Goal: Task Accomplishment & Management: Manage account settings

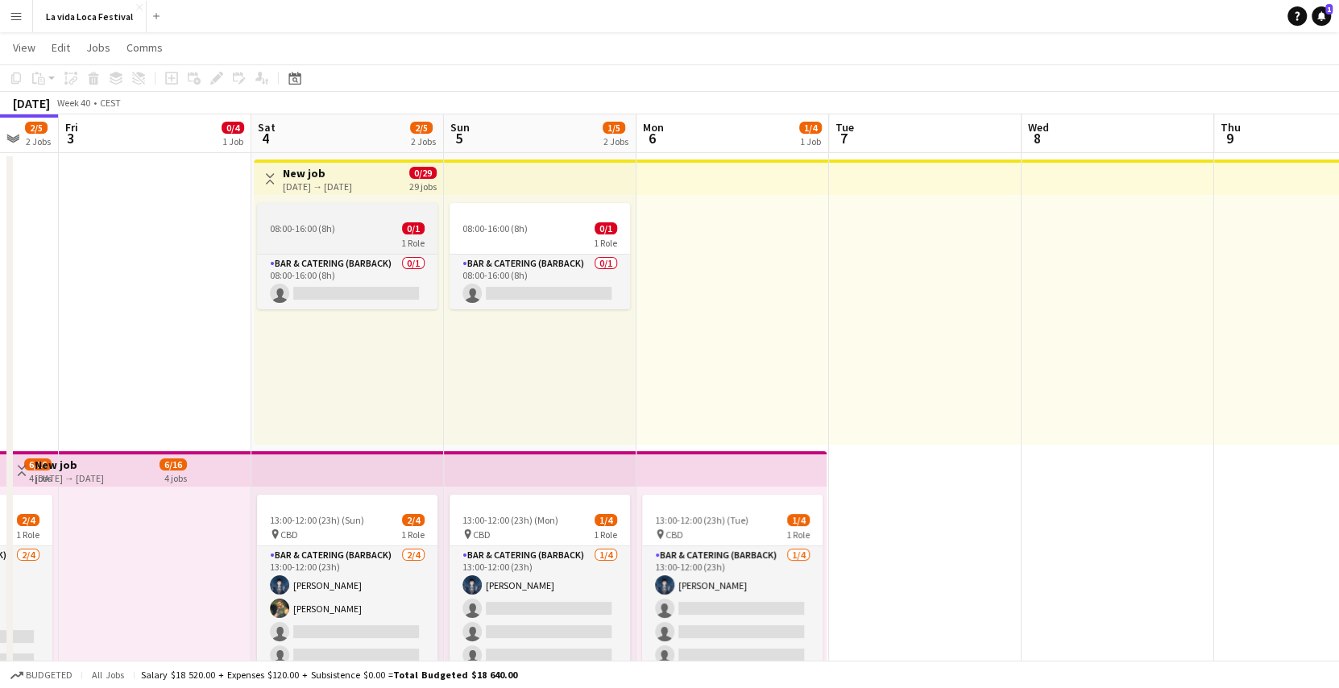
scroll to position [0, 513]
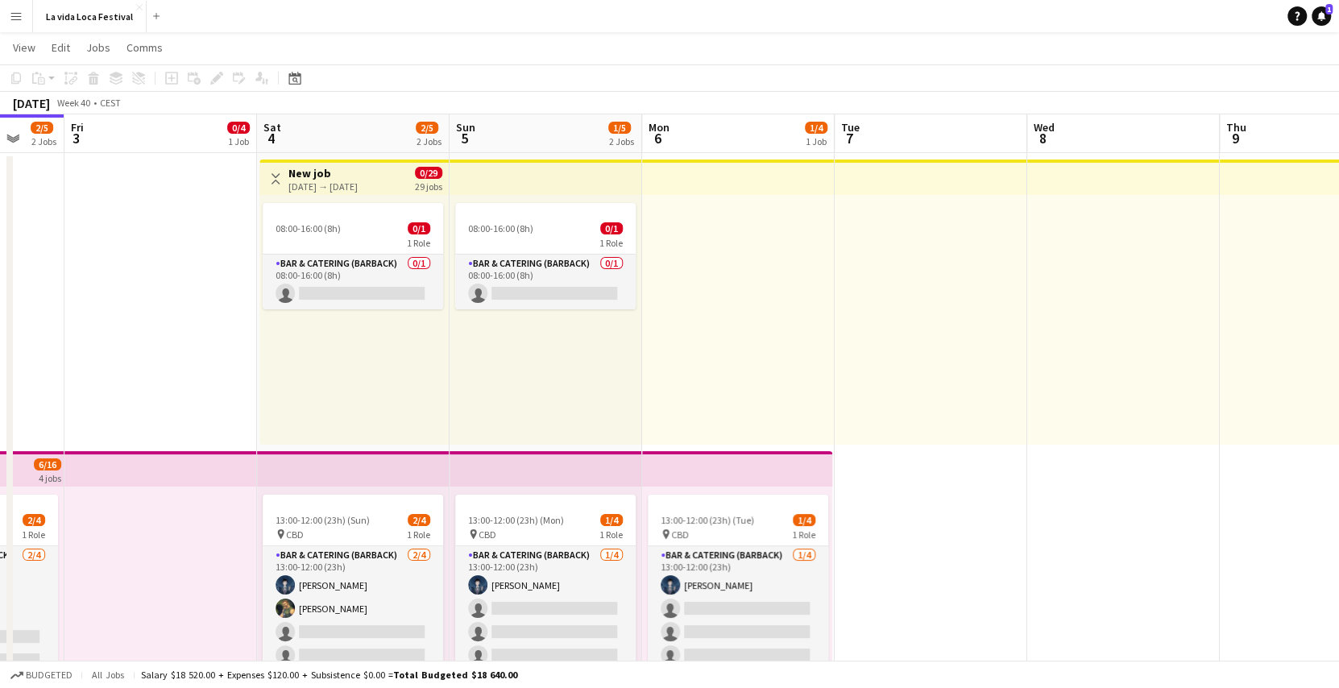
click at [358, 173] on h3 "New job" at bounding box center [322, 173] width 69 height 15
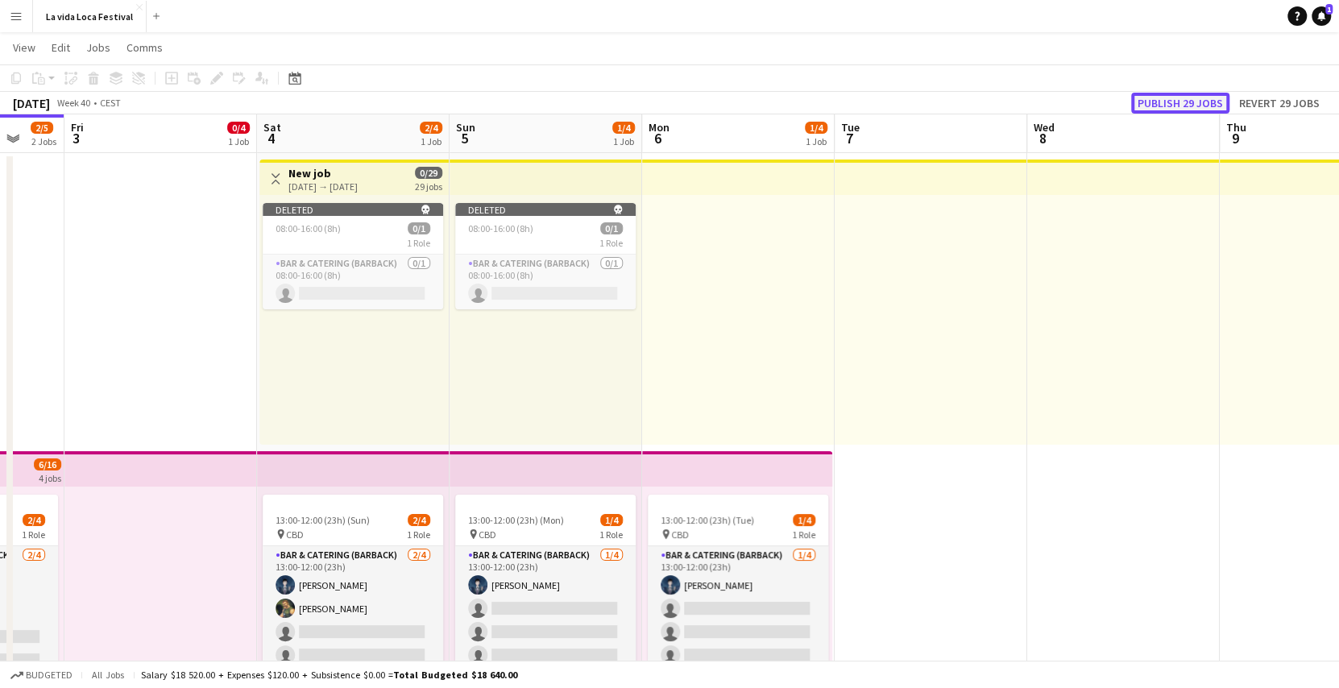
click at [1217, 106] on button "Publish 29 jobs" at bounding box center [1180, 103] width 98 height 21
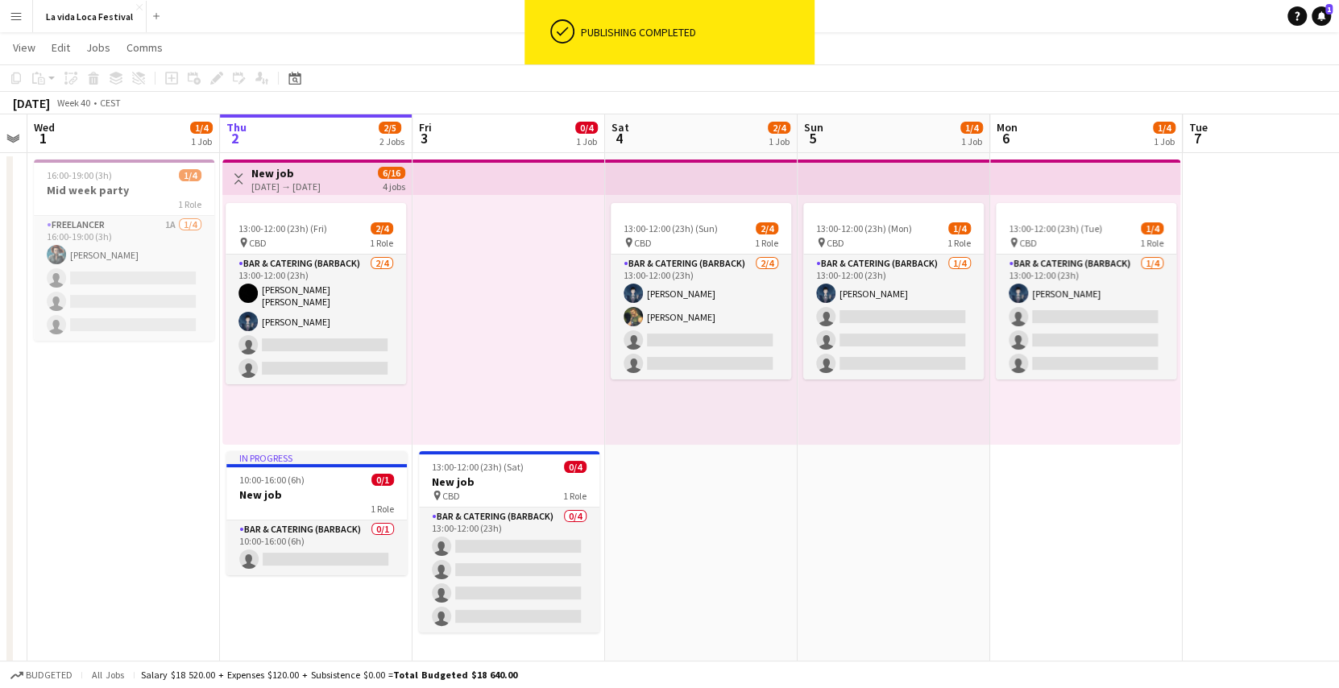
scroll to position [0, 348]
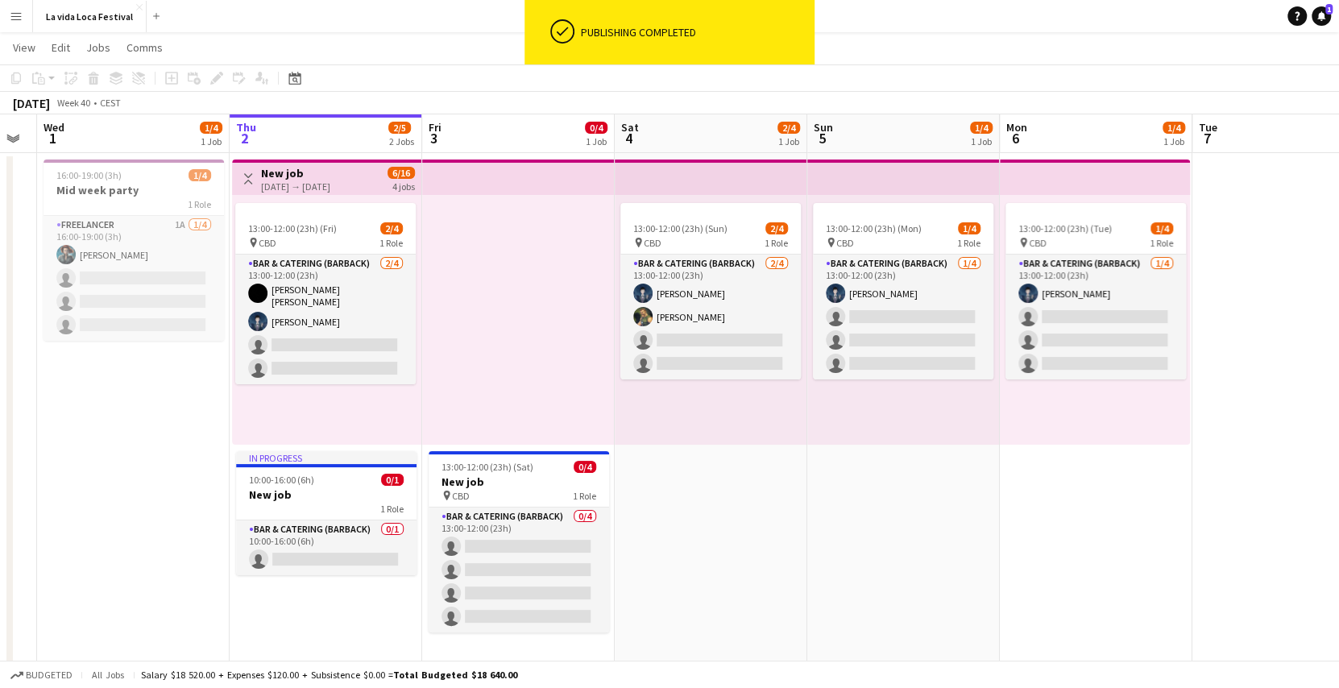
click at [277, 177] on h3 "New job" at bounding box center [295, 173] width 69 height 15
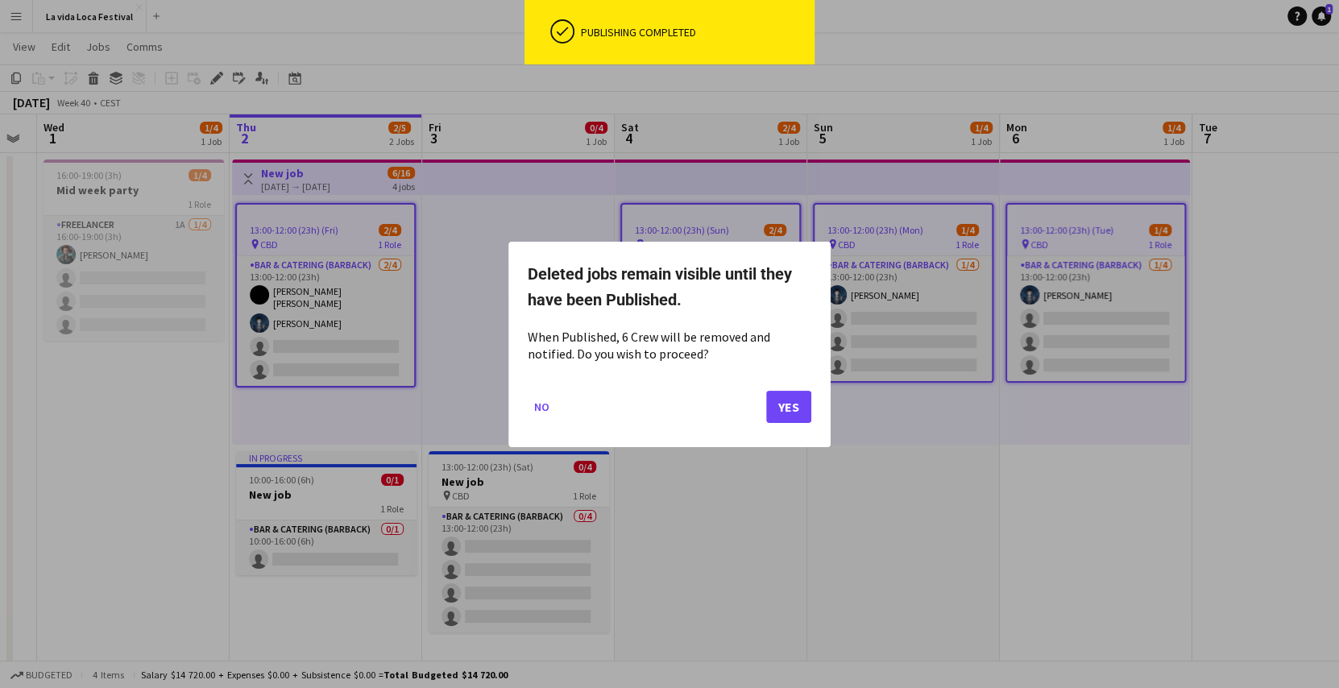
scroll to position [0, 0]
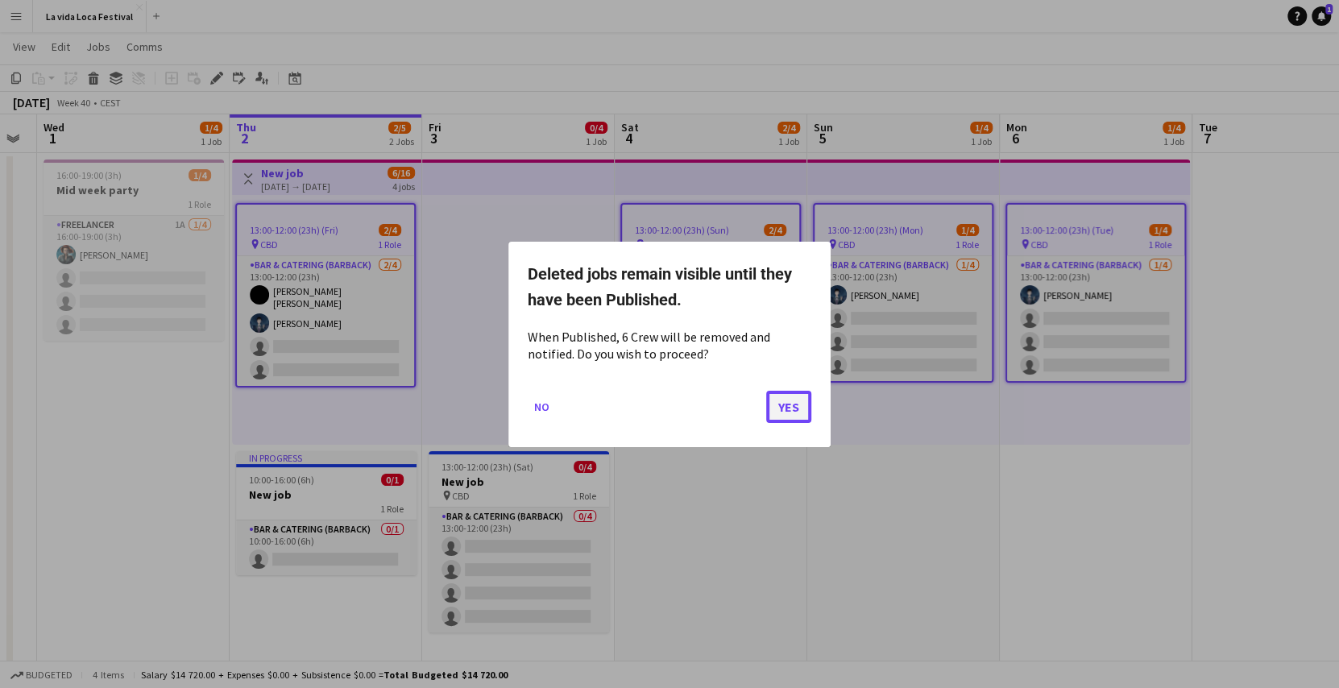
click at [790, 410] on button "Yes" at bounding box center [788, 406] width 45 height 32
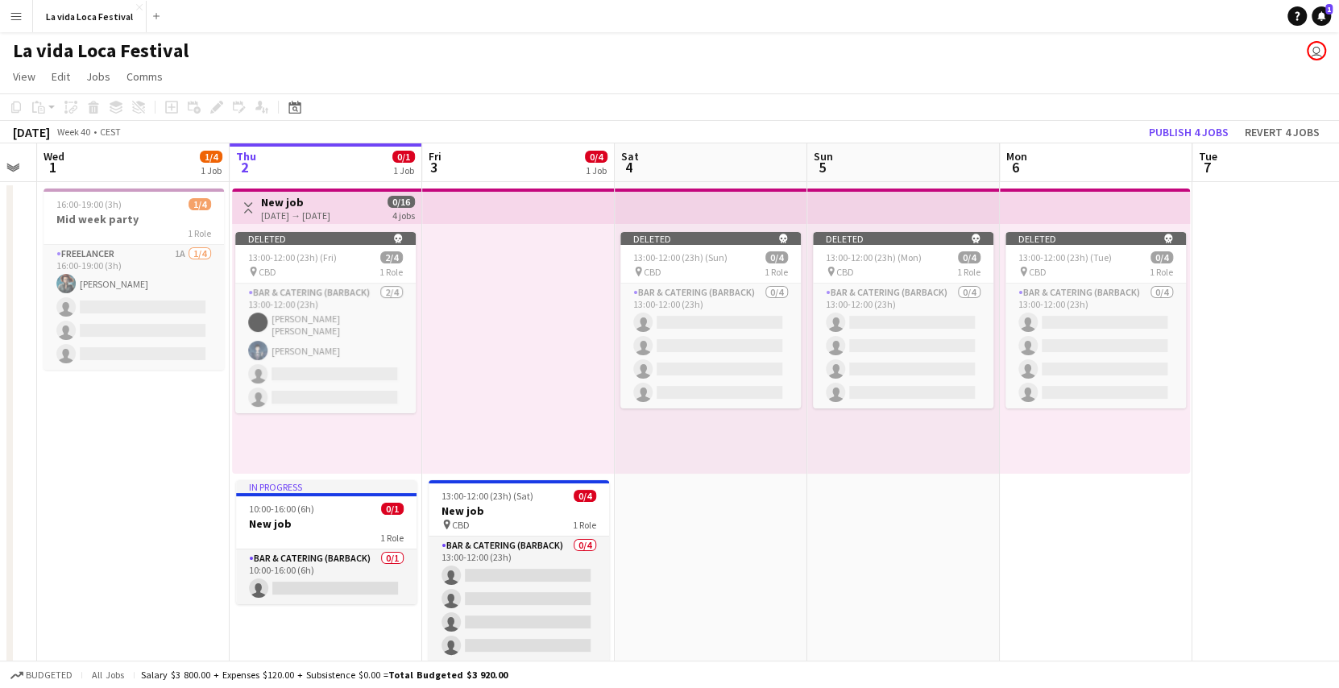
scroll to position [29, 0]
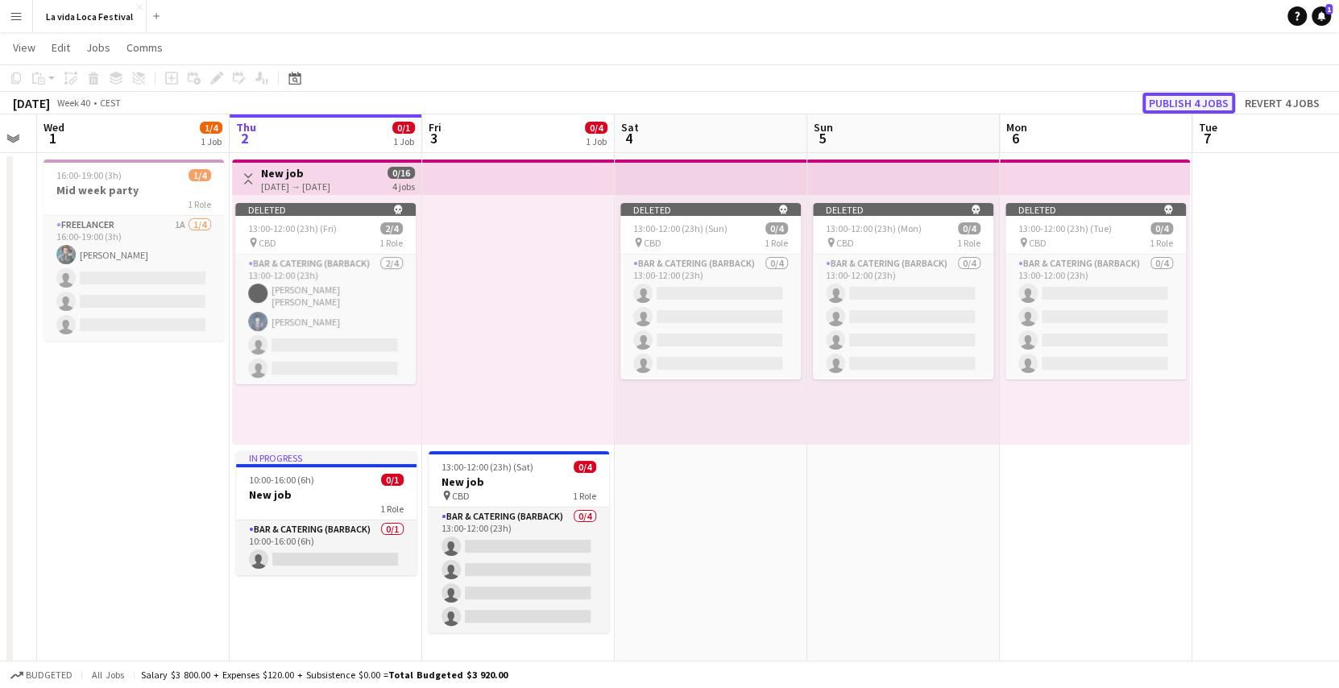
click at [1196, 104] on button "Publish 4 jobs" at bounding box center [1188, 103] width 93 height 21
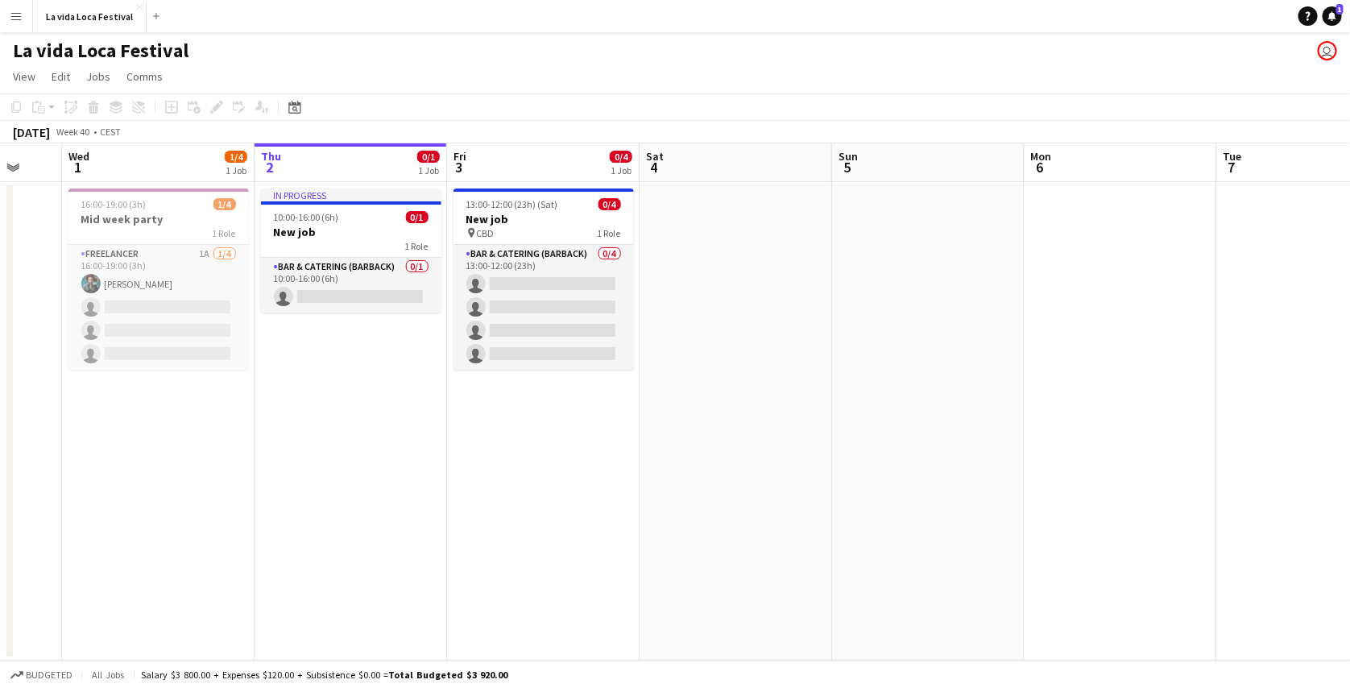
scroll to position [0, 322]
click at [139, 5] on app-icon "Close" at bounding box center [139, 7] width 6 height 6
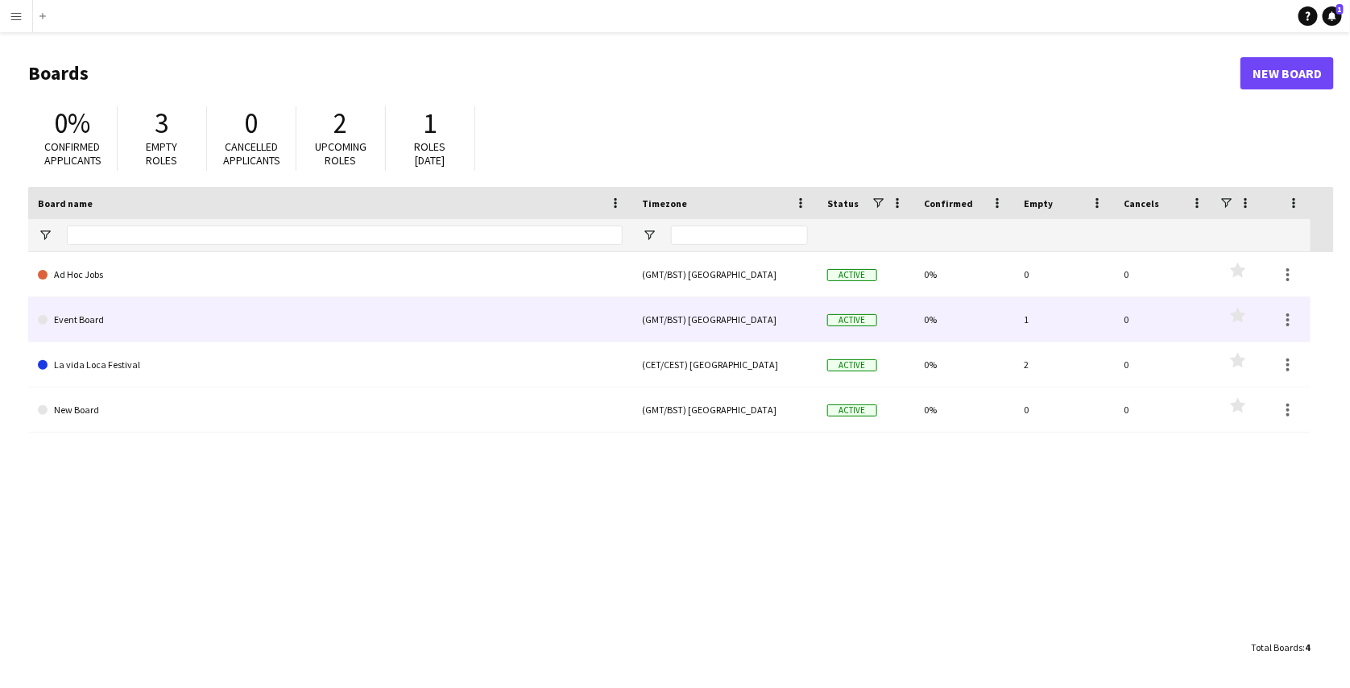
click at [276, 316] on link "Event Board" at bounding box center [330, 319] width 585 height 45
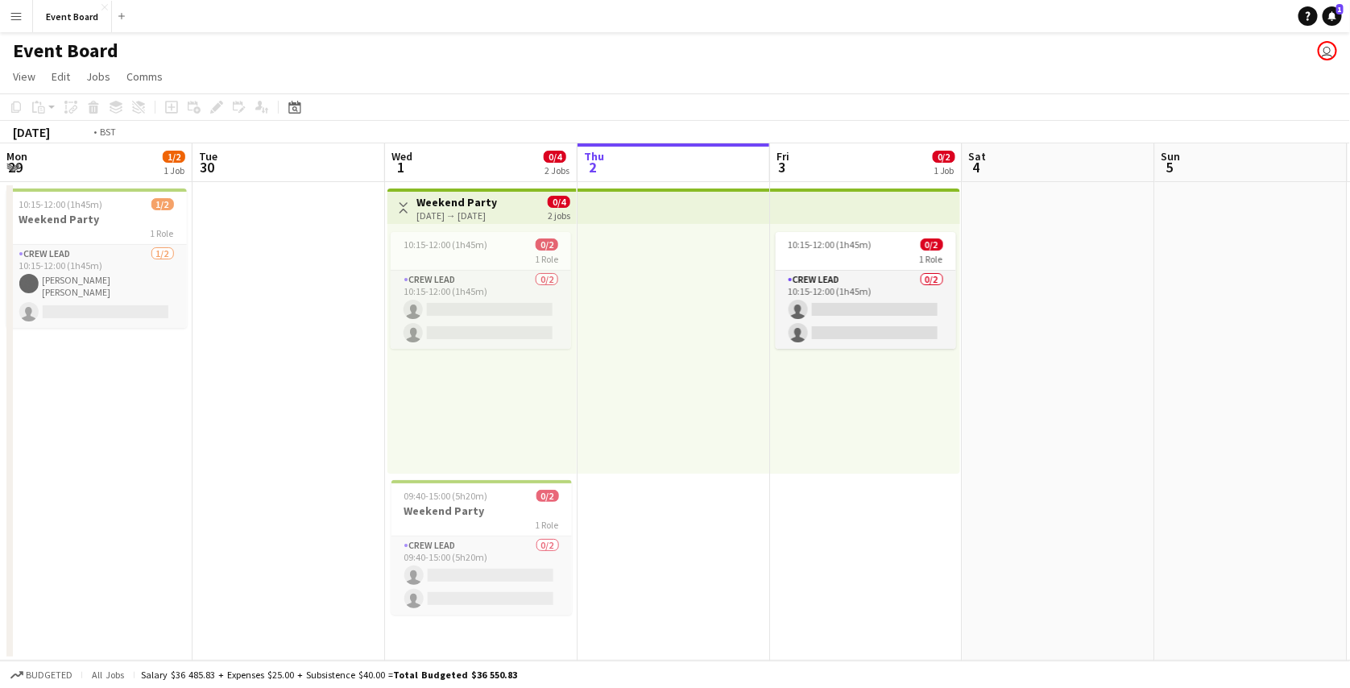
scroll to position [0, 349]
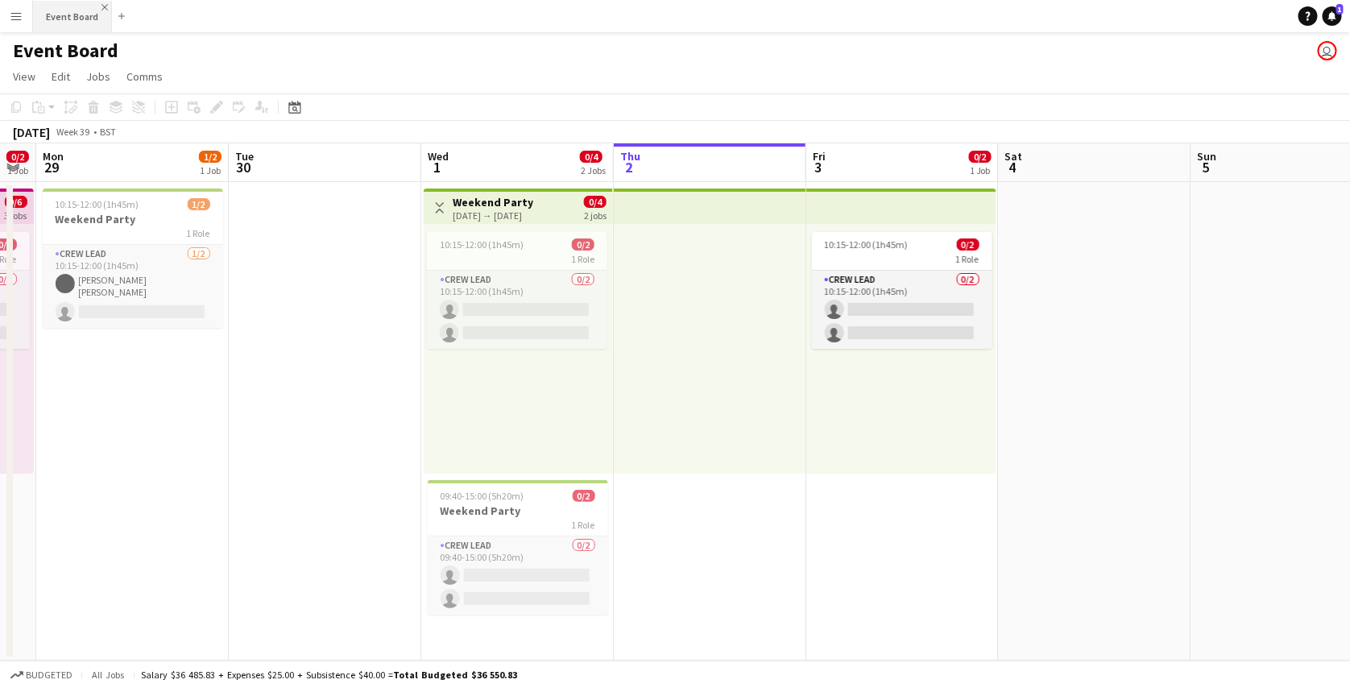
click at [104, 4] on app-icon "Close" at bounding box center [105, 7] width 6 height 6
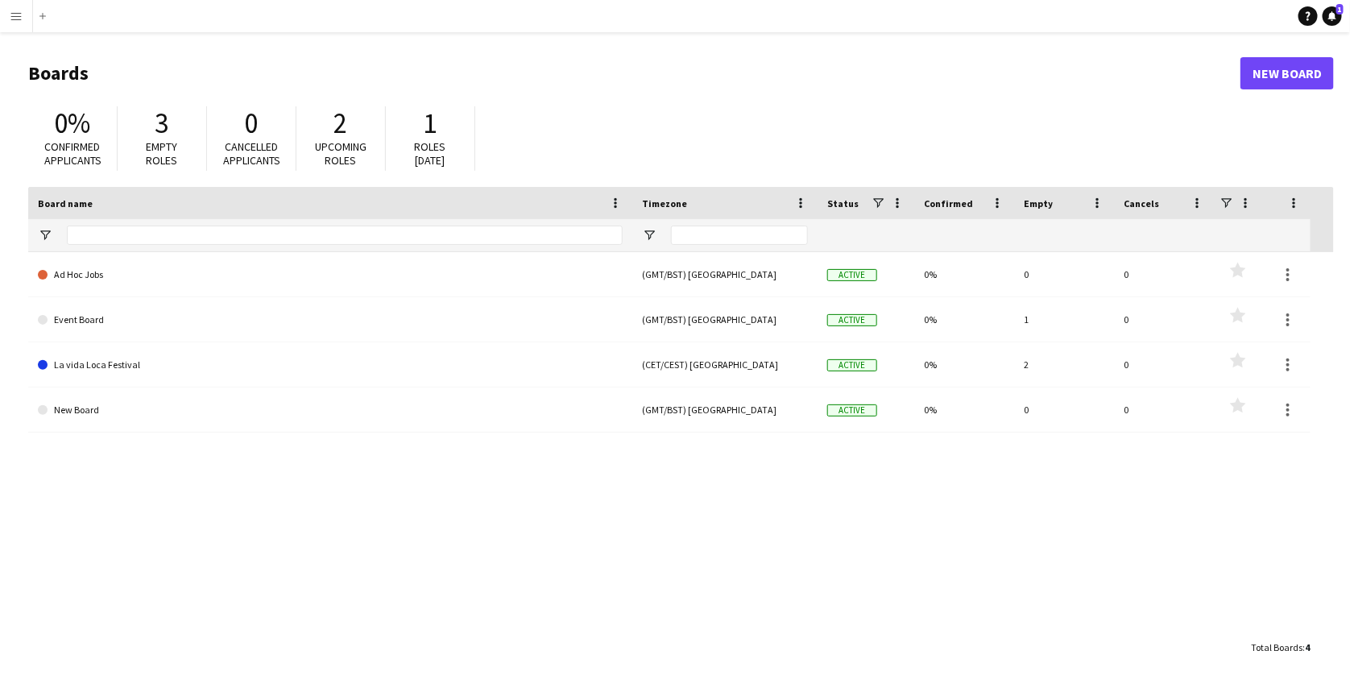
click at [19, 15] on app-icon "Menu" at bounding box center [16, 16] width 13 height 13
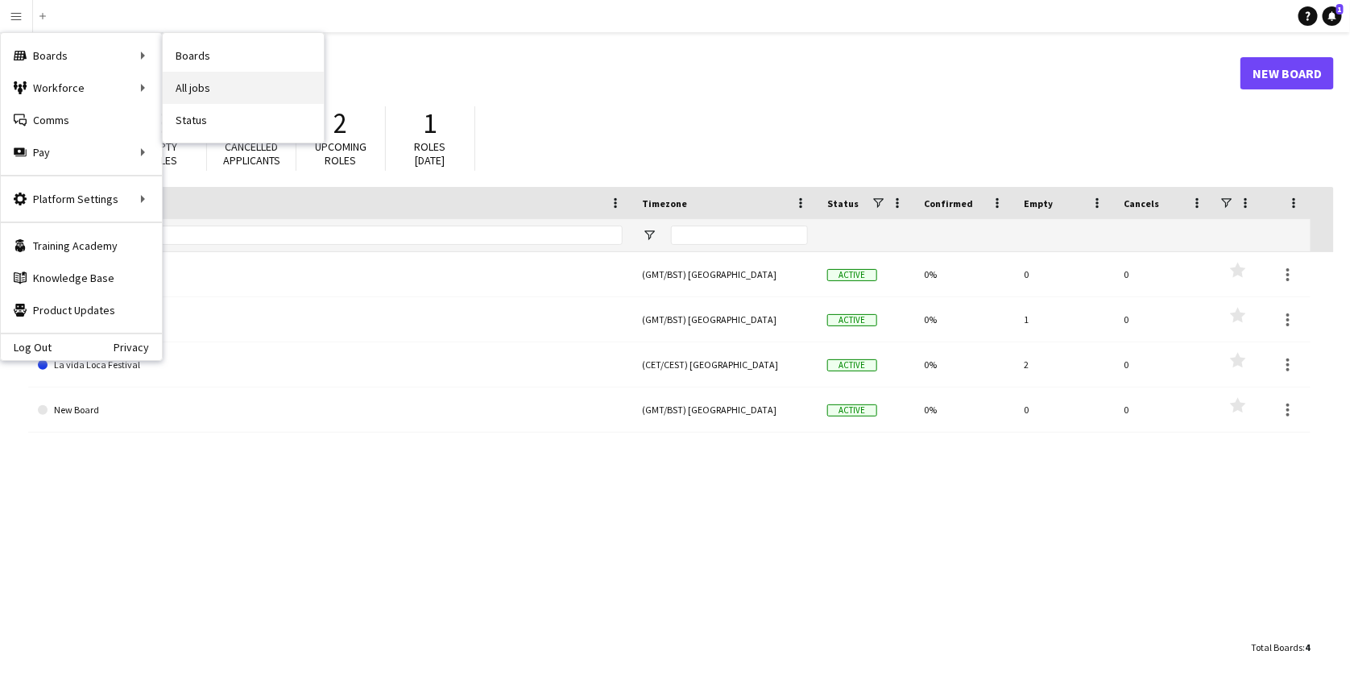
click at [276, 94] on link "All jobs" at bounding box center [243, 88] width 161 height 32
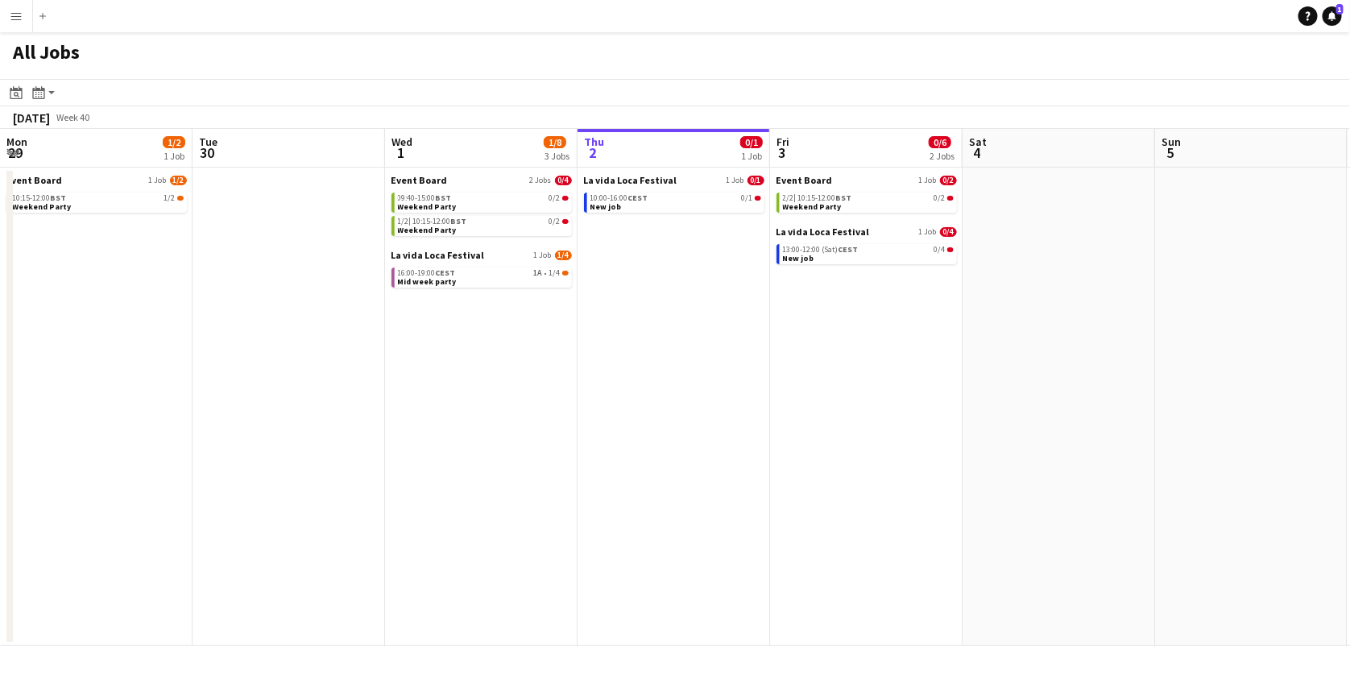
scroll to position [0, 385]
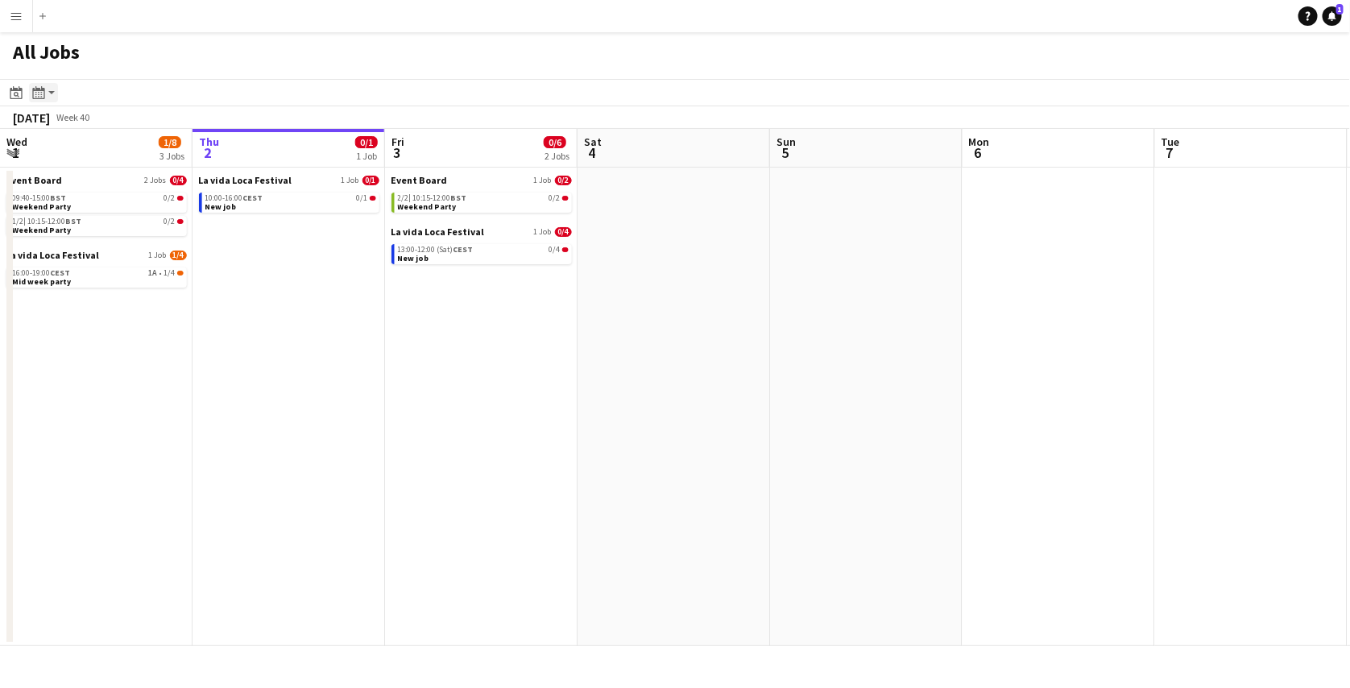
click at [44, 99] on div "Month view / Day view" at bounding box center [38, 92] width 19 height 19
click at [60, 174] on link "Month view" at bounding box center [87, 179] width 89 height 15
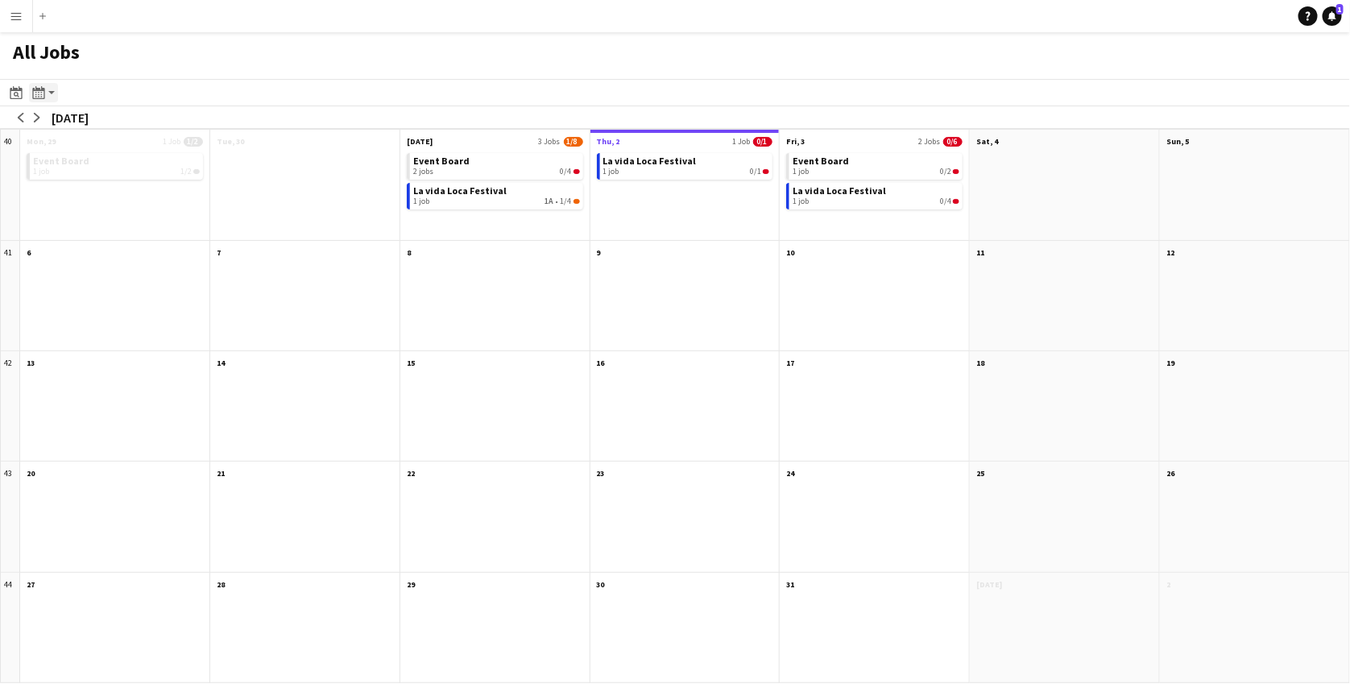
click at [44, 100] on div "Month view / Day view" at bounding box center [38, 92] width 19 height 19
click at [60, 155] on link "Day view by Job" at bounding box center [87, 150] width 89 height 15
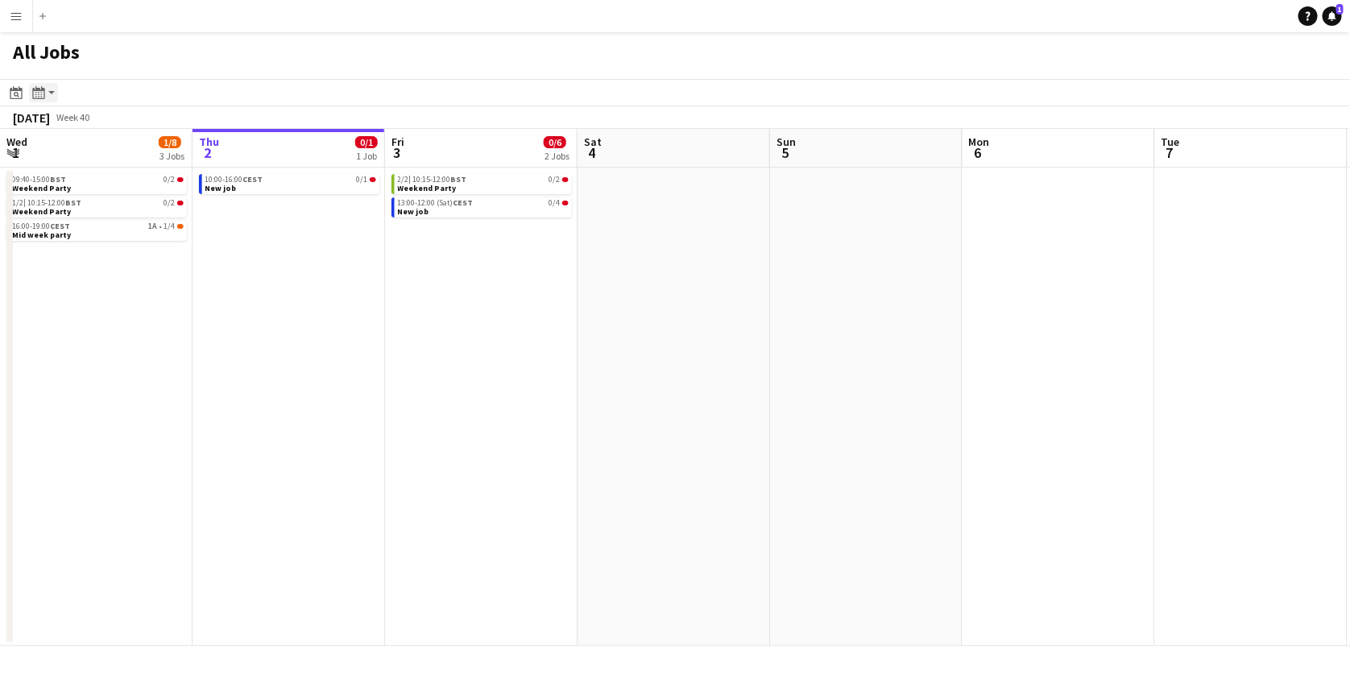
click at [39, 101] on div "Month view / Day view" at bounding box center [38, 92] width 19 height 19
click at [56, 120] on link "Day view by Board" at bounding box center [87, 123] width 89 height 15
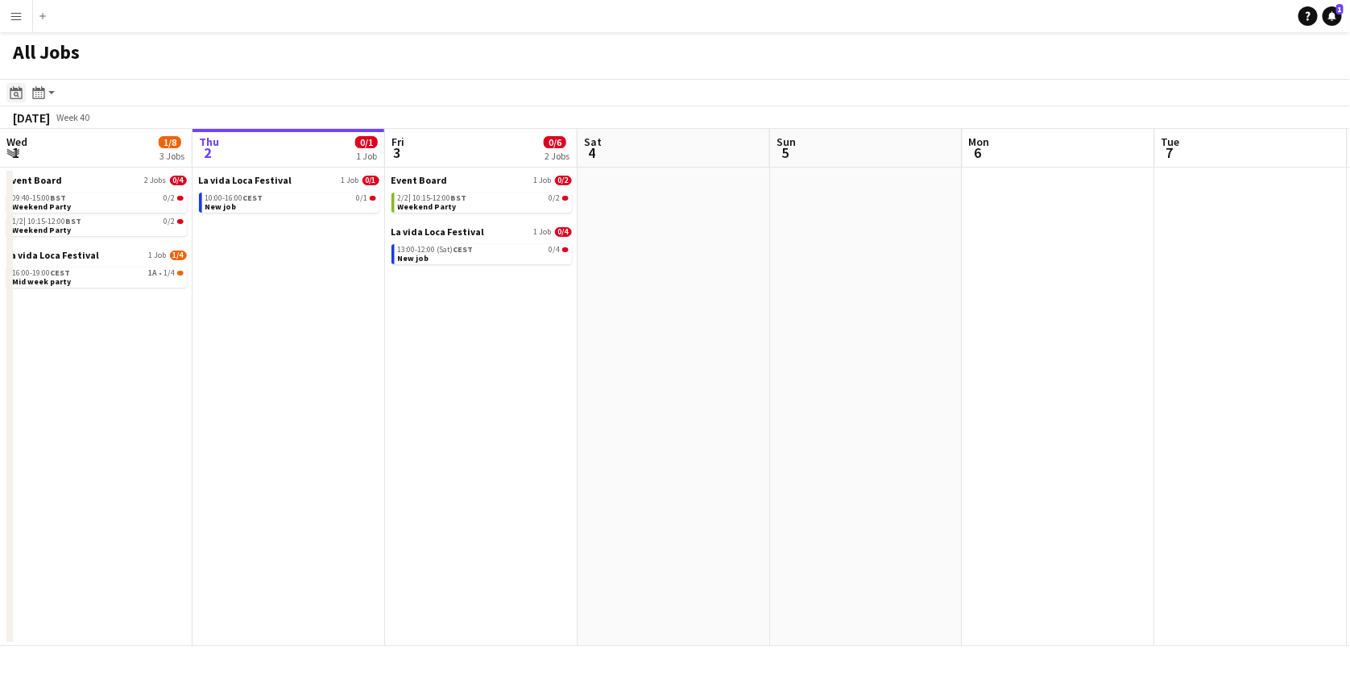
click at [11, 97] on icon "Date picker" at bounding box center [16, 92] width 13 height 13
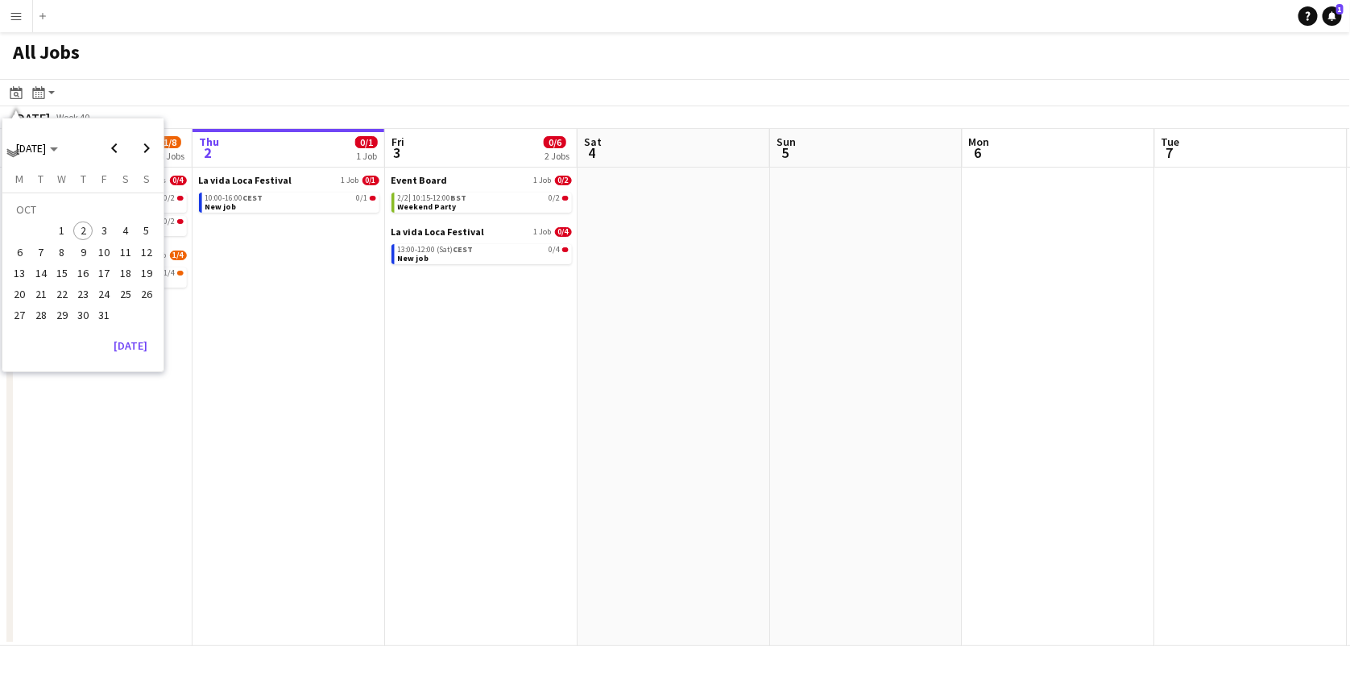
click at [92, 284] on button "23" at bounding box center [83, 294] width 21 height 21
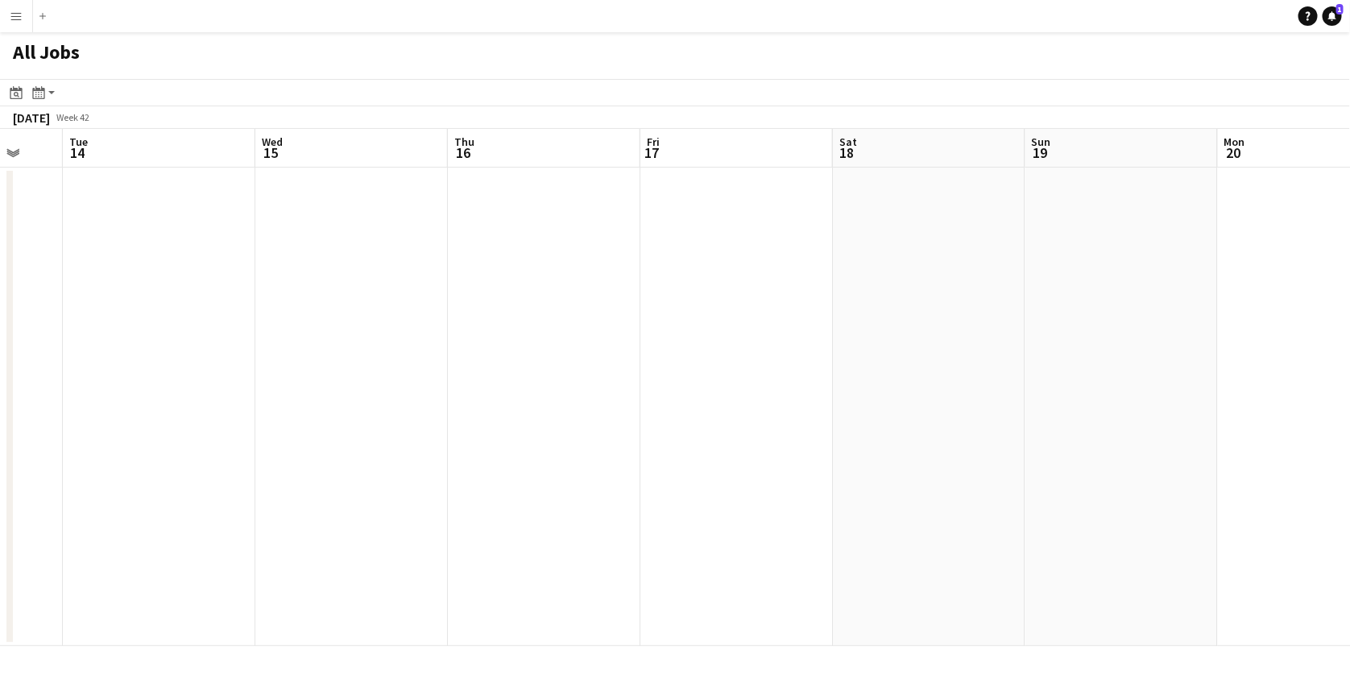
scroll to position [0, 418]
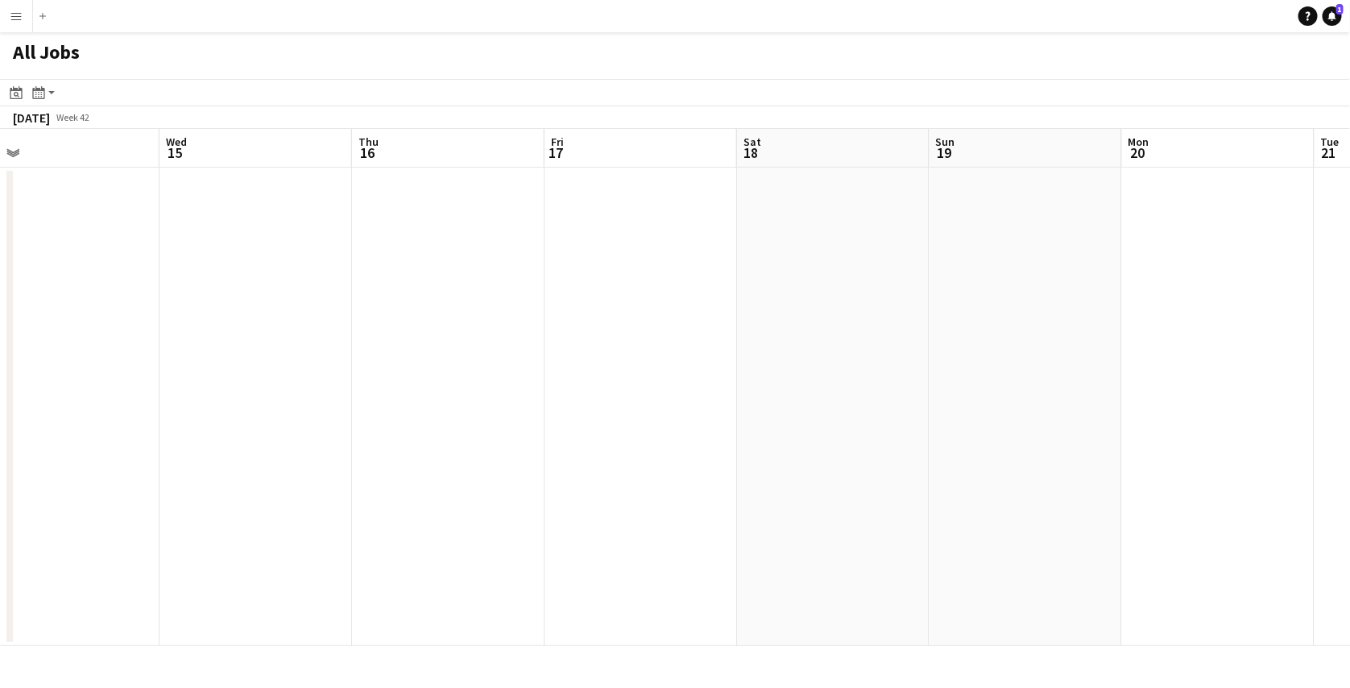
click at [14, 27] on button "Menu" at bounding box center [16, 16] width 32 height 32
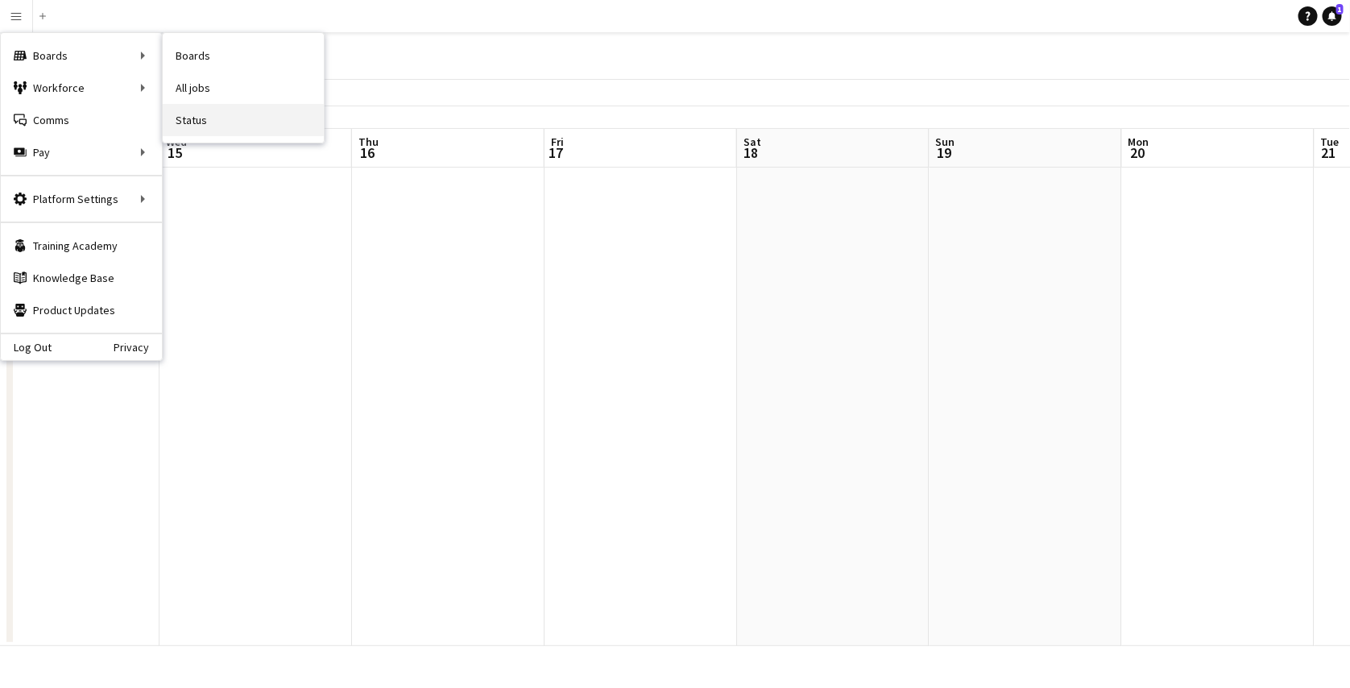
click at [197, 117] on link "Status" at bounding box center [243, 120] width 161 height 32
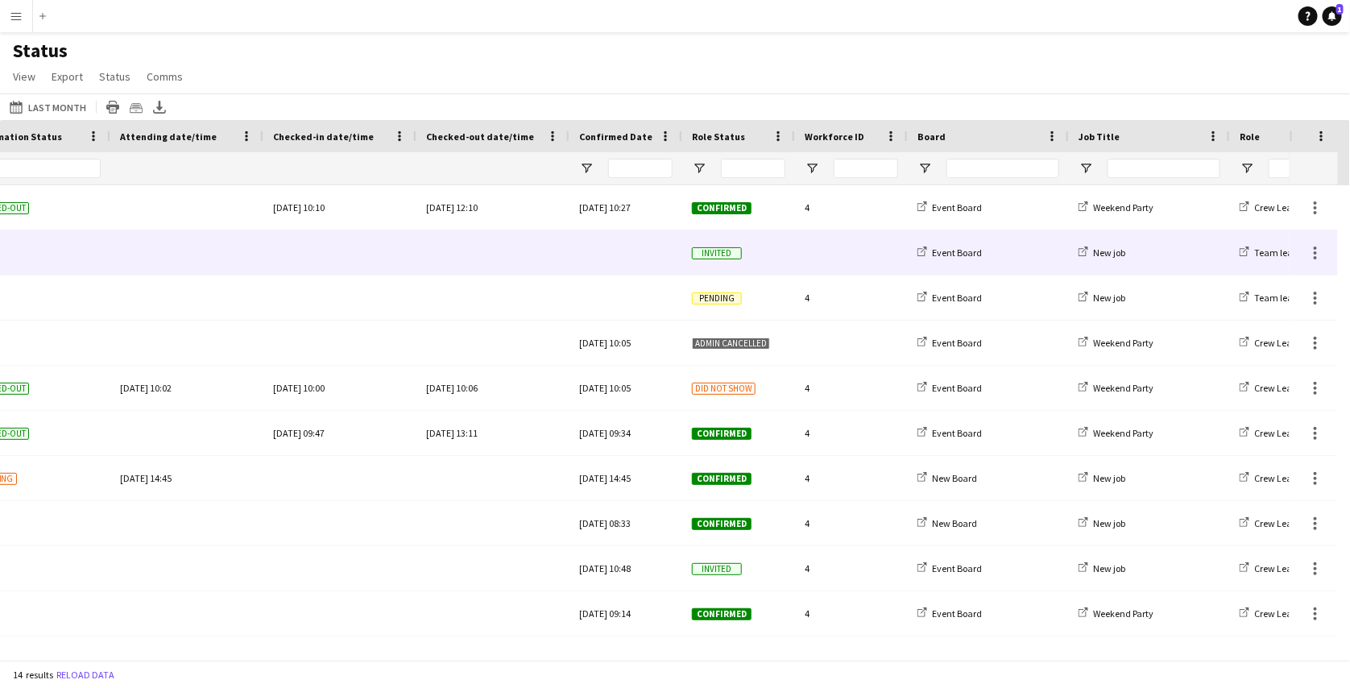
scroll to position [0, 545]
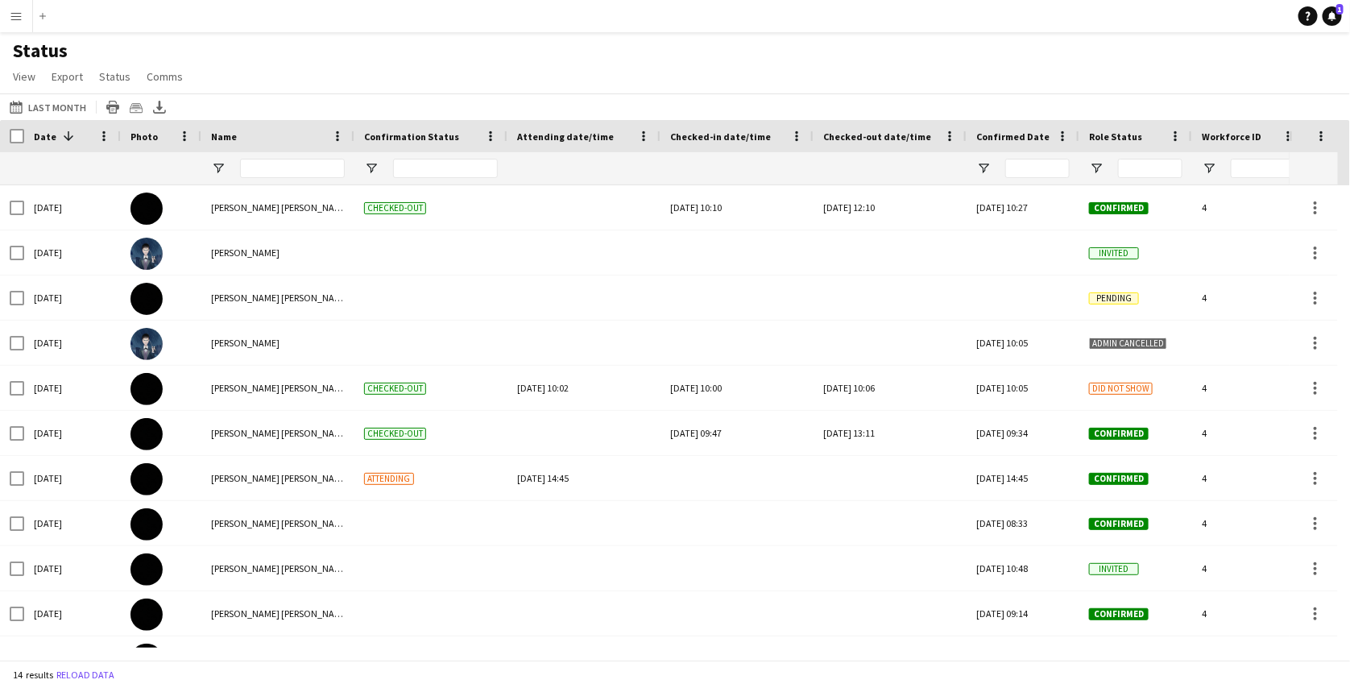
click at [16, 23] on button "Menu" at bounding box center [16, 16] width 32 height 32
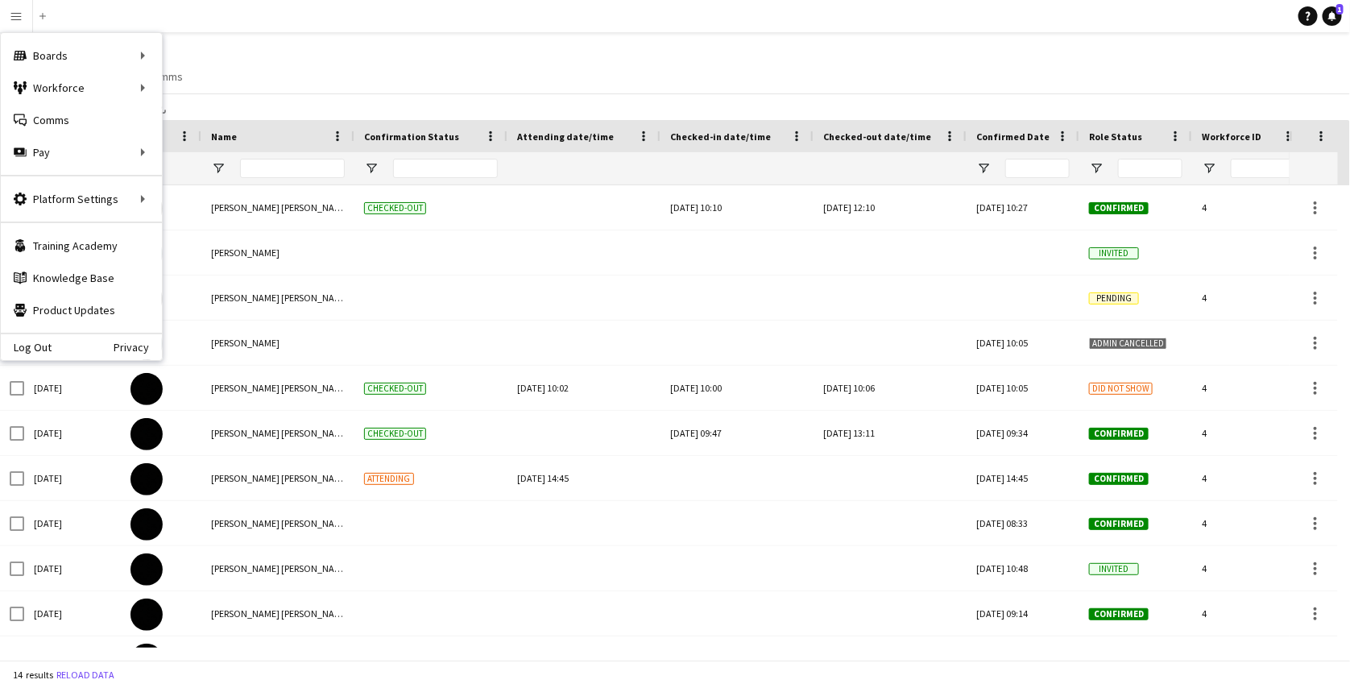
click at [394, 41] on div "Status View Views Default view New view Update view Delete view Edit name Custo…" at bounding box center [675, 66] width 1350 height 55
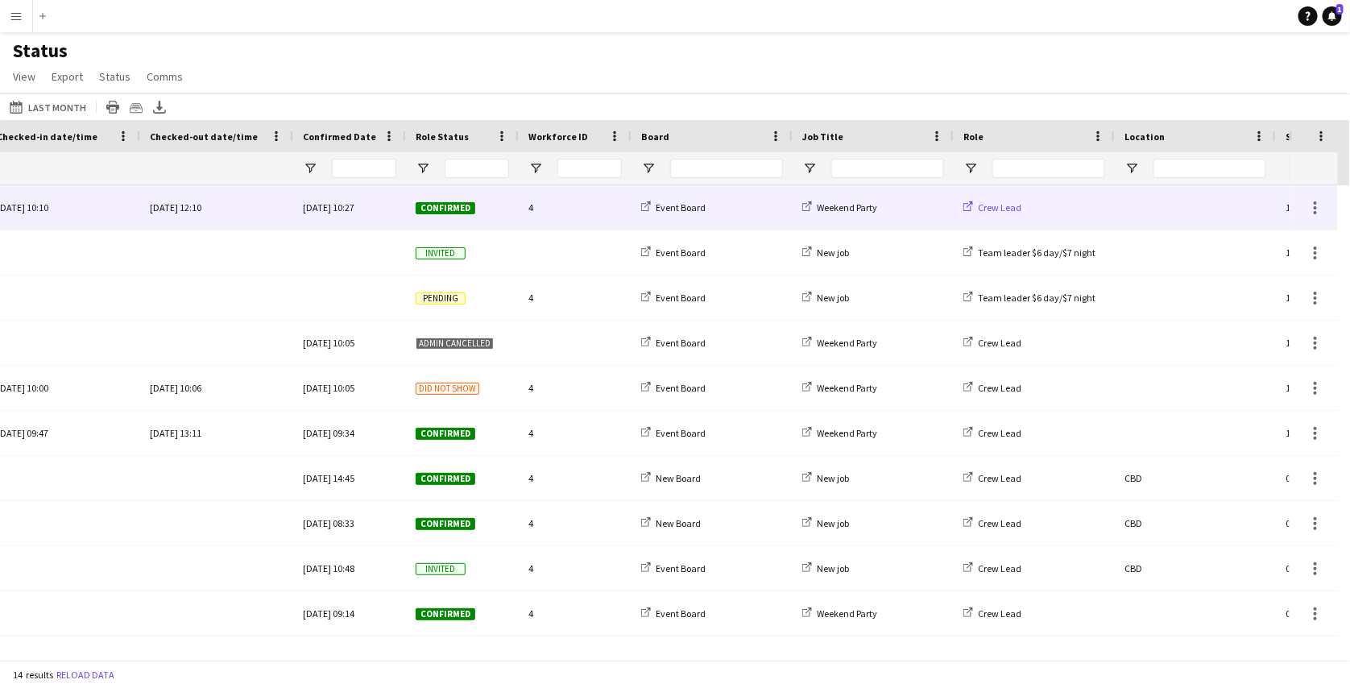
click at [969, 208] on icon at bounding box center [969, 206] width 10 height 10
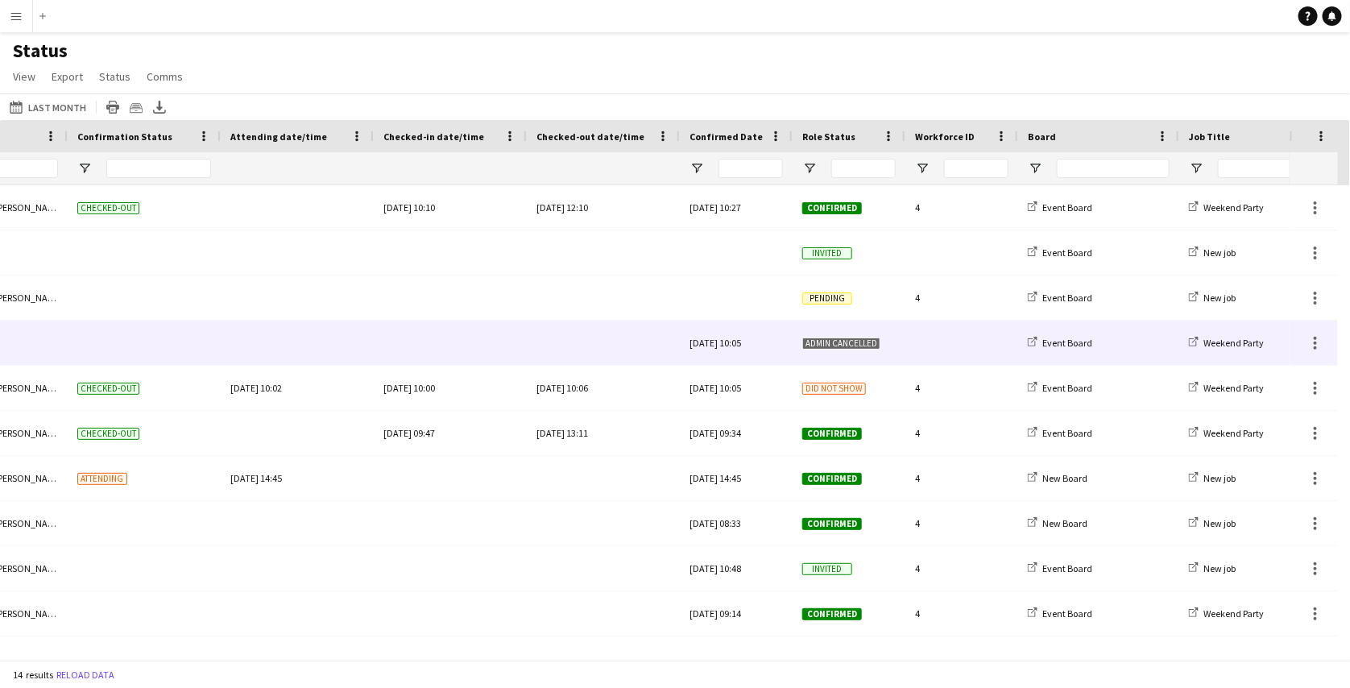
scroll to position [0, 261]
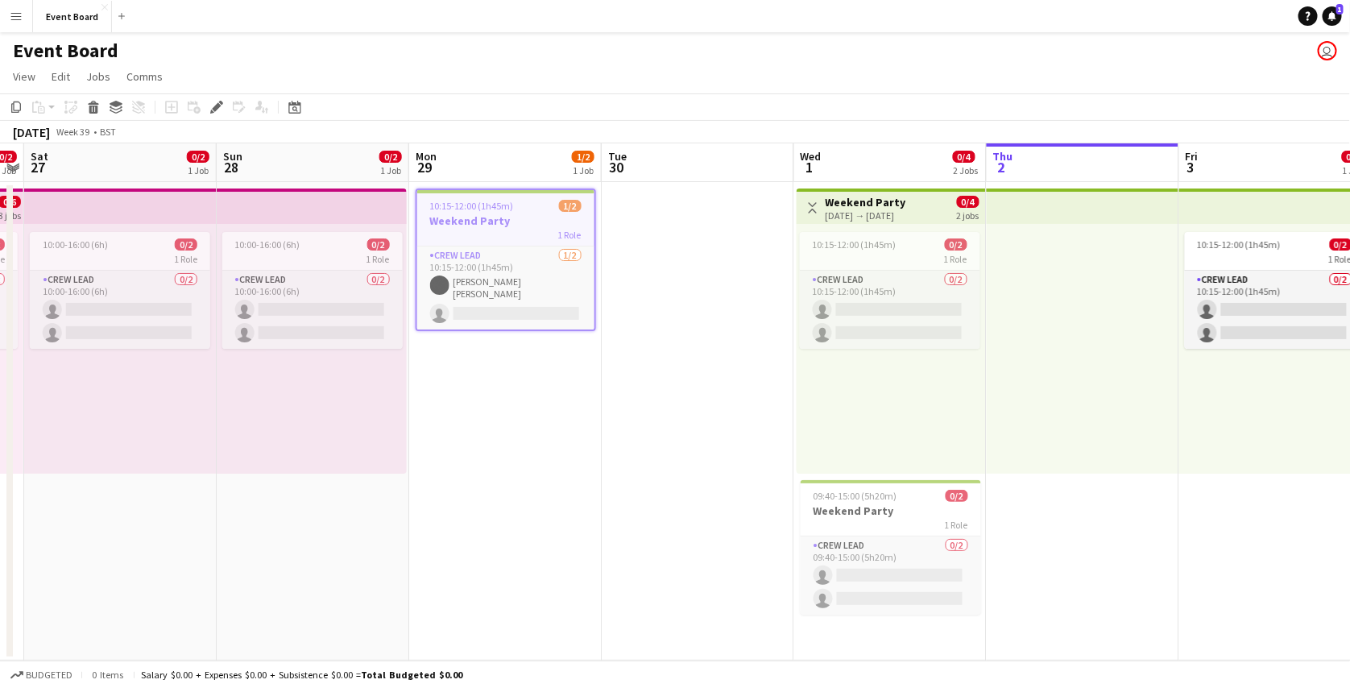
click at [15, 15] on app-icon "Menu" at bounding box center [16, 16] width 13 height 13
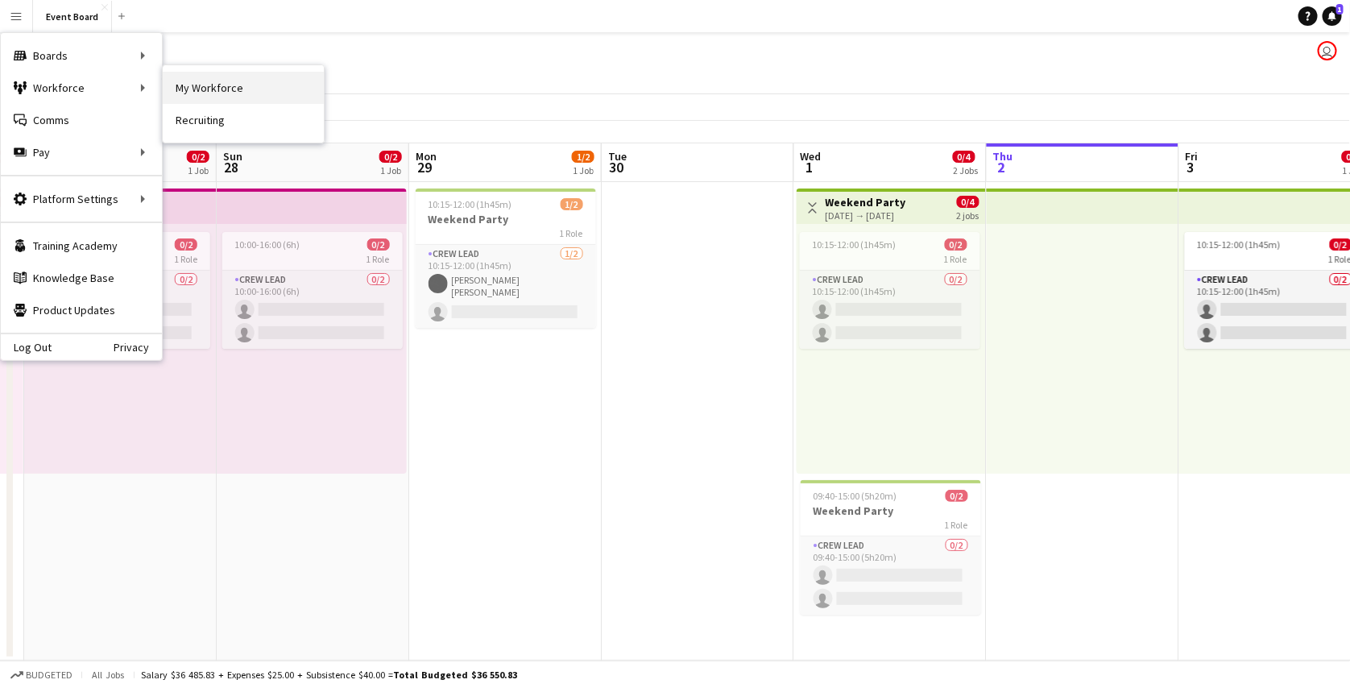
click at [214, 84] on link "My Workforce" at bounding box center [243, 88] width 161 height 32
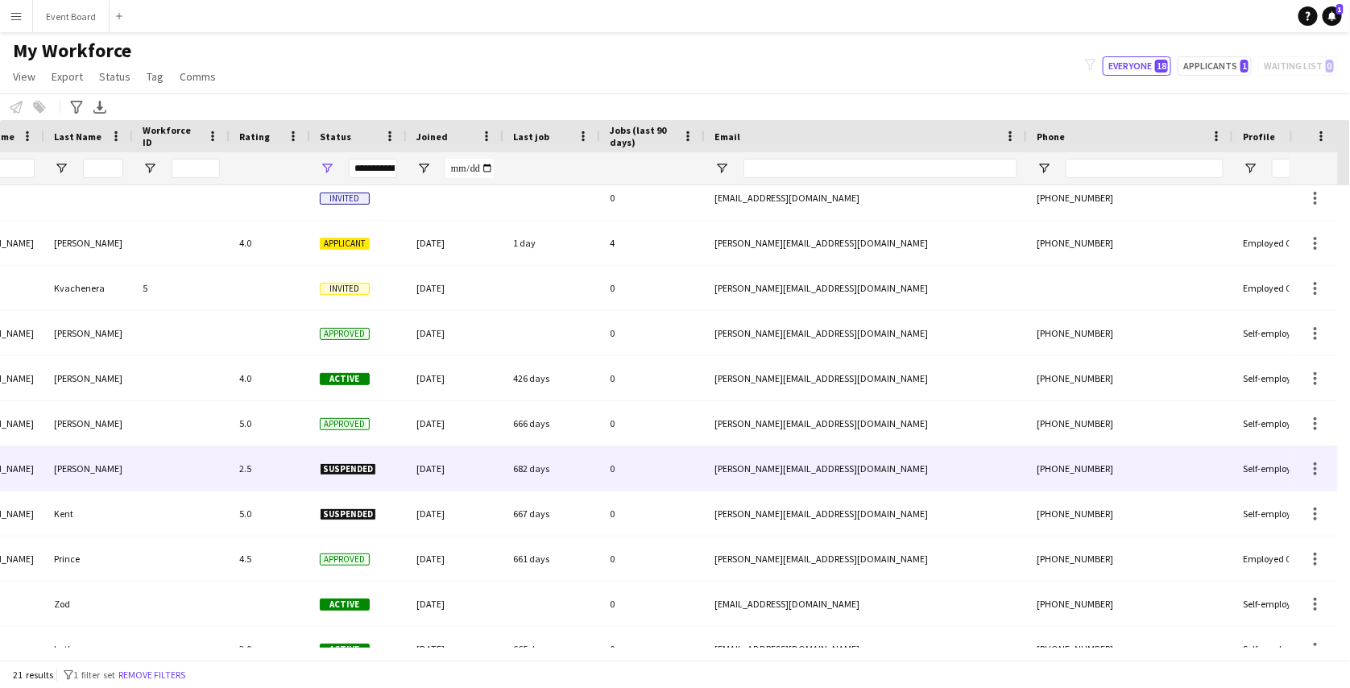
scroll to position [0, 149]
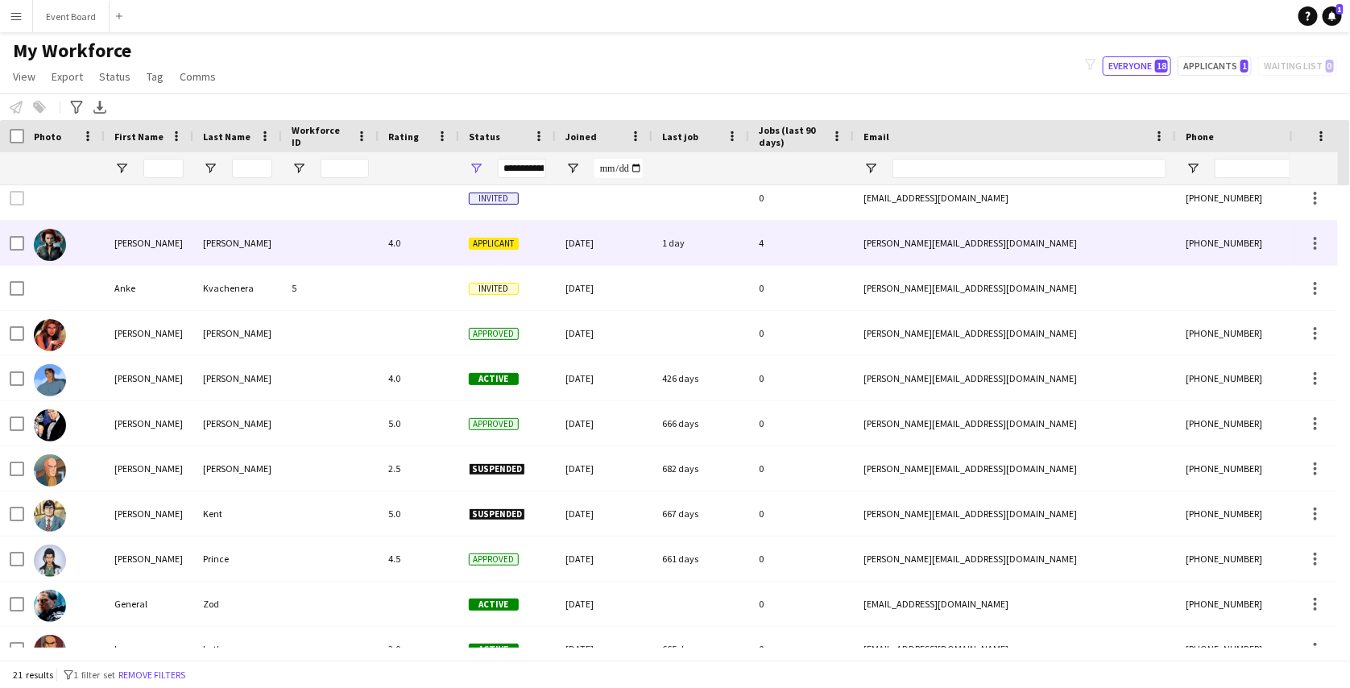
click at [500, 242] on span "Applicant" at bounding box center [494, 244] width 50 height 12
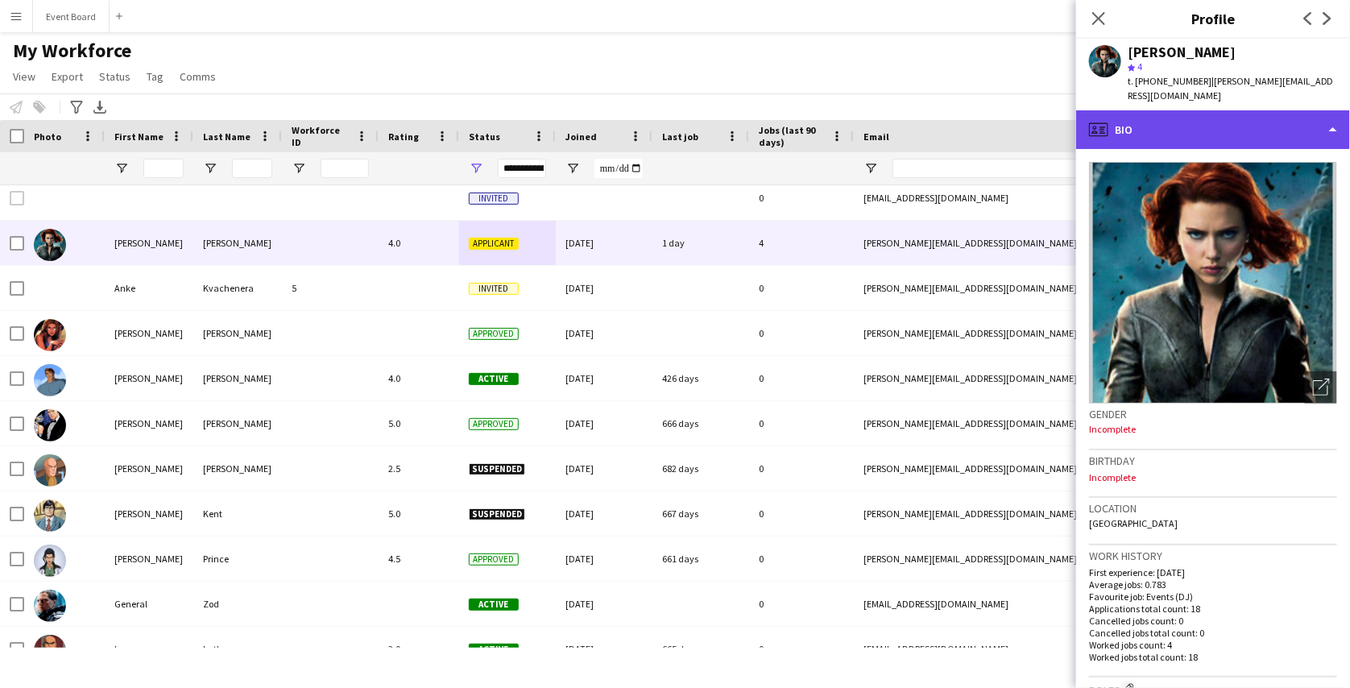
click at [1279, 128] on div "profile Bio" at bounding box center [1213, 129] width 274 height 39
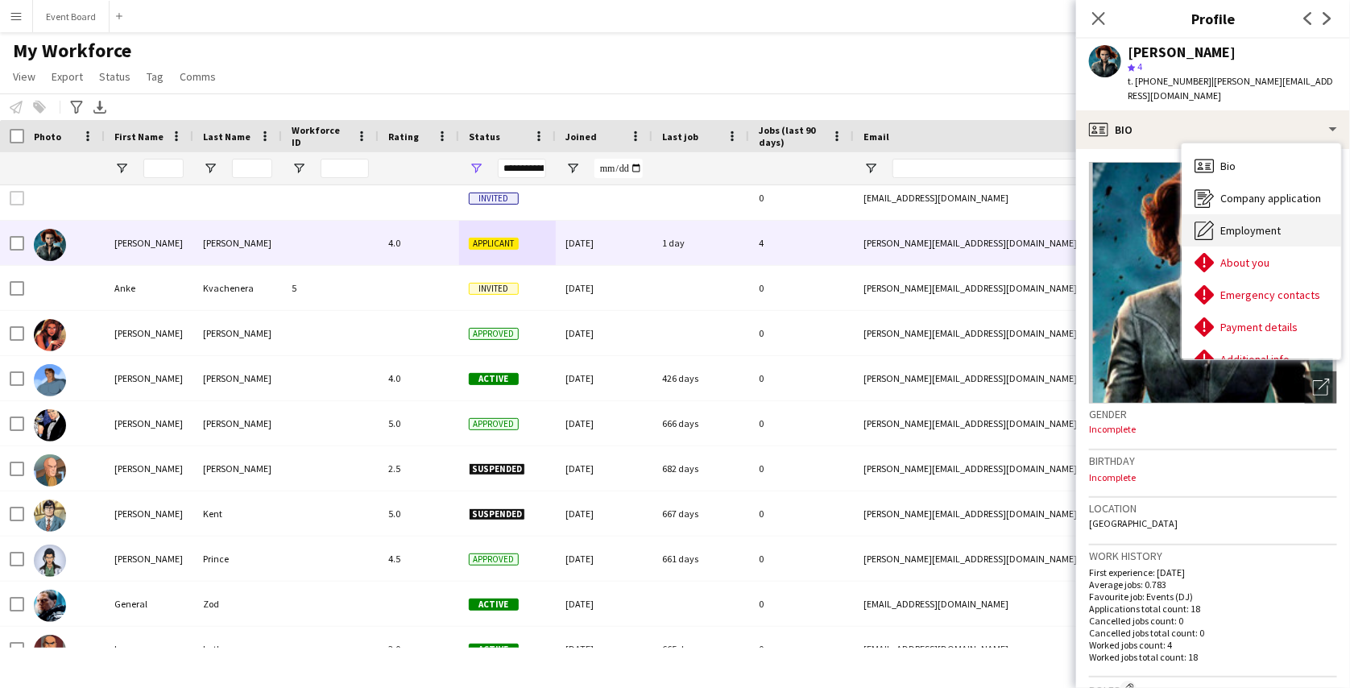
click at [1260, 232] on span "Employment" at bounding box center [1251, 230] width 60 height 15
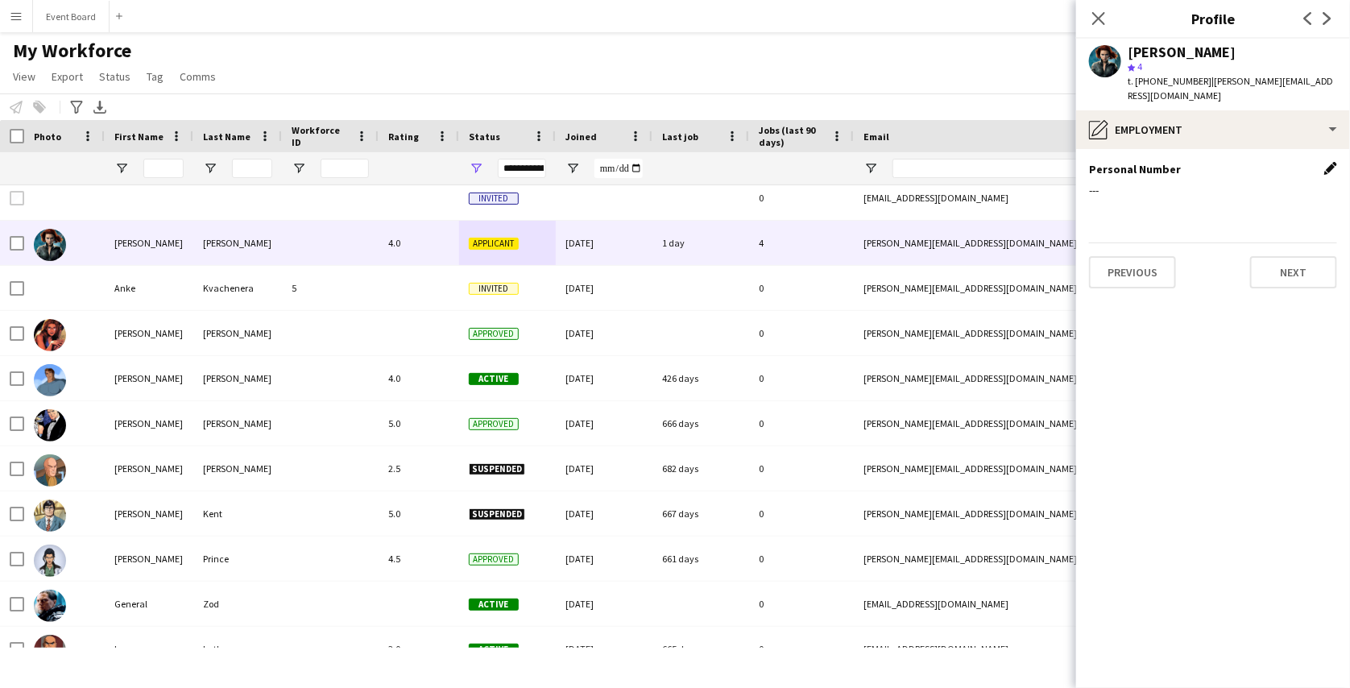
click at [1337, 167] on app-icon "Edit this field" at bounding box center [1330, 168] width 13 height 13
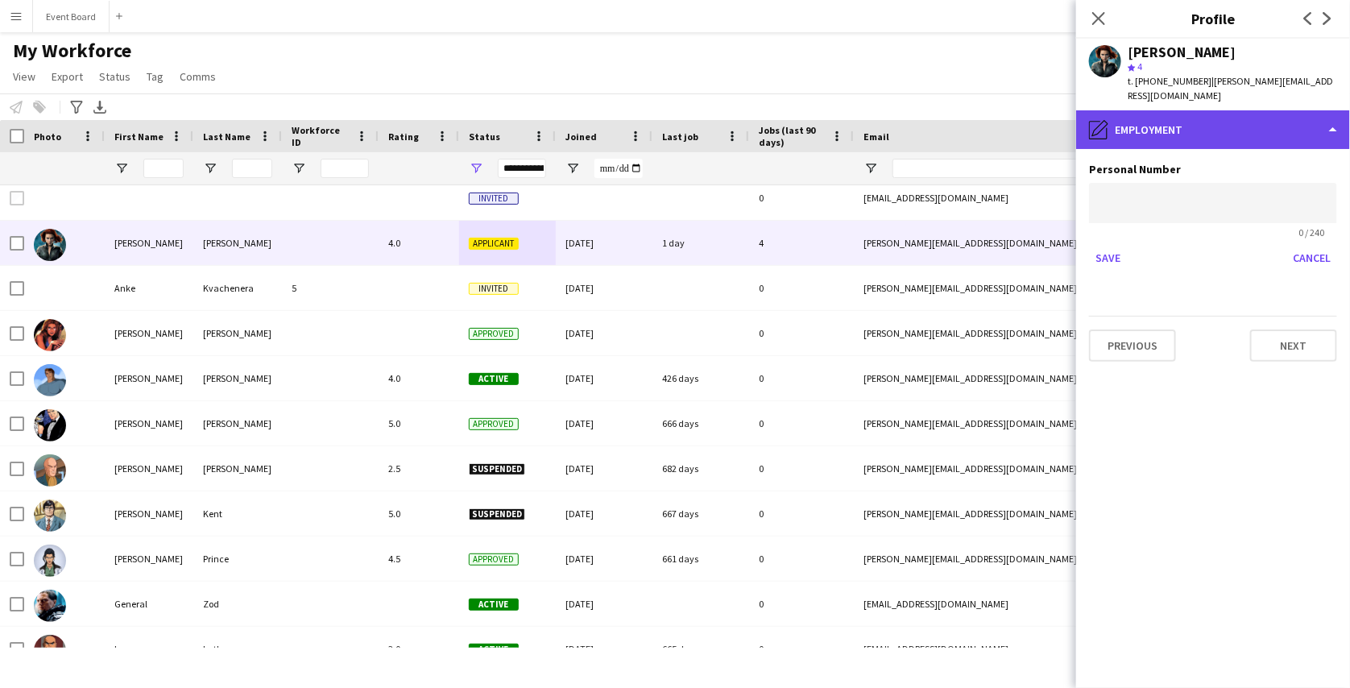
click at [1198, 125] on div "pencil4 Employment" at bounding box center [1213, 129] width 274 height 39
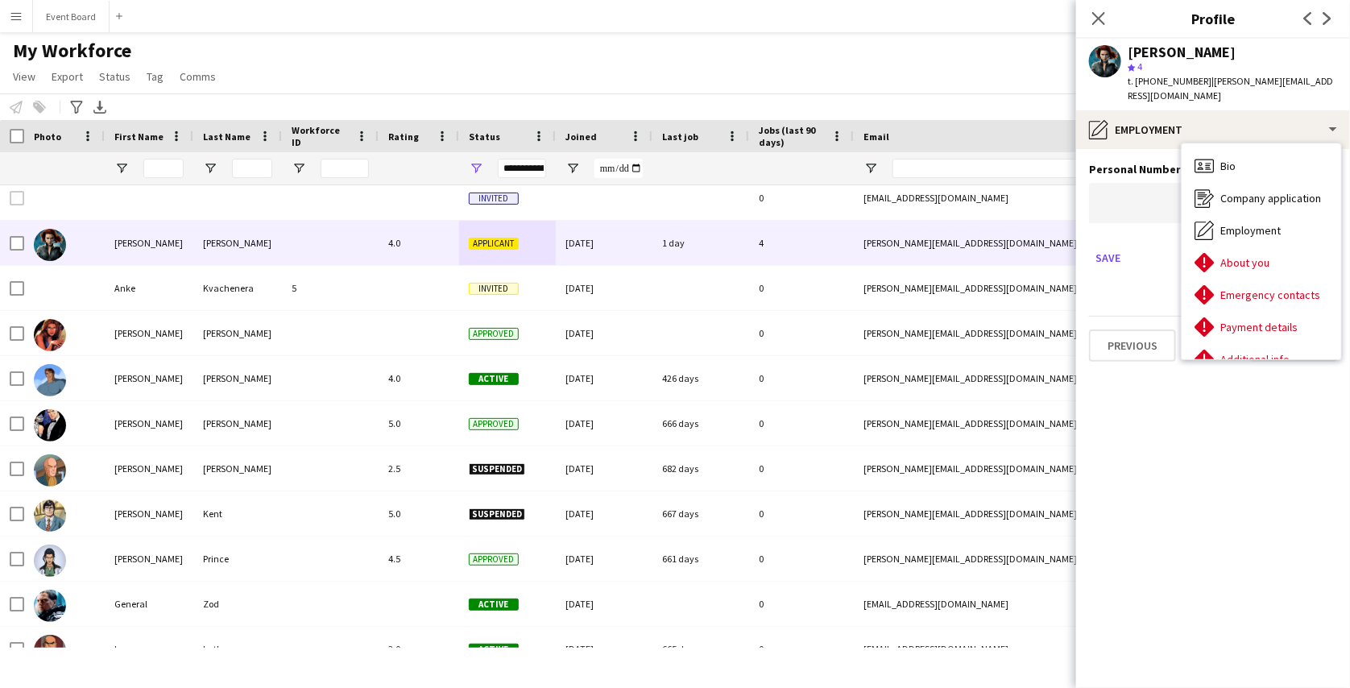
click at [1225, 437] on app-section-data-types "Personal Number 0 / 240 Save Cancel Previous Next" at bounding box center [1213, 418] width 274 height 539
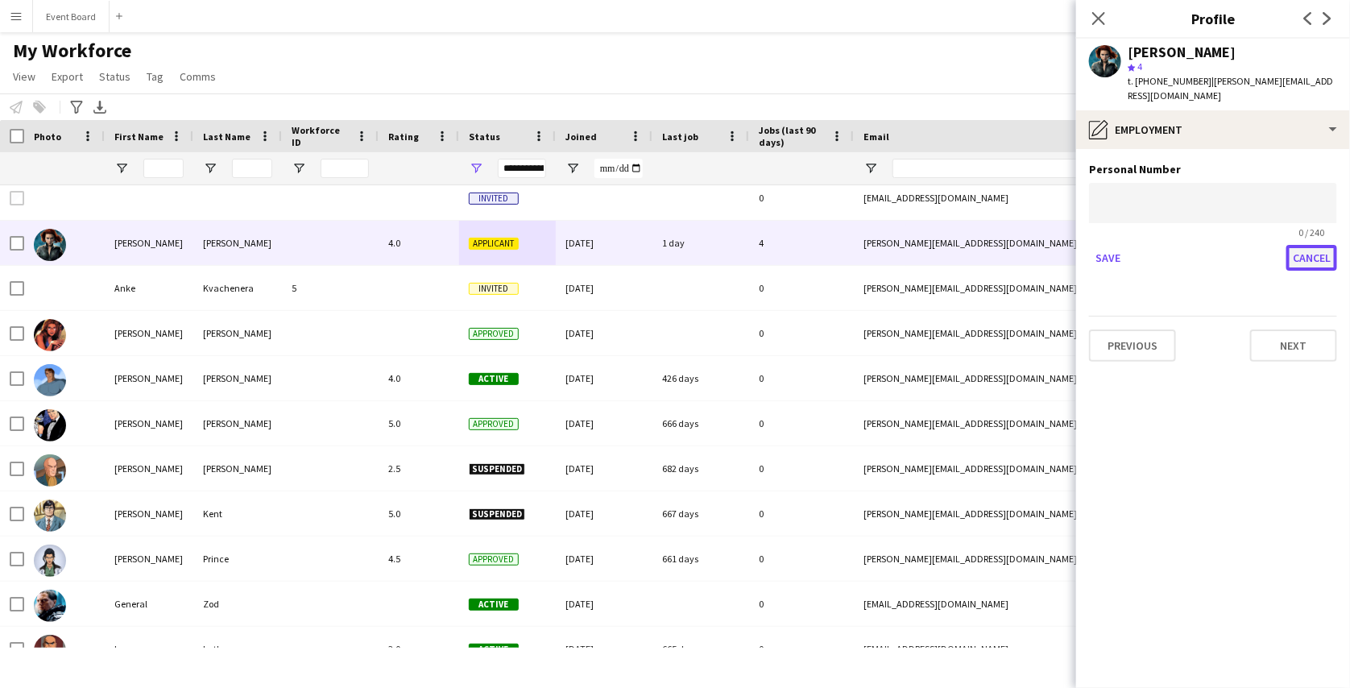
click at [1307, 267] on button "Cancel" at bounding box center [1312, 258] width 51 height 26
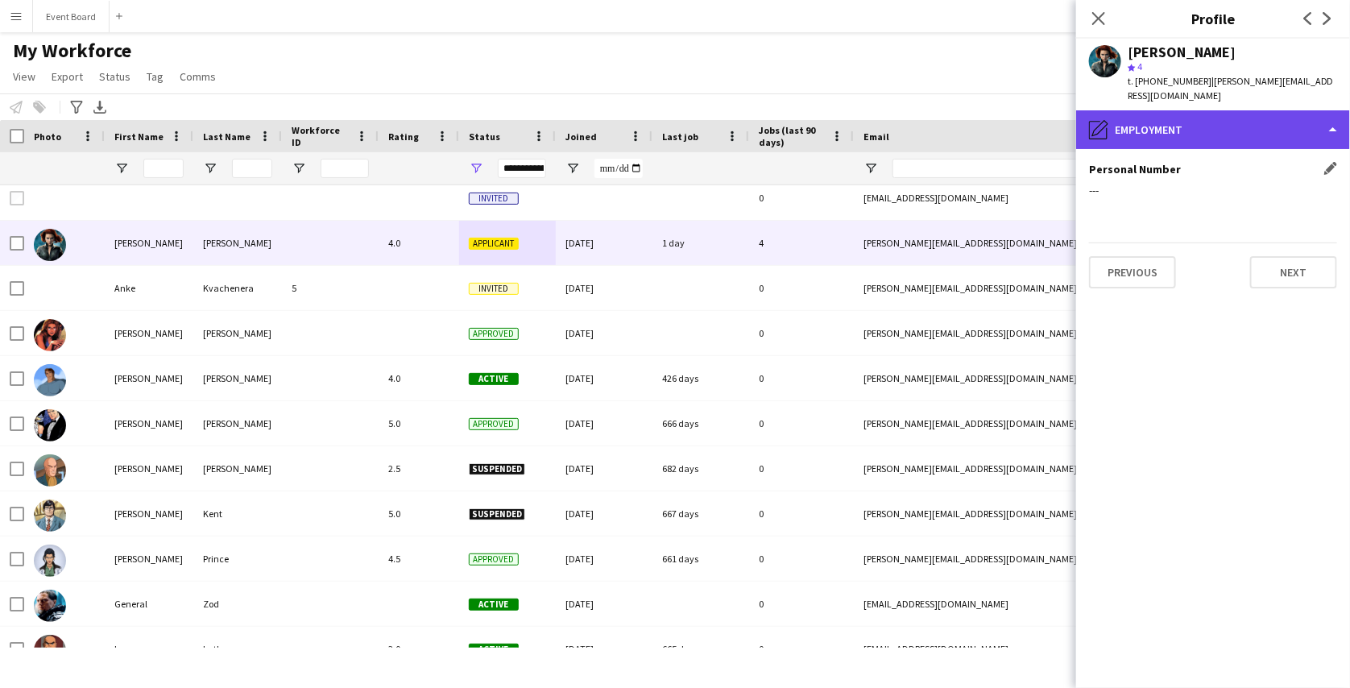
click at [1314, 129] on div "pencil4 Employment" at bounding box center [1213, 129] width 274 height 39
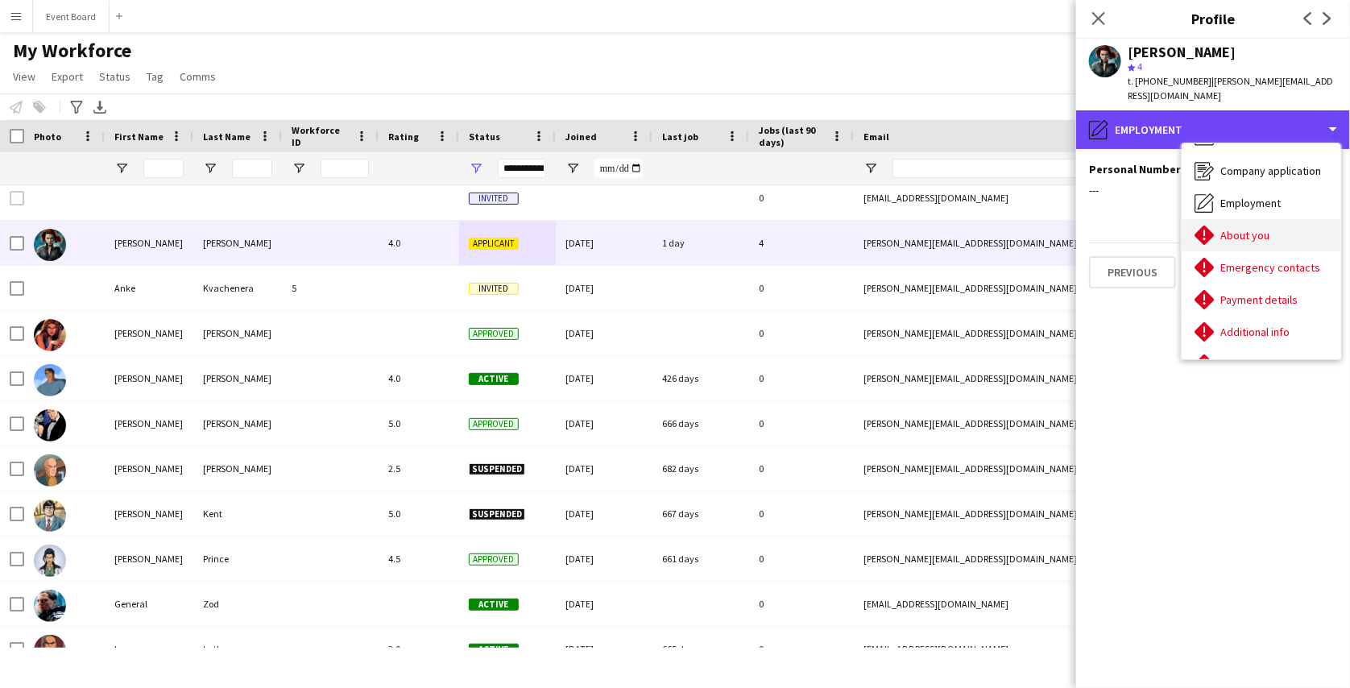
scroll to position [27, 0]
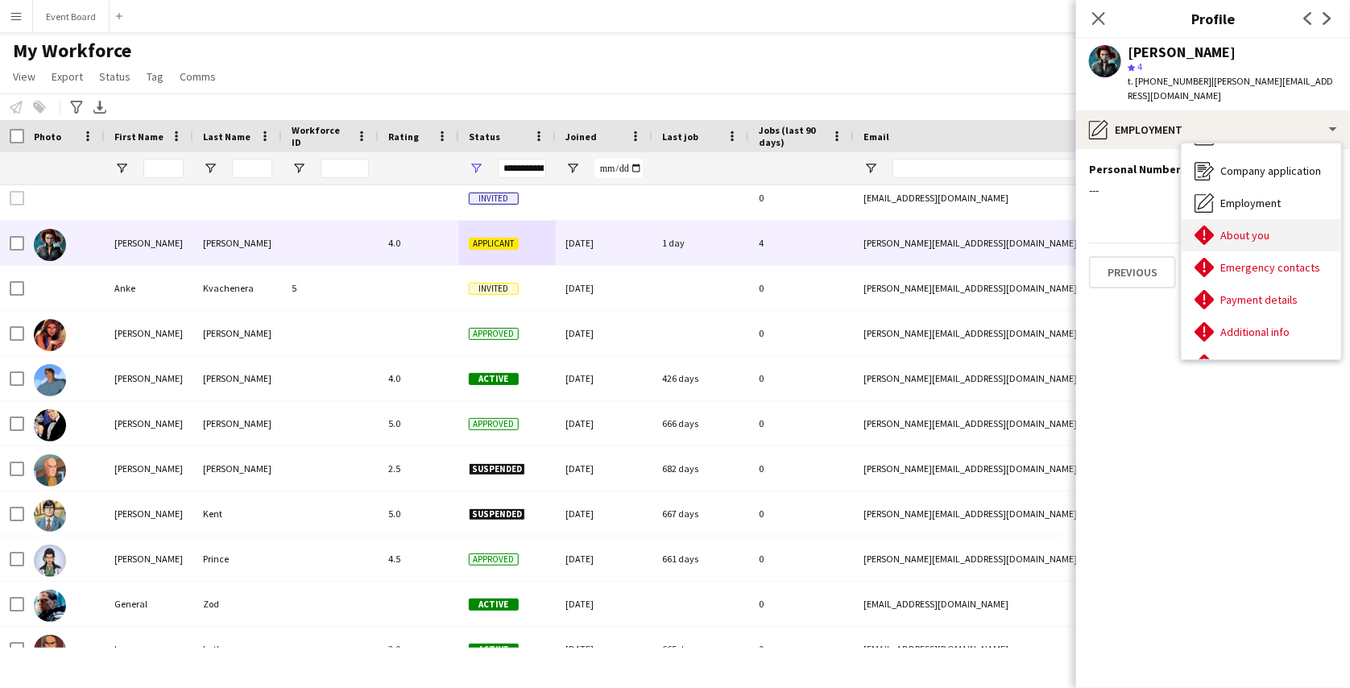
click at [1242, 232] on span "About you" at bounding box center [1245, 235] width 49 height 15
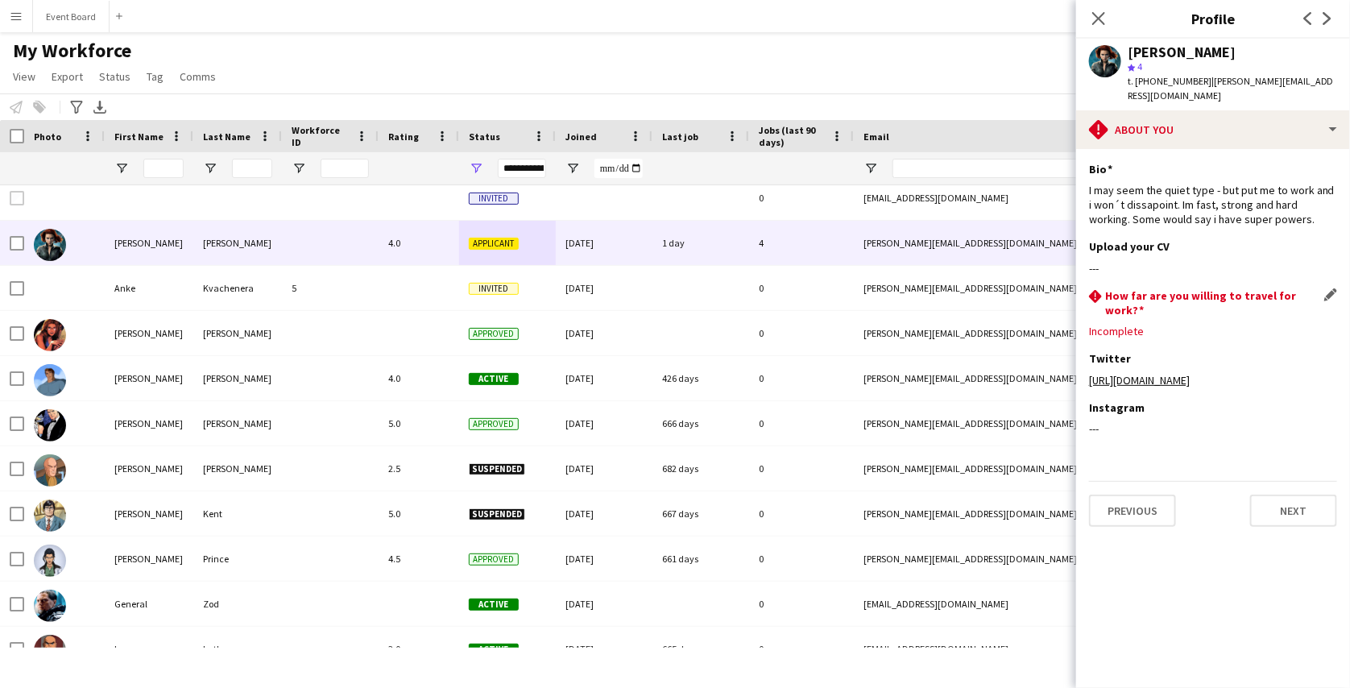
drag, startPoint x: 1149, startPoint y: 324, endPoint x: 1088, endPoint y: 322, distance: 60.4
click at [1089, 324] on div "Incomplete" at bounding box center [1213, 331] width 248 height 15
click at [1099, 23] on icon "Close pop-in" at bounding box center [1098, 17] width 15 height 15
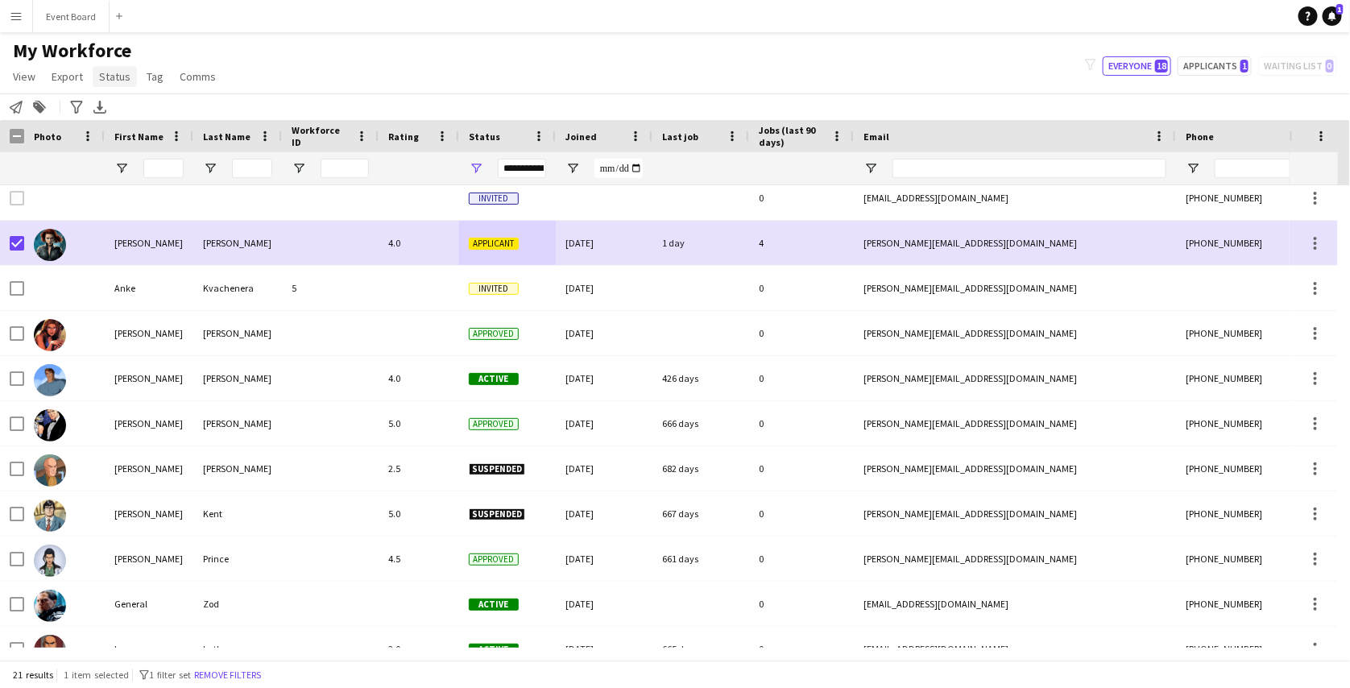
click at [120, 79] on span "Status" at bounding box center [114, 76] width 31 height 15
click at [118, 108] on span "Edit" at bounding box center [115, 111] width 19 height 15
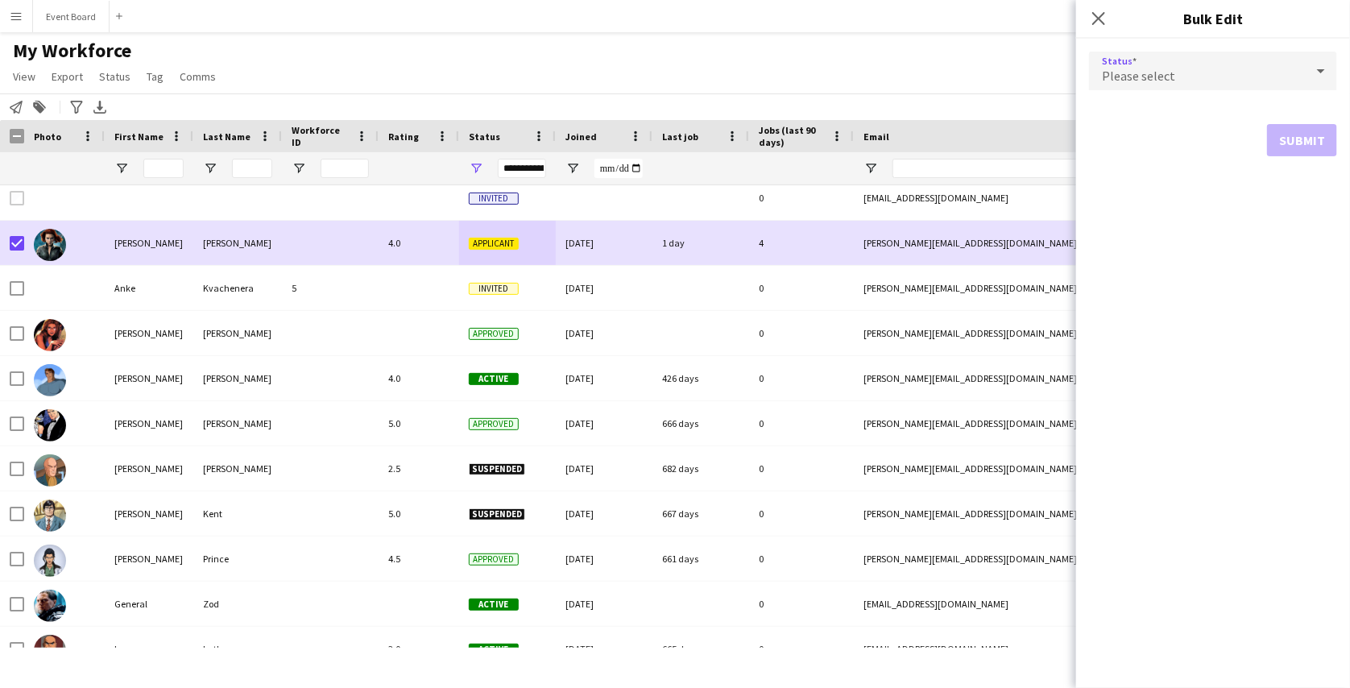
click at [1250, 71] on div "Please select" at bounding box center [1197, 71] width 216 height 39
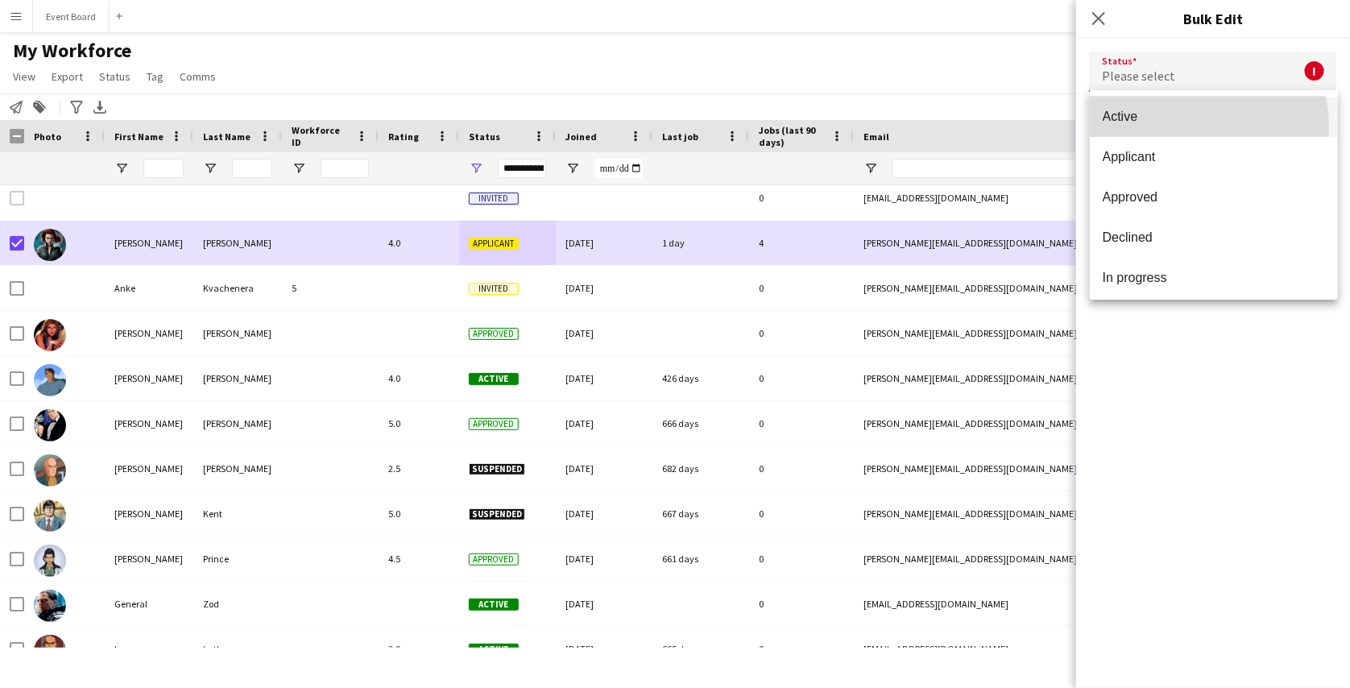
click at [1203, 125] on mat-option "Active" at bounding box center [1214, 117] width 248 height 40
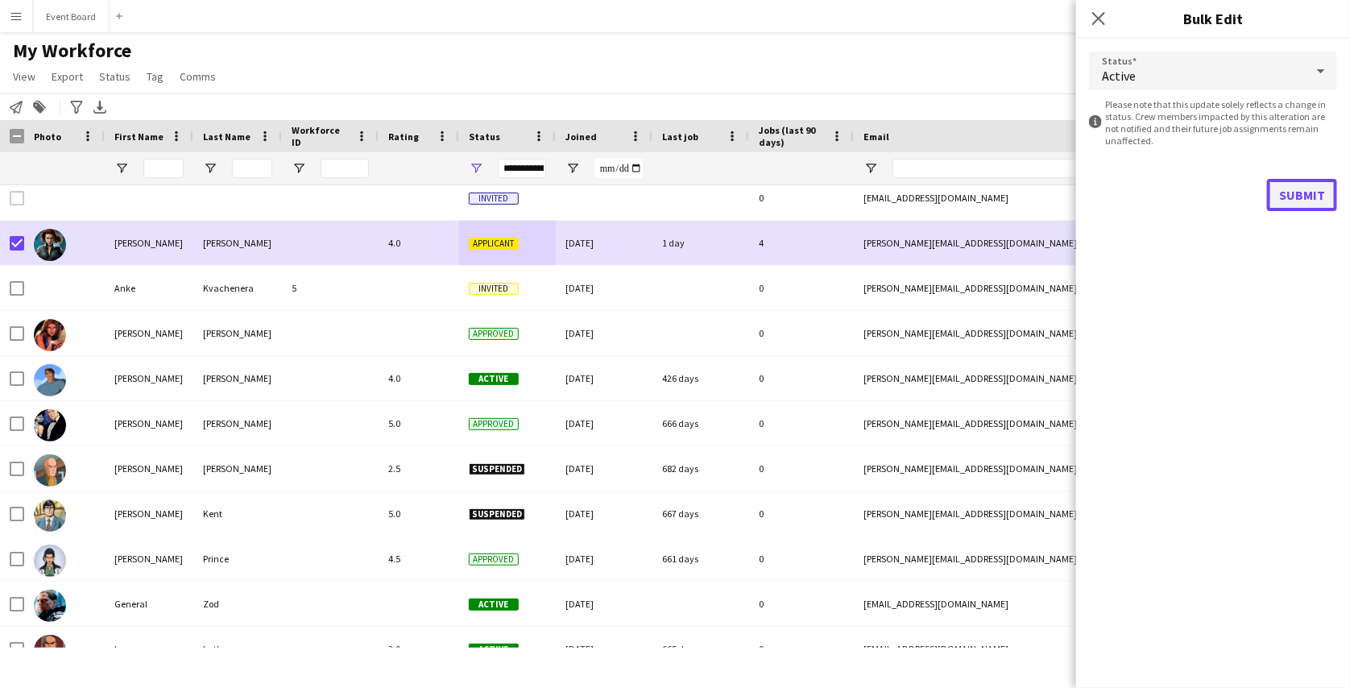
click at [1290, 190] on button "Submit" at bounding box center [1302, 195] width 70 height 32
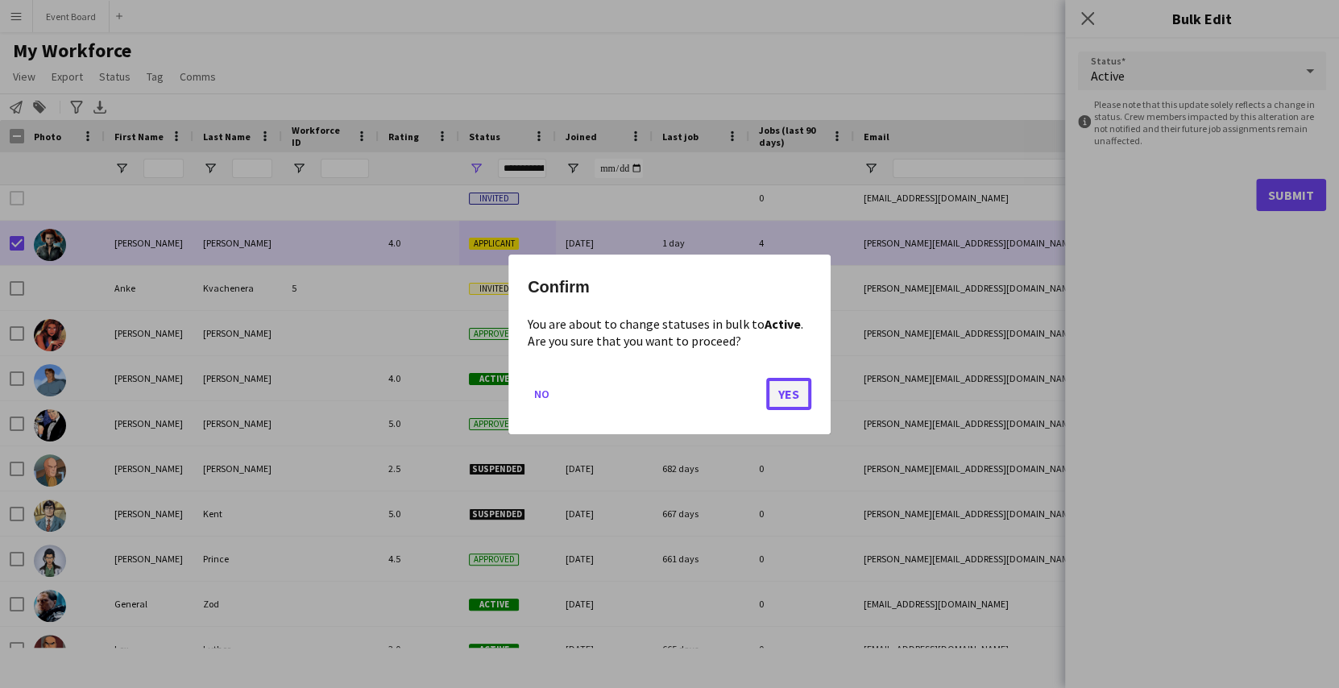
click at [792, 396] on button "Yes" at bounding box center [788, 393] width 45 height 32
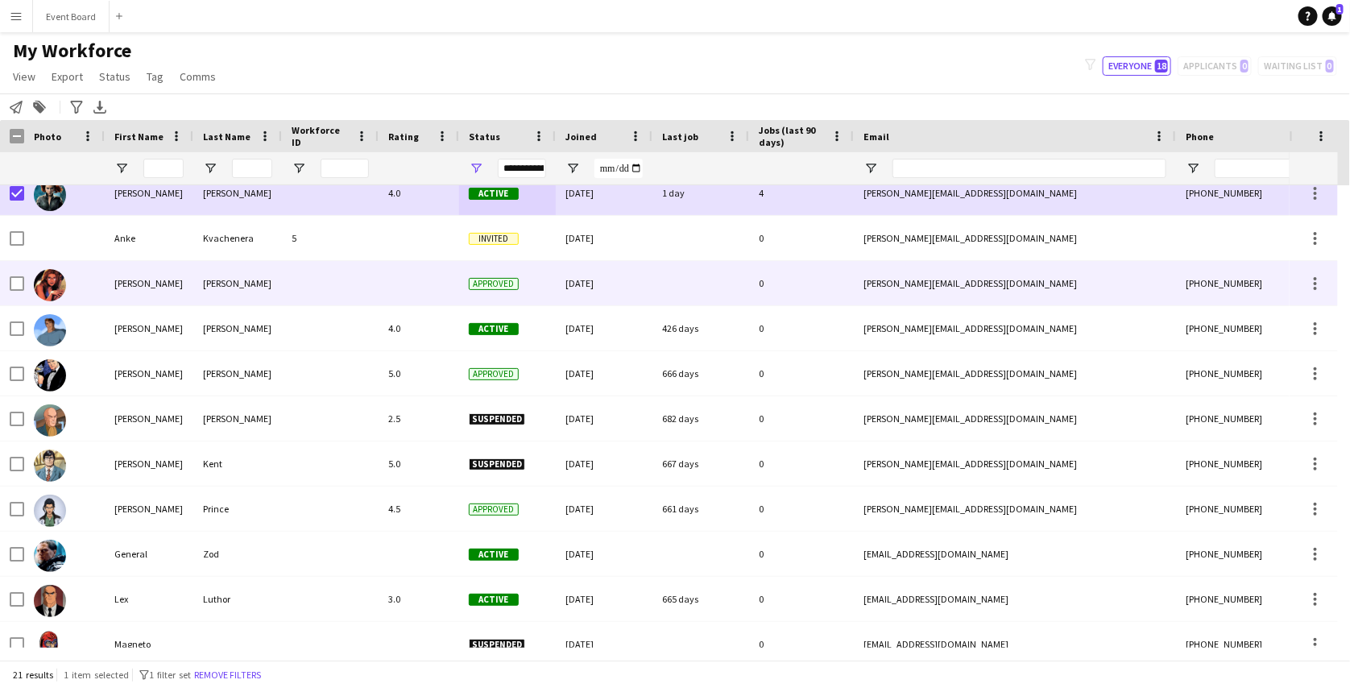
scroll to position [60, 0]
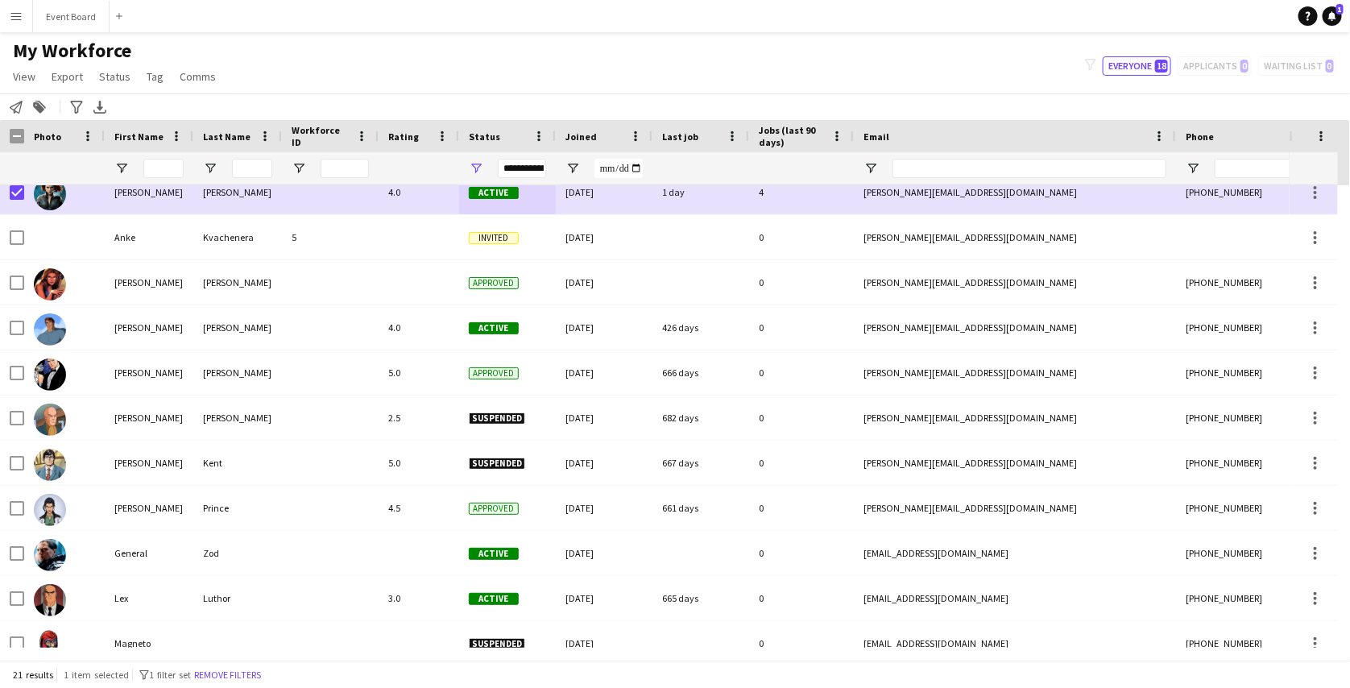
click at [11, 16] on app-icon "Menu" at bounding box center [16, 16] width 13 height 13
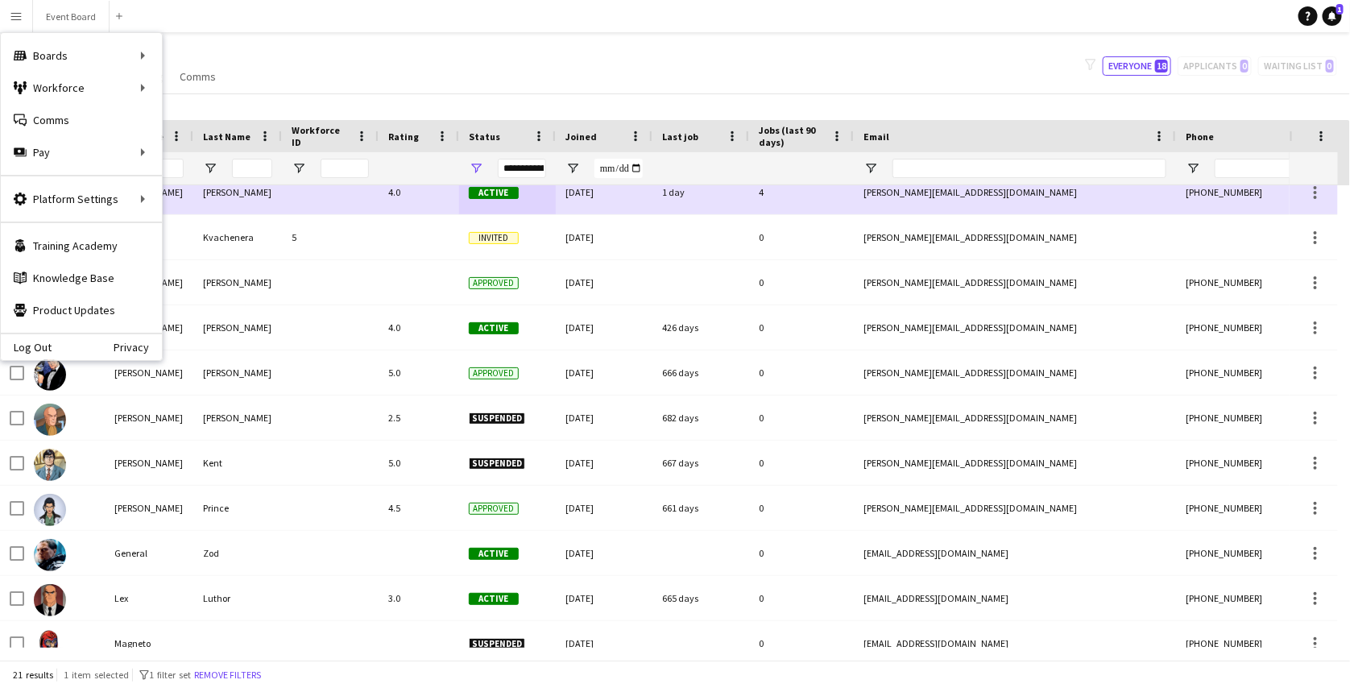
click at [350, 78] on div "My Workforce View Views Default view active only Mailing list Welsh New view Up…" at bounding box center [675, 66] width 1350 height 55
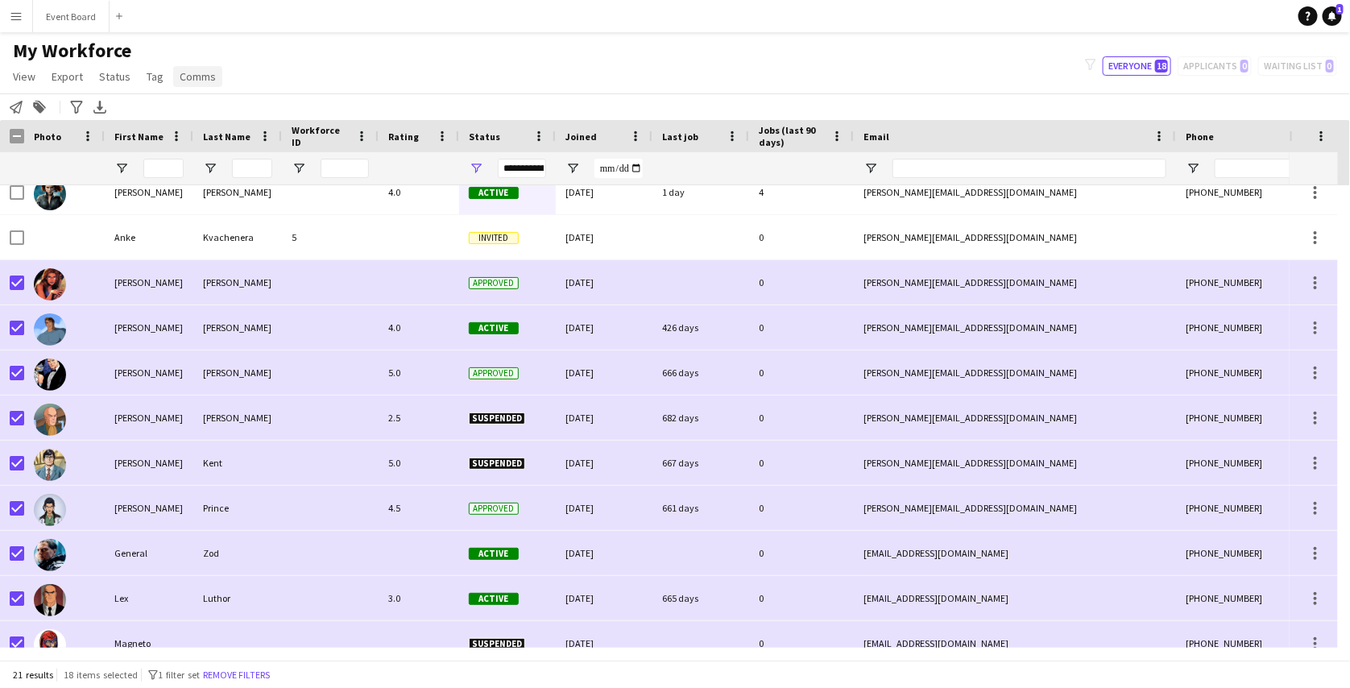
click at [203, 80] on span "Comms" at bounding box center [198, 76] width 36 height 15
click at [212, 110] on span "Send notification" at bounding box center [225, 111] width 82 height 15
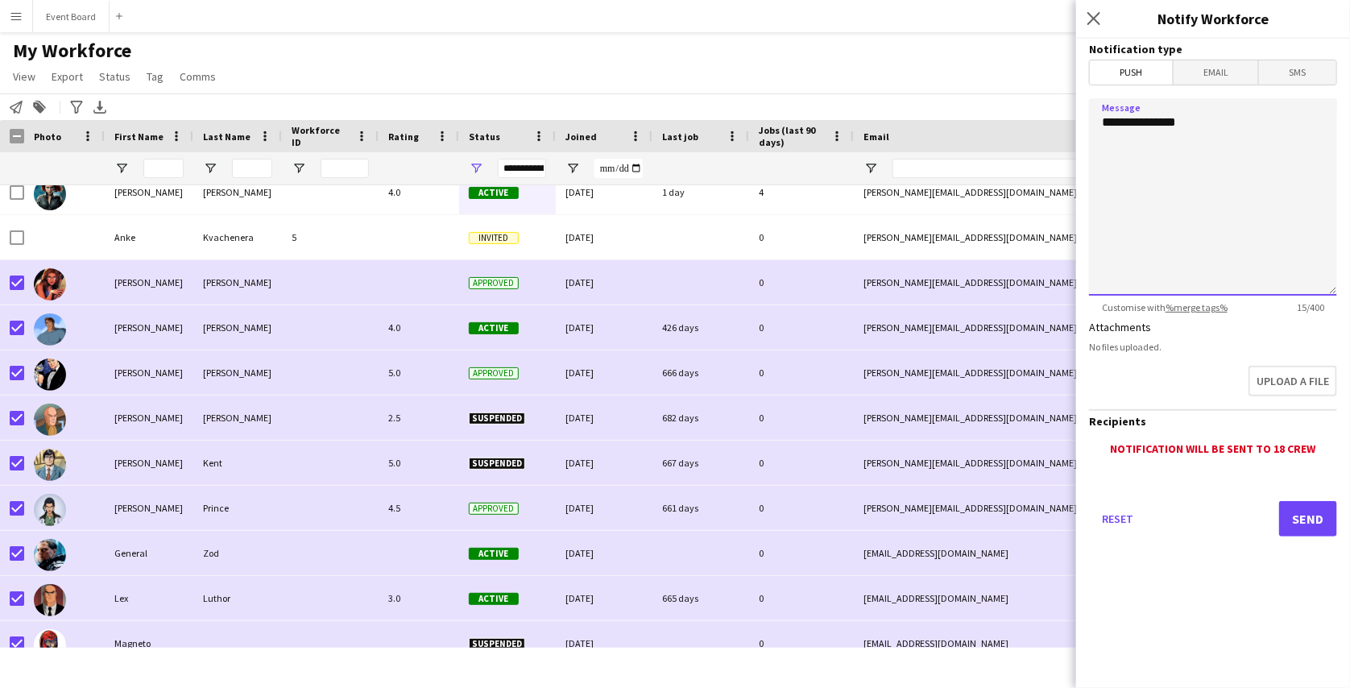
click at [1169, 149] on textarea "**********" at bounding box center [1213, 196] width 248 height 197
click at [1228, 156] on textarea "**********" at bounding box center [1213, 196] width 248 height 197
click at [1230, 85] on form "**********" at bounding box center [1213, 310] width 274 height 543
click at [1230, 78] on span "Email" at bounding box center [1216, 72] width 85 height 24
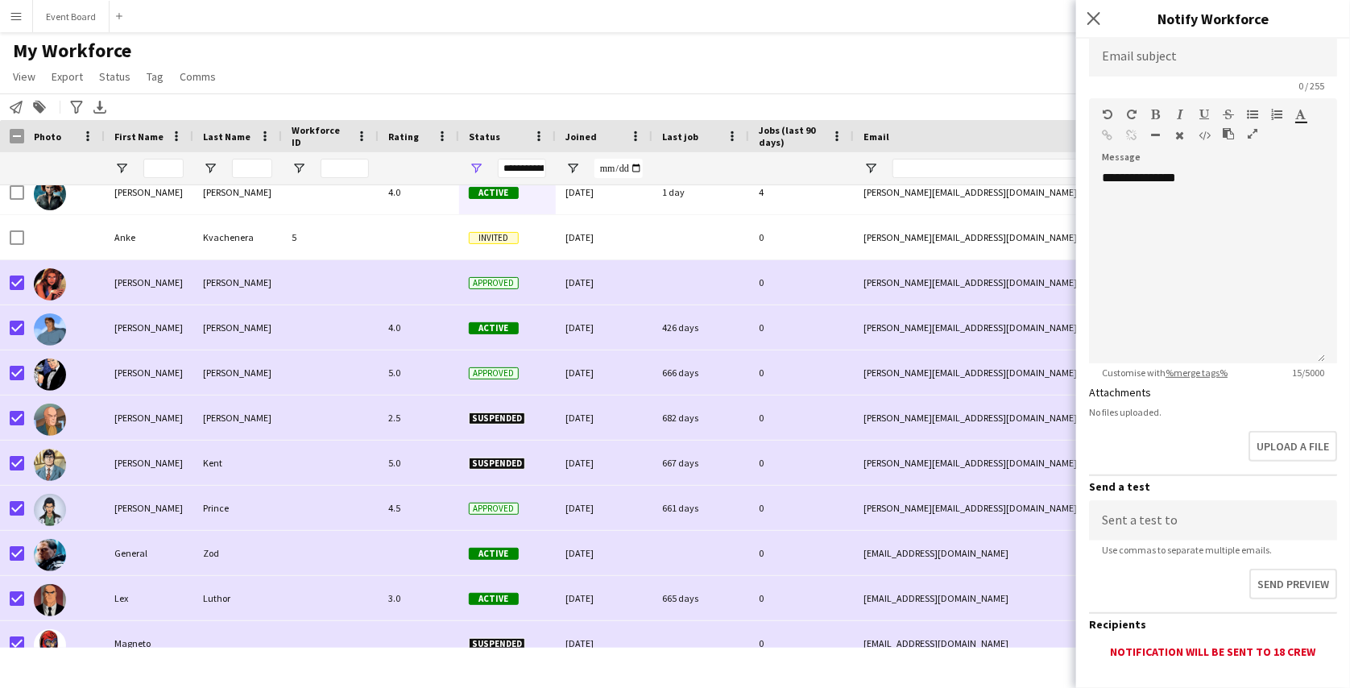
scroll to position [152, 0]
click at [1189, 516] on input at bounding box center [1213, 518] width 248 height 40
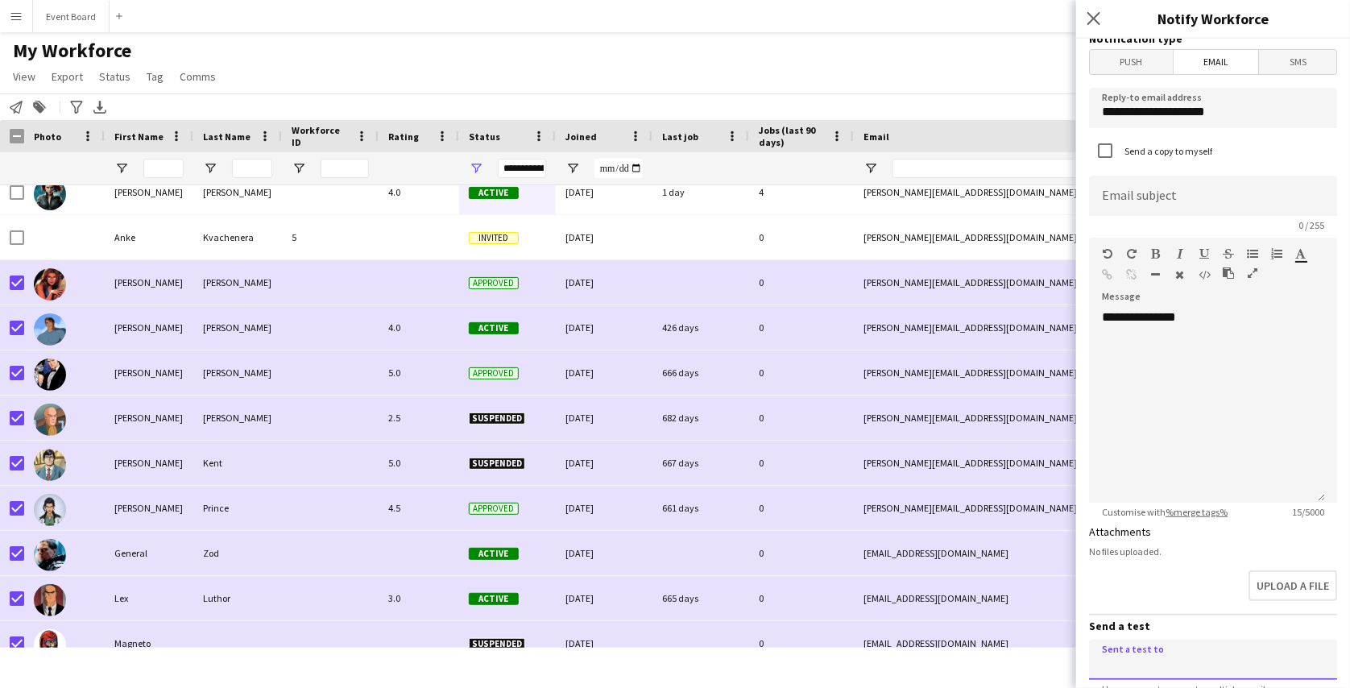
scroll to position [1, 0]
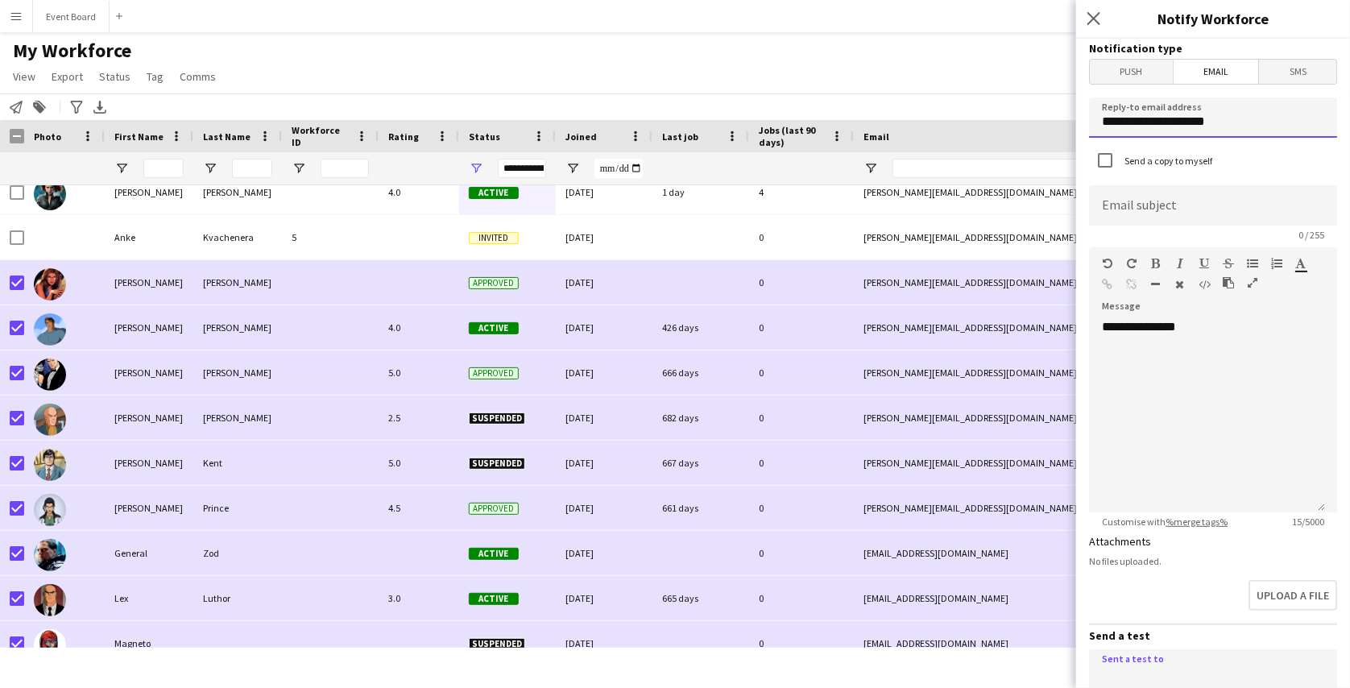
click at [1217, 121] on input "**********" at bounding box center [1213, 117] width 248 height 40
click at [1282, 68] on span "SMS" at bounding box center [1297, 72] width 77 height 24
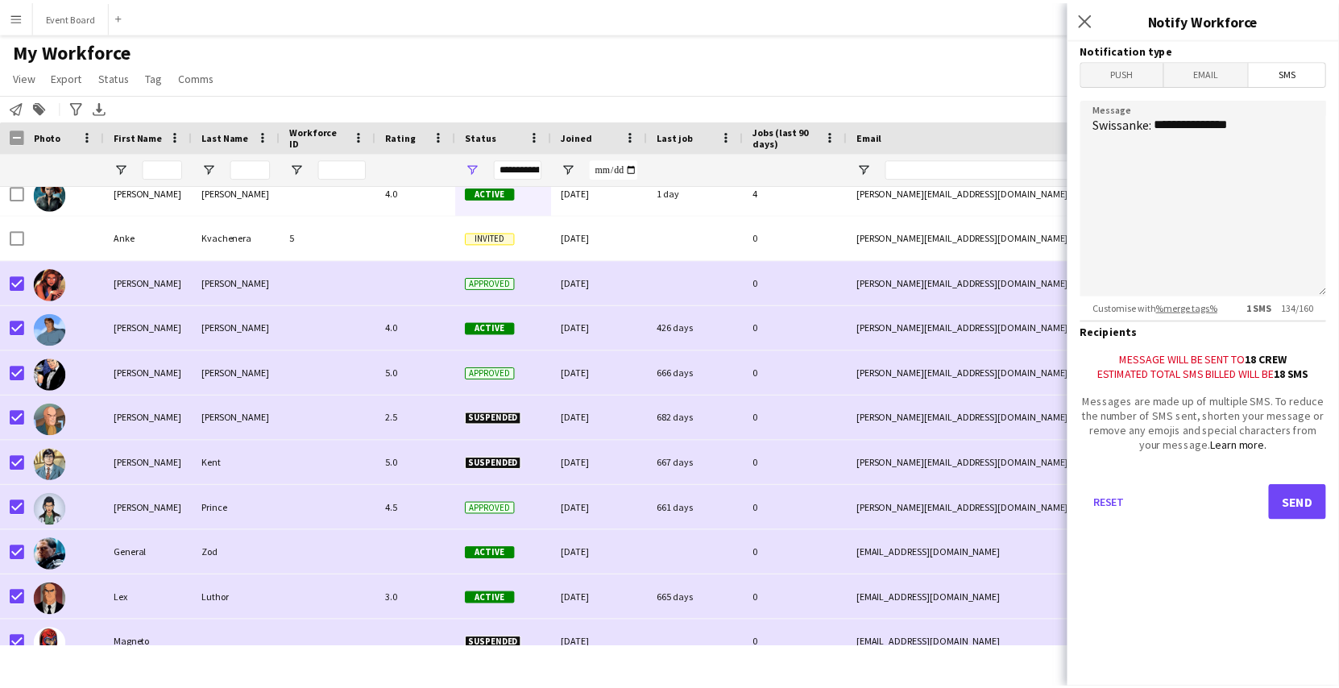
scroll to position [0, 0]
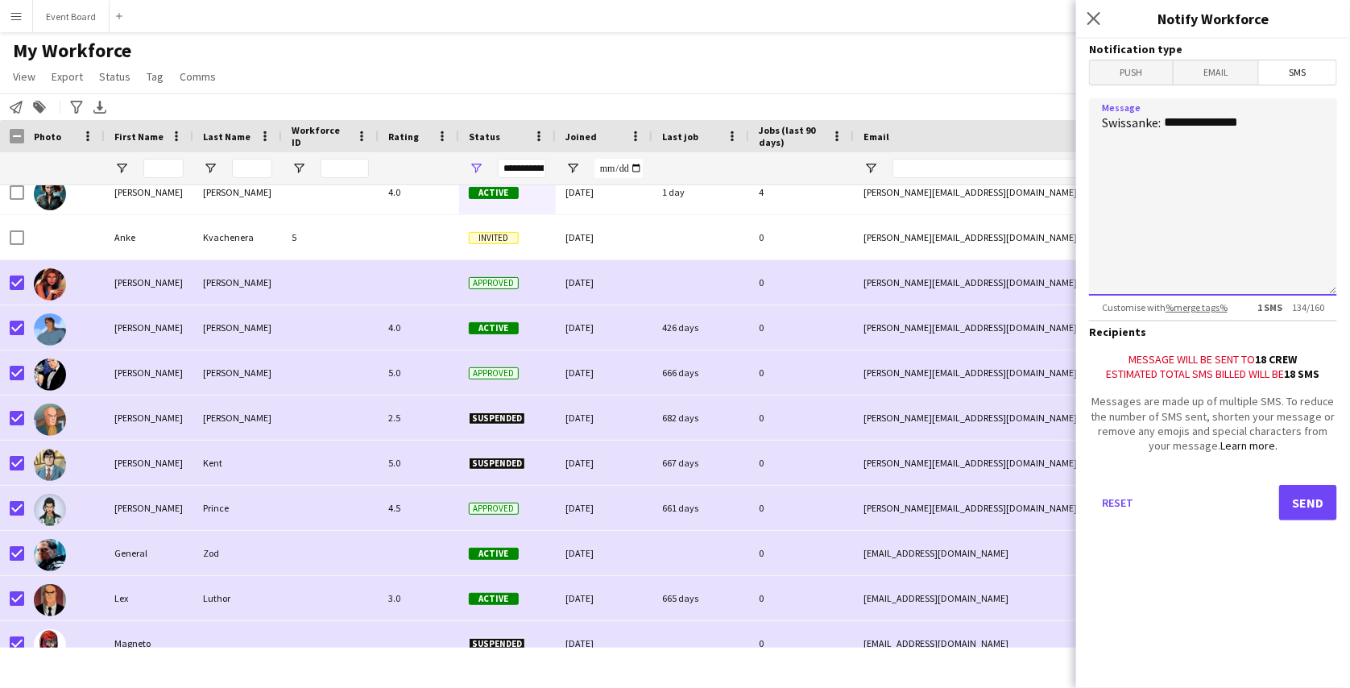
click at [1266, 228] on textarea "**********" at bounding box center [1213, 196] width 248 height 197
click at [1258, 313] on b "1 SMS" at bounding box center [1270, 307] width 25 height 12
drag, startPoint x: 1252, startPoint y: 317, endPoint x: 1325, endPoint y: 117, distance: 212.8
click at [1325, 117] on app-form-group "**********" at bounding box center [1213, 205] width 248 height 215
click at [1325, 117] on textarea "**********" at bounding box center [1213, 196] width 248 height 197
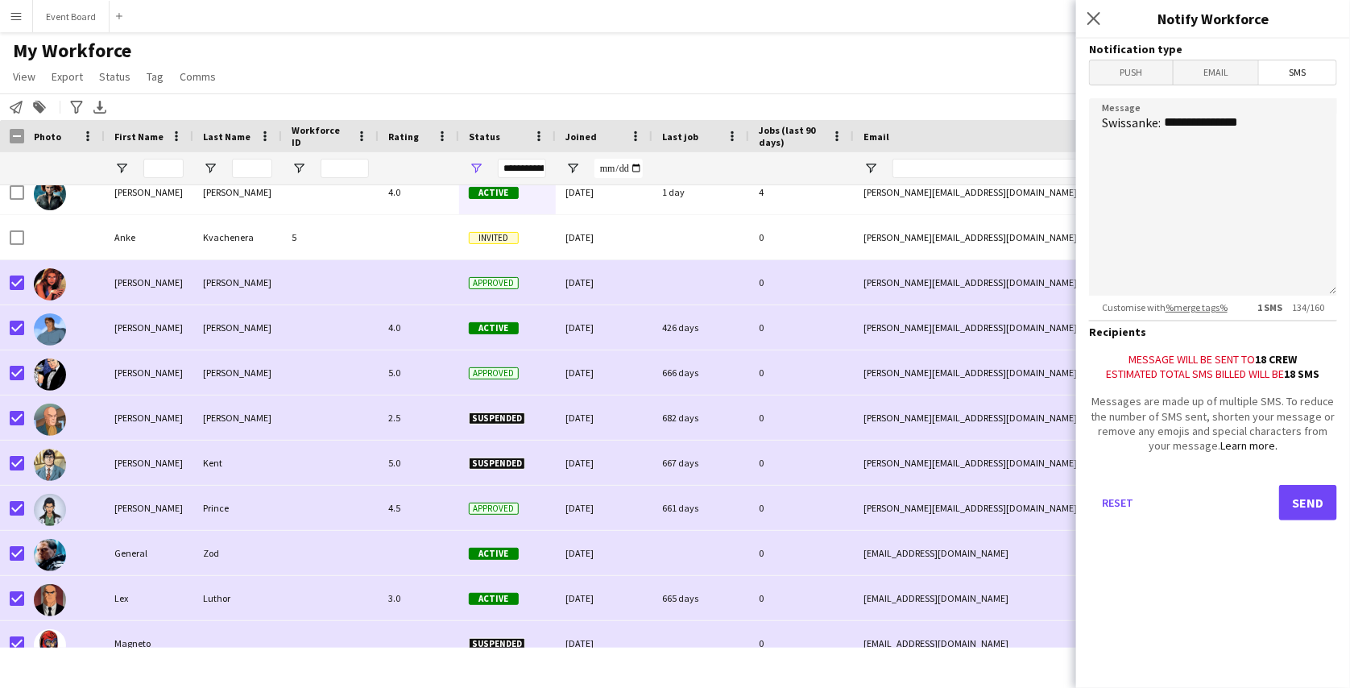
drag, startPoint x: 1255, startPoint y: 313, endPoint x: 1281, endPoint y: 316, distance: 25.9
click at [1281, 313] on span "1 SMS 134 / 160" at bounding box center [1291, 307] width 93 height 12
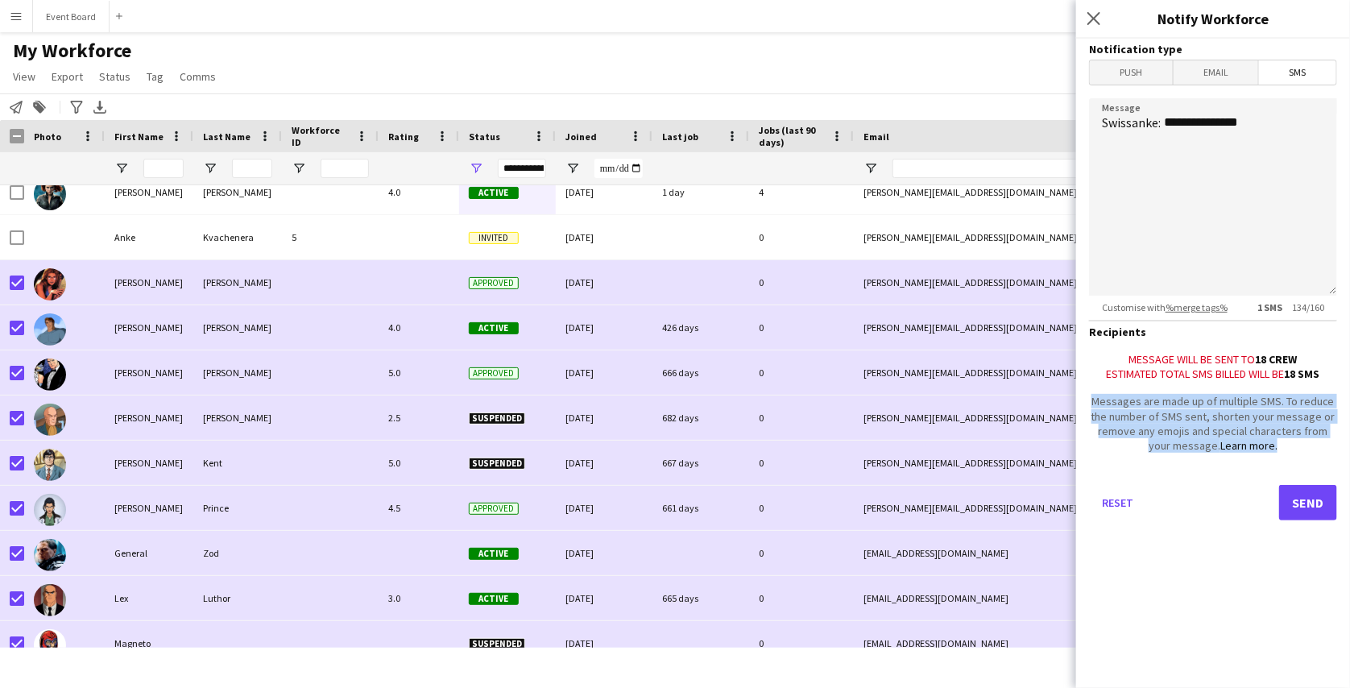
drag, startPoint x: 1267, startPoint y: 460, endPoint x: 1100, endPoint y: 413, distance: 174.0
click at [1100, 413] on div "Messages are made up of multiple SMS. To reduce the number of SMS sent, shorten…" at bounding box center [1213, 423] width 248 height 59
copy div "Messages are made up of multiple SMS. To reduce the number of SMS sent, shorten…"
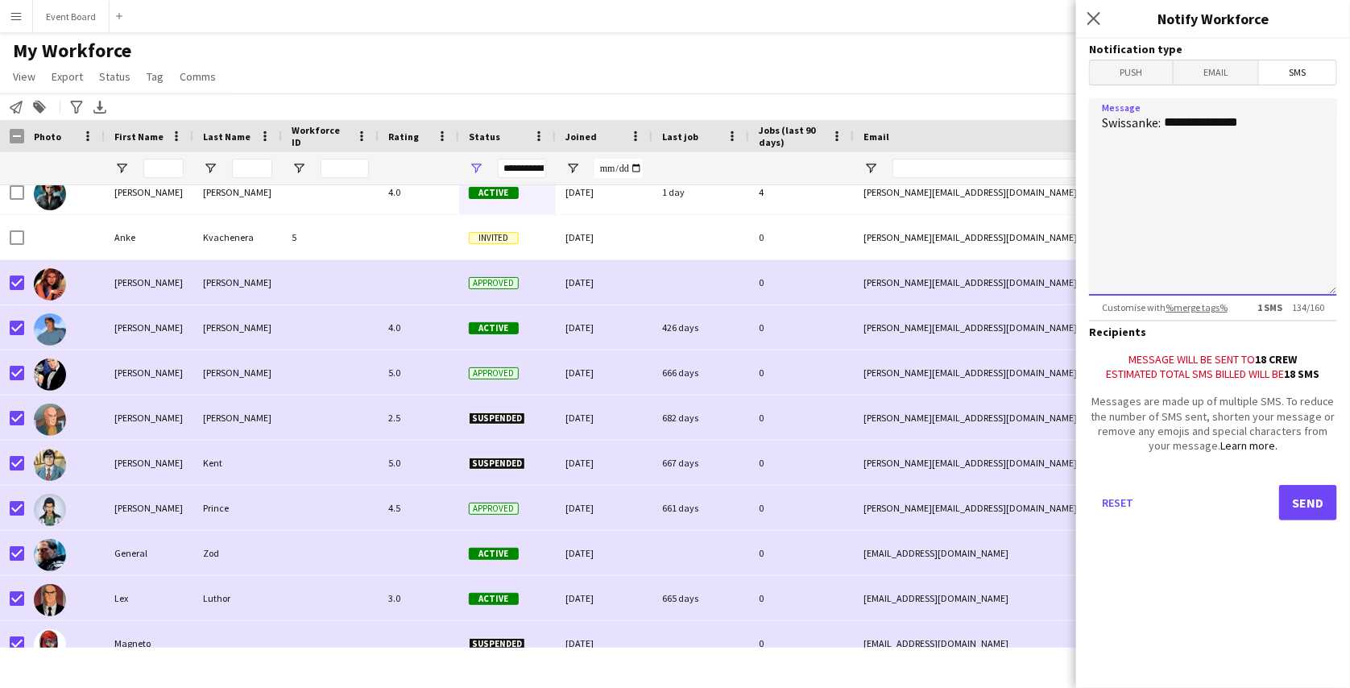
click at [1152, 209] on textarea "**********" at bounding box center [1213, 196] width 248 height 197
click at [1283, 148] on textarea "**********" at bounding box center [1213, 196] width 248 height 197
paste textarea "**********"
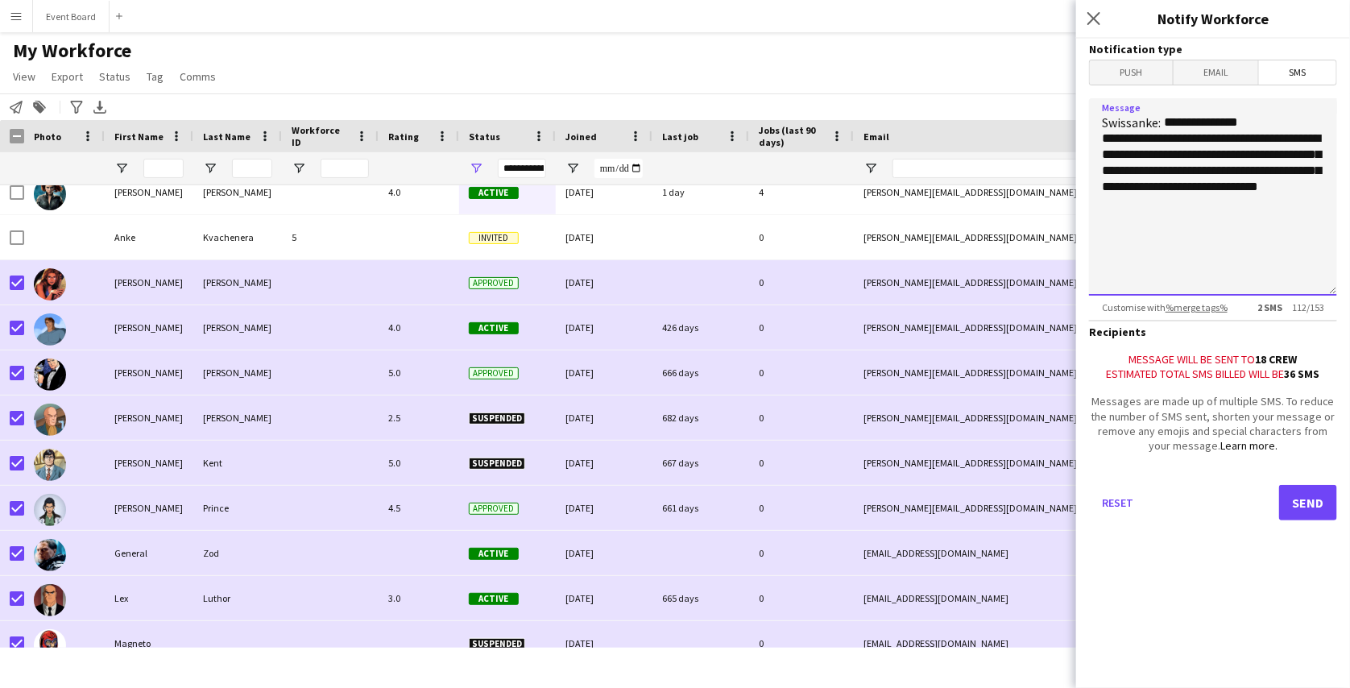
type textarea "**********"
drag, startPoint x: 1253, startPoint y: 315, endPoint x: 1281, endPoint y: 313, distance: 28.2
click at [1281, 313] on span "2 SMS 112 / 153" at bounding box center [1291, 307] width 93 height 12
click at [1216, 73] on span "Email" at bounding box center [1216, 72] width 85 height 24
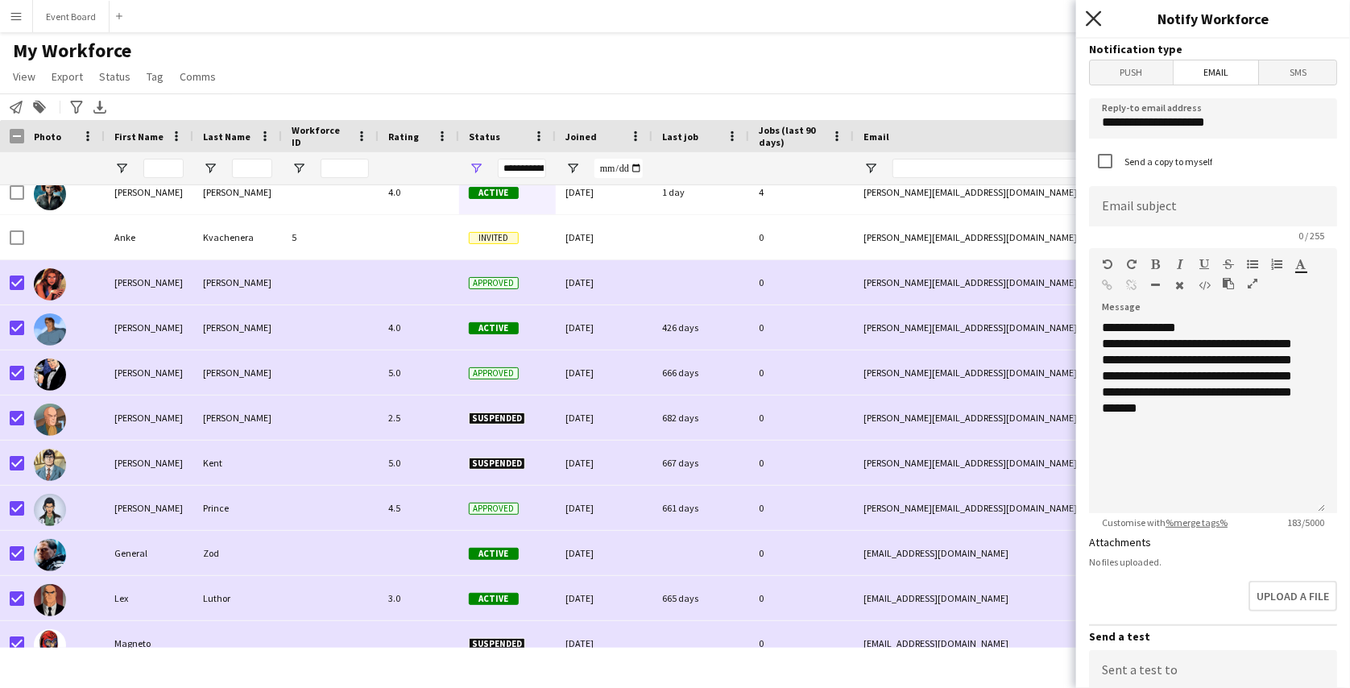
click at [1096, 18] on icon "Close pop-in" at bounding box center [1093, 17] width 15 height 15
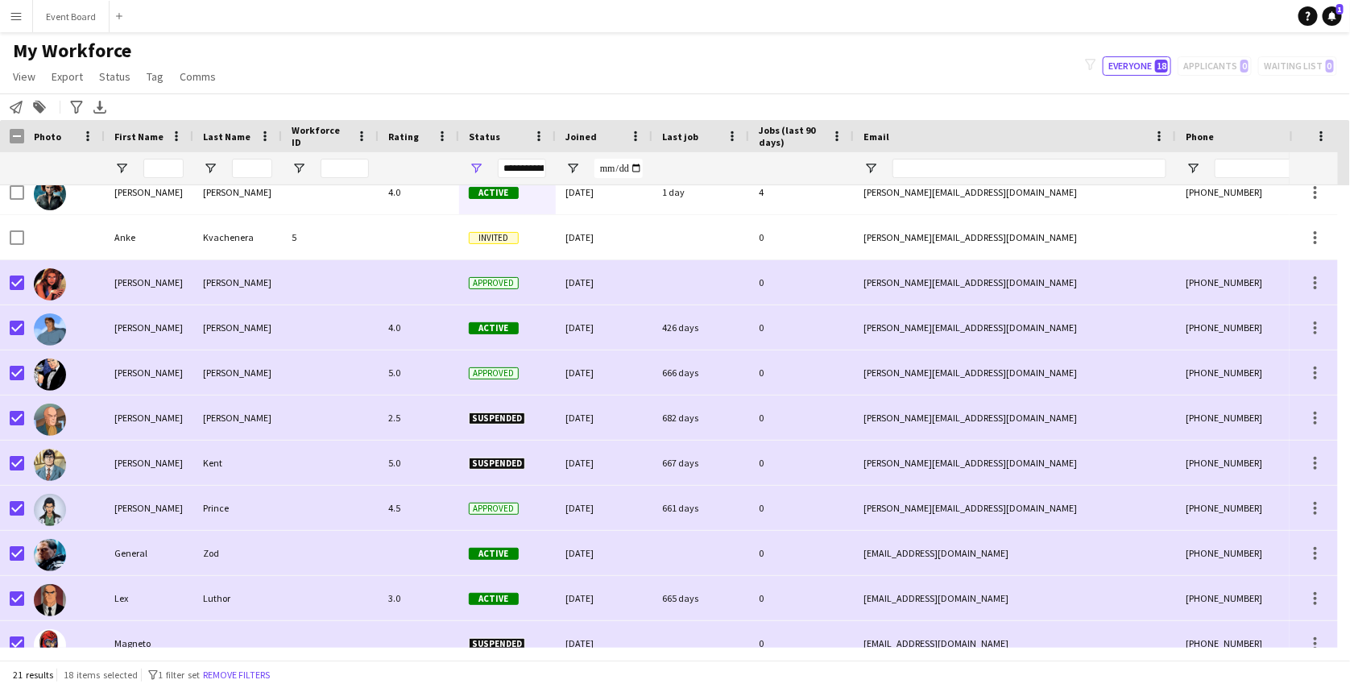
click at [18, 16] on app-icon "Menu" at bounding box center [16, 16] width 13 height 13
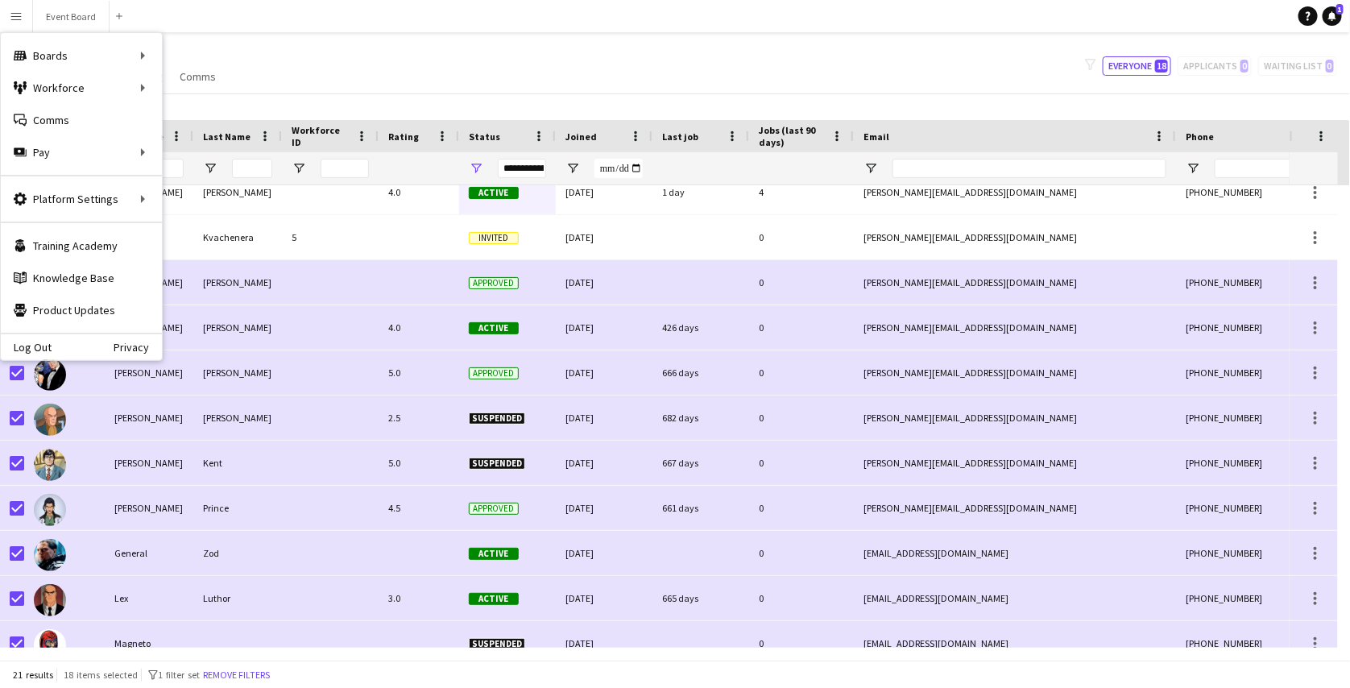
click at [380, 62] on div "My Workforce View Views Default view active only Mailing list Welsh New view Up…" at bounding box center [675, 66] width 1350 height 55
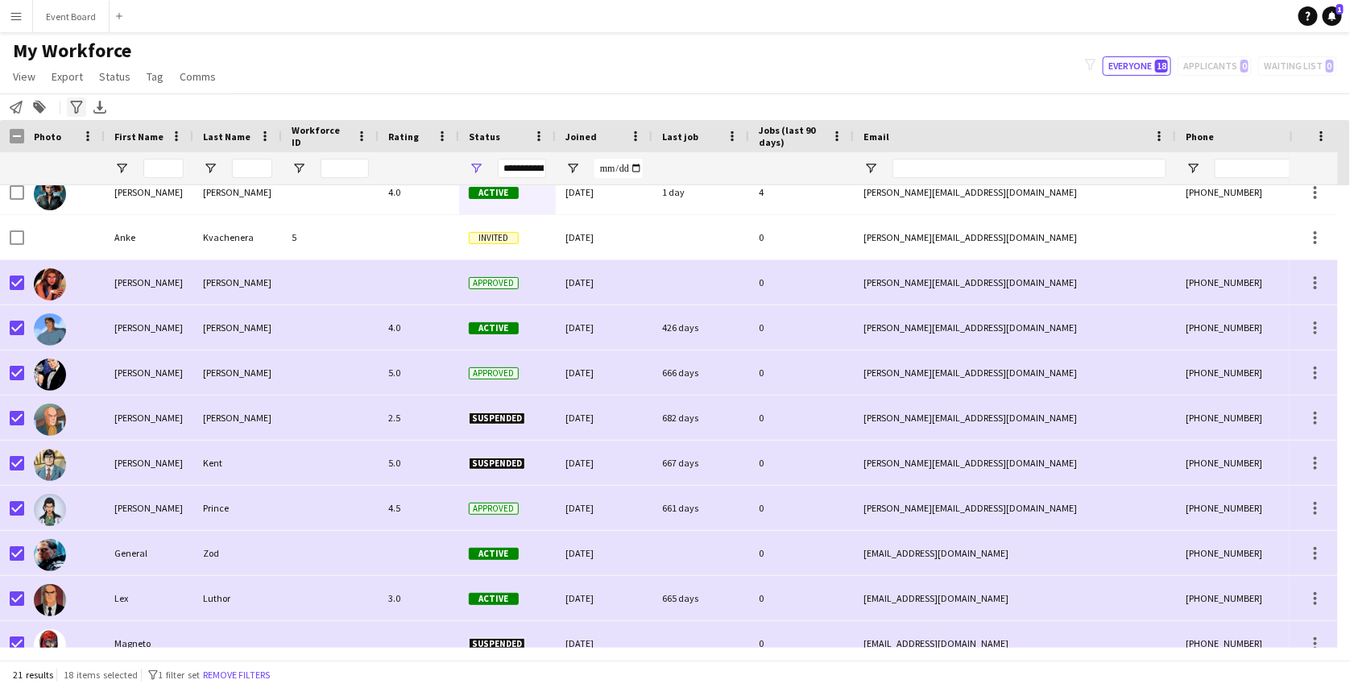
click at [82, 101] on icon at bounding box center [76, 107] width 12 height 13
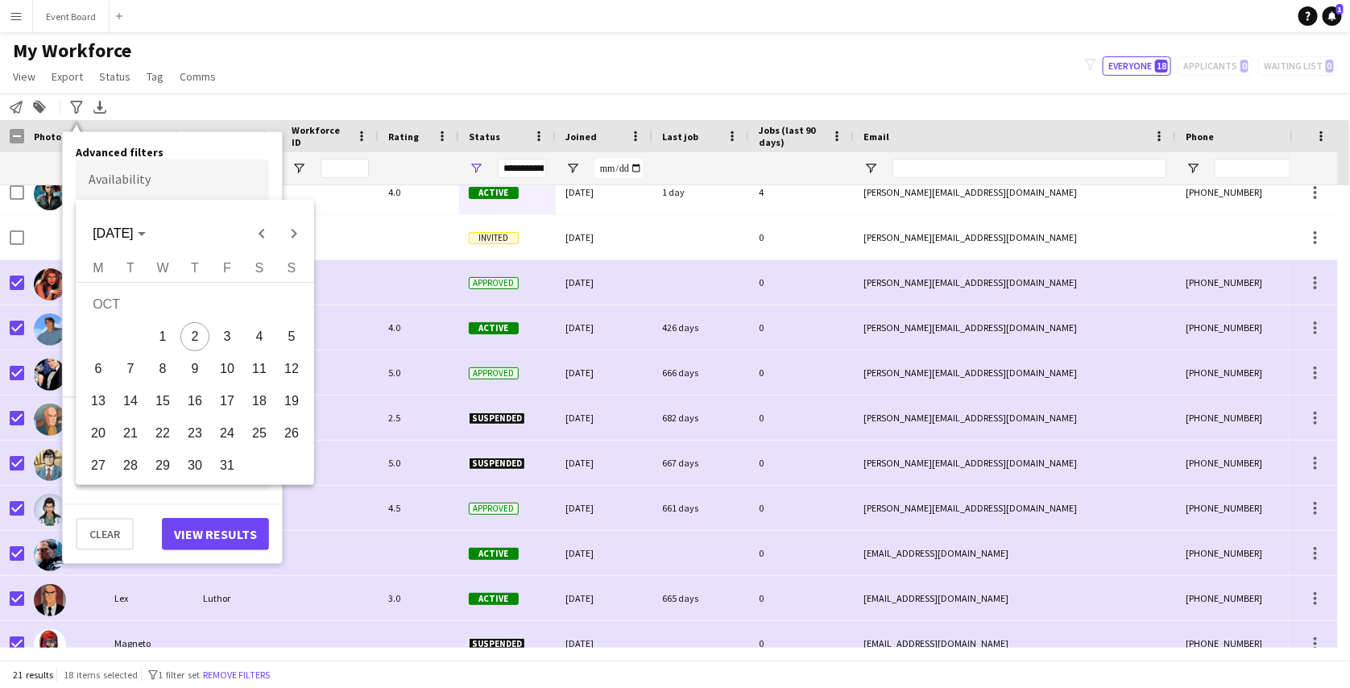
click at [176, 180] on body "Menu Boards Boards Boards All jobs Status Workforce Workforce My Workforce Recr…" at bounding box center [675, 344] width 1350 height 688
click at [197, 334] on span "2" at bounding box center [194, 336] width 29 height 29
type input "**********"
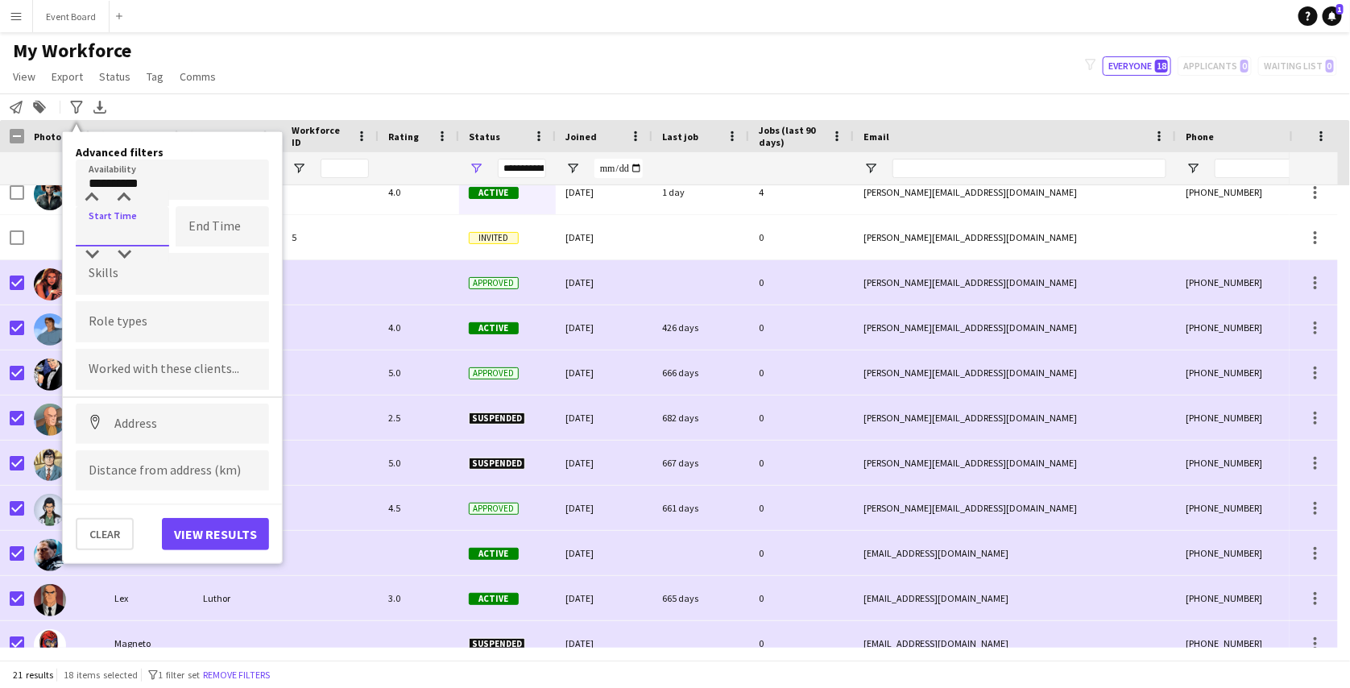
click at [135, 222] on input at bounding box center [122, 226] width 93 height 40
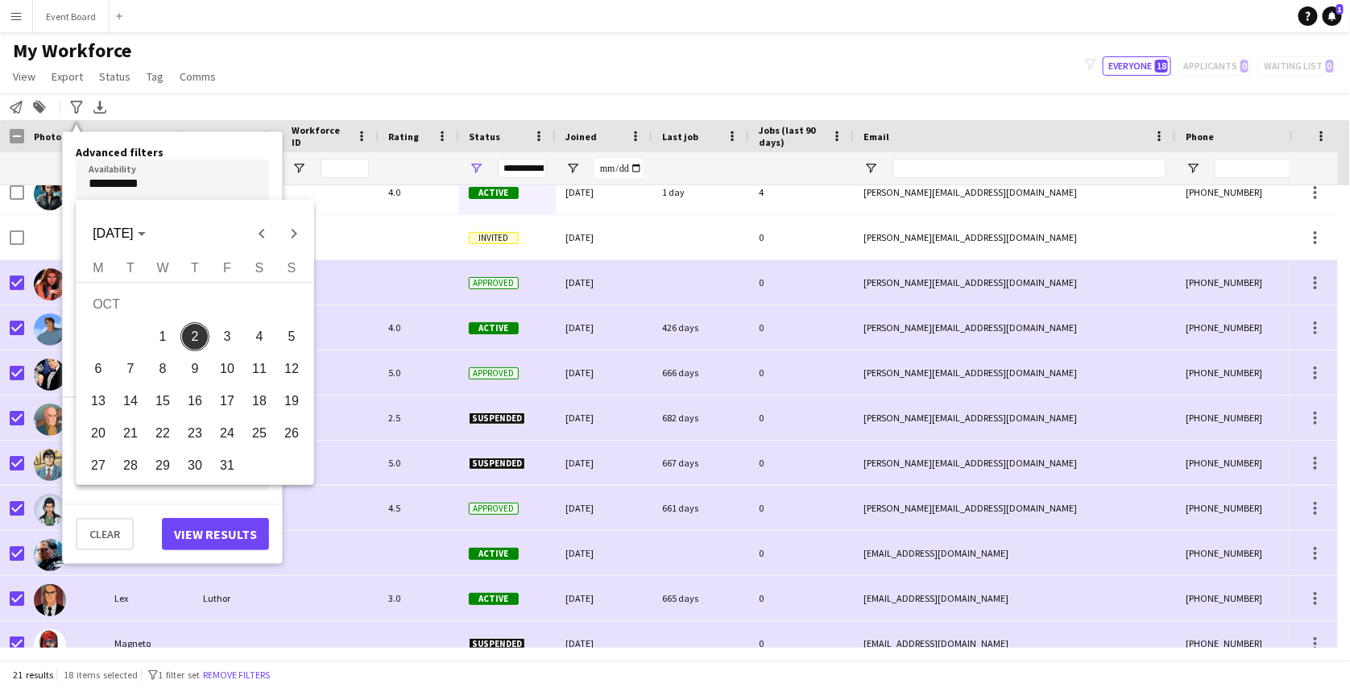
click at [192, 190] on div at bounding box center [675, 344] width 1350 height 688
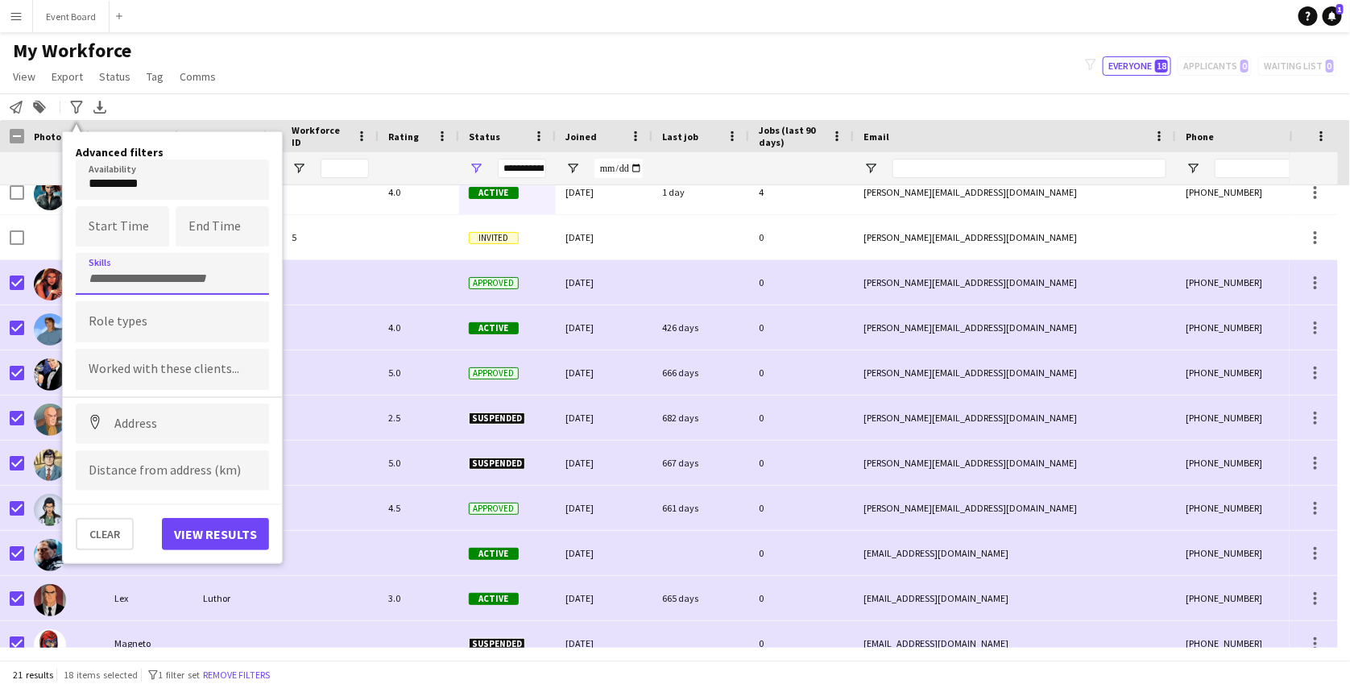
click at [176, 276] on input "Type to search skills..." at bounding box center [173, 279] width 168 height 15
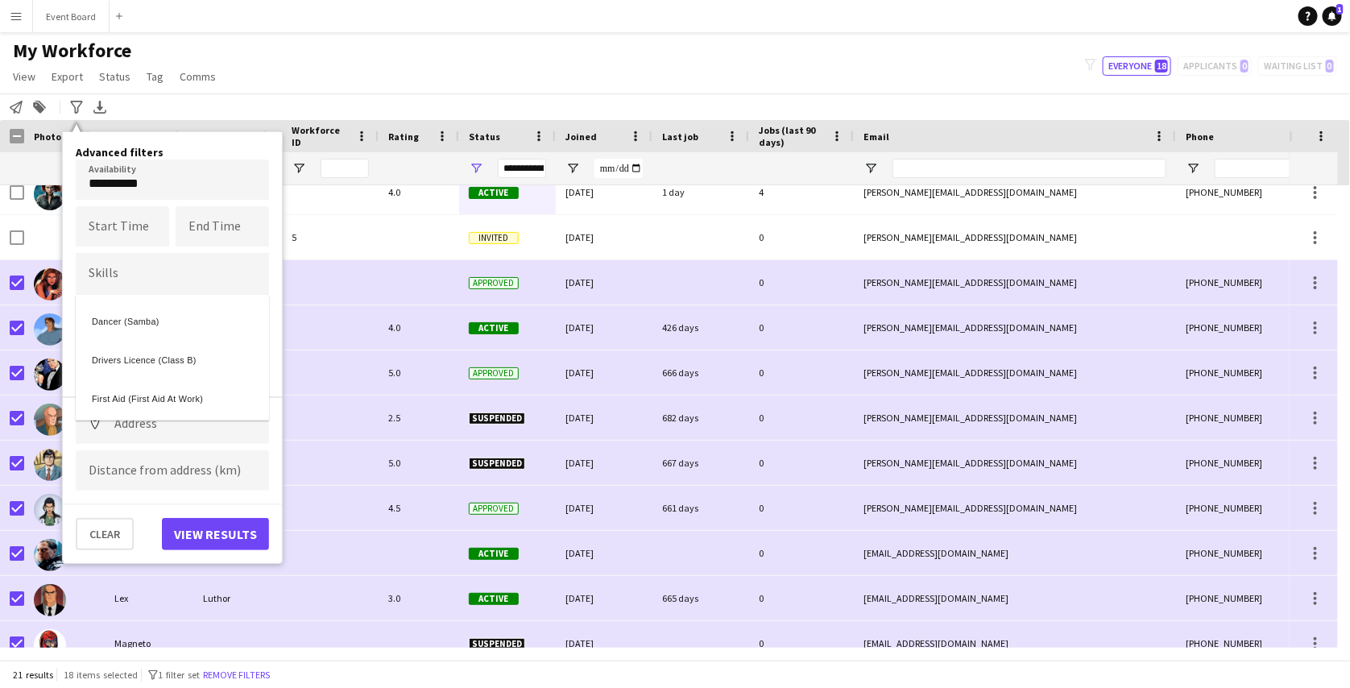
click at [224, 280] on div at bounding box center [675, 344] width 1350 height 688
click at [132, 423] on input at bounding box center [172, 424] width 193 height 40
click at [149, 464] on input at bounding box center [172, 470] width 193 height 40
click at [121, 531] on button "Clear" at bounding box center [105, 534] width 58 height 32
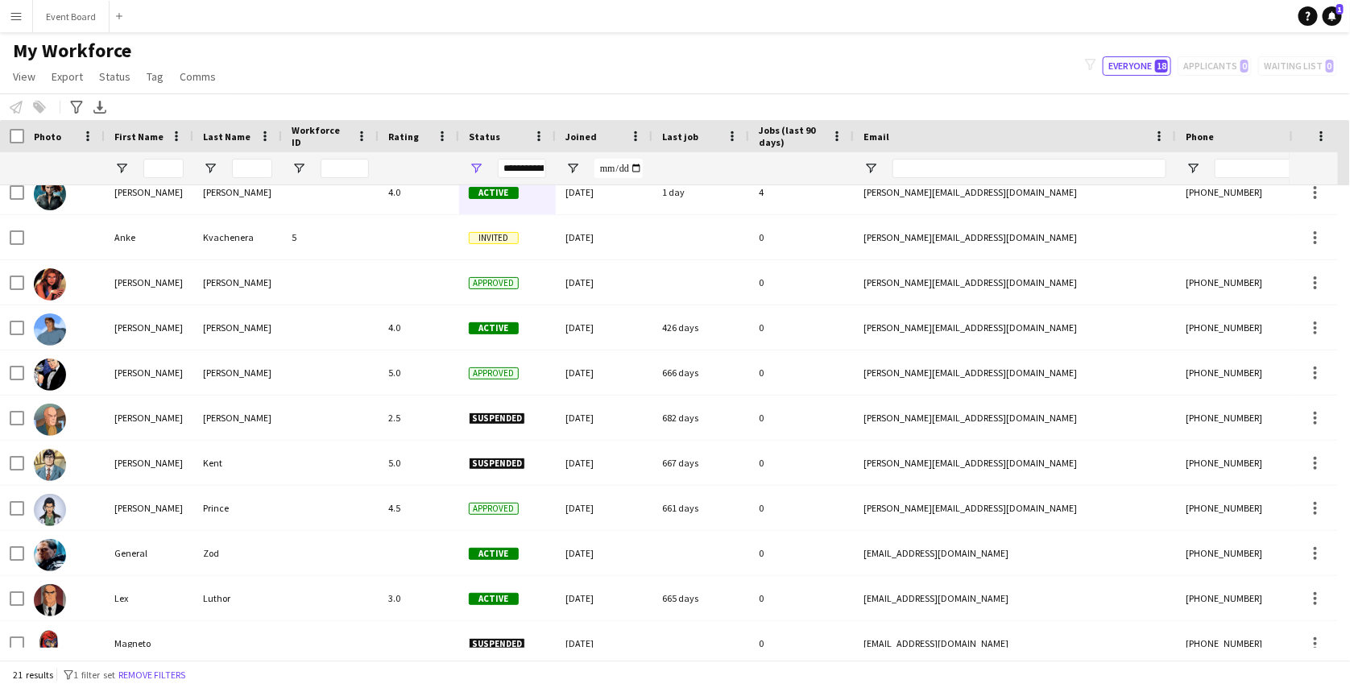
click at [282, 76] on div "My Workforce View Views Default view active only Mailing list Welsh New view Up…" at bounding box center [675, 66] width 1350 height 55
click at [6, 15] on button "Menu" at bounding box center [16, 16] width 32 height 32
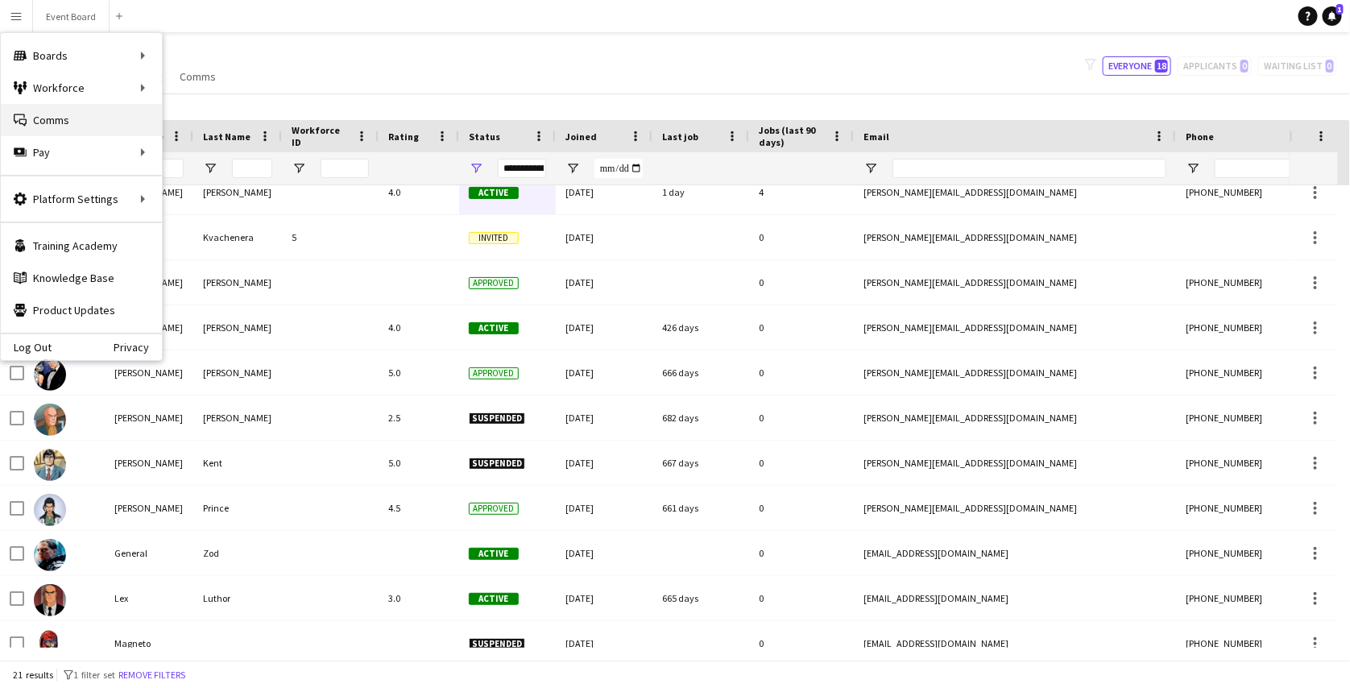
click at [53, 118] on link "Comms Comms" at bounding box center [81, 120] width 161 height 32
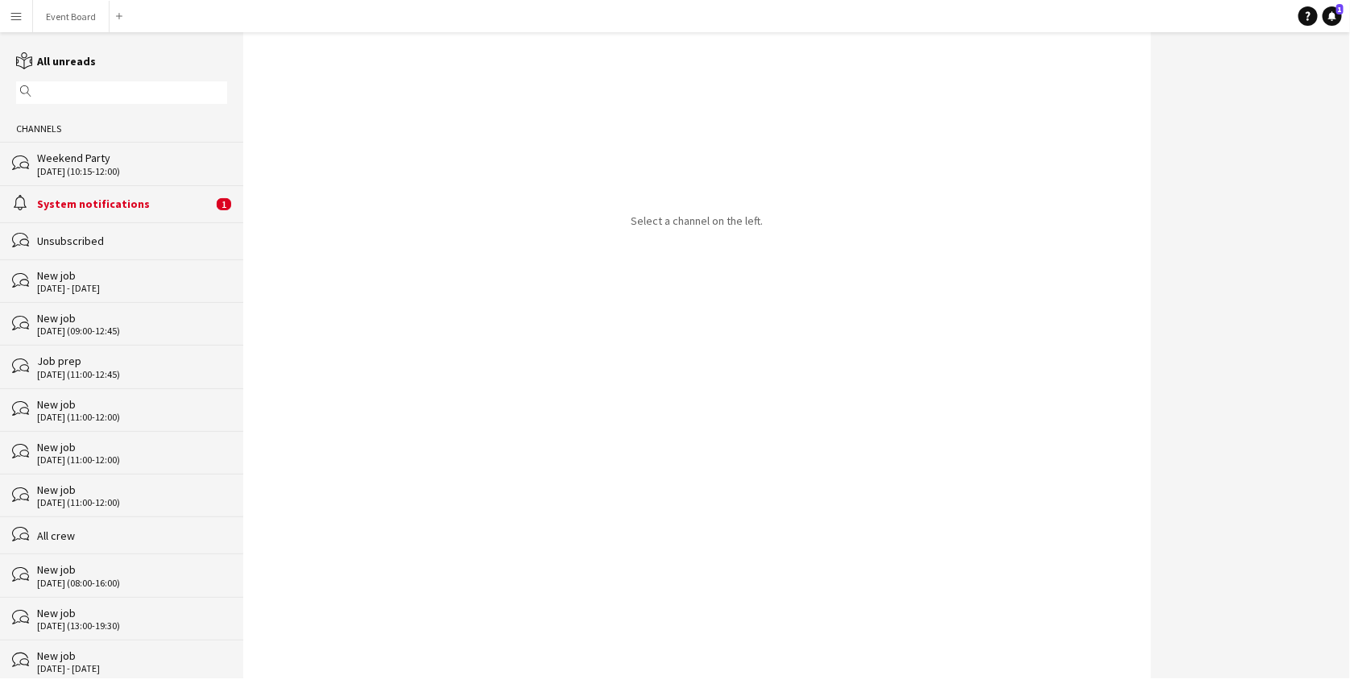
click at [171, 175] on div "01-10-2025 (10:15-12:00)" at bounding box center [132, 171] width 190 height 11
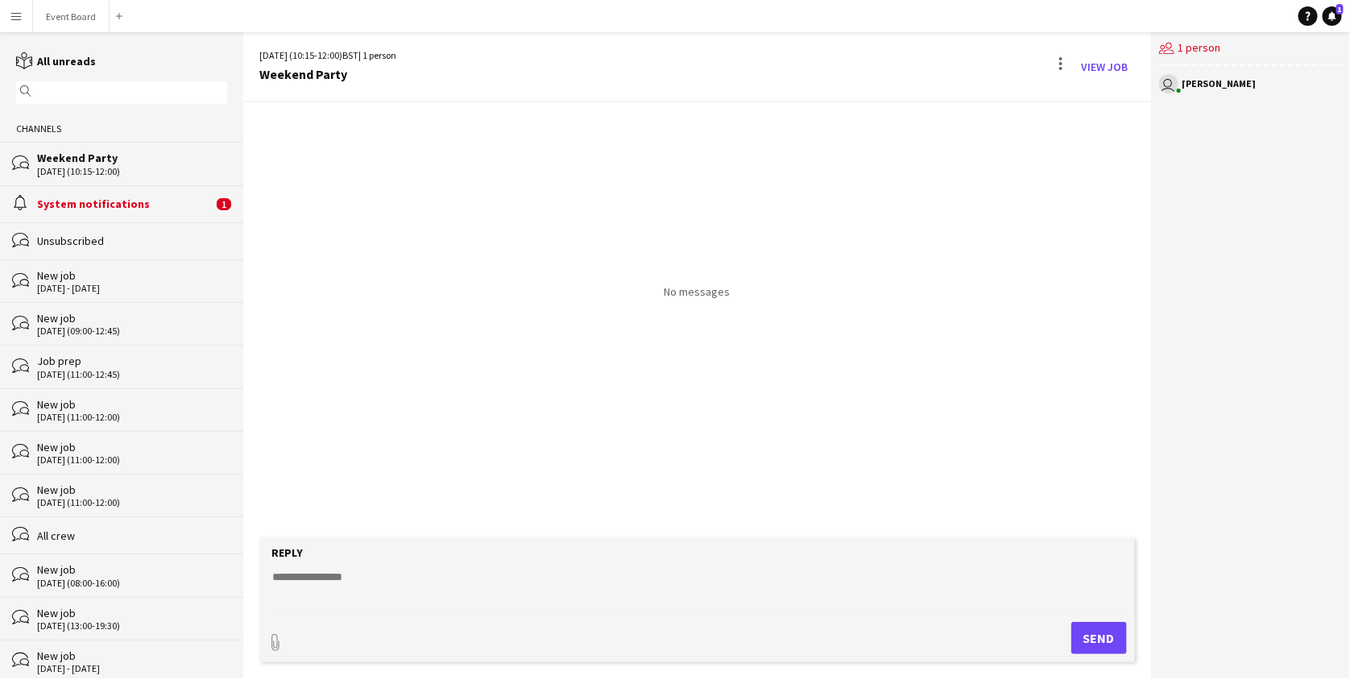
click at [159, 209] on div "System notifications" at bounding box center [125, 204] width 176 height 15
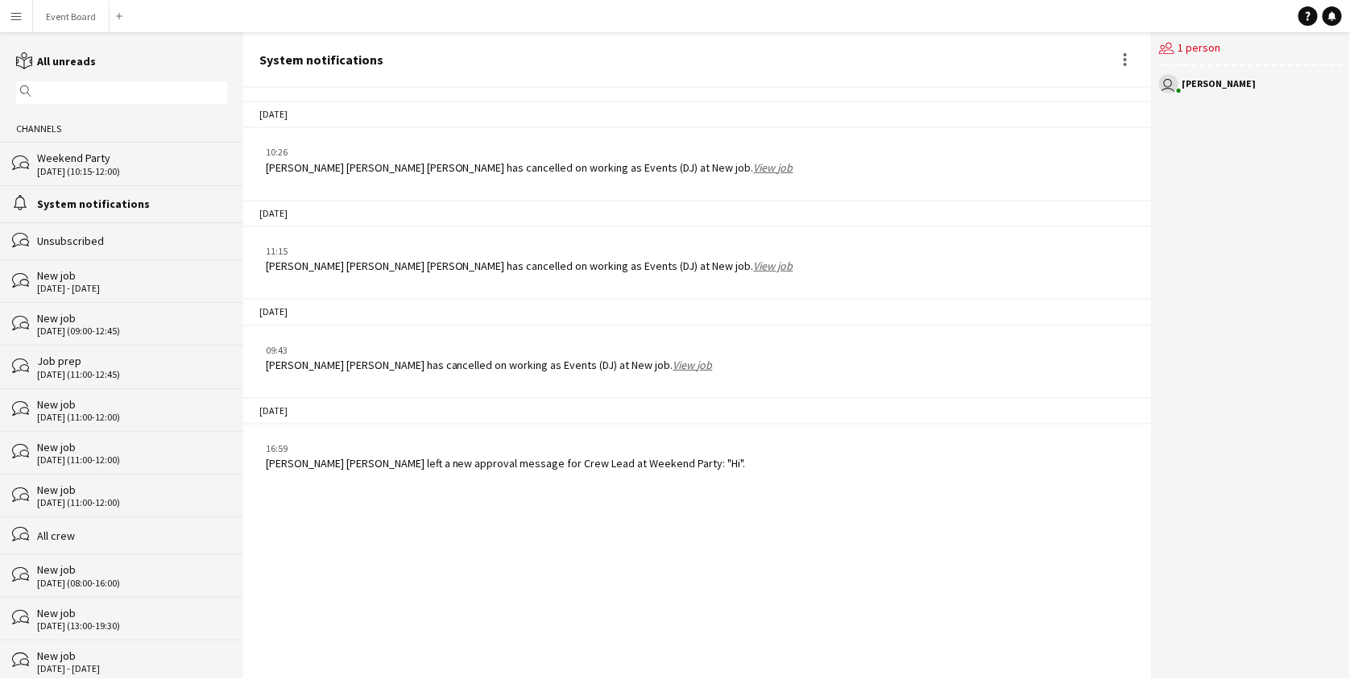
click at [114, 288] on div "27 - 29 May 2025" at bounding box center [132, 288] width 190 height 11
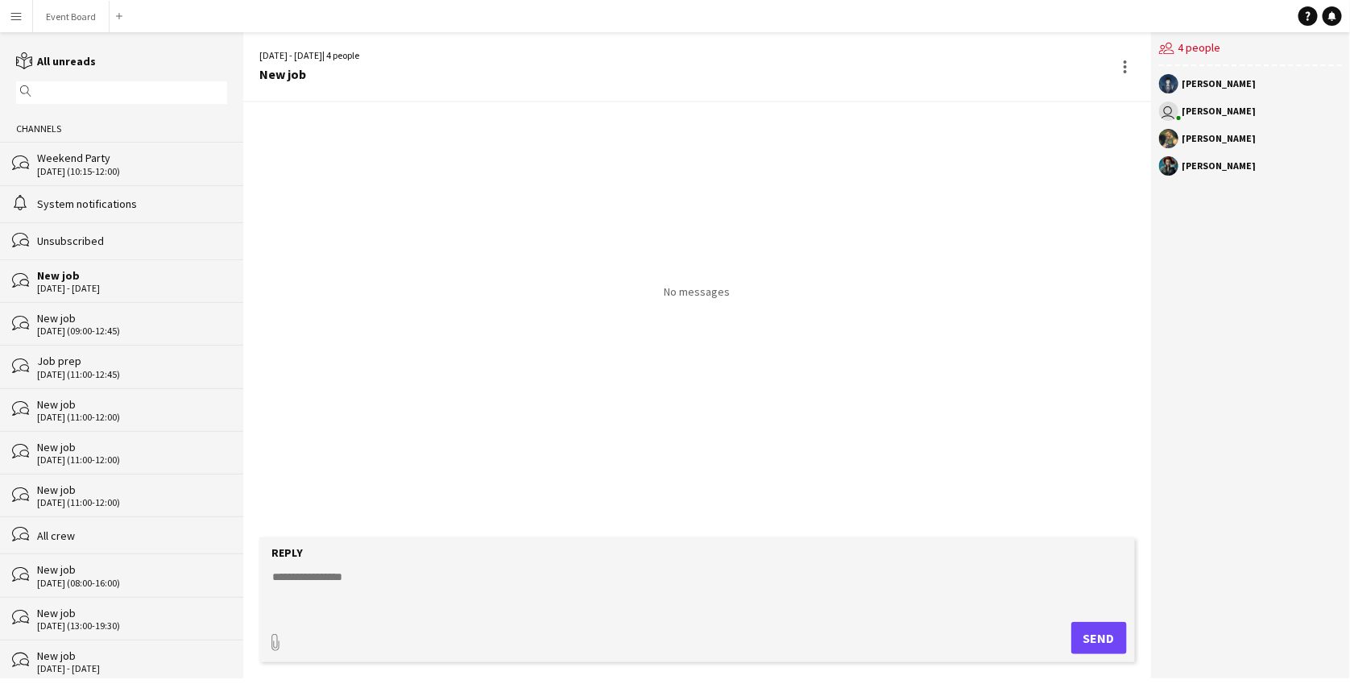
click at [120, 238] on div "Unsubscribed" at bounding box center [132, 241] width 190 height 15
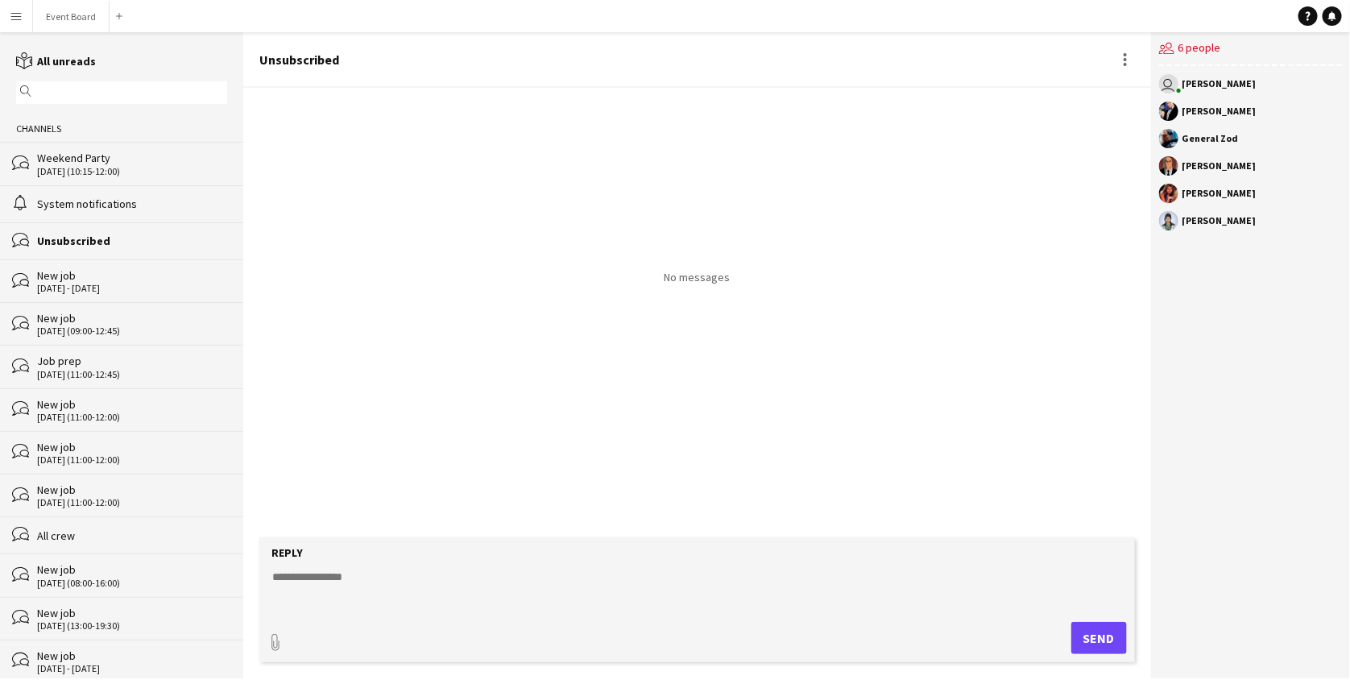
click at [20, 18] on app-icon "Menu" at bounding box center [16, 16] width 13 height 13
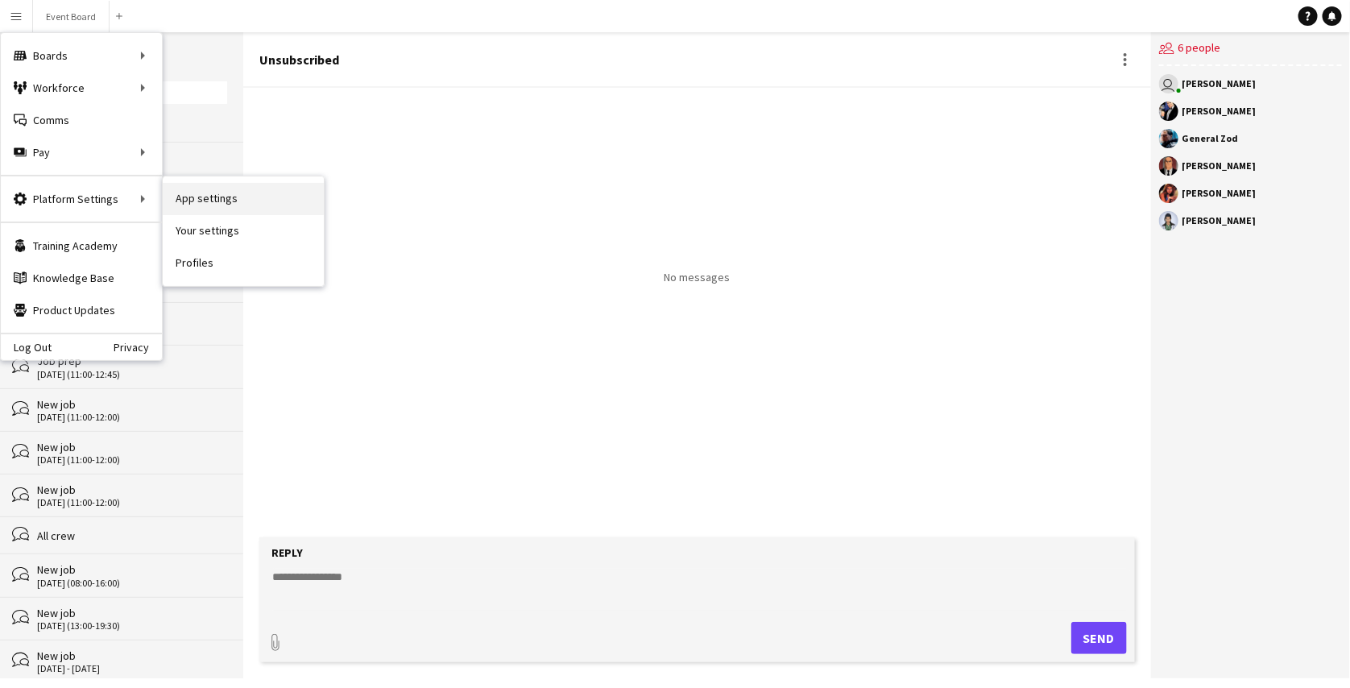
click at [253, 201] on link "App settings" at bounding box center [243, 199] width 161 height 32
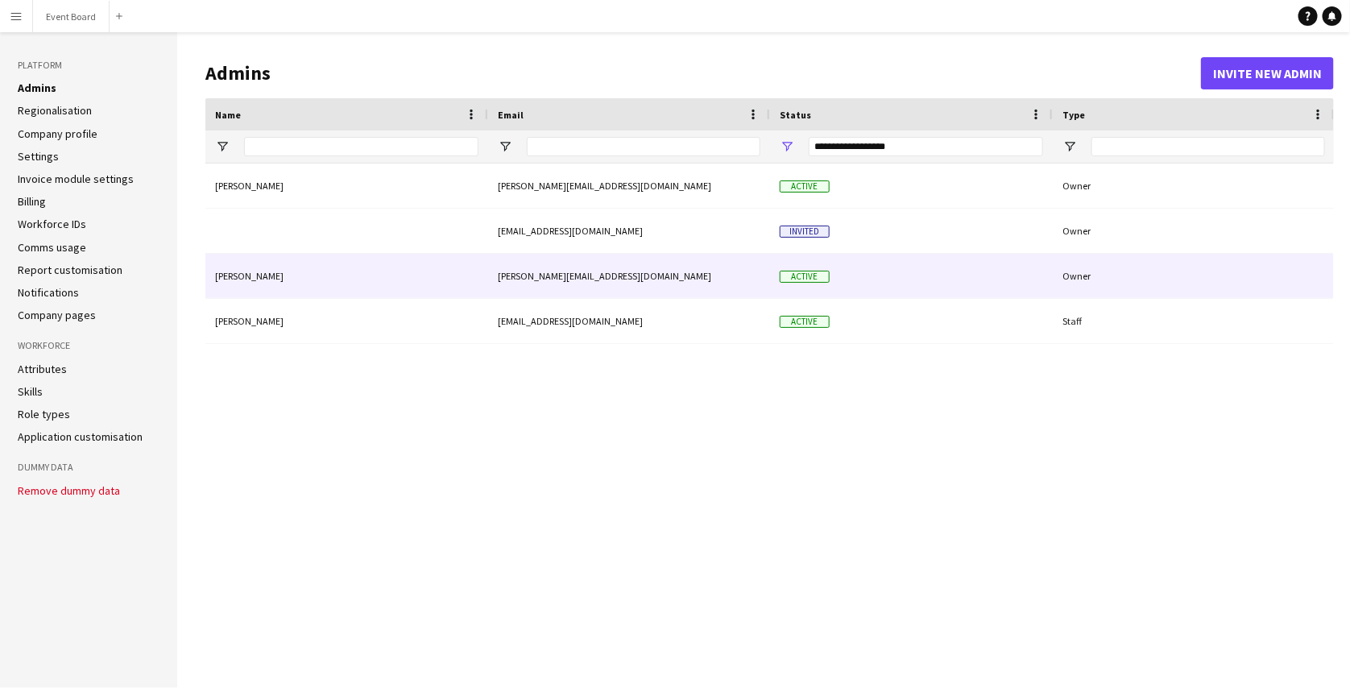
click at [1081, 286] on div "Owner" at bounding box center [1194, 276] width 282 height 44
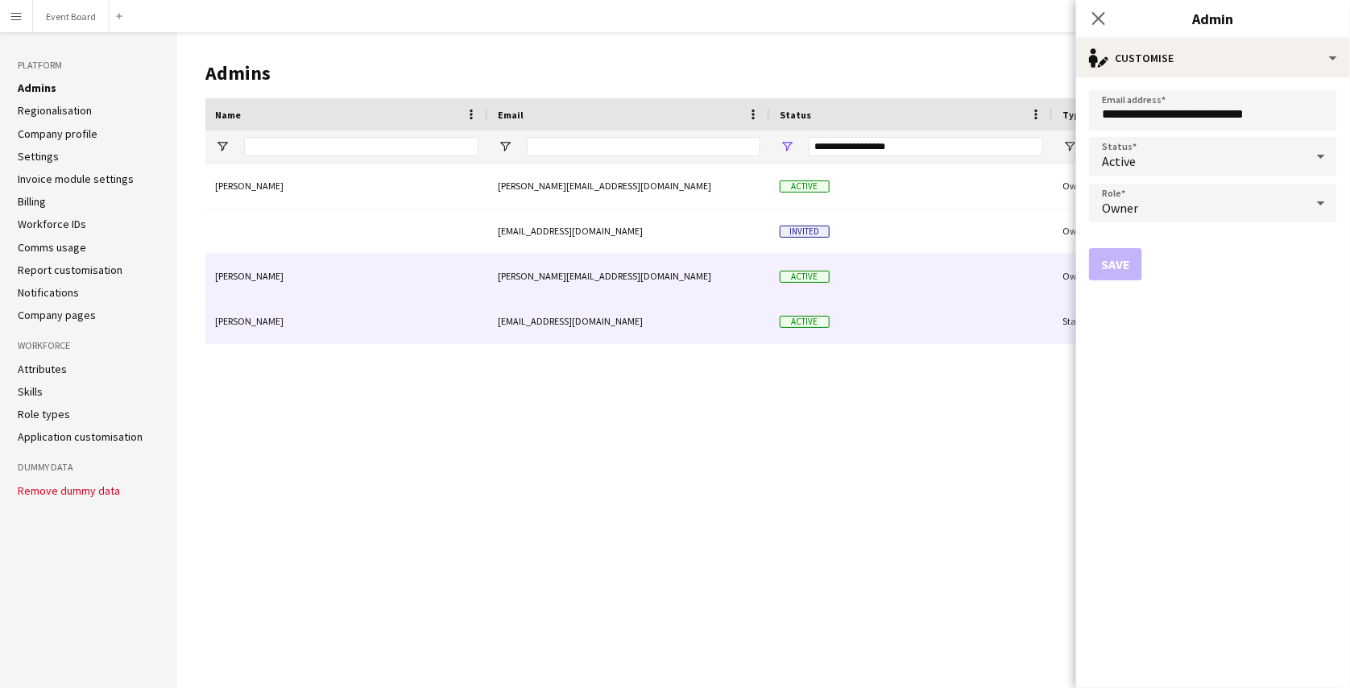
click at [1027, 339] on div "Active" at bounding box center [911, 321] width 283 height 44
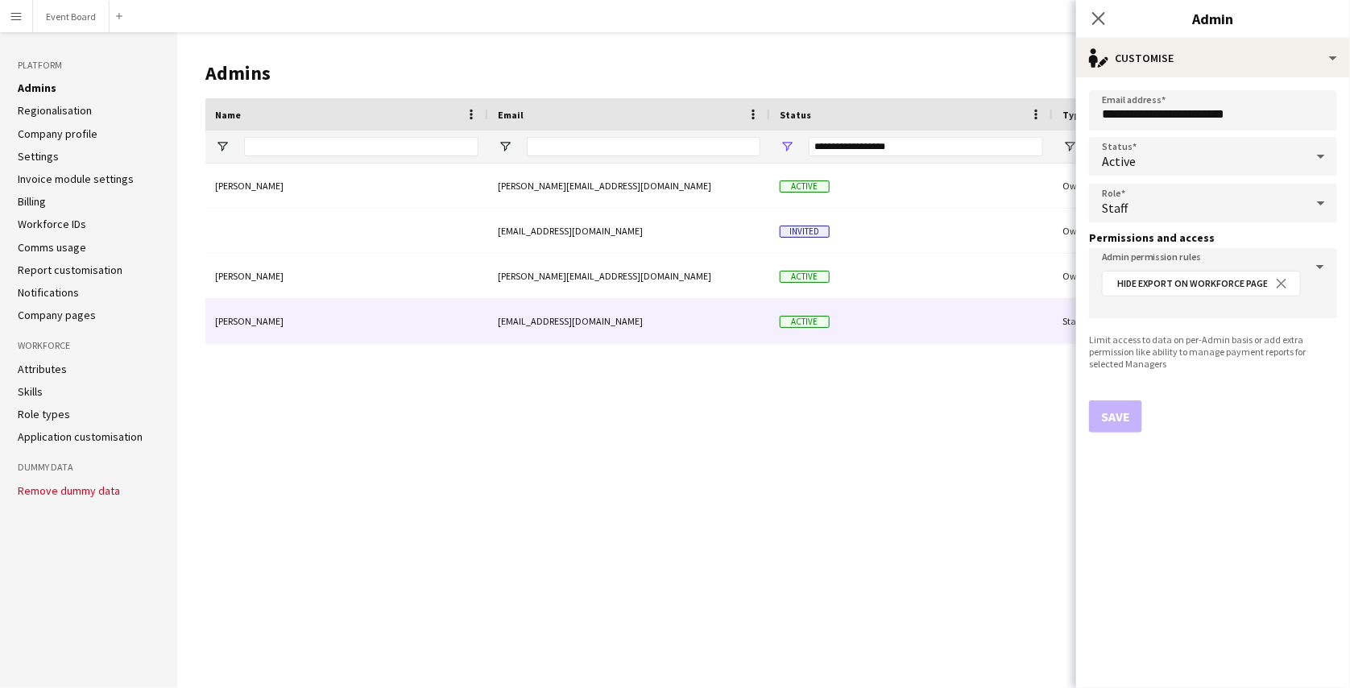
click at [73, 111] on link "Regionalisation" at bounding box center [55, 110] width 74 height 15
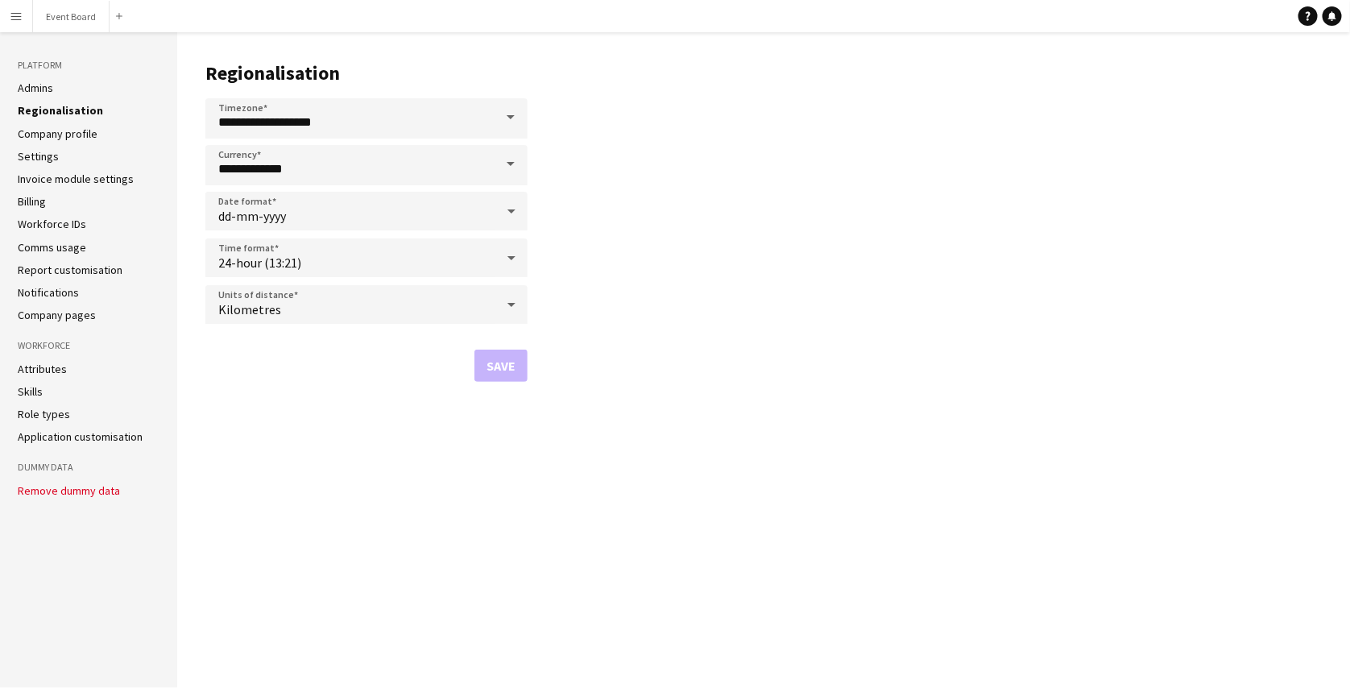
click at [55, 131] on link "Company profile" at bounding box center [58, 133] width 80 height 15
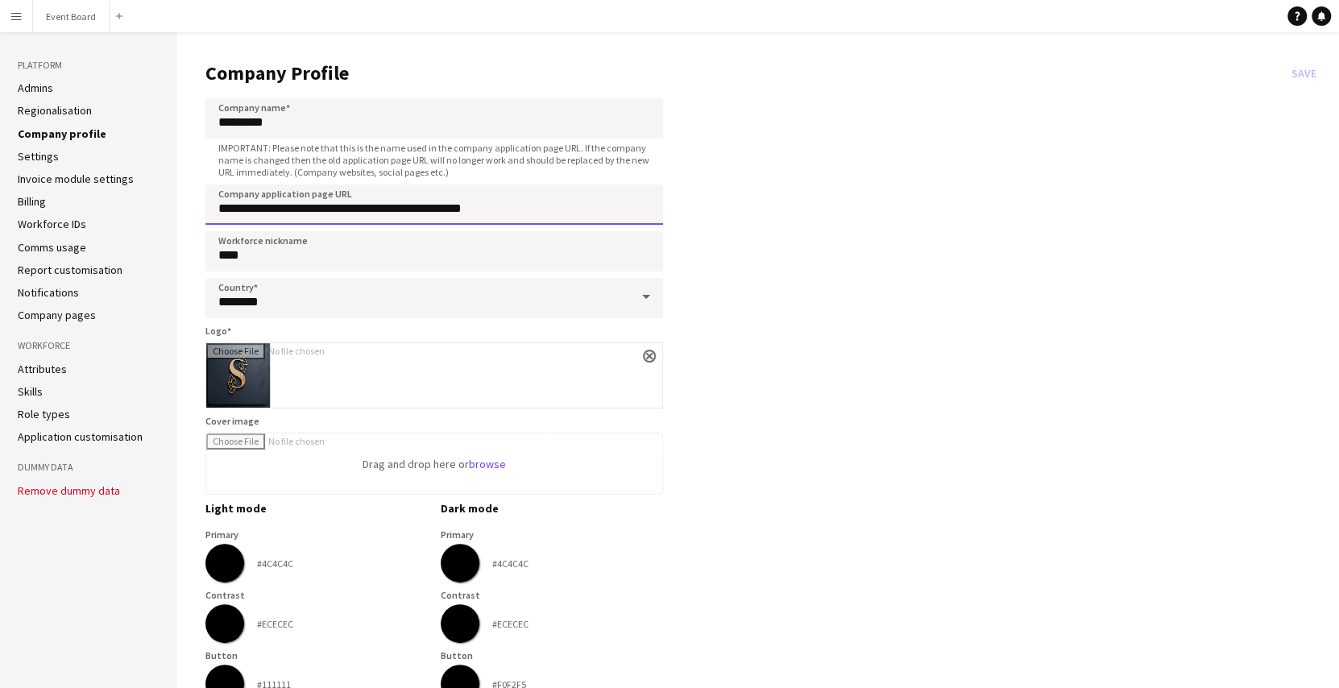
click at [508, 213] on input "**********" at bounding box center [434, 204] width 458 height 40
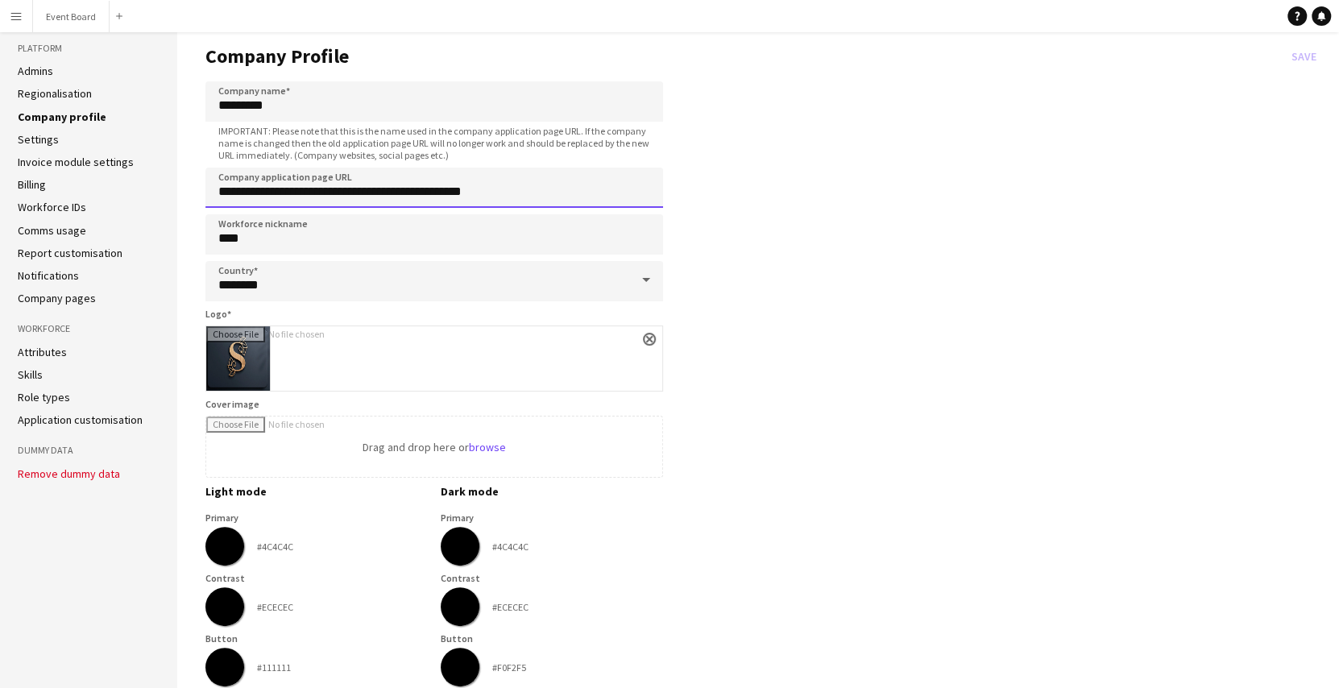
scroll to position [12, 0]
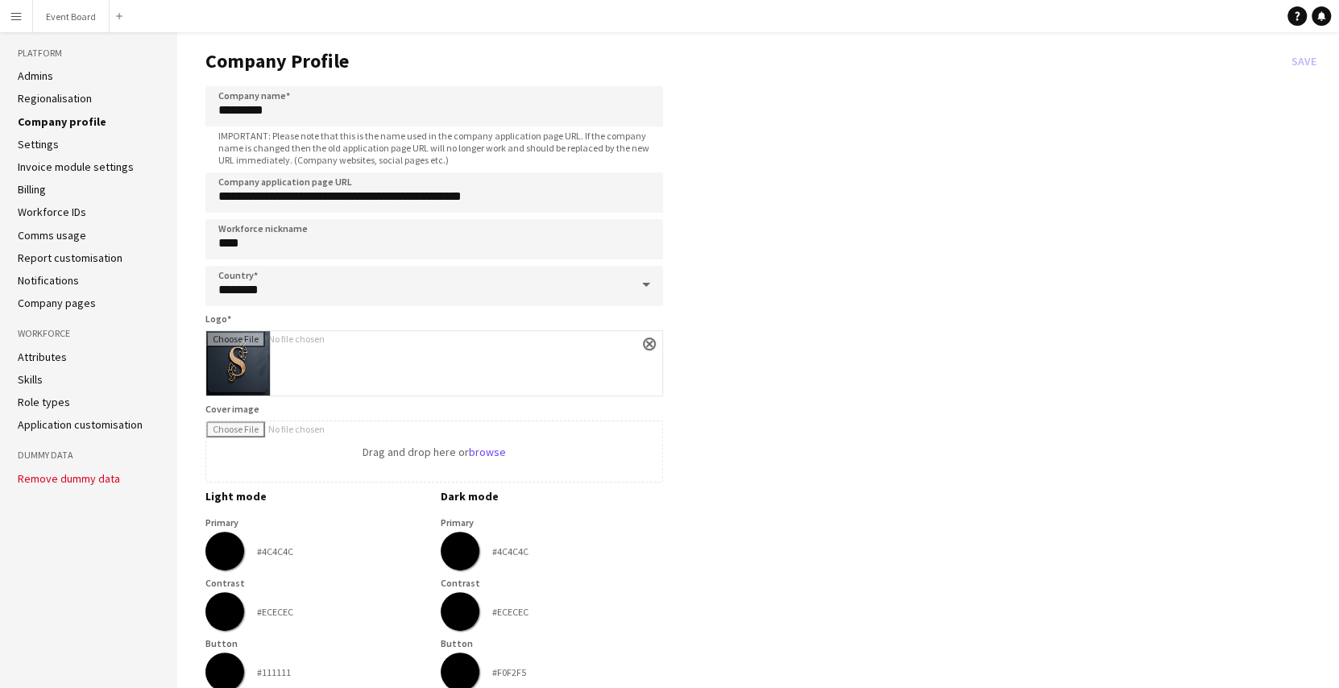
click at [94, 142] on li "Settings" at bounding box center [89, 144] width 142 height 15
click at [49, 143] on link "Settings" at bounding box center [38, 144] width 41 height 15
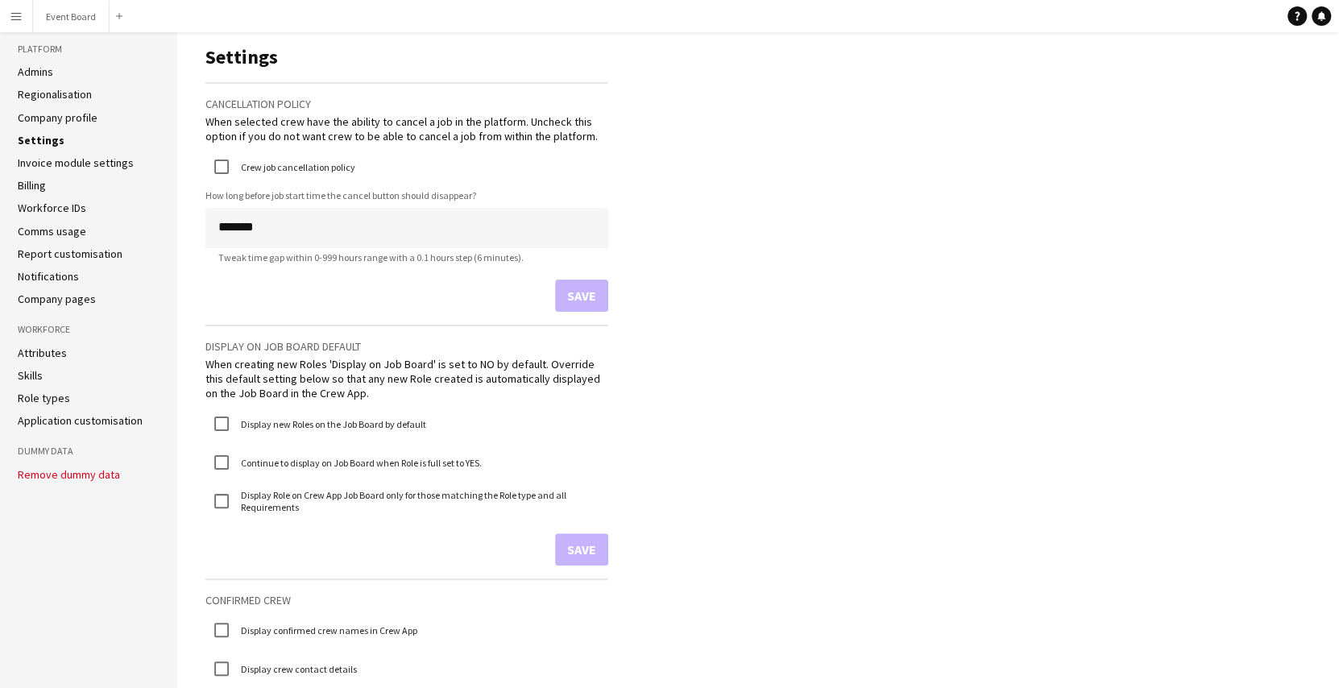
scroll to position [22, 0]
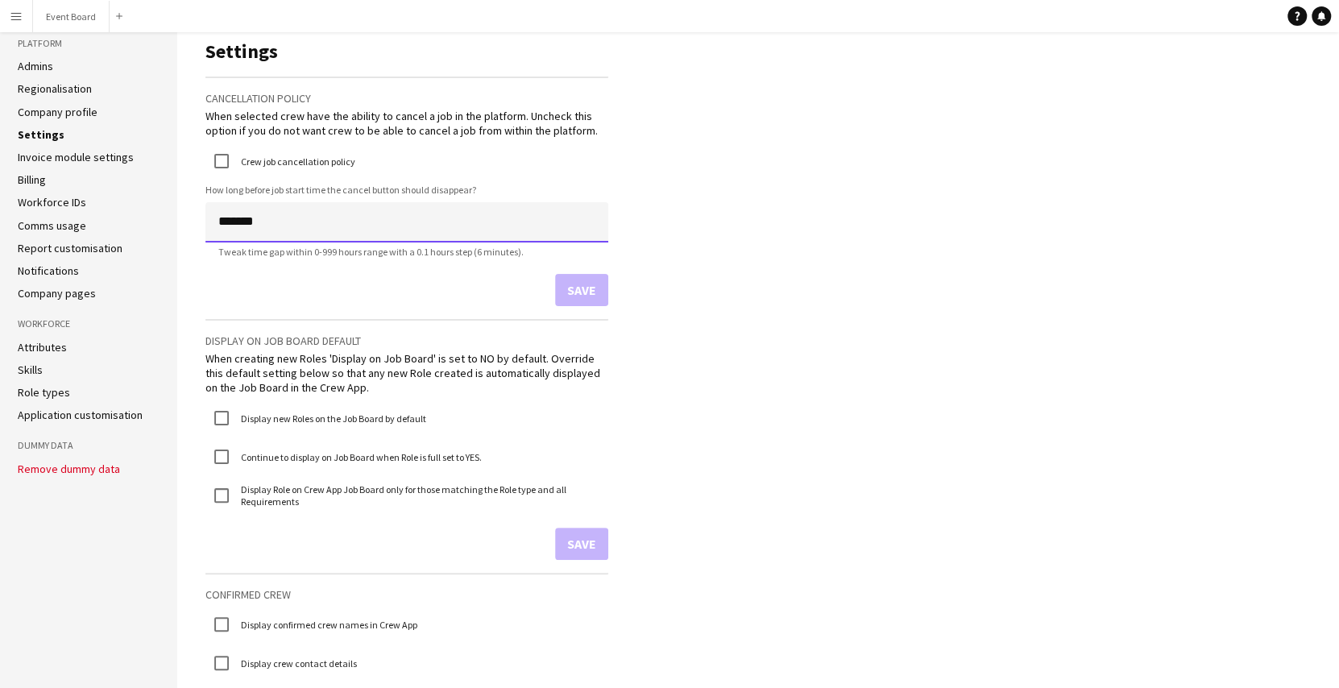
click at [225, 226] on input "*******" at bounding box center [406, 222] width 403 height 40
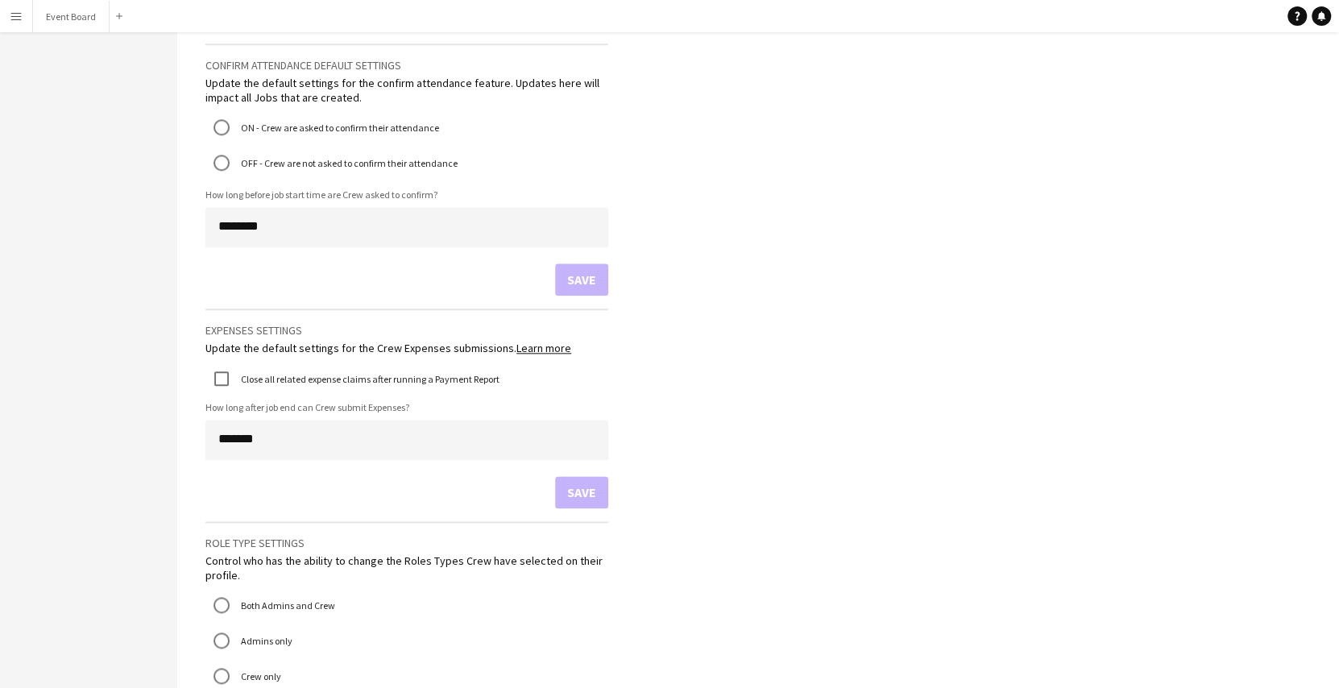
scroll to position [1095, 0]
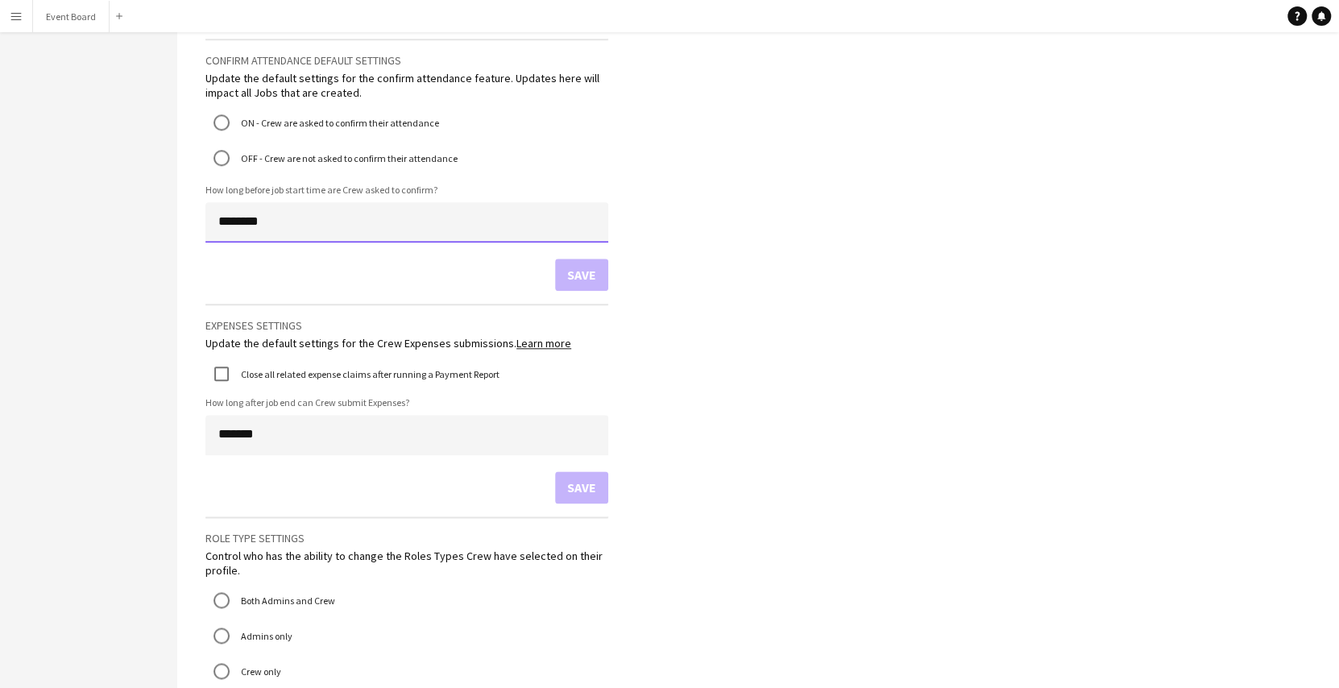
click at [235, 225] on input "********" at bounding box center [406, 222] width 403 height 40
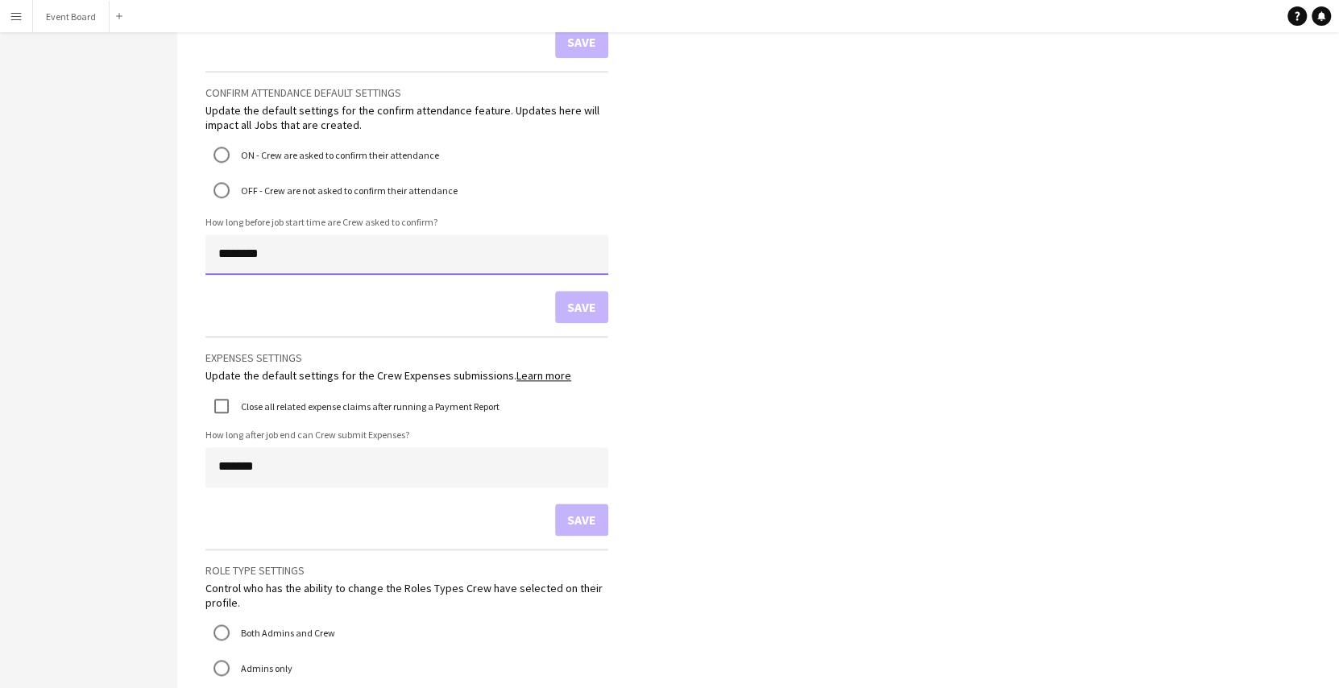
scroll to position [1061, 0]
click at [223, 255] on input "********" at bounding box center [406, 256] width 403 height 40
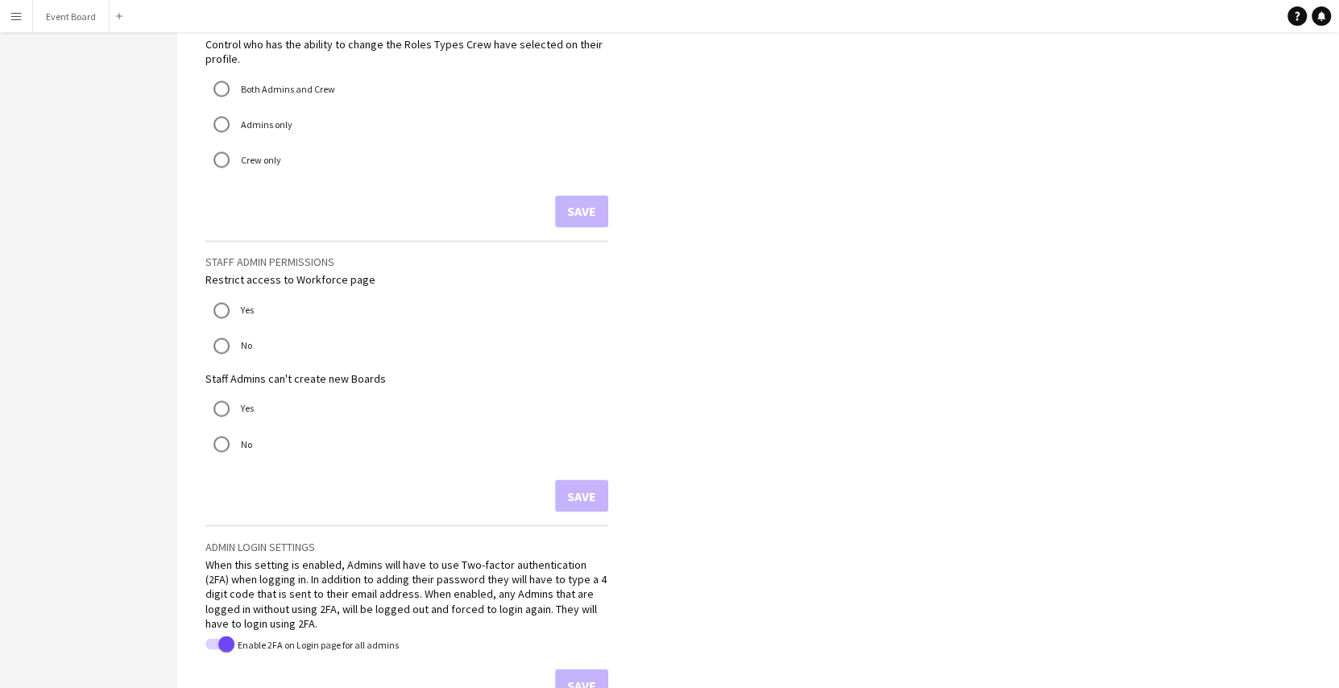
scroll to position [1631, 0]
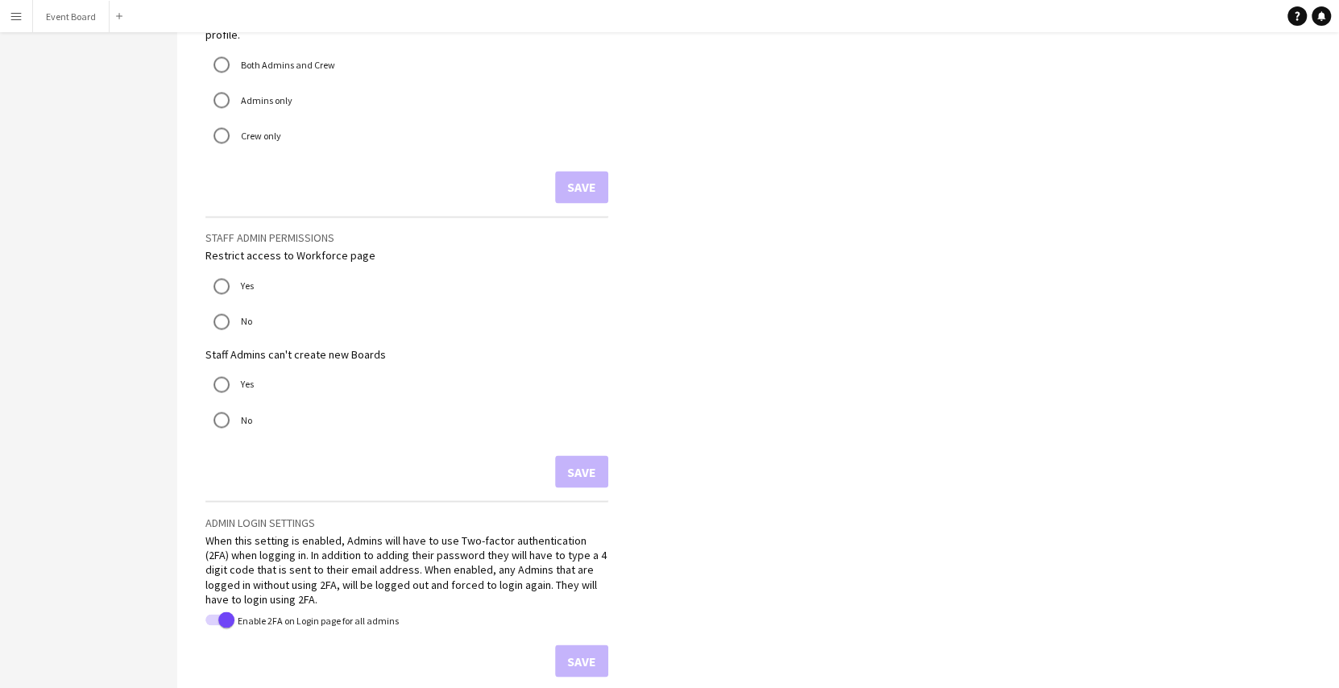
click at [520, 570] on div "When this setting is enabled, Admins will have to use Two-factor authentication…" at bounding box center [406, 569] width 403 height 73
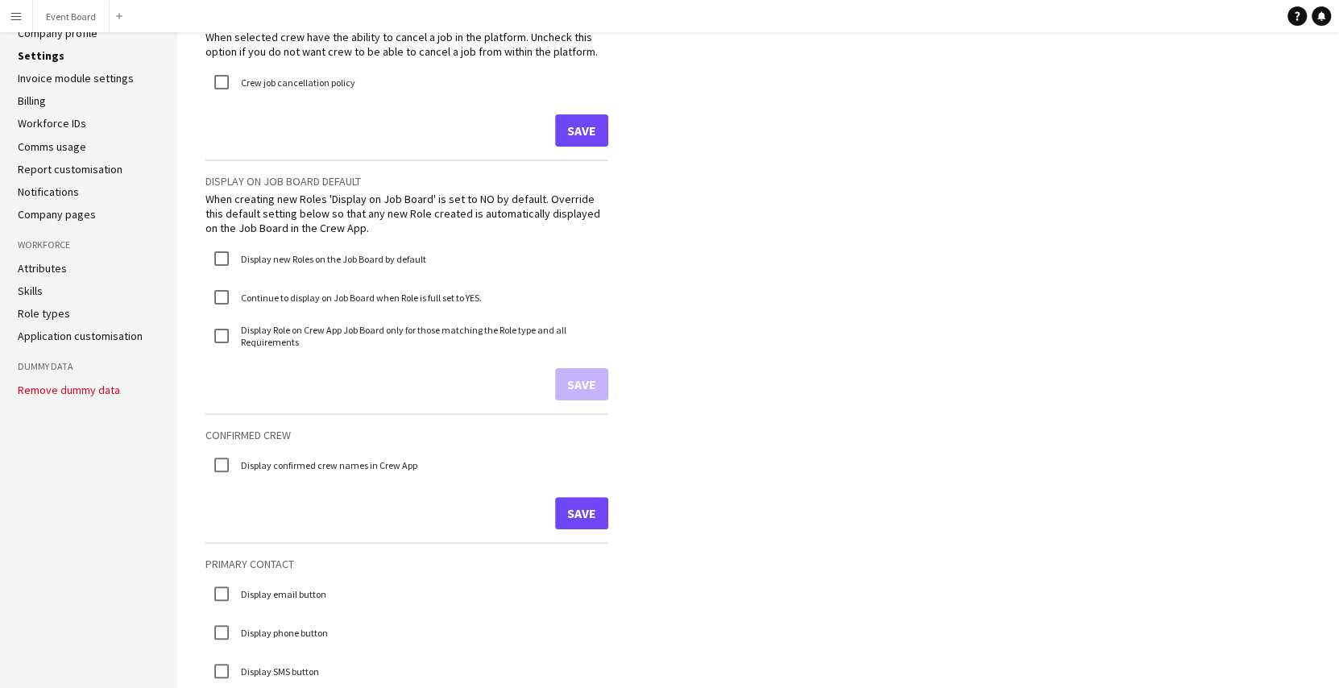
scroll to position [0, 0]
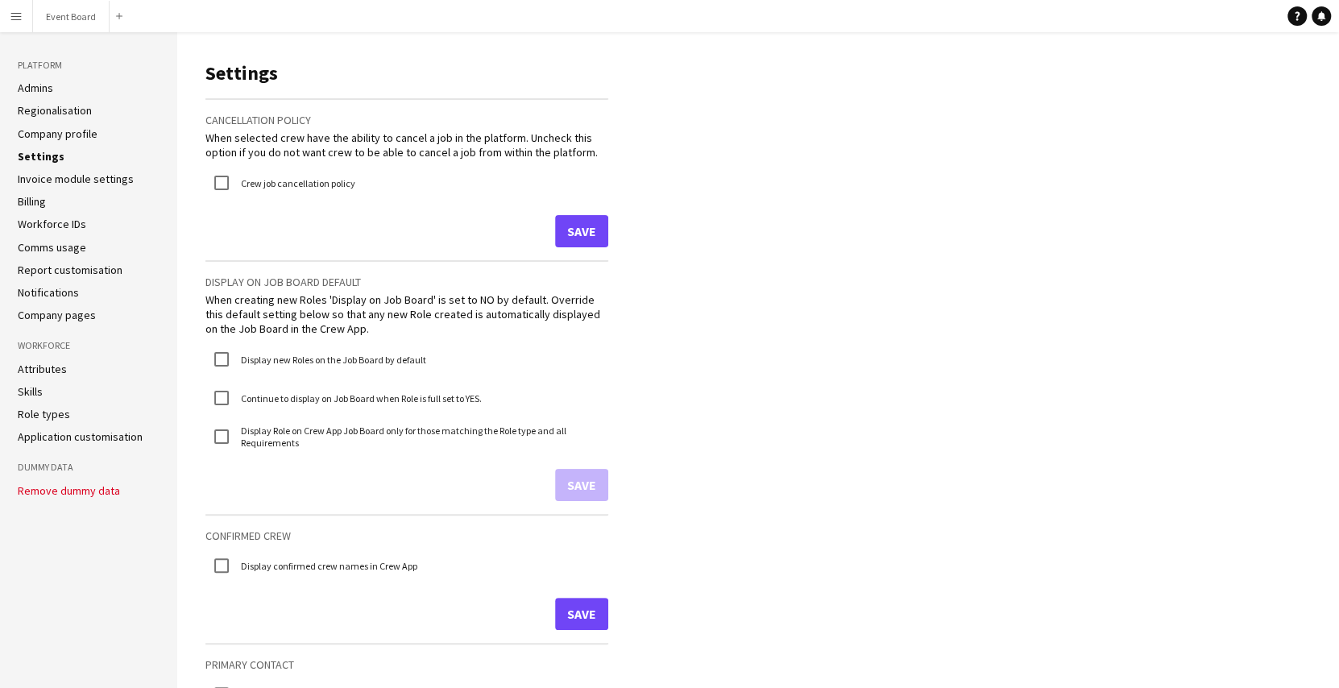
click at [97, 178] on link "Invoice module settings" at bounding box center [76, 179] width 116 height 15
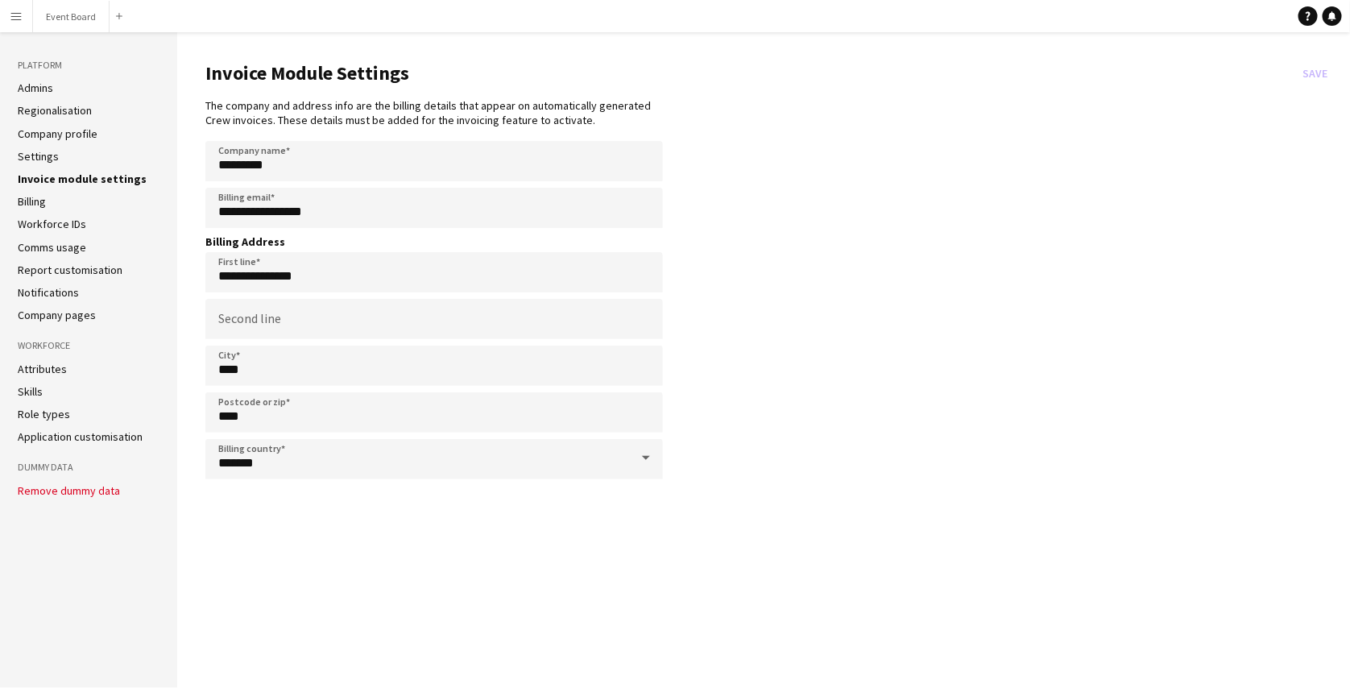
click at [31, 204] on link "Billing" at bounding box center [32, 201] width 28 height 15
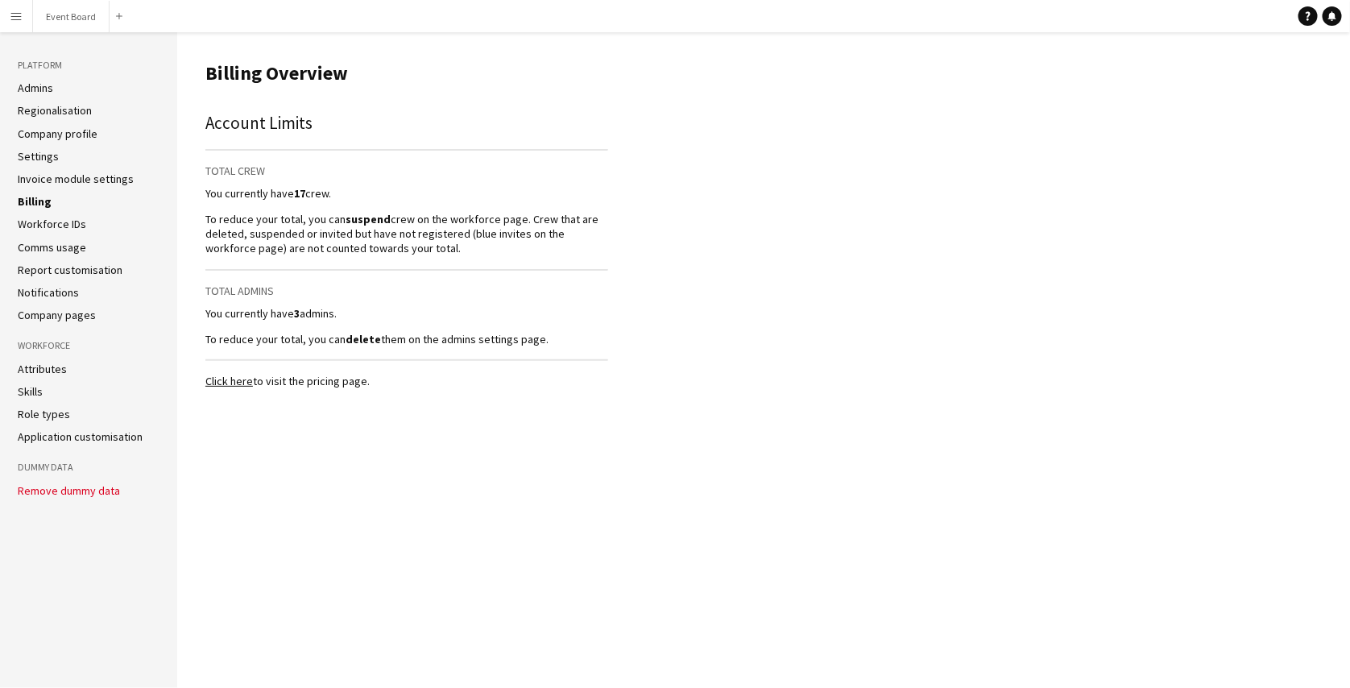
drag, startPoint x: 298, startPoint y: 197, endPoint x: 346, endPoint y: 197, distance: 47.5
click at [346, 197] on p "You currently have 17 crew." at bounding box center [406, 193] width 403 height 15
click at [226, 308] on p "You currently have 3 admins." at bounding box center [406, 313] width 403 height 15
drag, startPoint x: 292, startPoint y: 318, endPoint x: 343, endPoint y: 317, distance: 50.8
click at [343, 317] on p "You currently have 3 admins." at bounding box center [406, 313] width 403 height 15
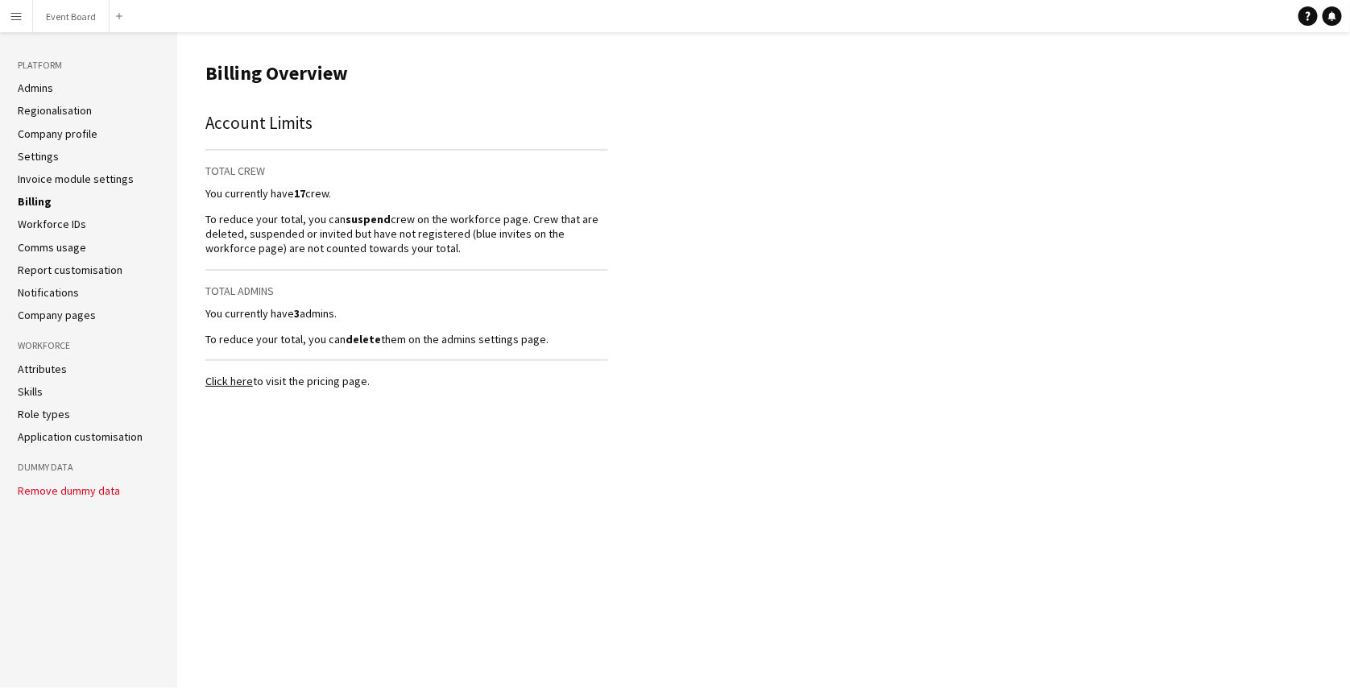
click at [406, 404] on main "Billing Overview Account Limits Total Crew You currently have 17 crew. To reduc…" at bounding box center [763, 360] width 1173 height 656
click at [48, 226] on link "Workforce IDs" at bounding box center [52, 224] width 68 height 15
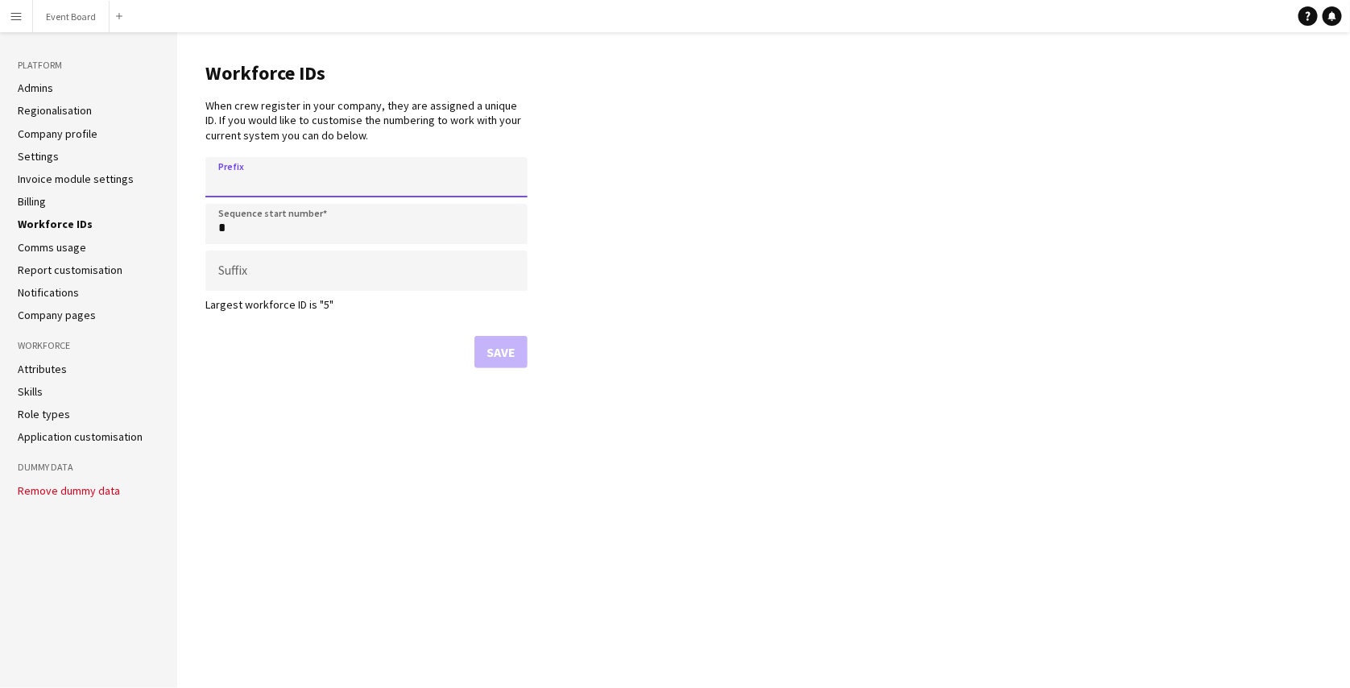
click at [251, 172] on input "Prefix" at bounding box center [366, 177] width 322 height 40
type input "**"
click at [265, 189] on input "**" at bounding box center [366, 177] width 322 height 40
click at [72, 250] on link "Comms usage" at bounding box center [52, 247] width 68 height 15
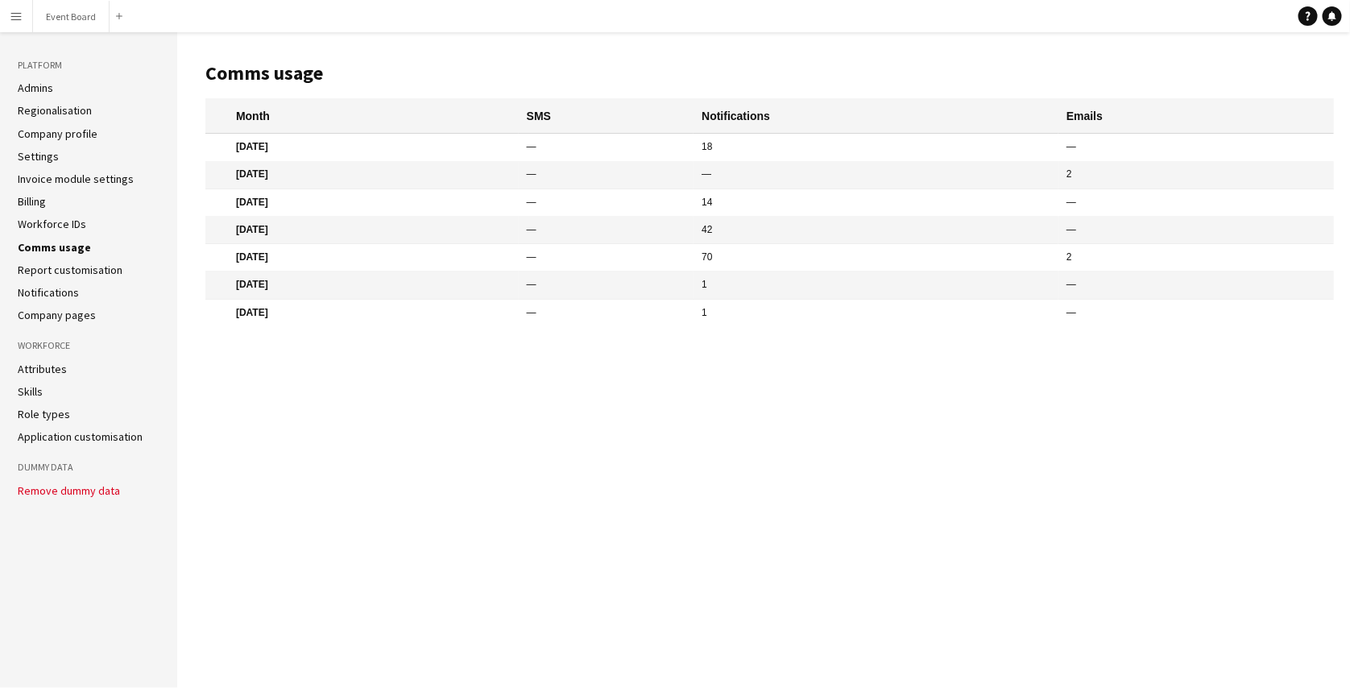
click at [68, 267] on link "Report customisation" at bounding box center [70, 270] width 105 height 15
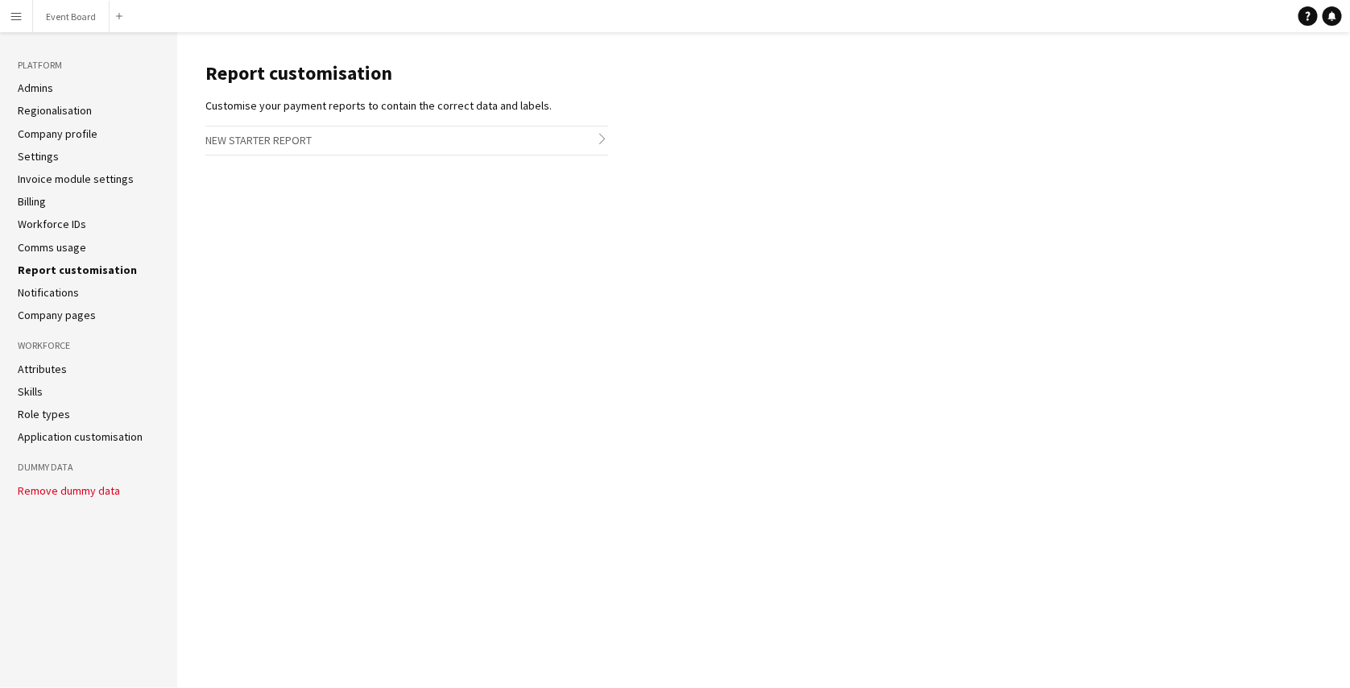
click at [54, 297] on link "Notifications" at bounding box center [48, 292] width 61 height 15
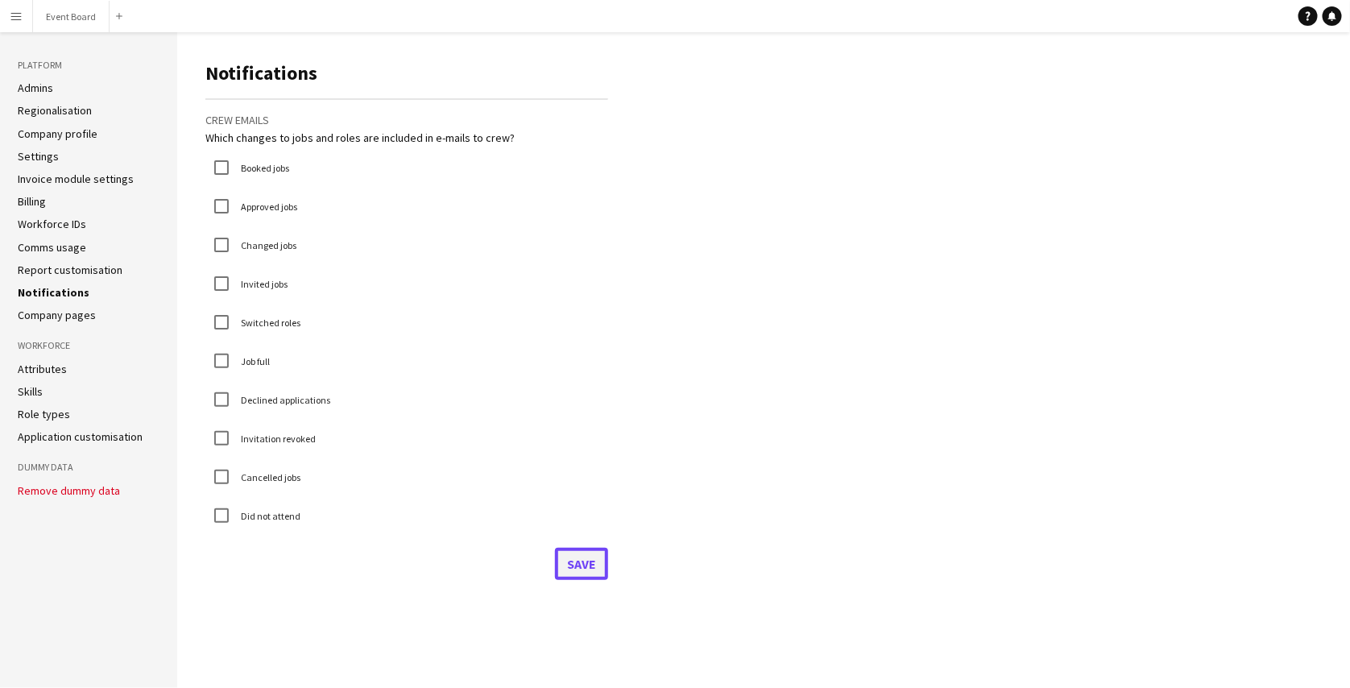
click at [591, 565] on button "Save" at bounding box center [581, 564] width 53 height 32
click at [80, 318] on link "Company pages" at bounding box center [57, 315] width 78 height 15
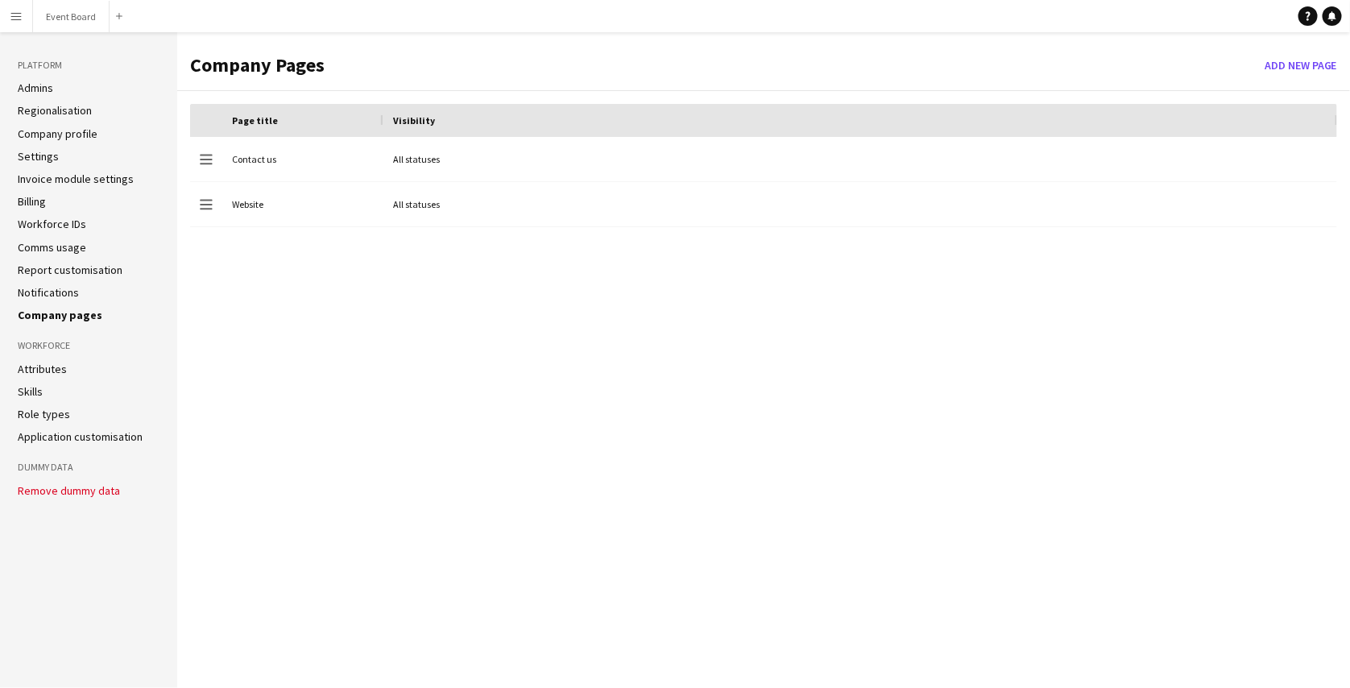
click at [57, 371] on link "Attributes" at bounding box center [42, 369] width 49 height 15
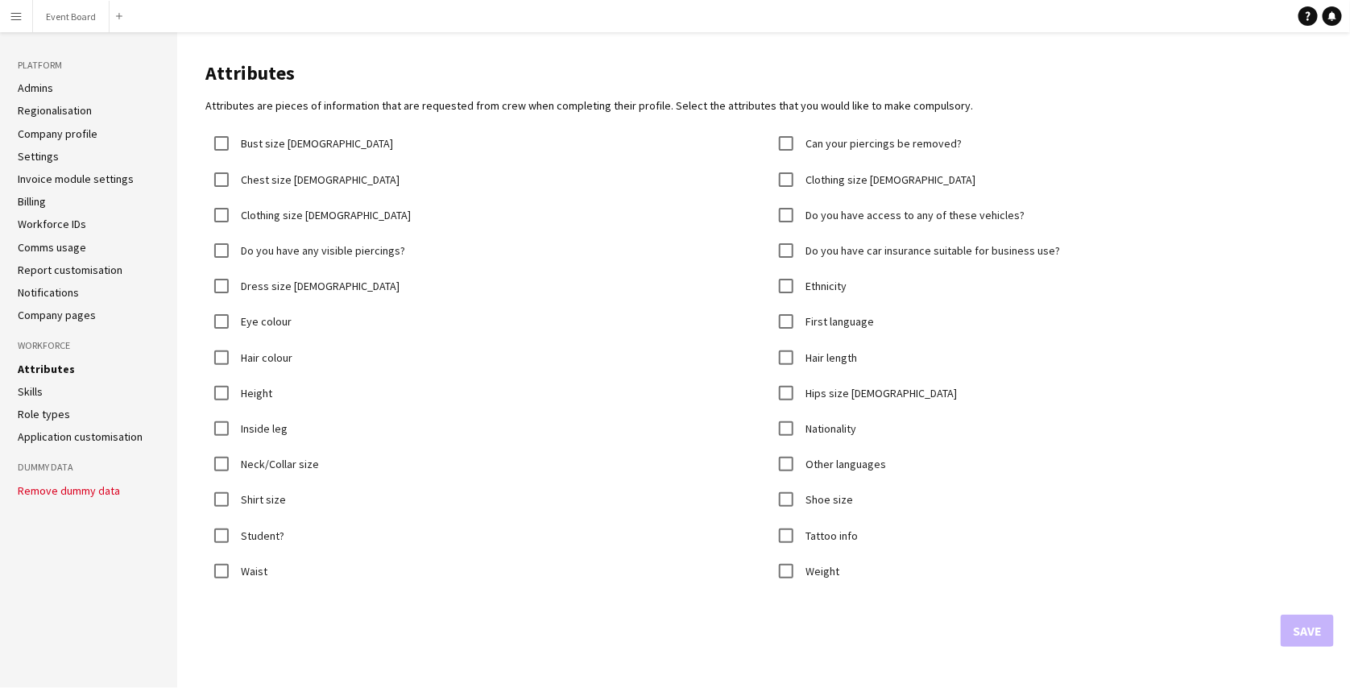
click at [31, 392] on link "Skills" at bounding box center [30, 391] width 25 height 15
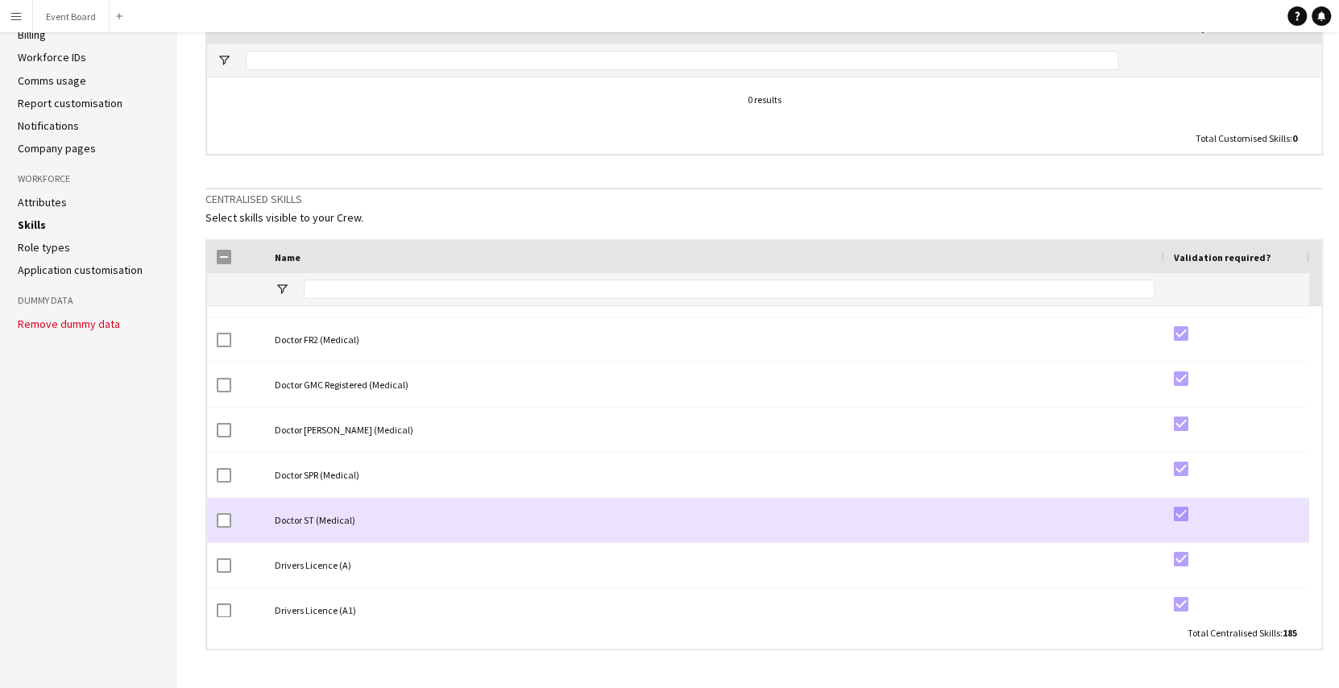
scroll to position [1490, 0]
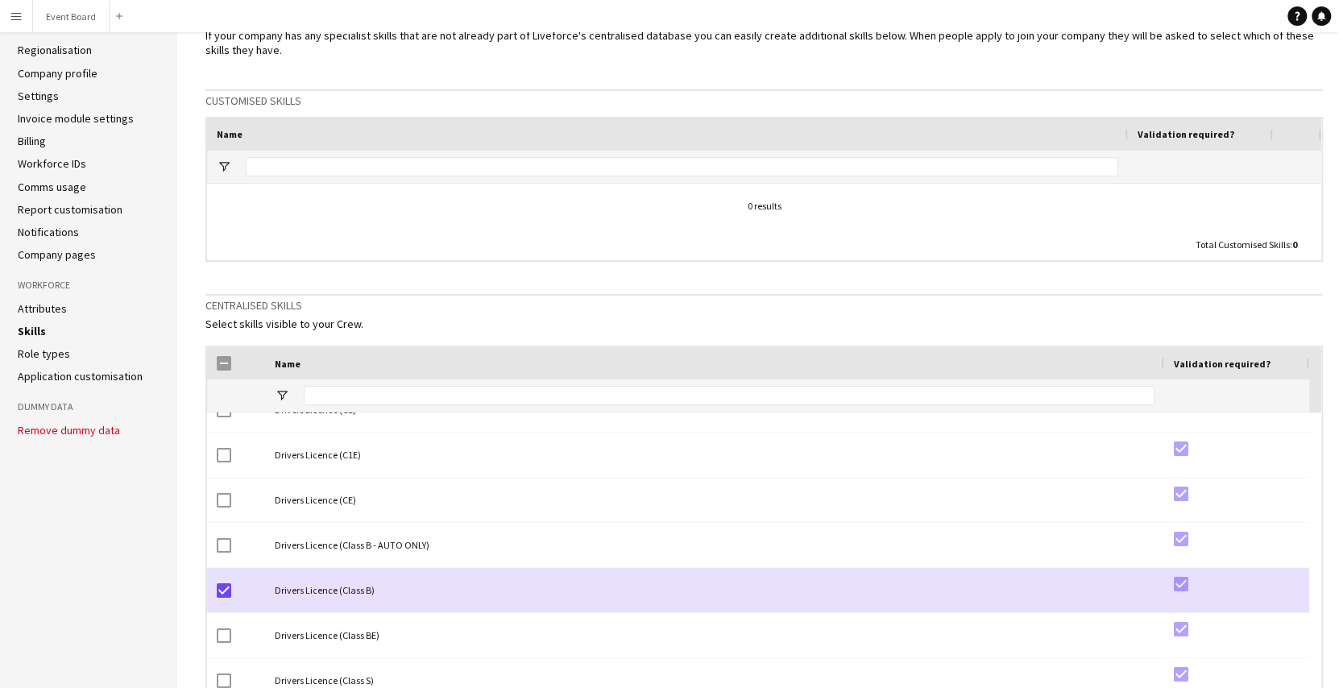
click at [60, 354] on link "Role types" at bounding box center [44, 353] width 52 height 15
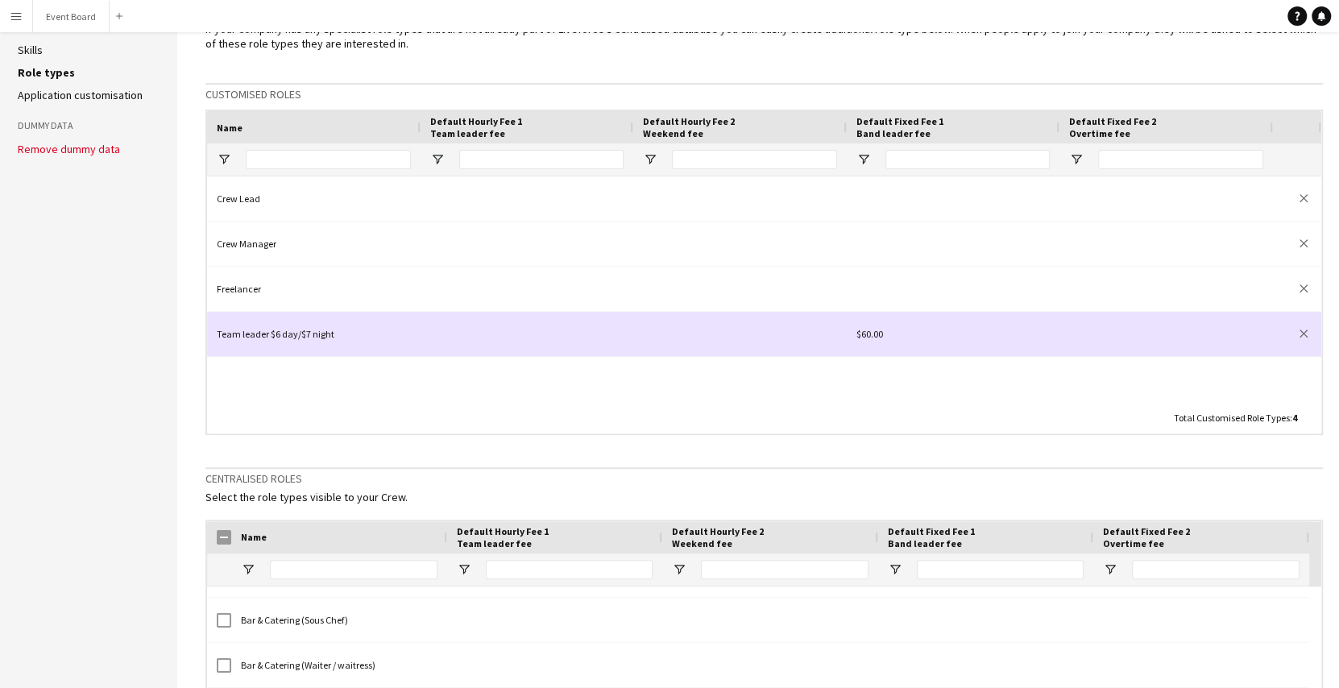
click at [491, 338] on div at bounding box center [527, 334] width 213 height 44
click at [499, 336] on input at bounding box center [526, 335] width 193 height 34
type input "***"
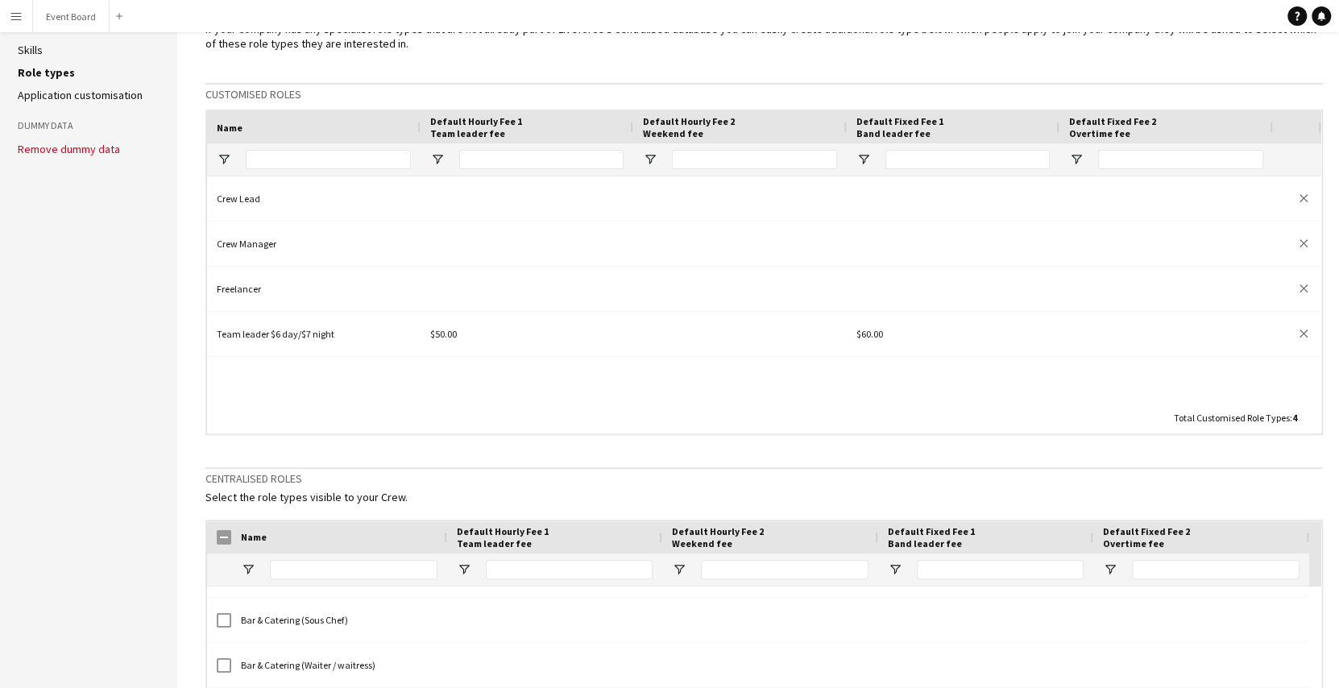
click at [624, 402] on div "Total Customised Role Types : 4" at bounding box center [764, 417] width 1114 height 31
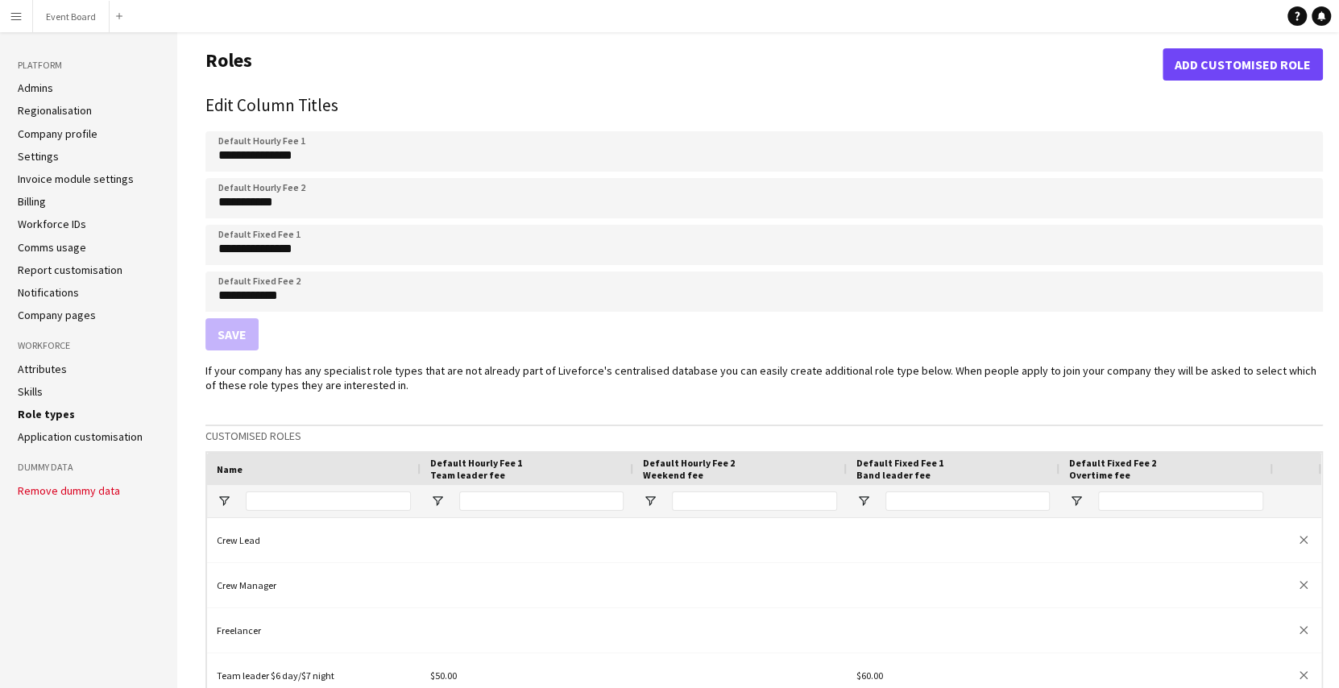
click at [77, 442] on link "Application customisation" at bounding box center [80, 436] width 125 height 15
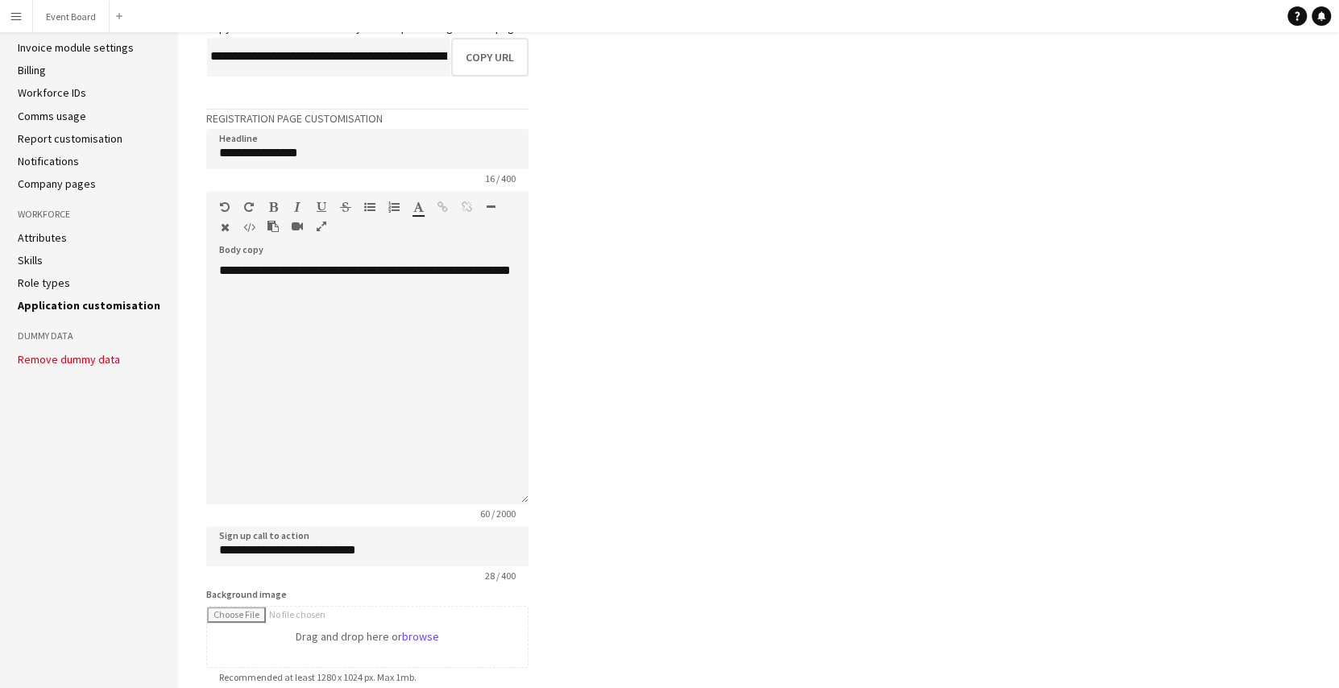
scroll to position [133, 0]
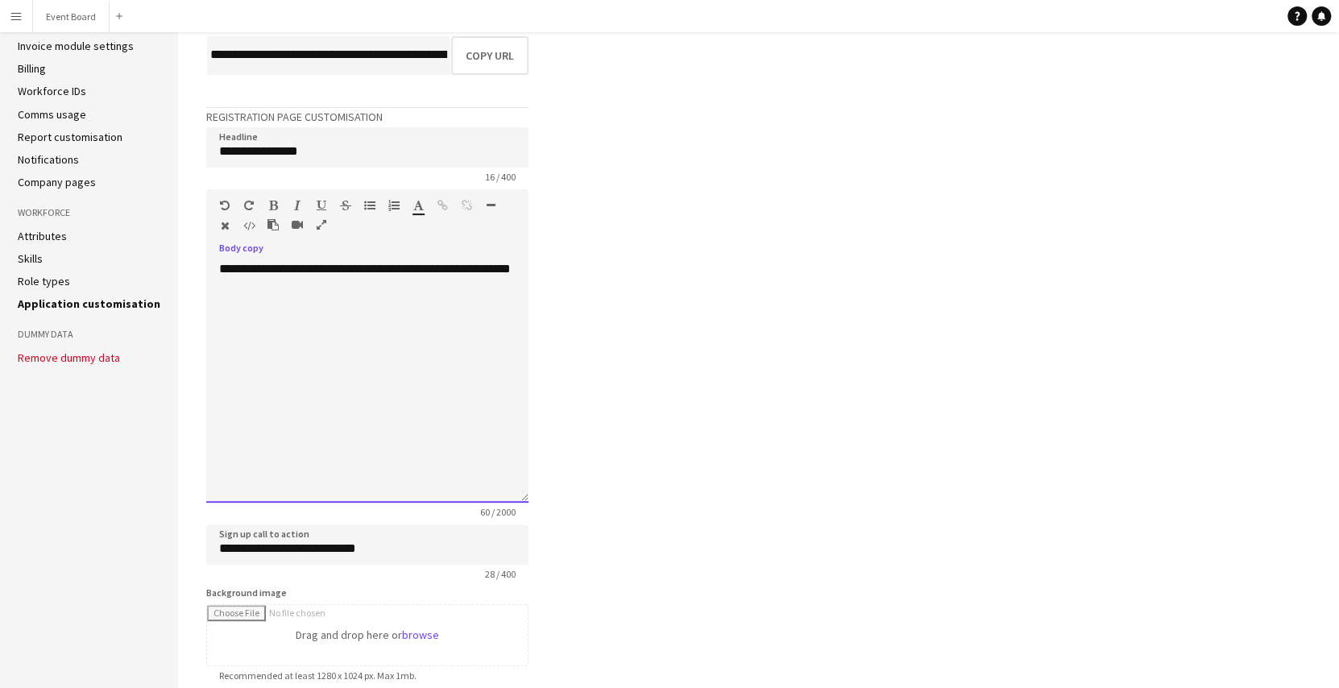
click at [313, 288] on div "**********" at bounding box center [367, 382] width 322 height 242
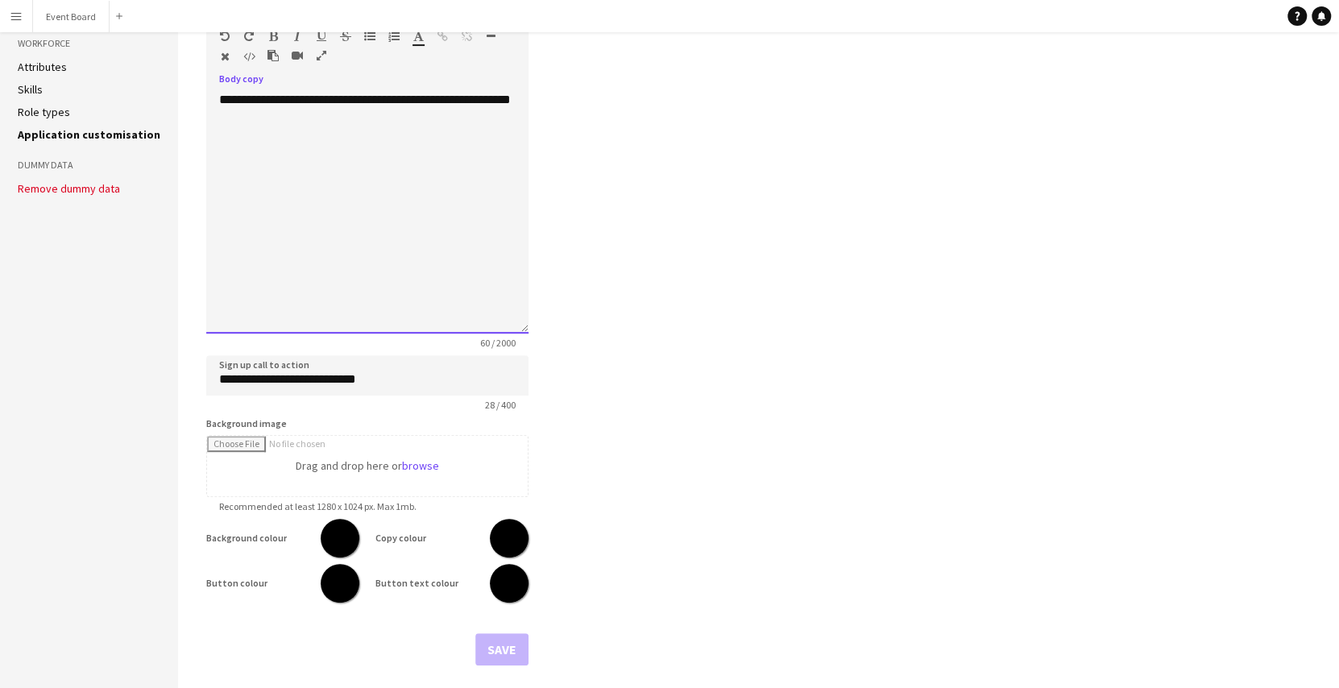
scroll to position [0, 0]
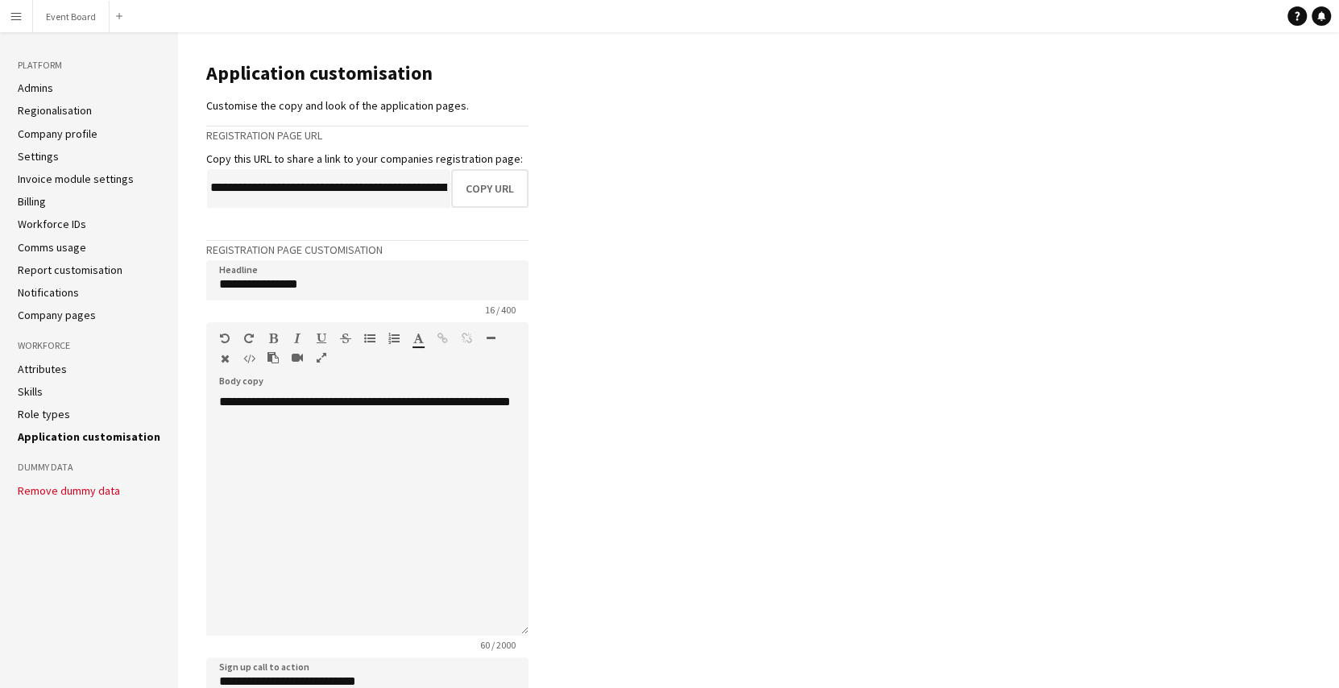
click at [10, 18] on app-icon "Menu" at bounding box center [16, 16] width 13 height 13
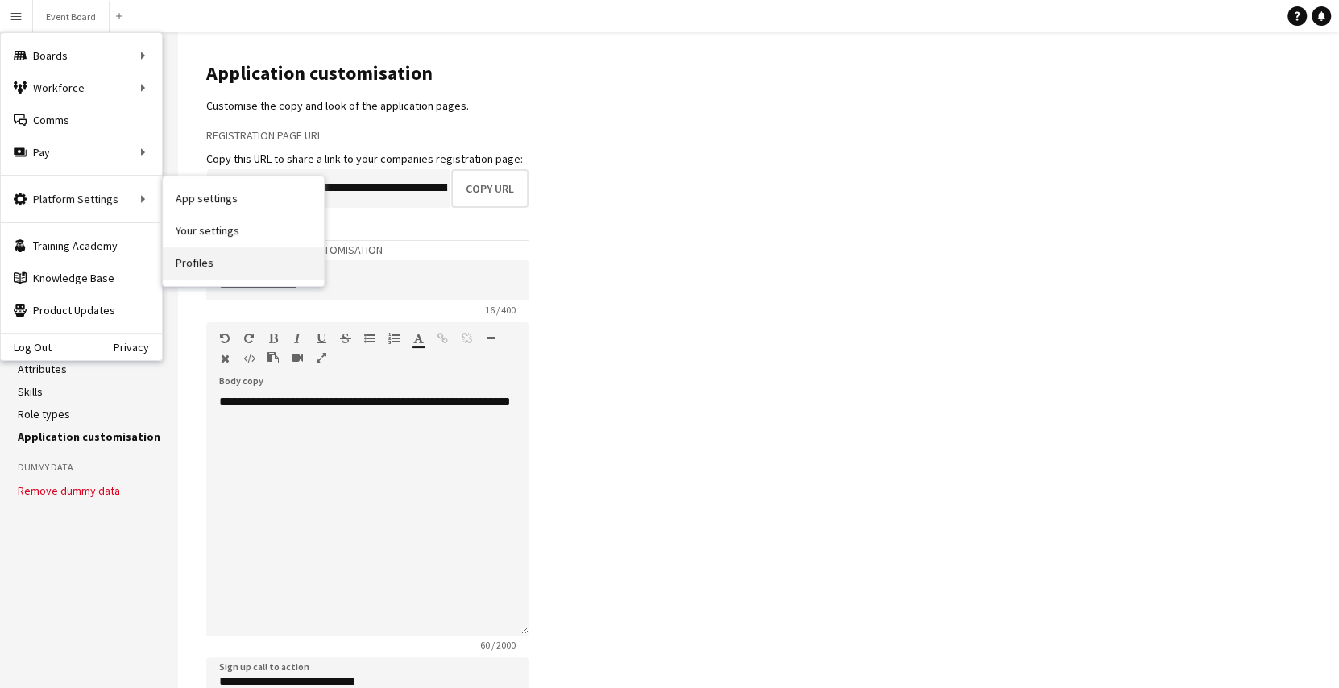
click at [218, 255] on link "Profiles" at bounding box center [243, 263] width 161 height 32
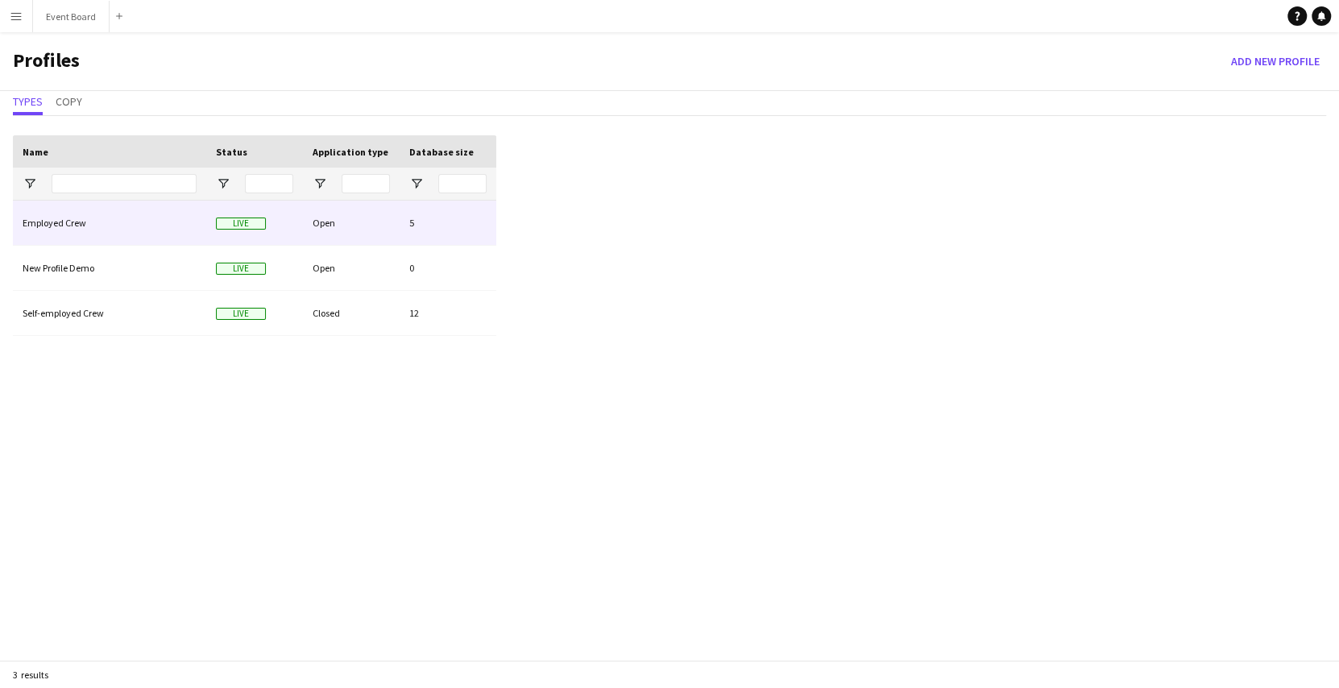
click at [172, 224] on div "Employed Crew" at bounding box center [109, 223] width 193 height 44
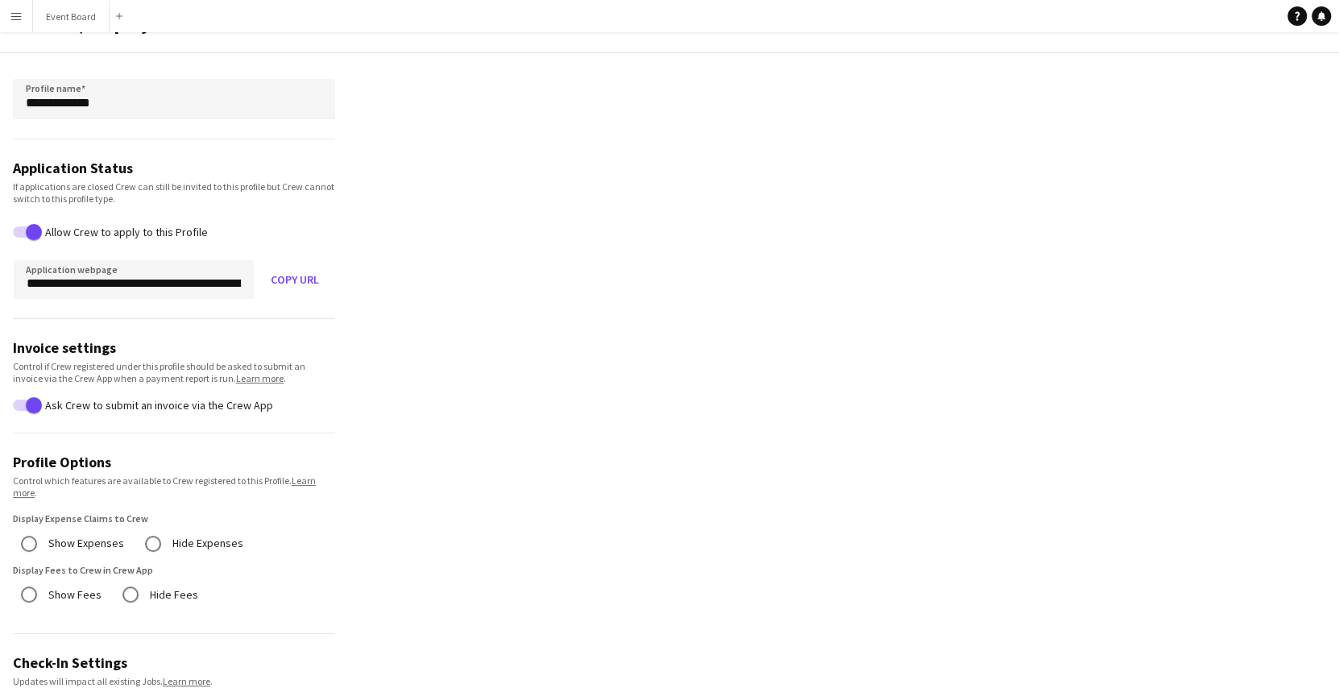
scroll to position [71, 0]
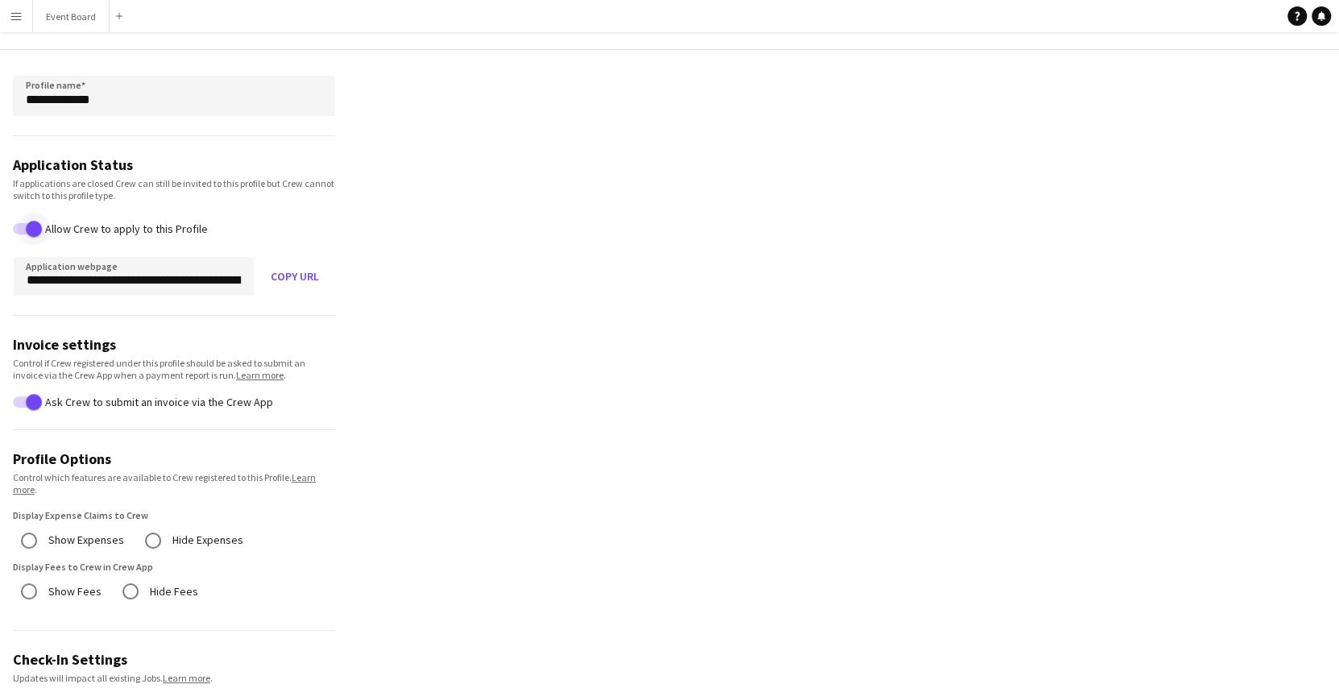
click at [35, 236] on span "button" at bounding box center [34, 229] width 32 height 32
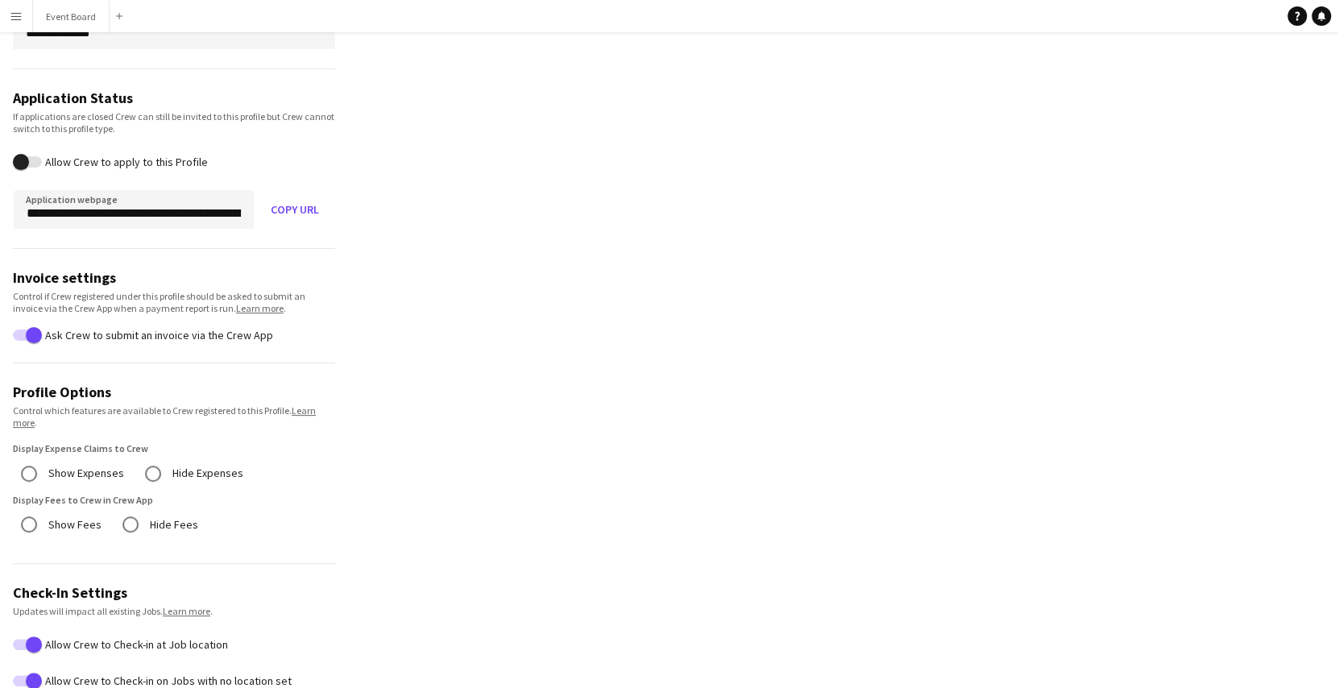
scroll to position [131, 0]
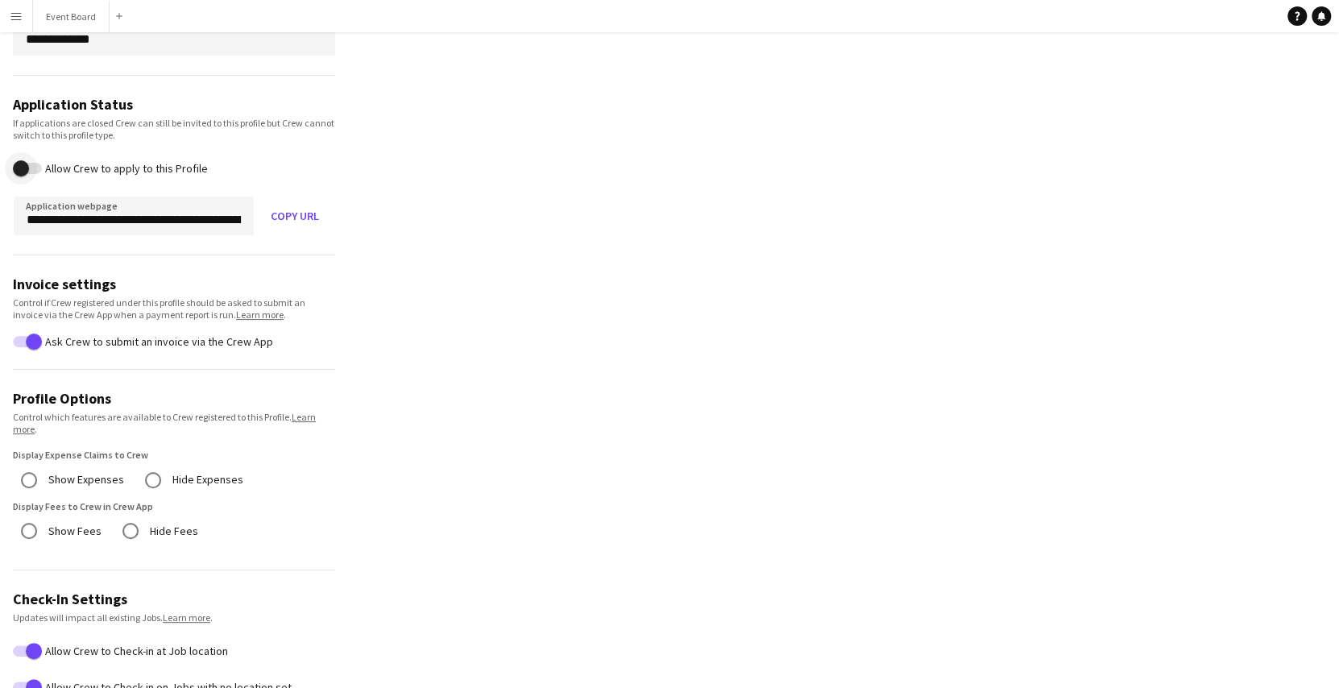
click at [27, 180] on span "button" at bounding box center [21, 168] width 32 height 32
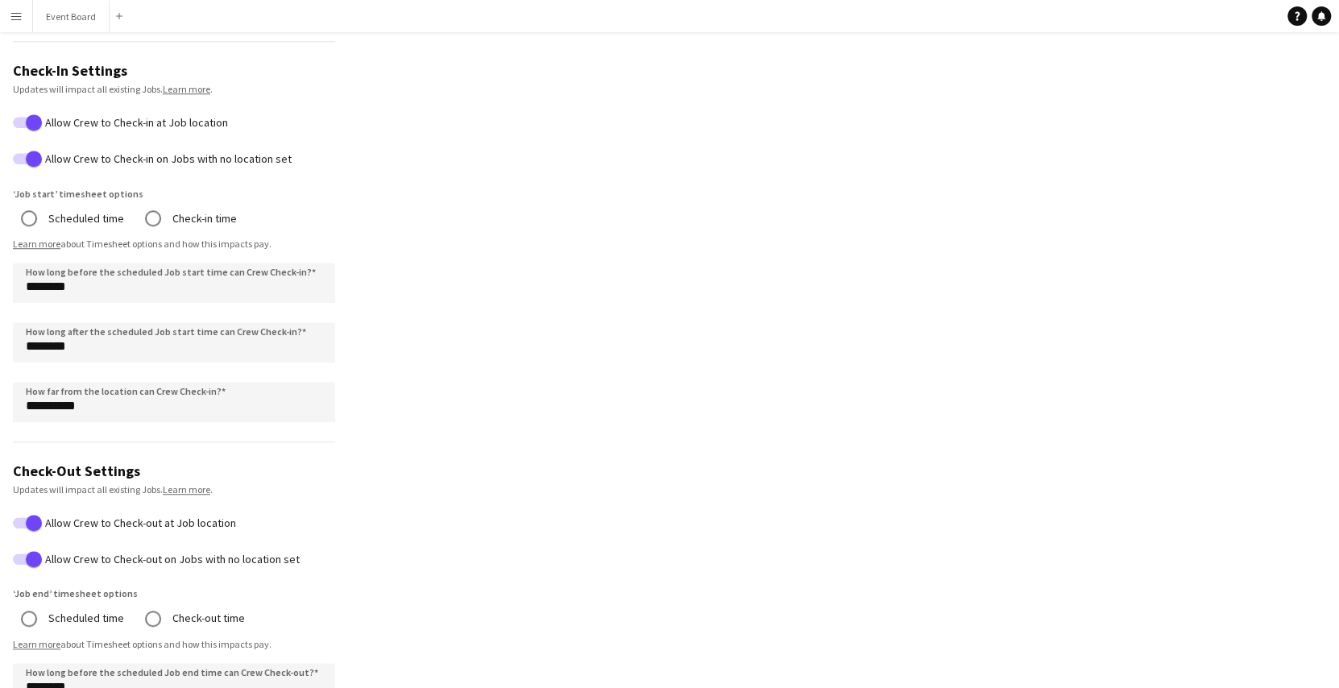
scroll to position [661, 0]
click at [39, 290] on input "********" at bounding box center [174, 282] width 322 height 40
click at [44, 357] on input "********" at bounding box center [174, 341] width 322 height 40
click at [37, 400] on input "**********" at bounding box center [174, 401] width 322 height 40
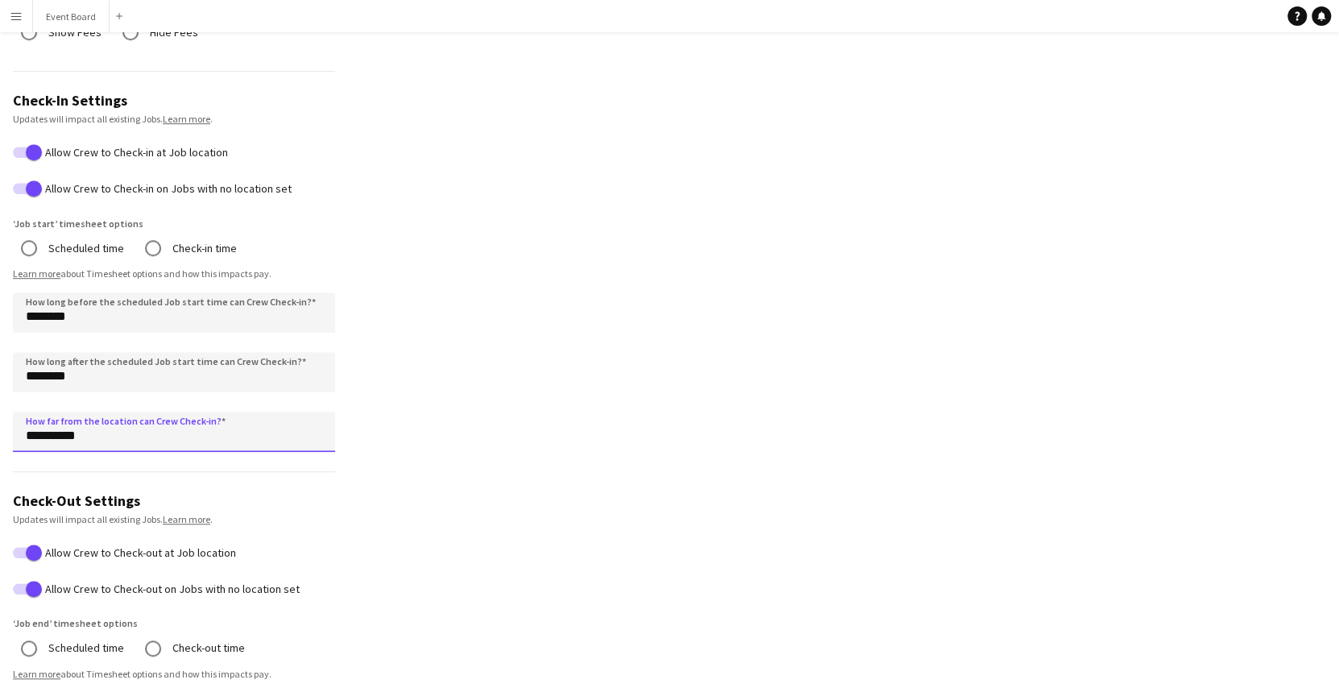
scroll to position [632, 0]
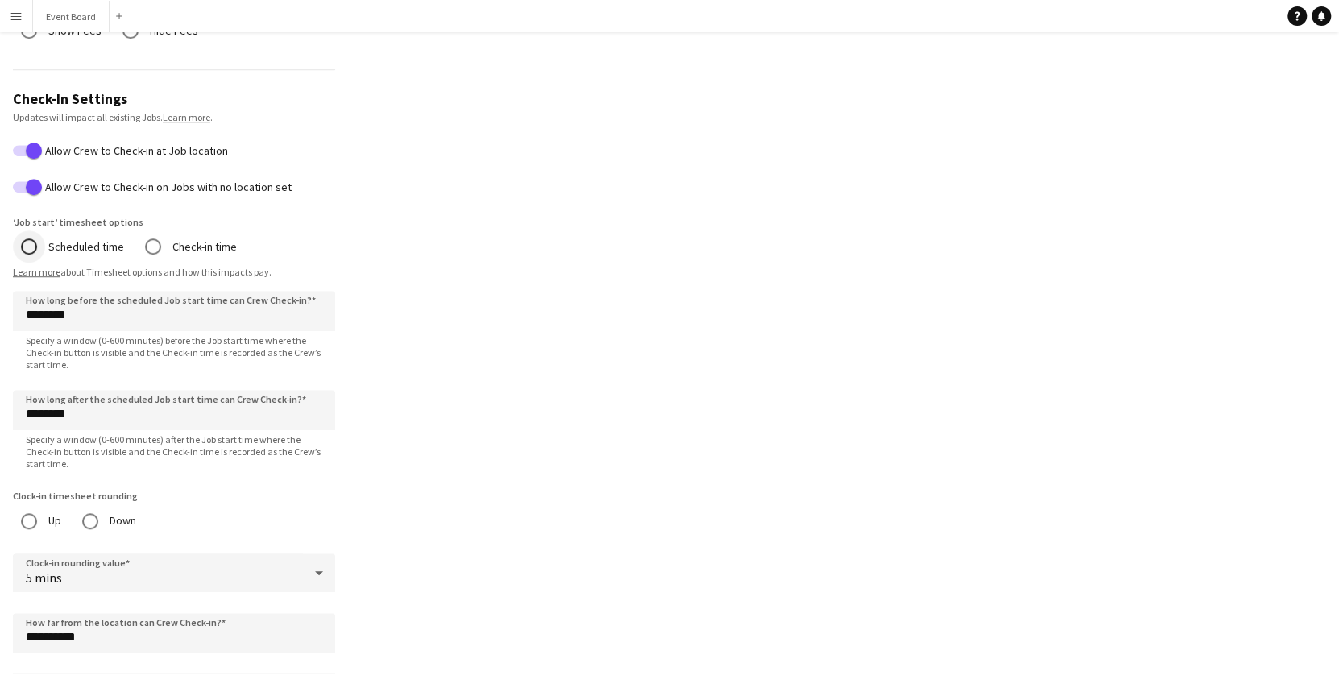
click at [46, 246] on div at bounding box center [29, 246] width 39 height 39
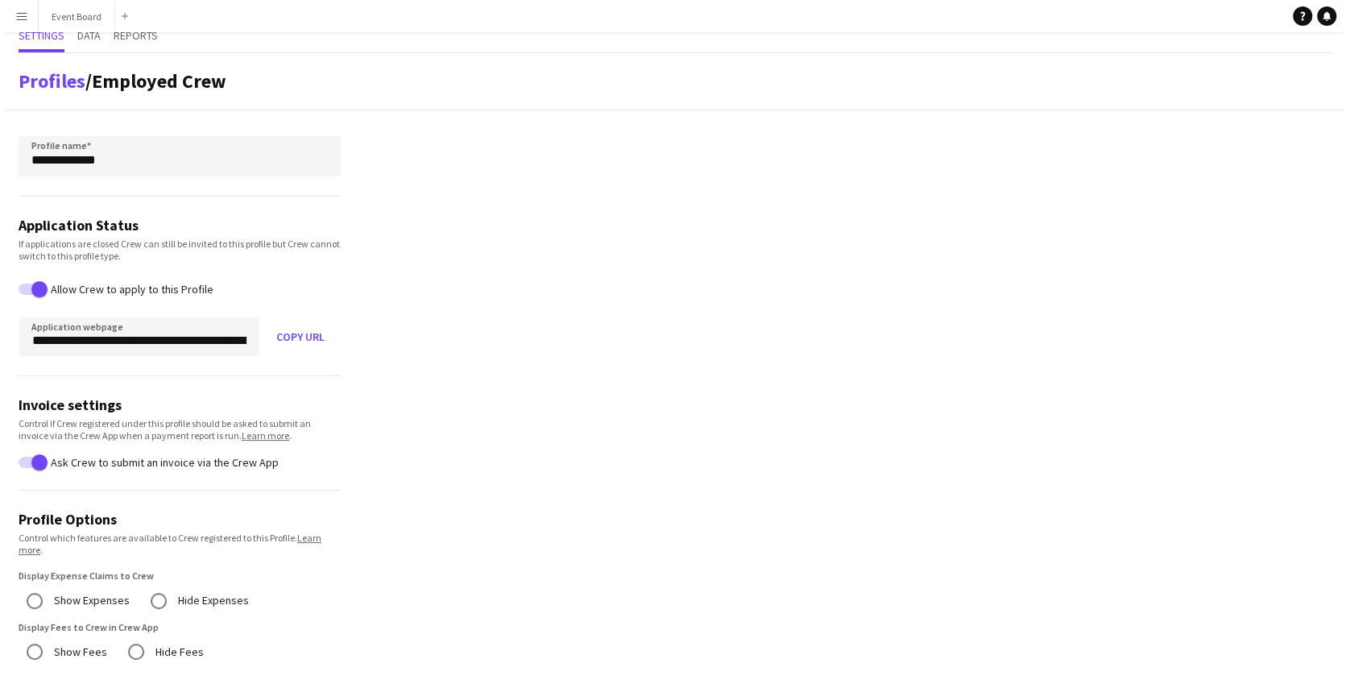
scroll to position [0, 0]
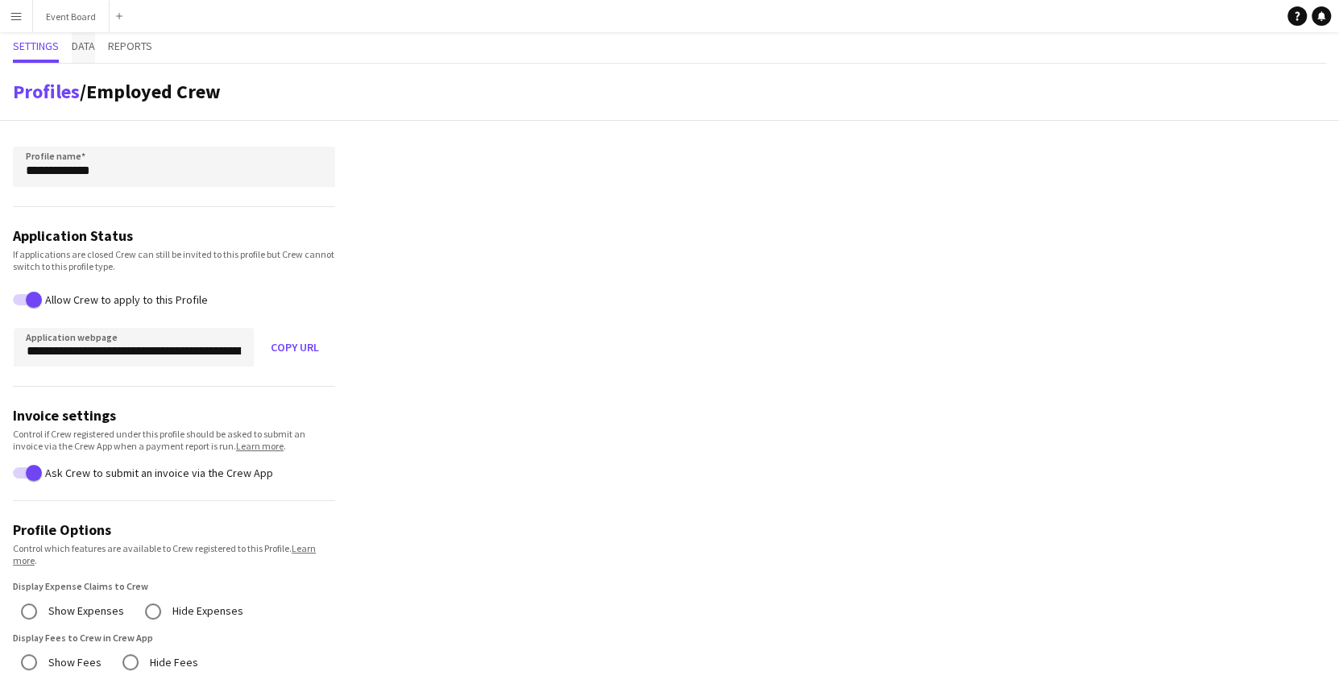
click at [89, 47] on span "Data" at bounding box center [83, 45] width 23 height 11
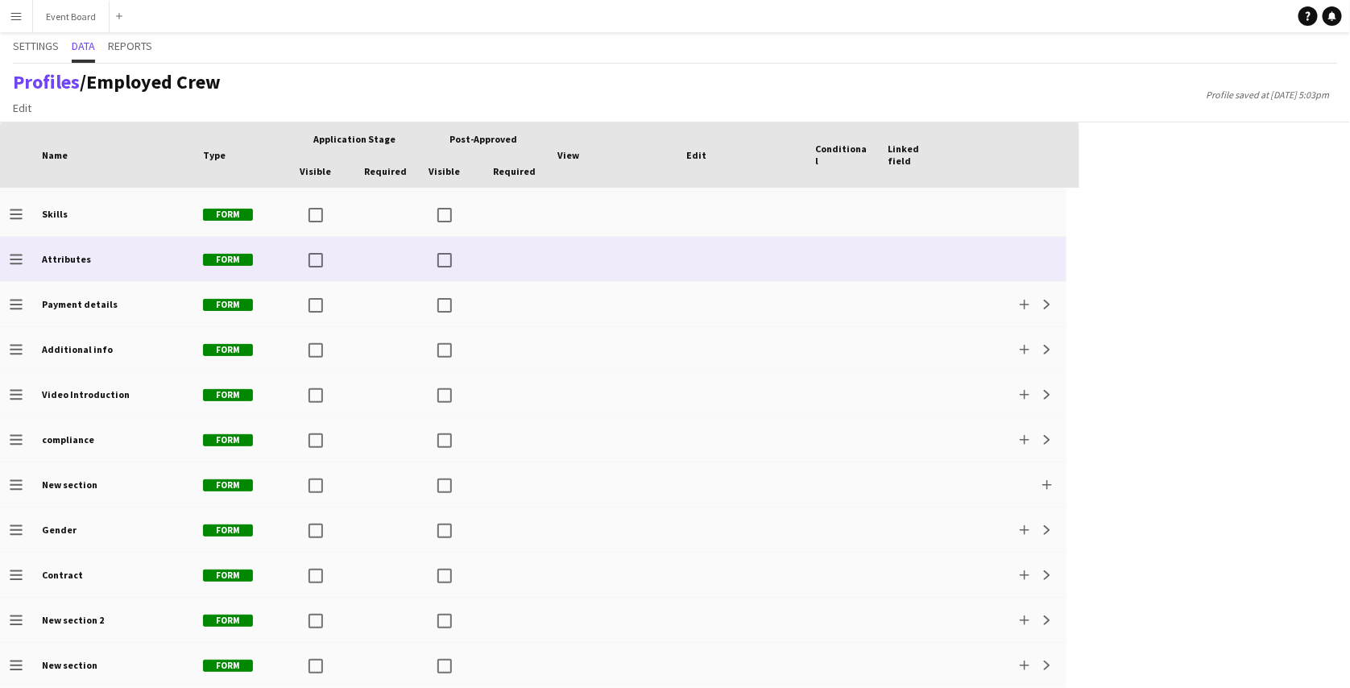
scroll to position [401, 0]
click at [1047, 263] on app-icon "Expand" at bounding box center [1048, 260] width 10 height 10
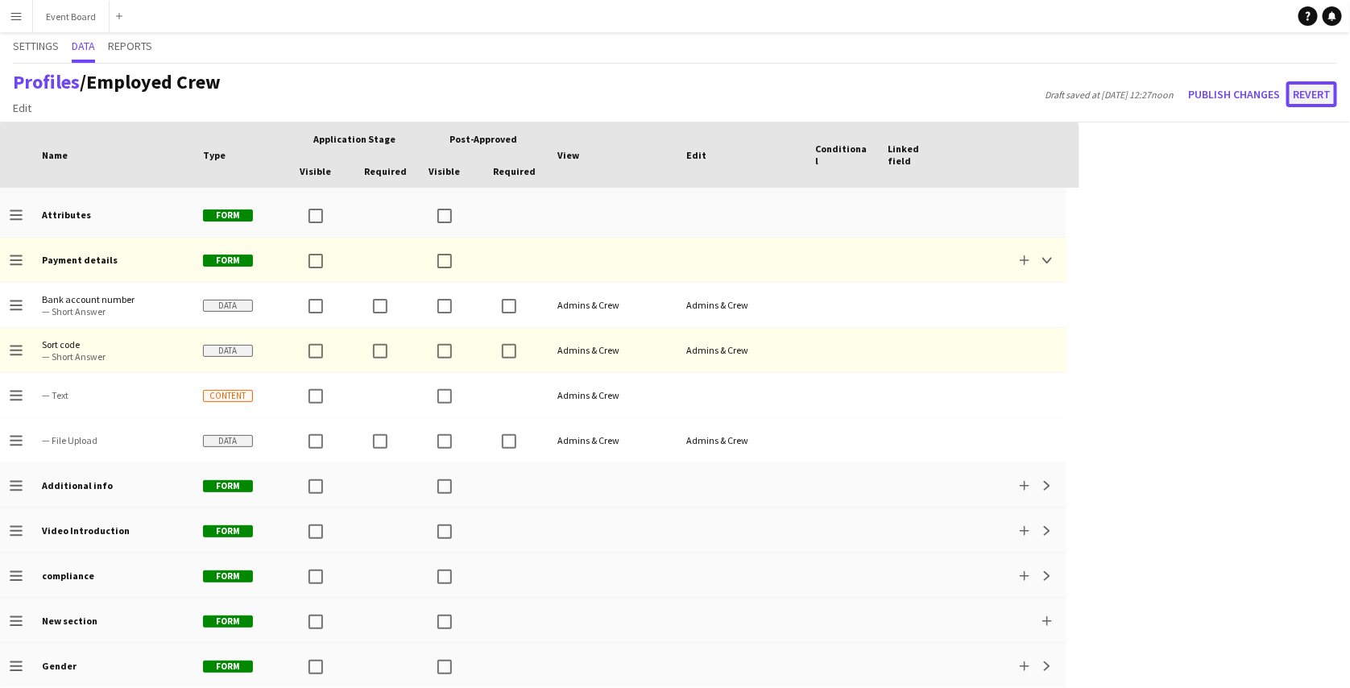
click at [1312, 87] on button "Revert" at bounding box center [1312, 94] width 51 height 26
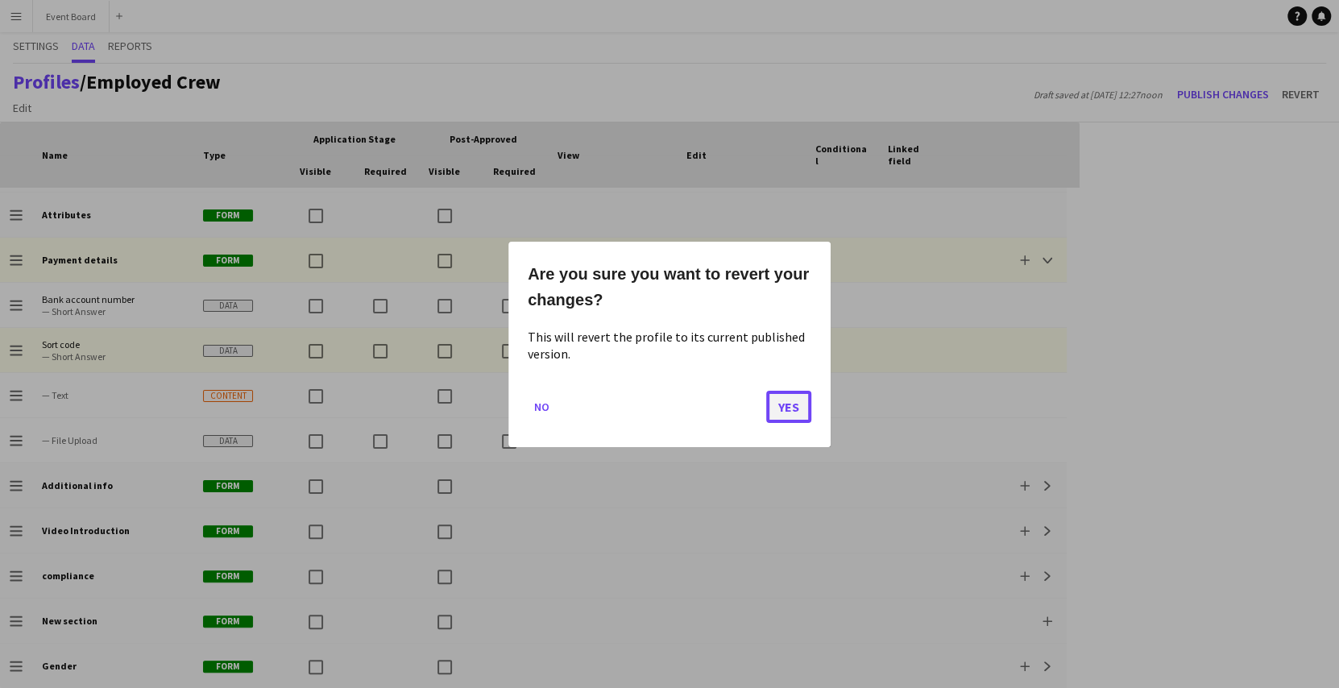
click at [793, 402] on button "Yes" at bounding box center [788, 406] width 45 height 32
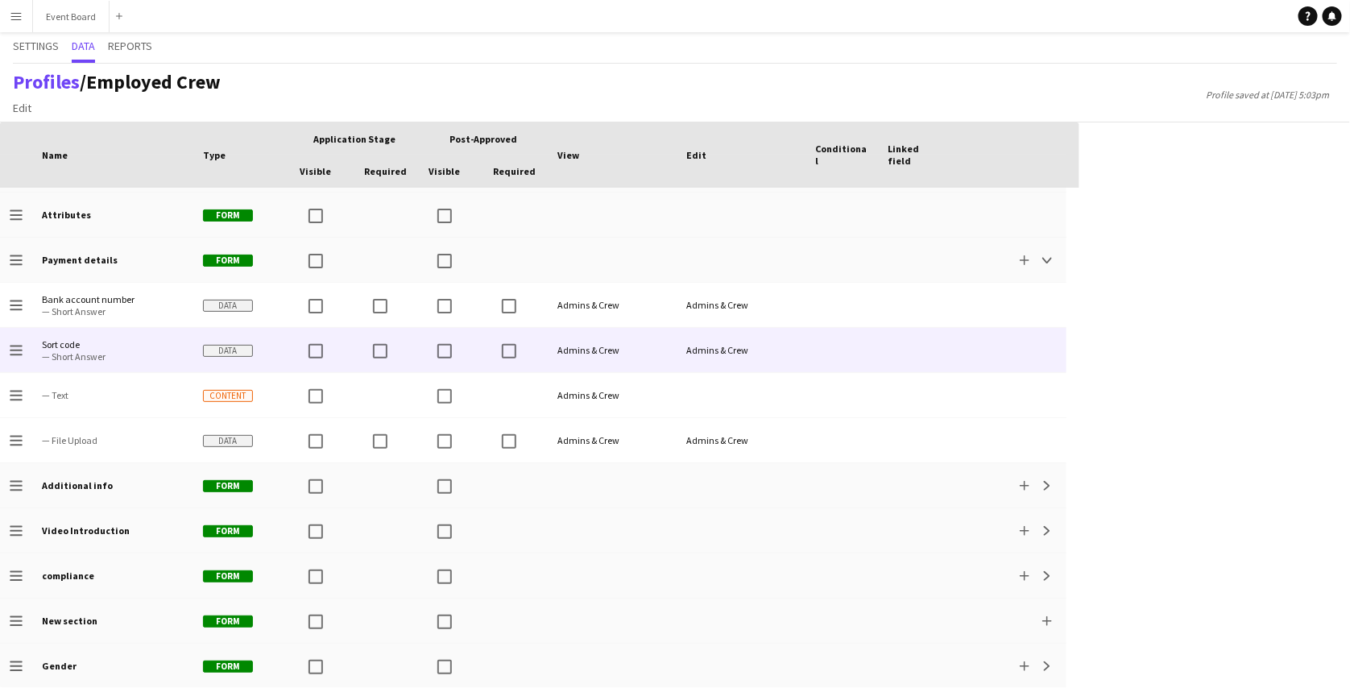
scroll to position [408, 0]
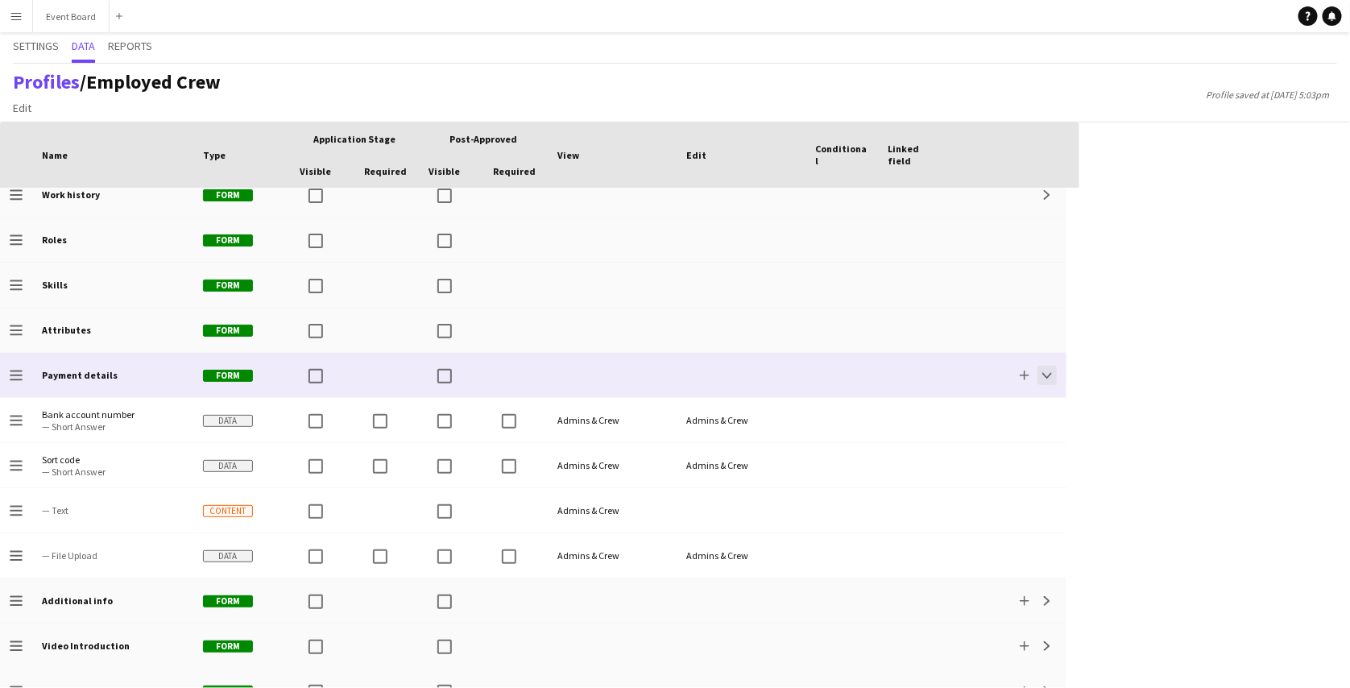
click at [1047, 371] on app-icon "Collapse" at bounding box center [1048, 376] width 10 height 10
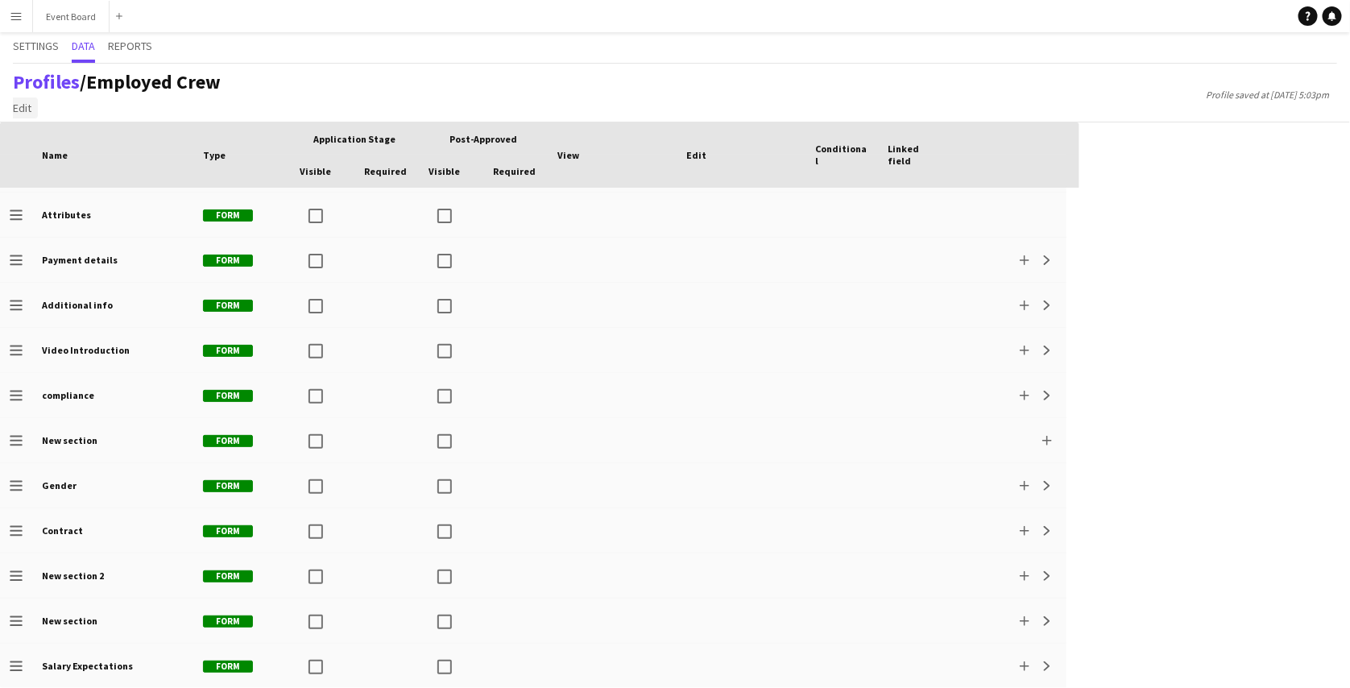
click at [27, 112] on span "Edit" at bounding box center [22, 108] width 19 height 15
click at [44, 145] on span "Add section" at bounding box center [49, 142] width 58 height 15
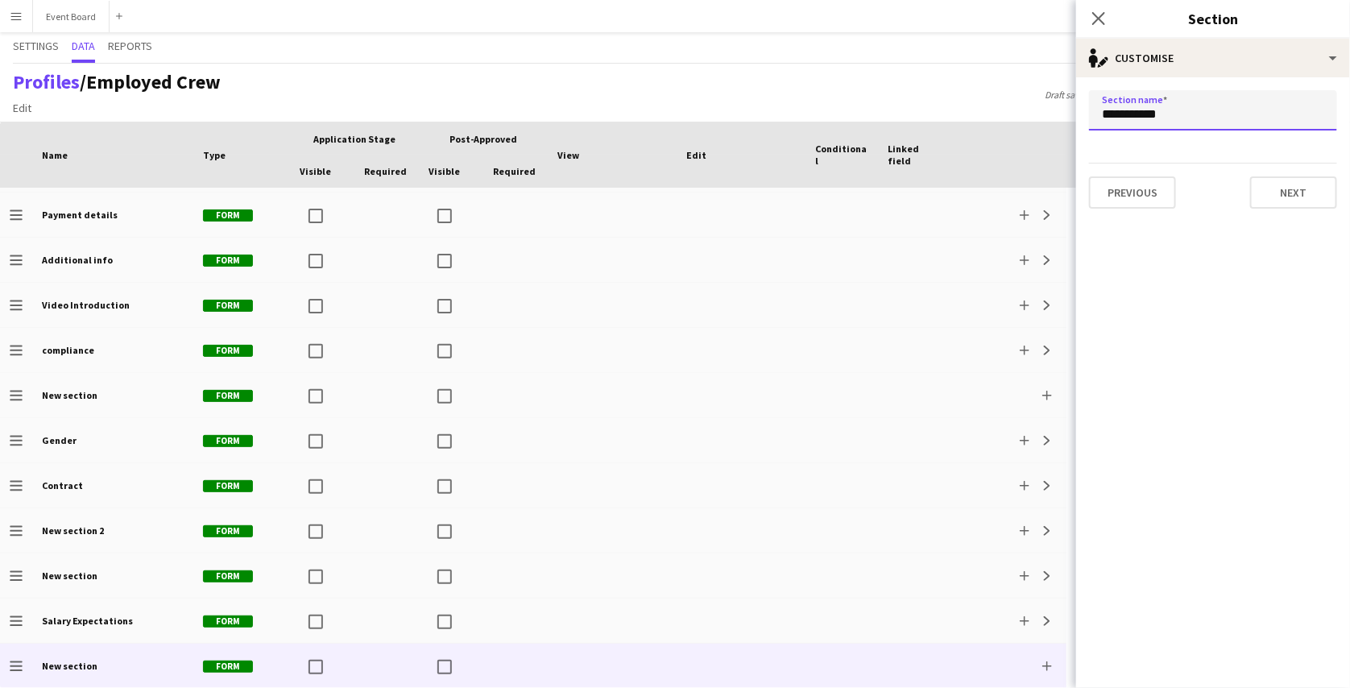
click at [1134, 118] on input "**********" at bounding box center [1213, 110] width 248 height 40
click at [1183, 126] on input "**********" at bounding box center [1213, 110] width 248 height 40
type input "**********"
click at [1276, 200] on button "Next" at bounding box center [1293, 192] width 87 height 32
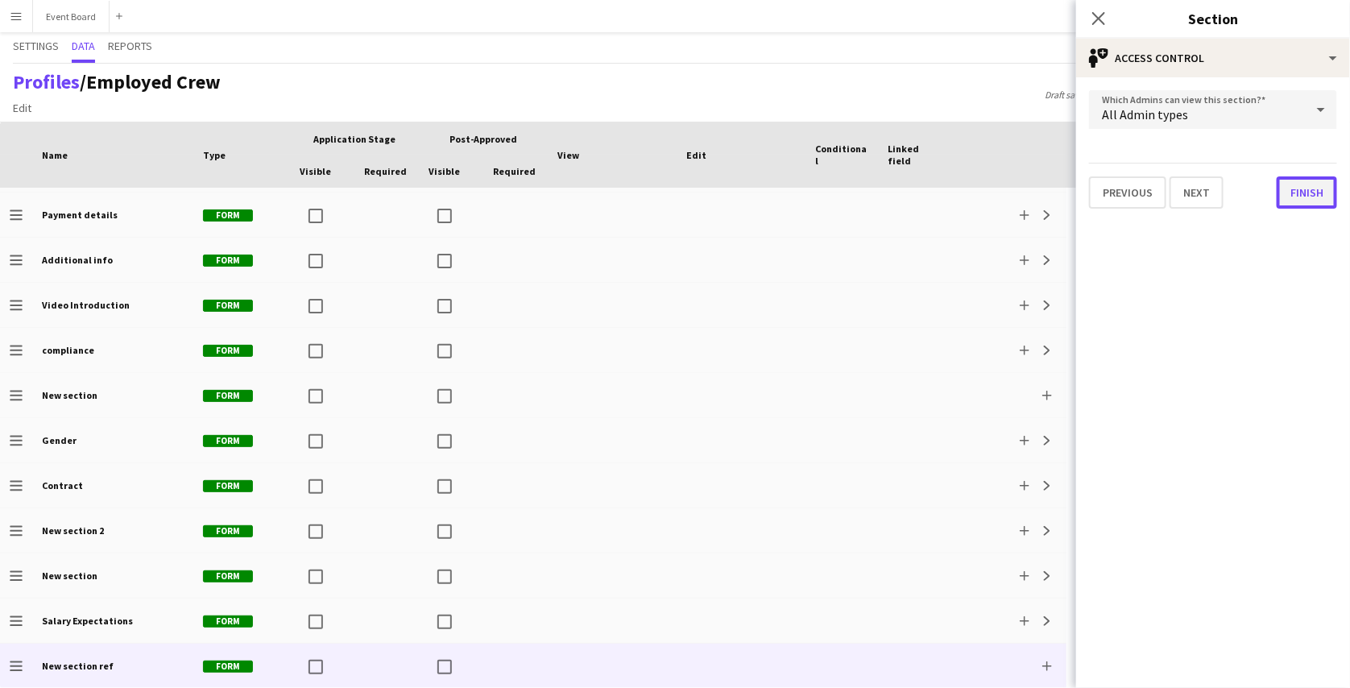
click at [1286, 197] on button "Finish" at bounding box center [1307, 192] width 60 height 32
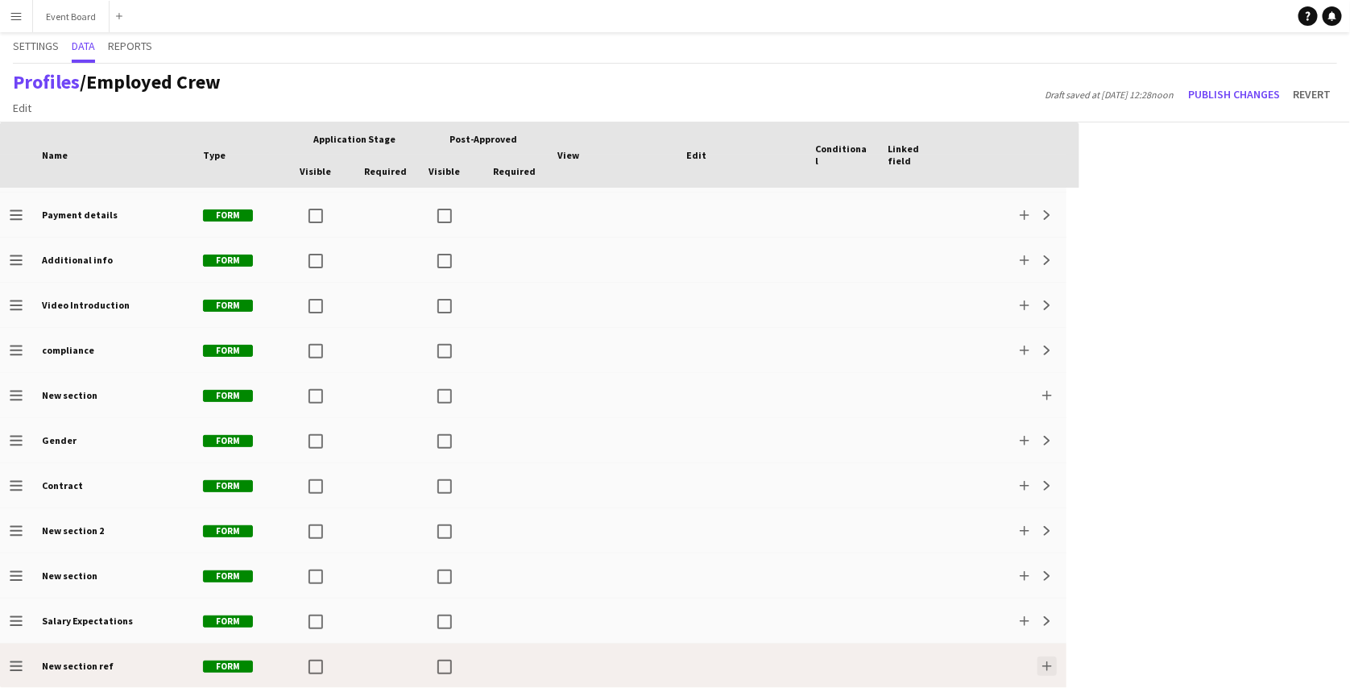
click at [1046, 670] on button "Add" at bounding box center [1047, 666] width 19 height 19
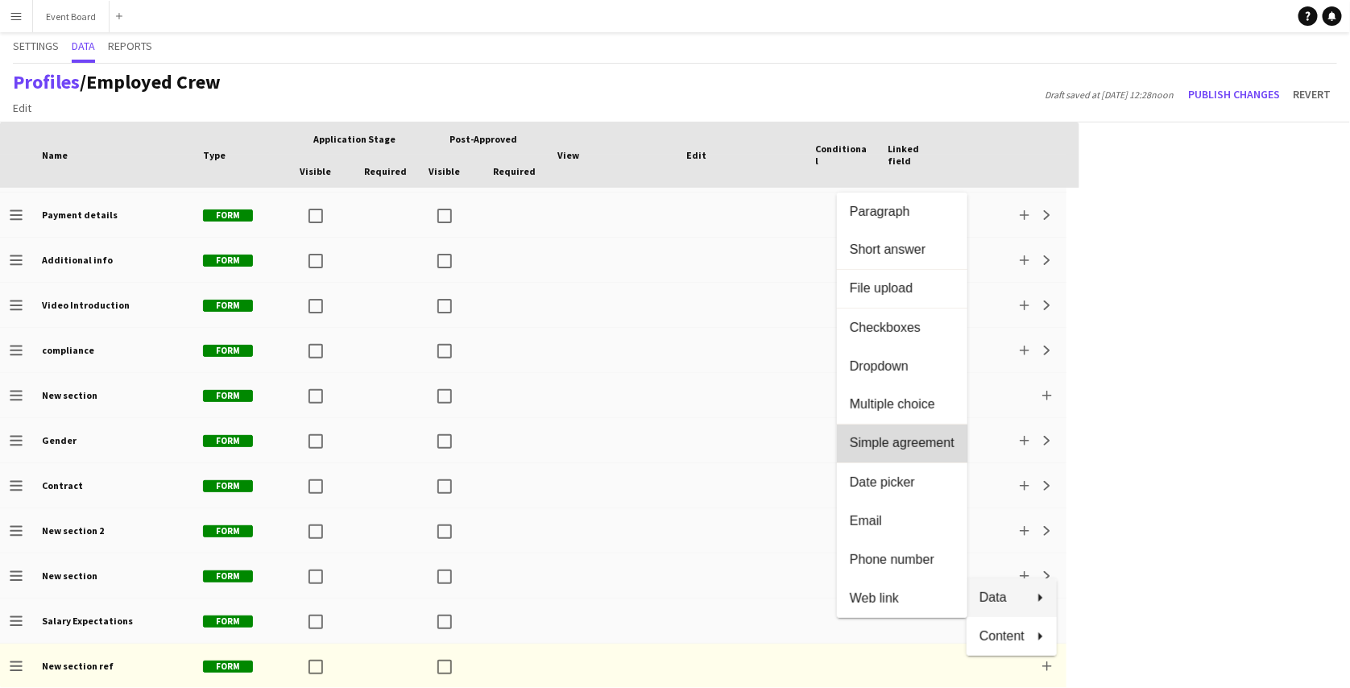
click at [895, 454] on button "Simple agreement" at bounding box center [902, 444] width 131 height 39
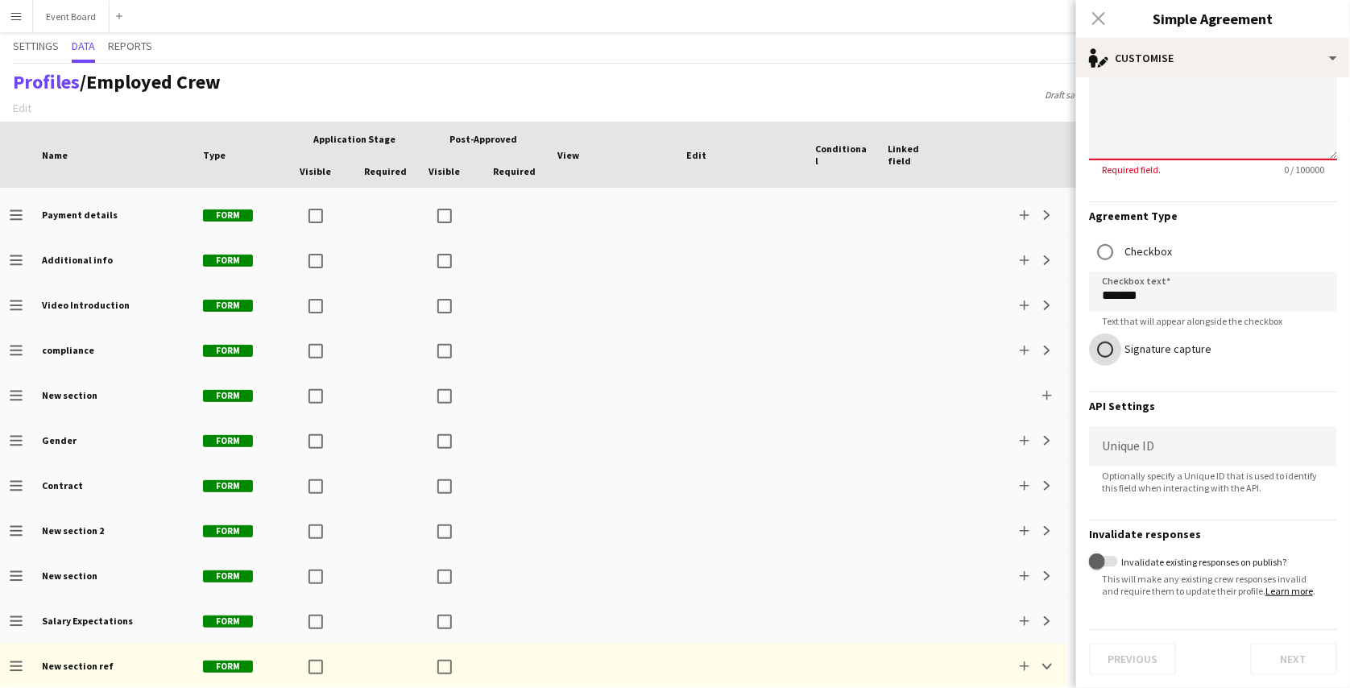
scroll to position [491, 0]
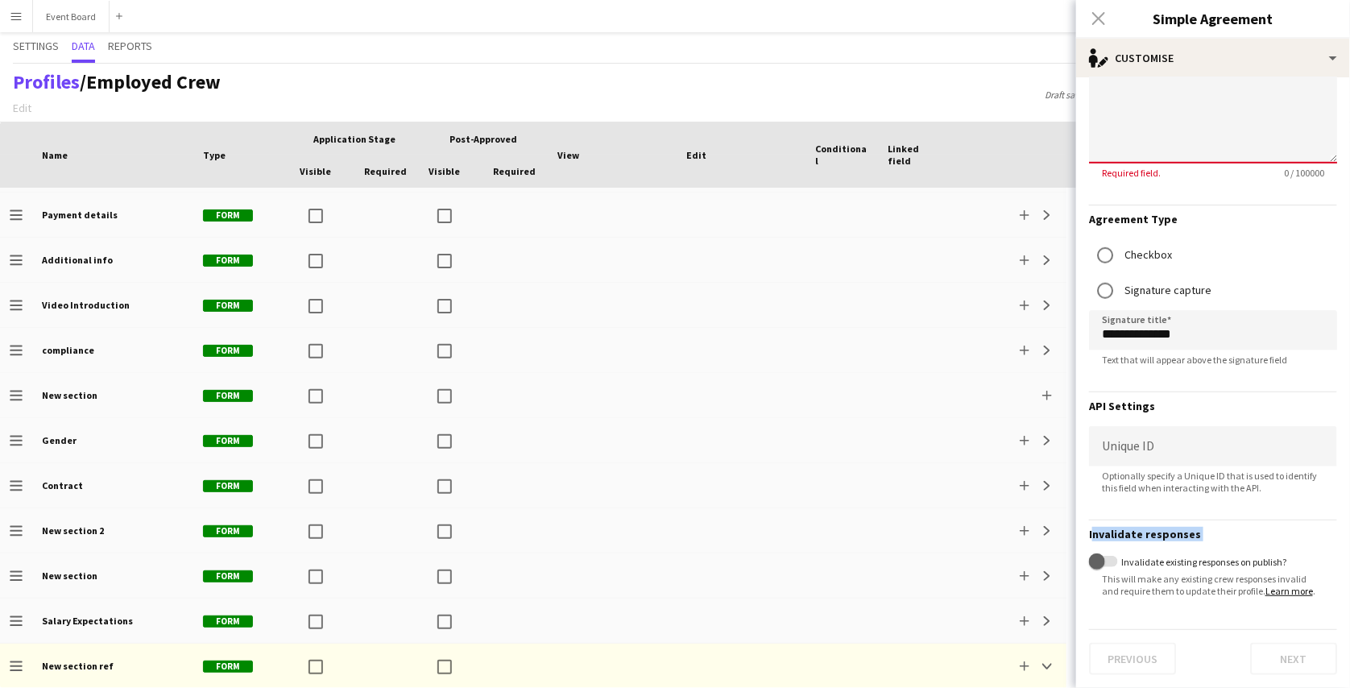
drag, startPoint x: 1135, startPoint y: 533, endPoint x: 1085, endPoint y: 525, distance: 50.5
click at [1085, 525] on form "**********" at bounding box center [1213, 142] width 274 height 1091
click at [1106, 558] on span "button" at bounding box center [1097, 561] width 32 height 32
click at [1114, 553] on span "button" at bounding box center [1110, 561] width 16 height 16
click at [1043, 118] on div "Profiles / Employed Crew Edit Add section Draft saved at 2nd Oct 12:29noon Publ…" at bounding box center [675, 93] width 1350 height 59
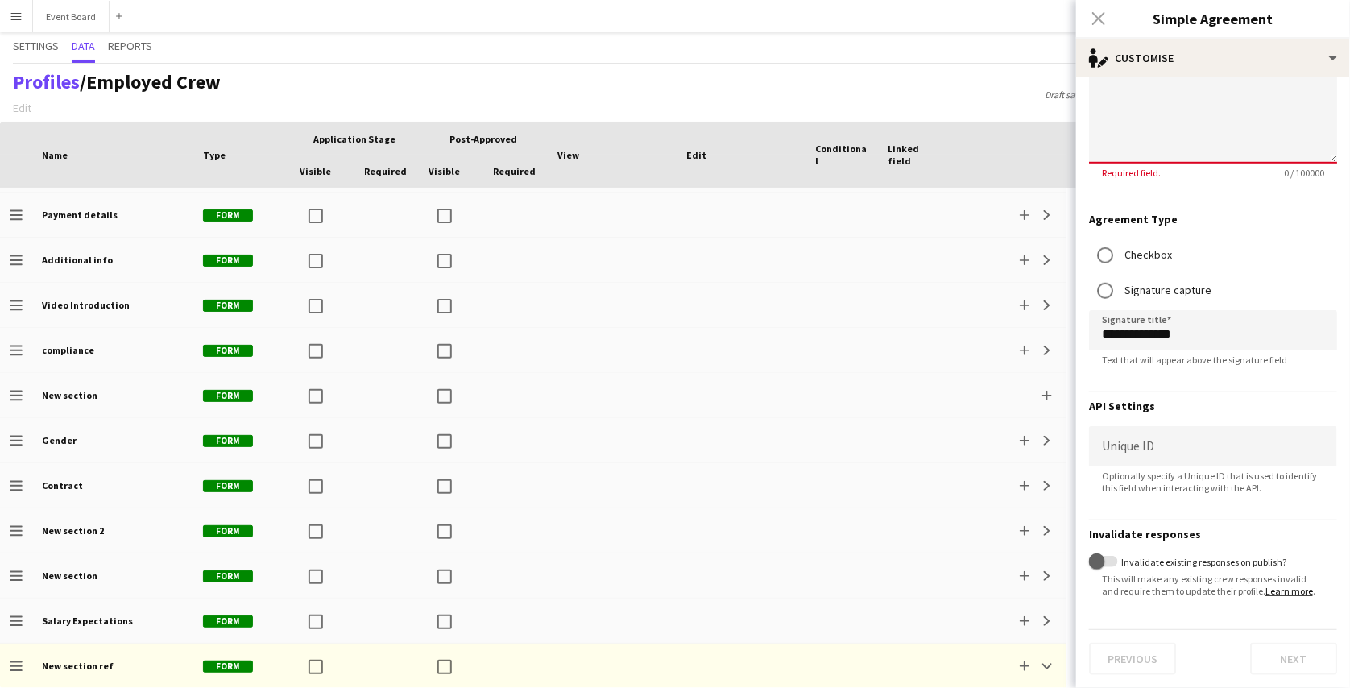
click at [1101, 18] on div "Close pop-in" at bounding box center [1098, 18] width 45 height 37
click at [1133, 114] on div at bounding box center [1213, 43] width 248 height 242
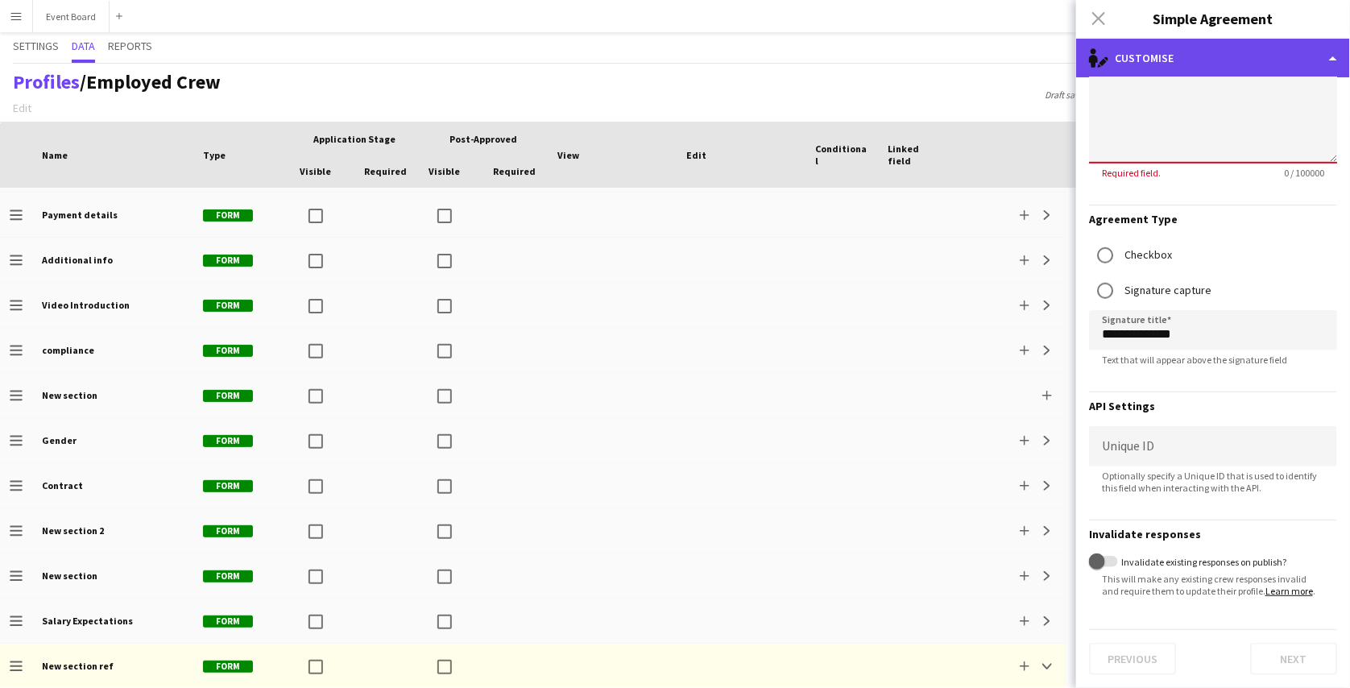
click at [1149, 51] on div "single-neutral-actions-edit-1 Customise" at bounding box center [1213, 58] width 274 height 39
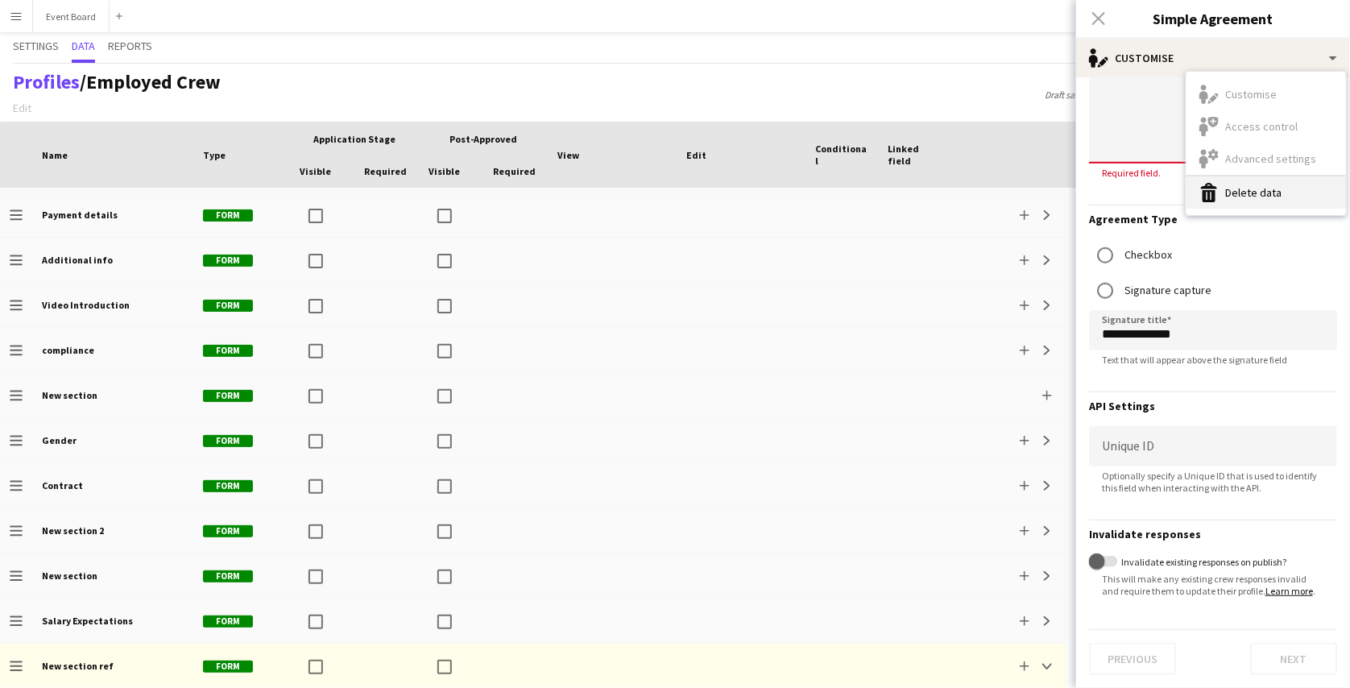
click at [1221, 185] on button "Delete data Delete data" at bounding box center [1267, 192] width 160 height 32
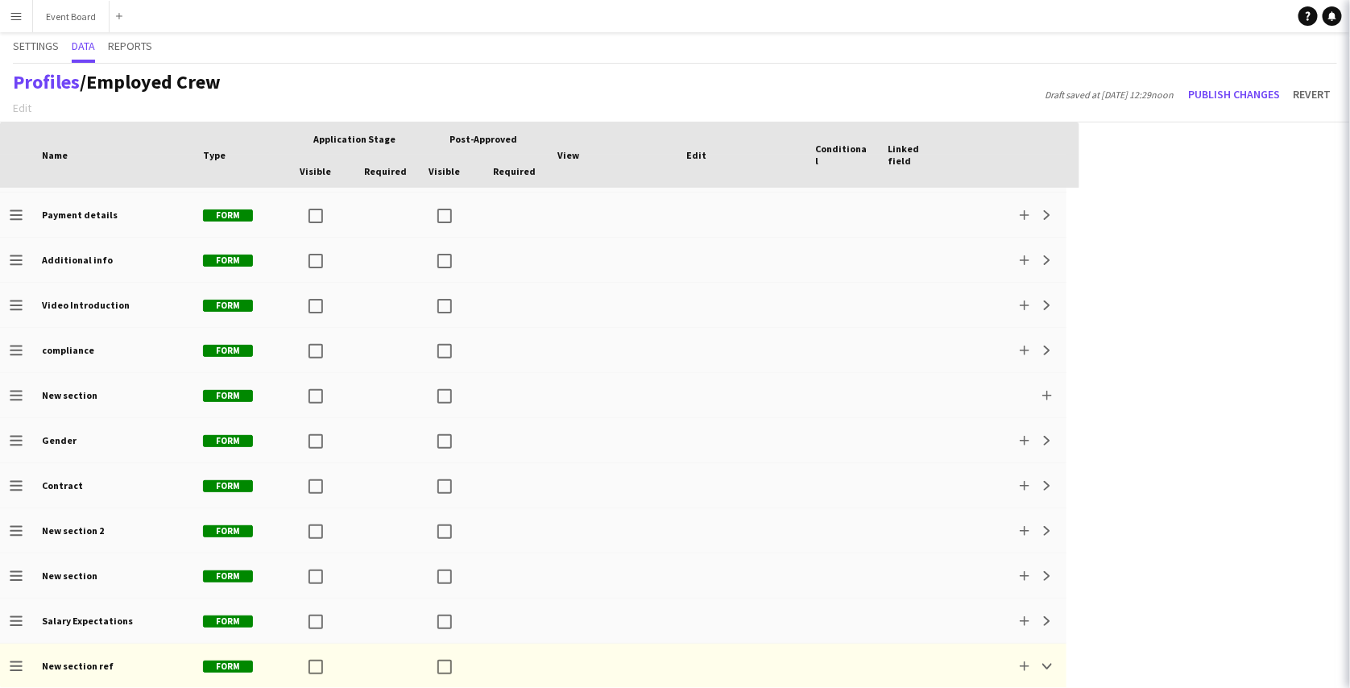
scroll to position [0, 0]
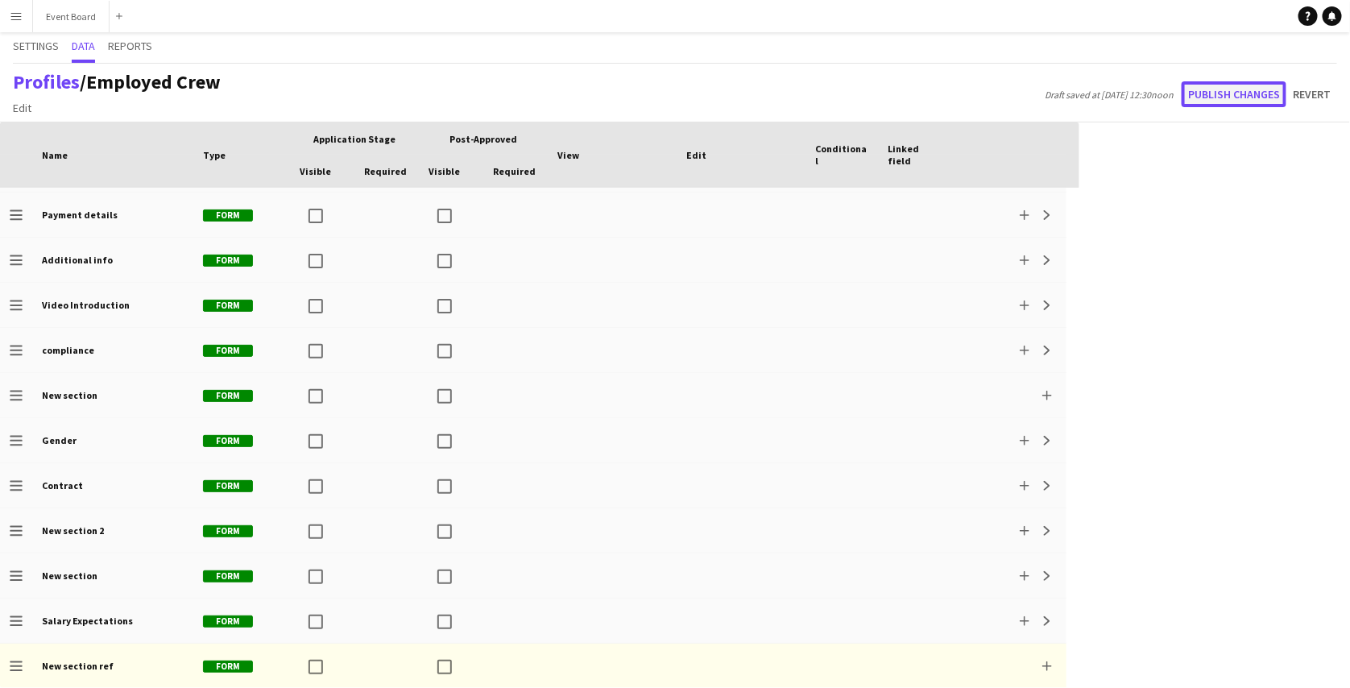
click at [1248, 96] on button "Publish changes" at bounding box center [1234, 94] width 105 height 26
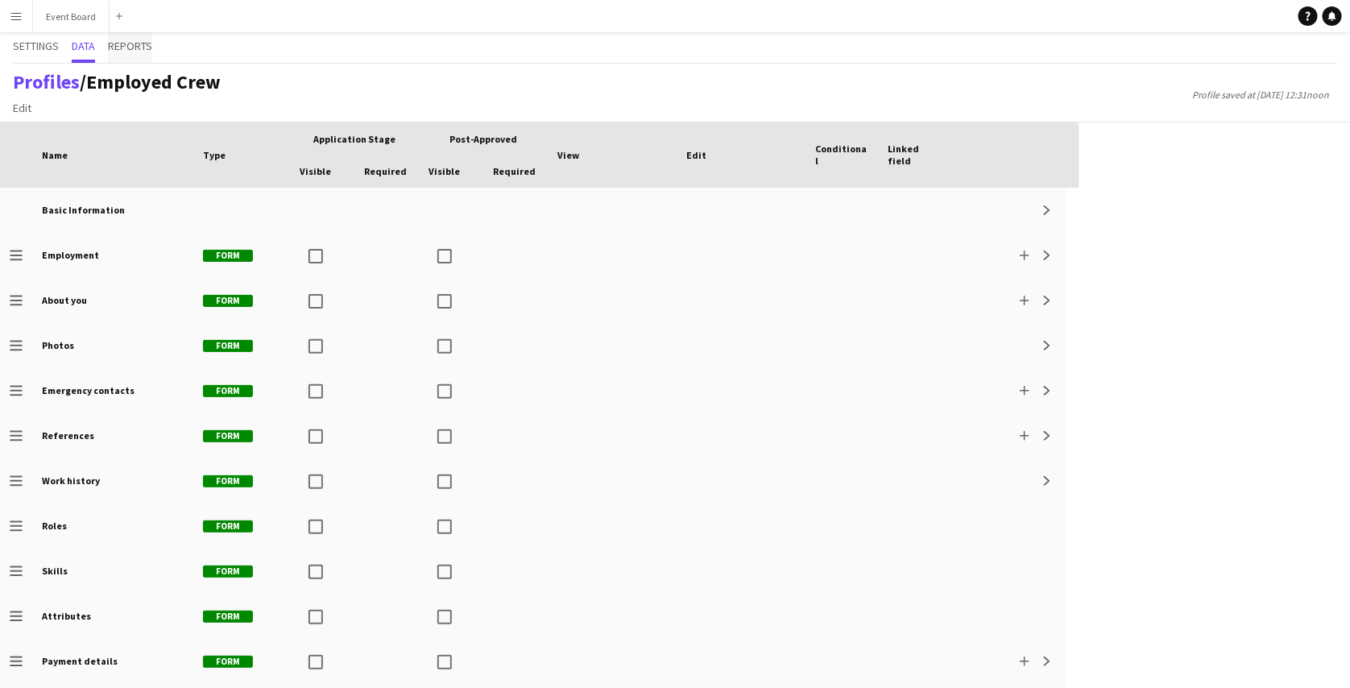
click at [133, 56] on span "Reports" at bounding box center [130, 47] width 44 height 31
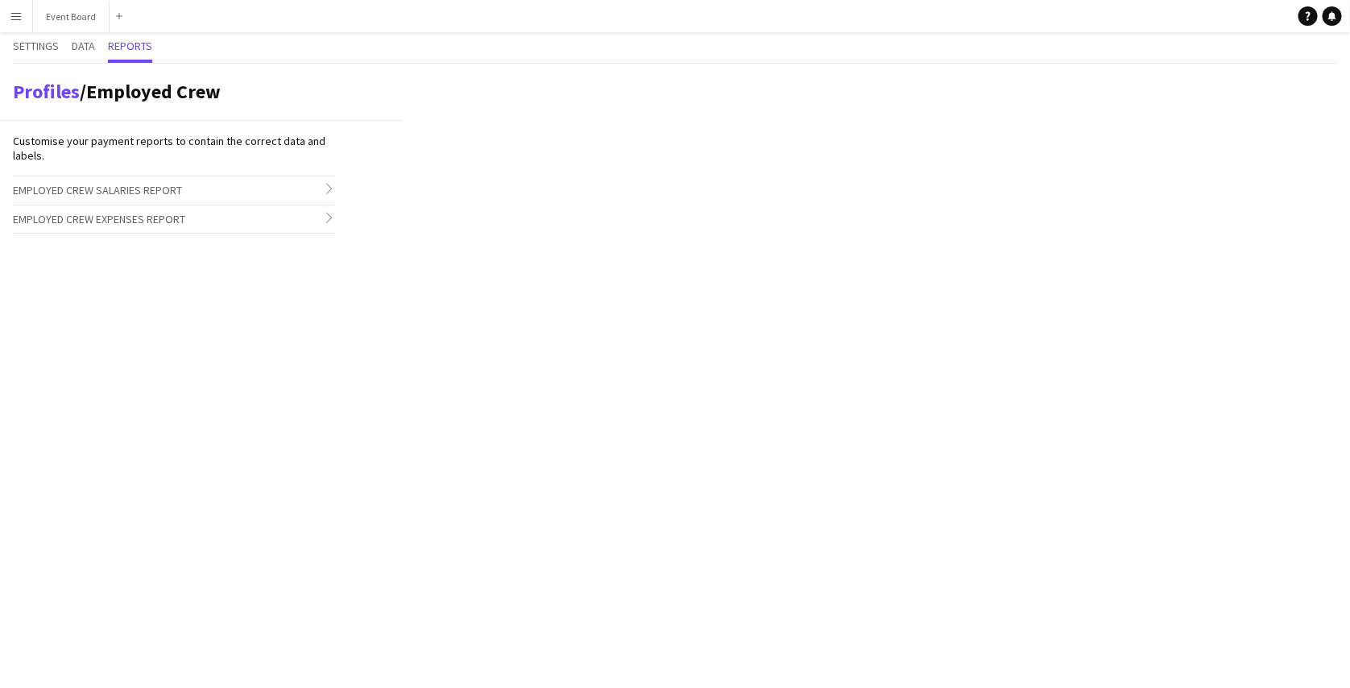
click at [234, 184] on h3 "Employed Crew Salaries Report chevron-right" at bounding box center [174, 189] width 322 height 27
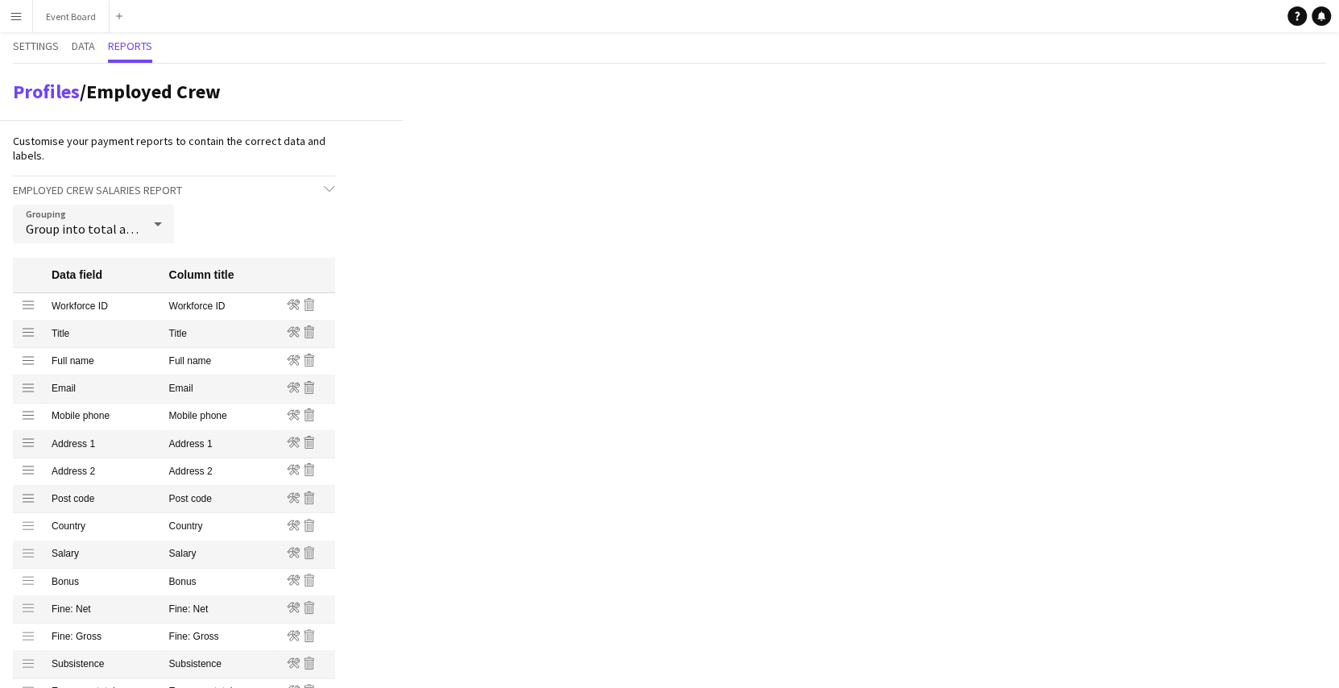
click at [154, 222] on icon at bounding box center [158, 224] width 8 height 4
click at [359, 267] on div at bounding box center [669, 344] width 1339 height 688
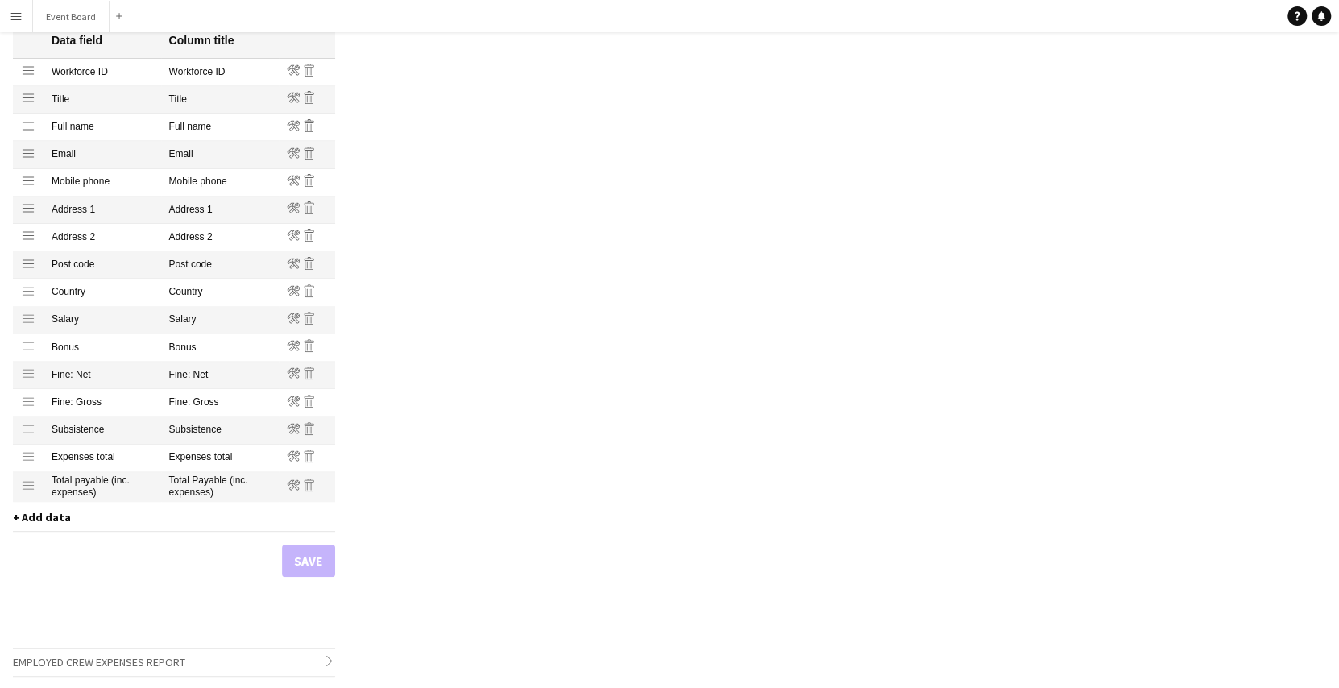
scroll to position [218, 0]
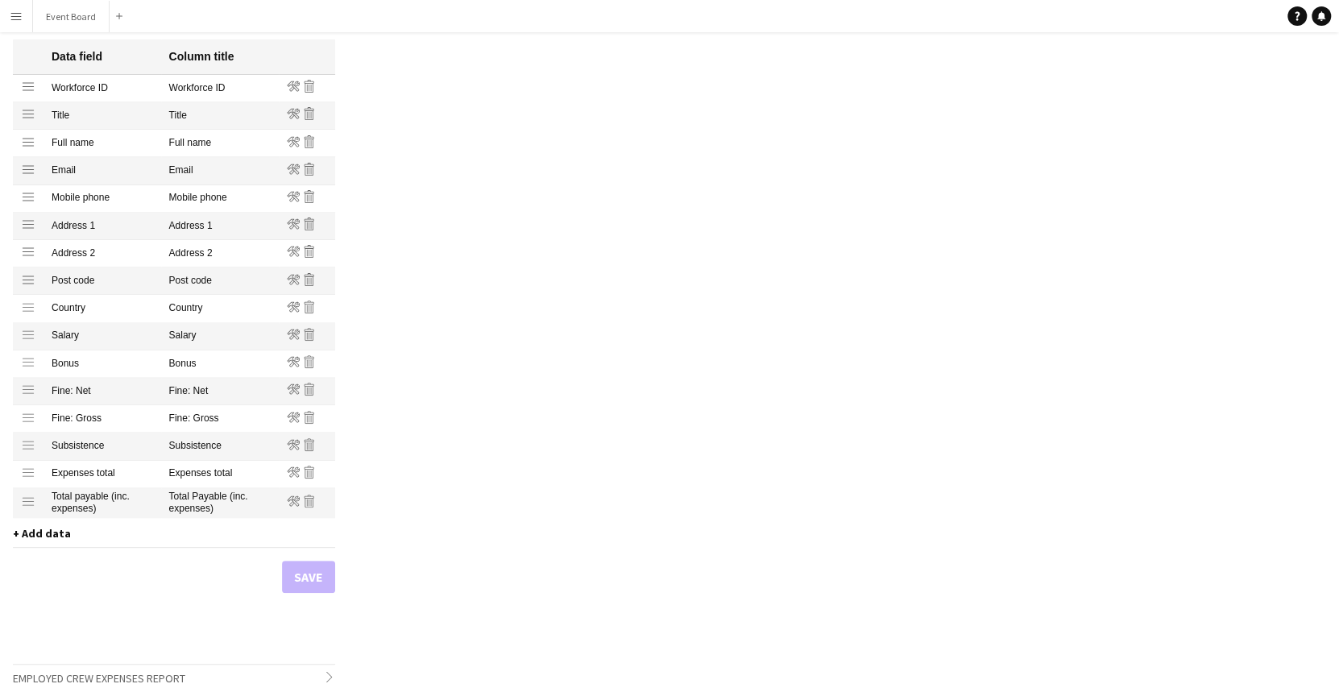
click at [210, 595] on div "Grouping Group into total amount per crew Data field Column title Drag row Work…" at bounding box center [174, 325] width 322 height 678
click at [40, 533] on span "+ Add data" at bounding box center [42, 533] width 58 height 15
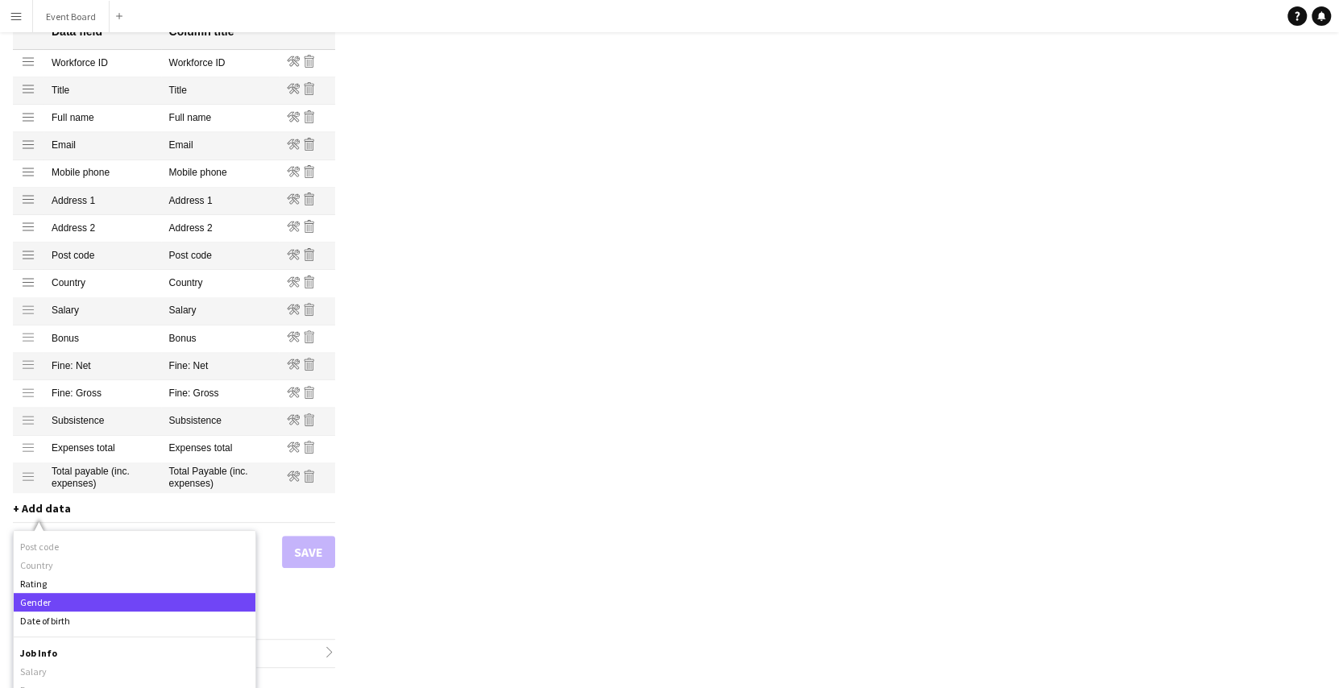
scroll to position [420, 0]
click at [374, 507] on app-profile-reports "Profiles / Employed Crew Customise your payment reports to contain the correct …" at bounding box center [201, 250] width 403 height 860
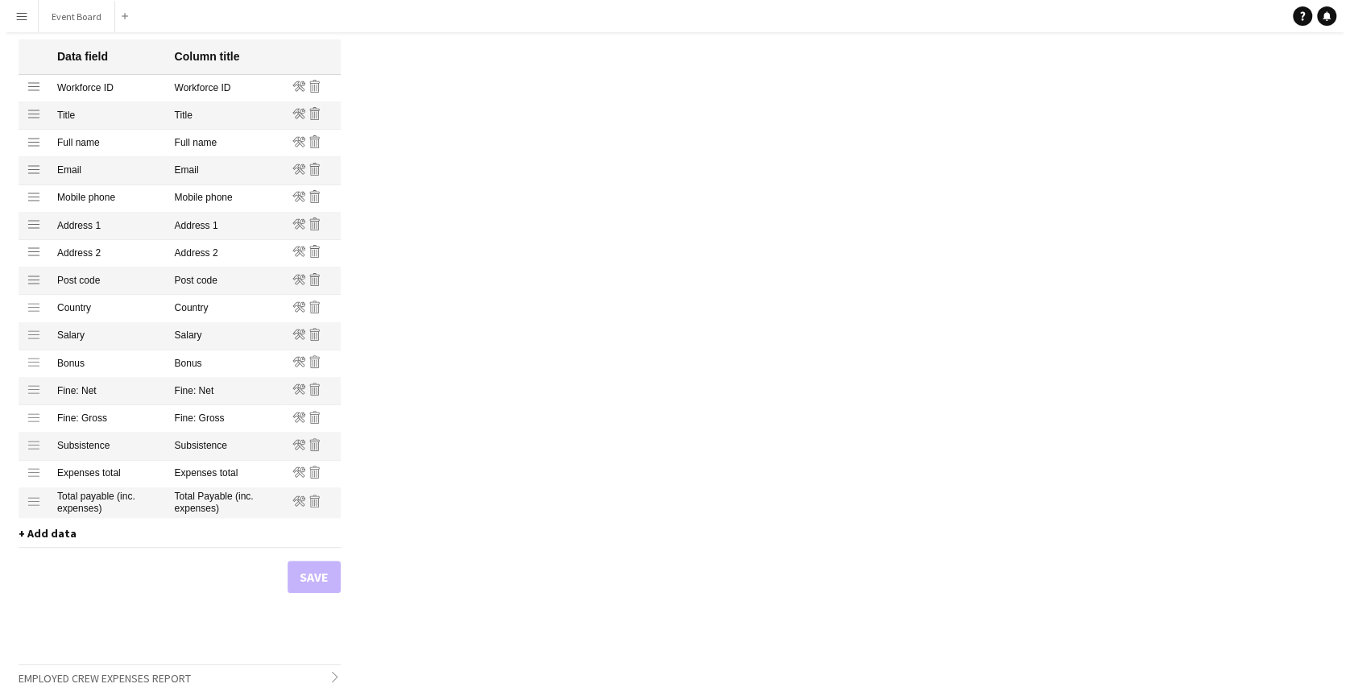
scroll to position [0, 0]
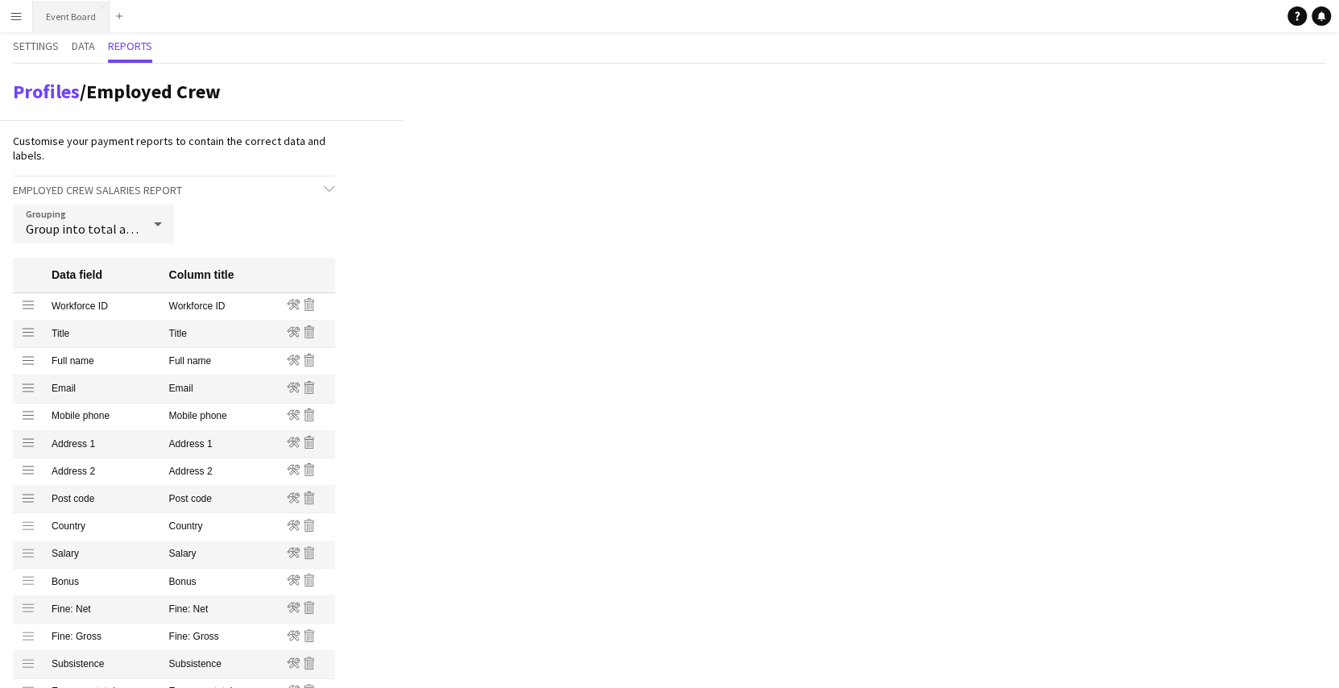
click at [76, 23] on button "Event Board Close" at bounding box center [71, 16] width 77 height 31
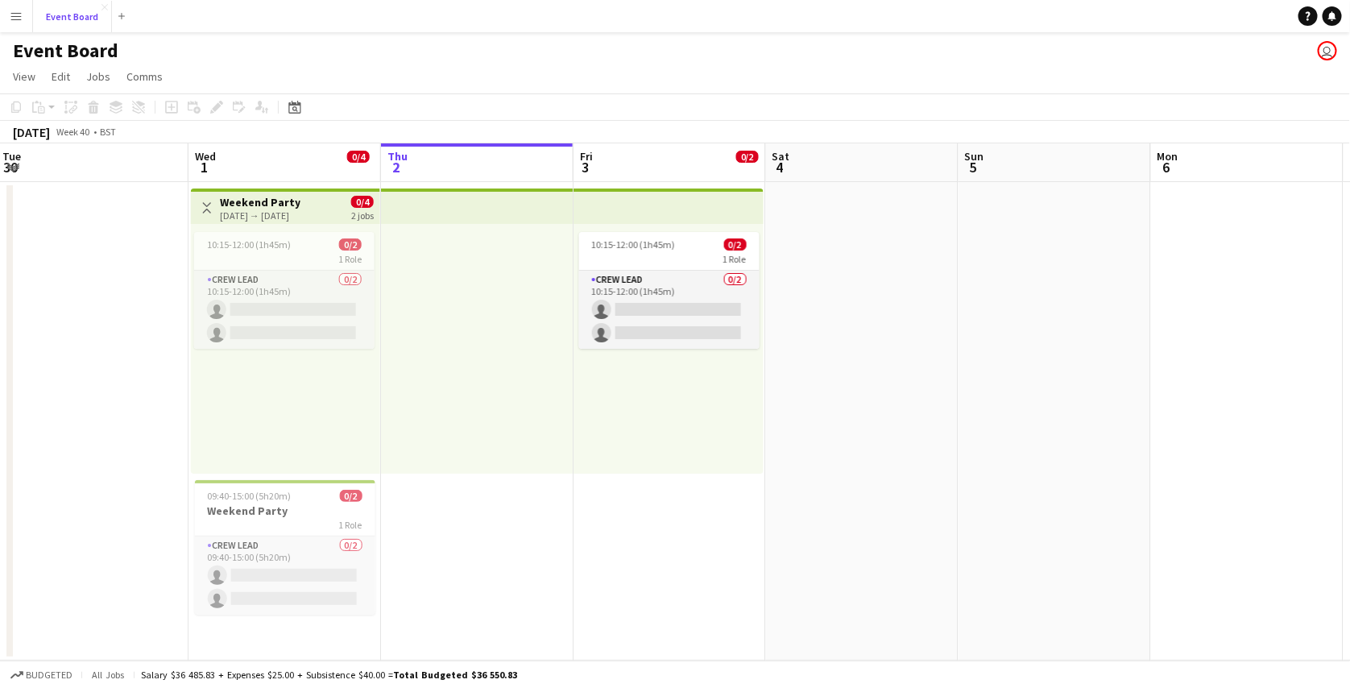
scroll to position [0, 582]
click at [500, 518] on app-date-cell at bounding box center [476, 421] width 193 height 479
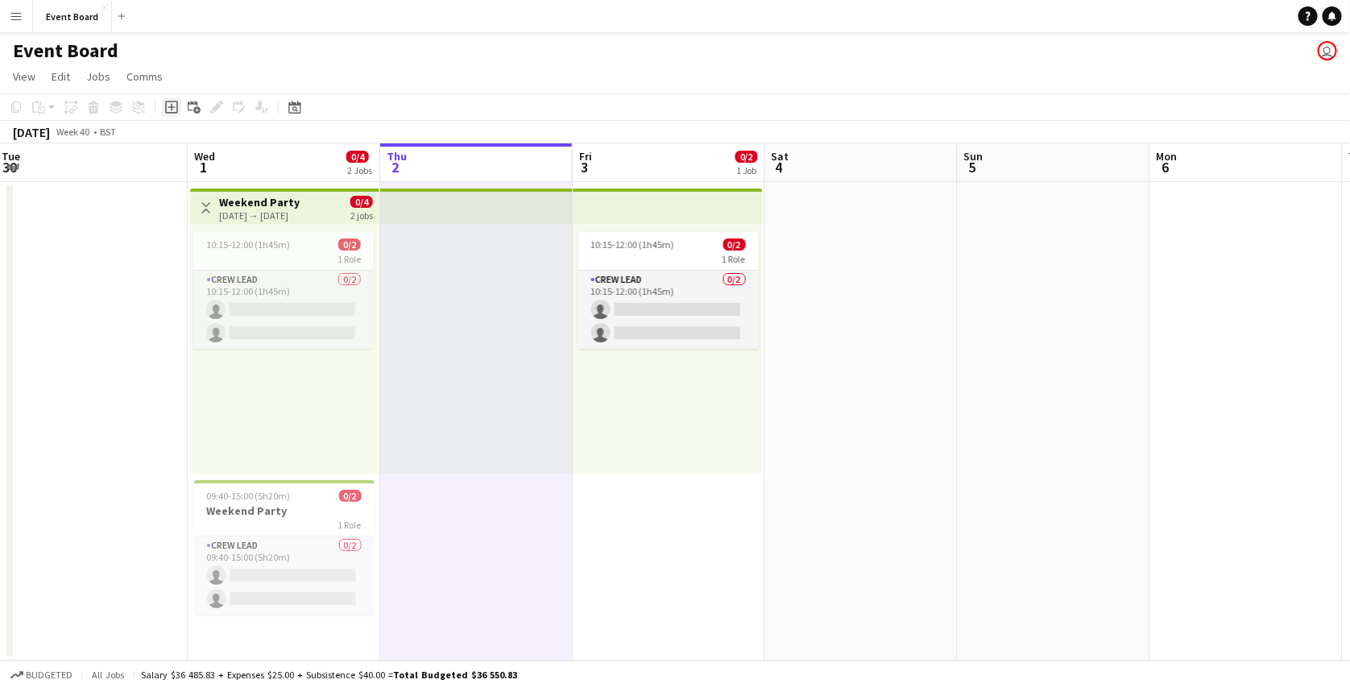
click at [172, 107] on icon at bounding box center [171, 107] width 7 height 7
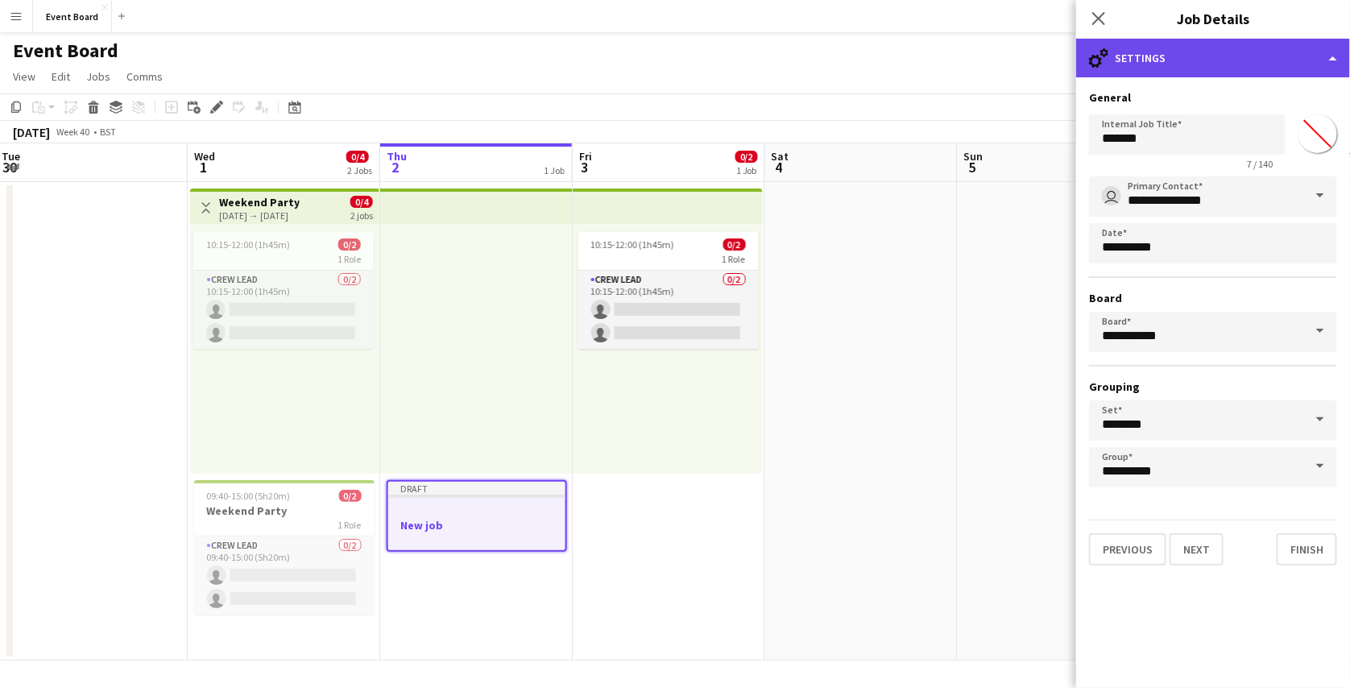
click at [1221, 66] on div "cog-double-3 Settings" at bounding box center [1213, 58] width 274 height 39
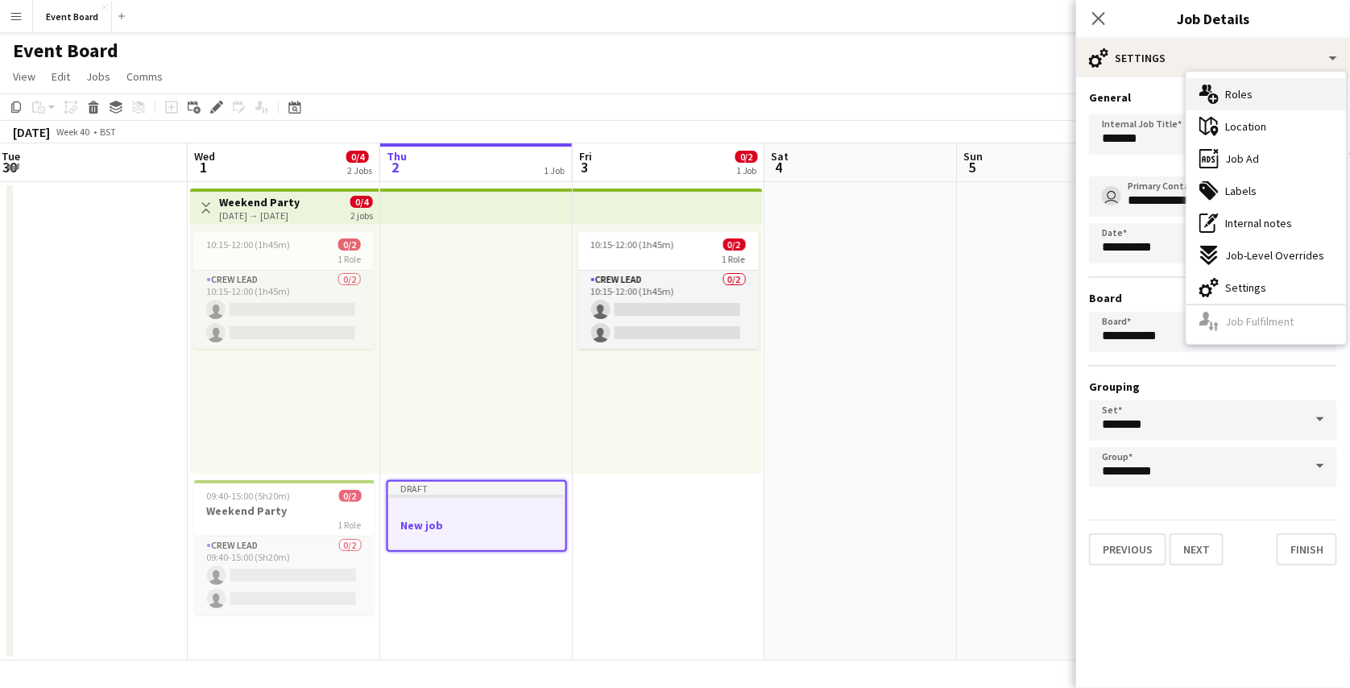
click at [1246, 92] on span "Roles" at bounding box center [1238, 94] width 27 height 15
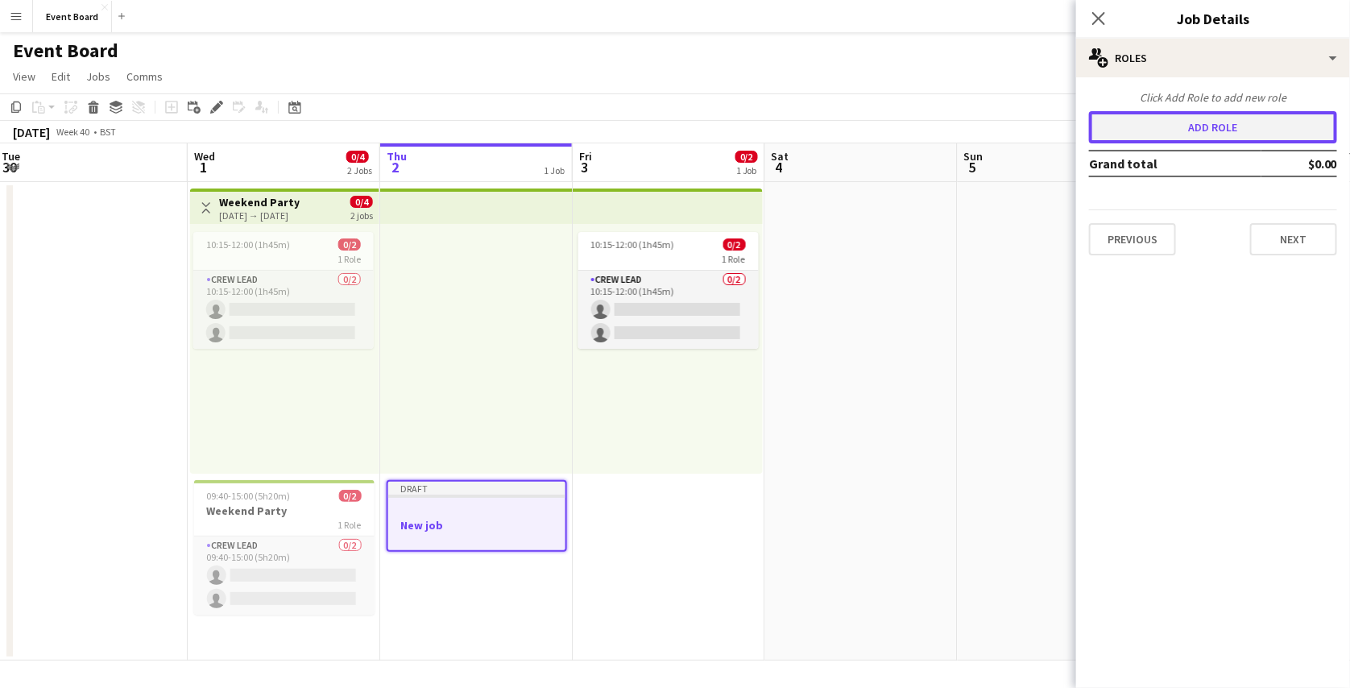
click at [1234, 118] on button "Add role" at bounding box center [1213, 127] width 248 height 32
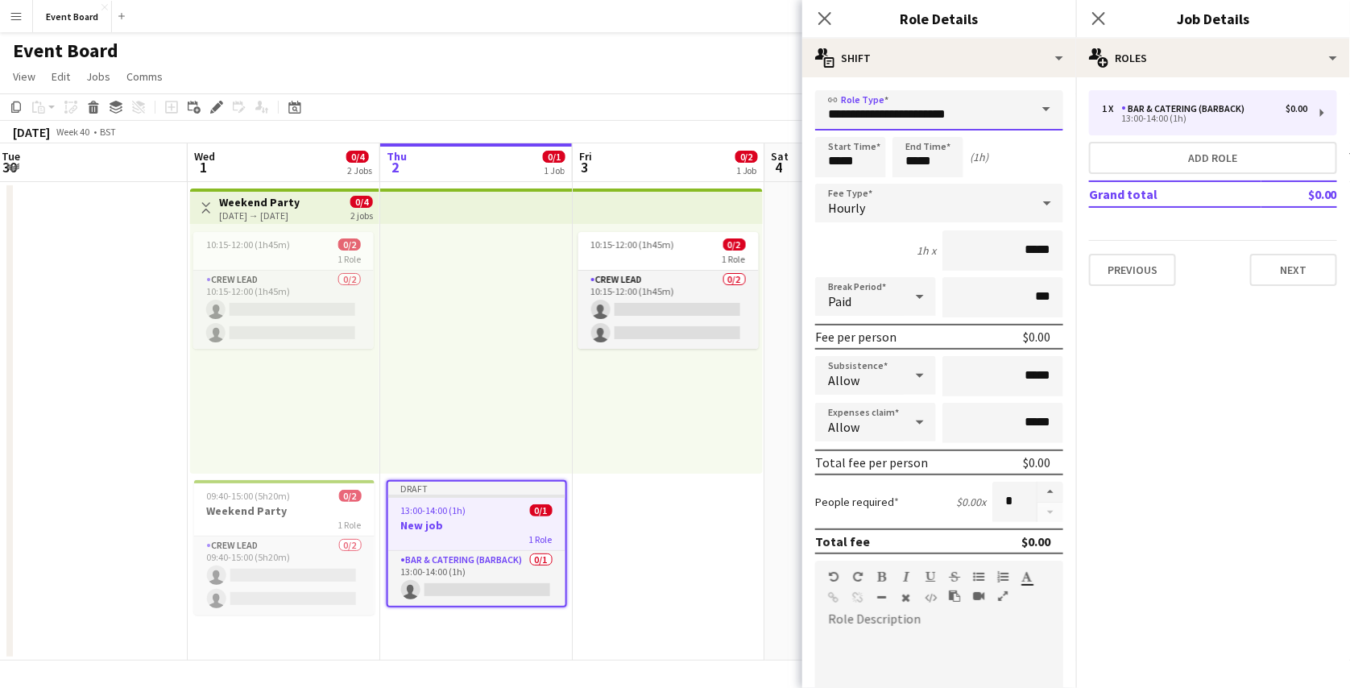
click at [995, 110] on input "**********" at bounding box center [939, 110] width 248 height 40
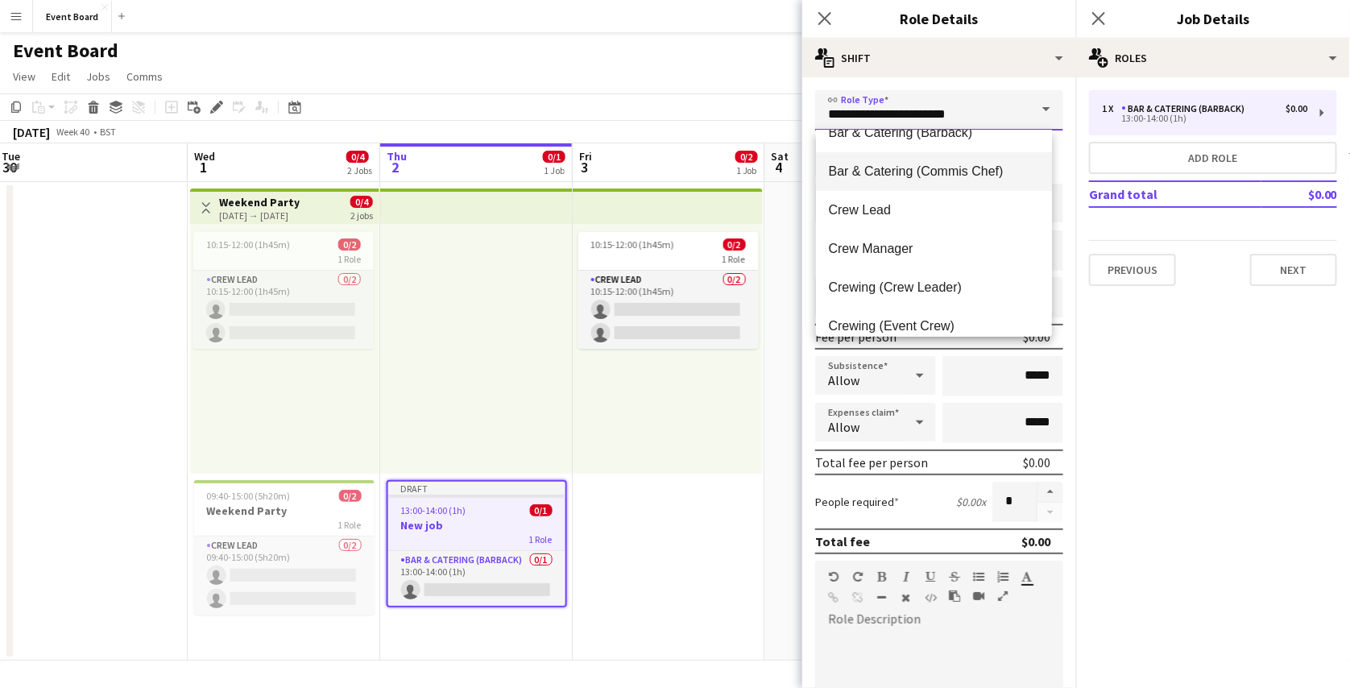
scroll to position [0, 0]
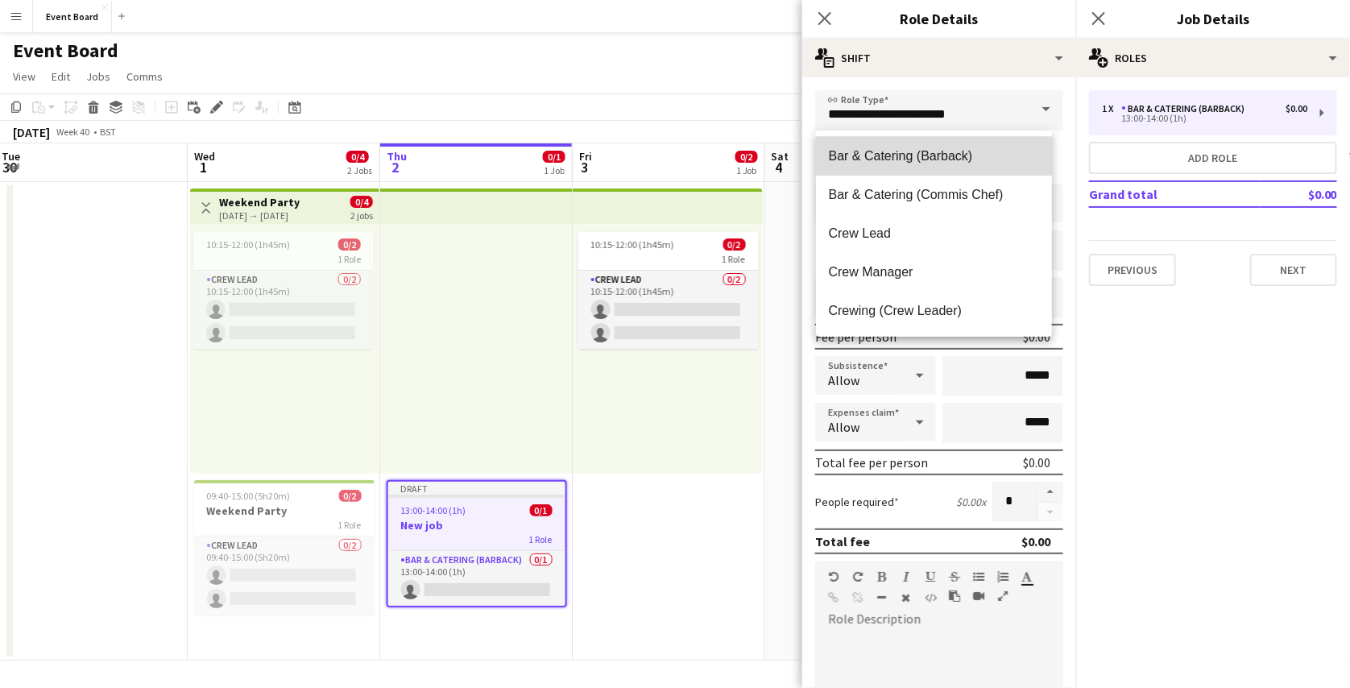
click at [1001, 155] on span "Bar & Catering (Barback)" at bounding box center [934, 155] width 210 height 15
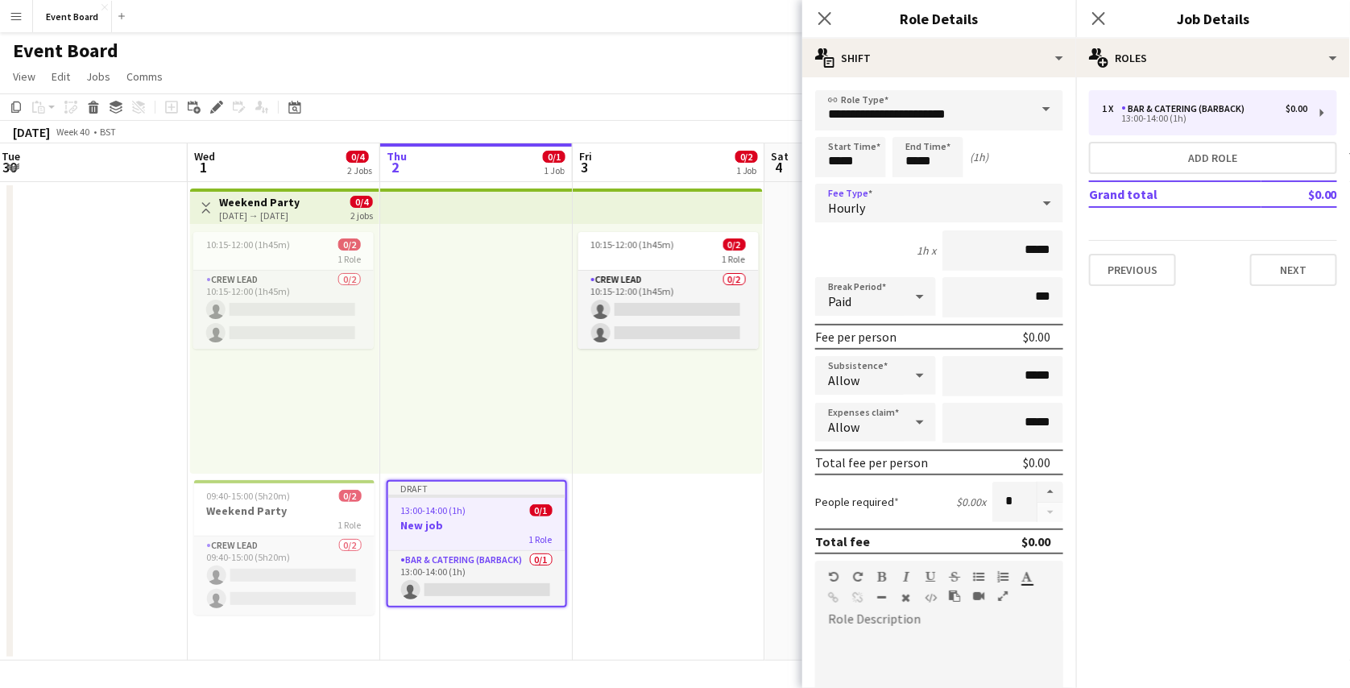
click at [964, 207] on div "Hourly" at bounding box center [923, 203] width 216 height 39
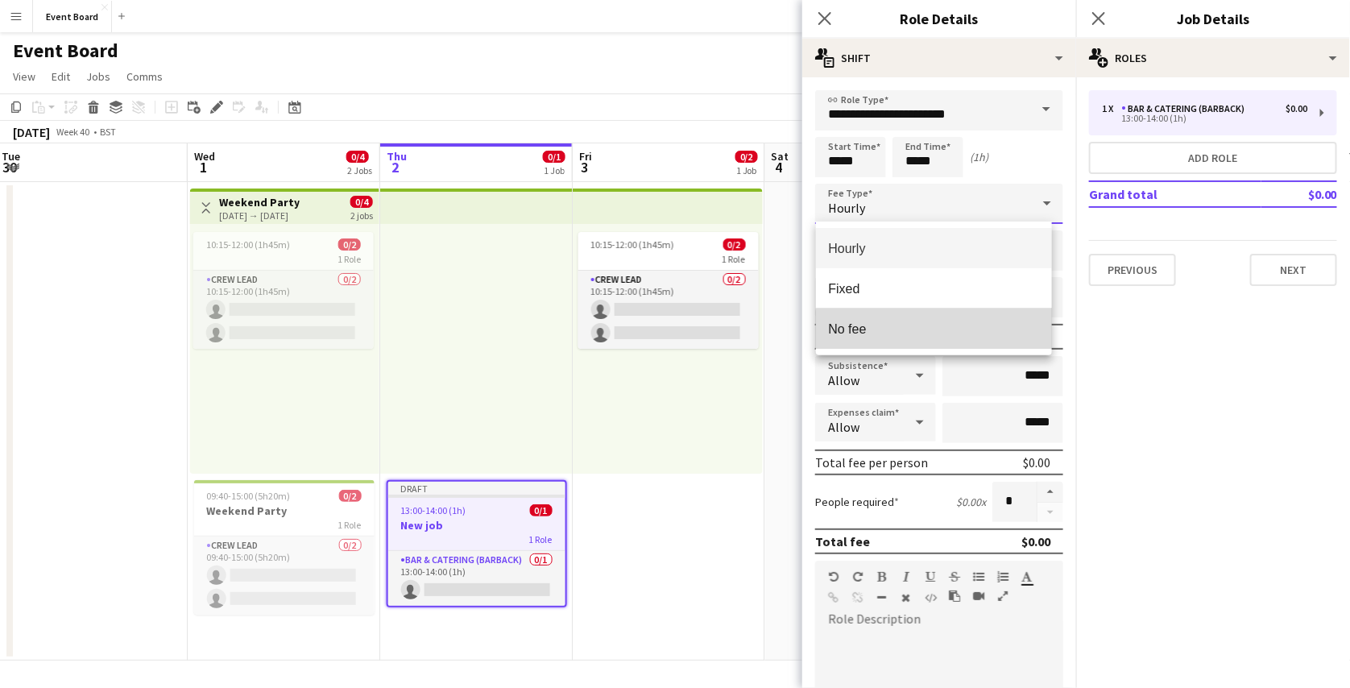
click at [939, 339] on mat-option "No fee" at bounding box center [934, 329] width 236 height 40
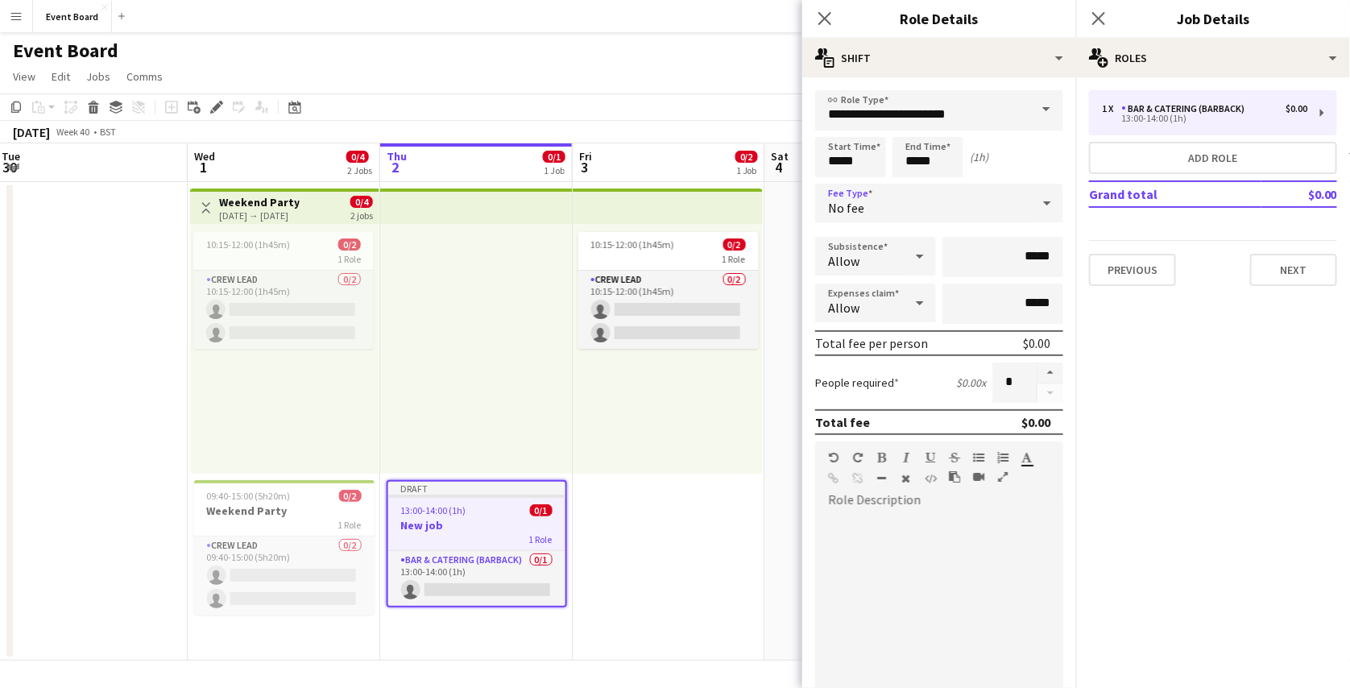
click at [1014, 201] on div "No fee" at bounding box center [923, 203] width 216 height 39
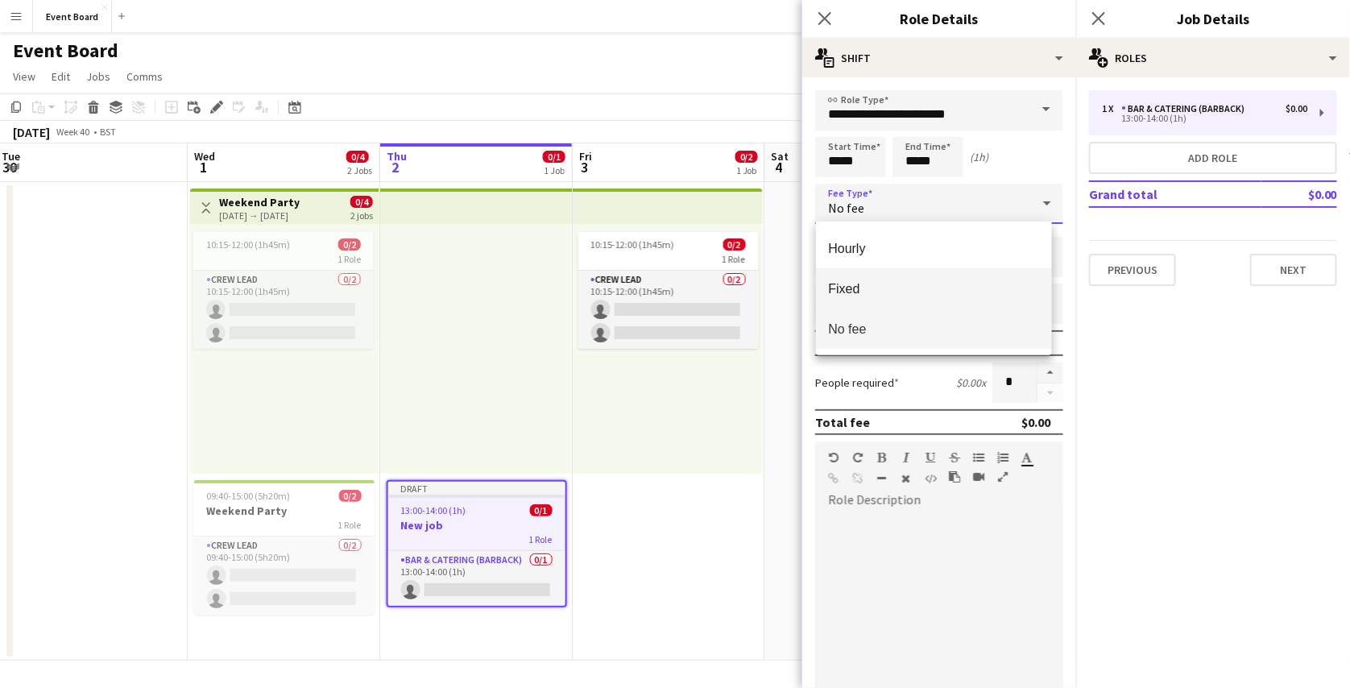
click at [875, 287] on span "Fixed" at bounding box center [934, 288] width 210 height 15
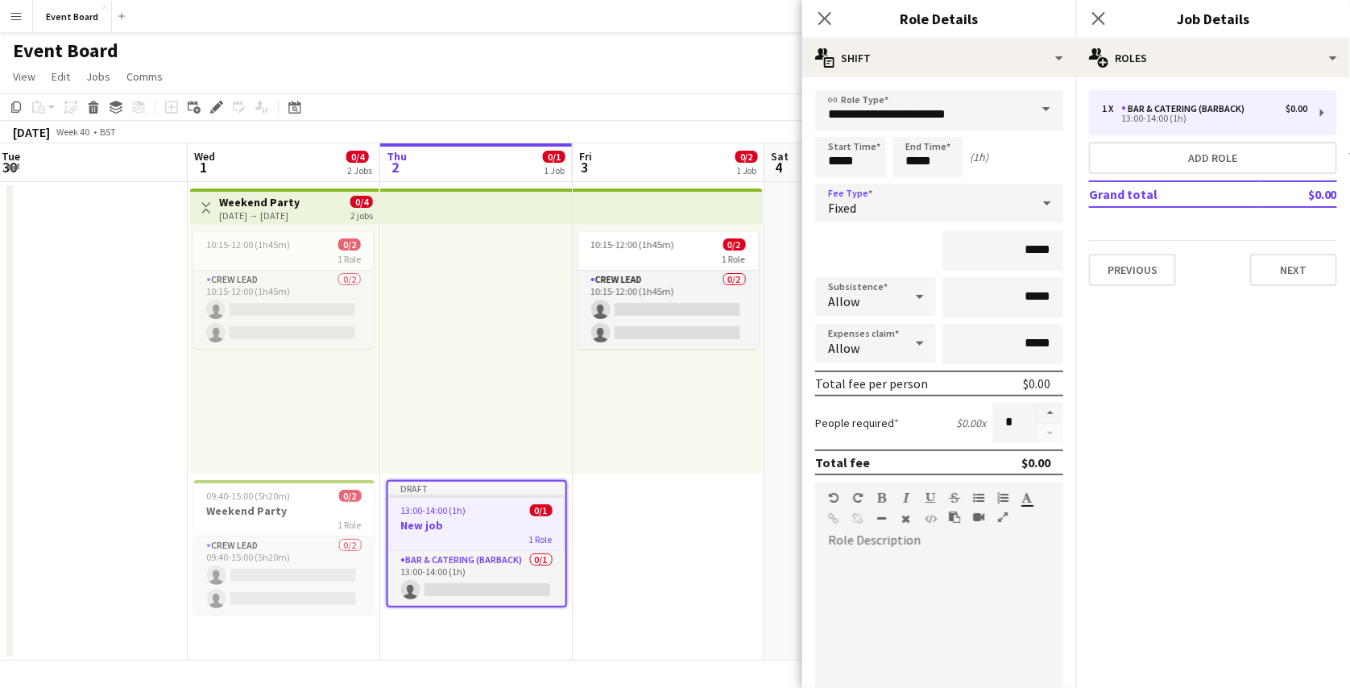
click at [983, 213] on div "Fixed" at bounding box center [923, 203] width 216 height 39
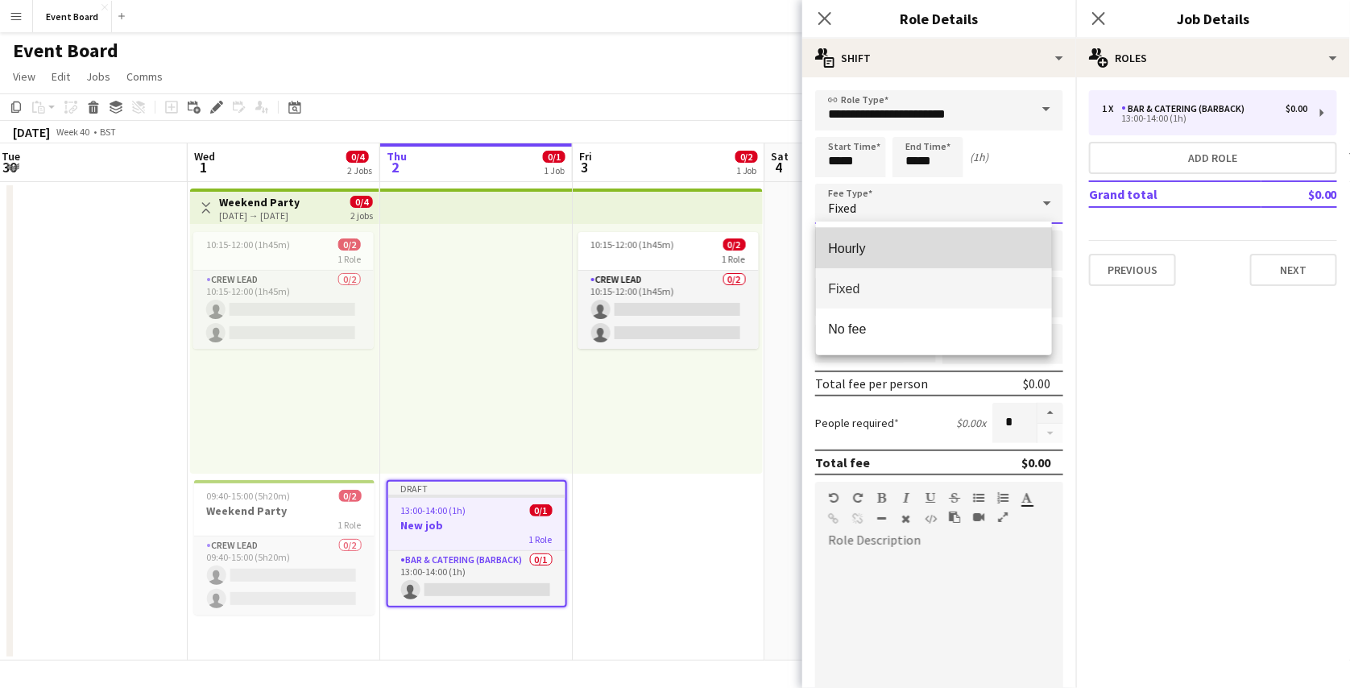
click at [914, 234] on mat-option "Hourly" at bounding box center [934, 248] width 236 height 40
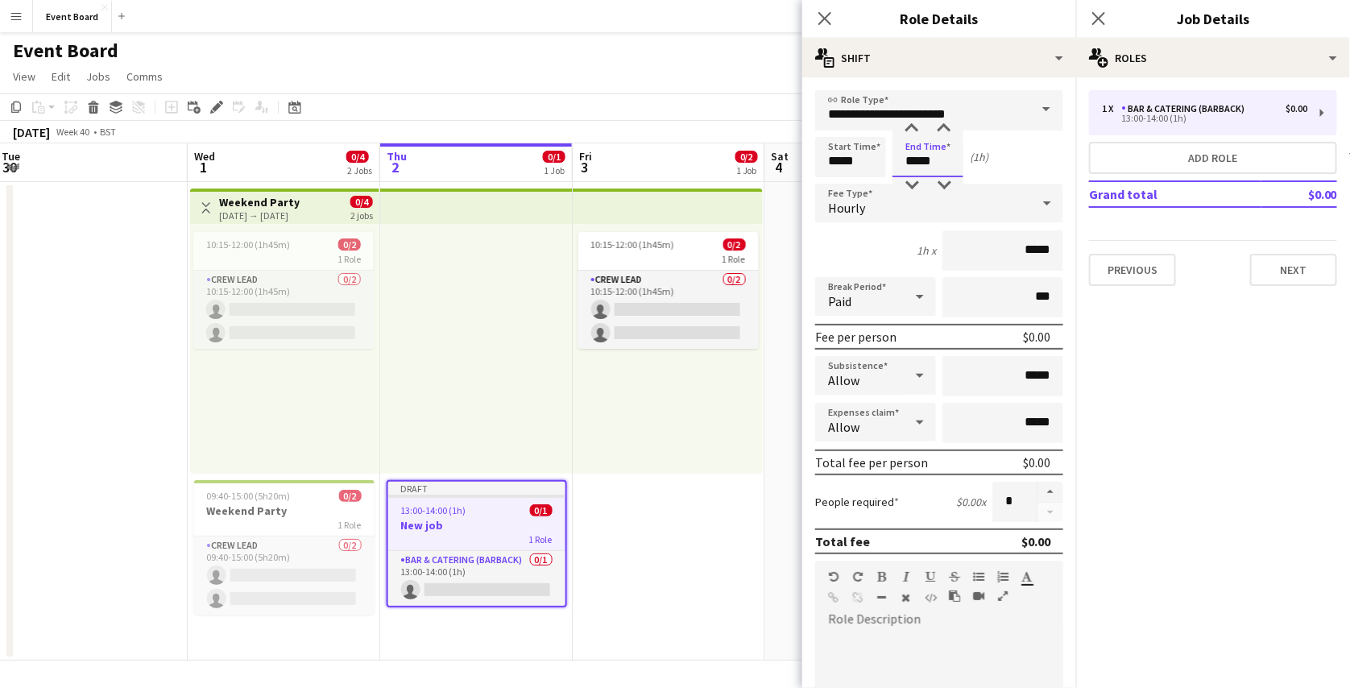
click at [923, 160] on input "*****" at bounding box center [928, 157] width 71 height 40
click at [989, 152] on div "Start Time ***** End Time ***** (1h)" at bounding box center [939, 157] width 248 height 40
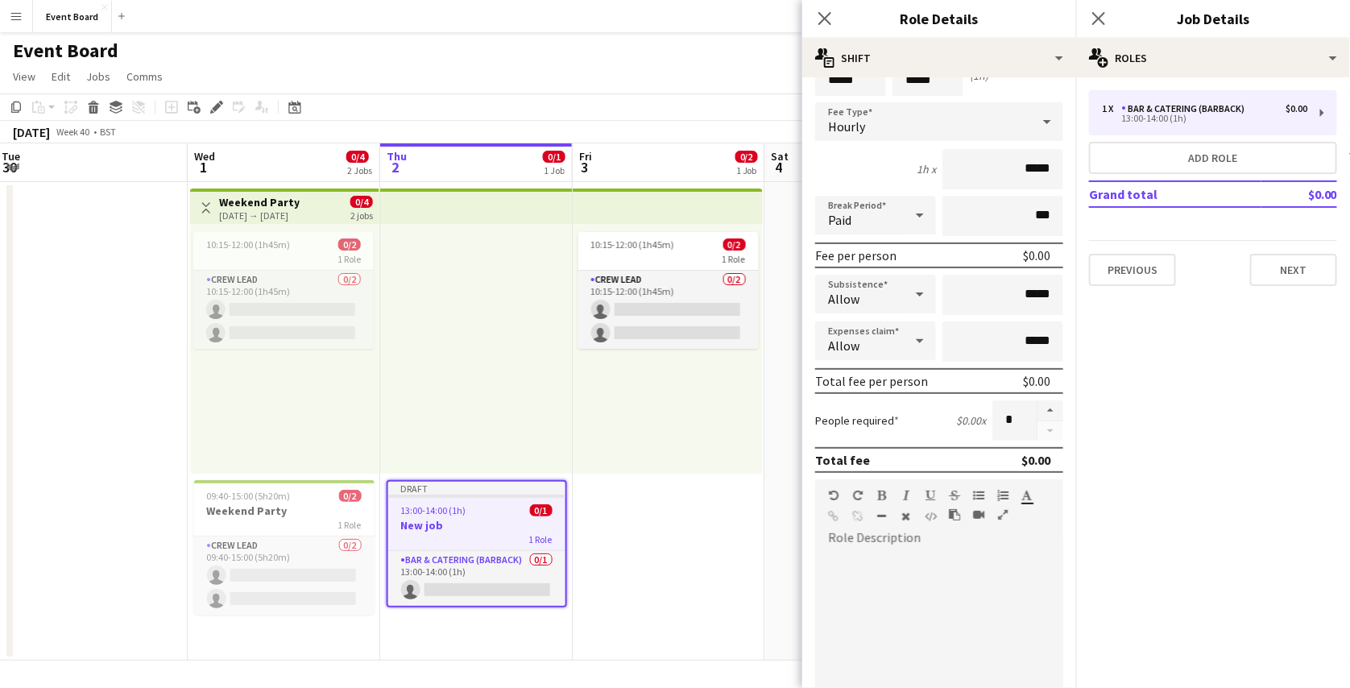
scroll to position [82, 0]
click at [890, 226] on div "Paid" at bounding box center [859, 214] width 89 height 39
click at [926, 214] on div at bounding box center [675, 344] width 1350 height 688
click at [917, 299] on icon at bounding box center [919, 293] width 19 height 32
click at [870, 330] on span "Allow" at bounding box center [873, 337] width 89 height 15
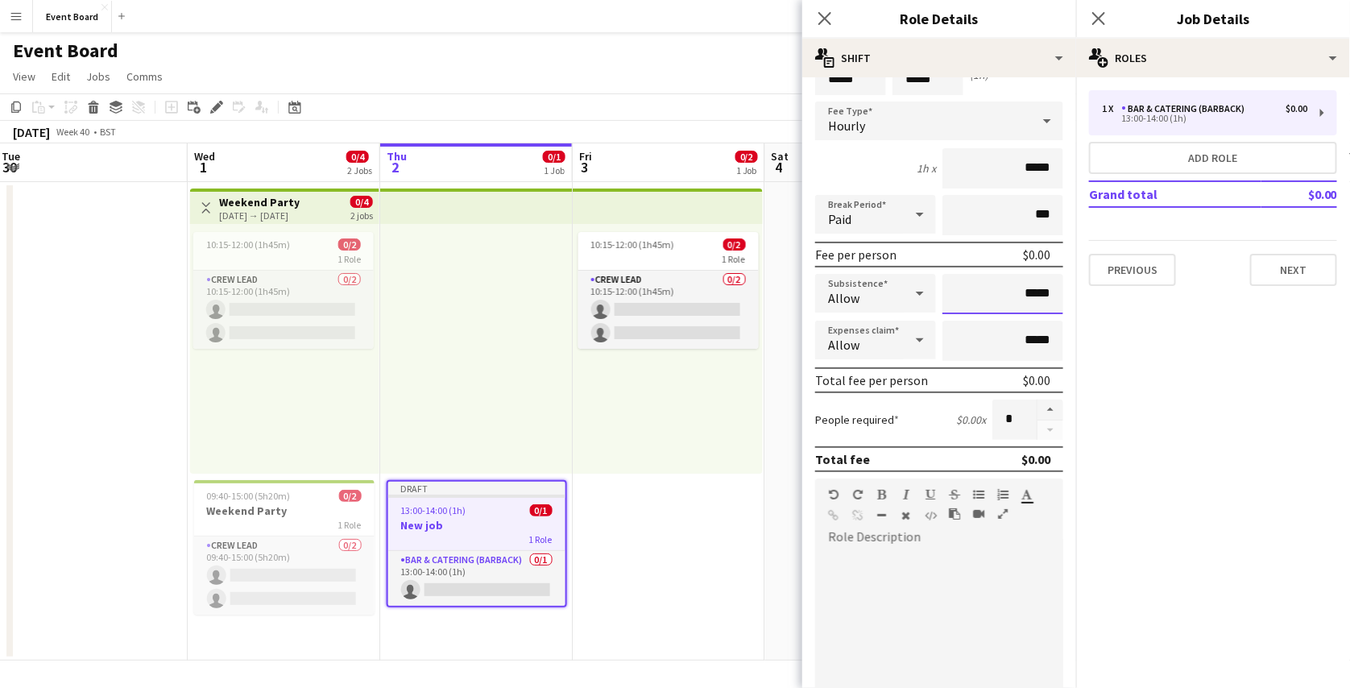
click at [1018, 296] on input "*****" at bounding box center [1003, 294] width 121 height 40
type input "******"
click at [914, 300] on icon at bounding box center [919, 293] width 19 height 32
click at [884, 364] on mat-option "Don't allow" at bounding box center [873, 378] width 115 height 40
click at [910, 338] on icon at bounding box center [919, 340] width 19 height 32
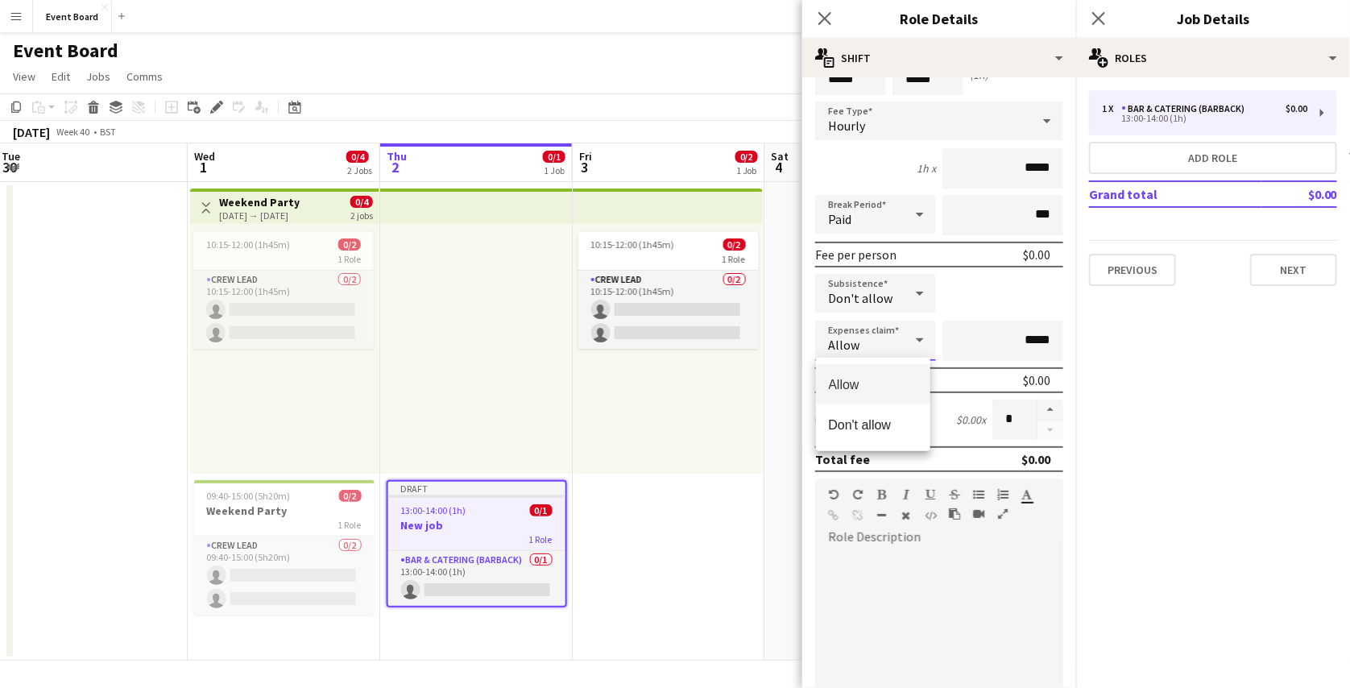
click at [991, 311] on div at bounding box center [675, 344] width 1350 height 688
click at [881, 346] on div "Allow" at bounding box center [859, 340] width 89 height 39
click at [893, 427] on span "Don't allow" at bounding box center [873, 424] width 89 height 15
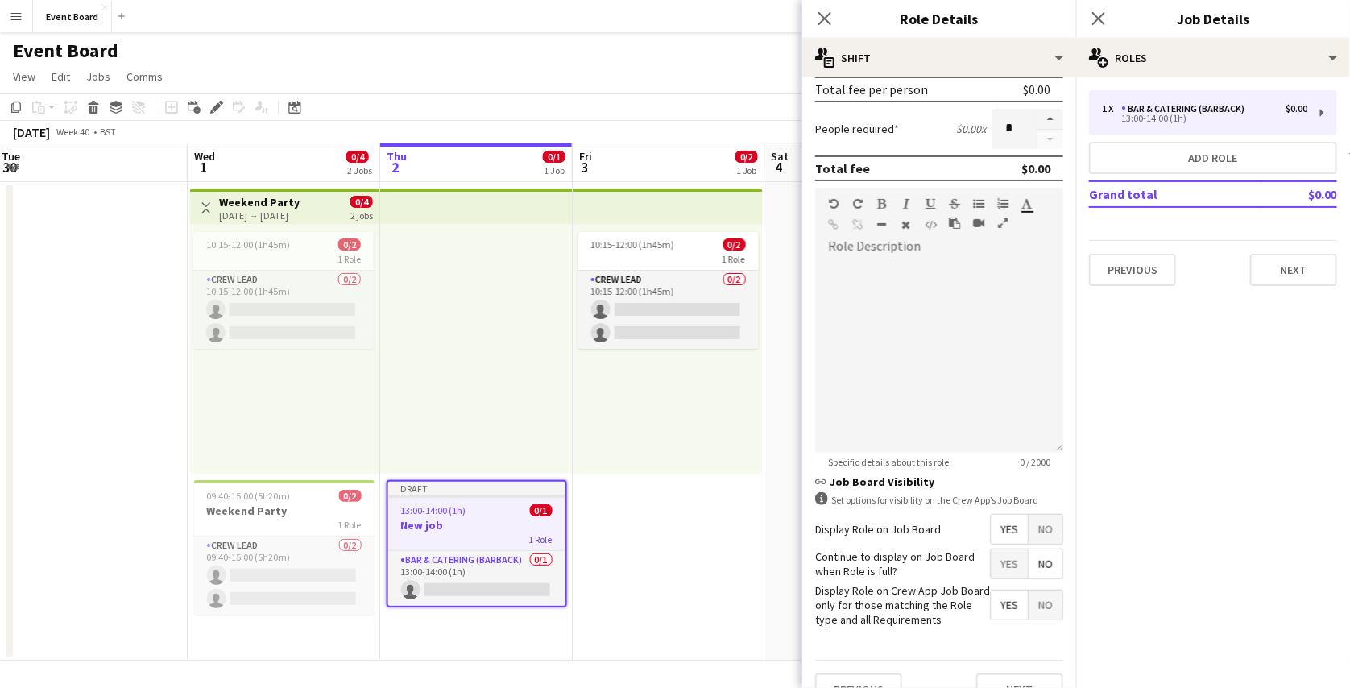
scroll to position [374, 0]
click at [992, 305] on div at bounding box center [939, 355] width 248 height 193
click at [1005, 127] on input "*" at bounding box center [1015, 128] width 44 height 40
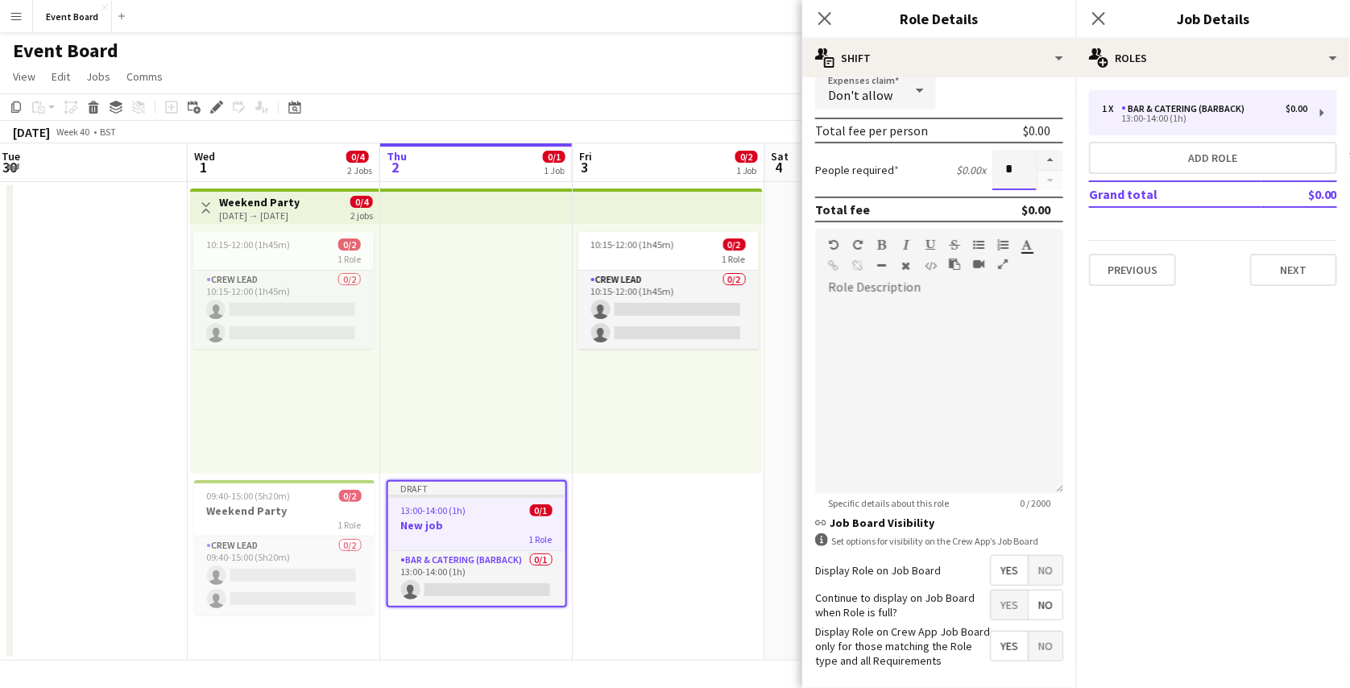
scroll to position [324, 0]
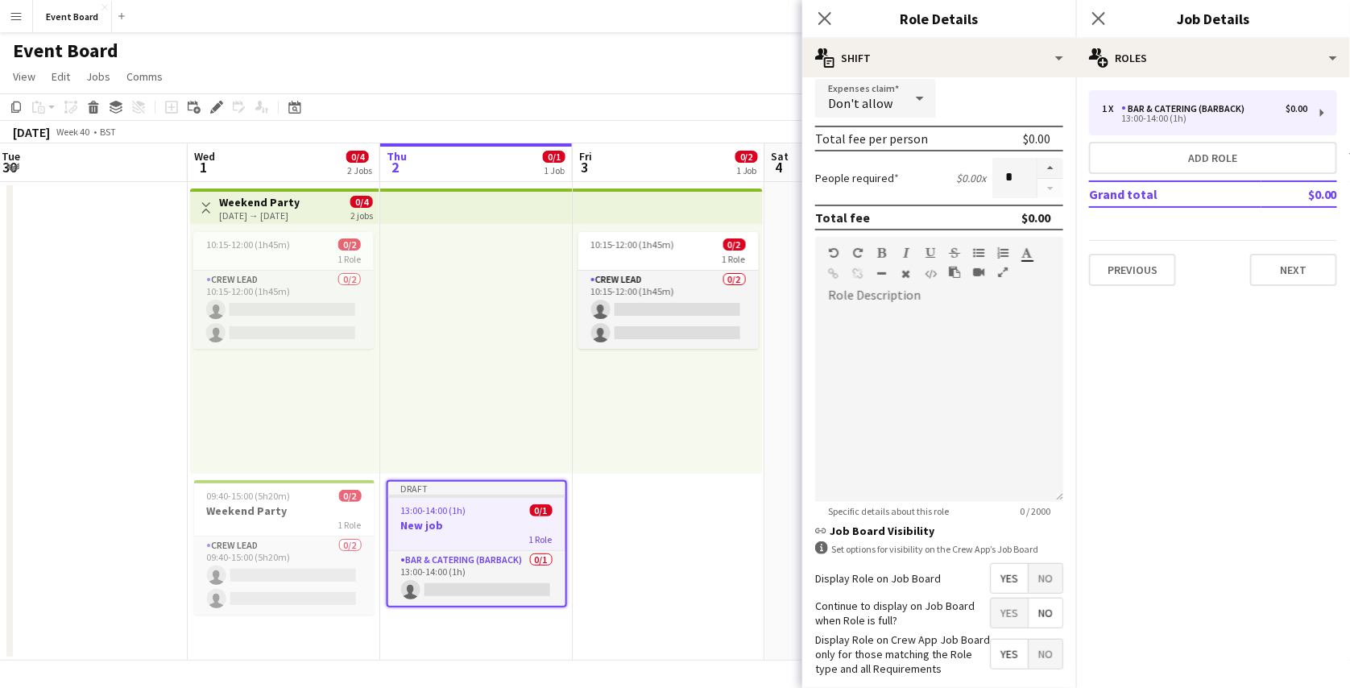
click at [954, 160] on div "People required $0.00 x *" at bounding box center [939, 178] width 248 height 40
click at [1038, 169] on button "button" at bounding box center [1051, 168] width 26 height 21
click at [1018, 172] on input "*" at bounding box center [1015, 178] width 44 height 40
type input "*"
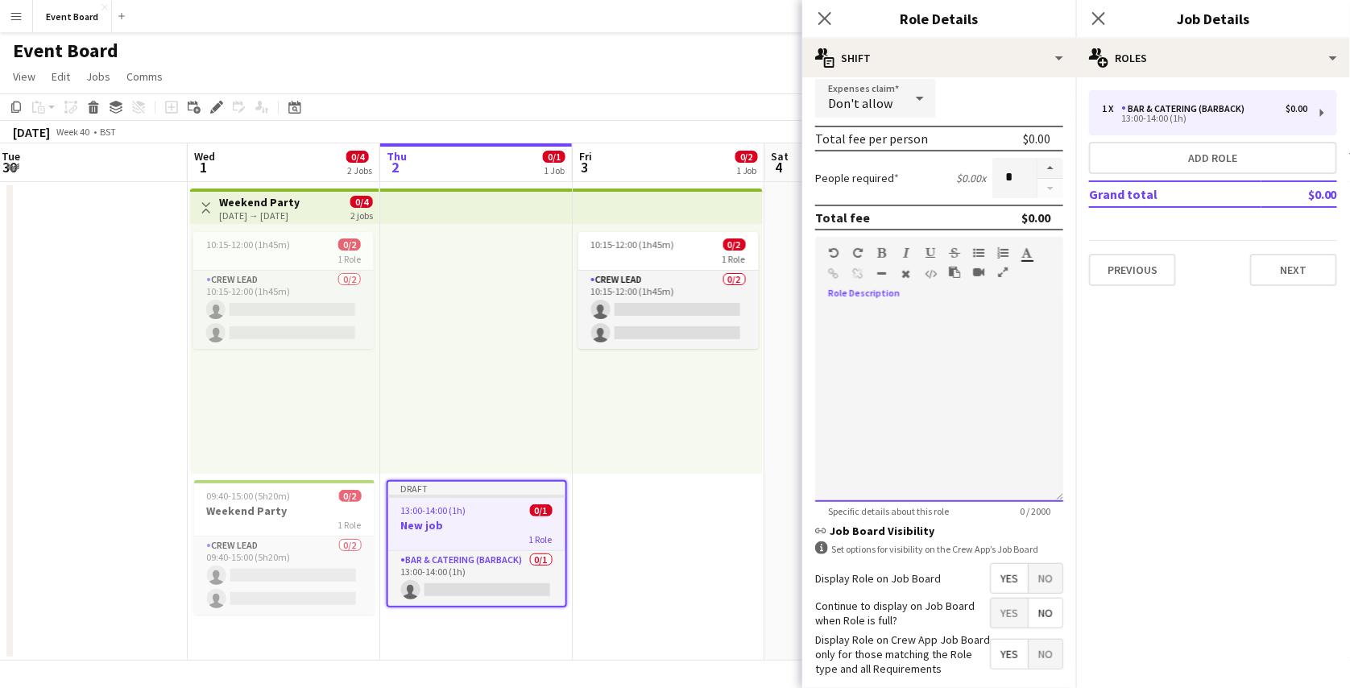
click at [946, 316] on div at bounding box center [939, 405] width 248 height 193
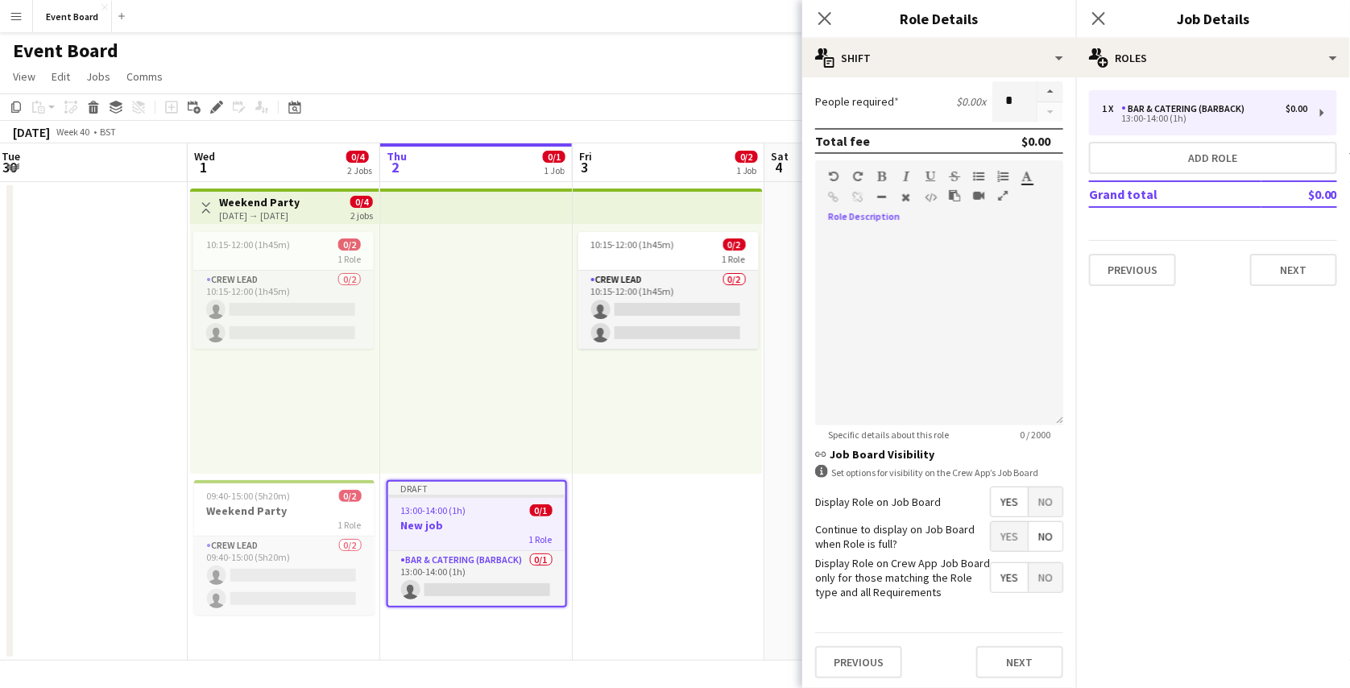
click at [1029, 500] on span "No" at bounding box center [1046, 501] width 34 height 29
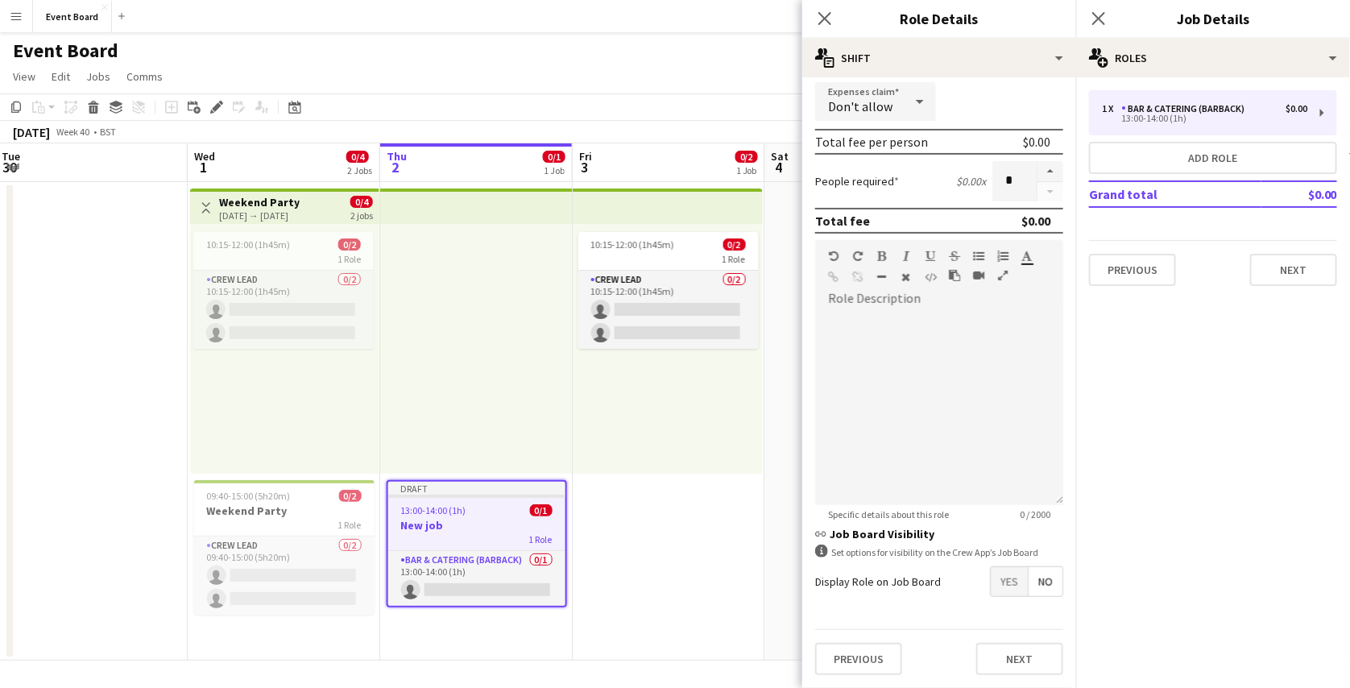
scroll to position [318, 0]
click at [997, 583] on span "Yes" at bounding box center [1009, 584] width 37 height 29
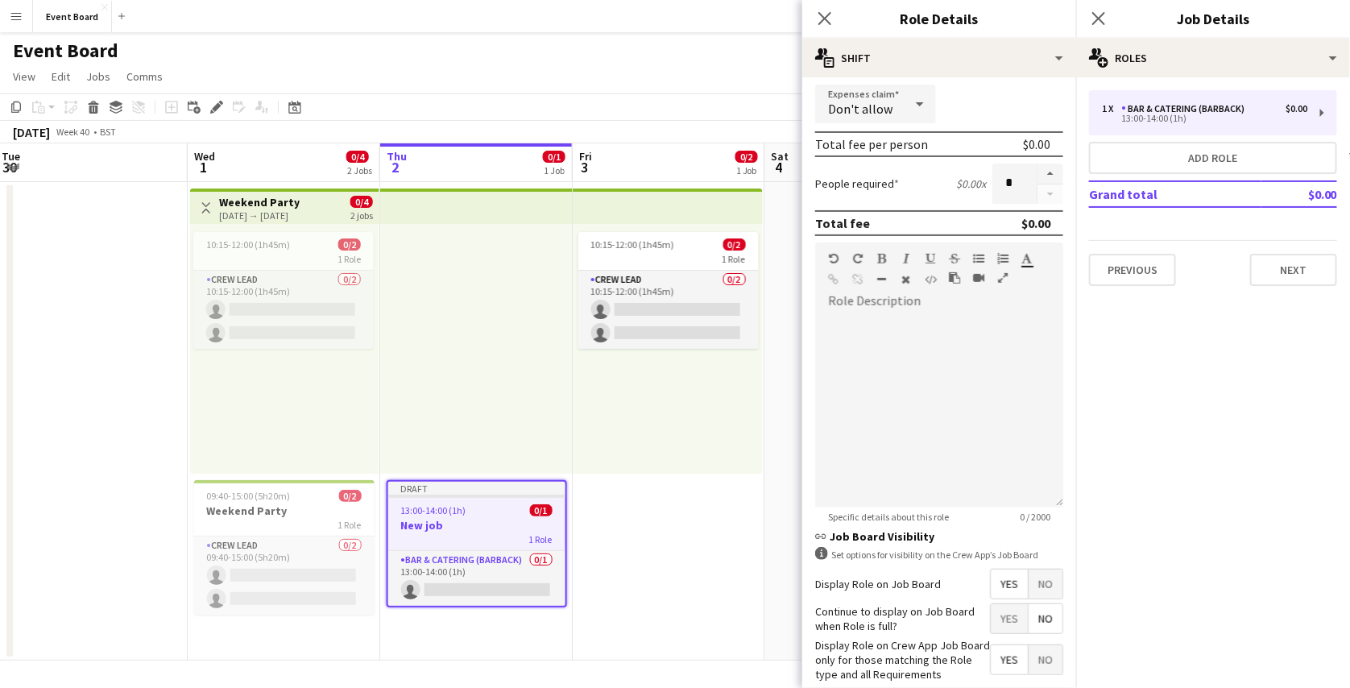
scroll to position [400, 0]
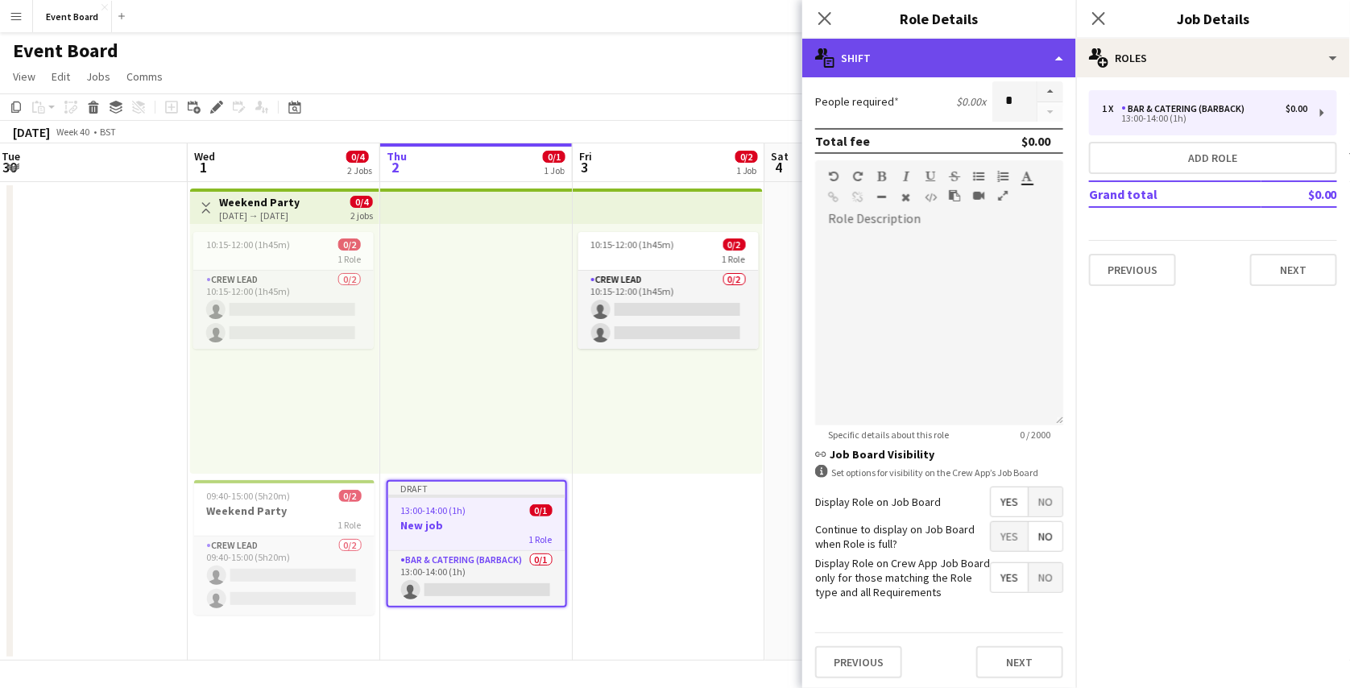
click at [931, 53] on div "multiple-actions-text Shift" at bounding box center [939, 58] width 274 height 39
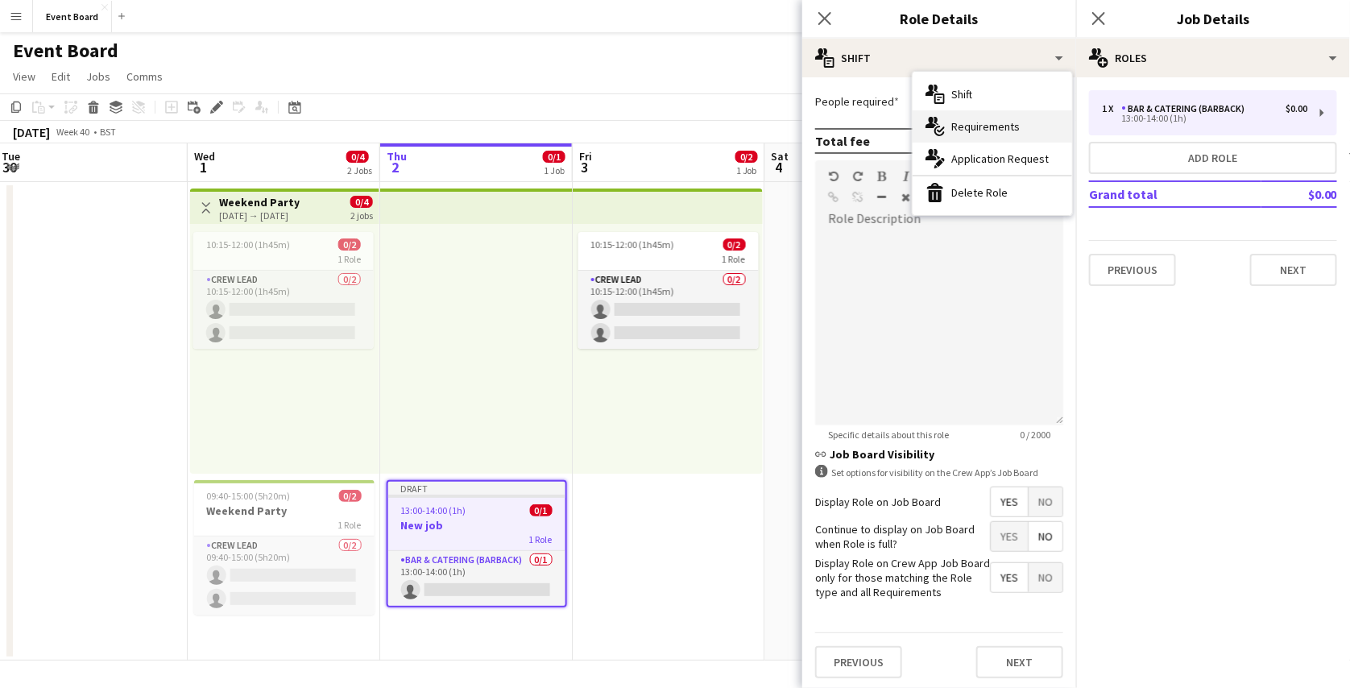
click at [997, 127] on span "Requirements" at bounding box center [985, 126] width 68 height 15
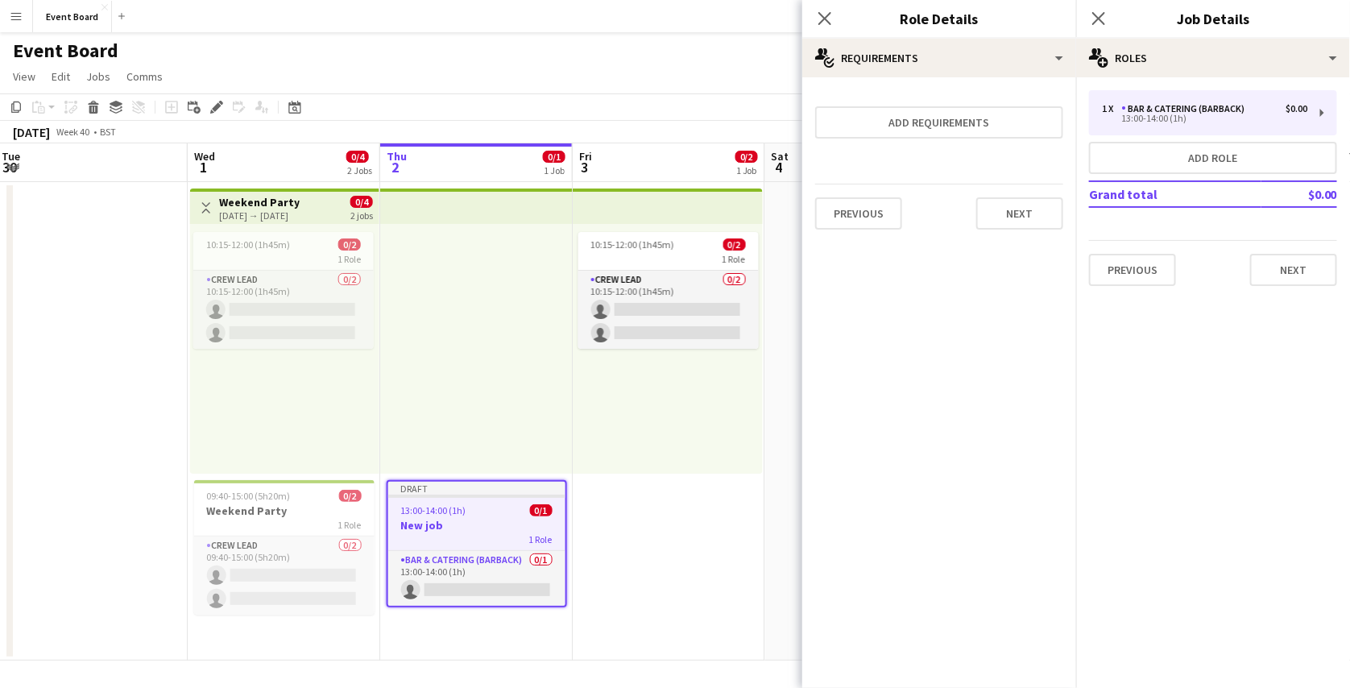
scroll to position [0, 0]
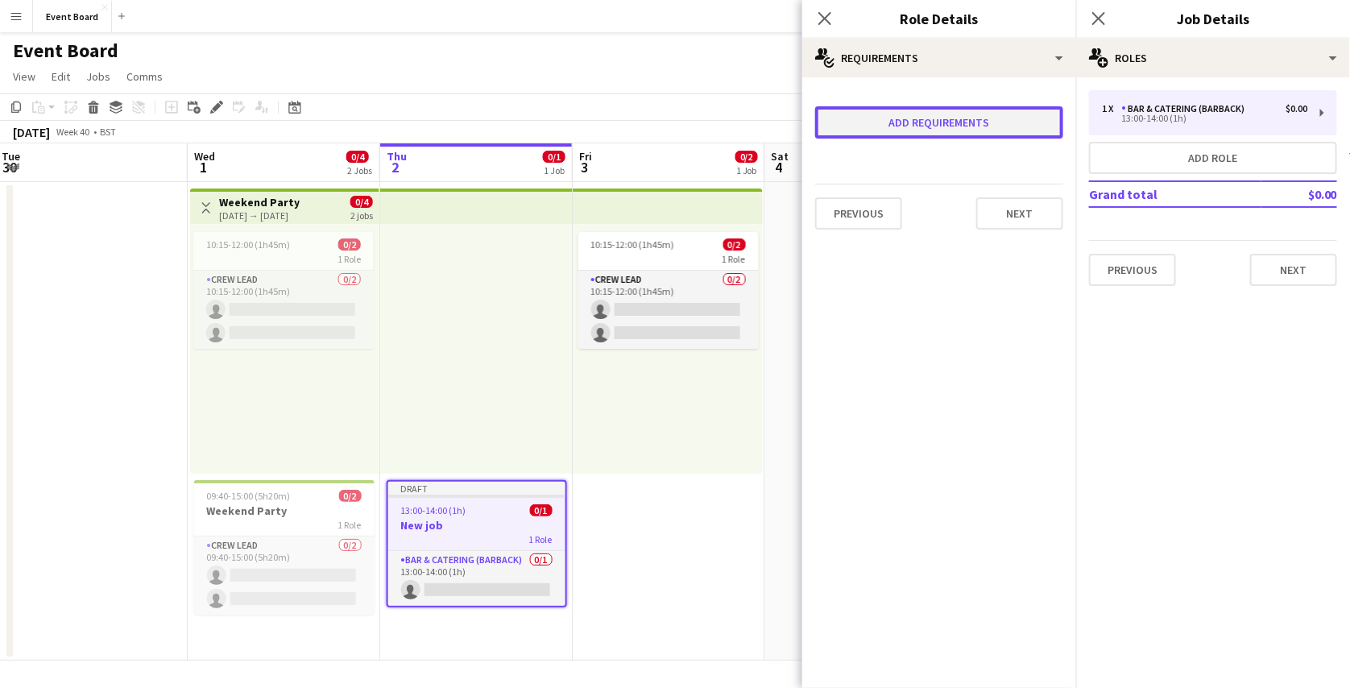
click at [934, 121] on button "Add requirements" at bounding box center [939, 122] width 248 height 32
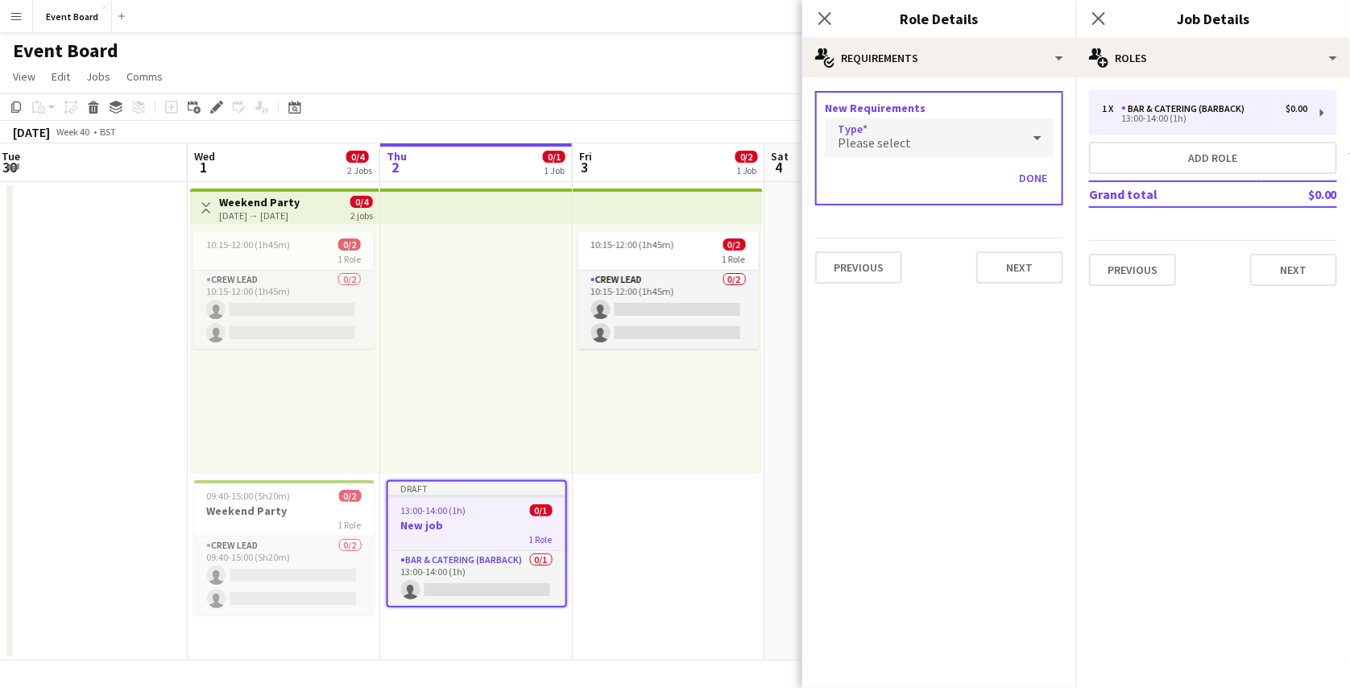
click at [944, 147] on div "Please select" at bounding box center [923, 137] width 197 height 39
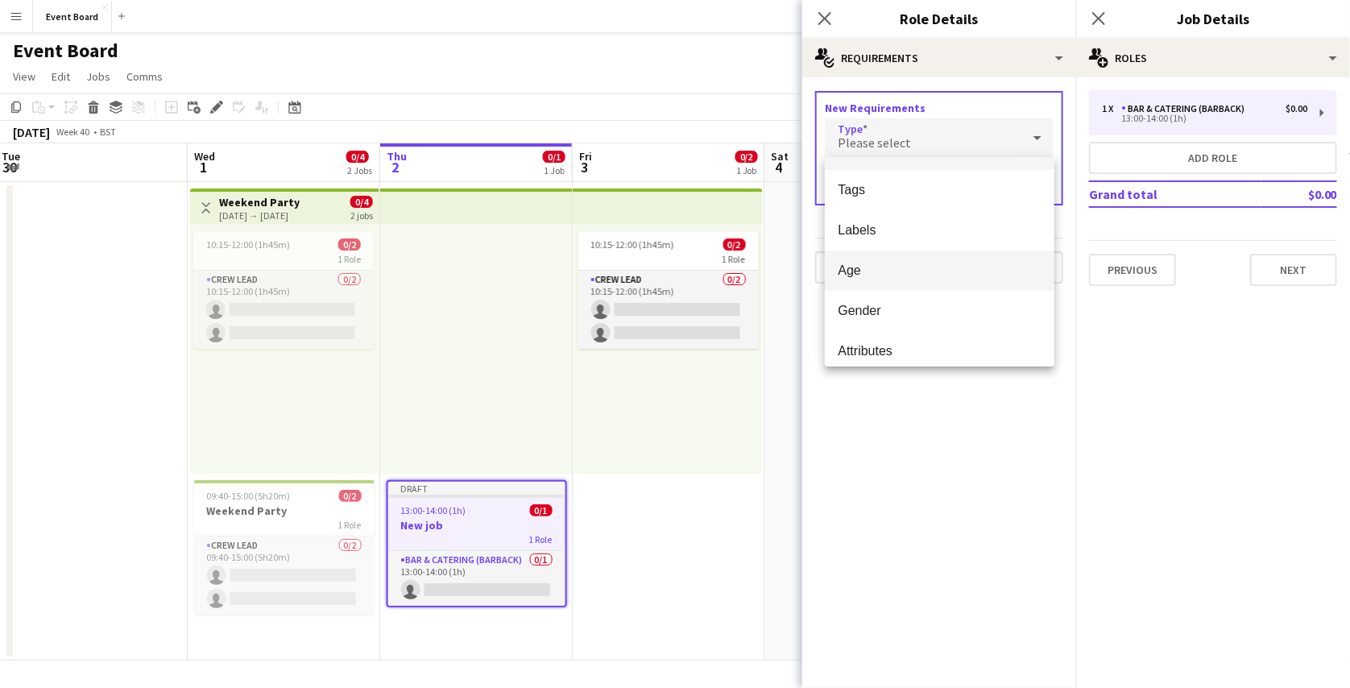
scroll to position [44, 0]
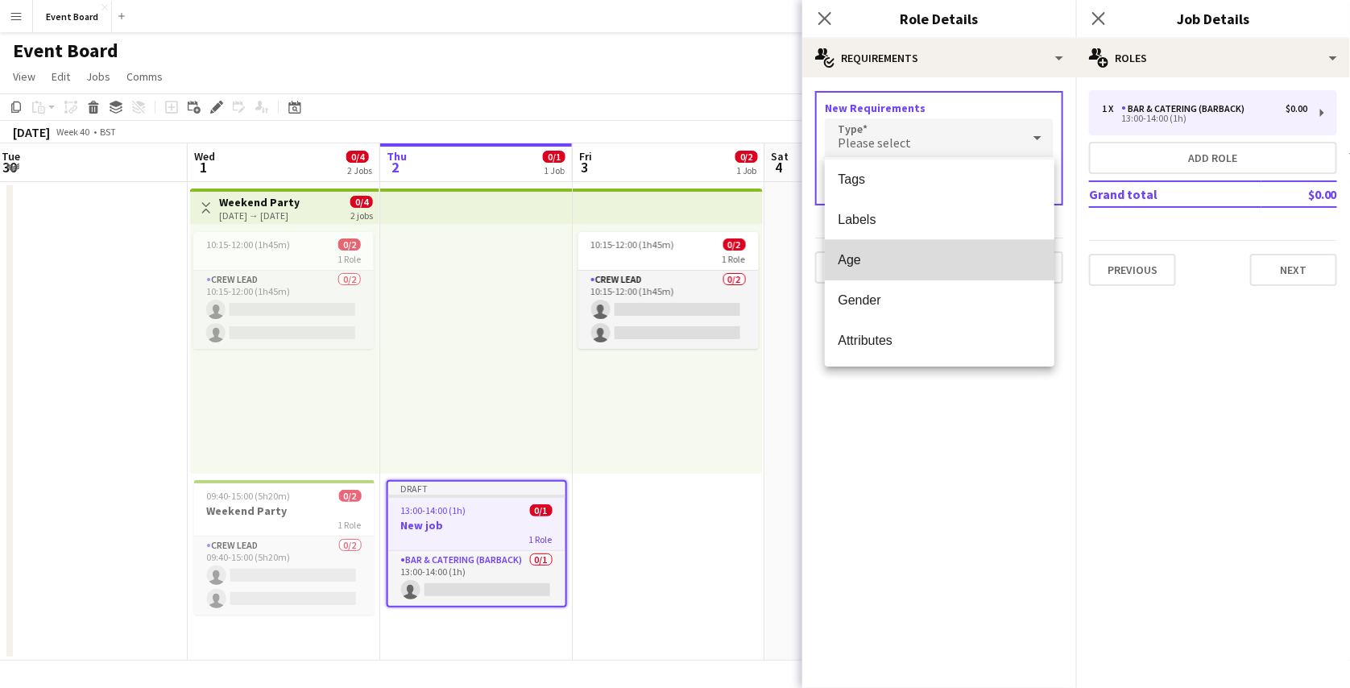
click at [963, 254] on span "Age" at bounding box center [940, 259] width 204 height 15
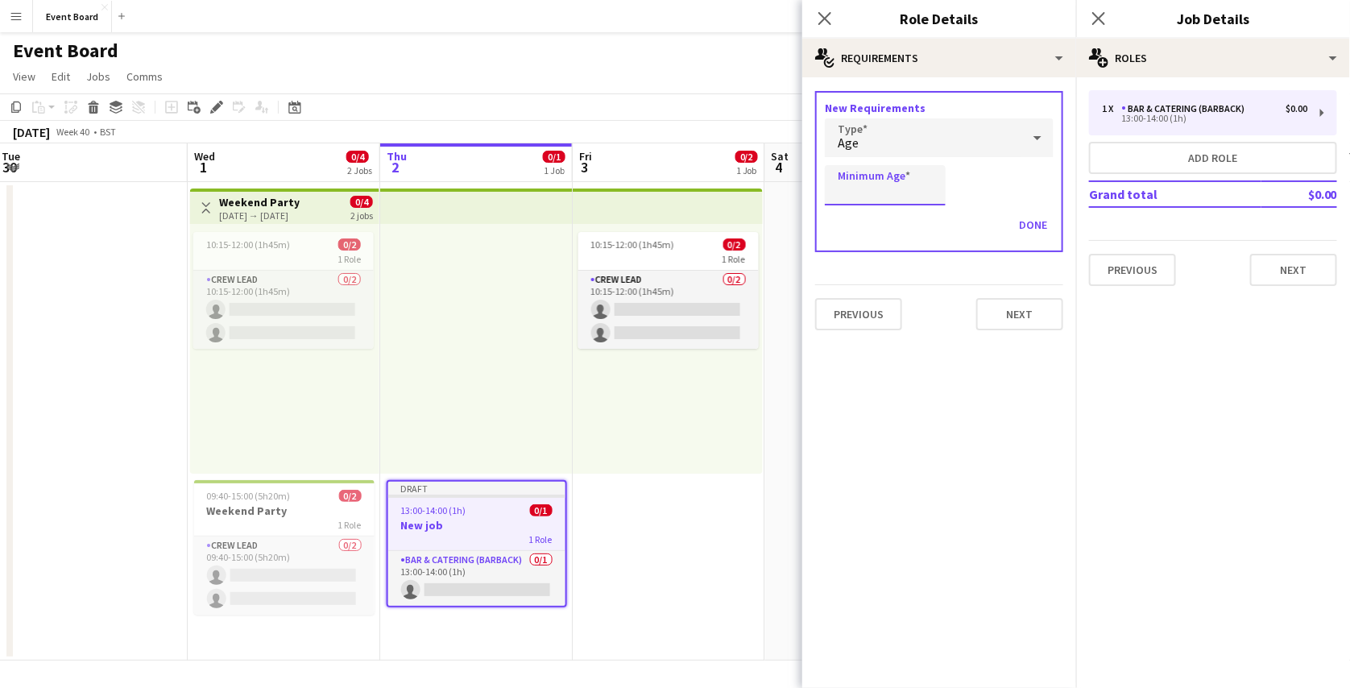
click at [909, 189] on input "Minimum Age" at bounding box center [885, 185] width 121 height 40
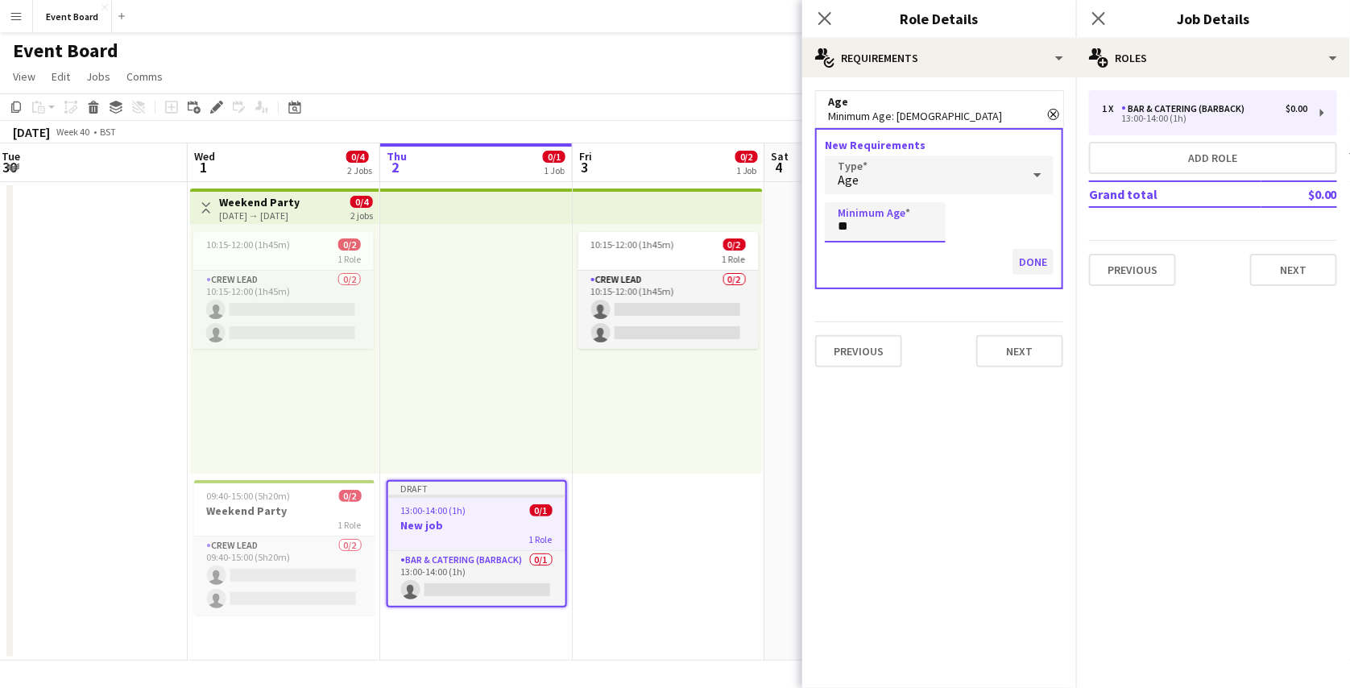
type input "**"
click at [1030, 257] on button "Done" at bounding box center [1033, 262] width 41 height 26
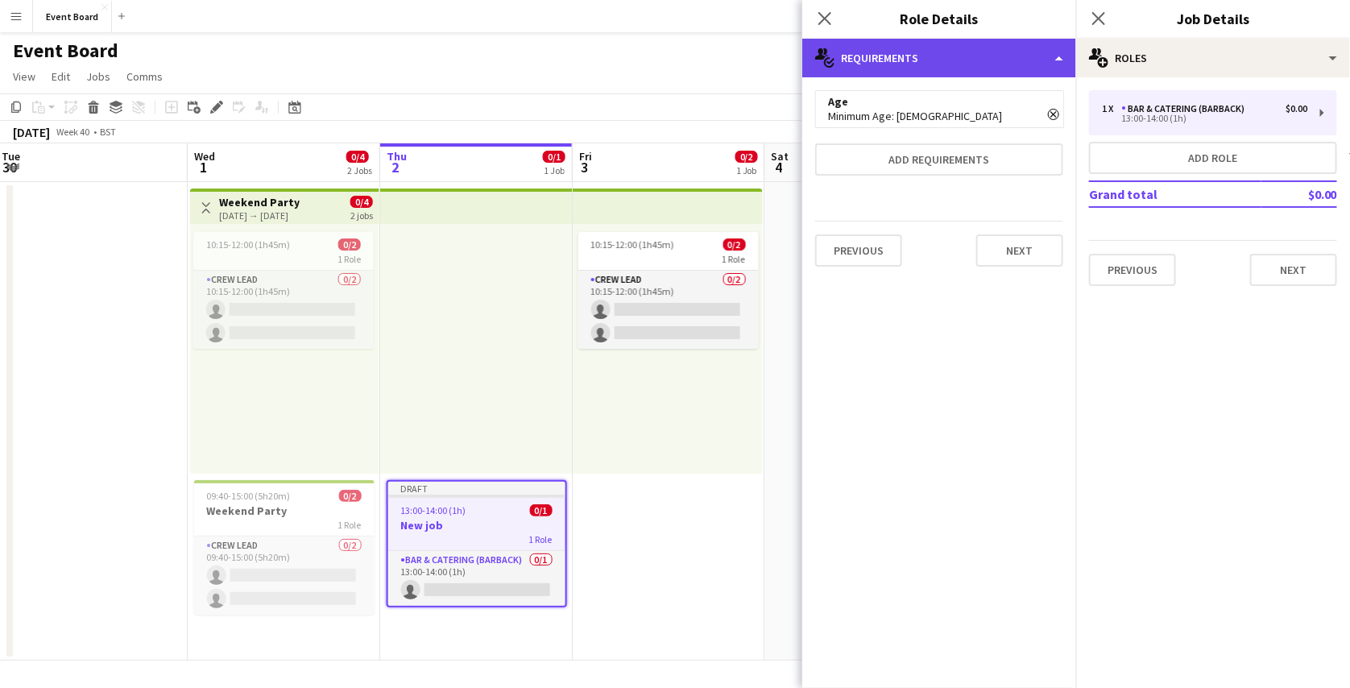
click at [1022, 52] on div "multiple-actions-check-2 Requirements" at bounding box center [939, 58] width 274 height 39
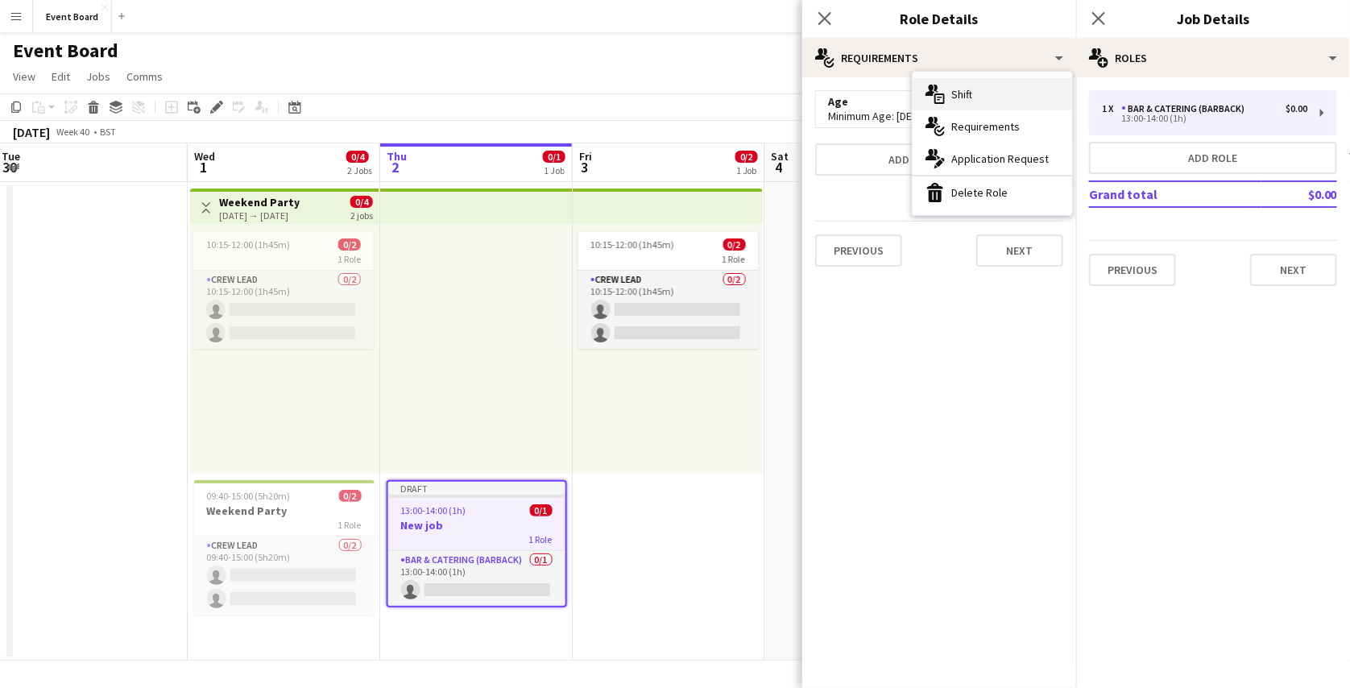
click at [997, 93] on div "multiple-actions-text Shift" at bounding box center [993, 94] width 160 height 32
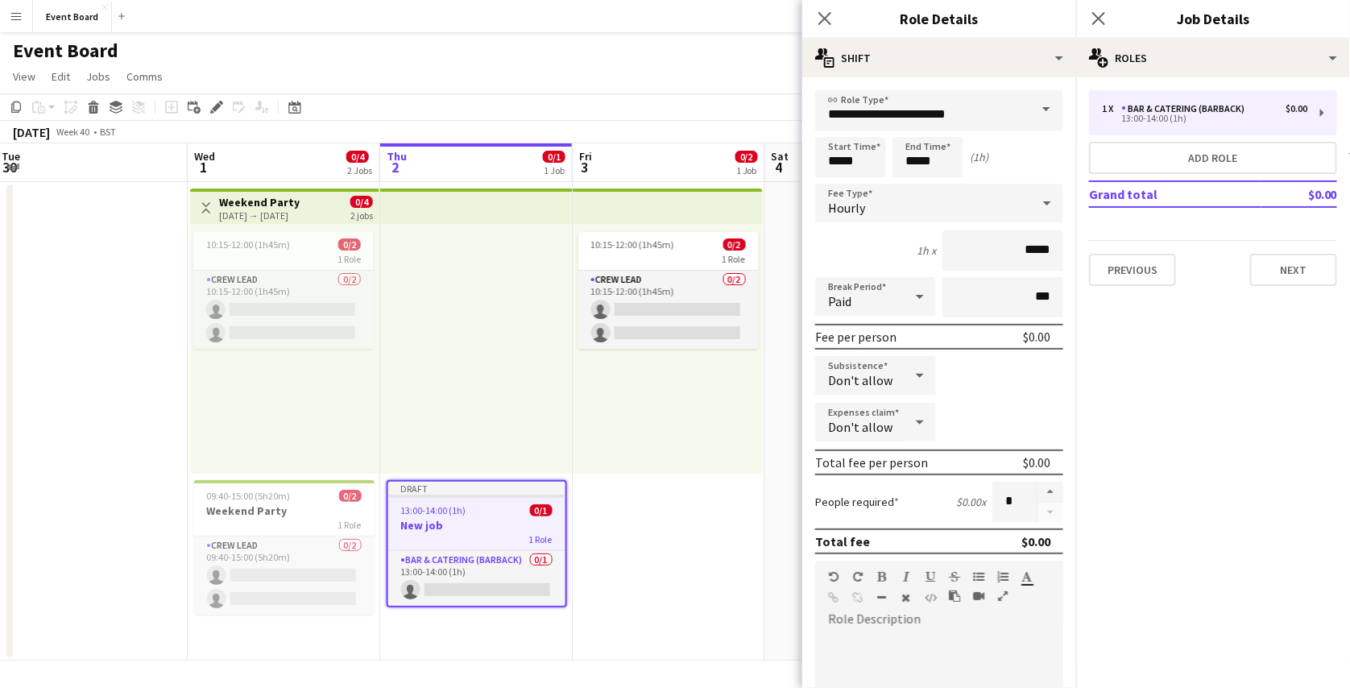
scroll to position [442, 0]
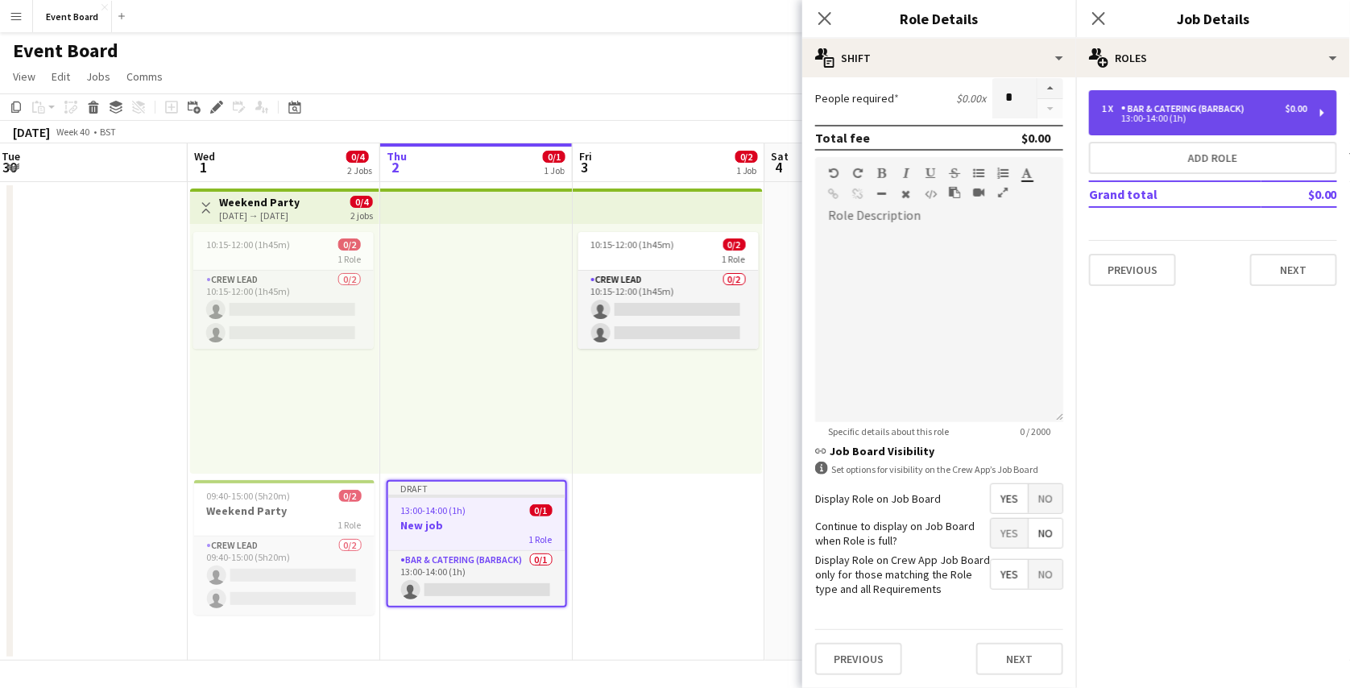
click at [1213, 96] on div "1 x Bar & Catering (Barback) $0.00 13:00-14:00 (1h)" at bounding box center [1213, 112] width 248 height 45
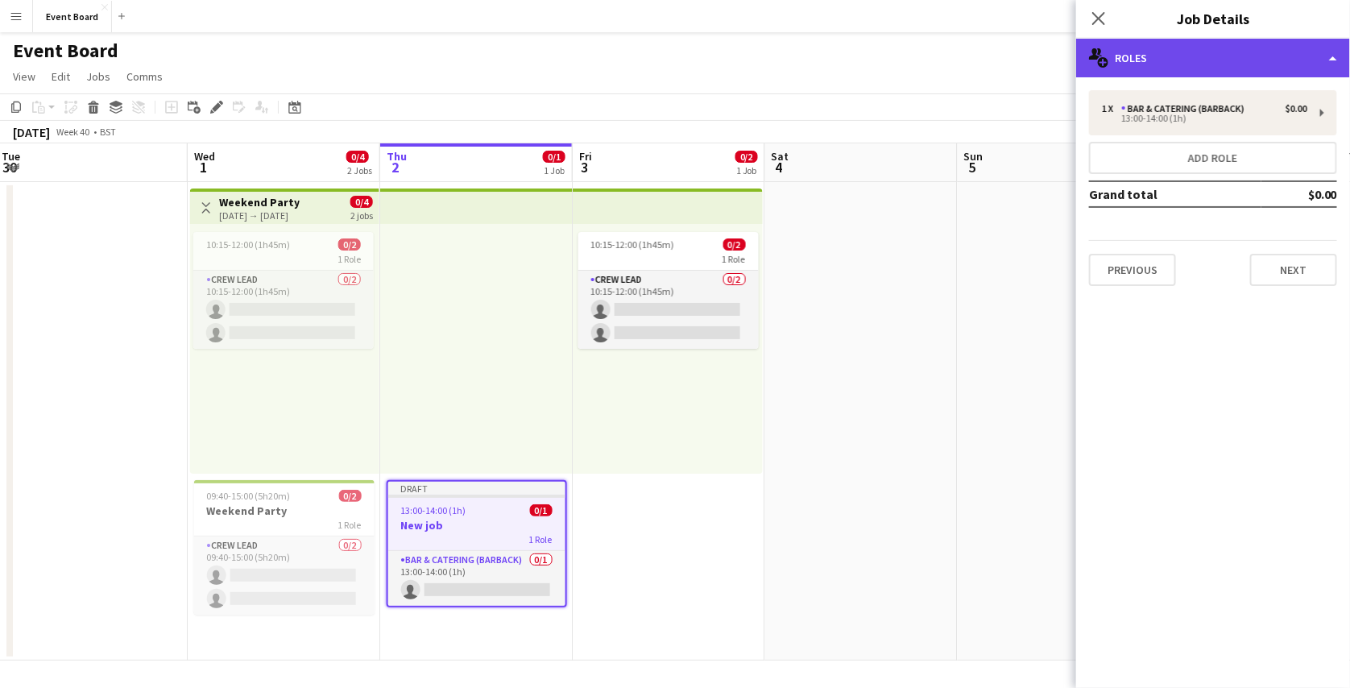
click at [1238, 61] on div "multiple-users-add Roles" at bounding box center [1213, 58] width 274 height 39
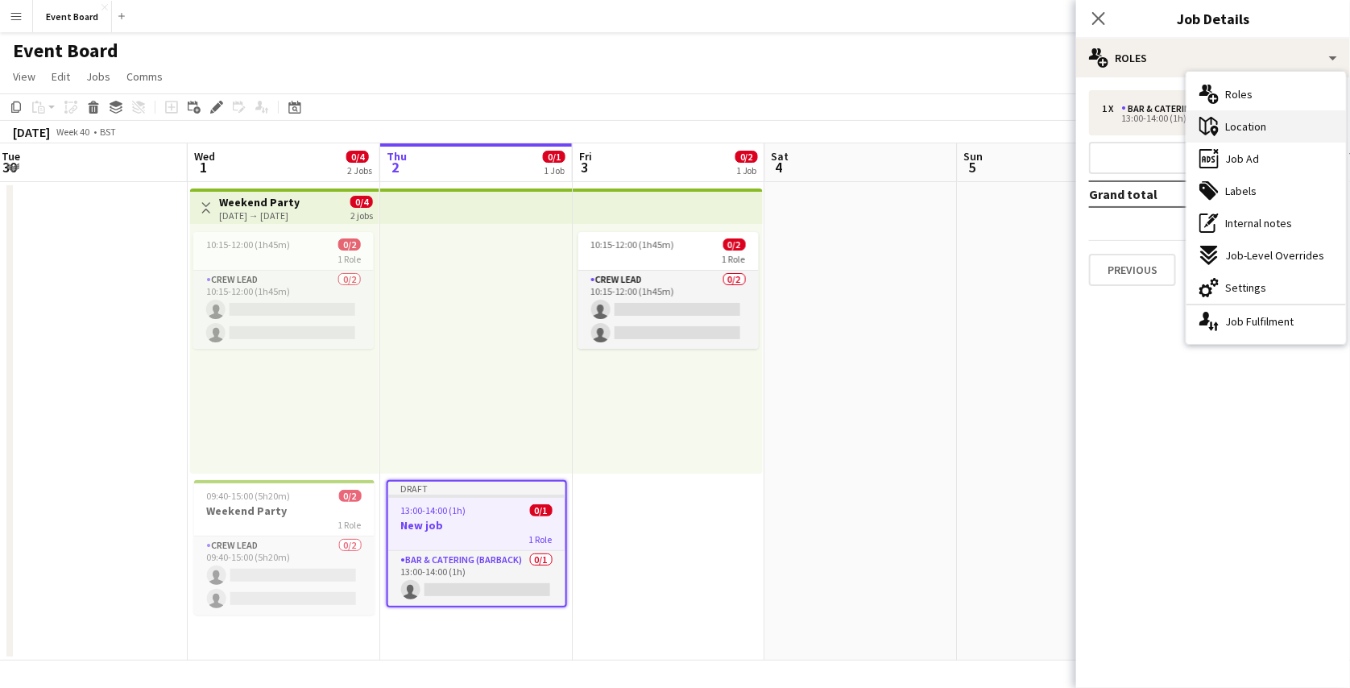
click at [1228, 128] on span "Location" at bounding box center [1245, 126] width 41 height 15
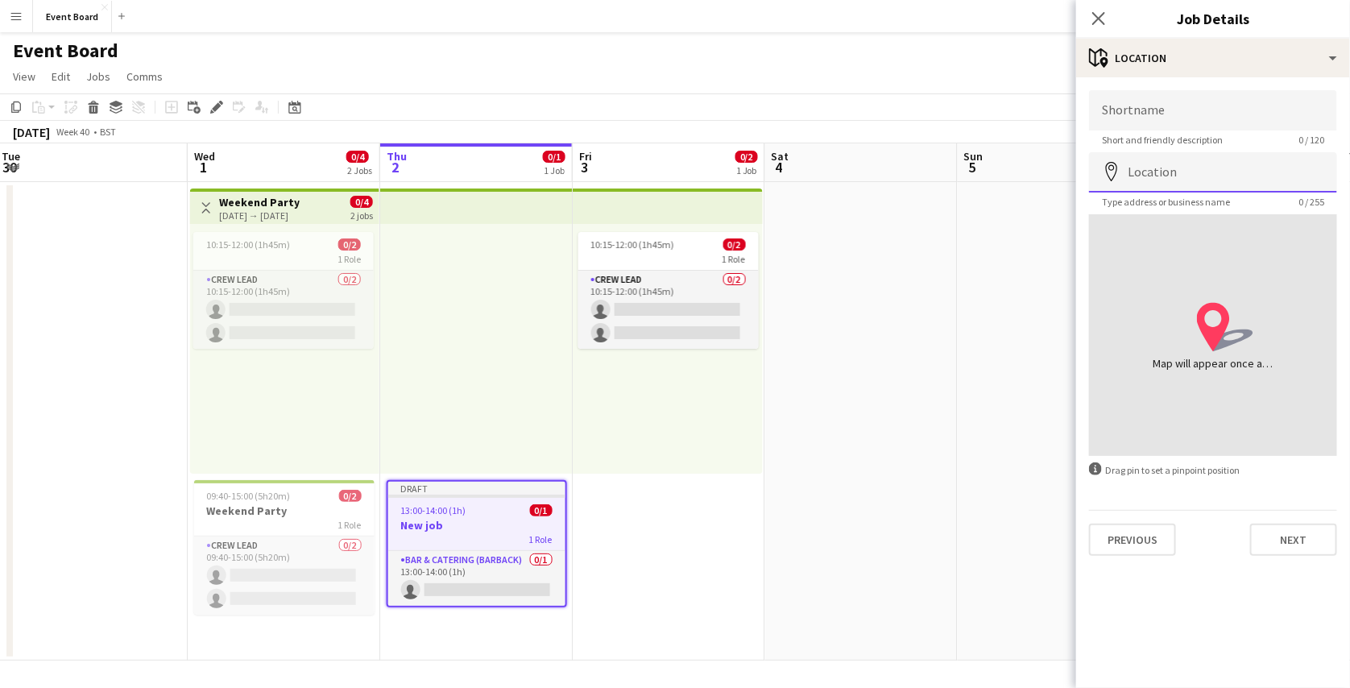
click at [1224, 160] on input "Location" at bounding box center [1213, 172] width 248 height 40
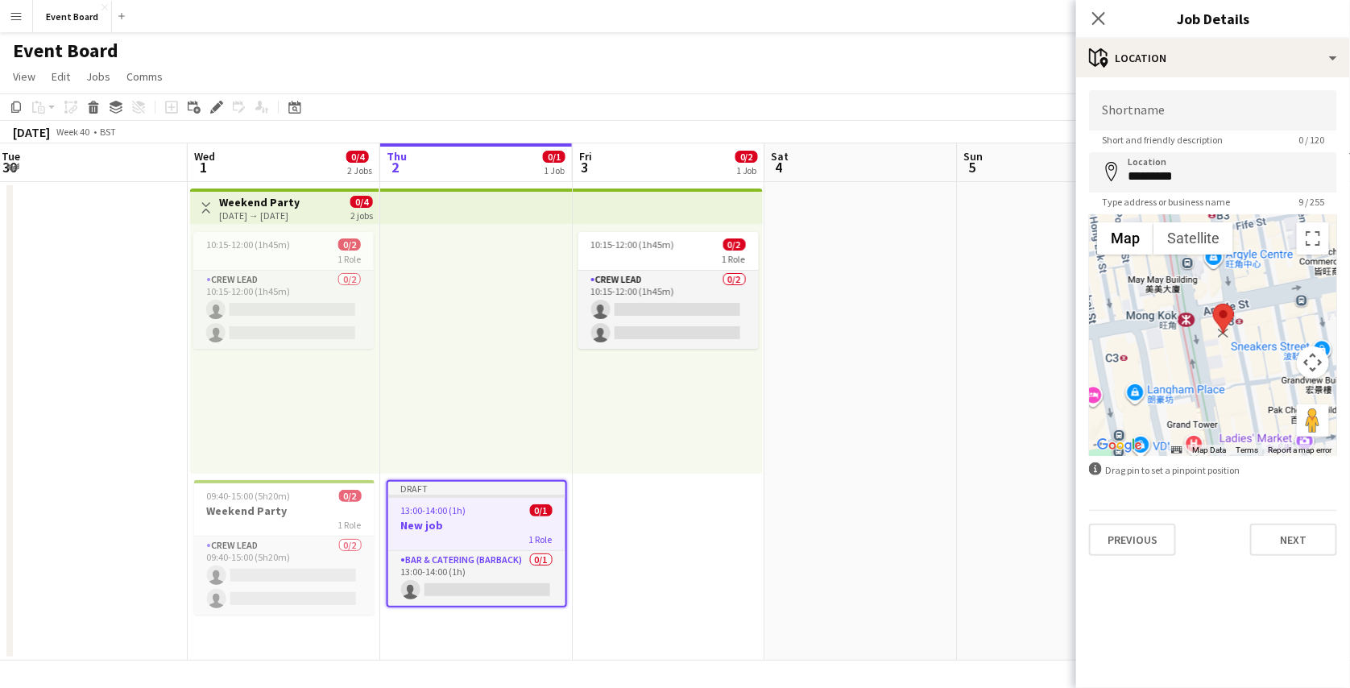
drag, startPoint x: 1193, startPoint y: 295, endPoint x: 1232, endPoint y: 313, distance: 42.5
click at [1213, 304] on area at bounding box center [1213, 304] width 0 height 0
type input "**********"
click at [1230, 176] on input "**********" at bounding box center [1213, 172] width 248 height 40
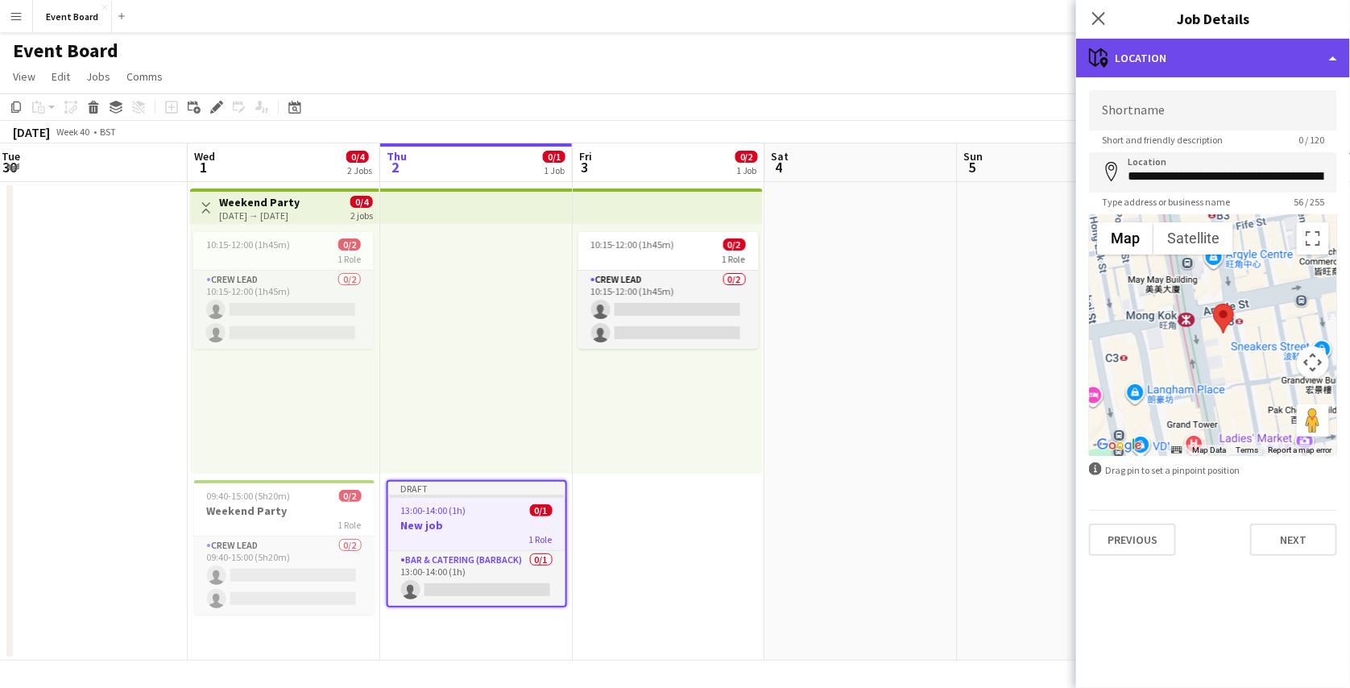
click at [1230, 48] on div "maps-pin-1 Location" at bounding box center [1213, 58] width 274 height 39
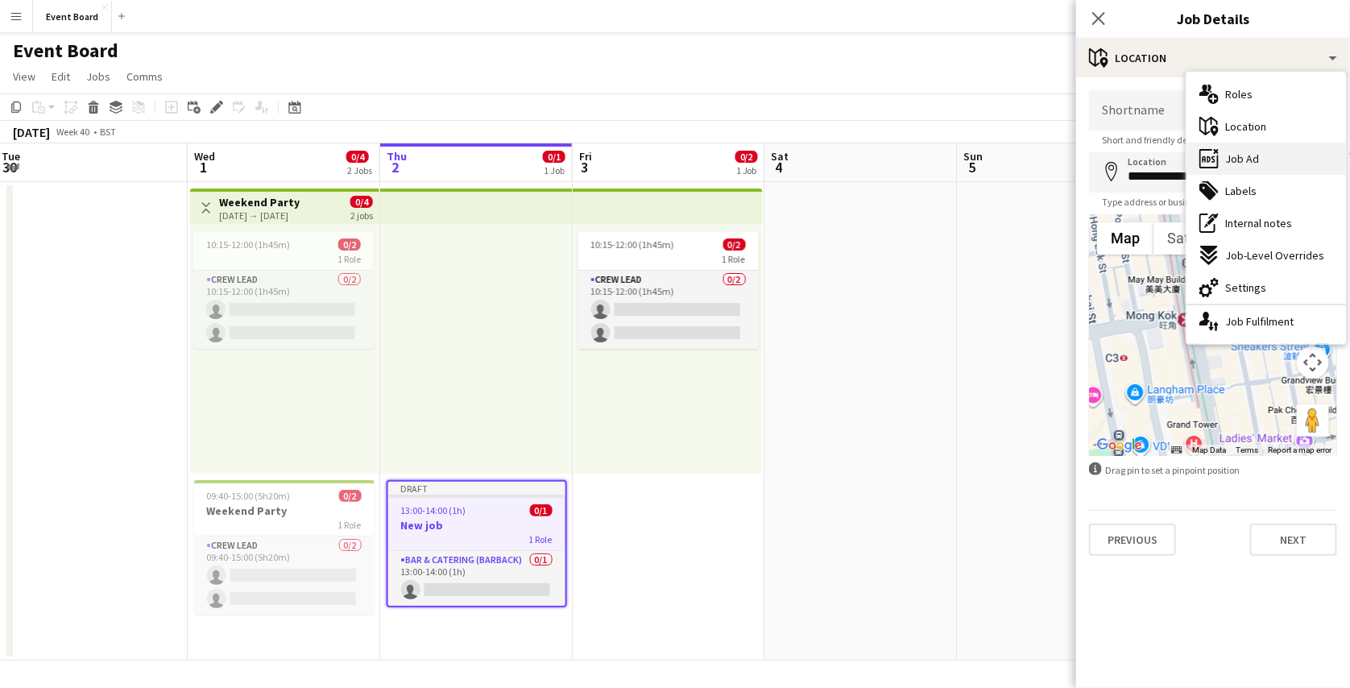
click at [1243, 156] on span "Job Ad" at bounding box center [1242, 158] width 34 height 15
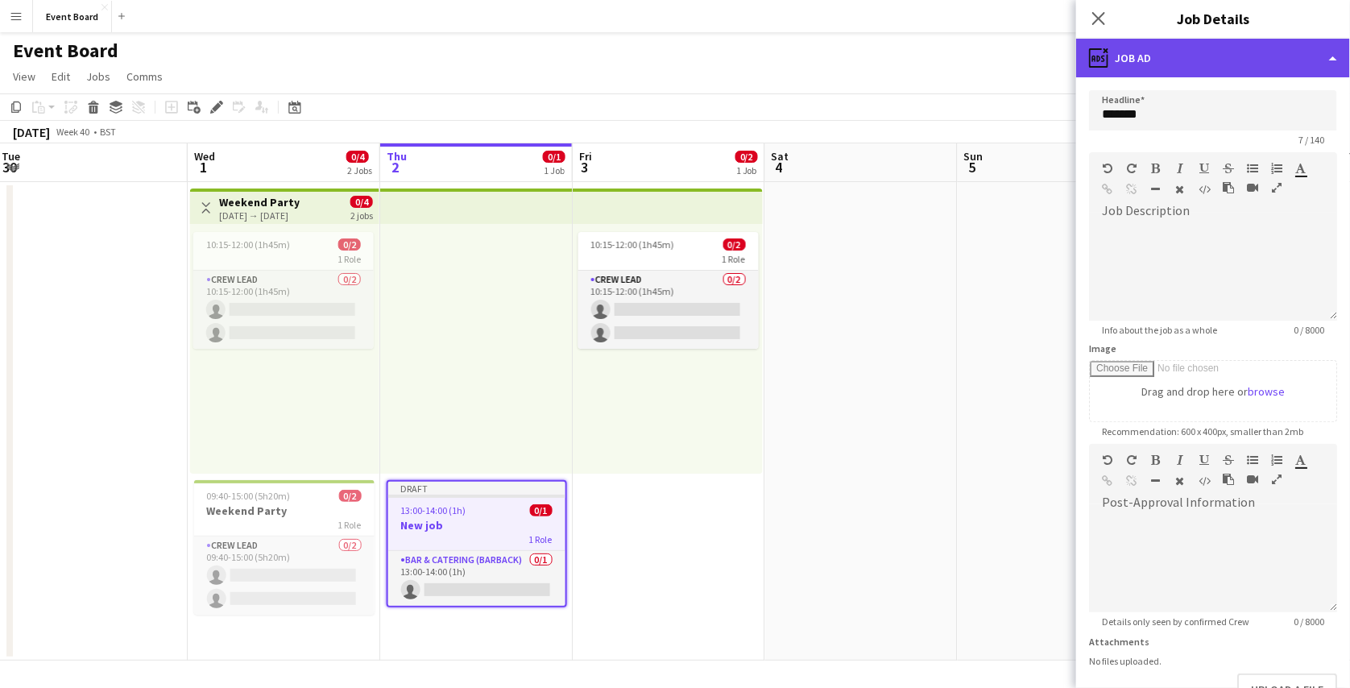
click at [1220, 63] on div "ads-window Job Ad" at bounding box center [1213, 58] width 274 height 39
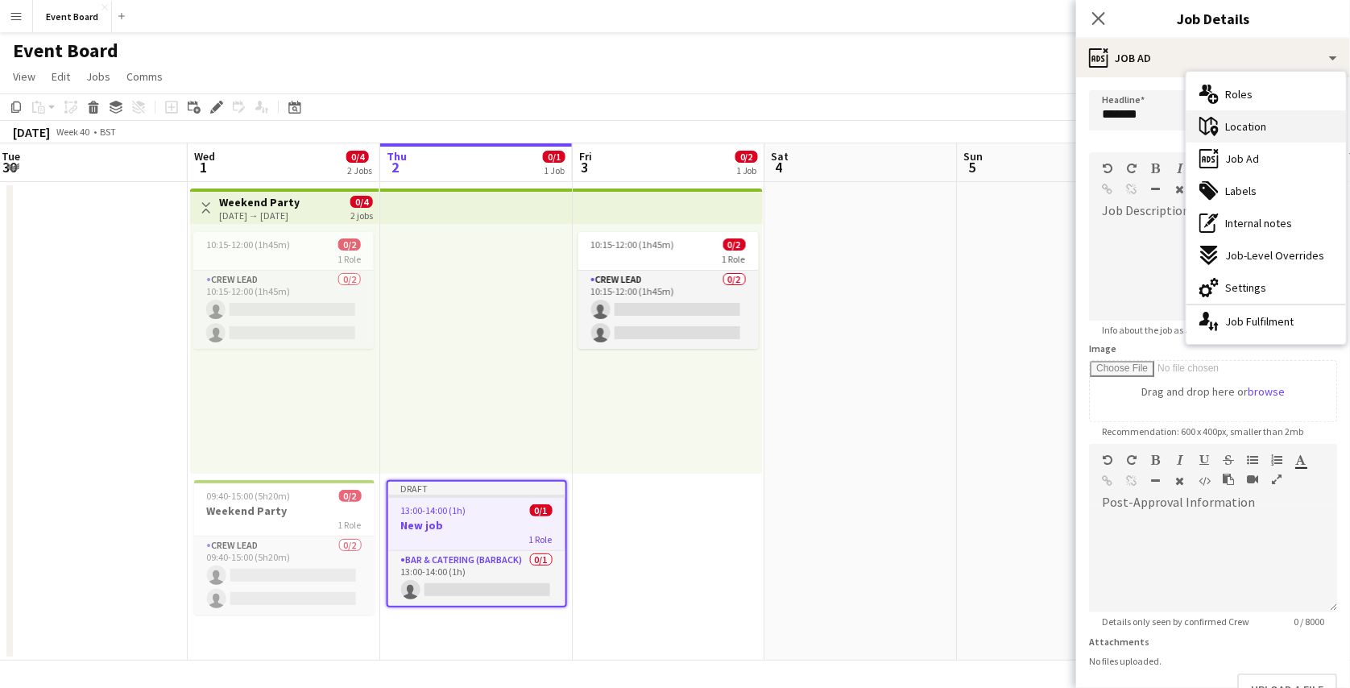
click at [1233, 122] on span "Location" at bounding box center [1245, 126] width 41 height 15
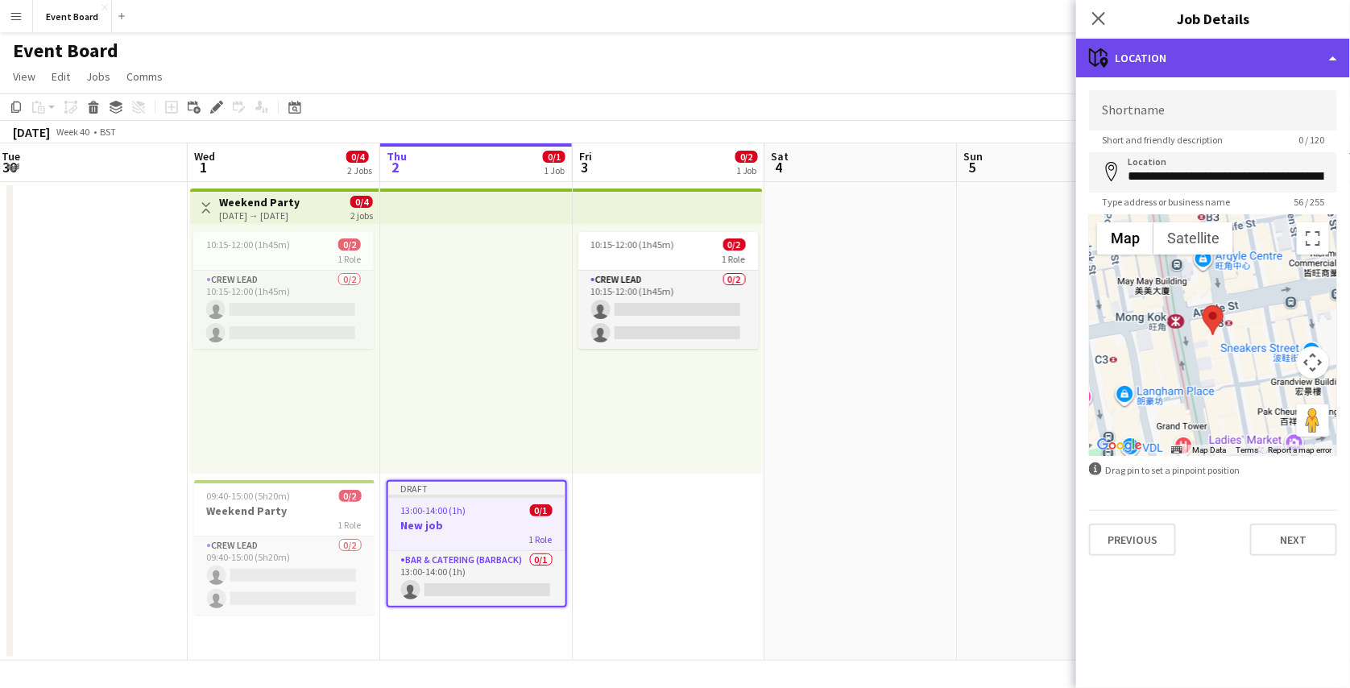
click at [1255, 59] on div "maps-pin-1 Location" at bounding box center [1213, 58] width 274 height 39
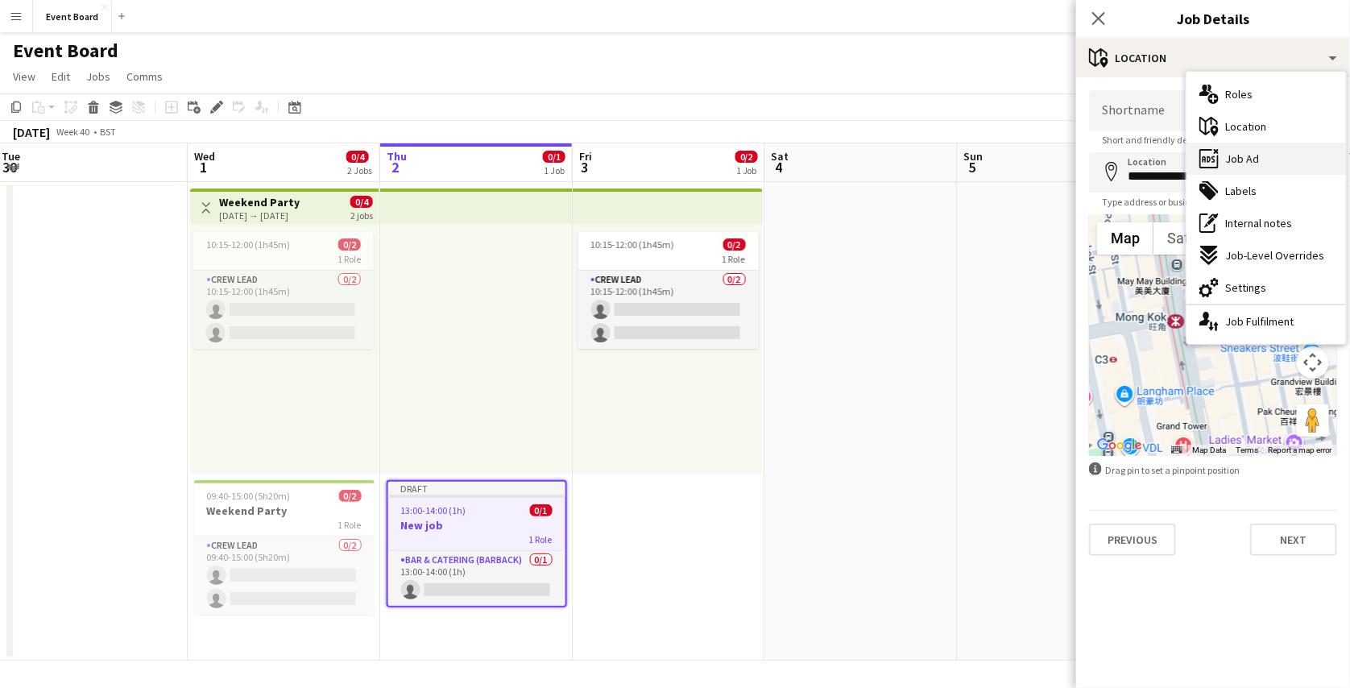
click at [1252, 143] on div "ads-window Job Ad" at bounding box center [1267, 159] width 160 height 32
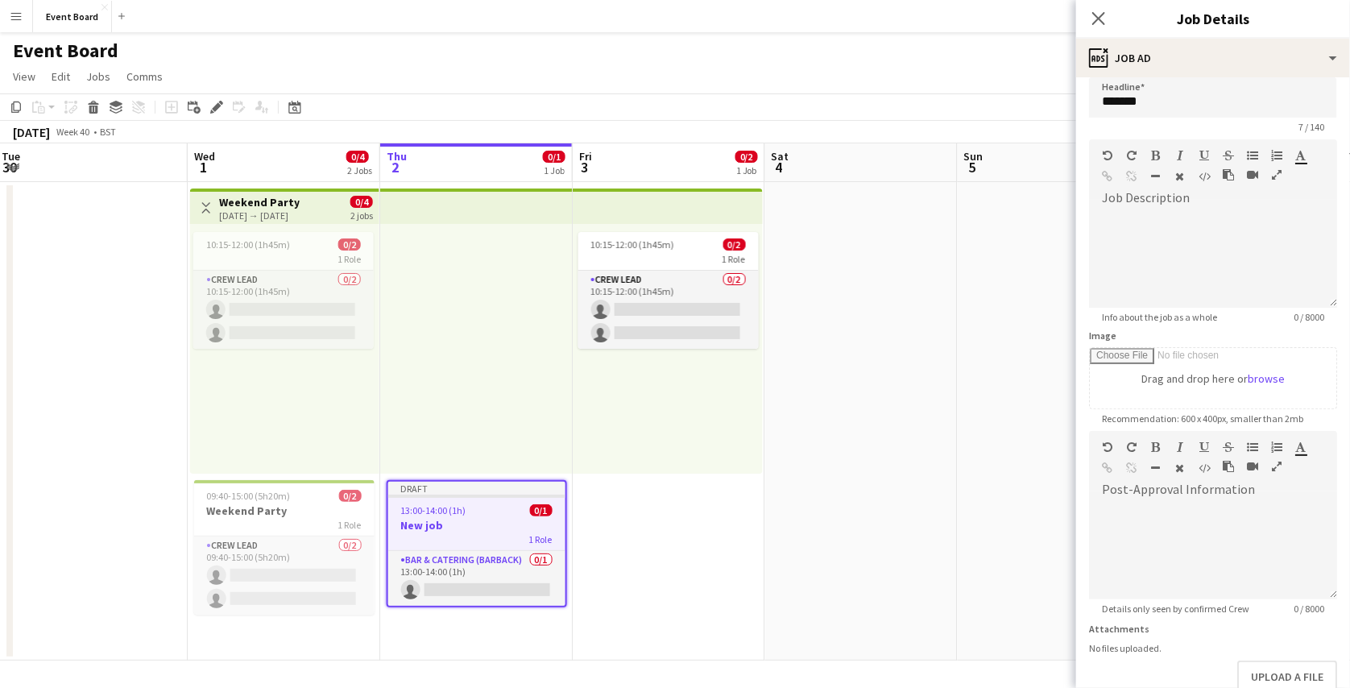
scroll to position [158, 0]
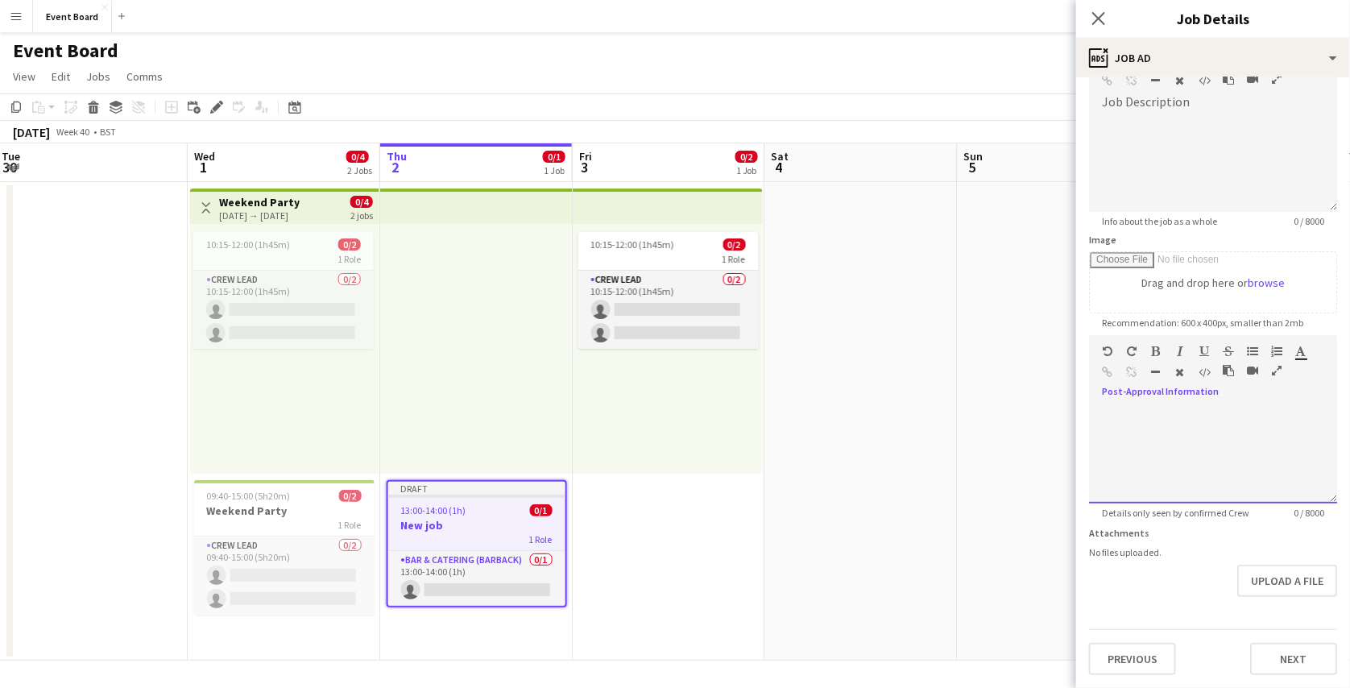
click at [1198, 407] on div at bounding box center [1213, 455] width 248 height 97
click at [1176, 396] on div at bounding box center [1213, 450] width 248 height 108
click at [1200, 495] on form "Headline ******* 7 / 140 Job Description default Heading 1 Heading 2 Heading 3 …" at bounding box center [1213, 328] width 274 height 694
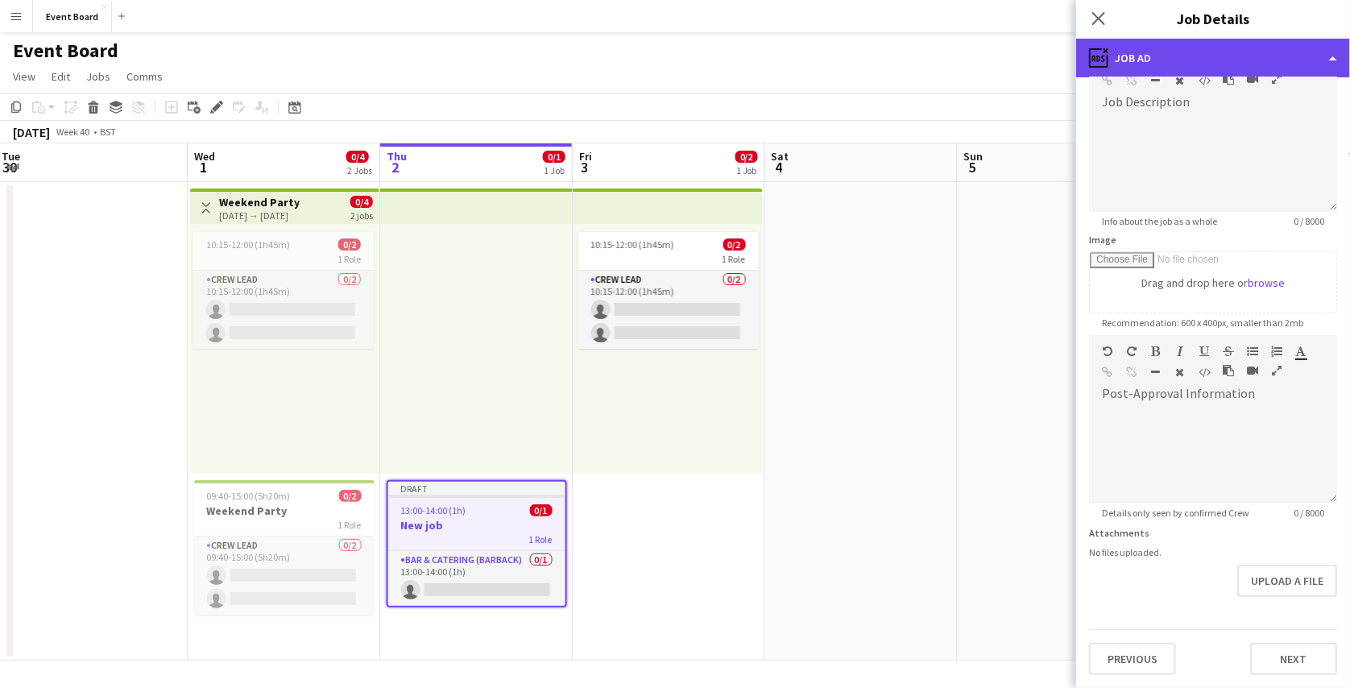
click at [1233, 68] on div "ads-window Job Ad" at bounding box center [1213, 58] width 274 height 39
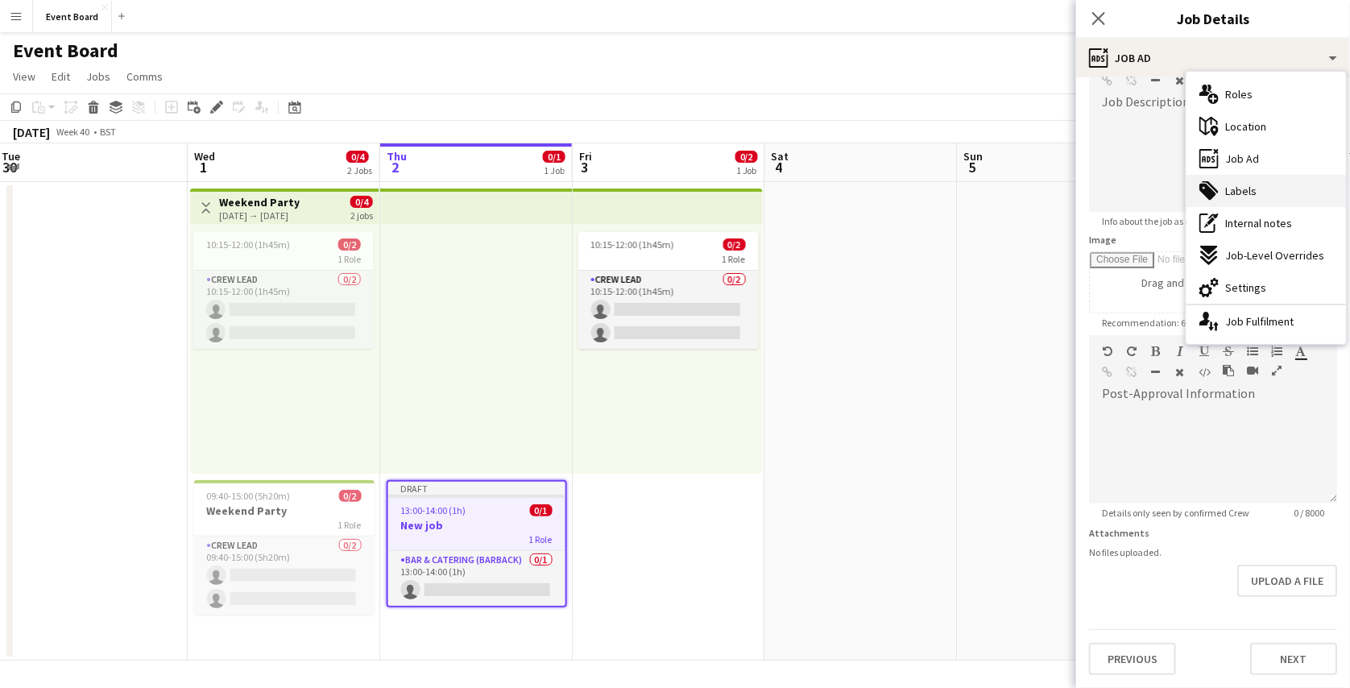
click at [1249, 205] on div "tags-double Labels" at bounding box center [1267, 191] width 160 height 32
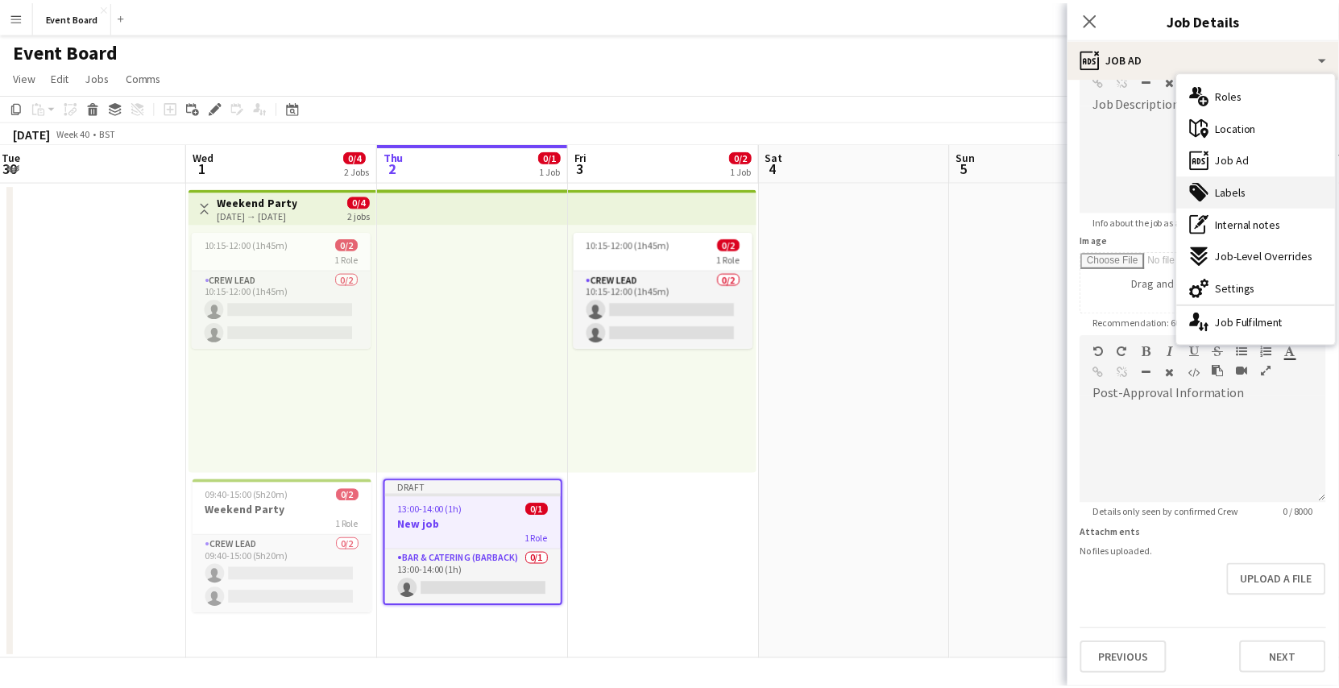
scroll to position [0, 0]
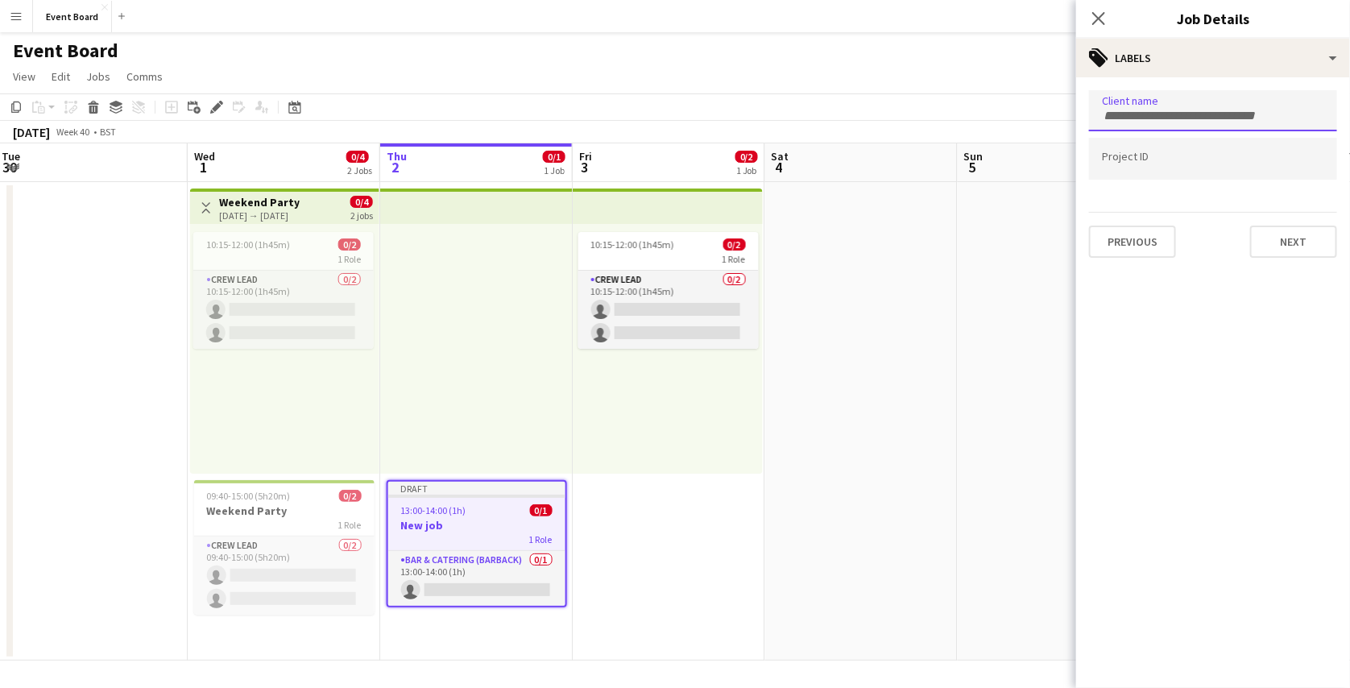
click at [1204, 118] on input "Type to search client labels..." at bounding box center [1213, 116] width 222 height 15
click at [1187, 118] on input "Type to search client labels..." at bounding box center [1213, 116] width 222 height 15
click at [1162, 122] on div at bounding box center [1213, 110] width 248 height 41
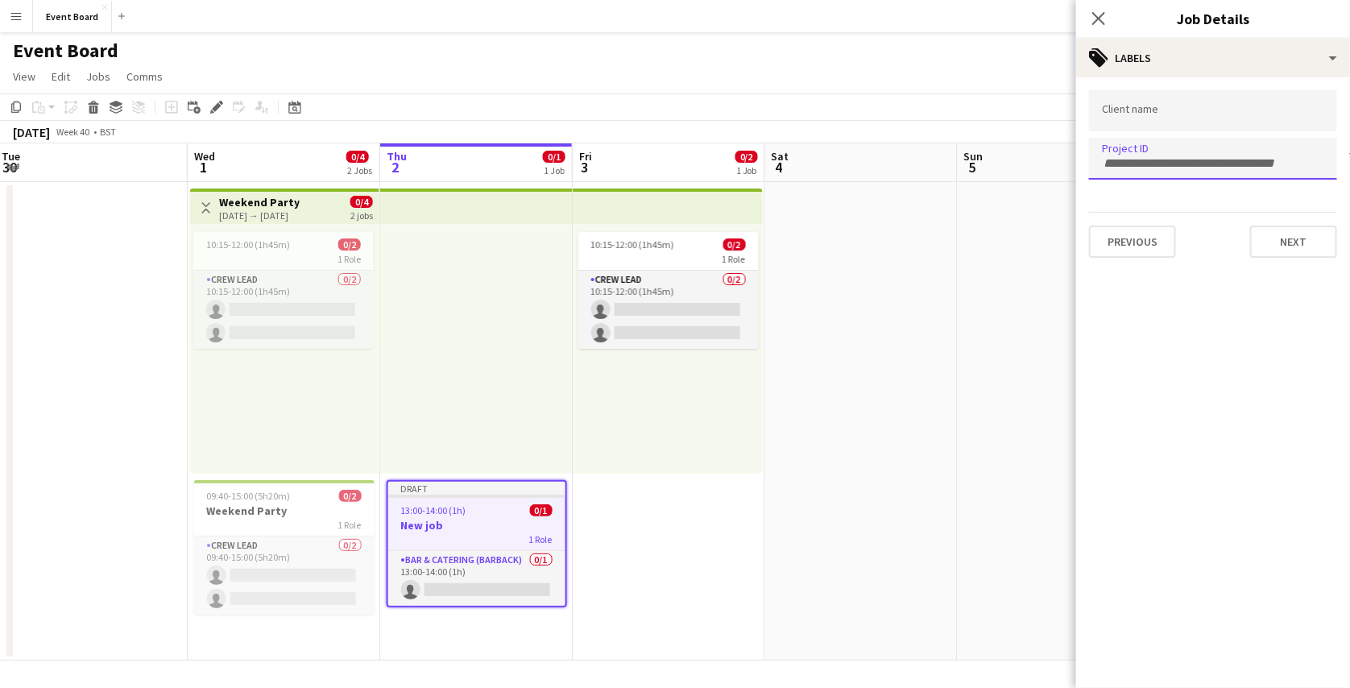
click at [1188, 158] on input "Type to search project ID labels..." at bounding box center [1213, 163] width 222 height 15
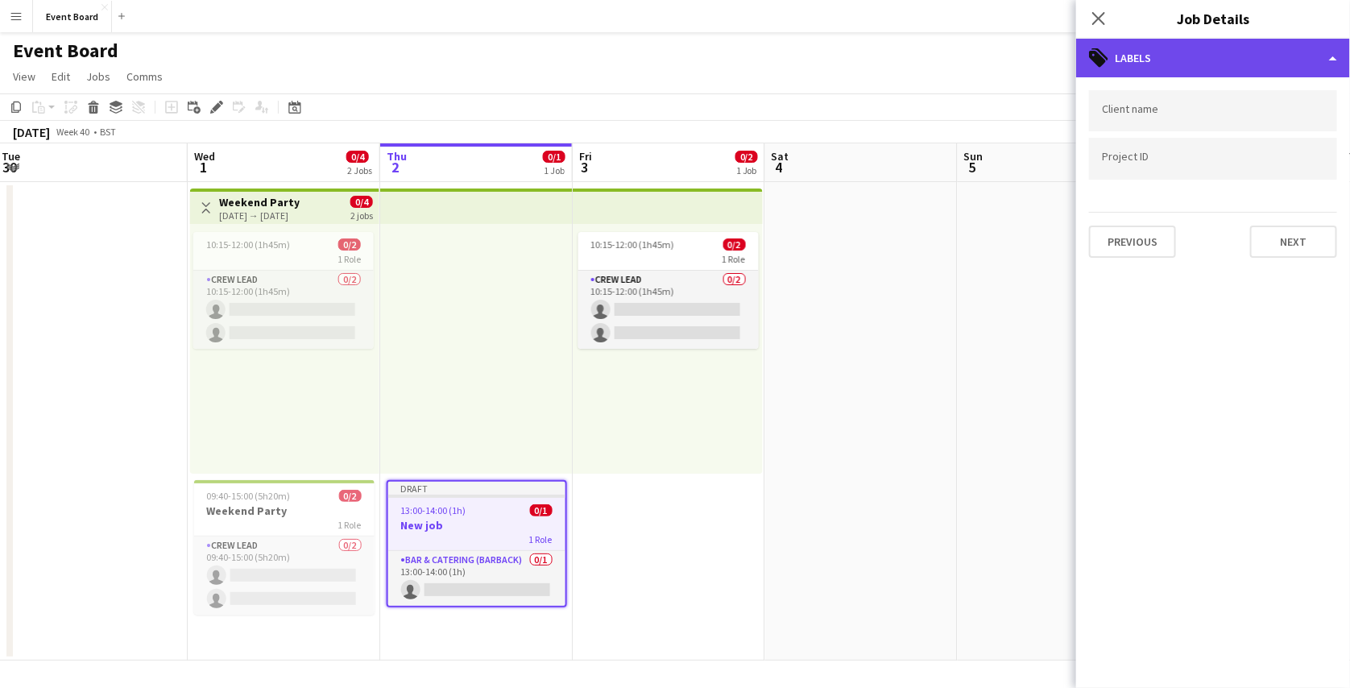
click at [1196, 56] on div "tags-double Labels" at bounding box center [1213, 58] width 274 height 39
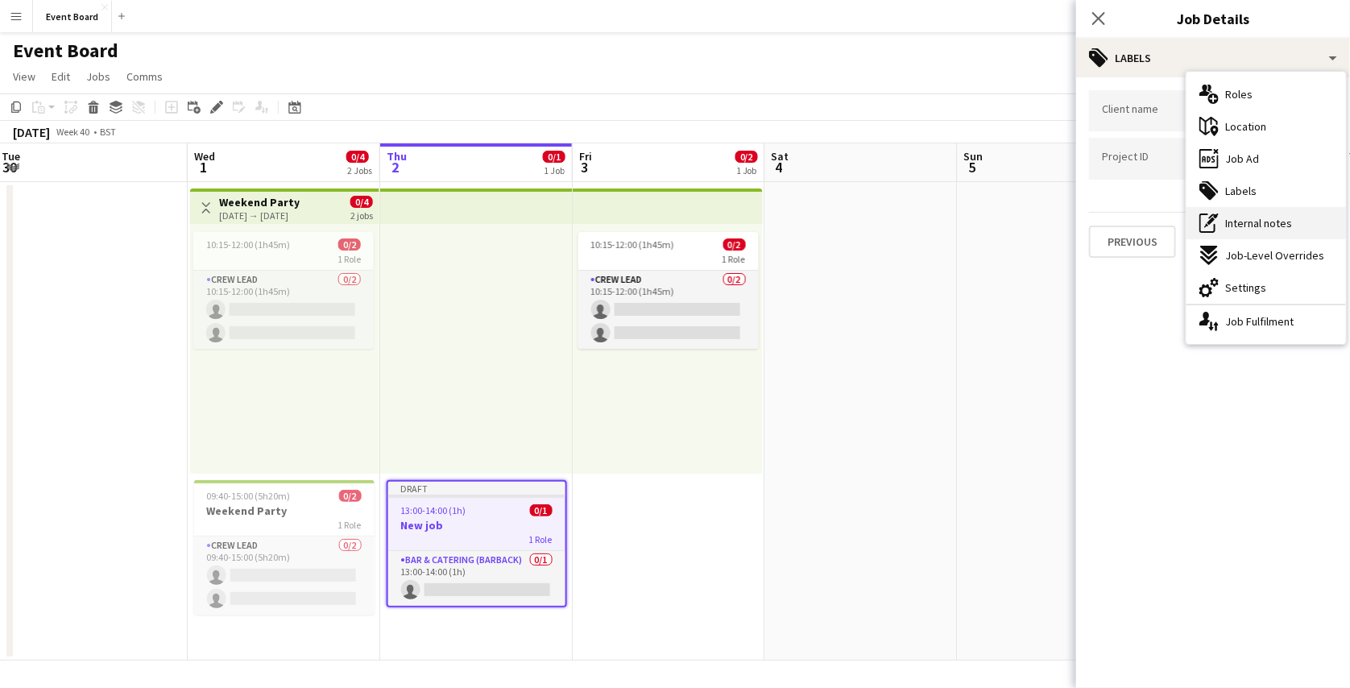
click at [1242, 222] on span "Internal notes" at bounding box center [1258, 223] width 67 height 15
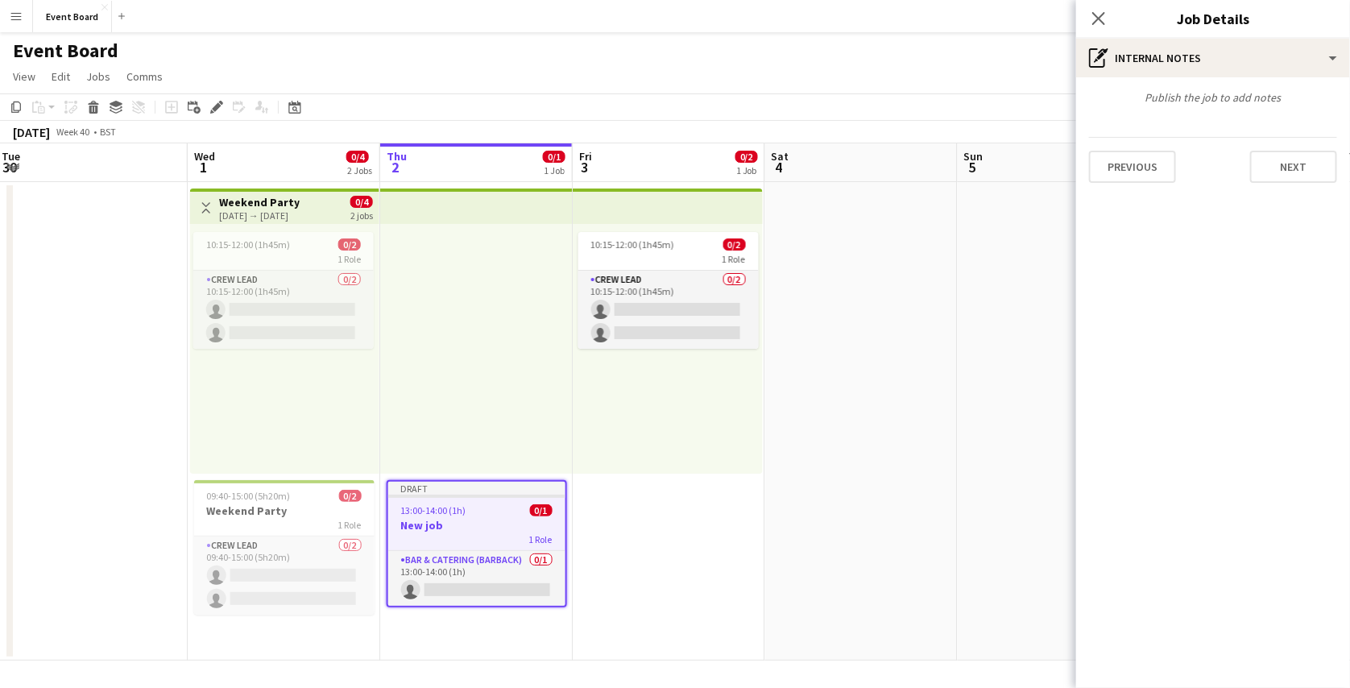
click at [709, 476] on app-date-cell "10:15-12:00 (1h45m) 0/2 1 Role Crew Lead 0/2 10:15-12:00 (1h45m) single-neutral…" at bounding box center [669, 421] width 193 height 479
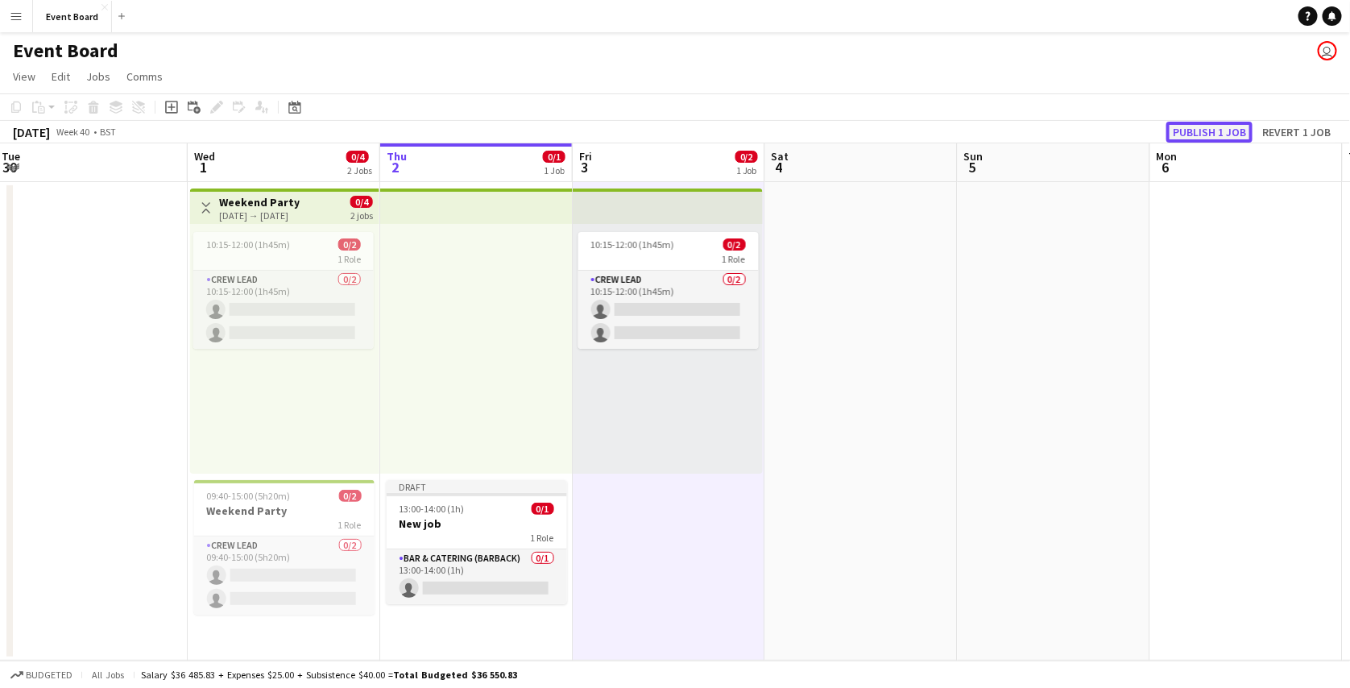
click at [1188, 133] on button "Publish 1 job" at bounding box center [1210, 132] width 86 height 21
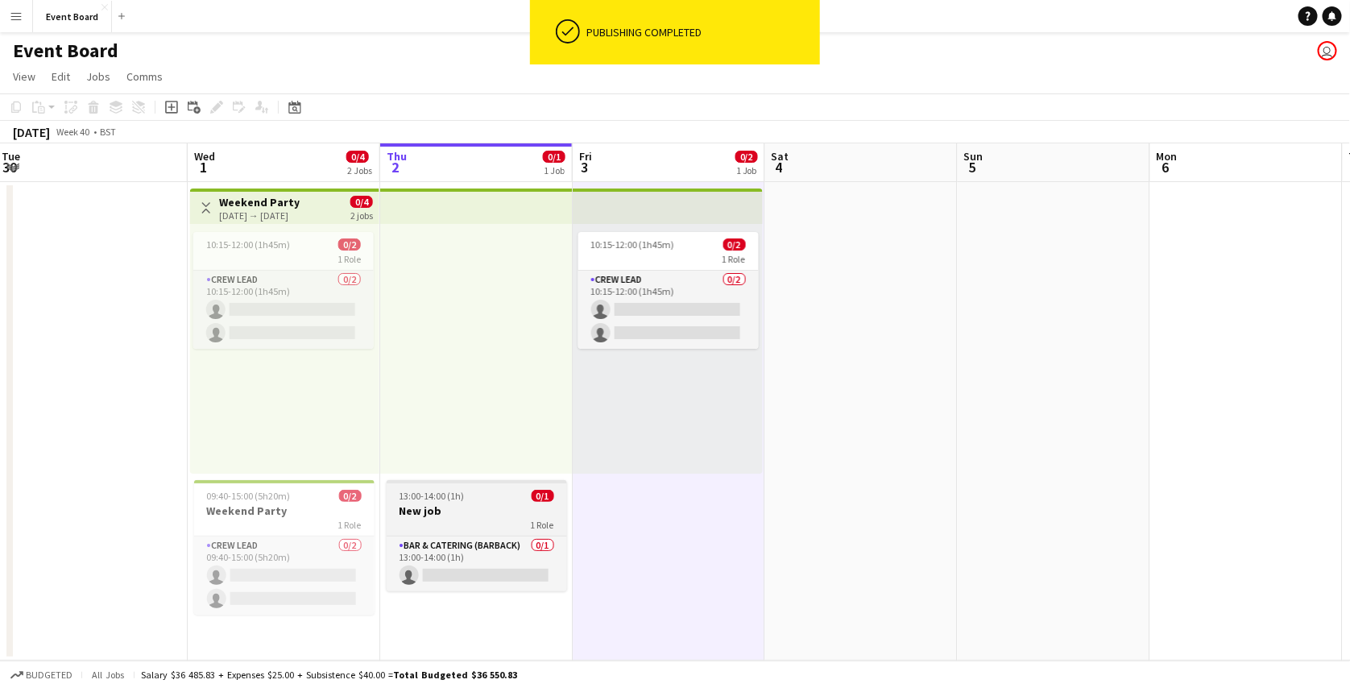
click at [498, 493] on div "13:00-14:00 (1h) 0/1" at bounding box center [477, 496] width 180 height 12
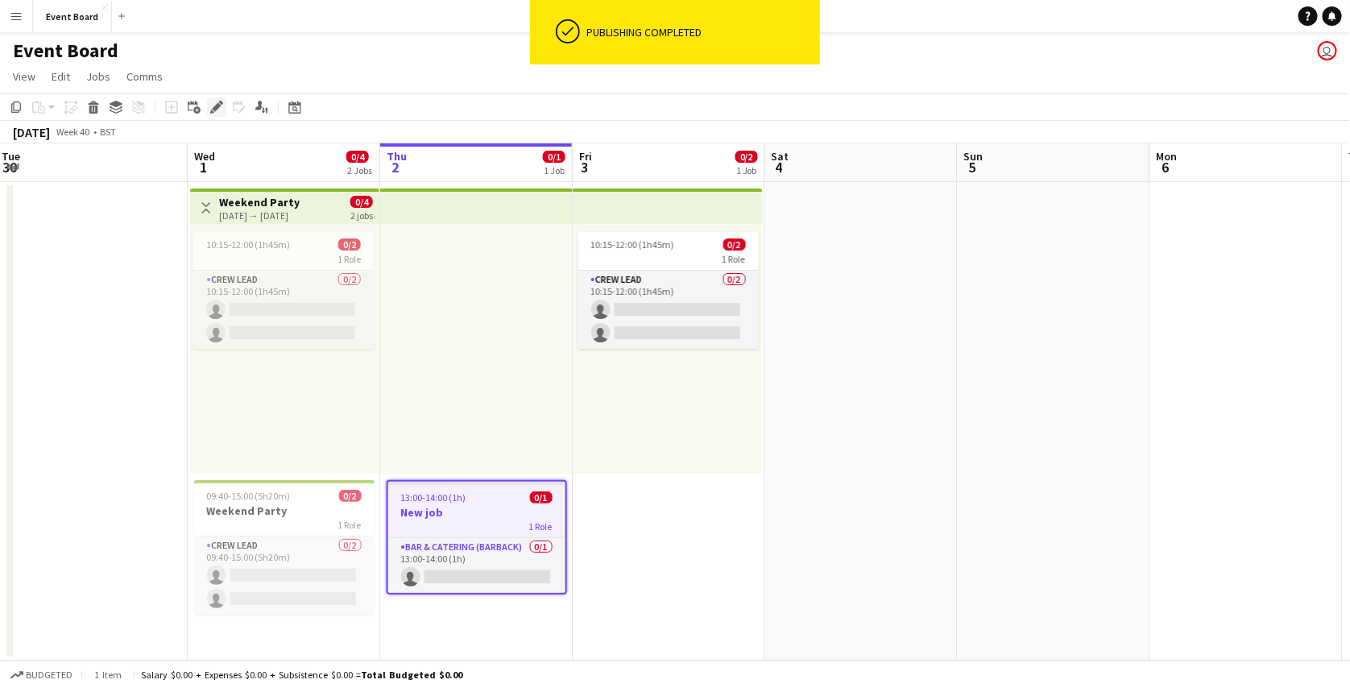
click at [213, 108] on icon at bounding box center [216, 107] width 9 height 9
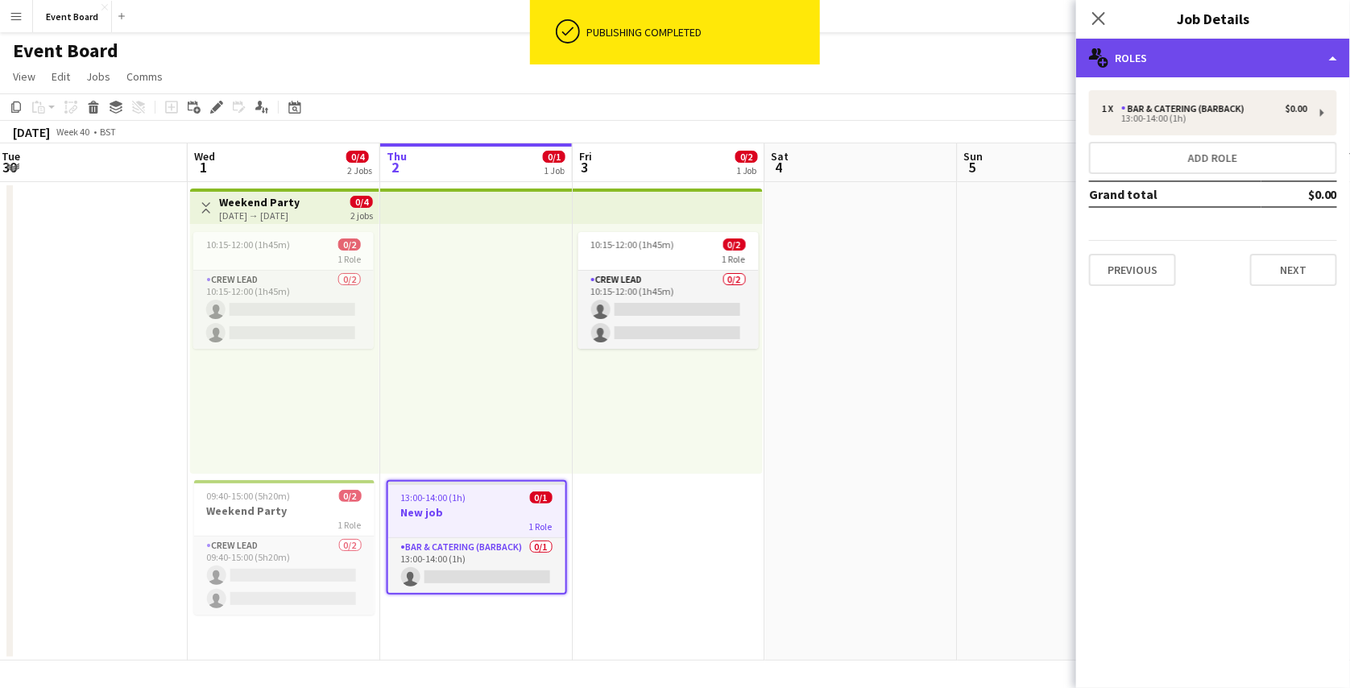
click at [1155, 51] on div "multiple-users-add Roles" at bounding box center [1213, 58] width 274 height 39
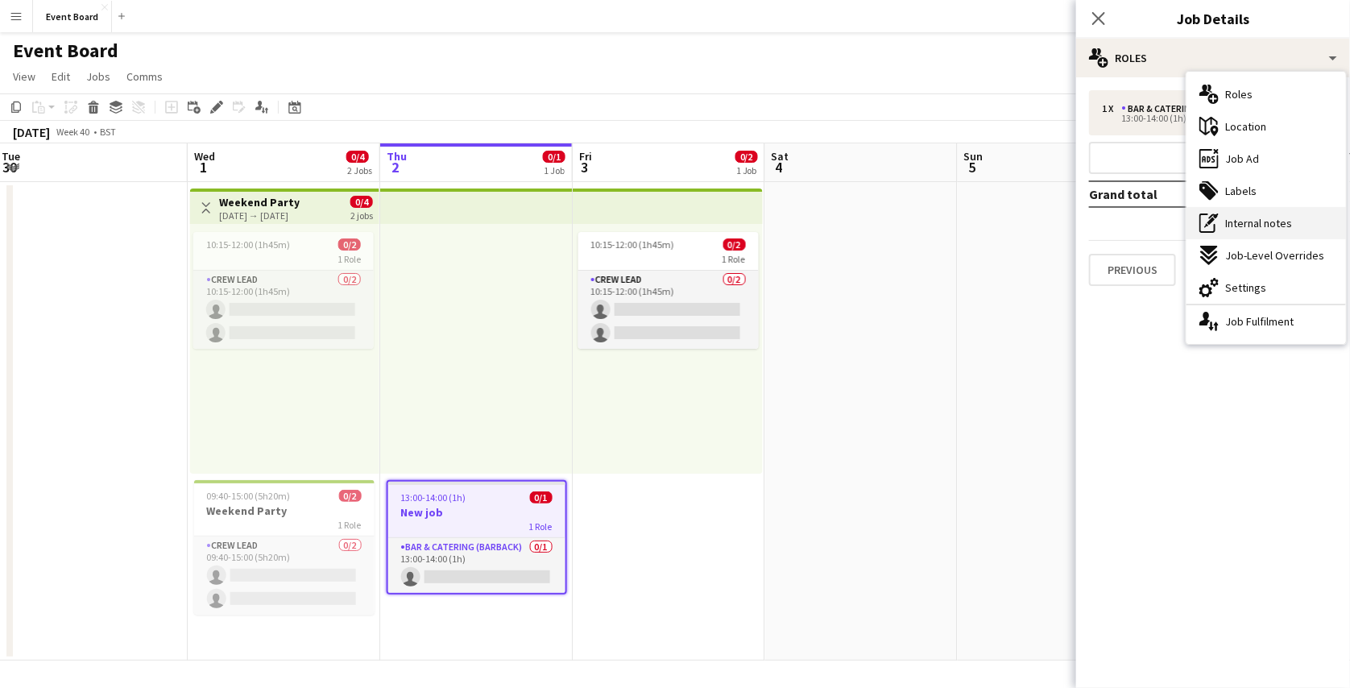
click at [1250, 218] on span "Internal notes" at bounding box center [1258, 223] width 67 height 15
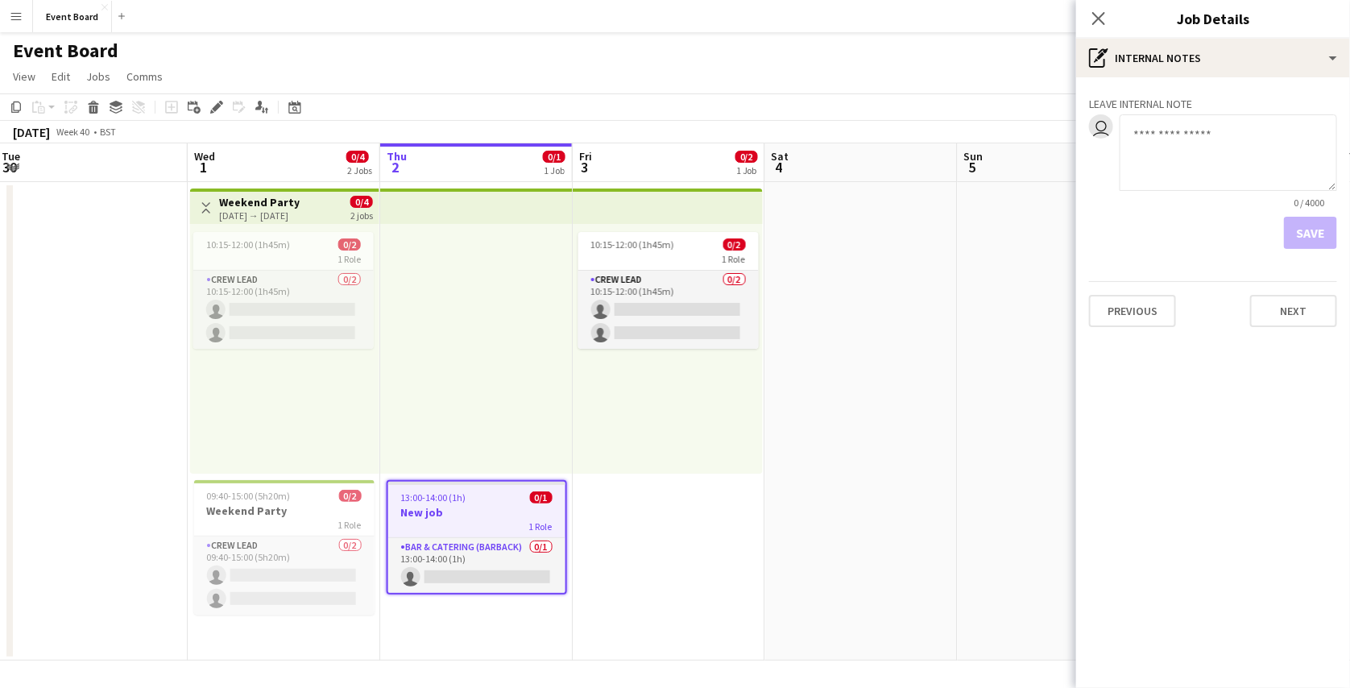
click at [1213, 158] on textarea at bounding box center [1229, 152] width 218 height 77
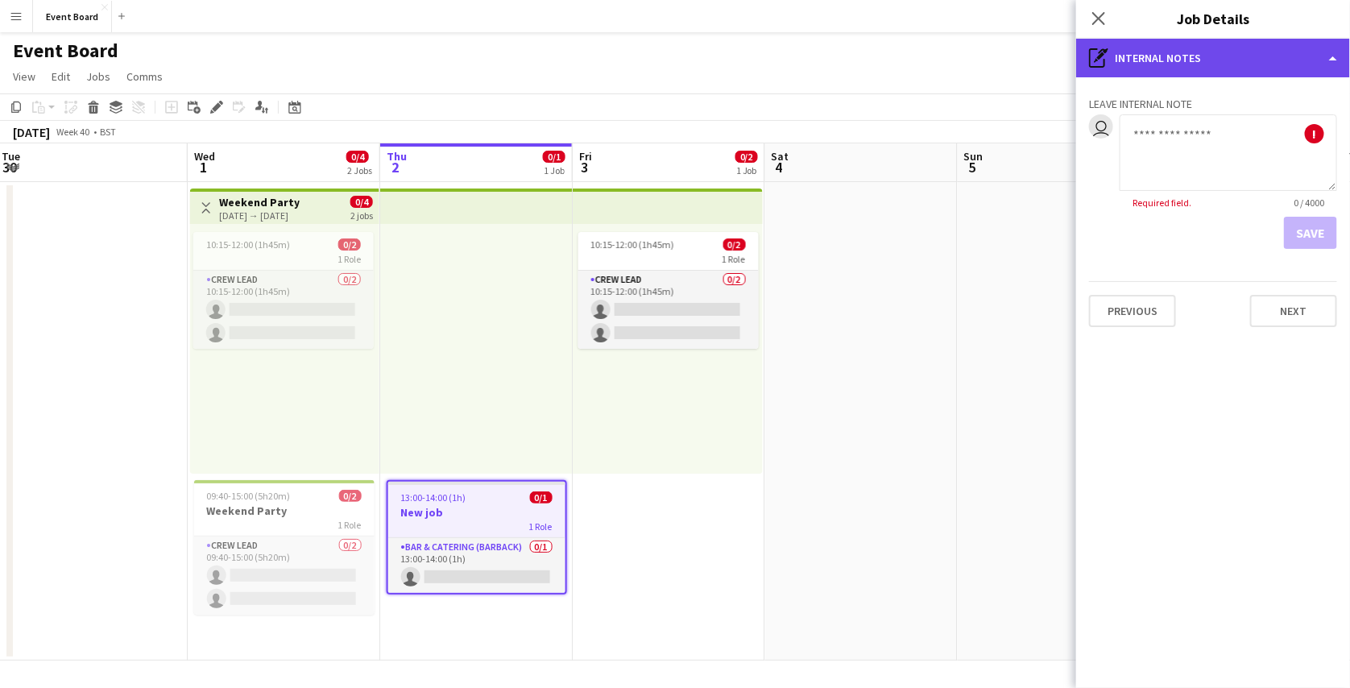
click at [1265, 65] on div "pen-write Internal notes" at bounding box center [1213, 58] width 274 height 39
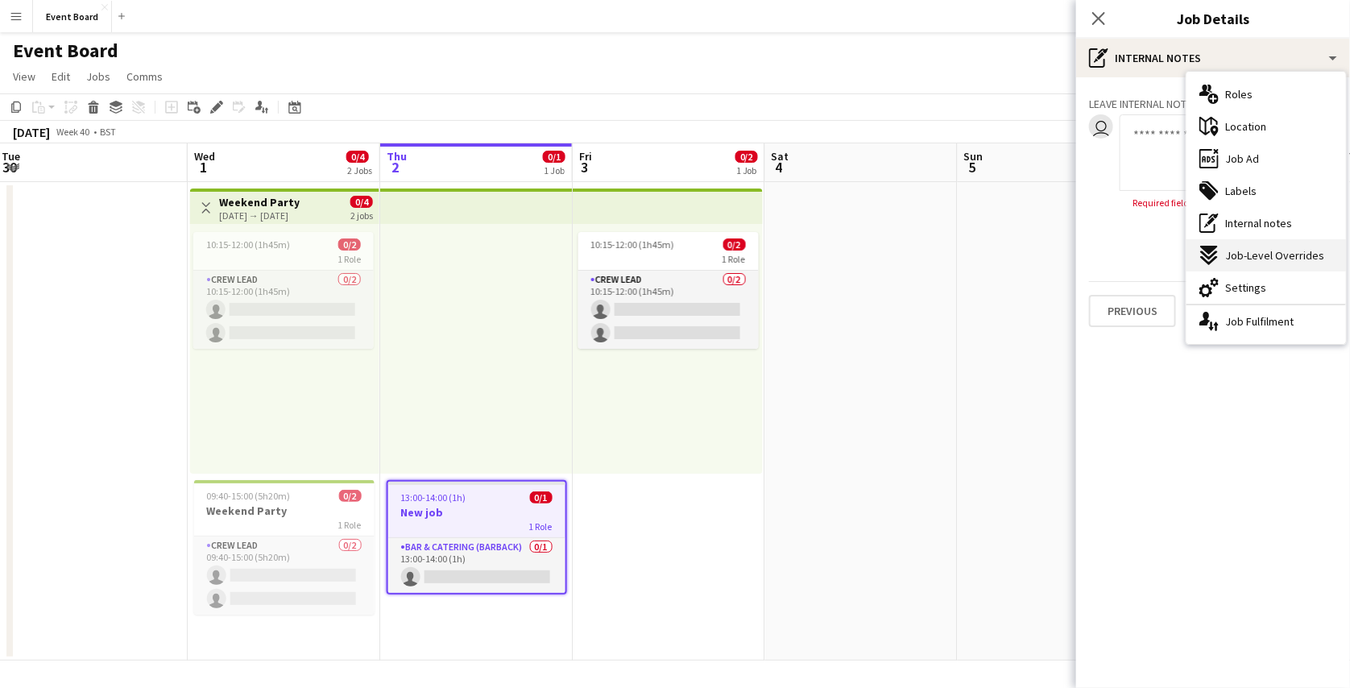
click at [1286, 251] on span "Job-Level Overrides" at bounding box center [1274, 255] width 99 height 15
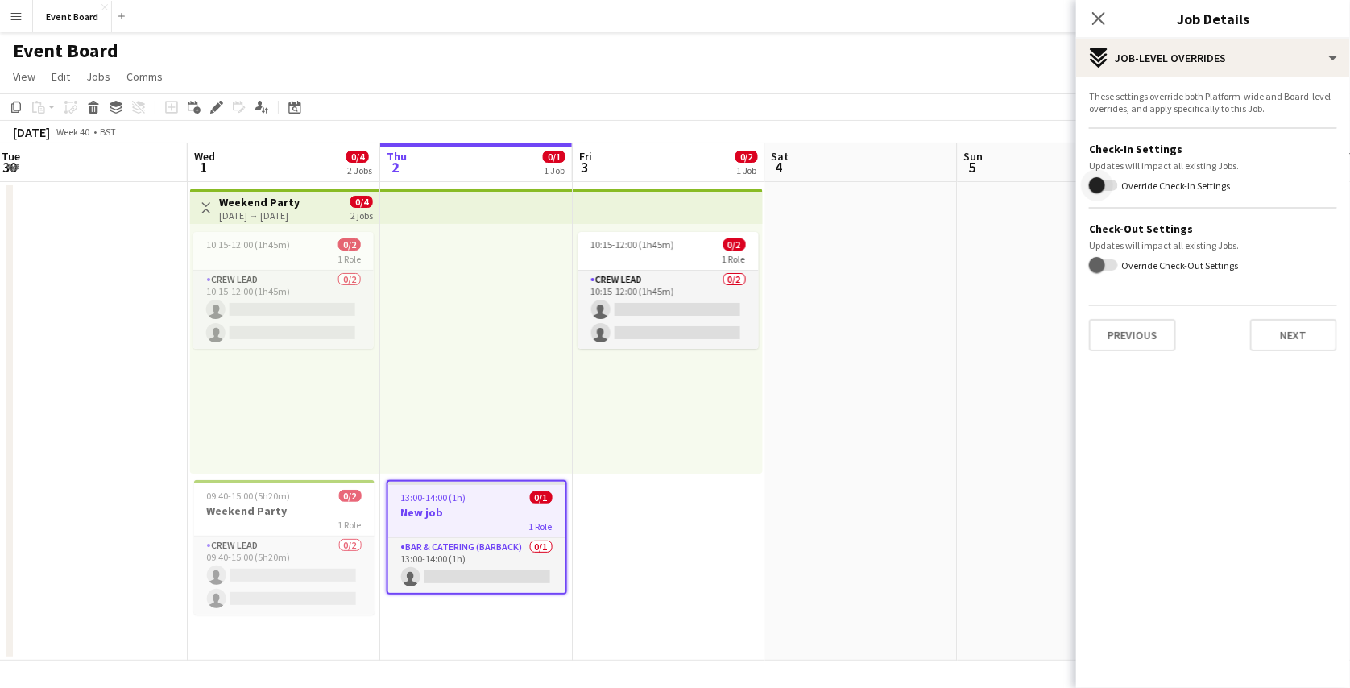
click at [1105, 188] on span "button" at bounding box center [1097, 185] width 32 height 32
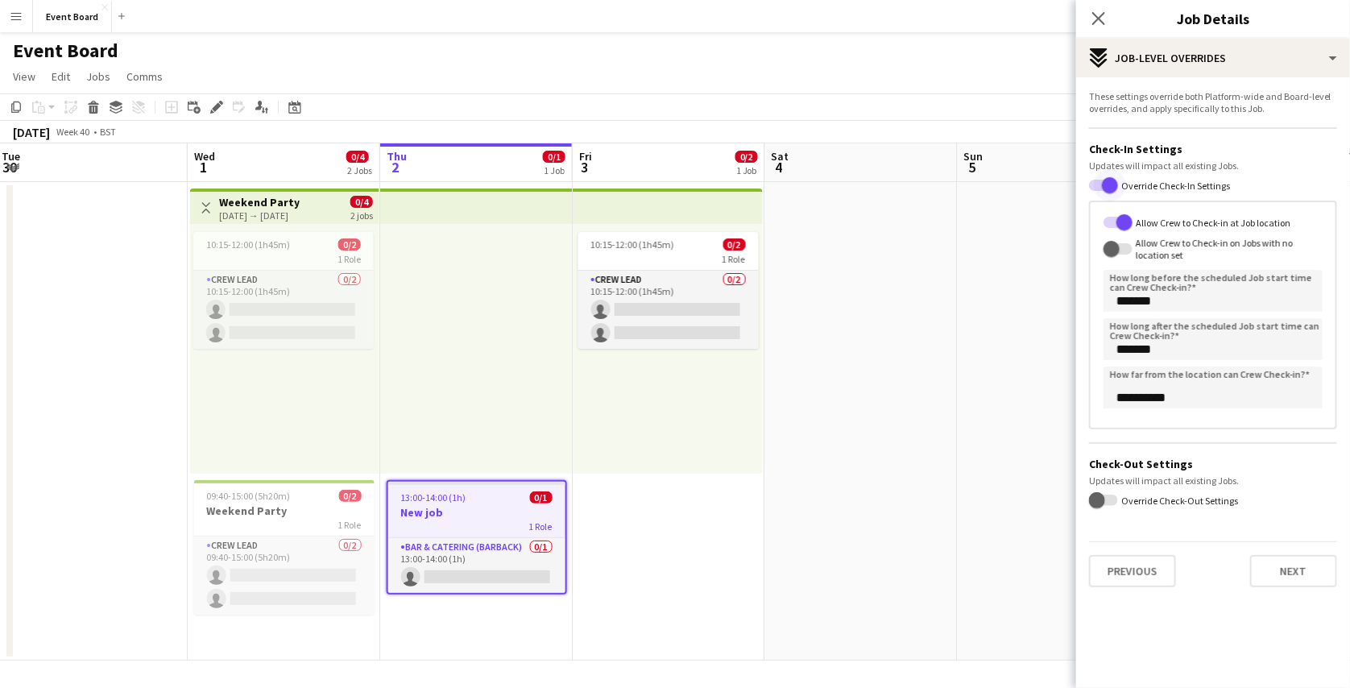
click at [1095, 189] on span "button" at bounding box center [1110, 185] width 32 height 32
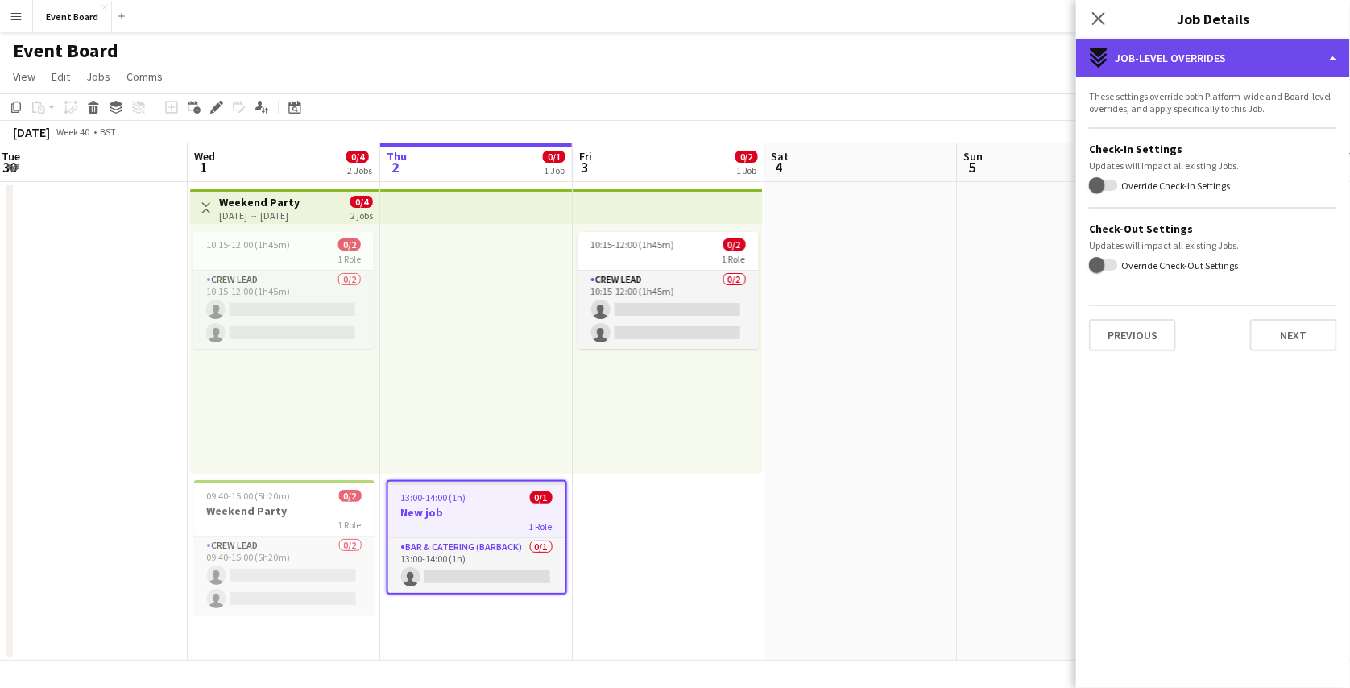
click at [1218, 72] on div "expand-all-down Job-Level Overrides" at bounding box center [1213, 58] width 274 height 39
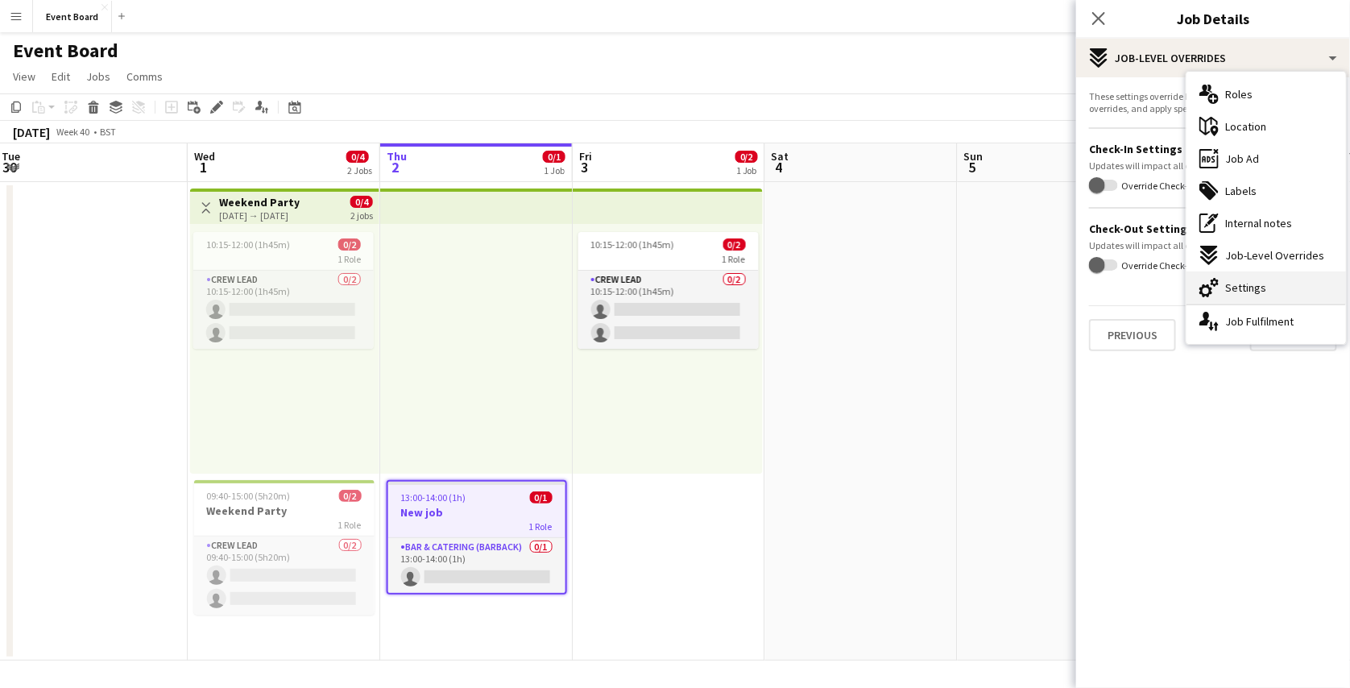
click at [1246, 283] on span "Settings" at bounding box center [1245, 287] width 41 height 15
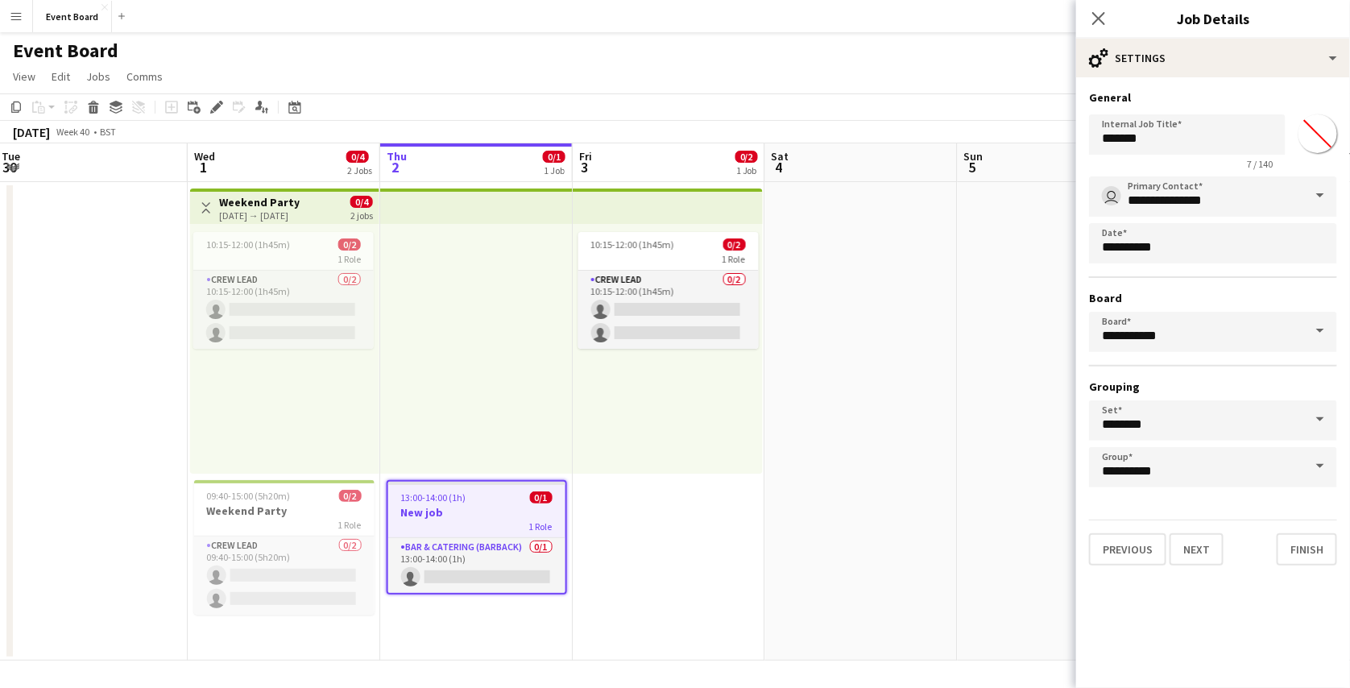
click at [1320, 131] on input "*******" at bounding box center [1318, 134] width 58 height 58
type input "*******"
click at [1293, 102] on h3 "General" at bounding box center [1213, 97] width 248 height 15
click at [1185, 145] on input "*******" at bounding box center [1187, 134] width 197 height 40
click at [1259, 194] on input "**********" at bounding box center [1213, 196] width 248 height 40
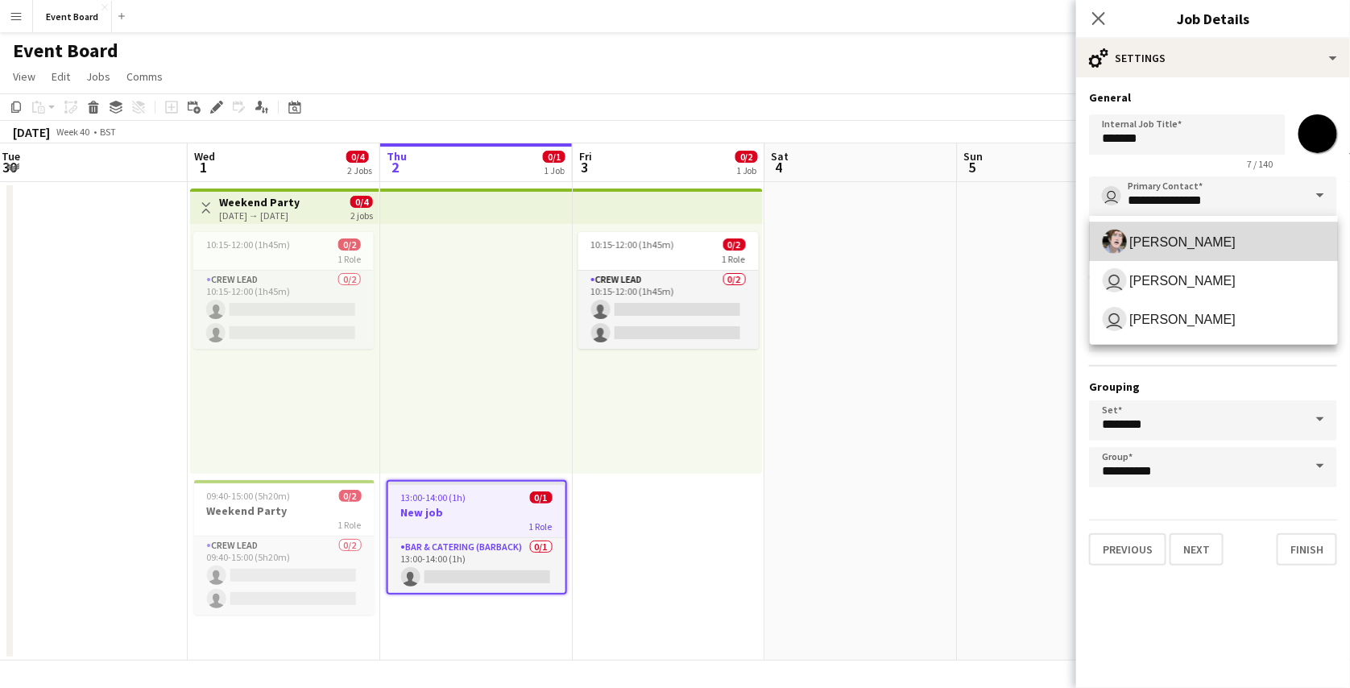
click at [1248, 238] on span "Peter Parker" at bounding box center [1214, 242] width 222 height 24
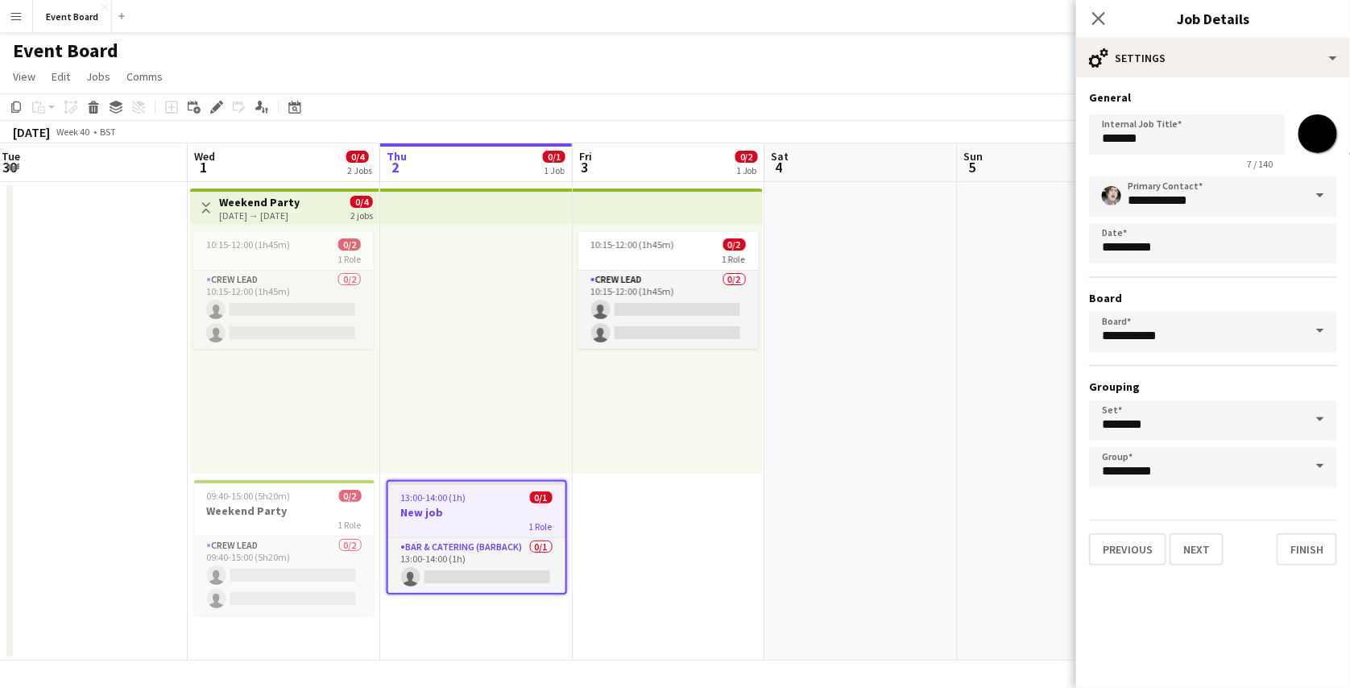
click at [1304, 197] on span at bounding box center [1321, 195] width 34 height 39
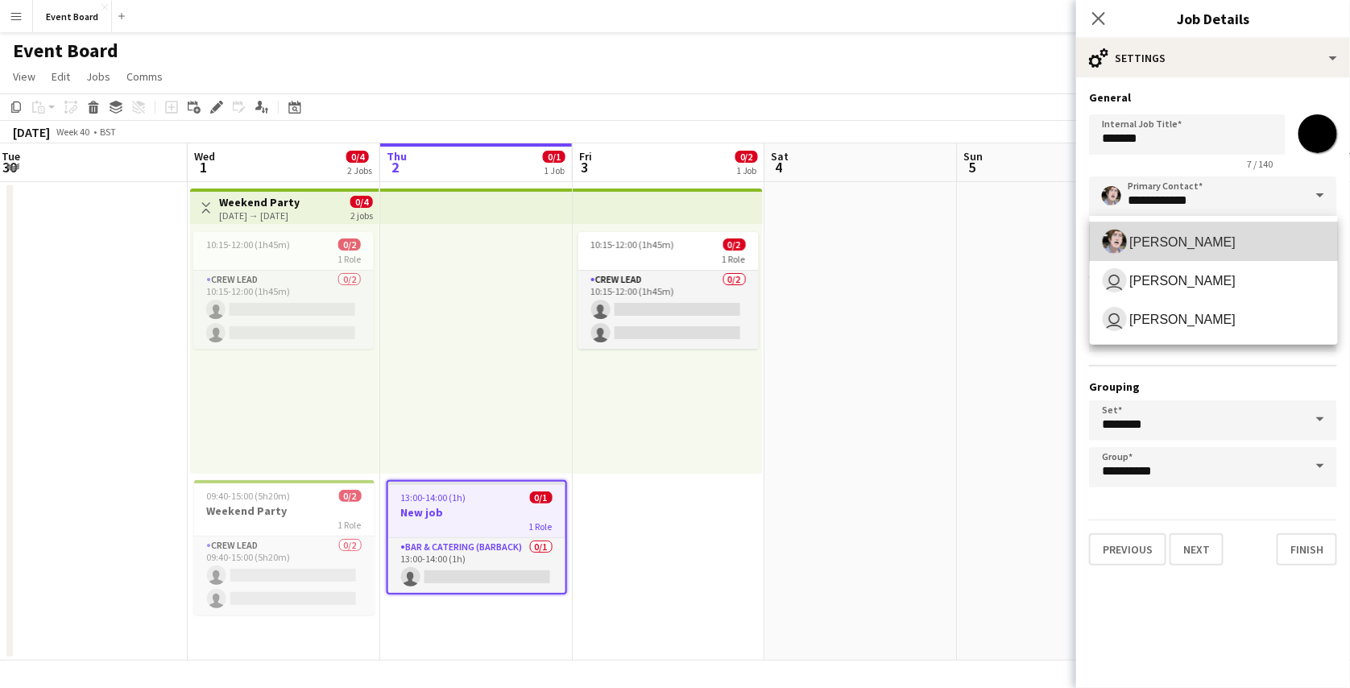
click at [1275, 247] on span "Peter Parker" at bounding box center [1214, 242] width 222 height 24
type input "**********"
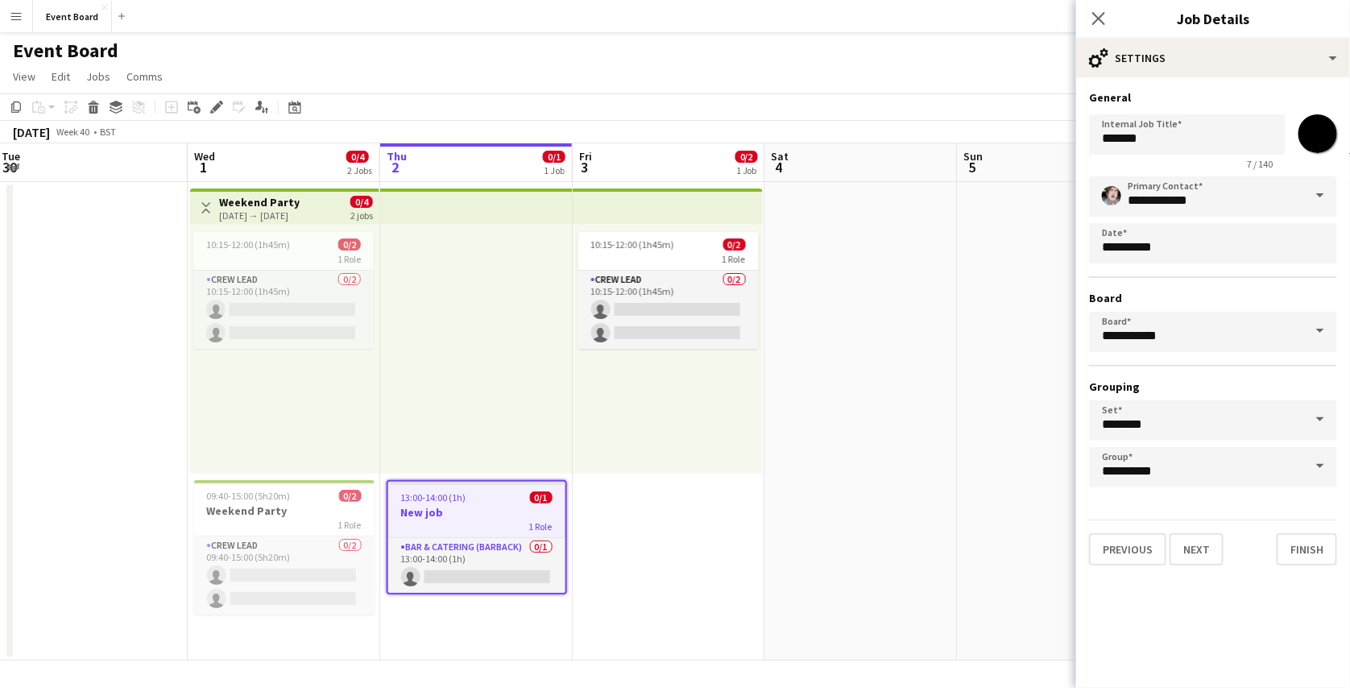
click at [1310, 333] on span at bounding box center [1321, 331] width 34 height 39
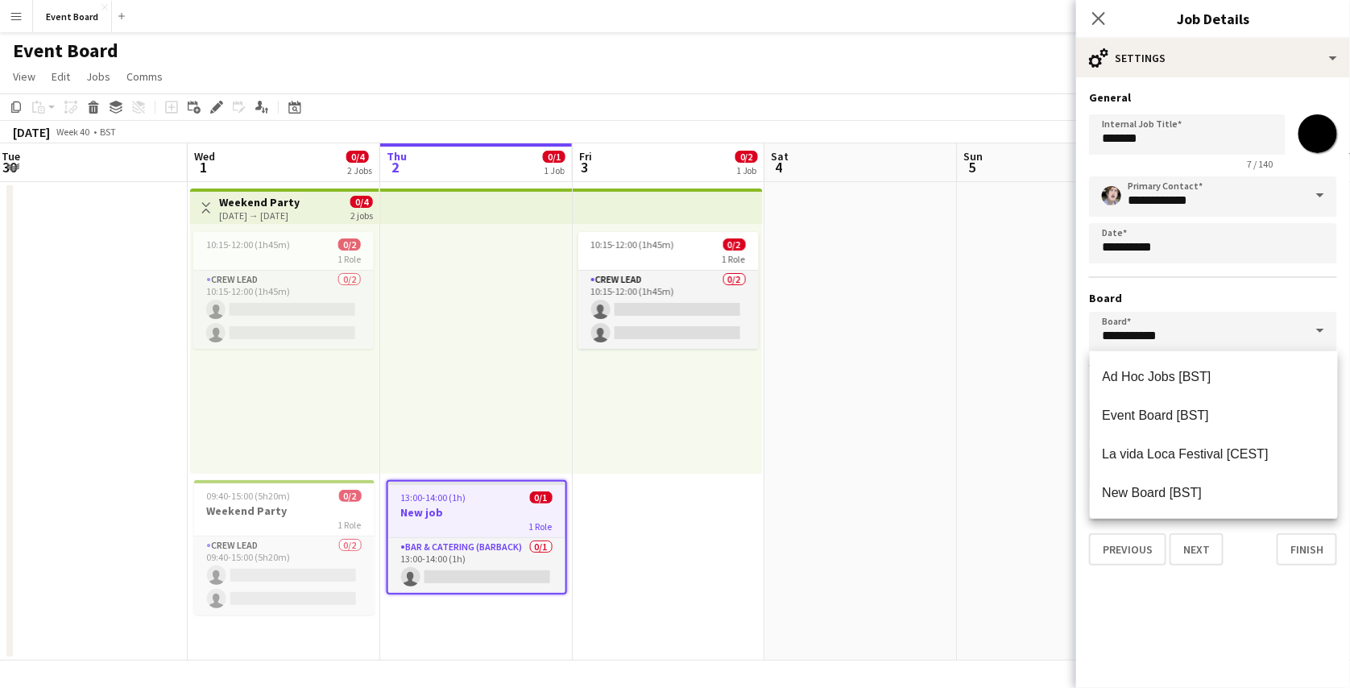
click at [1277, 299] on h3 "Board" at bounding box center [1213, 298] width 248 height 15
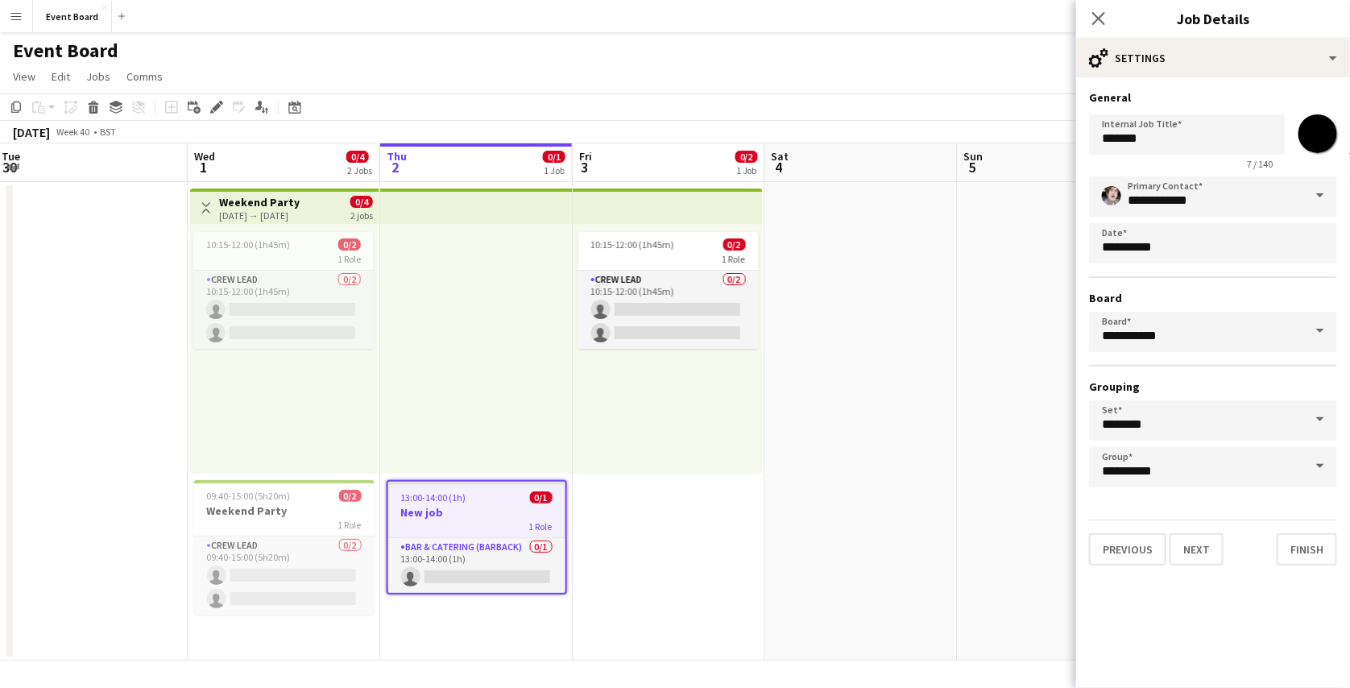
click at [70, 638] on app-date-cell at bounding box center [91, 421] width 193 height 479
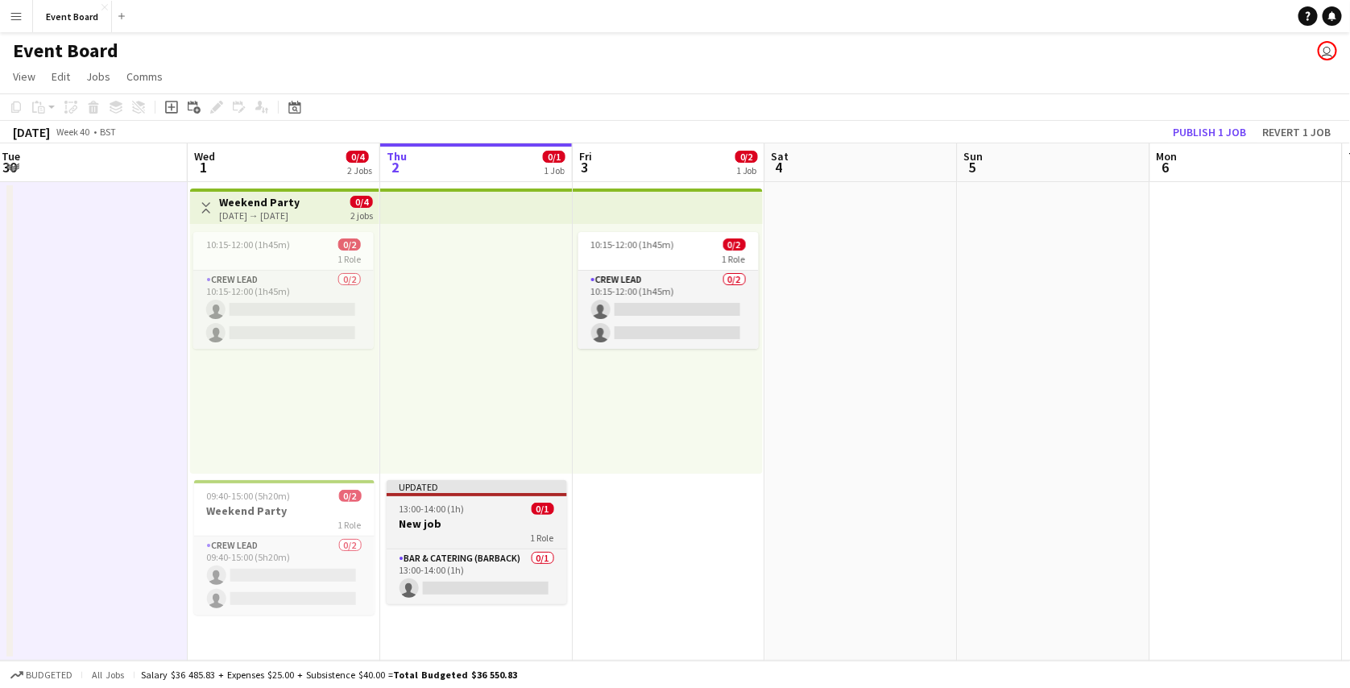
click at [456, 514] on span "13:00-14:00 (1h)" at bounding box center [432, 509] width 65 height 12
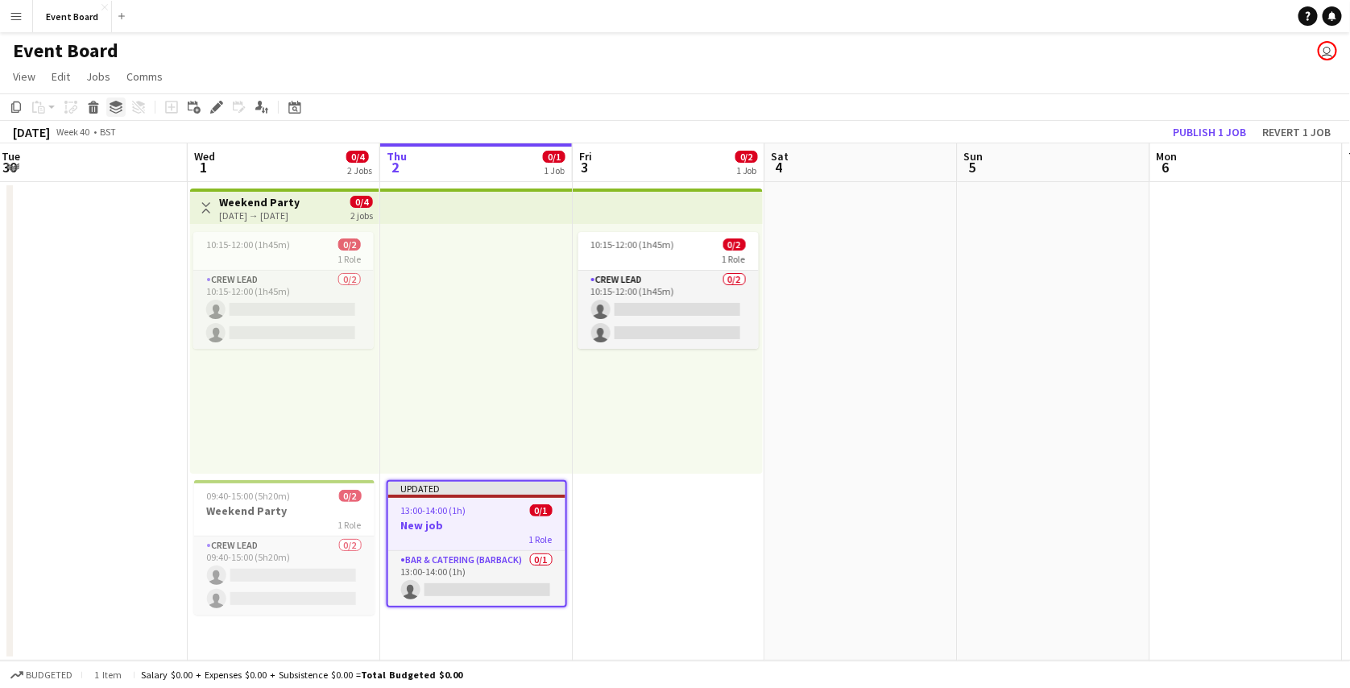
click at [121, 108] on icon "Group" at bounding box center [116, 107] width 13 height 13
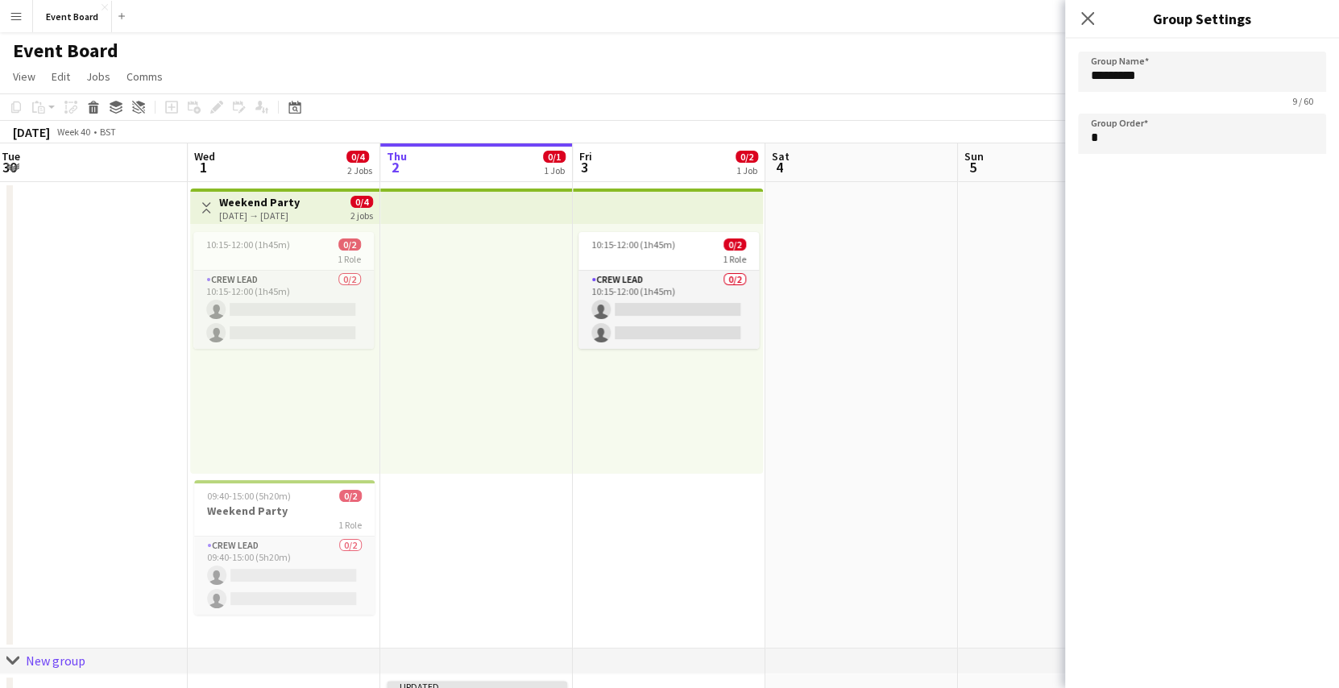
click at [15, 664] on icon "chevron-right" at bounding box center [12, 660] width 13 height 13
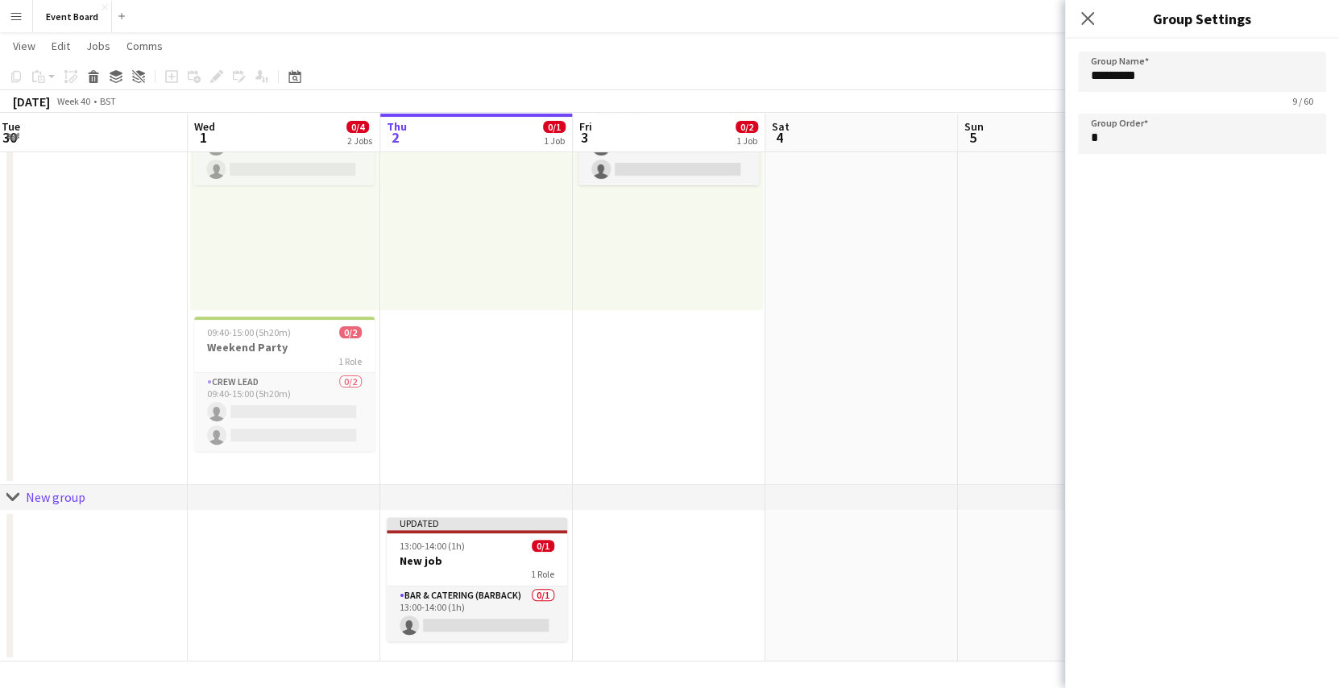
scroll to position [161, 0]
click at [1159, 80] on input "*********" at bounding box center [1202, 72] width 248 height 40
type input "**********"
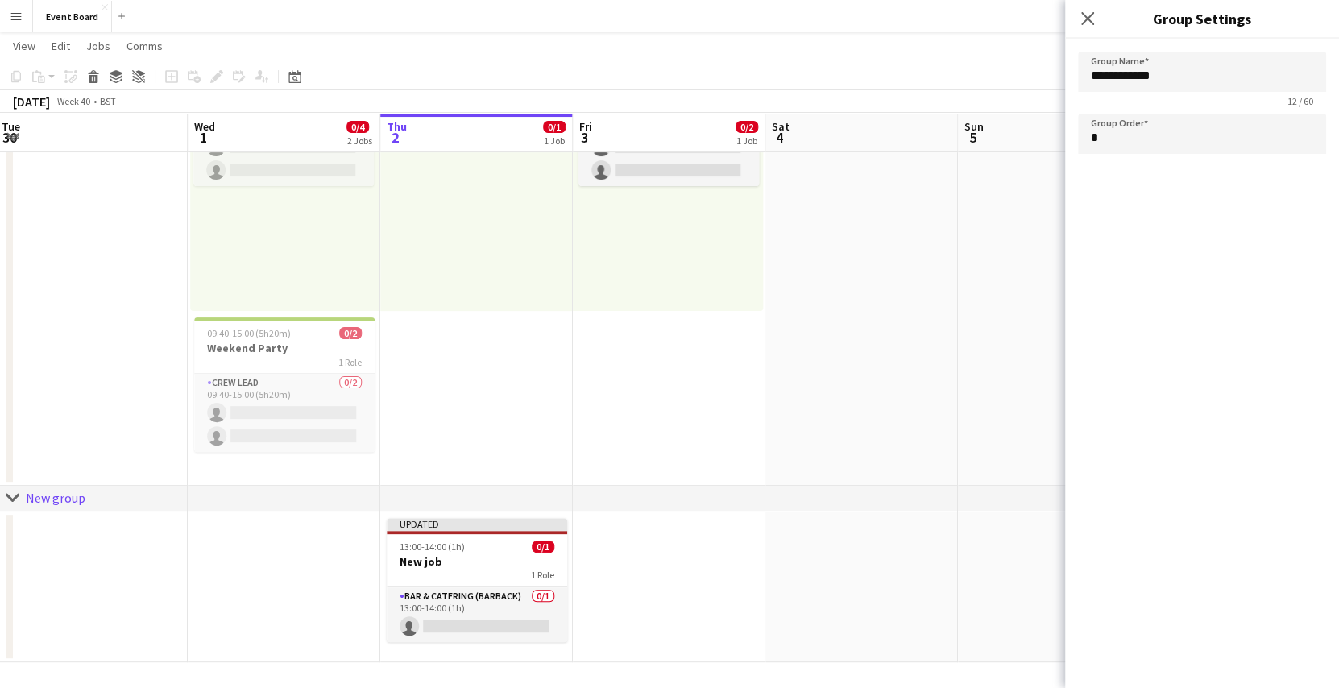
click at [1177, 217] on div "**********" at bounding box center [1202, 363] width 274 height 649
click at [1011, 51] on app-page-menu "View Day view expanded Day view collapsed Month view Date picker Jump to today …" at bounding box center [669, 47] width 1339 height 31
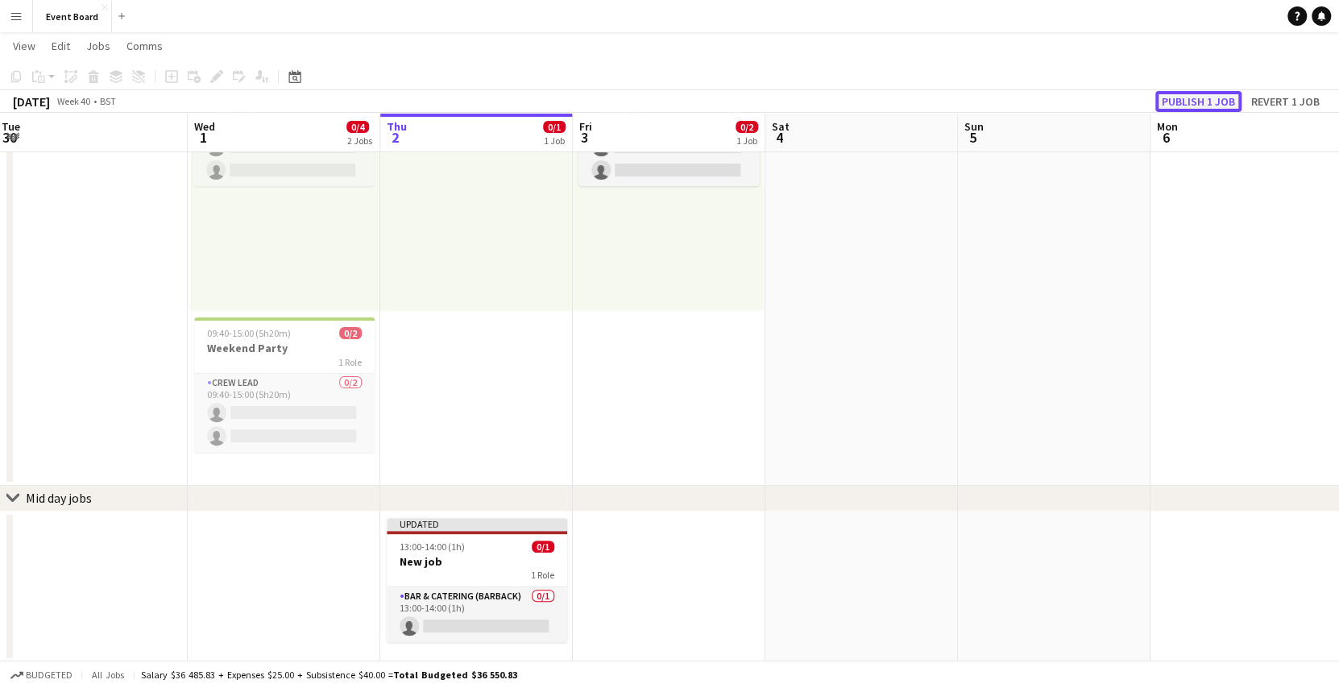
click at [1175, 104] on button "Publish 1 job" at bounding box center [1198, 101] width 86 height 21
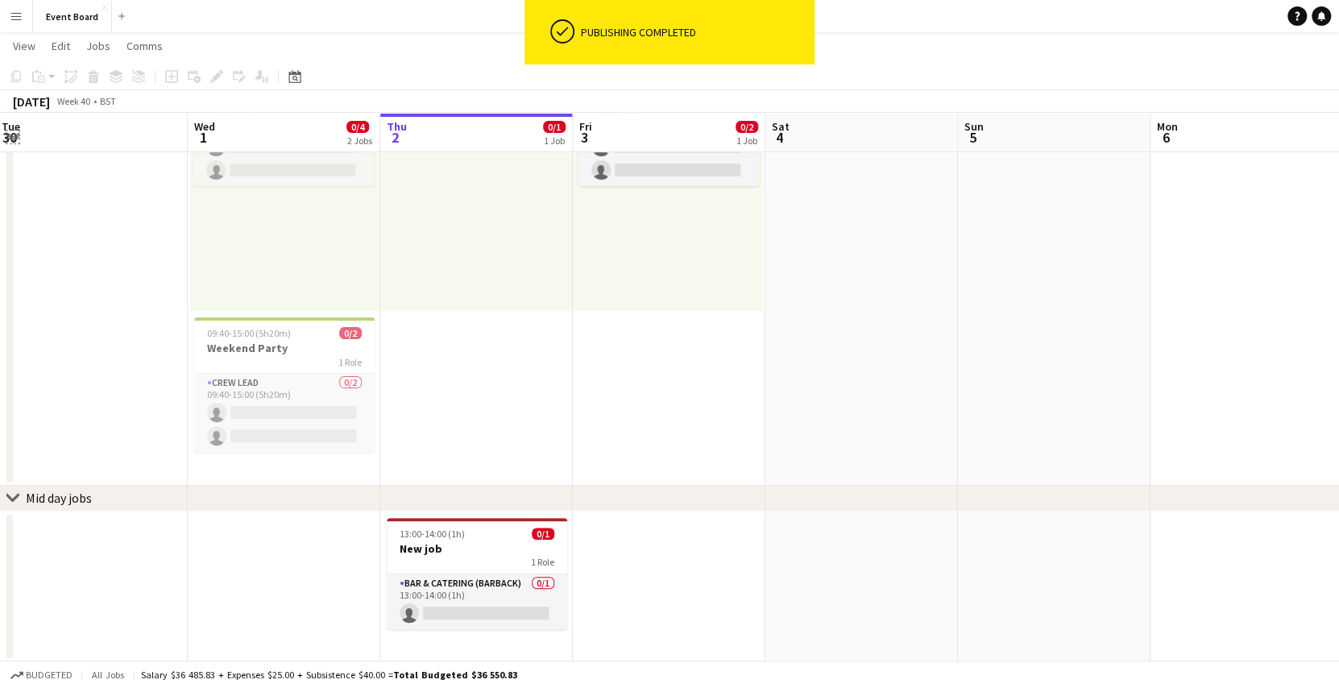
click at [10, 134] on app-icon "Expand/collapse" at bounding box center [12, 135] width 13 height 15
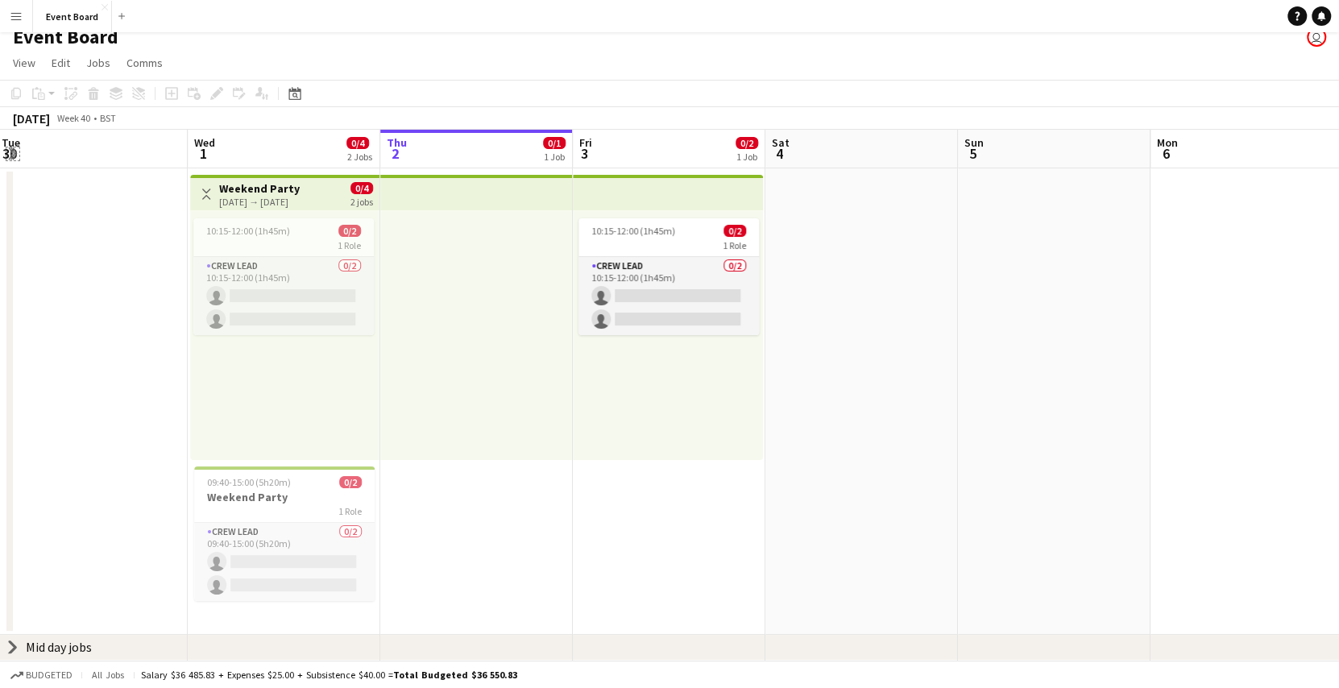
scroll to position [10, 0]
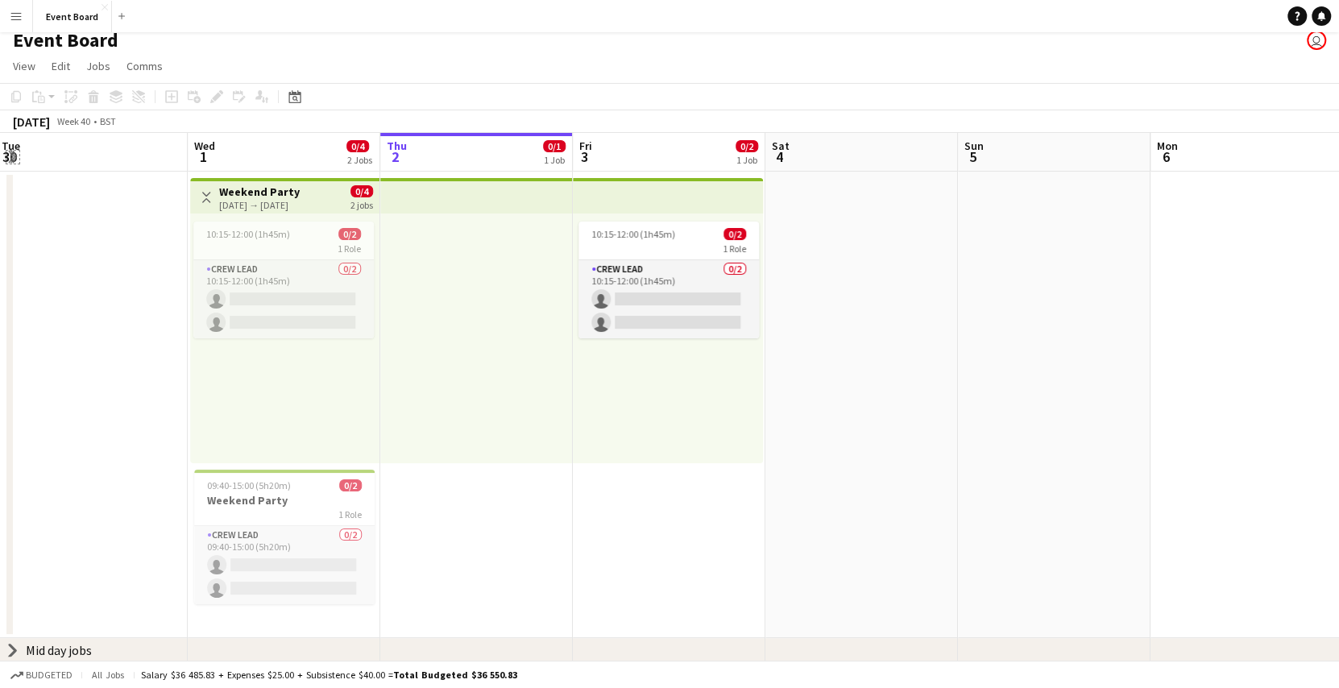
click at [9, 154] on app-icon "Expand/collapse" at bounding box center [11, 157] width 15 height 13
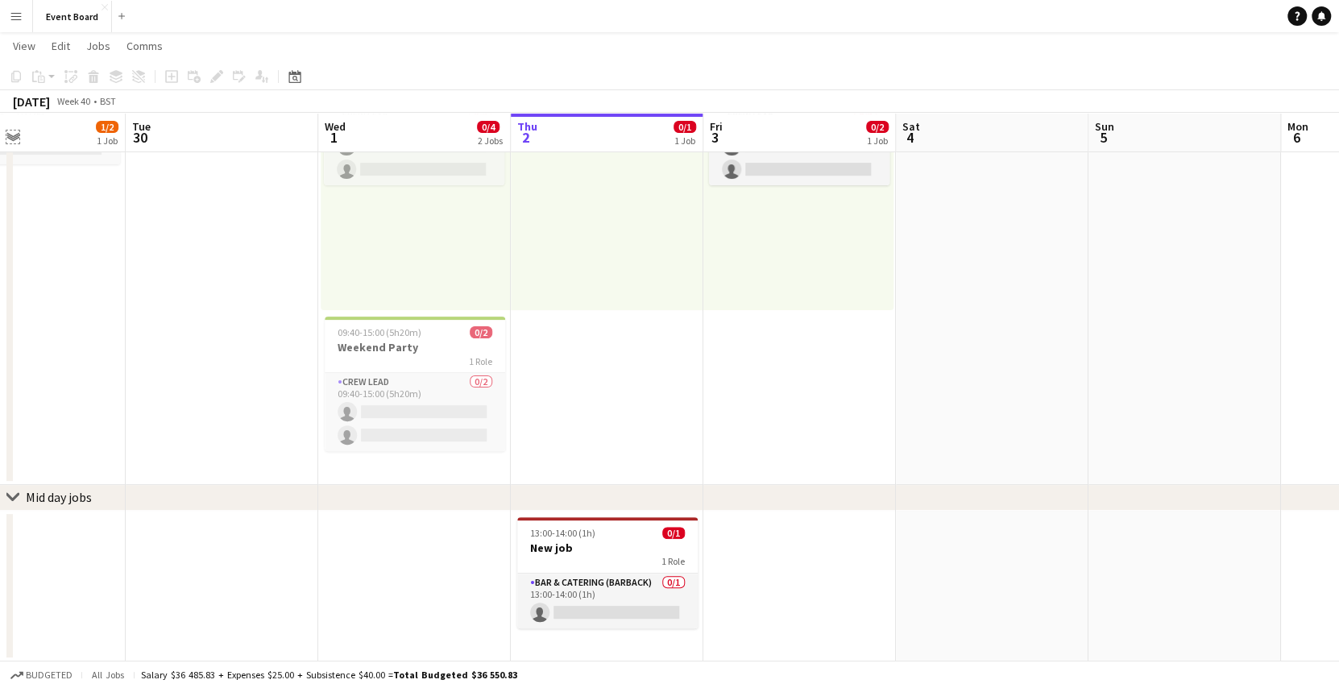
scroll to position [0, 450]
click at [10, 495] on icon at bounding box center [12, 497] width 12 height 6
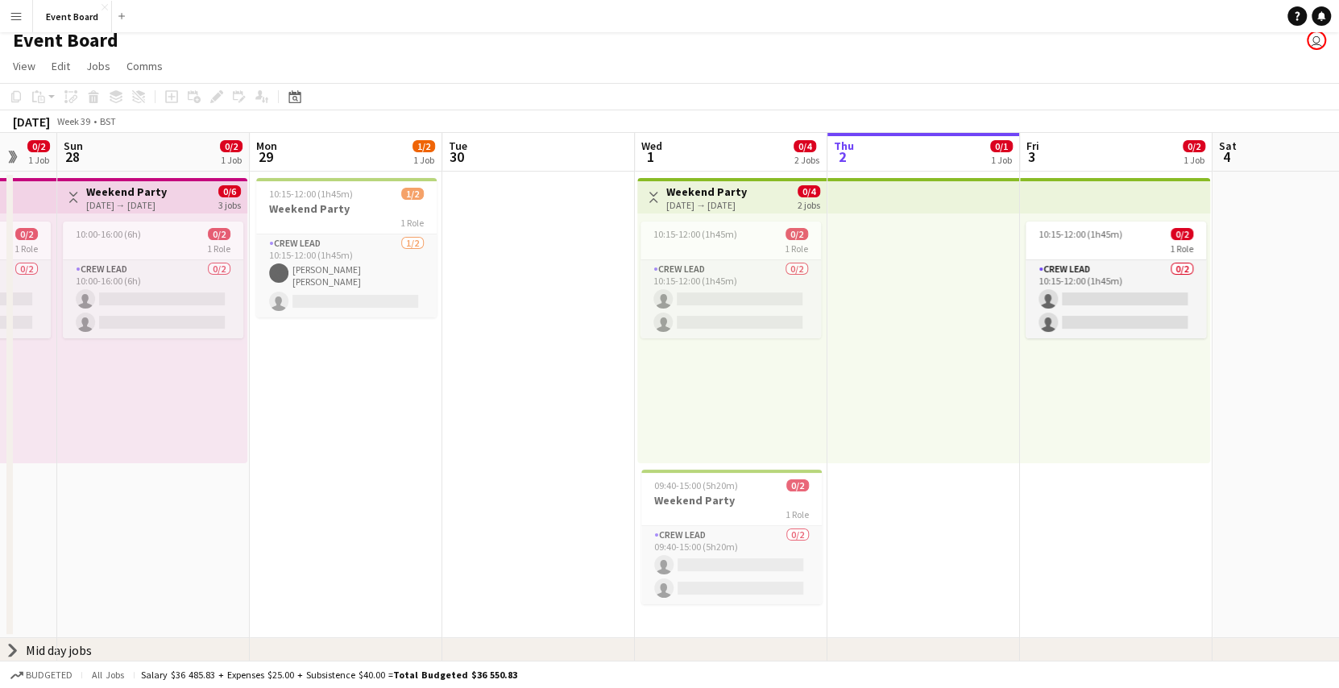
scroll to position [0, 505]
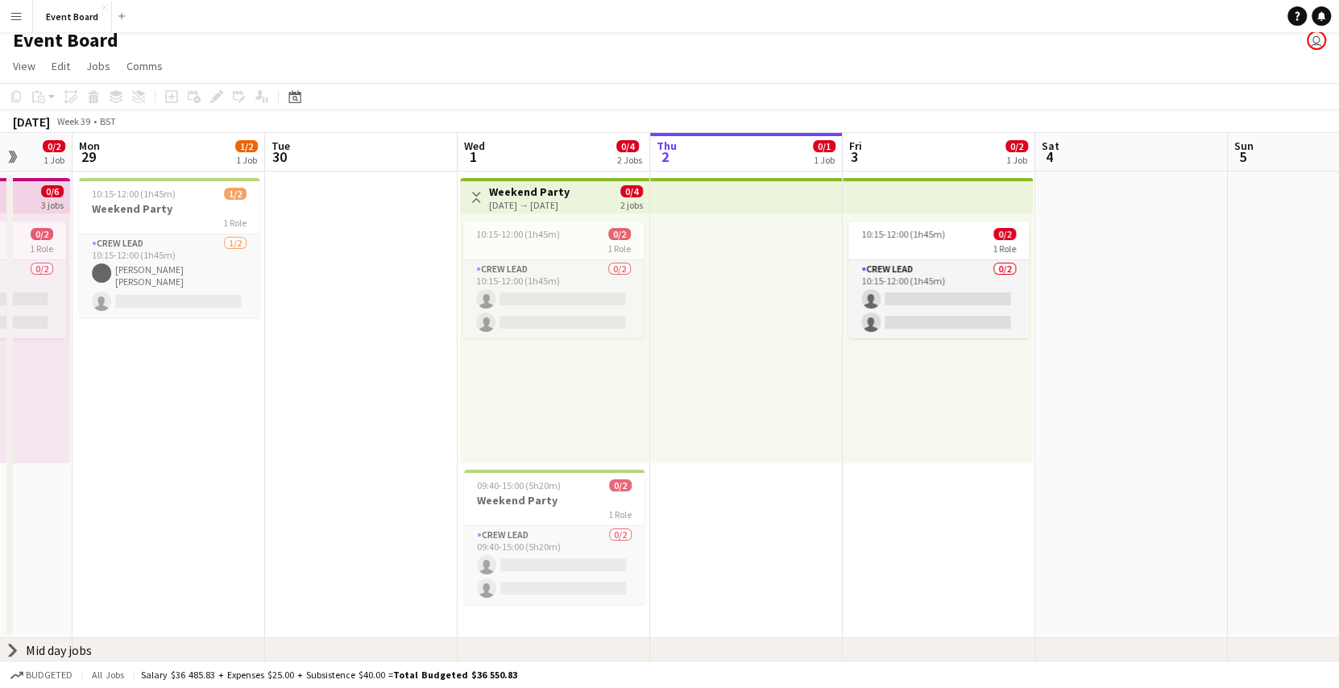
click at [17, 648] on icon "chevron-right" at bounding box center [12, 650] width 13 height 13
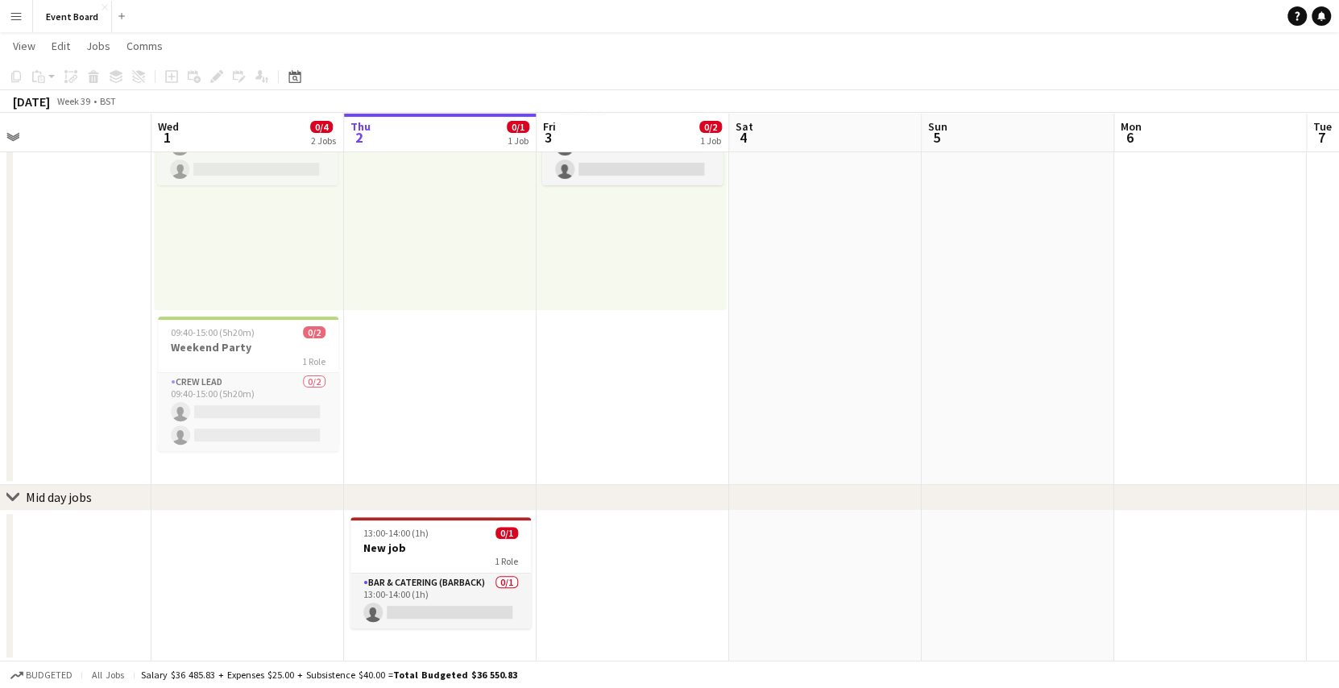
scroll to position [0, 476]
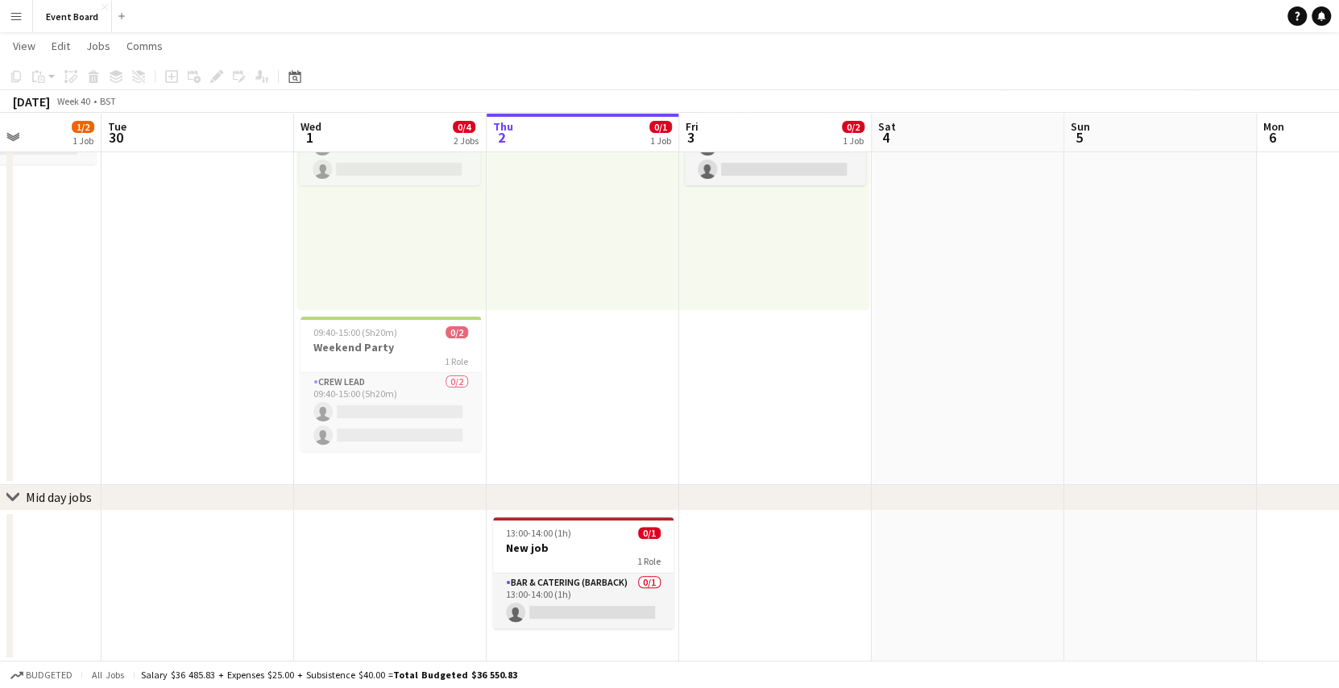
click at [10, 497] on icon at bounding box center [12, 497] width 12 height 6
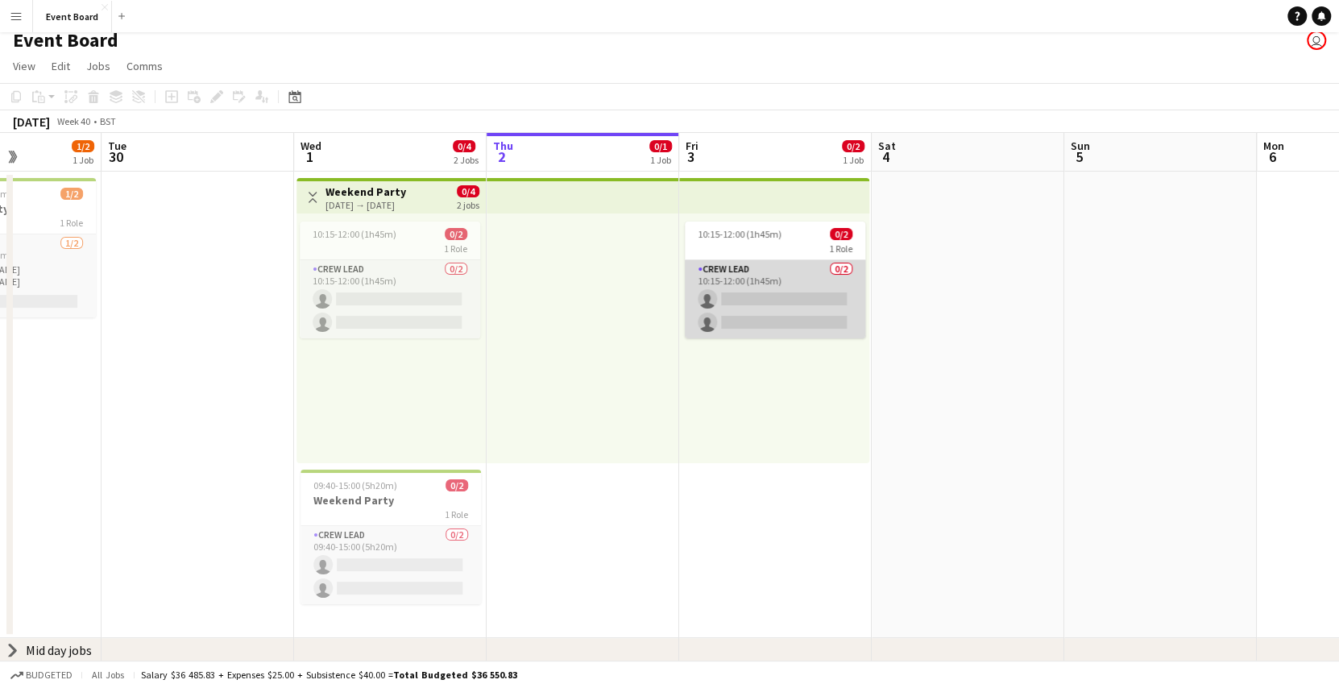
scroll to position [13, 0]
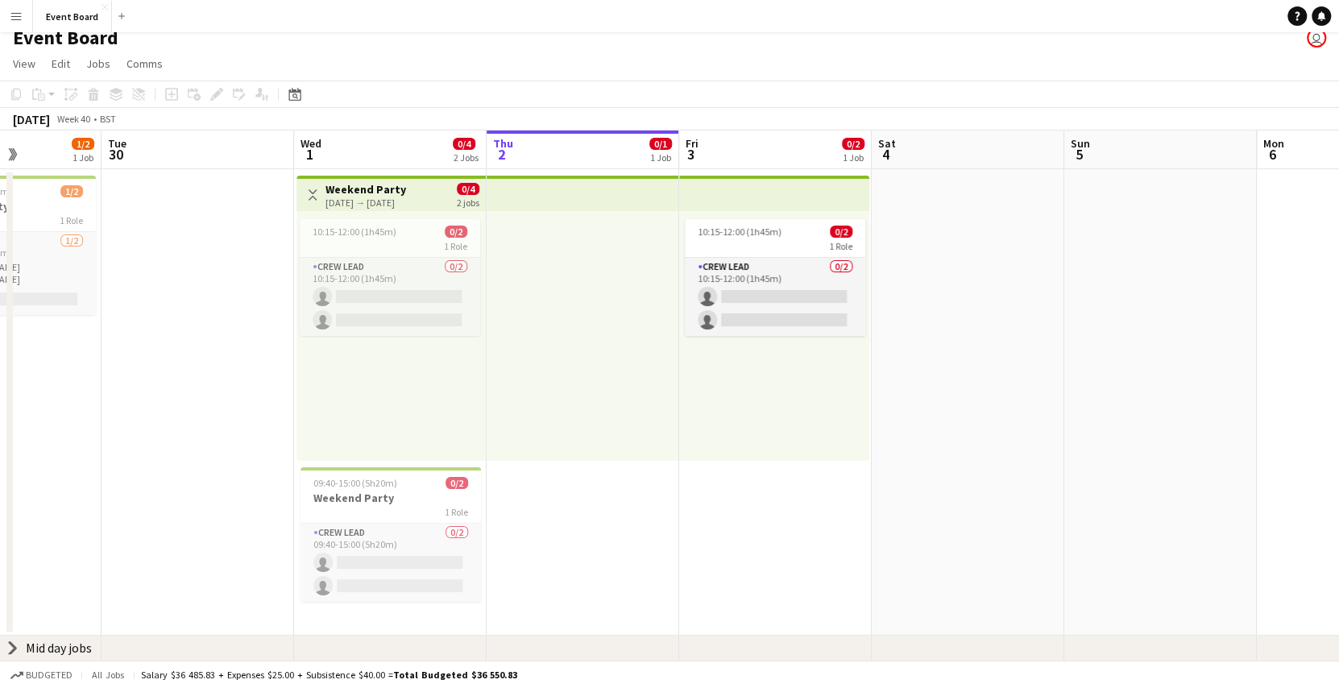
click at [11, 654] on div "chevron-right Mid day jobs" at bounding box center [669, 649] width 1339 height 26
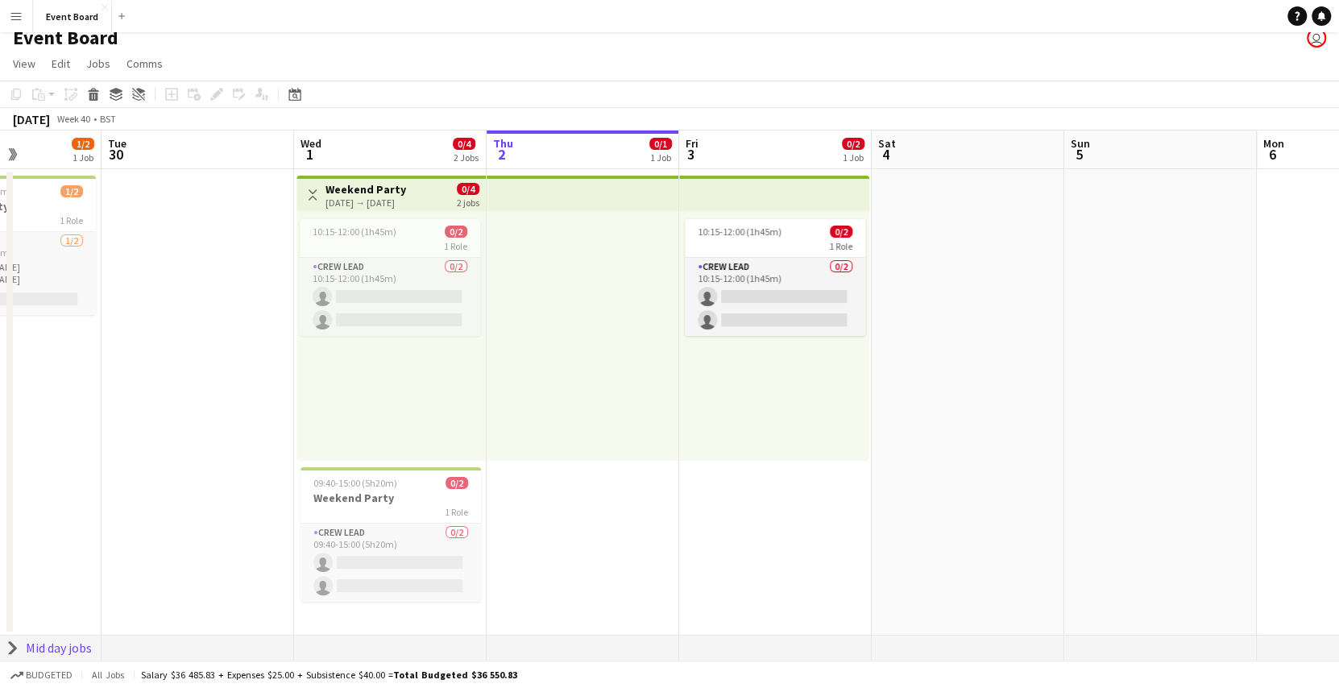
click at [16, 647] on icon "chevron-right" at bounding box center [12, 647] width 13 height 13
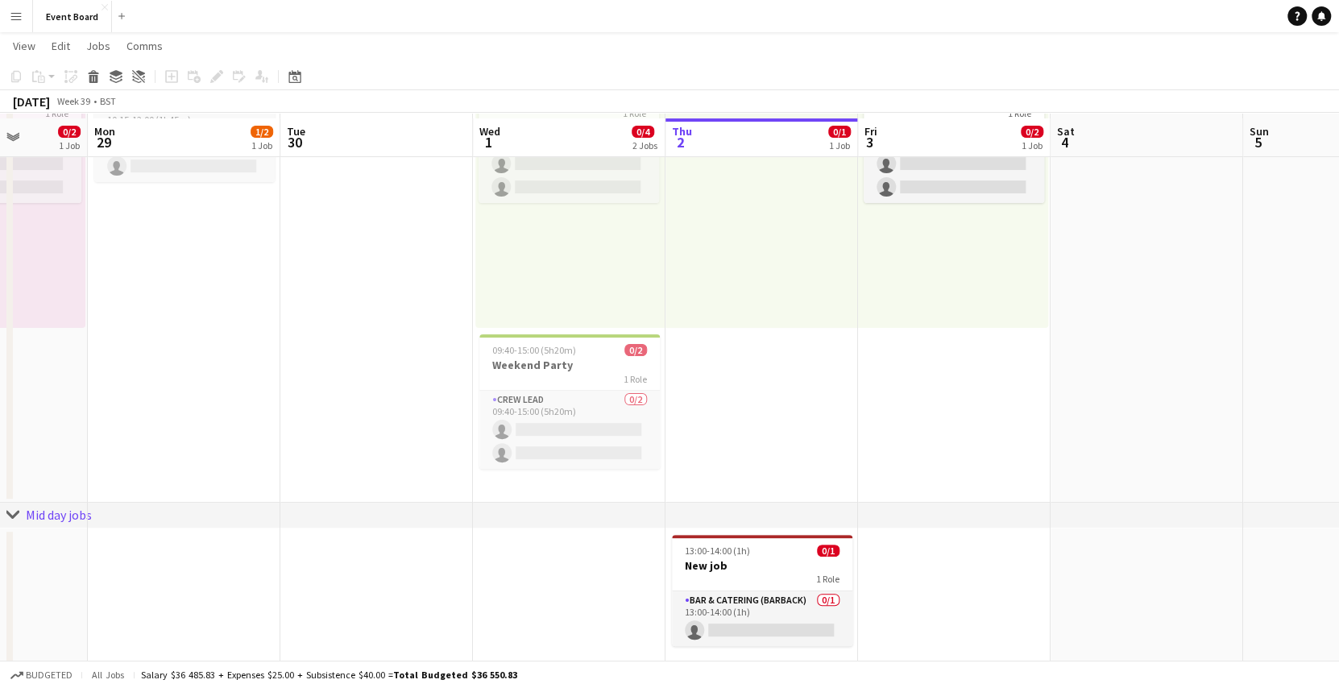
scroll to position [162, 0]
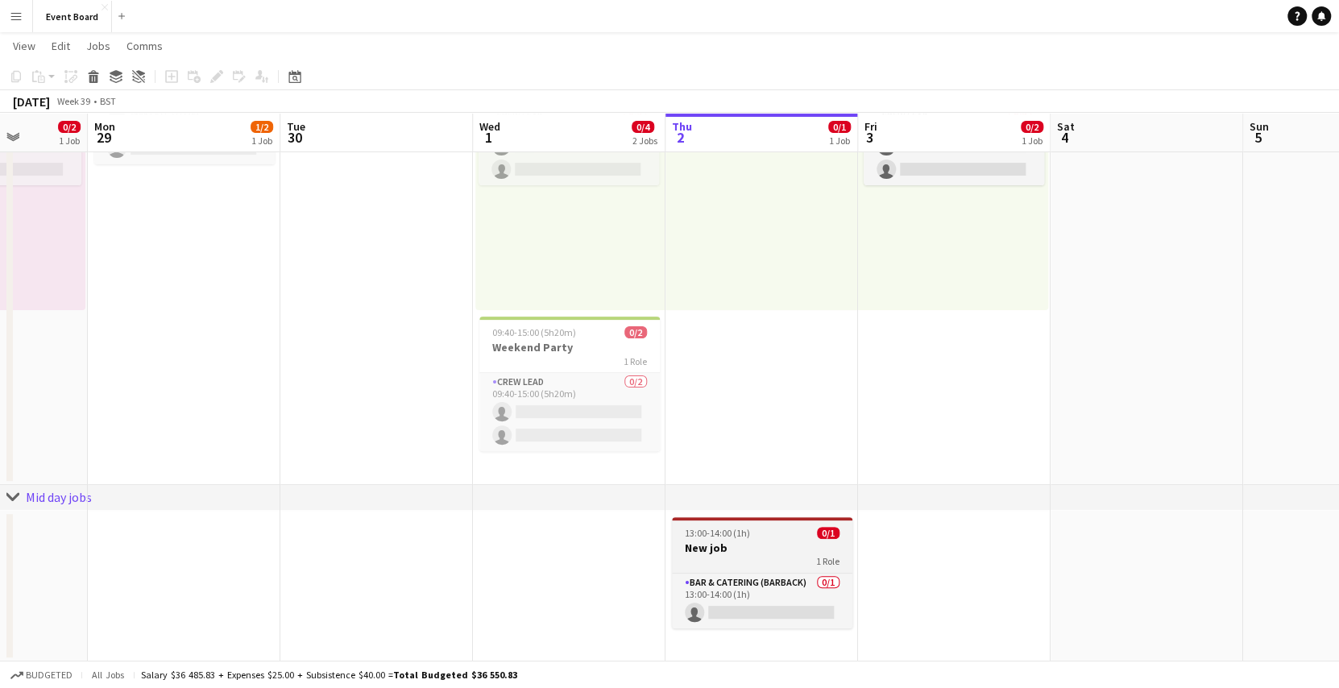
click at [747, 543] on h3 "New job" at bounding box center [762, 548] width 180 height 15
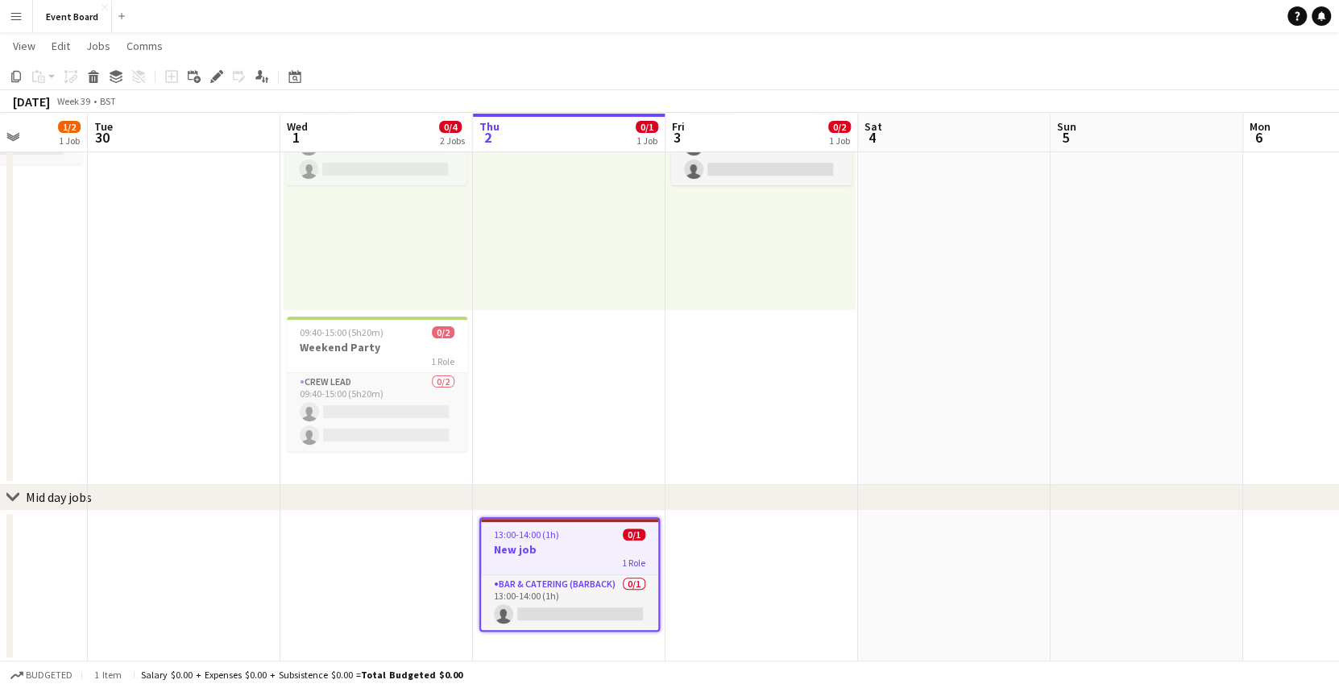
scroll to position [0, 463]
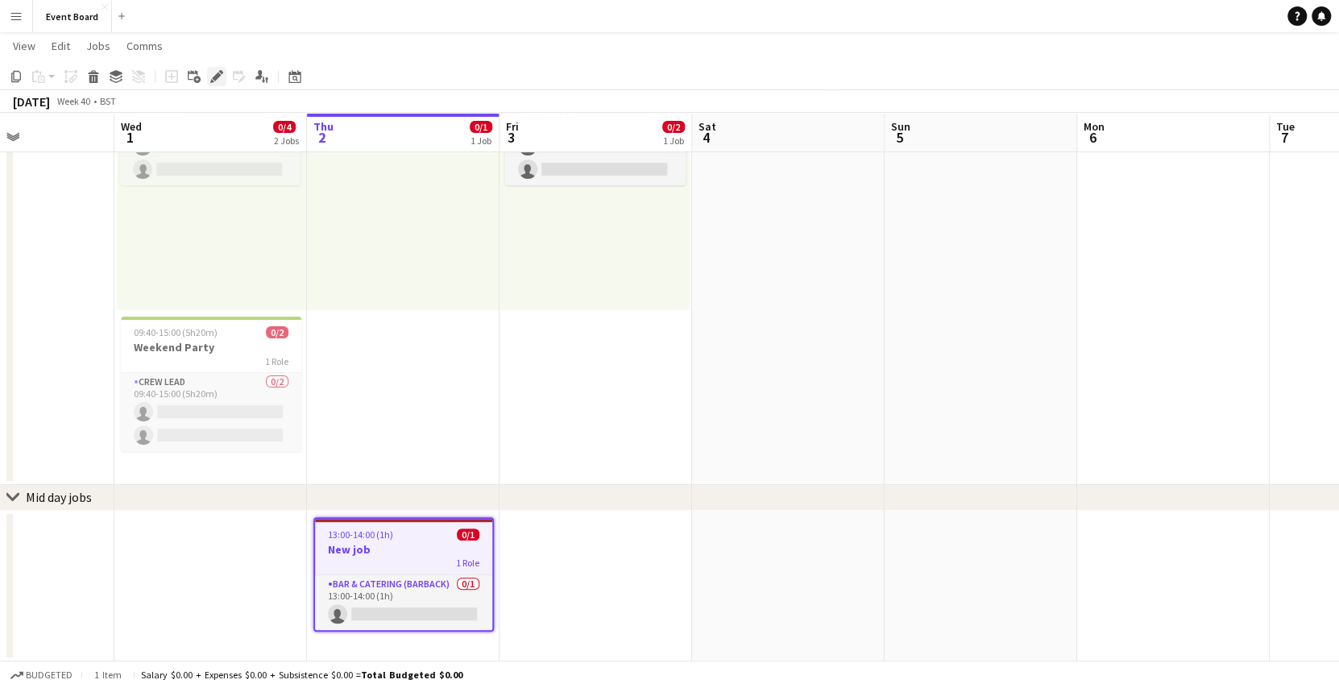
click at [211, 79] on icon "Edit" at bounding box center [216, 76] width 13 height 13
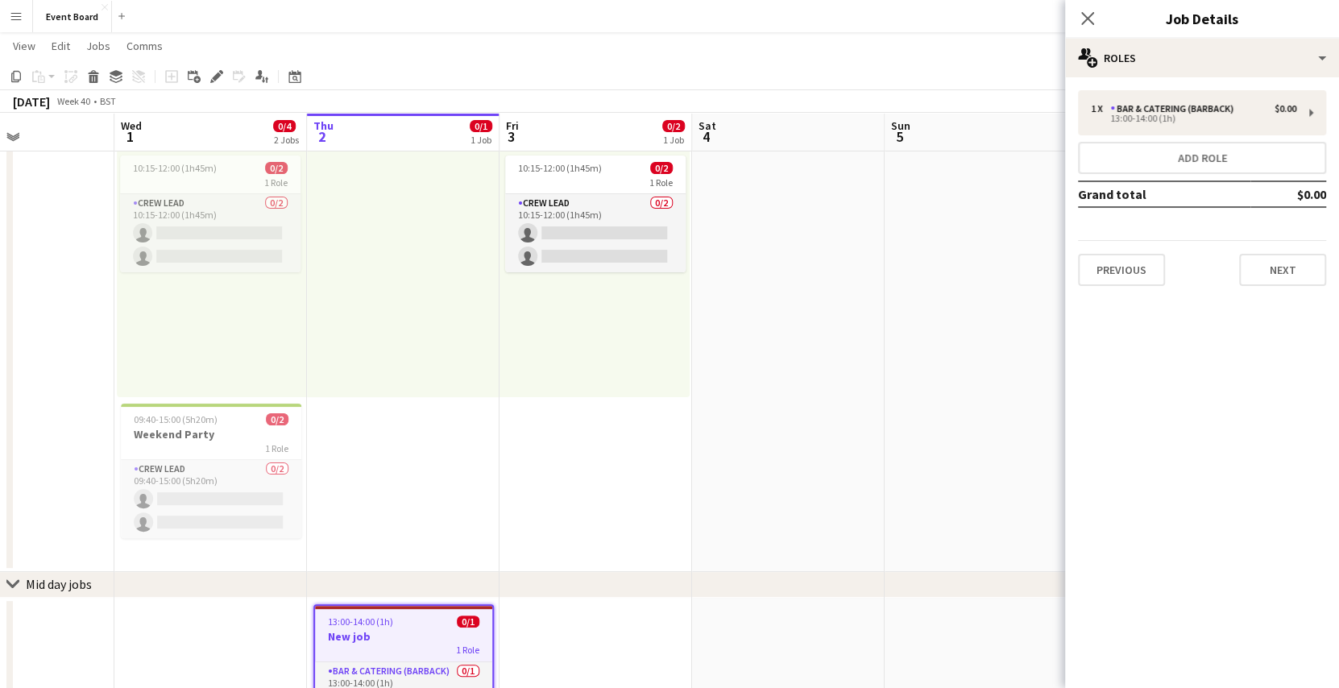
scroll to position [74, 0]
click at [644, 172] on div "10:15-12:00 (1h45m) 0/2" at bounding box center [595, 169] width 180 height 12
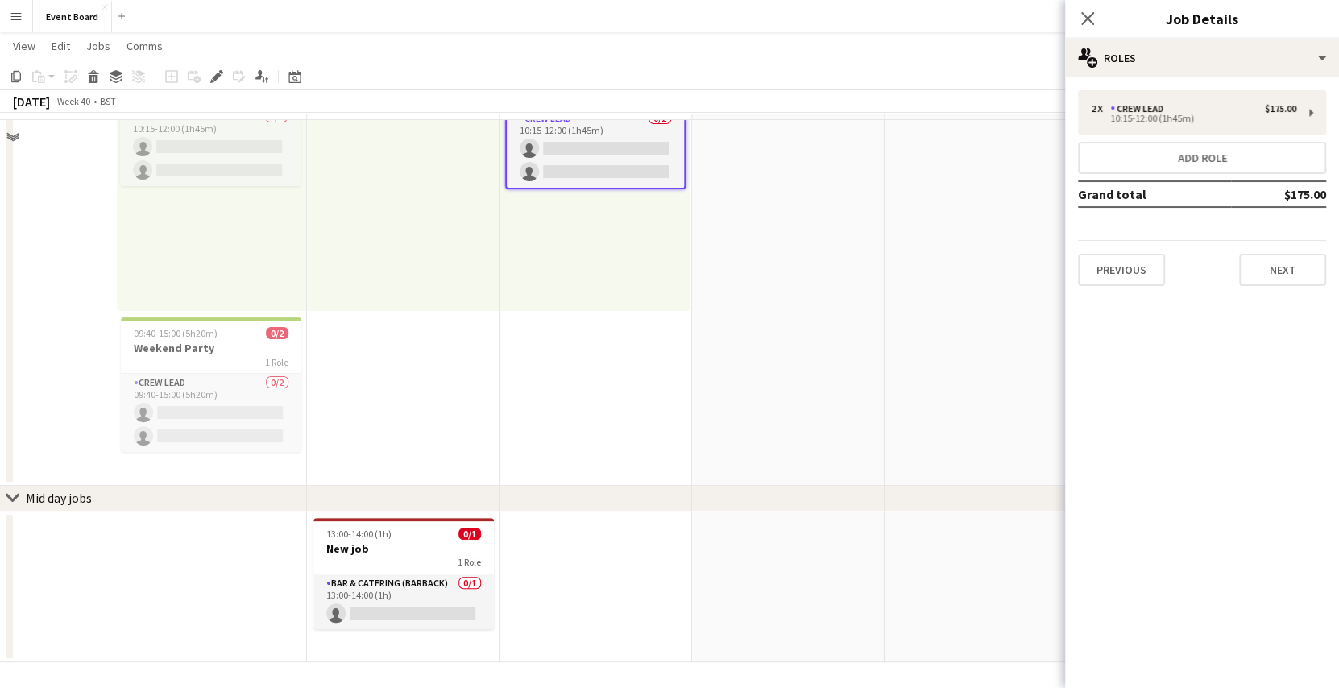
scroll to position [162, 0]
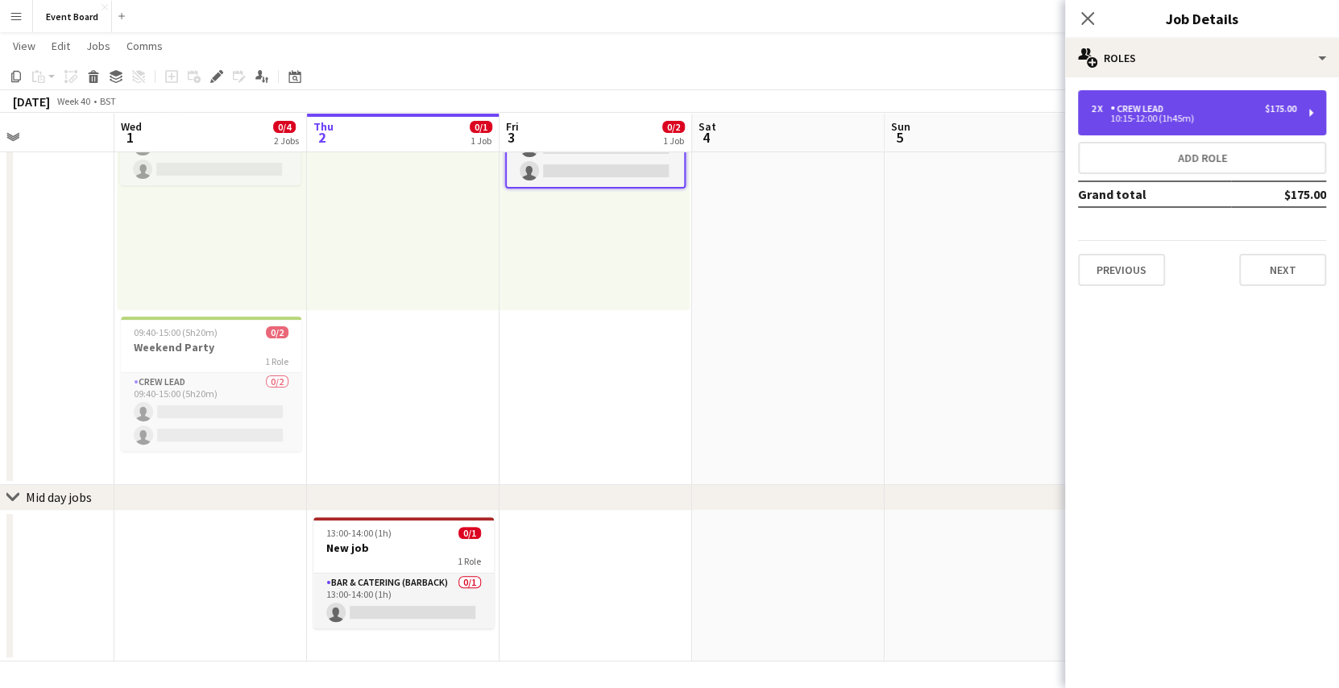
click at [1217, 95] on div "2 x Crew Lead $175.00 10:15-12:00 (1h45m)" at bounding box center [1202, 112] width 248 height 45
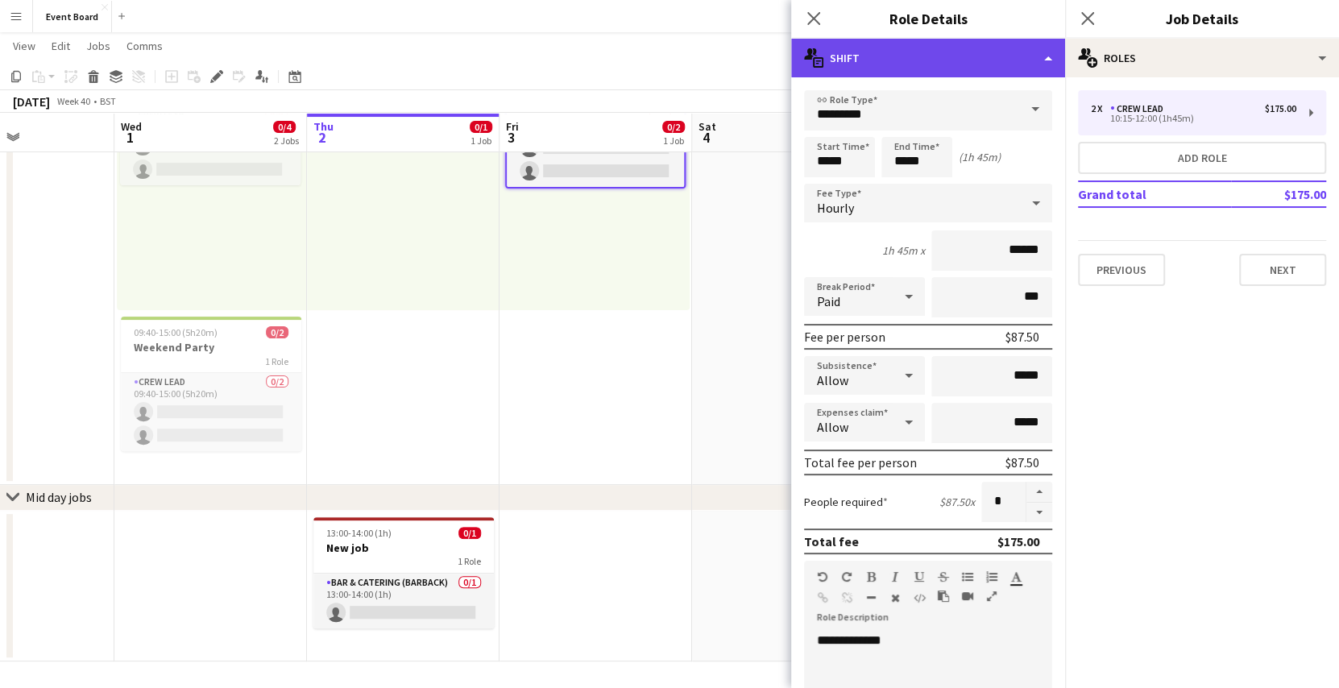
click at [931, 50] on div "multiple-actions-text Shift" at bounding box center [928, 58] width 274 height 39
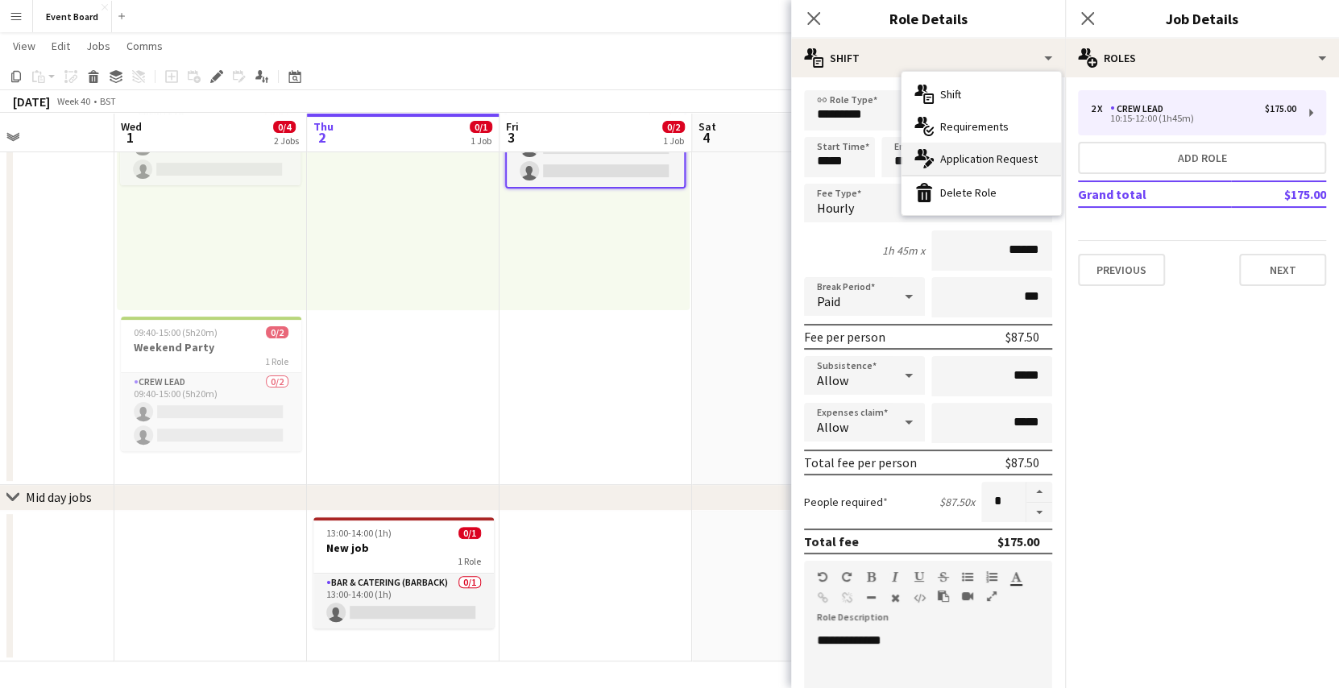
click at [968, 156] on span "Application Request" at bounding box center [988, 158] width 97 height 15
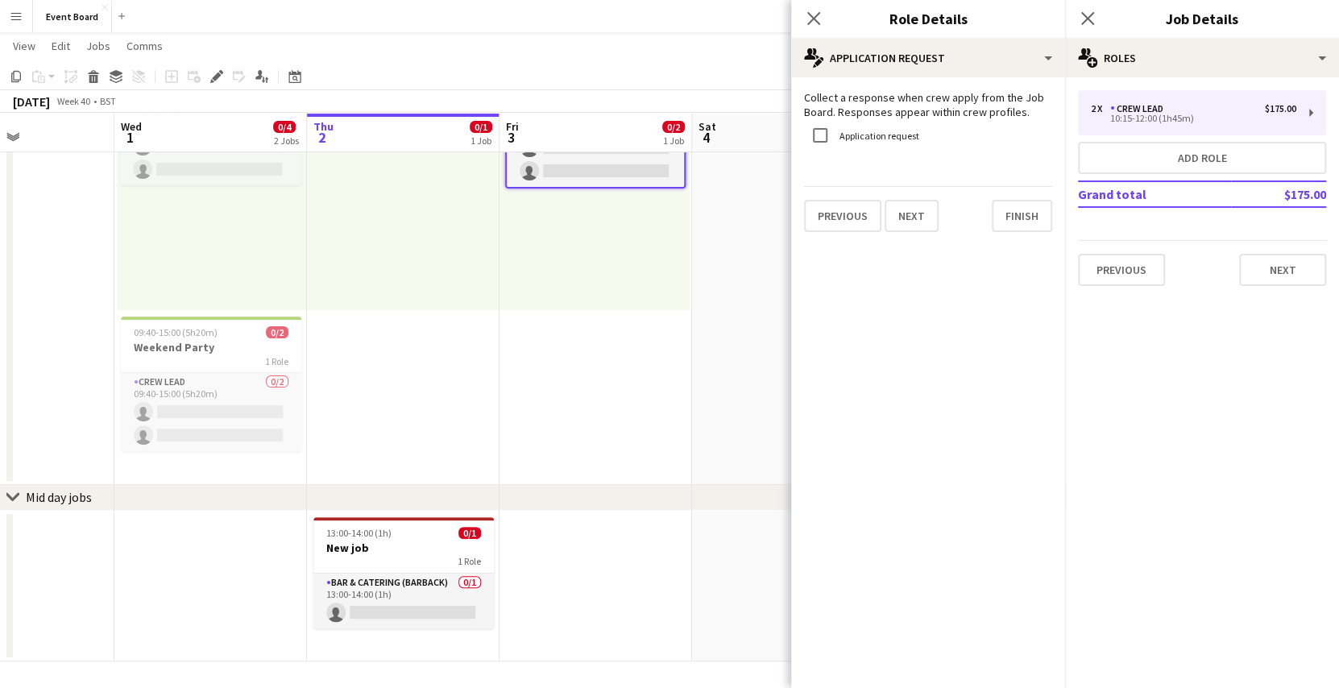
click at [19, 20] on app-icon "Menu" at bounding box center [16, 16] width 13 height 13
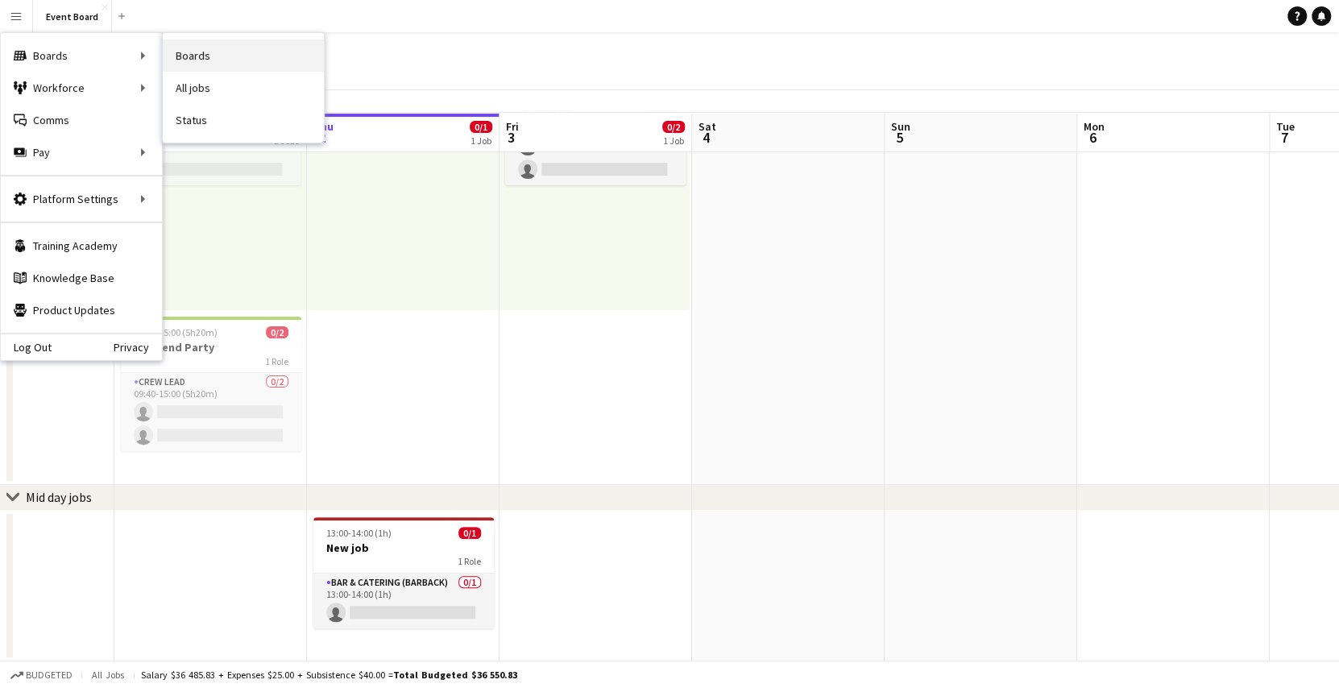
click at [193, 57] on link "Boards" at bounding box center [243, 55] width 161 height 32
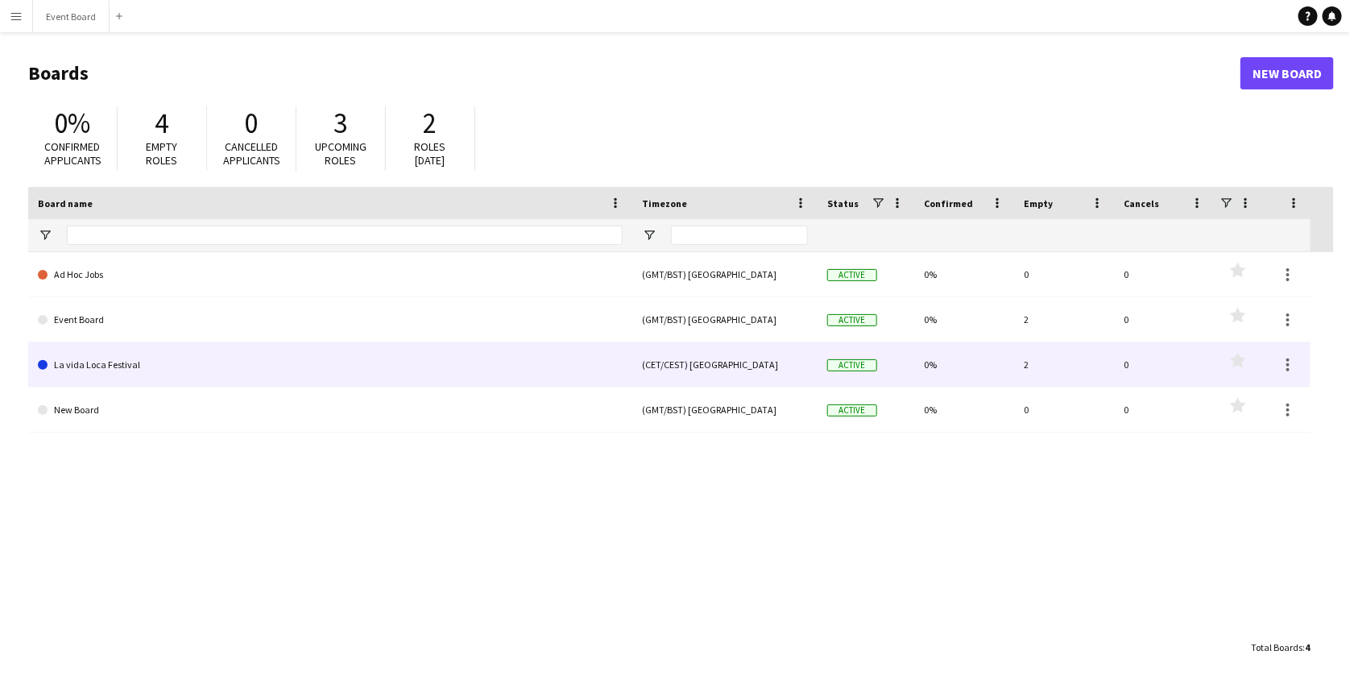
click at [164, 350] on link "La vida Loca Festival" at bounding box center [330, 364] width 585 height 45
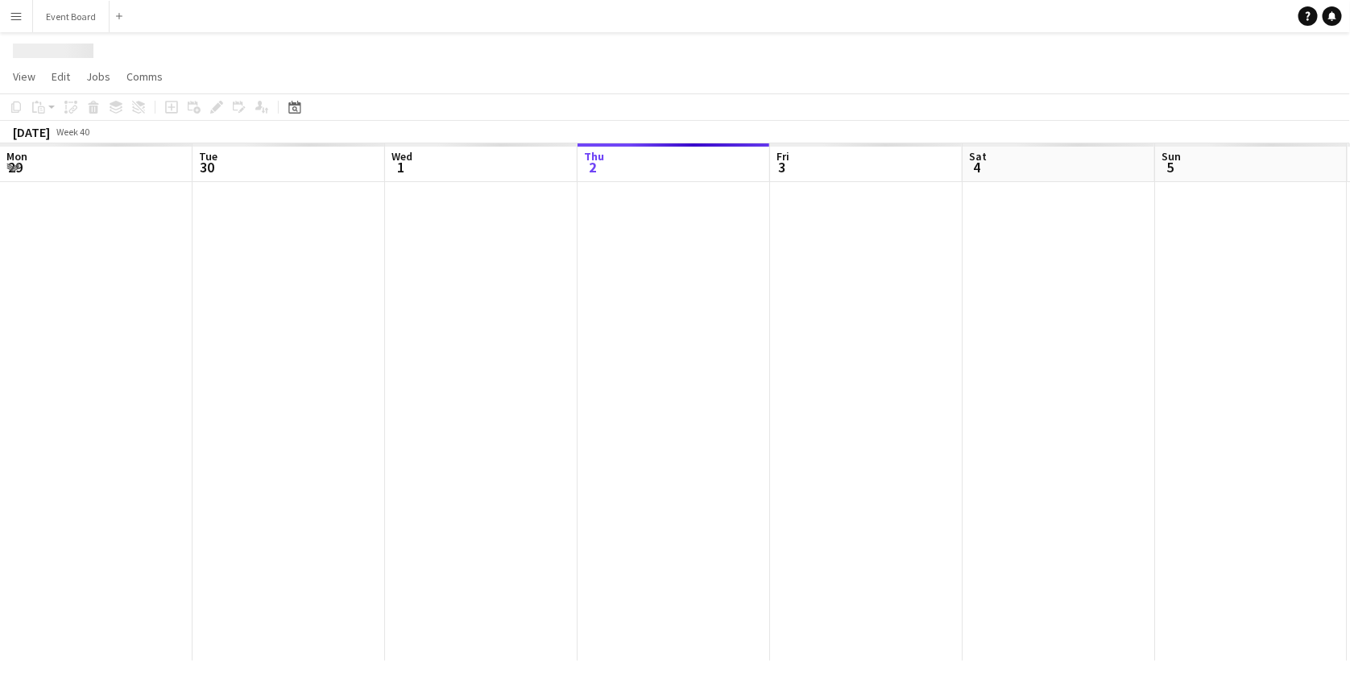
scroll to position [0, 385]
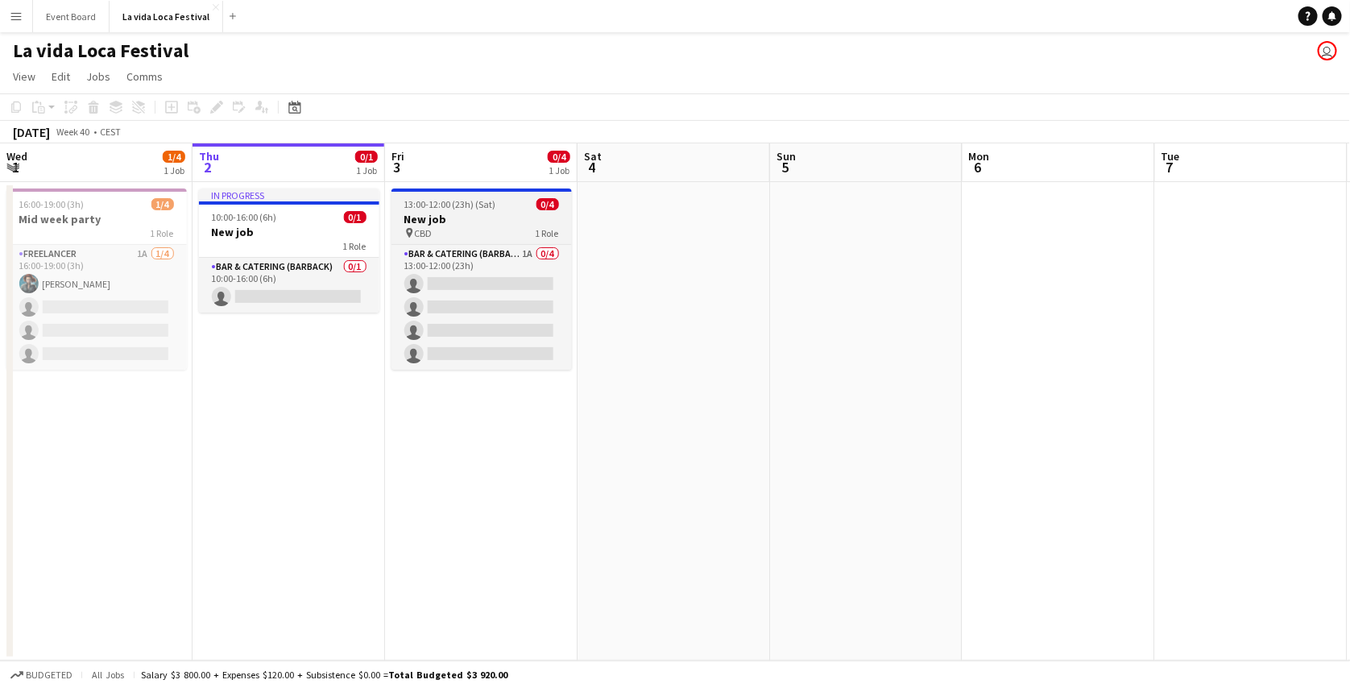
click at [482, 229] on div "pin CBD 1 Role" at bounding box center [482, 232] width 180 height 13
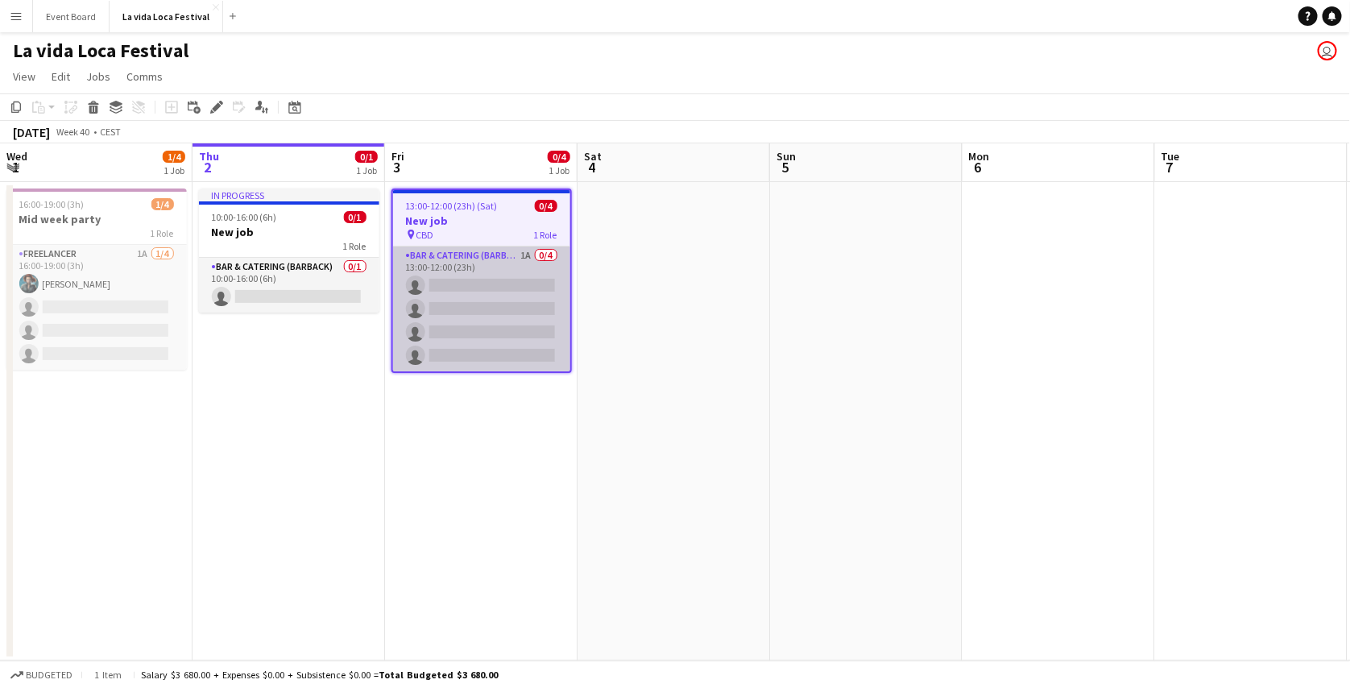
click at [467, 255] on app-card-role "Bar & Catering (Barback) 1A 0/4 13:00-12:00 (23h) single-neutral-actions single…" at bounding box center [481, 309] width 177 height 125
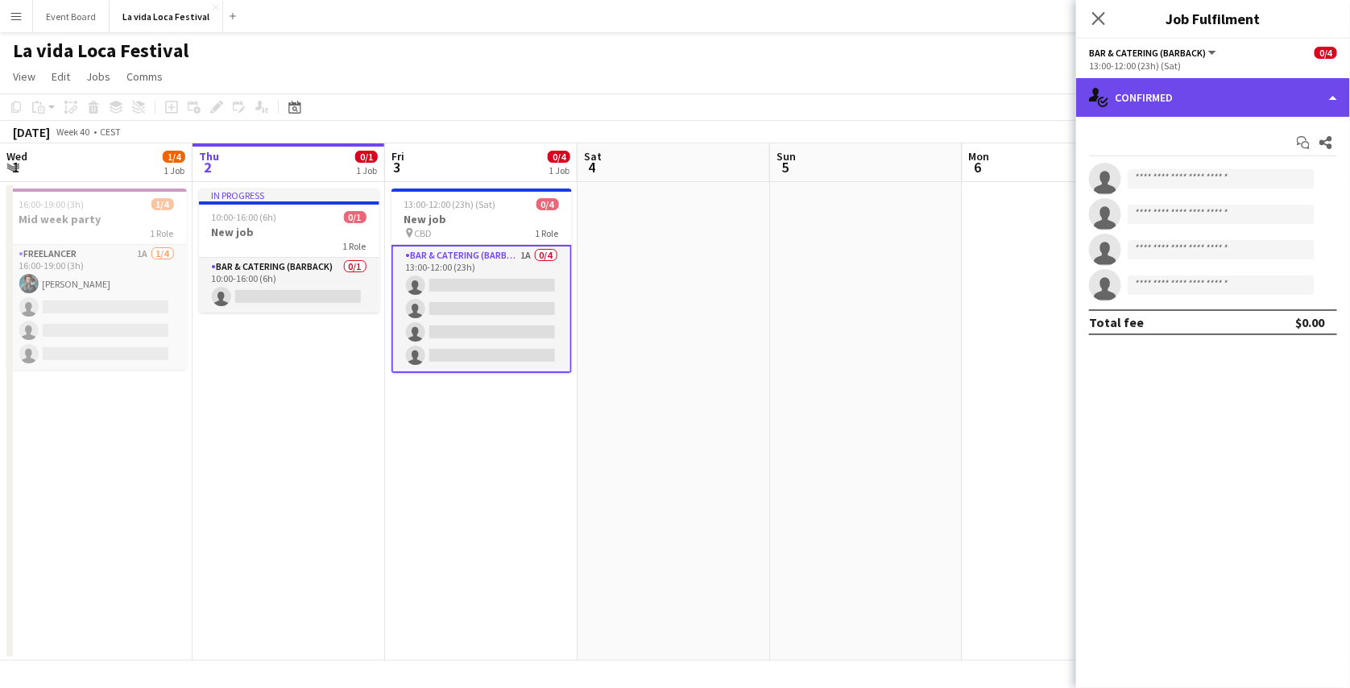
click at [1229, 97] on div "single-neutral-actions-check-2 Confirmed" at bounding box center [1213, 97] width 274 height 39
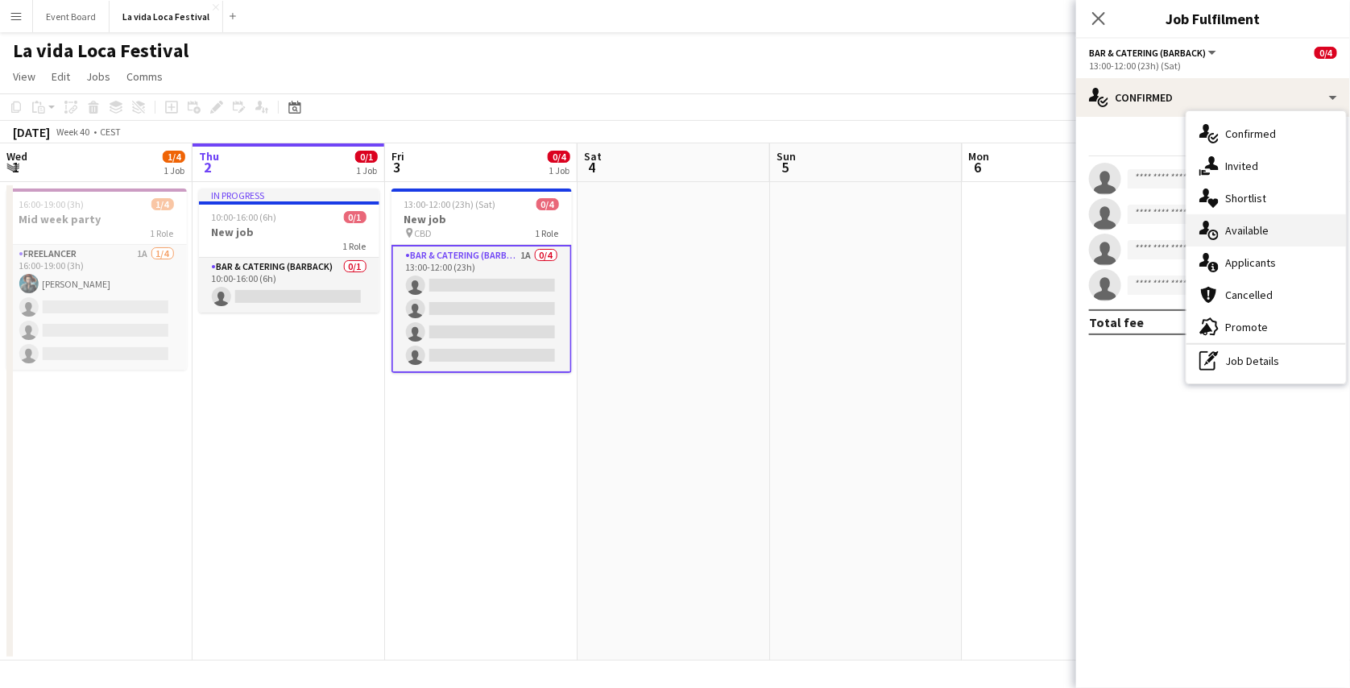
click at [1277, 238] on div "single-neutral-actions-upload Available" at bounding box center [1267, 230] width 160 height 32
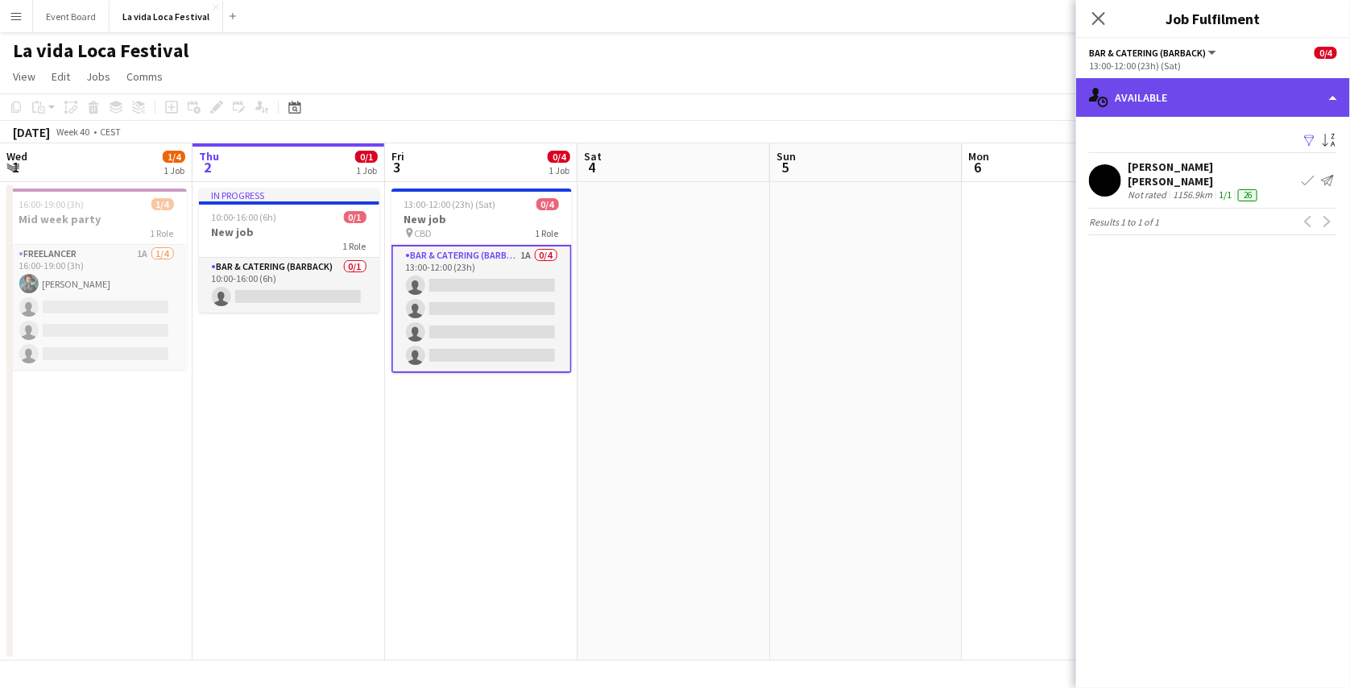
click at [1226, 93] on div "single-neutral-actions-upload Available" at bounding box center [1213, 97] width 274 height 39
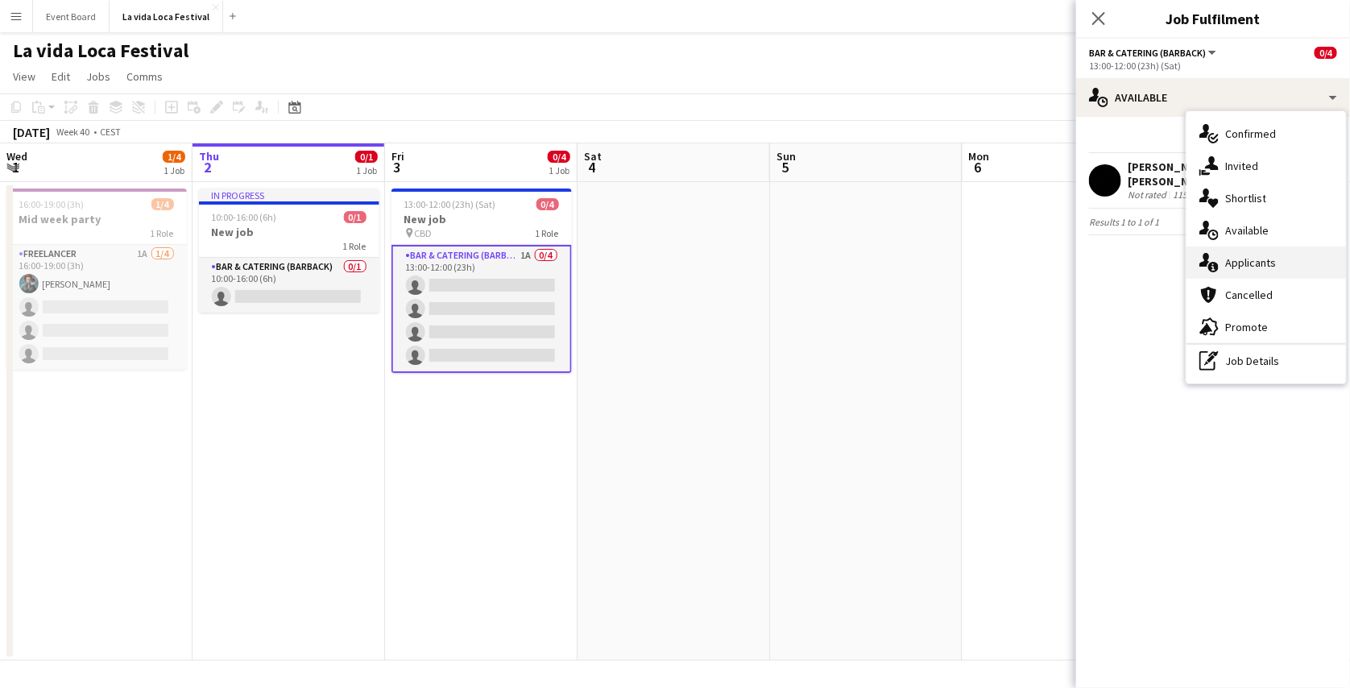
click at [1249, 251] on div "single-neutral-actions-information Applicants" at bounding box center [1267, 263] width 160 height 32
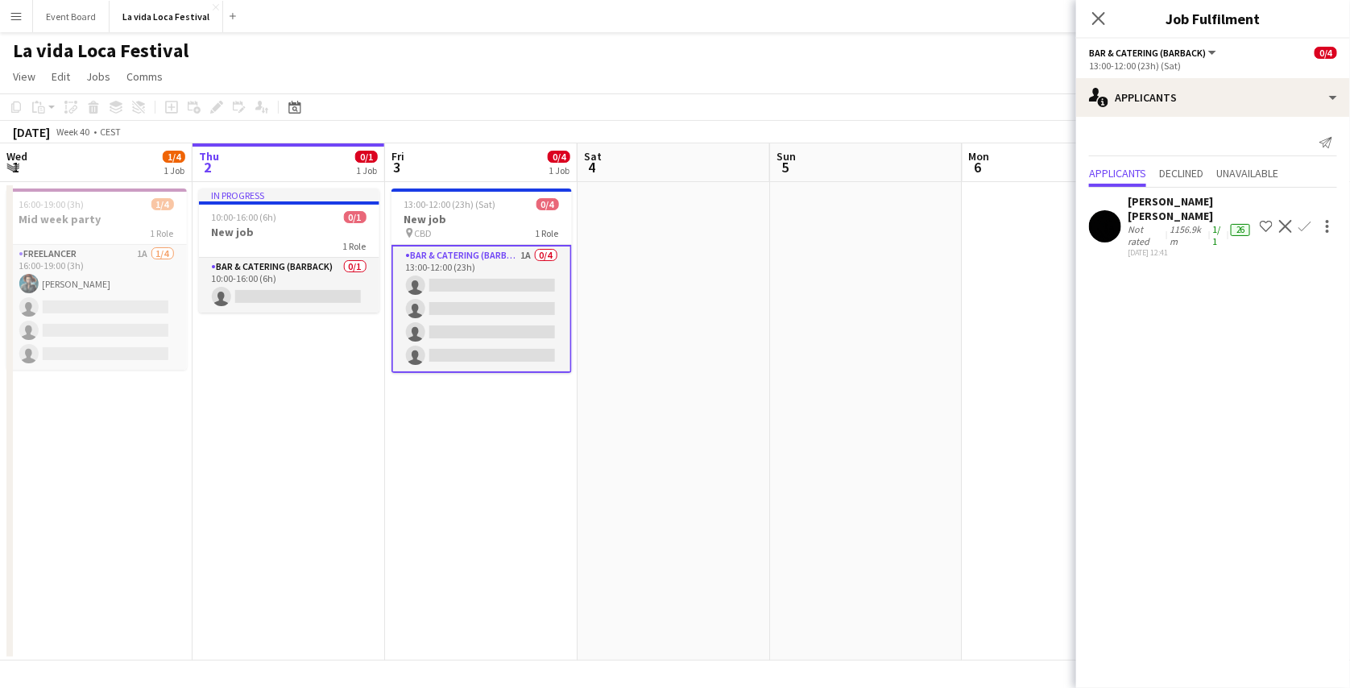
click at [1188, 205] on div "[PERSON_NAME] [PERSON_NAME]" at bounding box center [1191, 208] width 126 height 29
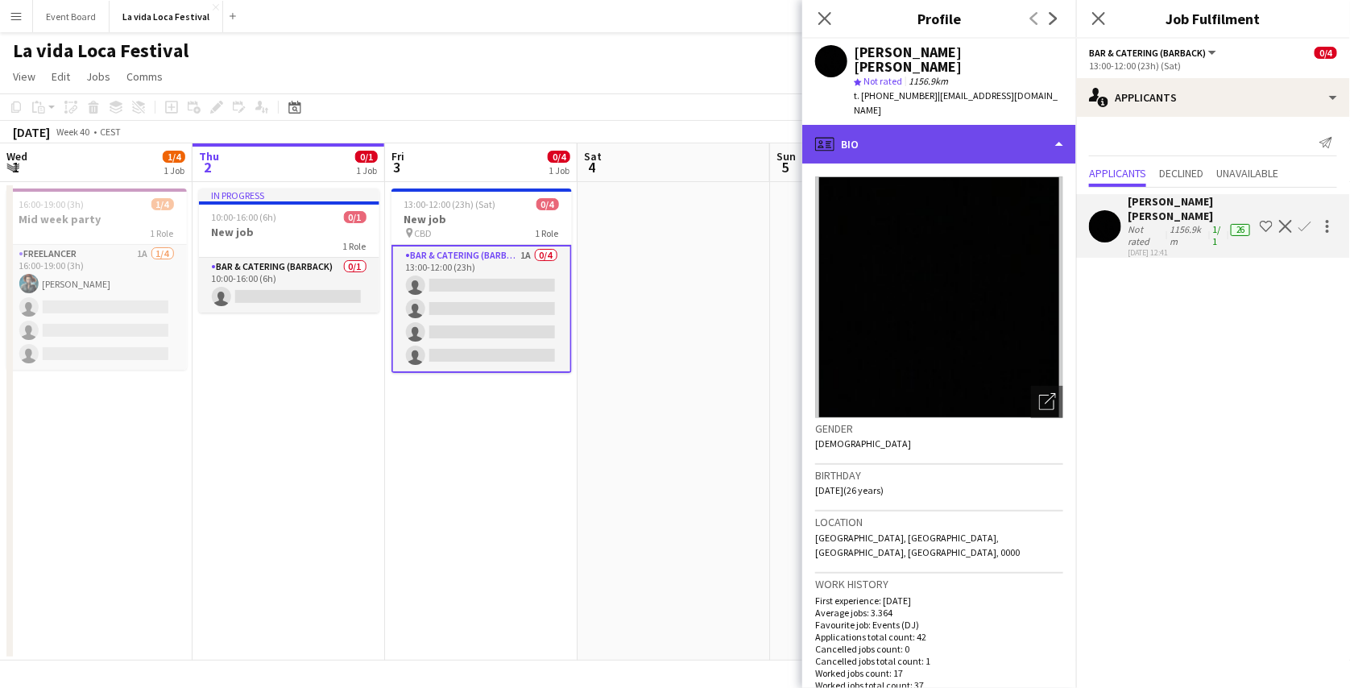
click at [1001, 125] on div "profile Bio" at bounding box center [939, 144] width 274 height 39
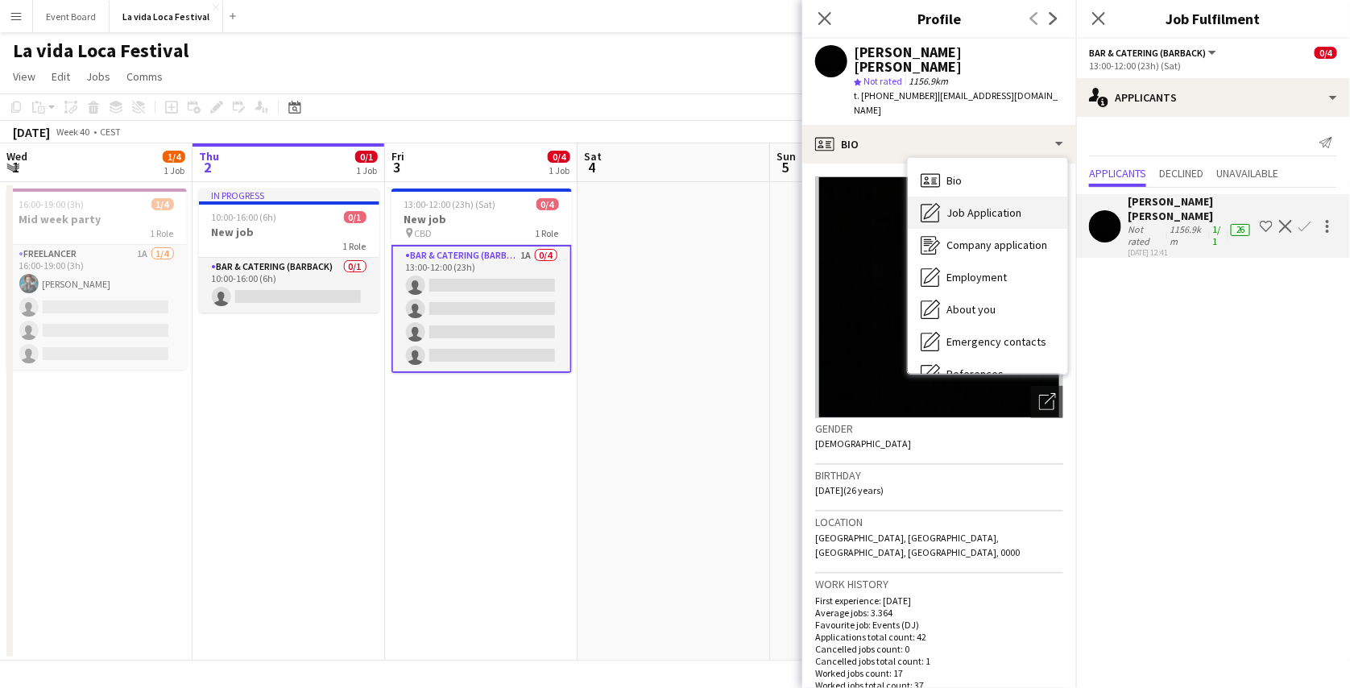
click at [997, 205] on span "Job Application" at bounding box center [984, 212] width 75 height 15
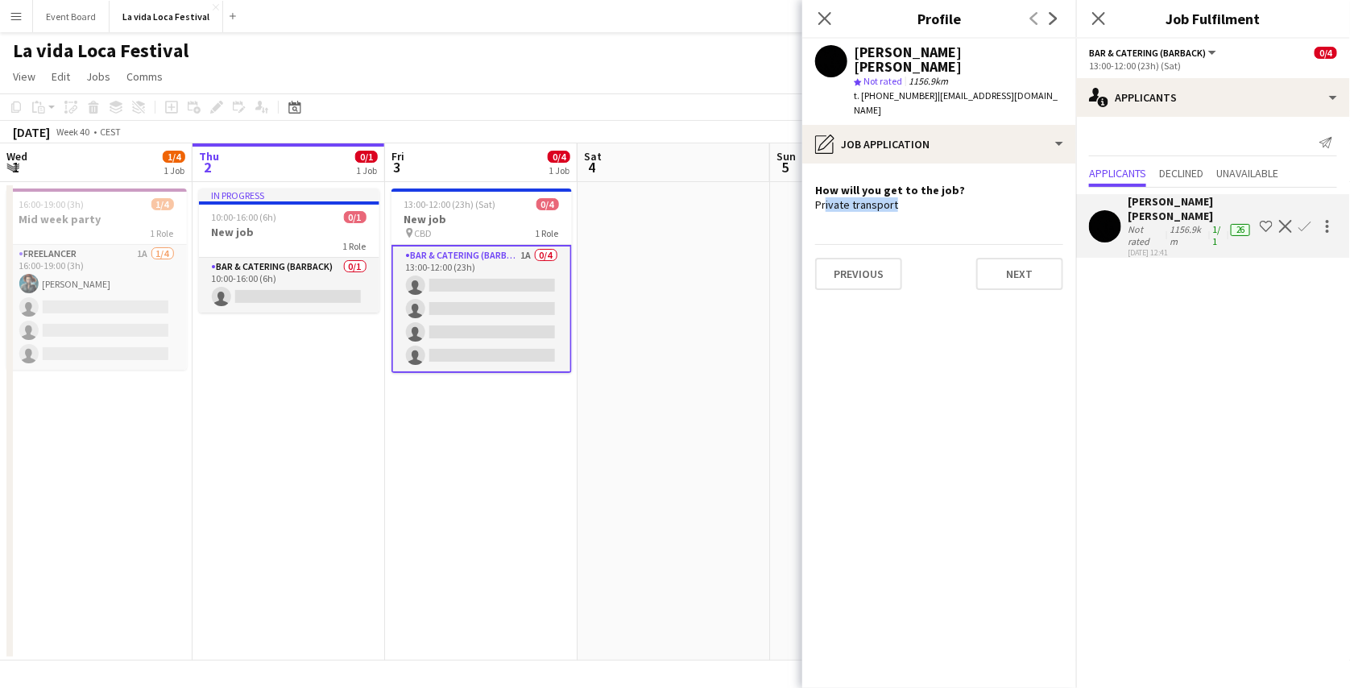
drag, startPoint x: 892, startPoint y: 179, endPoint x: 823, endPoint y: 180, distance: 69.3
click at [823, 197] on div "Private transport" at bounding box center [939, 204] width 248 height 15
click at [921, 194] on app-crew-profile-role-application "How will you get to the job? Private transport Previous Next" at bounding box center [939, 426] width 274 height 524
click at [1309, 226] on button "Confirm" at bounding box center [1304, 226] width 19 height 19
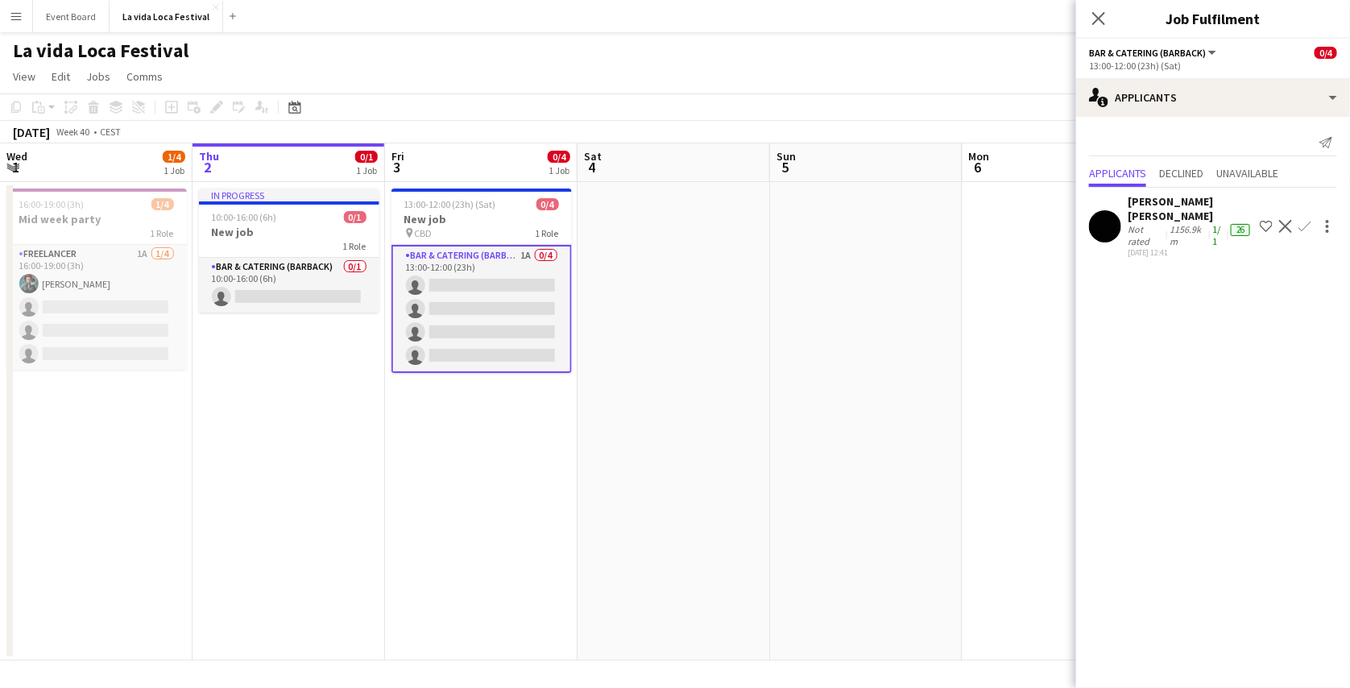
click at [1306, 220] on app-icon "Confirm" at bounding box center [1305, 226] width 13 height 13
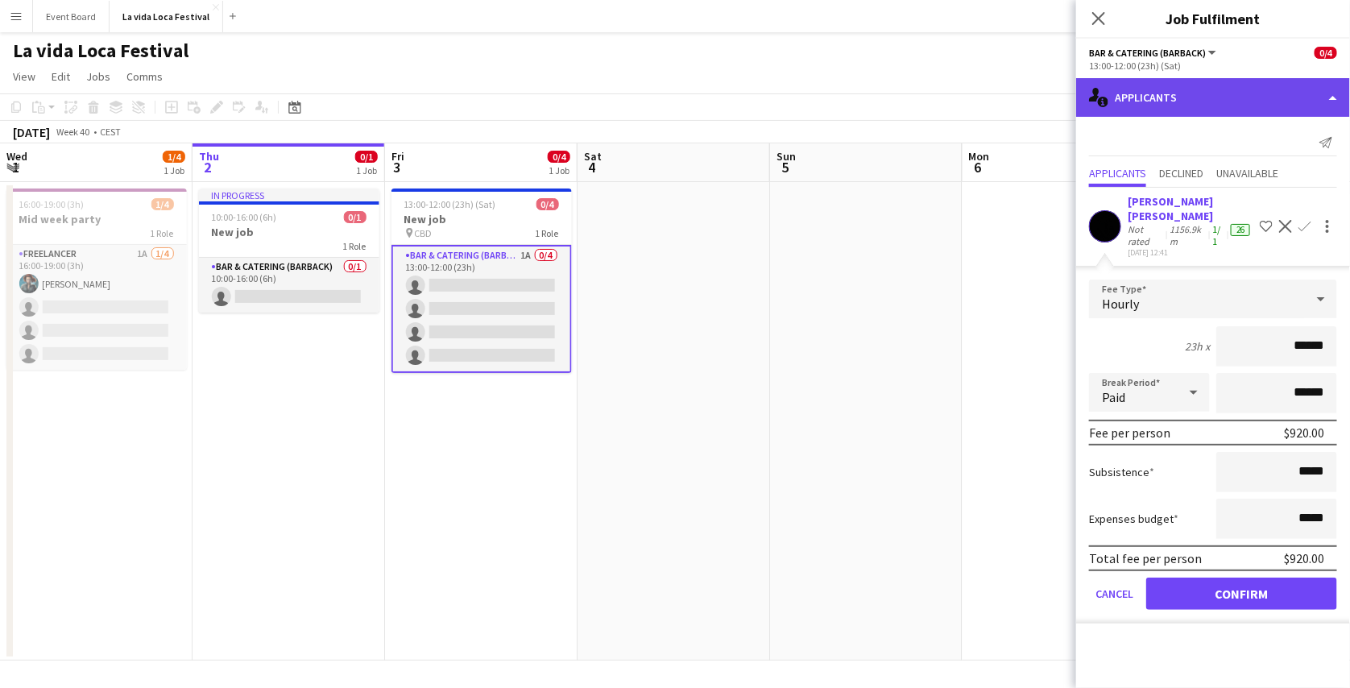
click at [1206, 89] on div "single-neutral-actions-information Applicants" at bounding box center [1213, 97] width 274 height 39
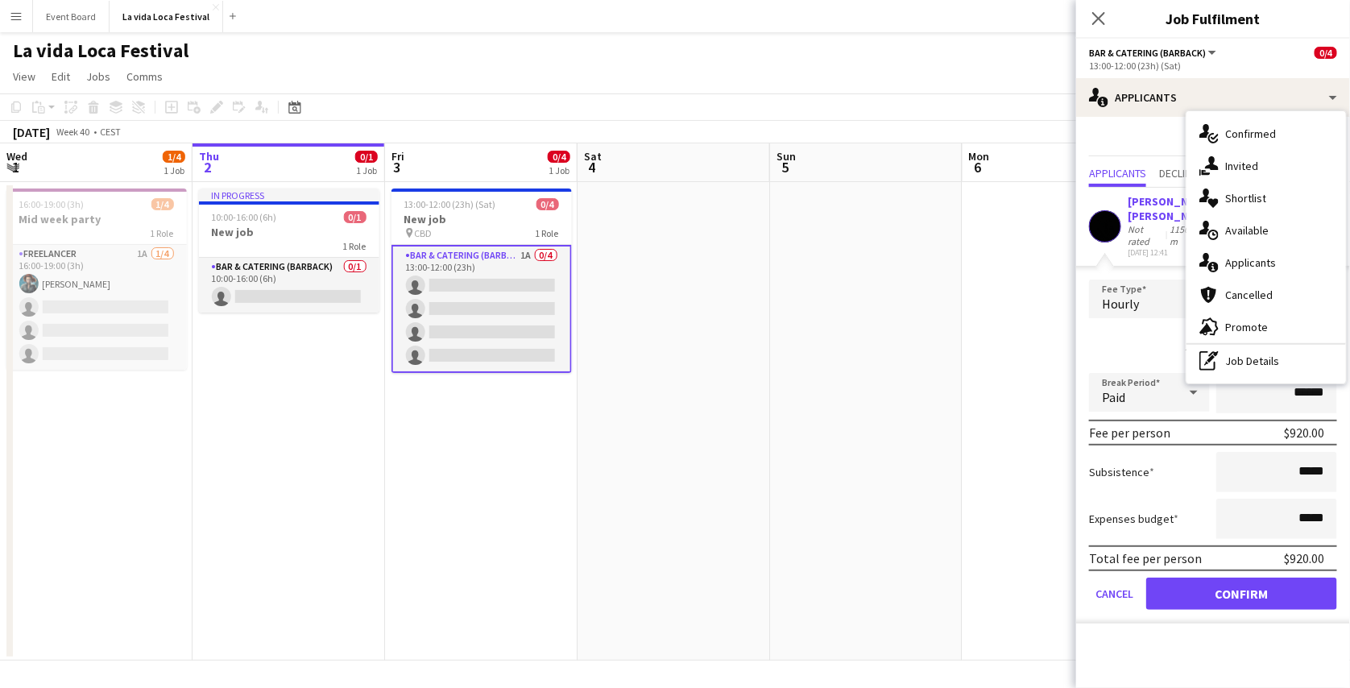
click at [1159, 134] on div "Send notification" at bounding box center [1213, 143] width 248 height 27
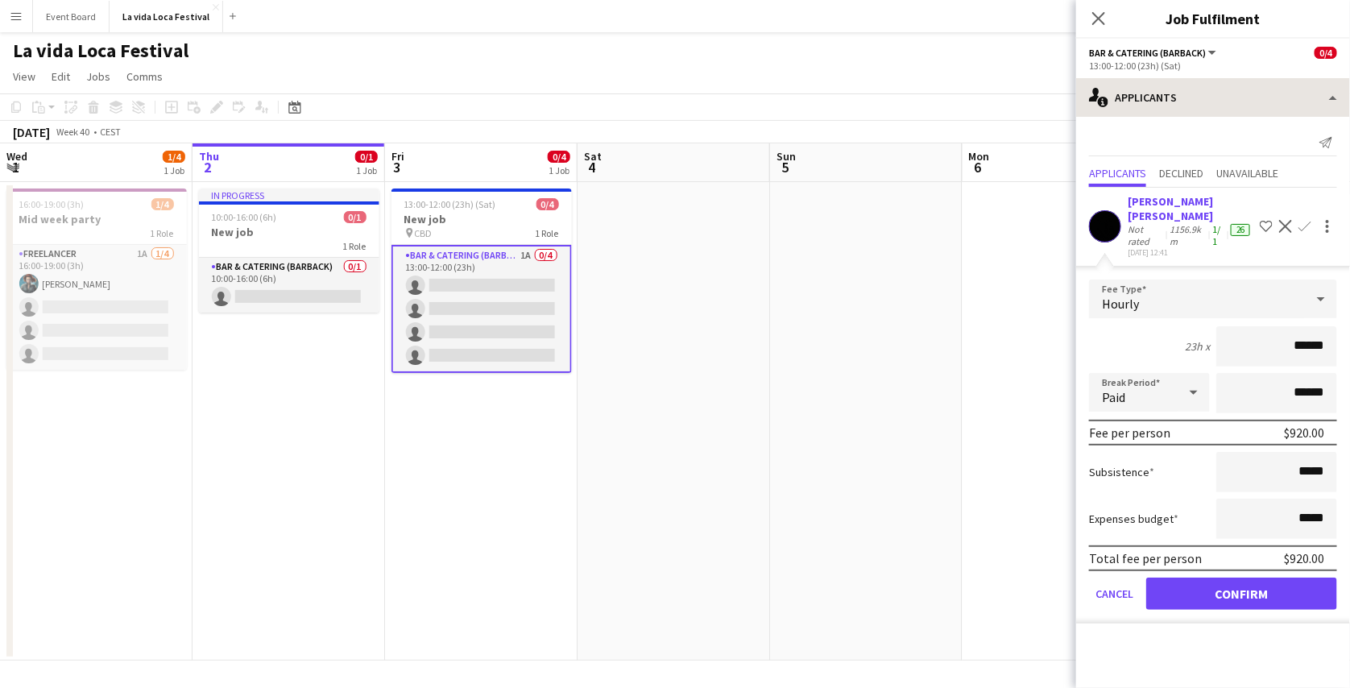
drag, startPoint x: 1271, startPoint y: 121, endPoint x: 1271, endPoint y: 112, distance: 8.9
click at [1271, 112] on div "single-neutral-actions-information Applicants single-neutral-actions-check-2 Co…" at bounding box center [1213, 383] width 274 height 610
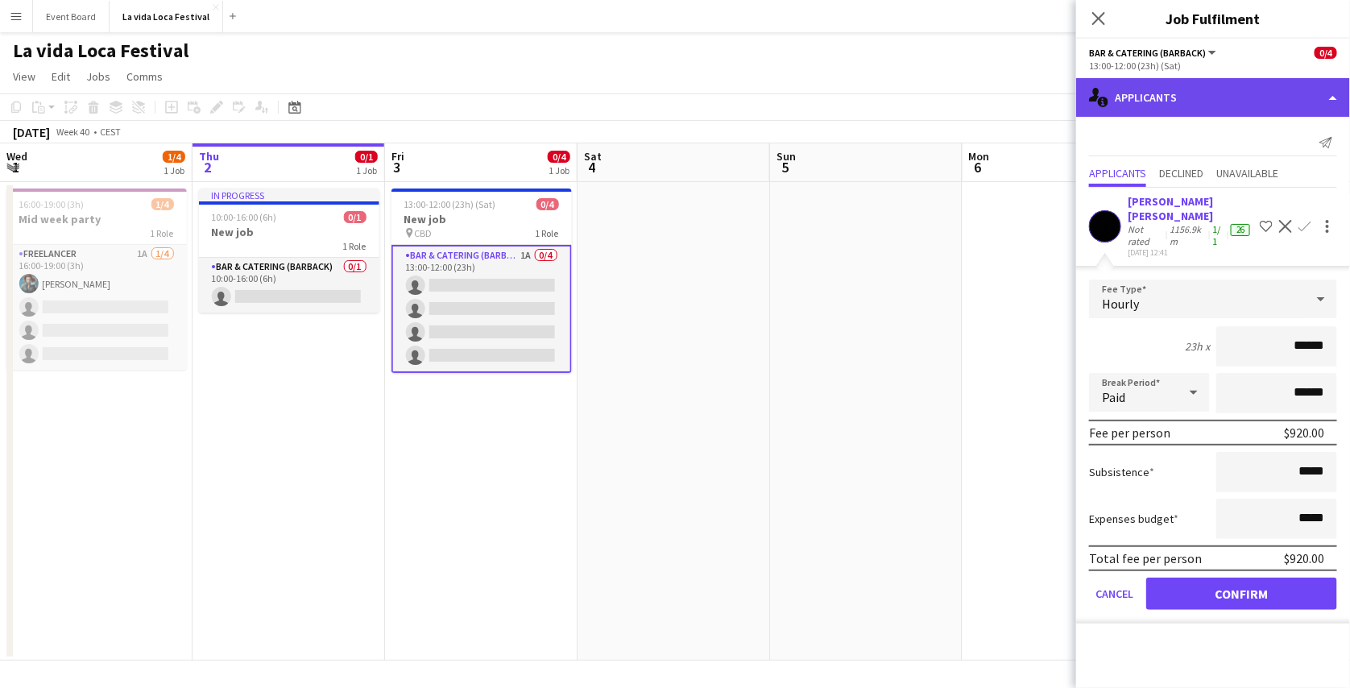
click at [1271, 112] on div "single-neutral-actions-information Applicants" at bounding box center [1213, 97] width 274 height 39
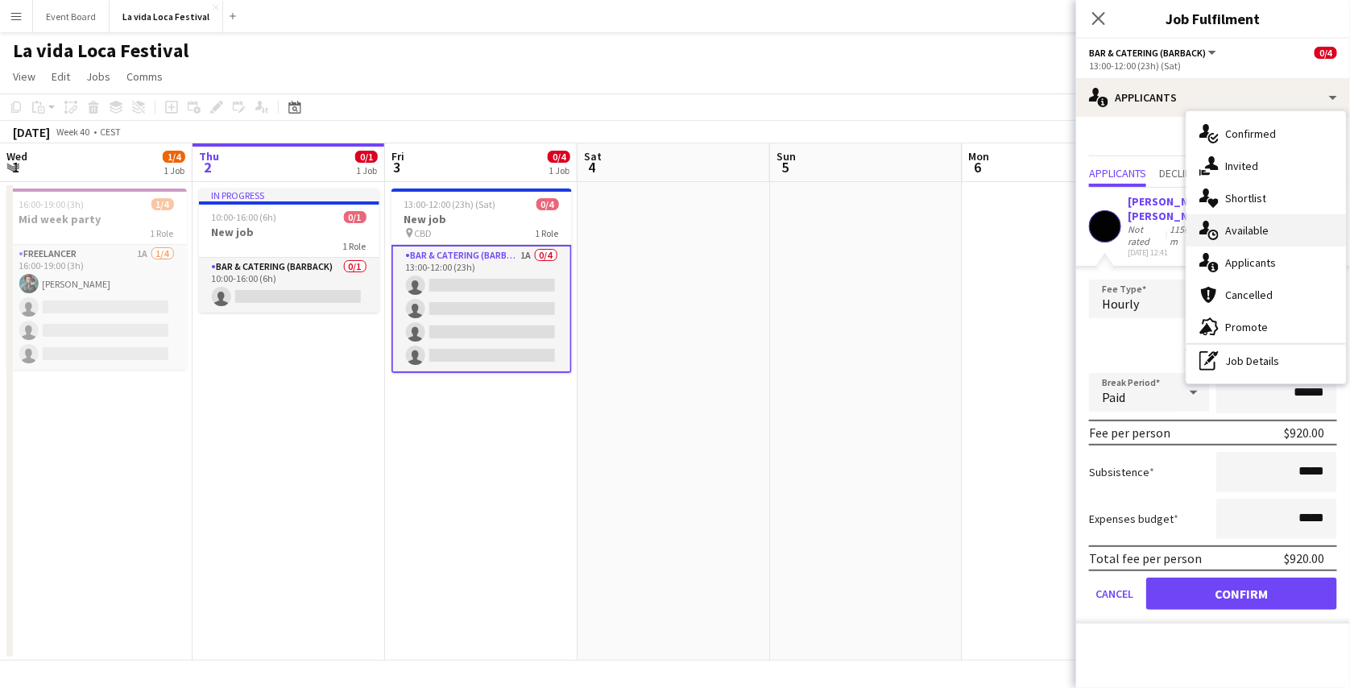
click at [1248, 230] on span "Available" at bounding box center [1247, 230] width 44 height 15
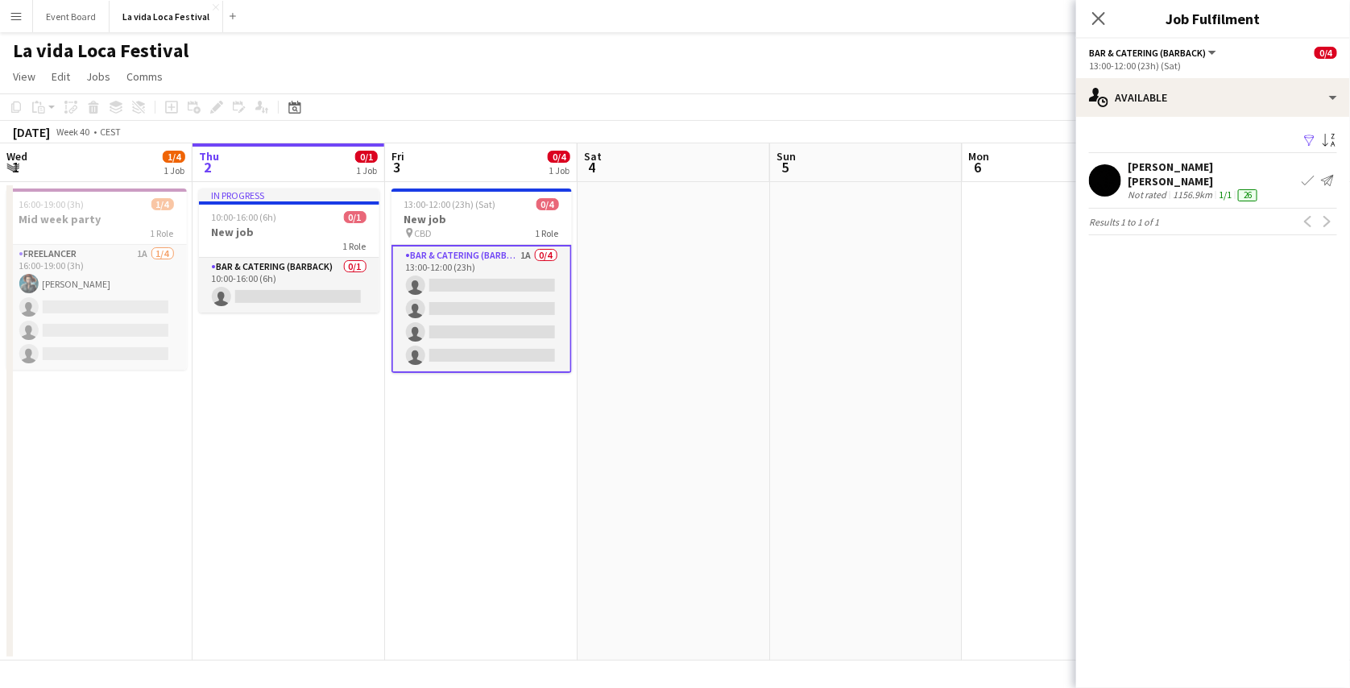
click at [1308, 143] on app-icon "Filter" at bounding box center [1310, 141] width 13 height 15
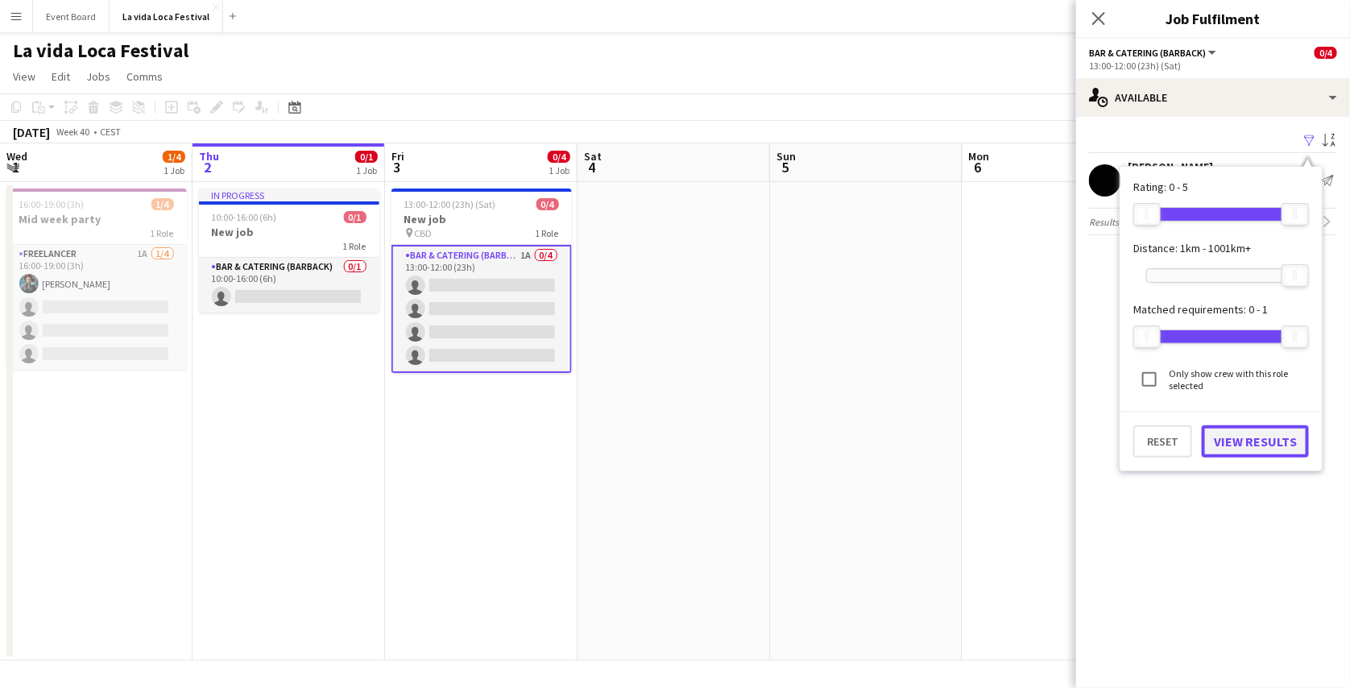
click at [1242, 449] on button "View Results" at bounding box center [1255, 441] width 107 height 32
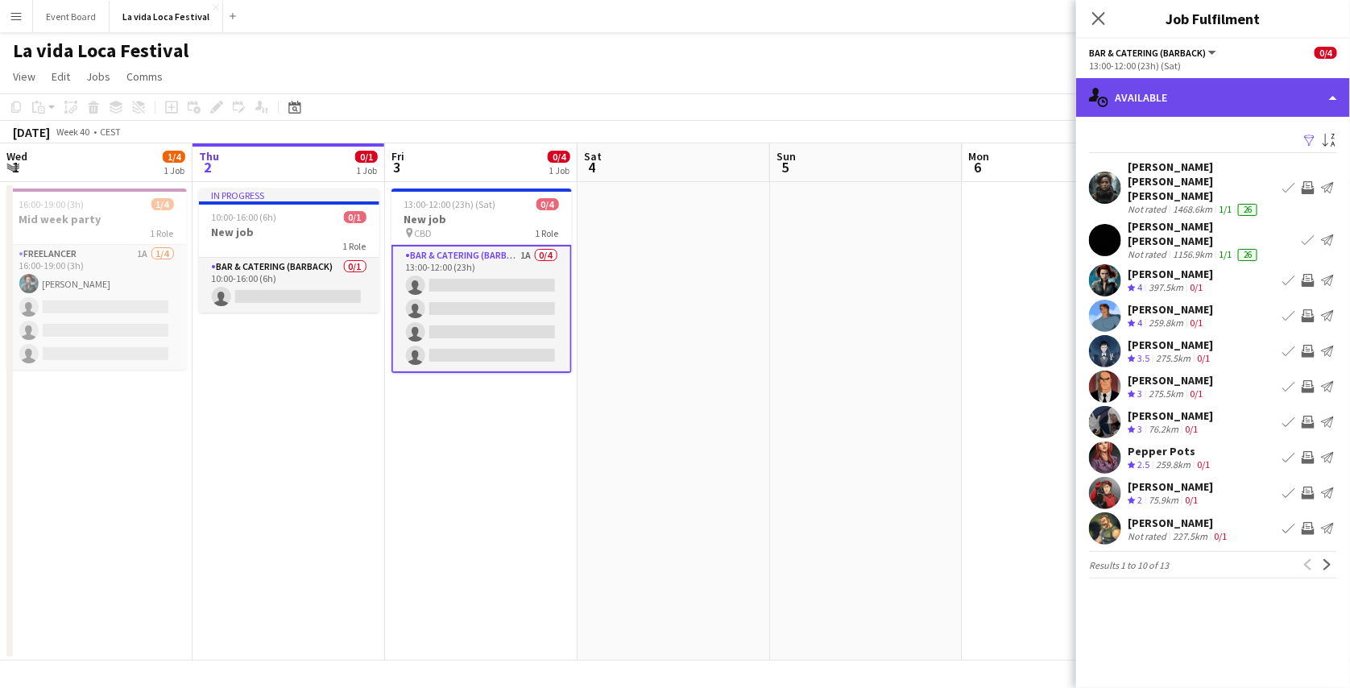
click at [1296, 98] on div "single-neutral-actions-upload Available" at bounding box center [1213, 97] width 274 height 39
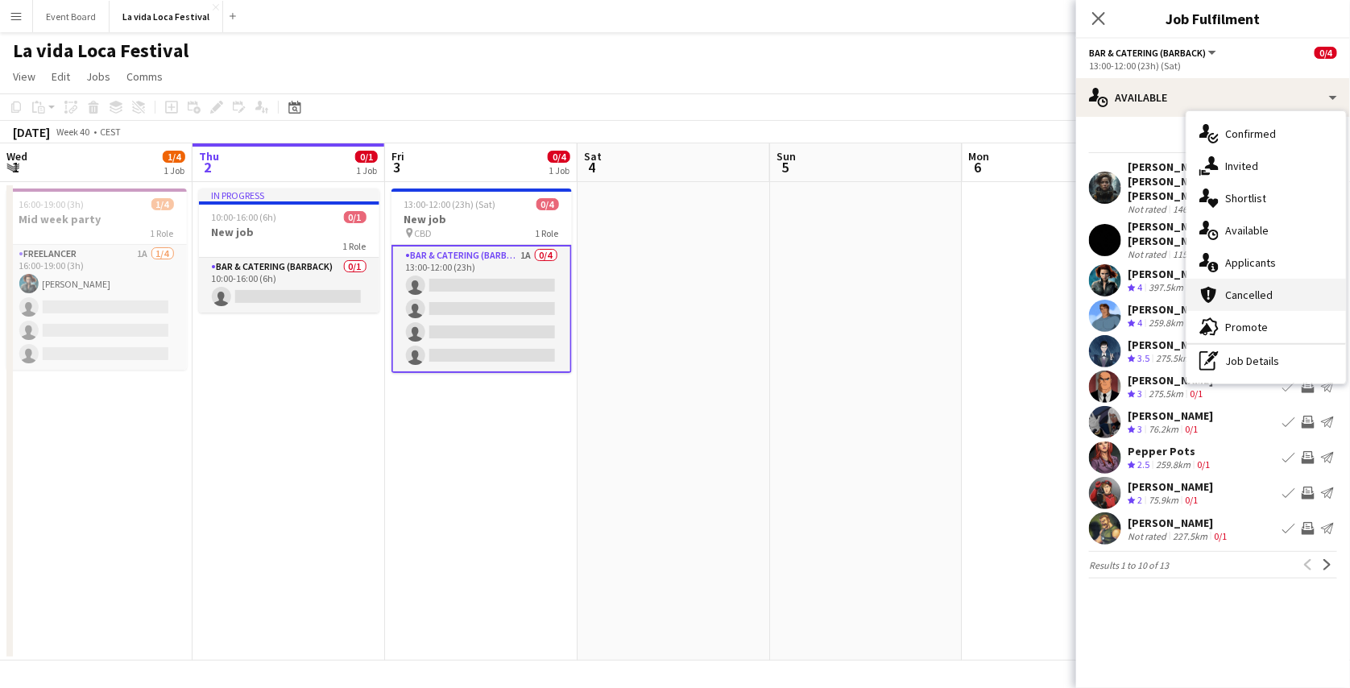
click at [1255, 298] on span "Cancelled" at bounding box center [1249, 295] width 48 height 15
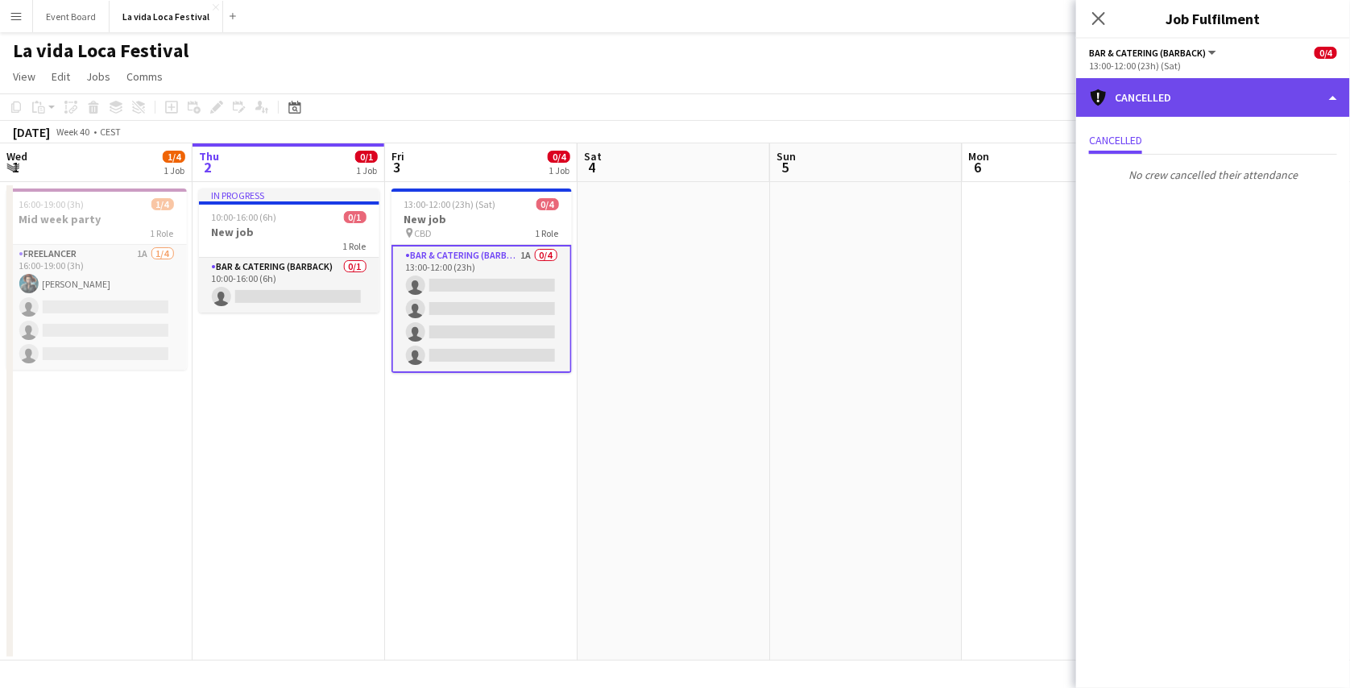
click at [1284, 92] on div "cancellation Cancelled" at bounding box center [1213, 97] width 274 height 39
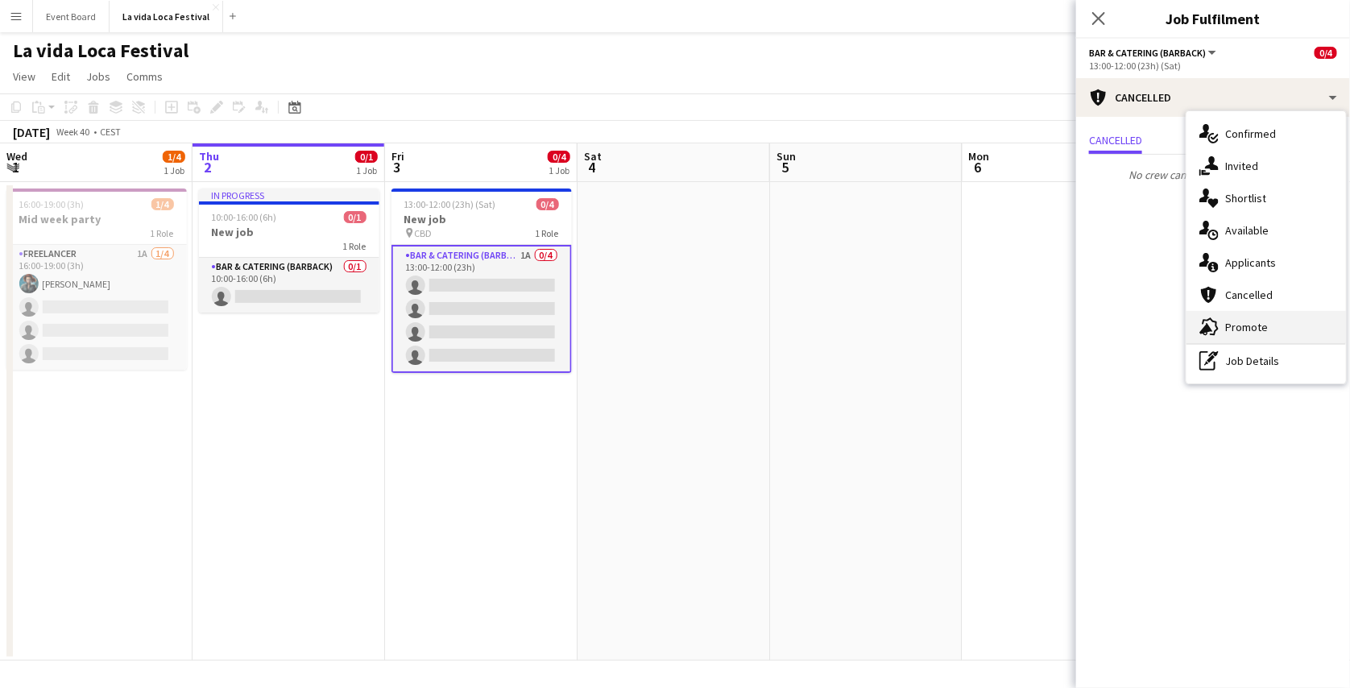
click at [1267, 335] on div "advertising-megaphone Promote" at bounding box center [1267, 327] width 160 height 32
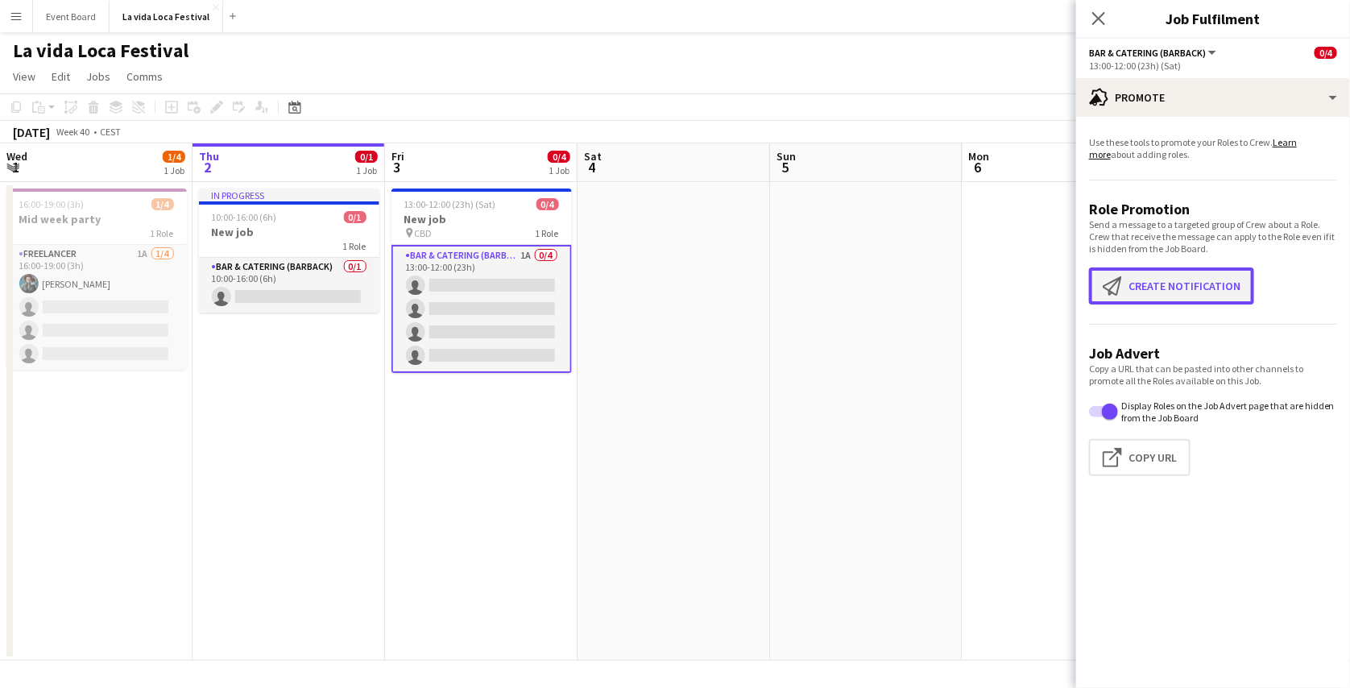
click at [1145, 283] on button "Create notification Create notification" at bounding box center [1171, 285] width 165 height 37
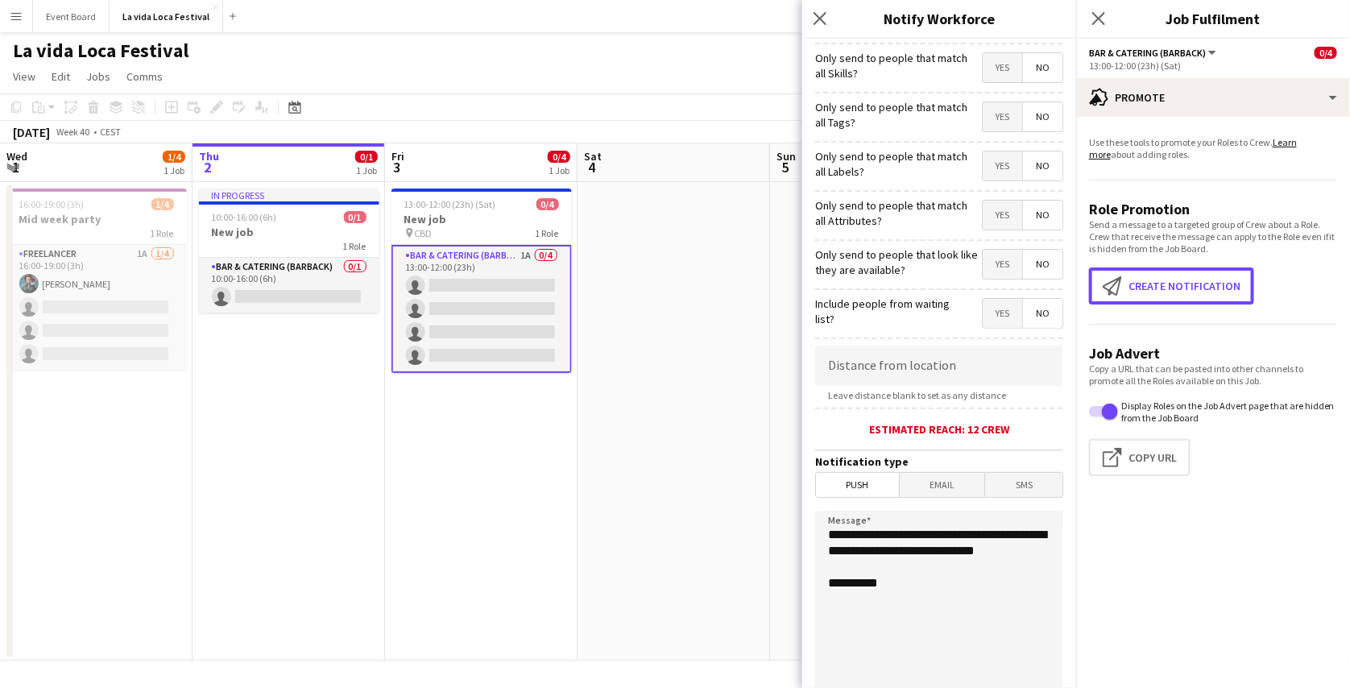
scroll to position [0, 0]
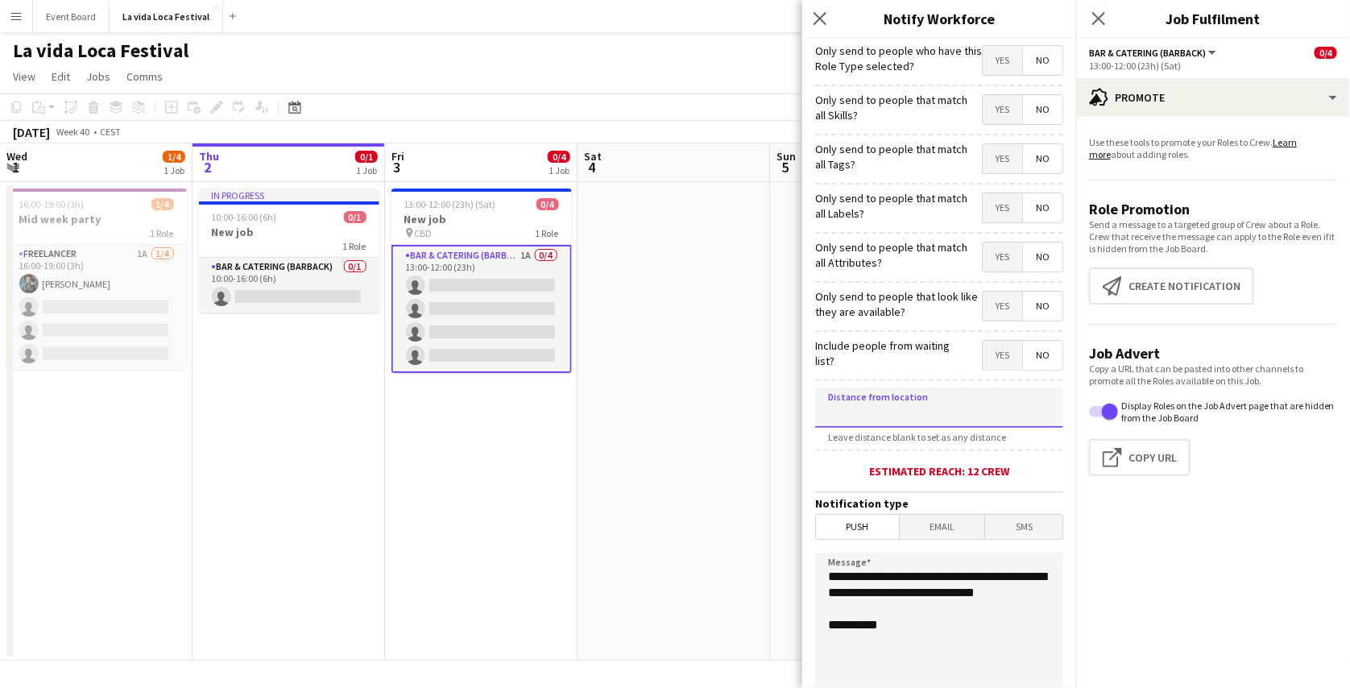
click at [890, 392] on input at bounding box center [939, 408] width 248 height 40
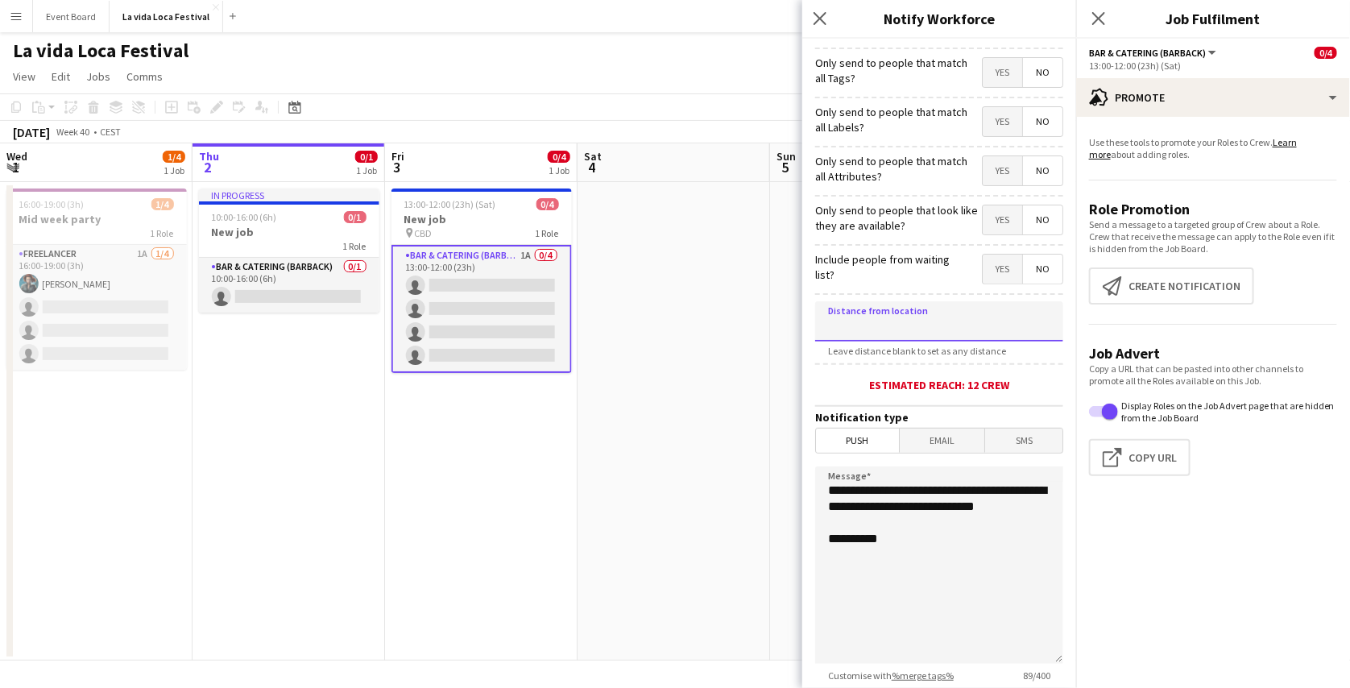
scroll to position [88, 0]
click at [962, 559] on textarea "**********" at bounding box center [939, 563] width 248 height 197
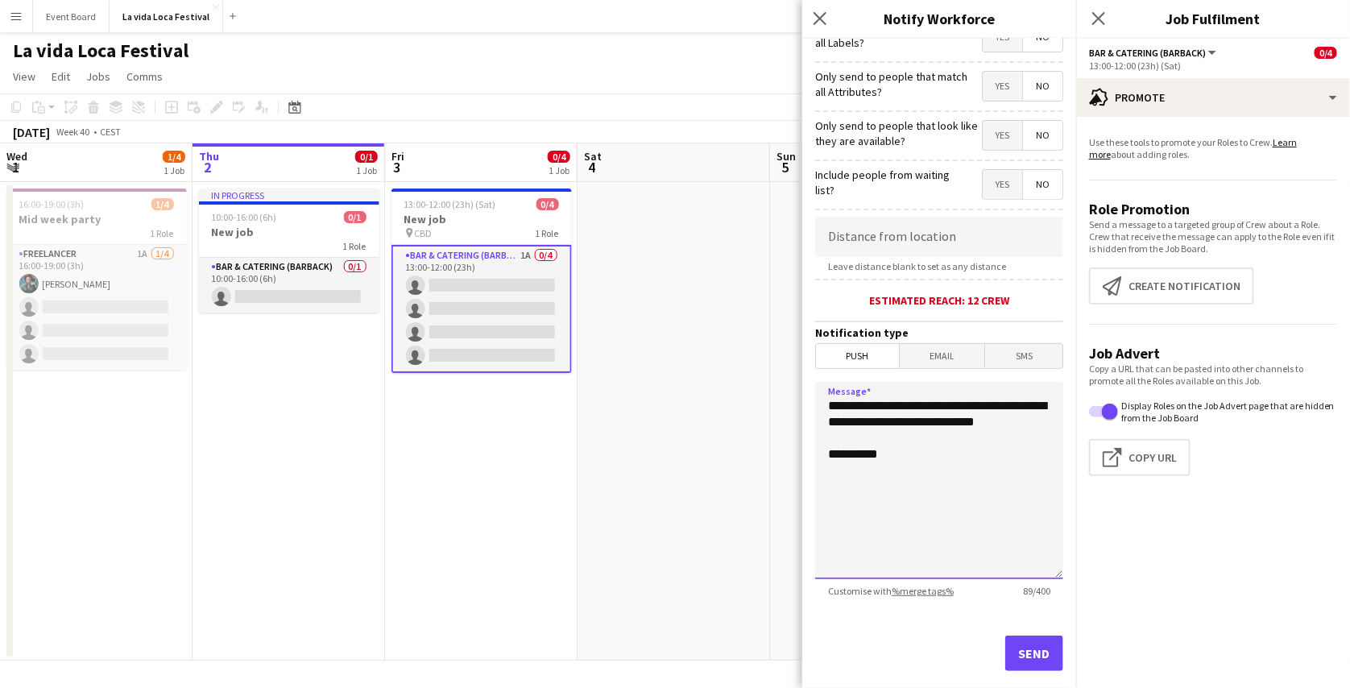
scroll to position [198, 0]
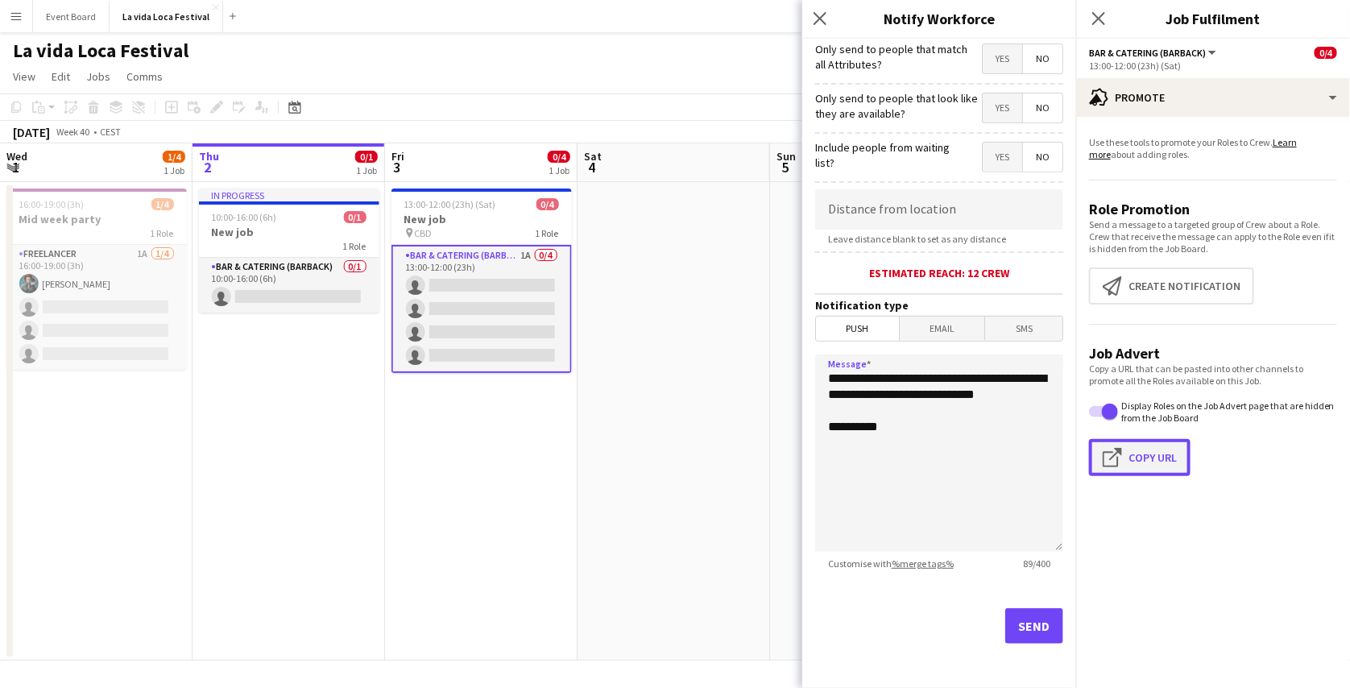
click at [1158, 452] on button "Click to copy URL Copy Url" at bounding box center [1140, 457] width 102 height 37
click at [823, 18] on icon "Close pop-in" at bounding box center [819, 17] width 15 height 15
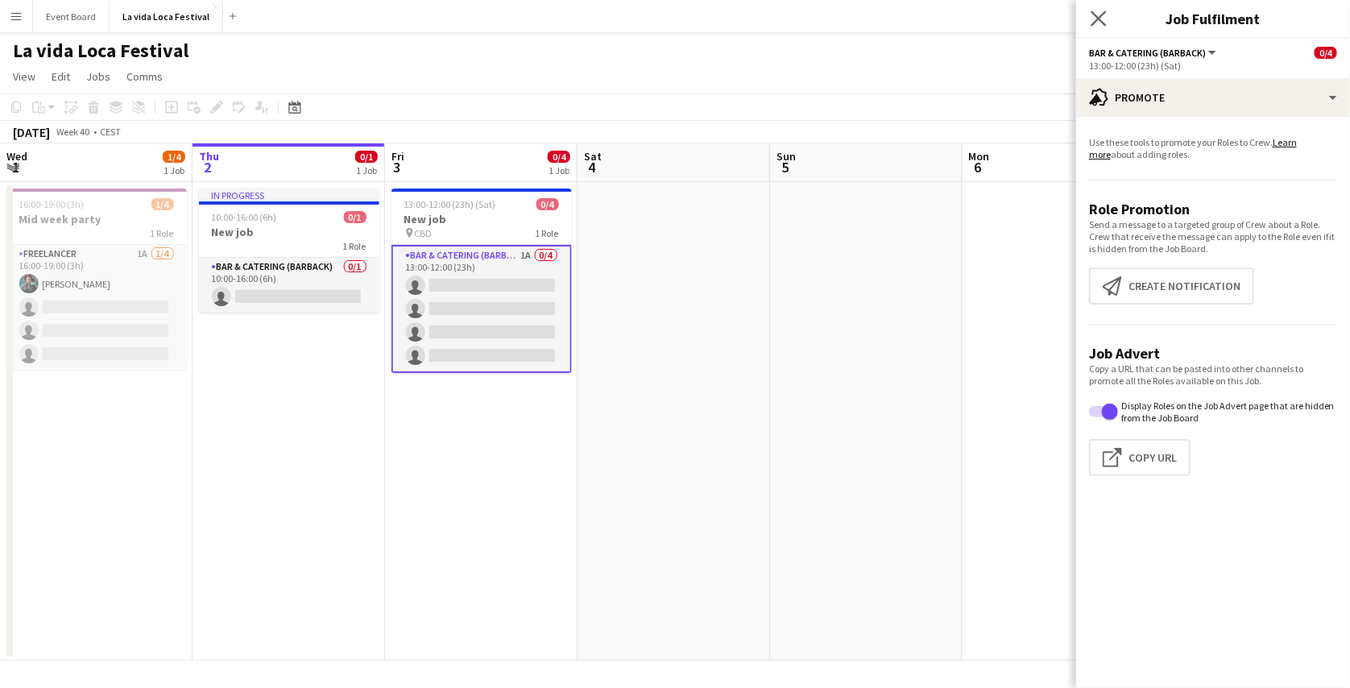
click at [1107, 19] on app-icon "Close pop-in" at bounding box center [1099, 18] width 23 height 23
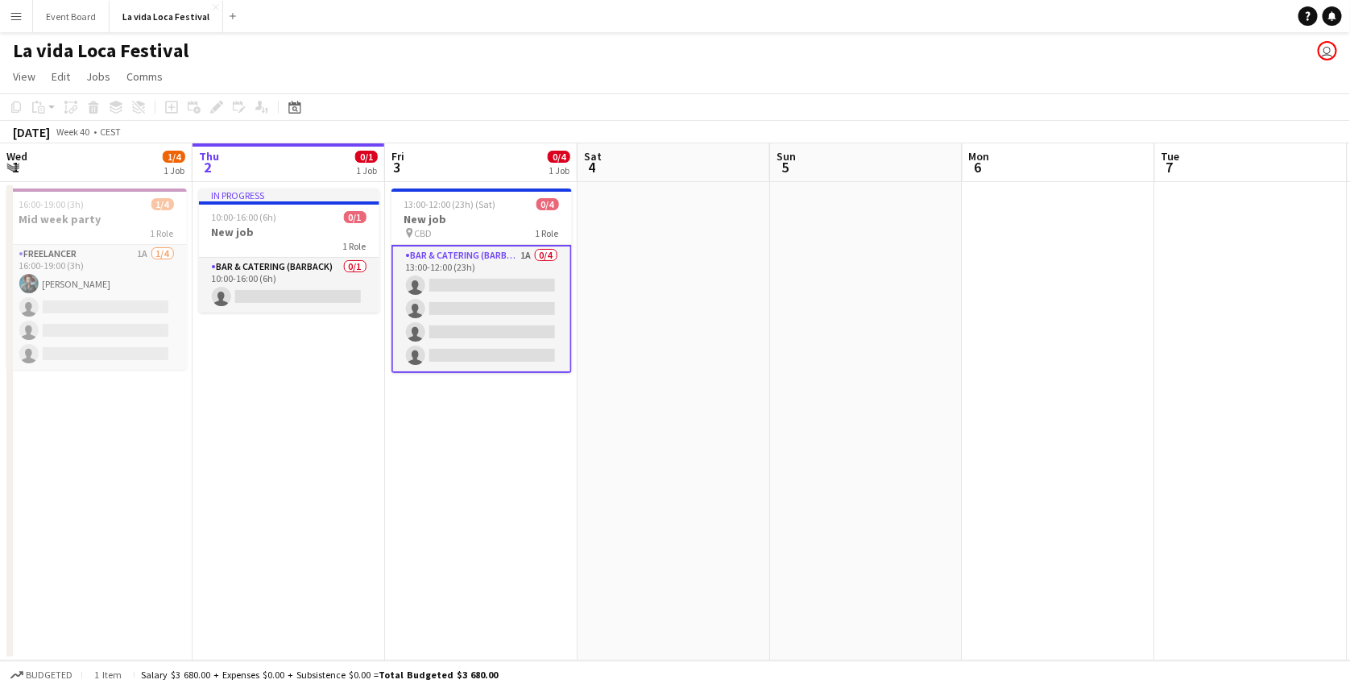
click at [469, 421] on app-date-cell "13:00-12:00 (23h) (Sat) 0/4 New job pin CBD 1 Role Bar & Catering (Barback) 1A …" at bounding box center [481, 421] width 193 height 479
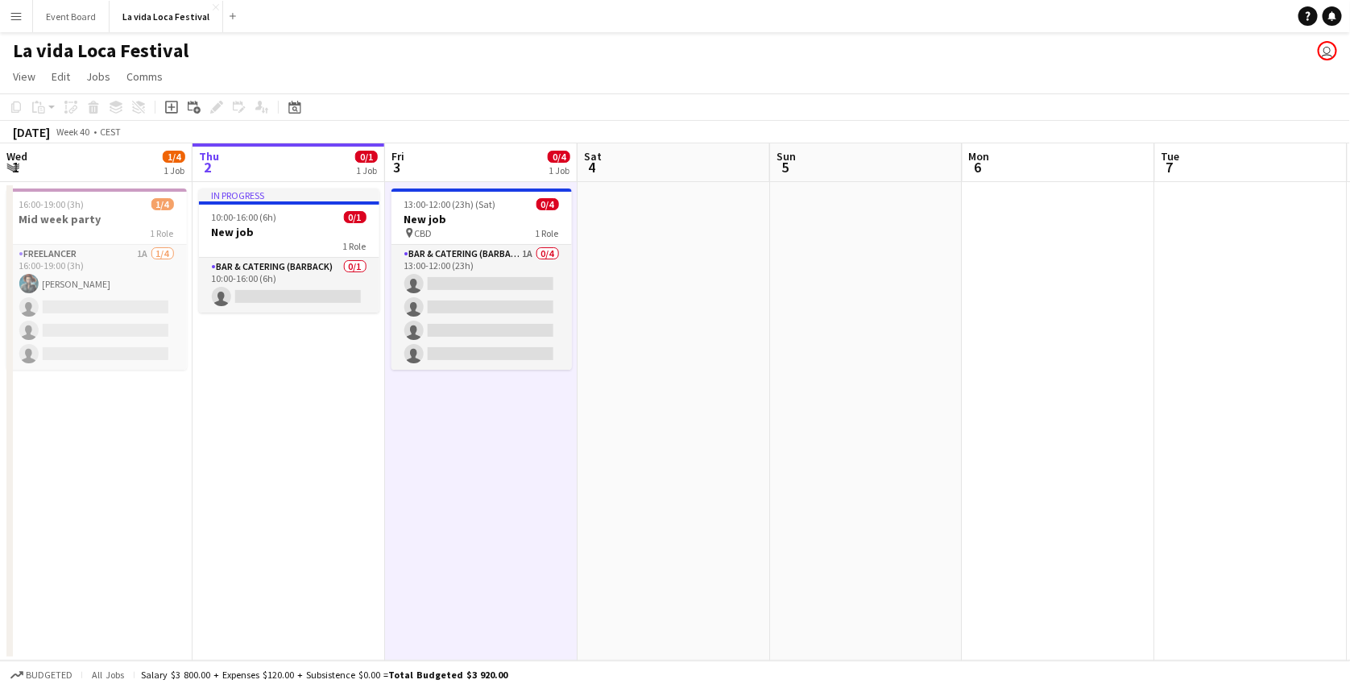
click at [644, 287] on app-date-cell at bounding box center [674, 421] width 193 height 479
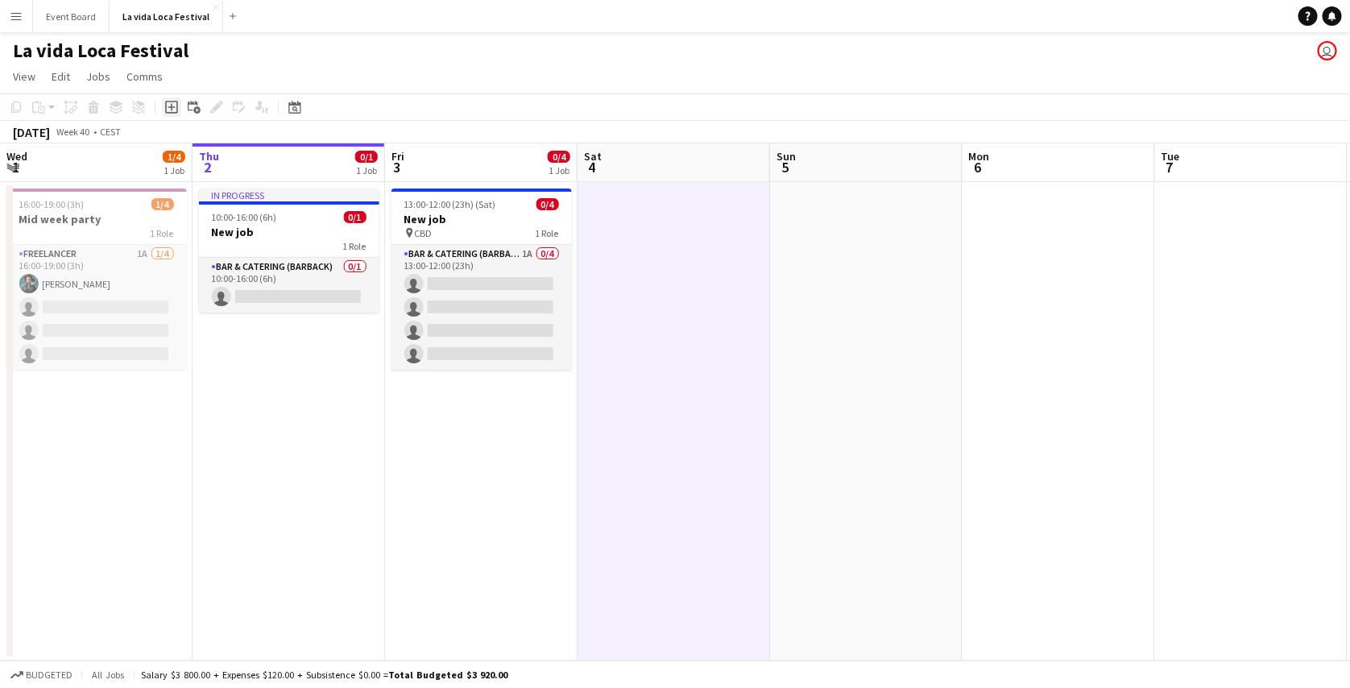
click at [171, 105] on icon "Add job" at bounding box center [171, 107] width 13 height 13
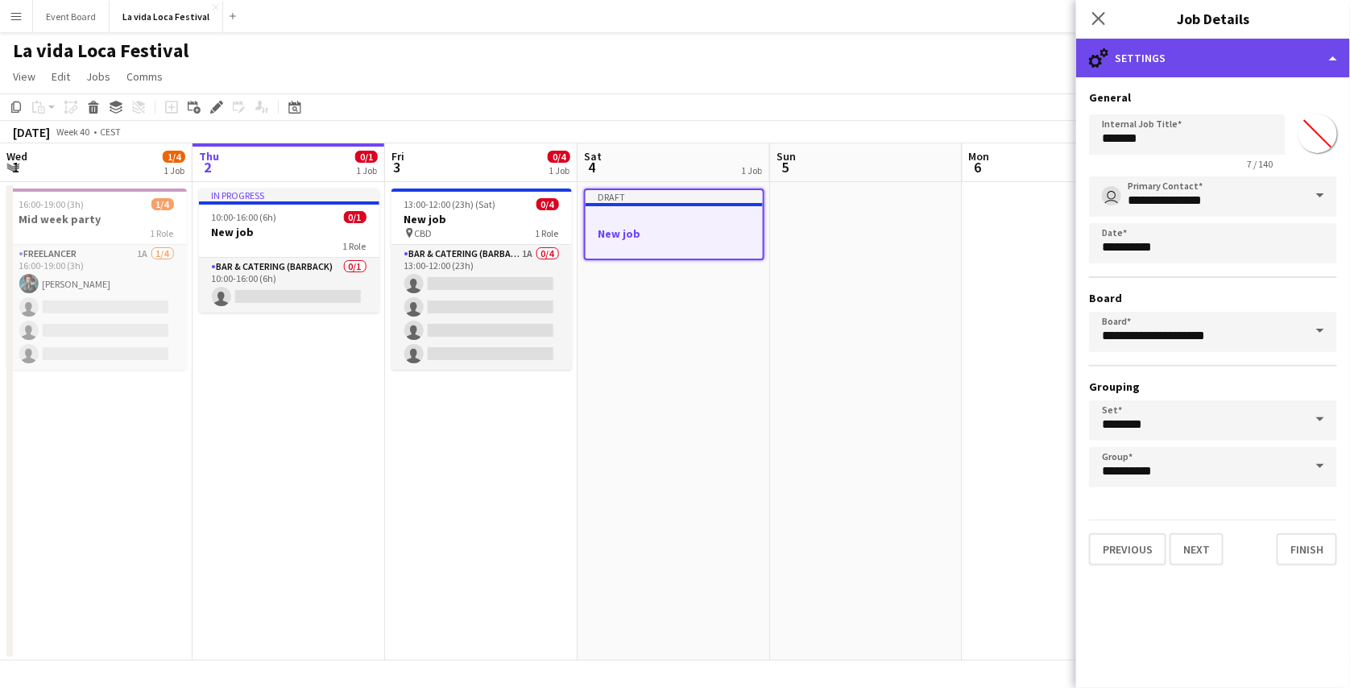
click at [1175, 70] on div "cog-double-3 Settings" at bounding box center [1213, 58] width 274 height 39
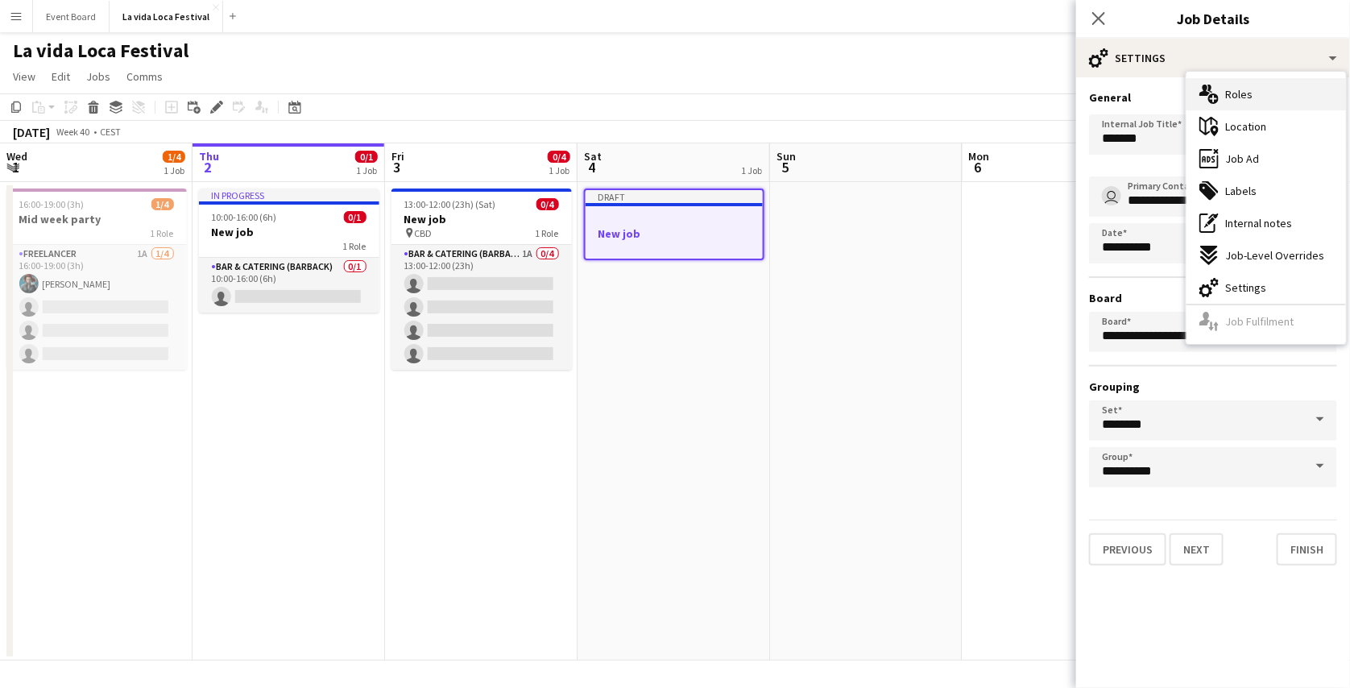
click at [1266, 93] on div "multiple-users-add Roles" at bounding box center [1267, 94] width 160 height 32
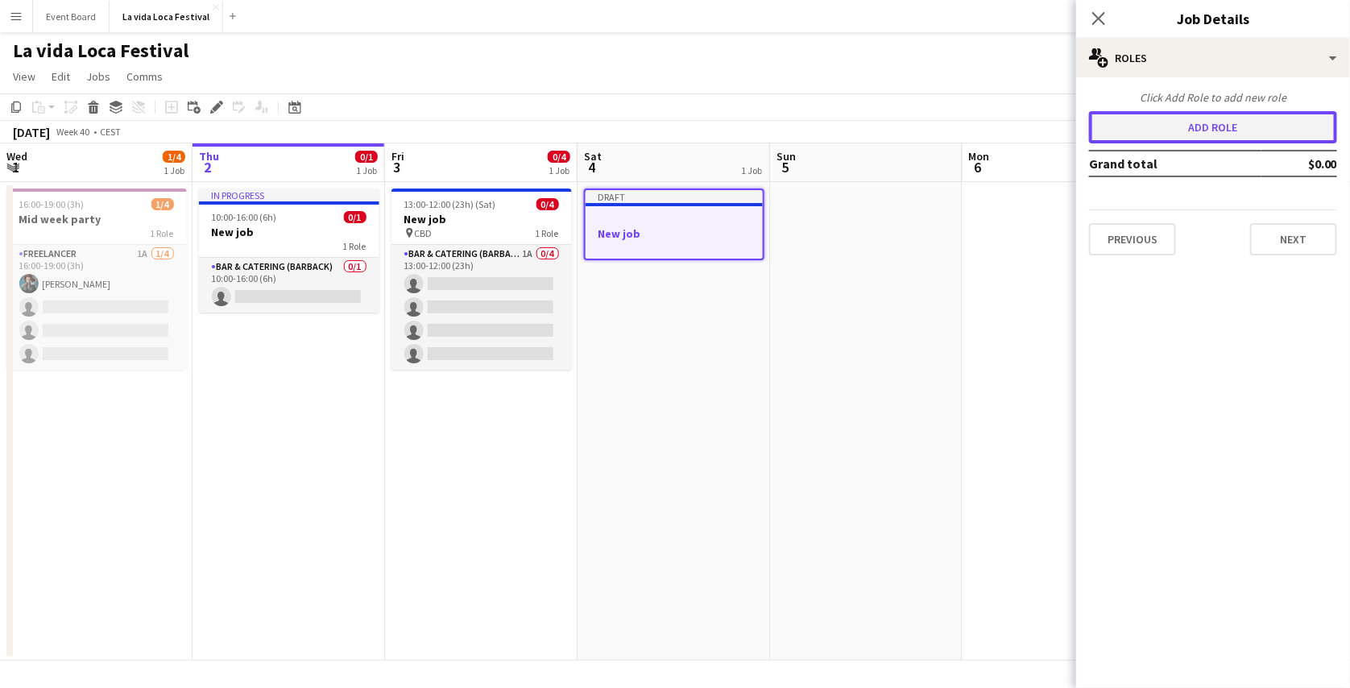
click at [1244, 124] on button "Add role" at bounding box center [1213, 127] width 248 height 32
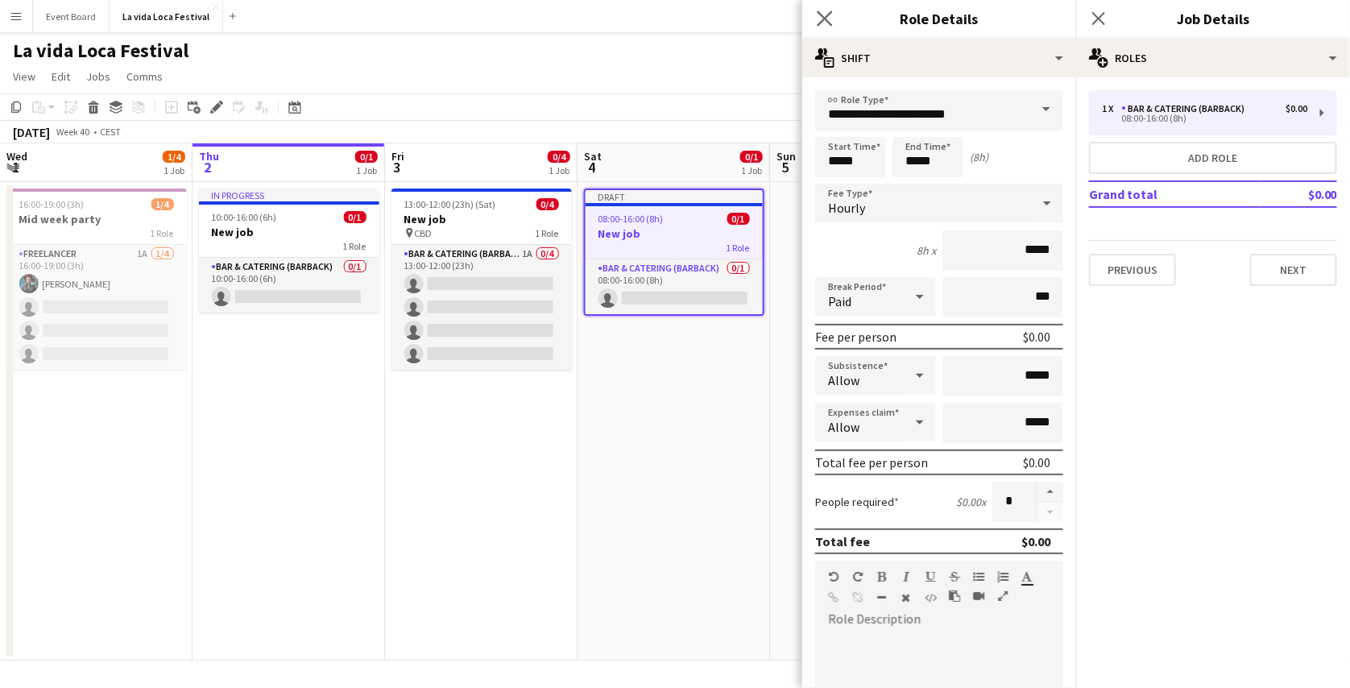
click at [834, 11] on div "Close pop-in" at bounding box center [824, 18] width 45 height 37
click at [827, 15] on icon at bounding box center [824, 17] width 15 height 15
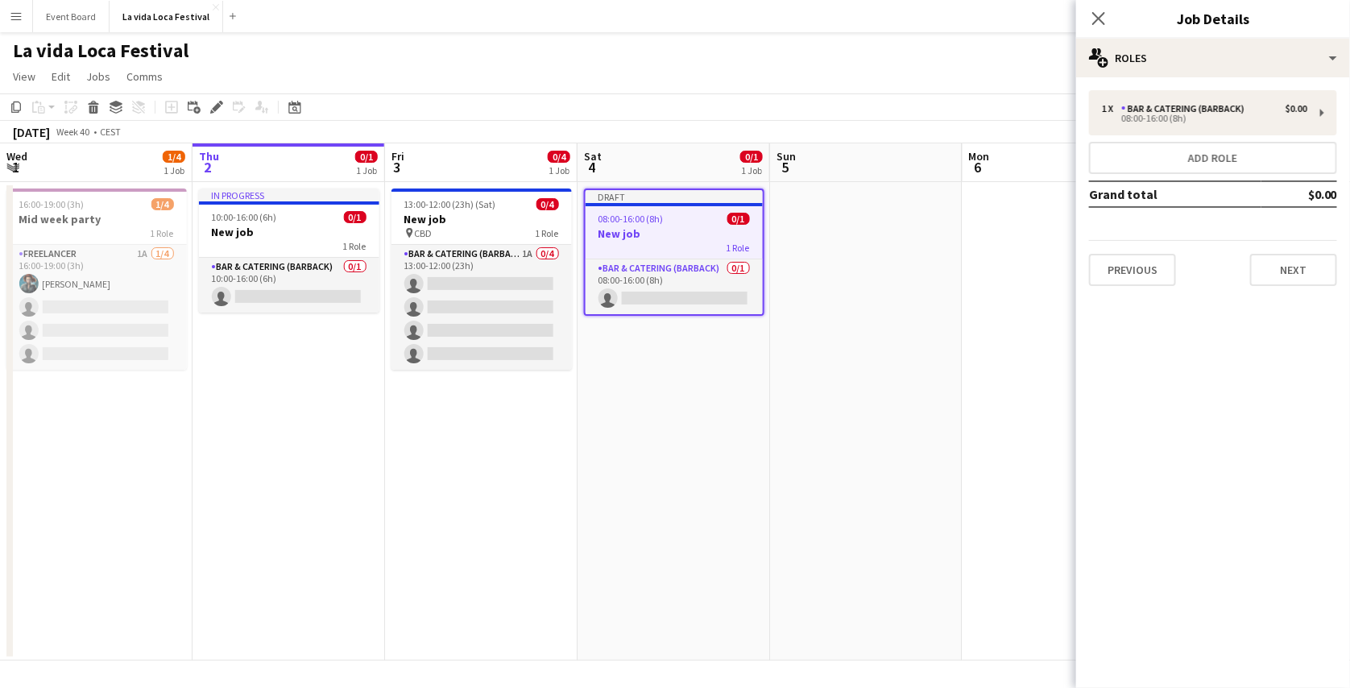
click at [695, 224] on div "08:00-16:00 (8h) 0/1" at bounding box center [674, 219] width 177 height 12
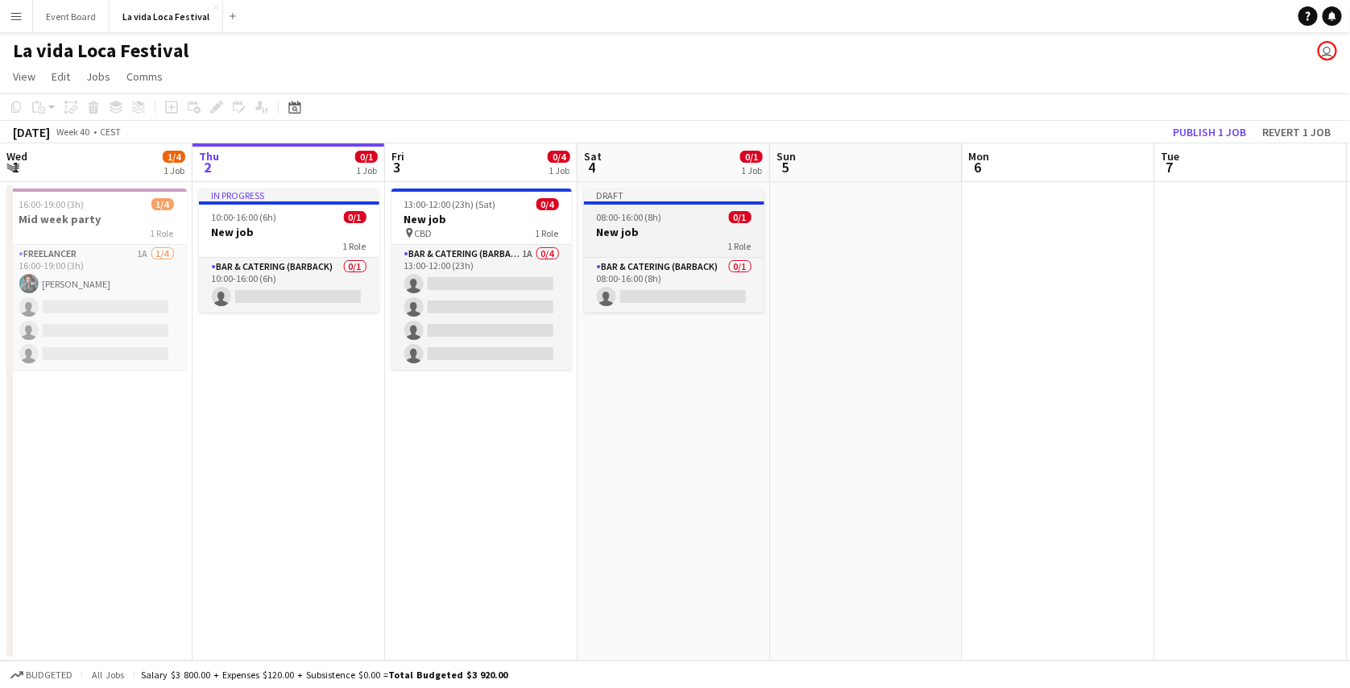
click at [695, 225] on h3 "New job" at bounding box center [674, 232] width 180 height 15
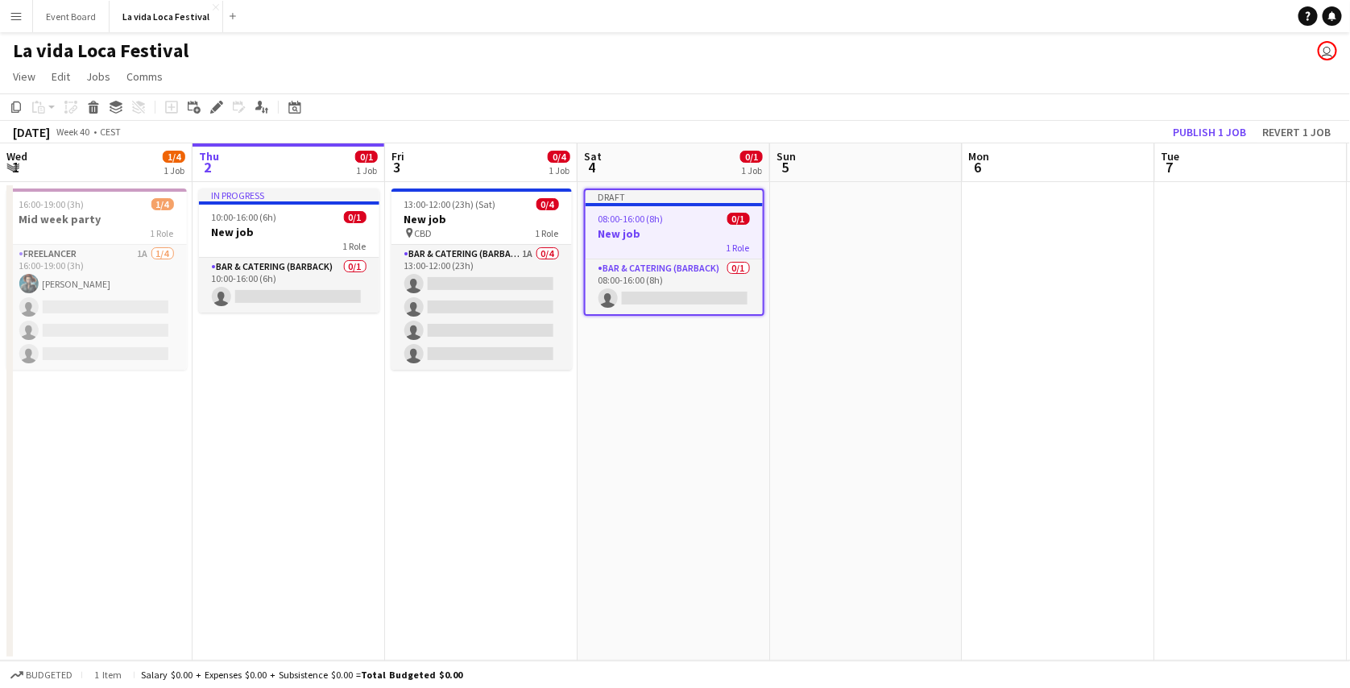
click at [806, 238] on app-date-cell at bounding box center [866, 421] width 193 height 479
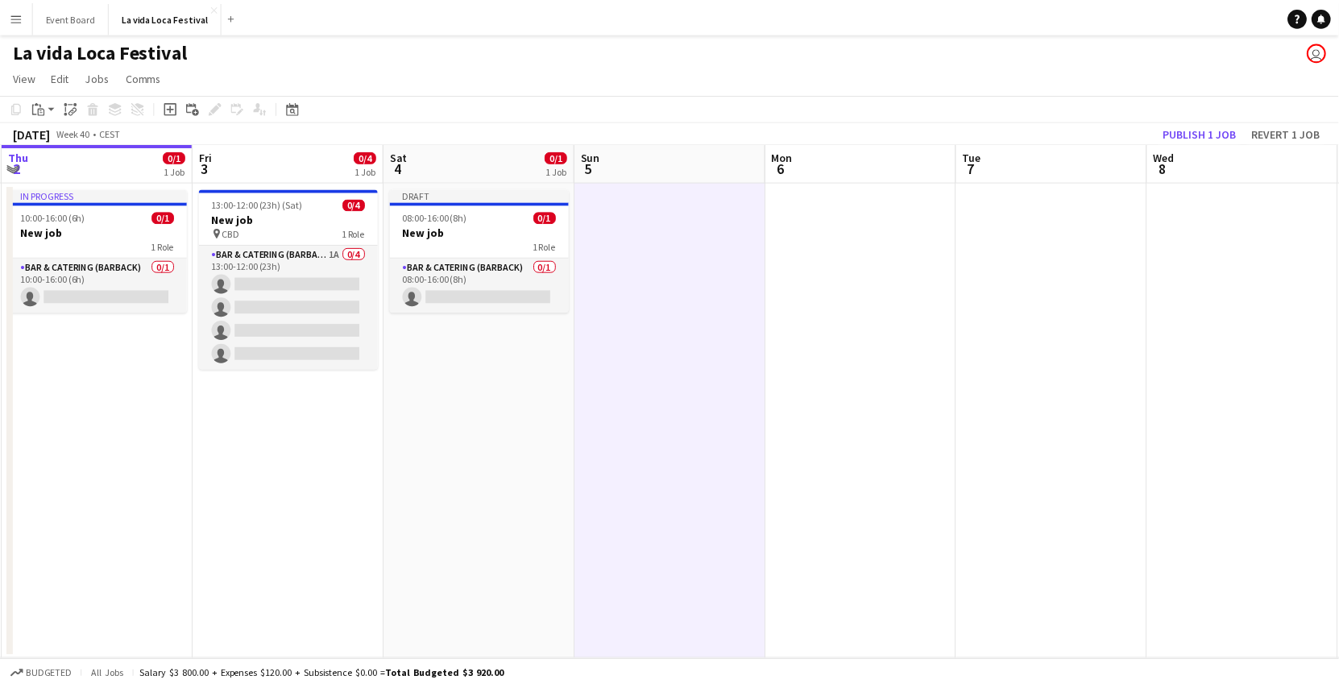
scroll to position [0, 580]
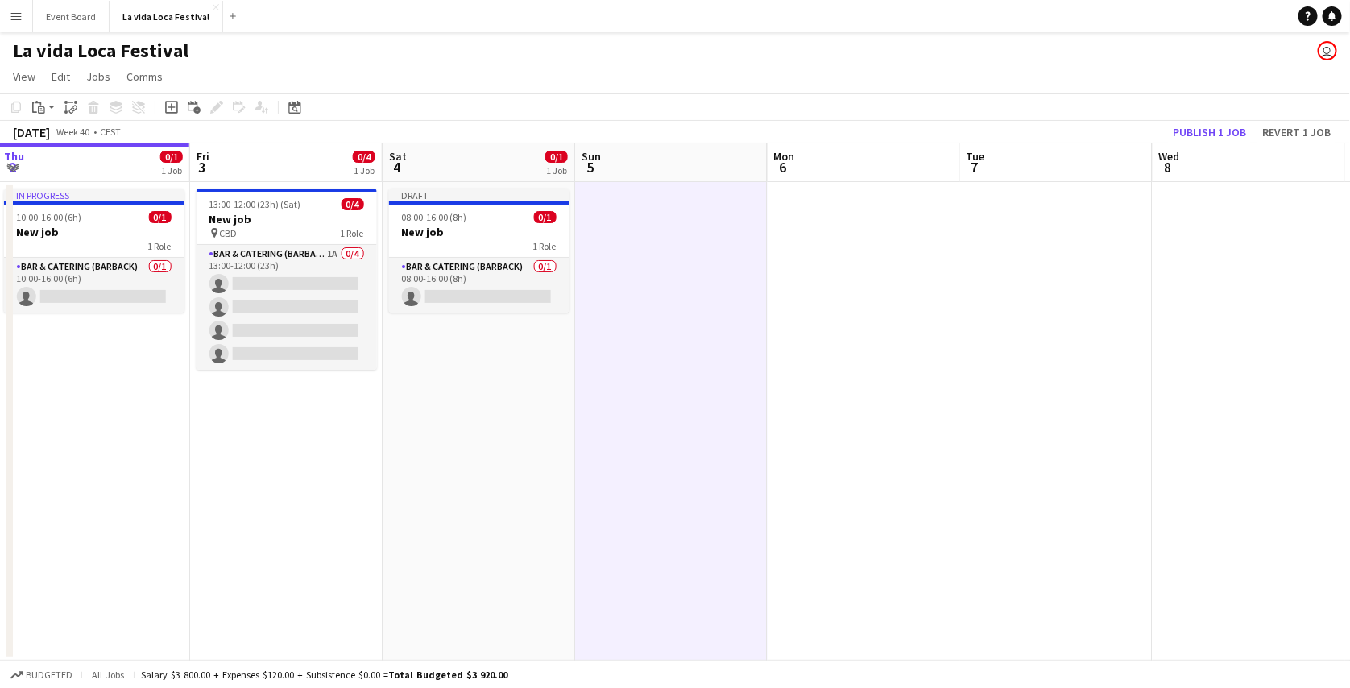
click at [831, 234] on app-date-cell at bounding box center [864, 421] width 193 height 479
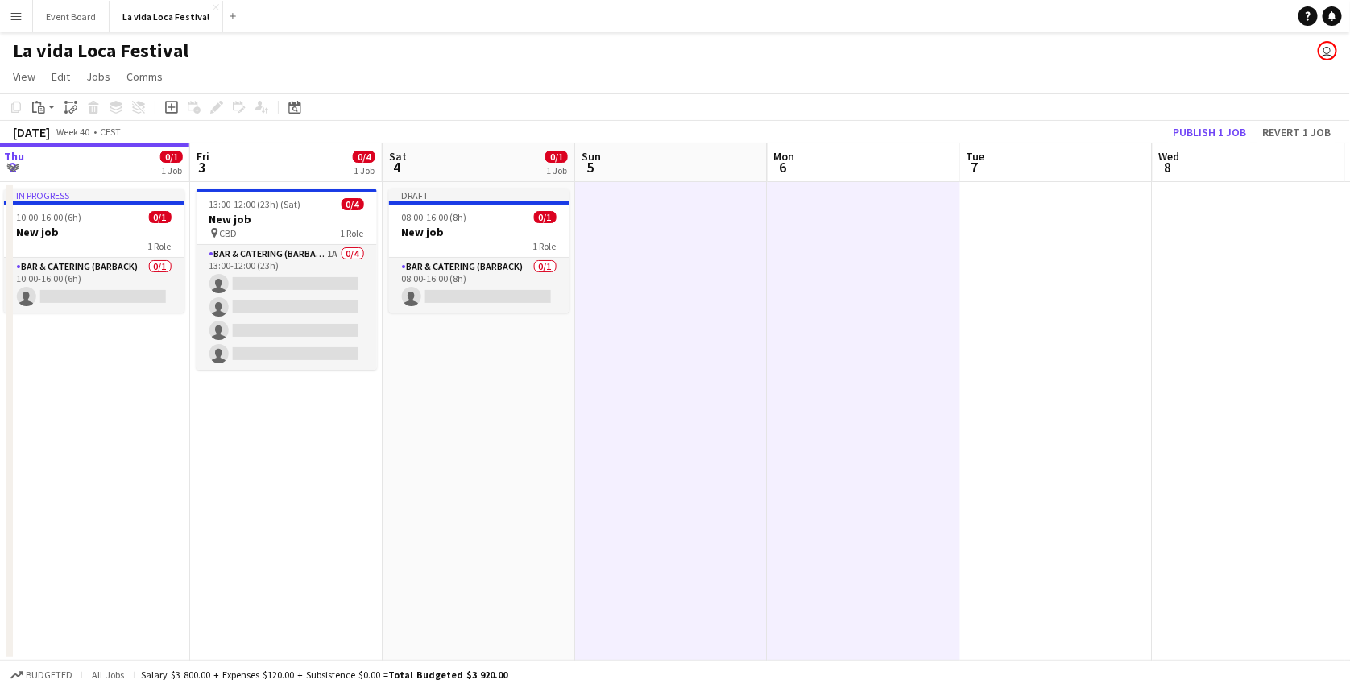
click at [1005, 243] on app-date-cell at bounding box center [1056, 421] width 193 height 479
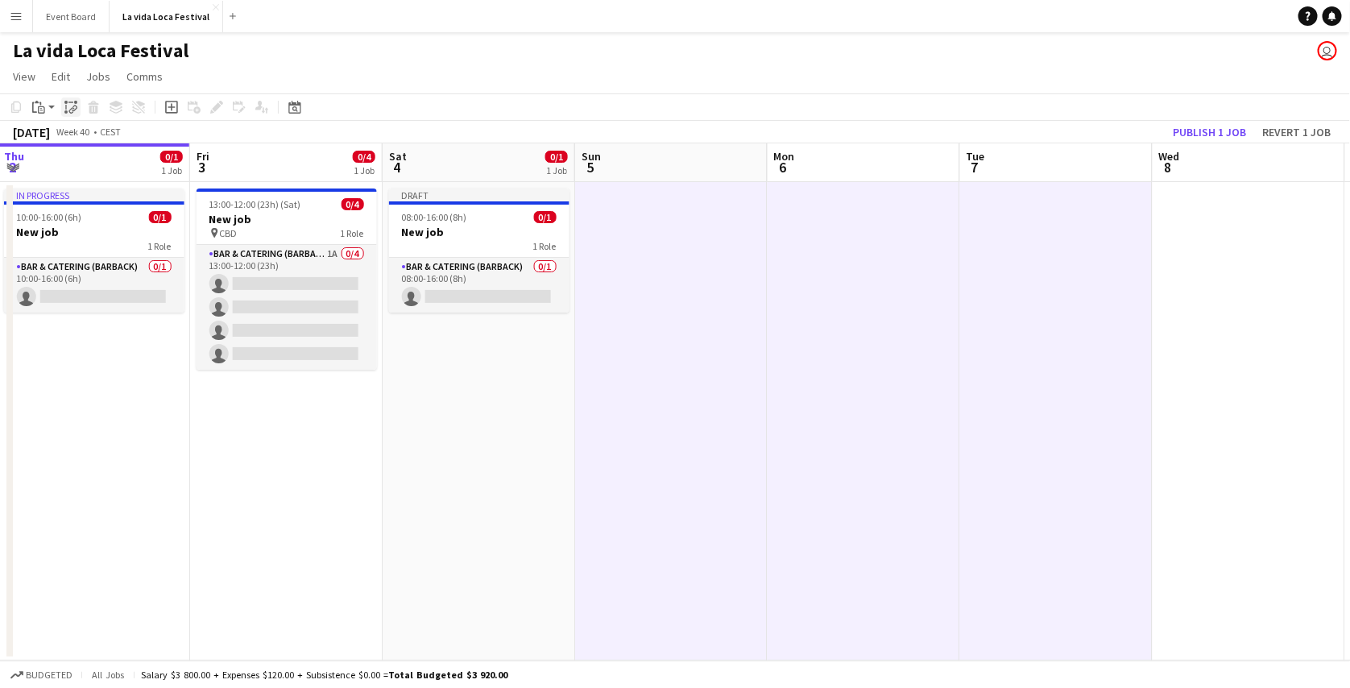
click at [73, 107] on icon "Paste linked Job" at bounding box center [70, 107] width 13 height 13
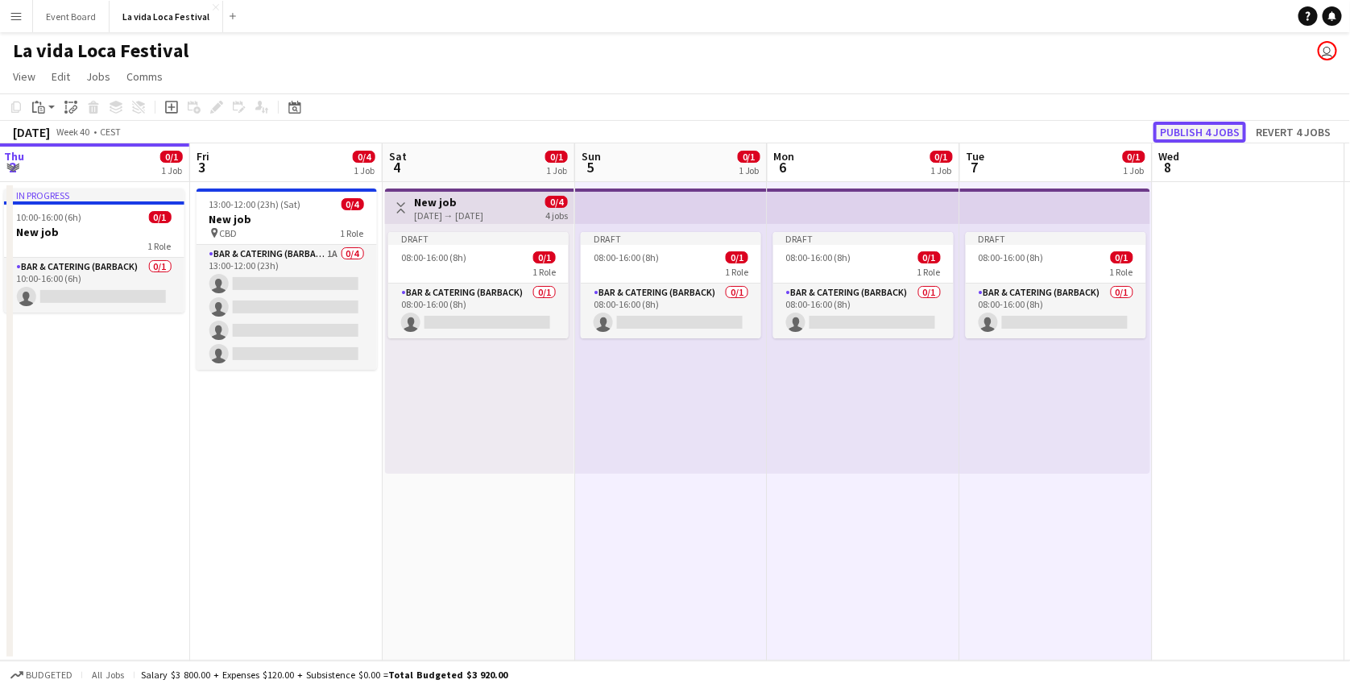
click at [1167, 131] on button "Publish 4 jobs" at bounding box center [1200, 132] width 93 height 21
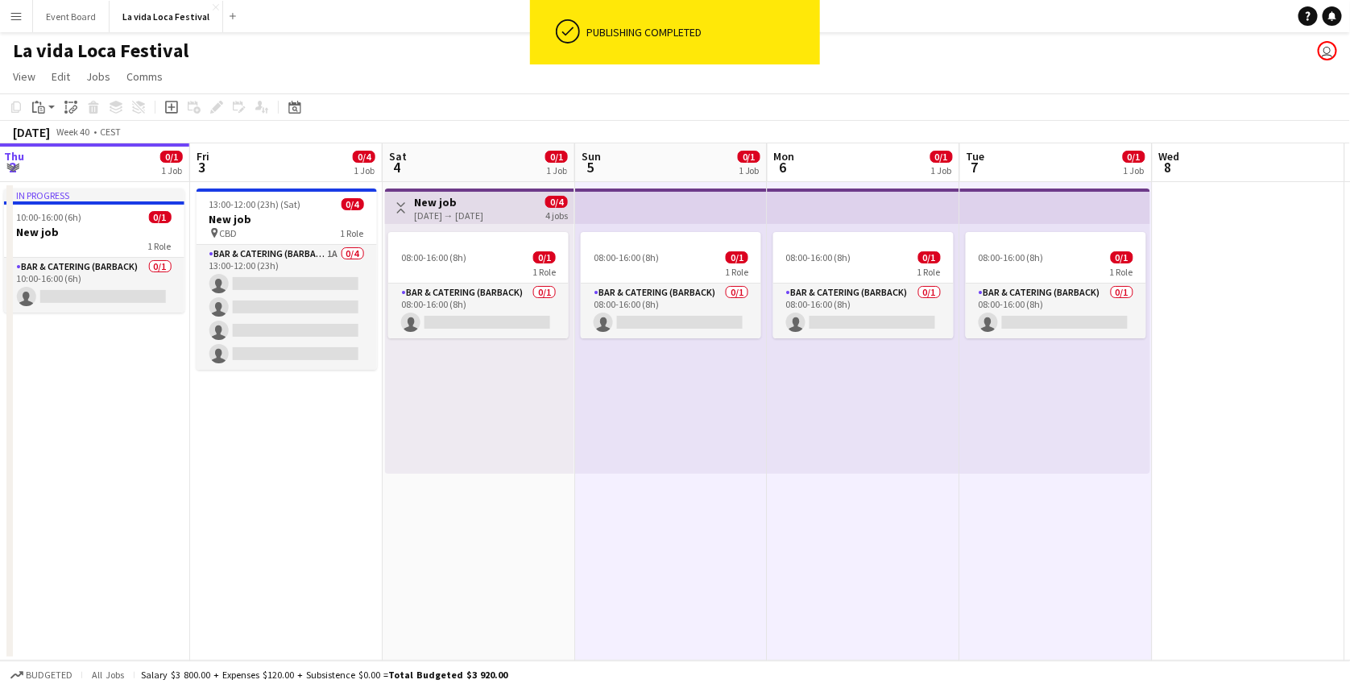
click at [512, 520] on app-date-cell "Toggle View New job 04-10-2025 → 07-10-2025 0/4 4 jobs 08:00-16:00 (8h) 0/1 1 R…" at bounding box center [479, 421] width 193 height 479
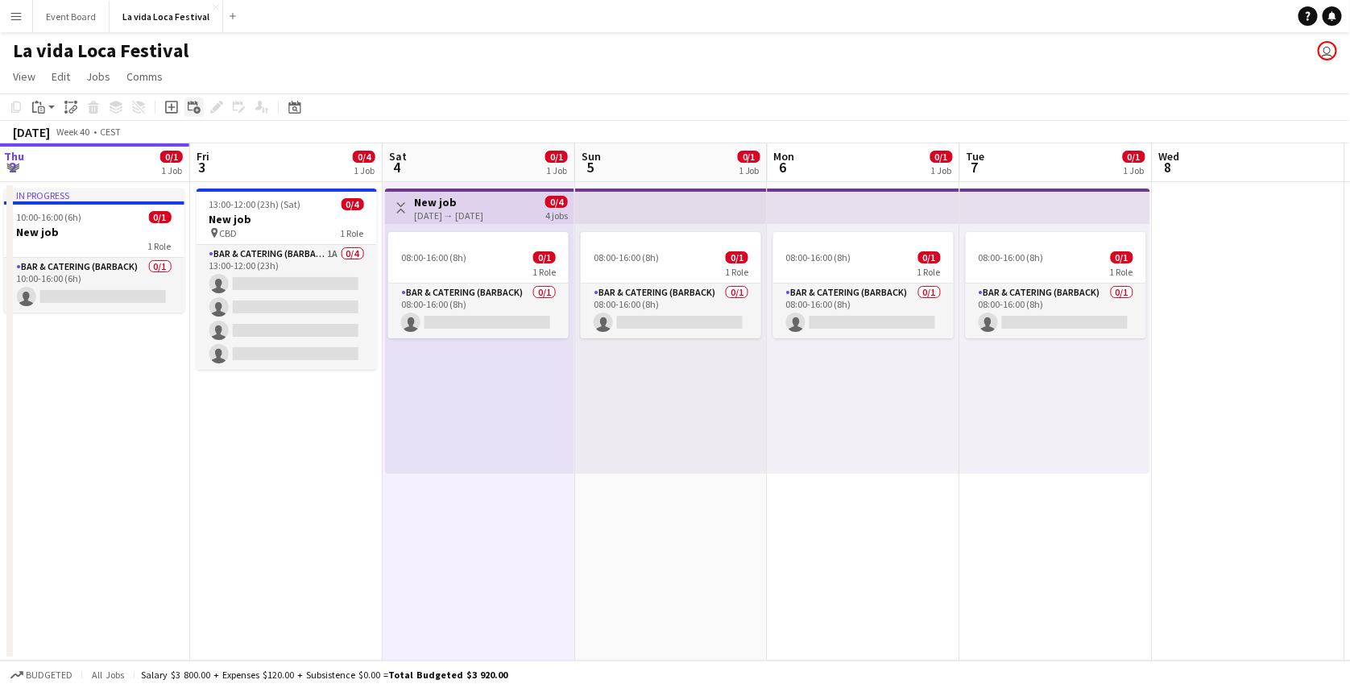
click at [195, 107] on icon at bounding box center [196, 110] width 7 height 7
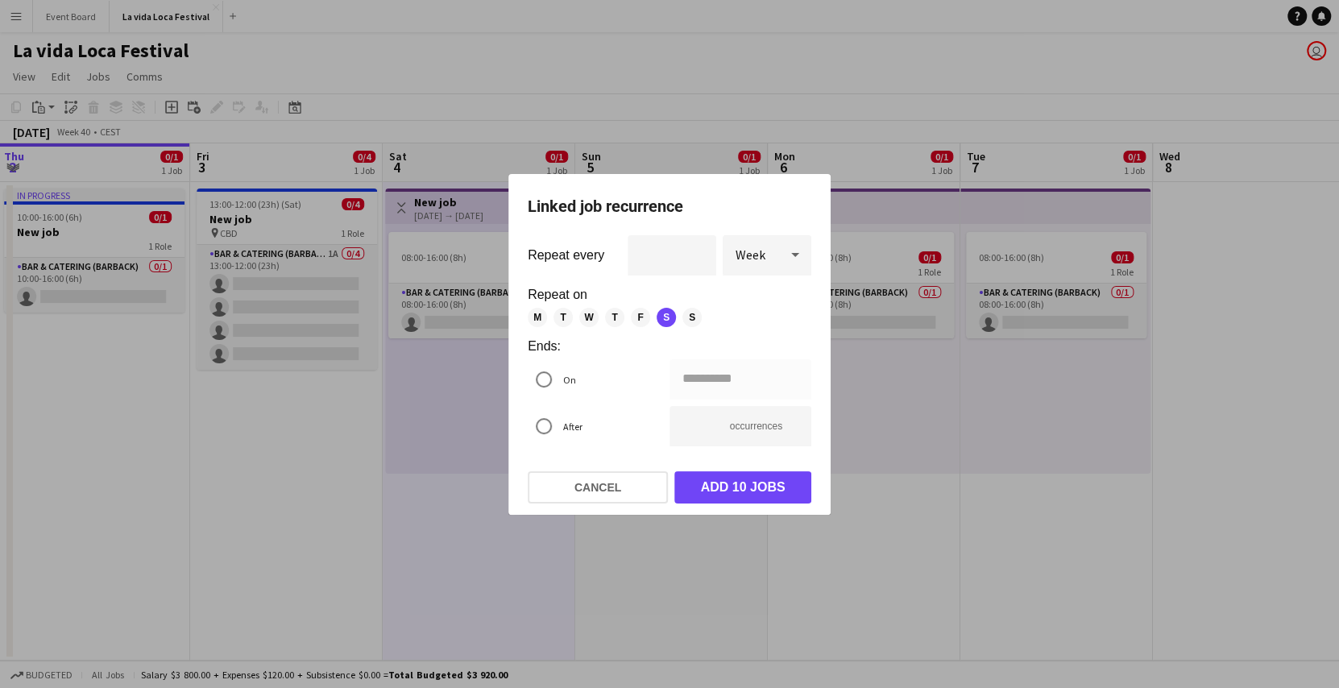
click at [690, 316] on span "S" at bounding box center [691, 317] width 19 height 19
type input "**********"
click at [669, 260] on input "*" at bounding box center [672, 255] width 89 height 40
click at [772, 248] on div "Week" at bounding box center [751, 254] width 56 height 39
click at [616, 357] on div at bounding box center [669, 344] width 1339 height 688
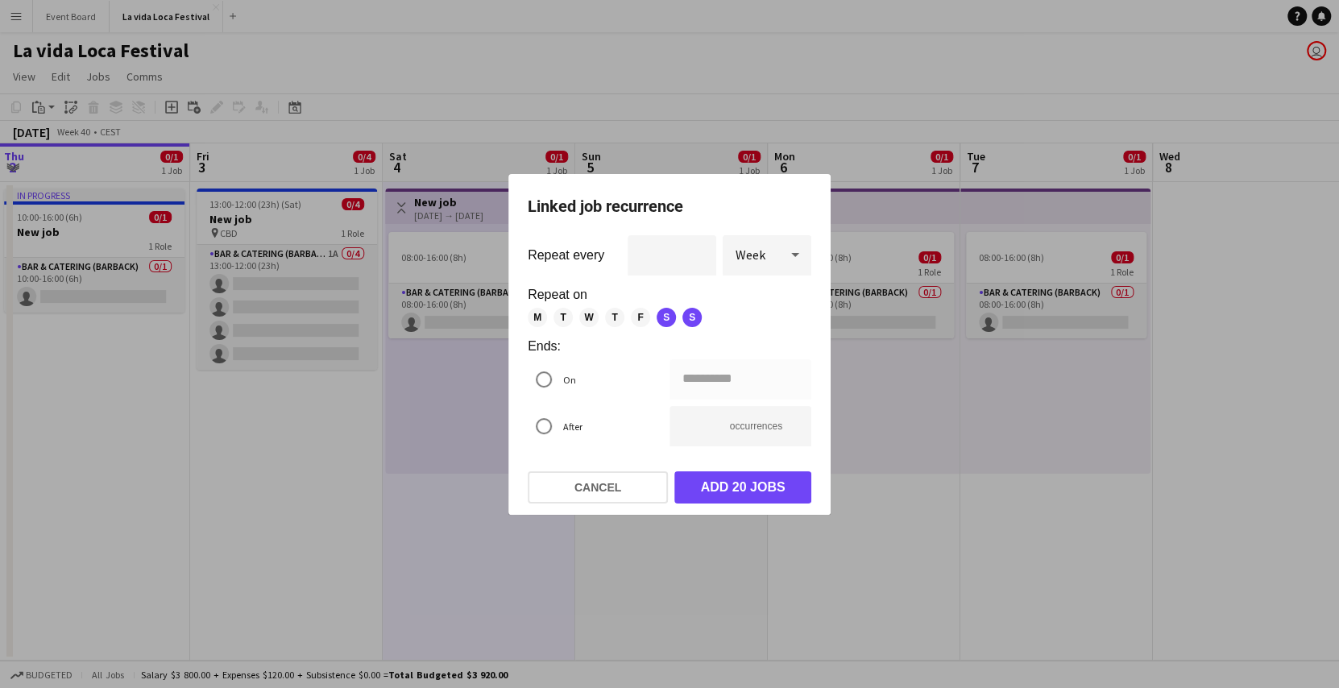
click at [701, 379] on div "**********" at bounding box center [740, 379] width 142 height 40
click at [699, 426] on input "**" at bounding box center [740, 426] width 142 height 40
type input "*"
type input "**********"
type input "*"
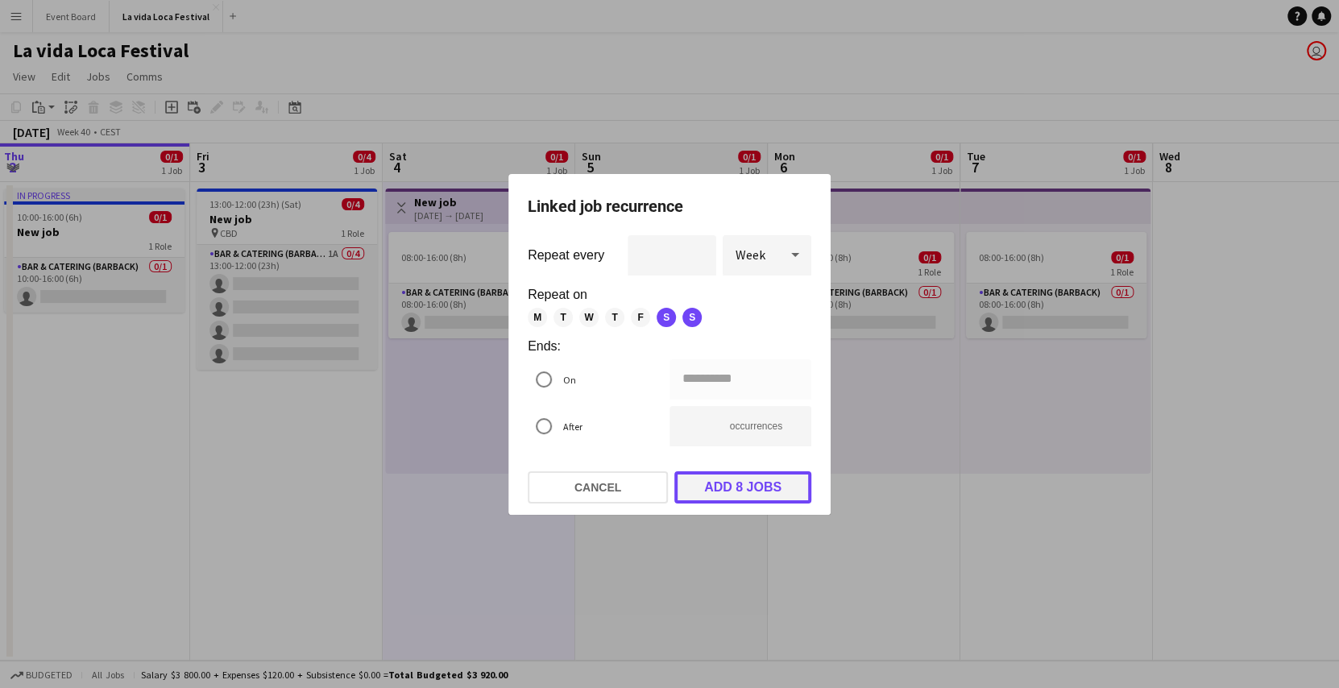
click at [726, 485] on button "Add 8 jobs" at bounding box center [742, 487] width 137 height 32
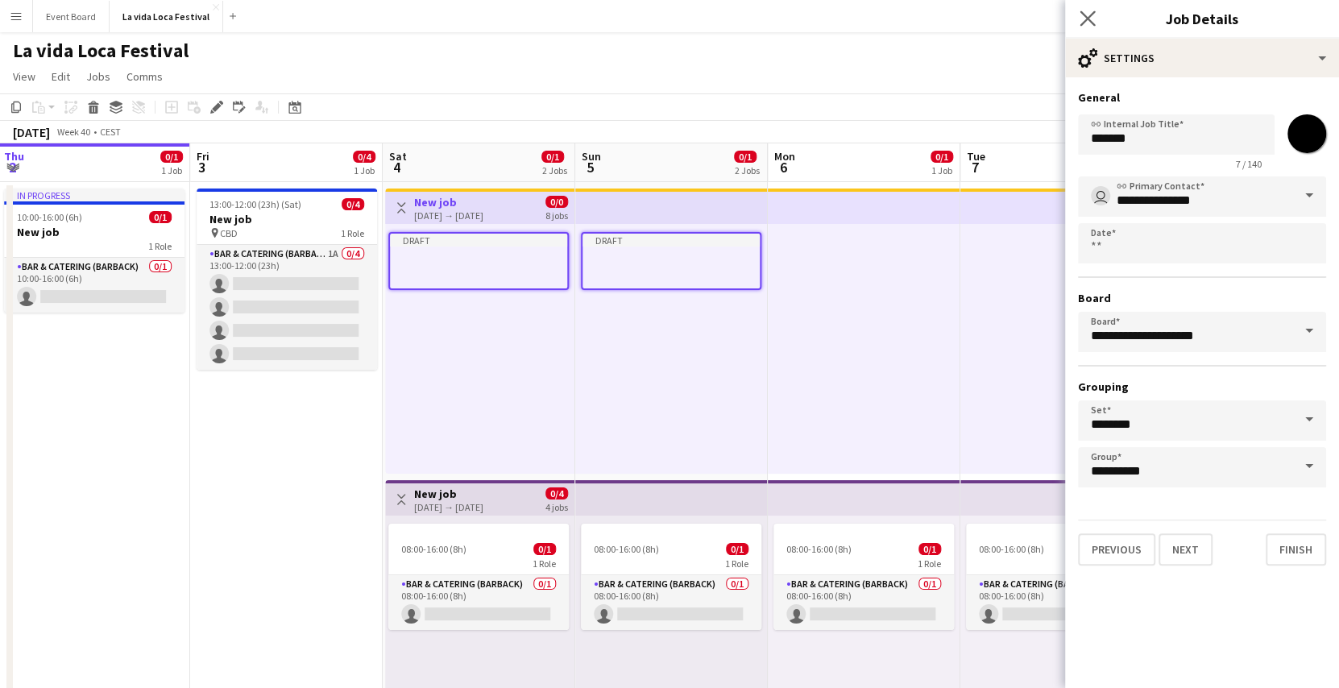
click at [1093, 18] on icon "Close pop-in" at bounding box center [1087, 17] width 15 height 15
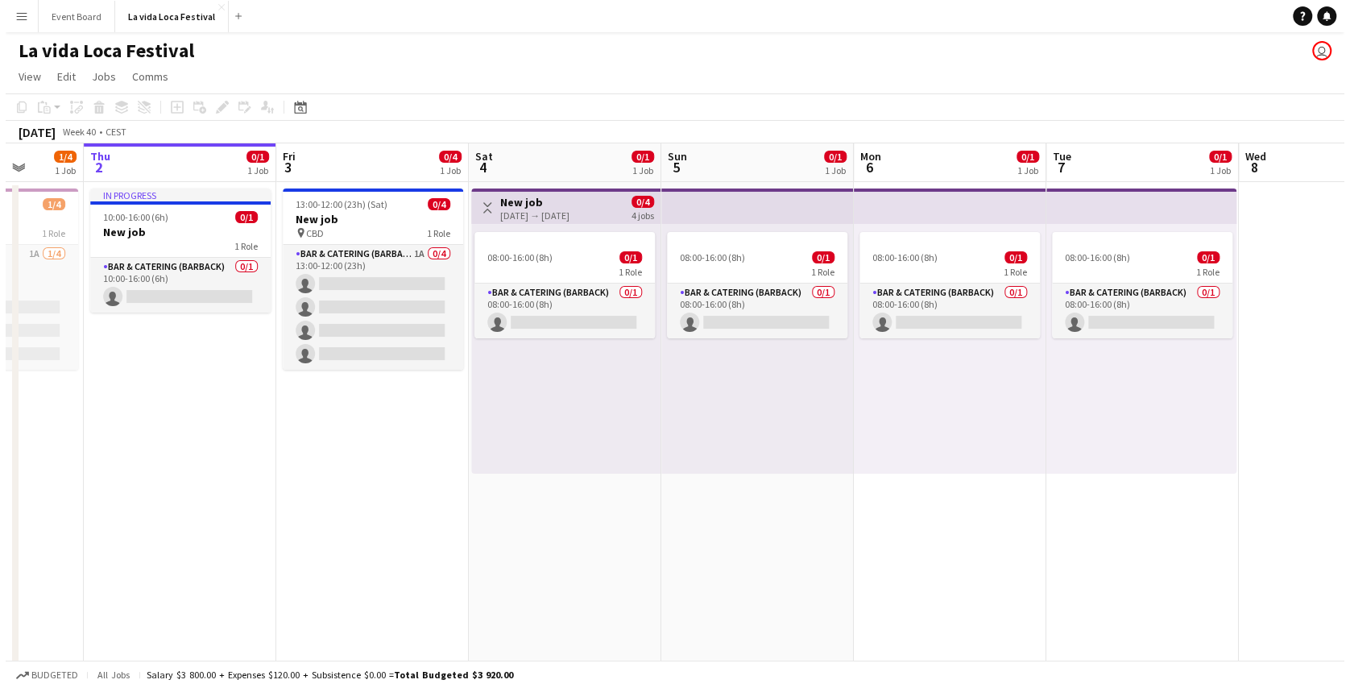
scroll to position [0, 499]
click at [15, 10] on app-icon "Menu" at bounding box center [16, 16] width 13 height 13
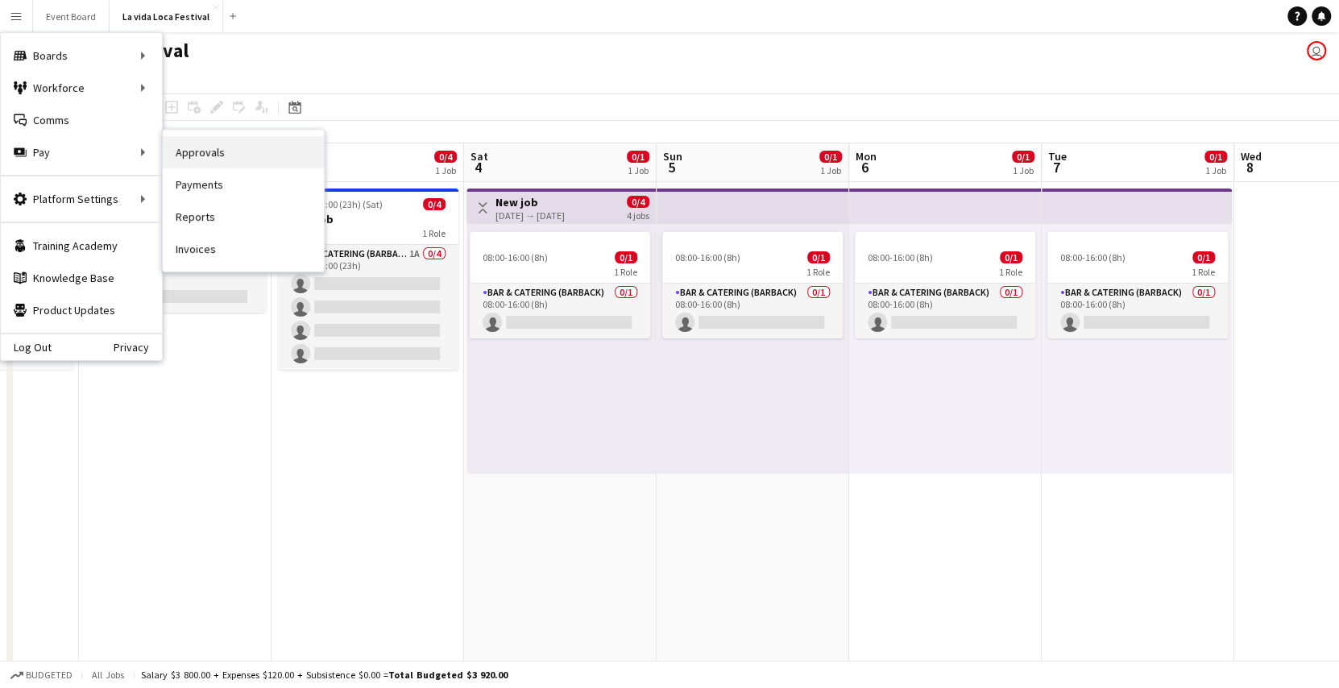
click at [193, 148] on link "Approvals" at bounding box center [243, 152] width 161 height 32
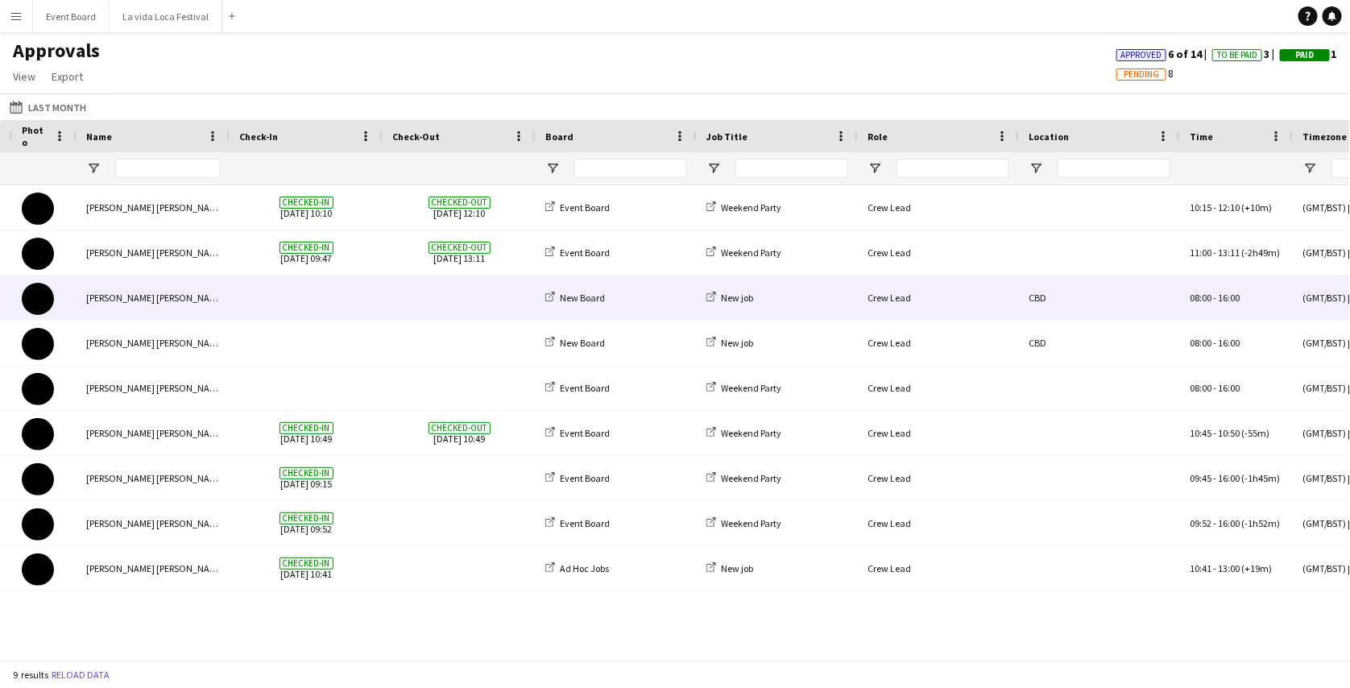
scroll to position [0, 205]
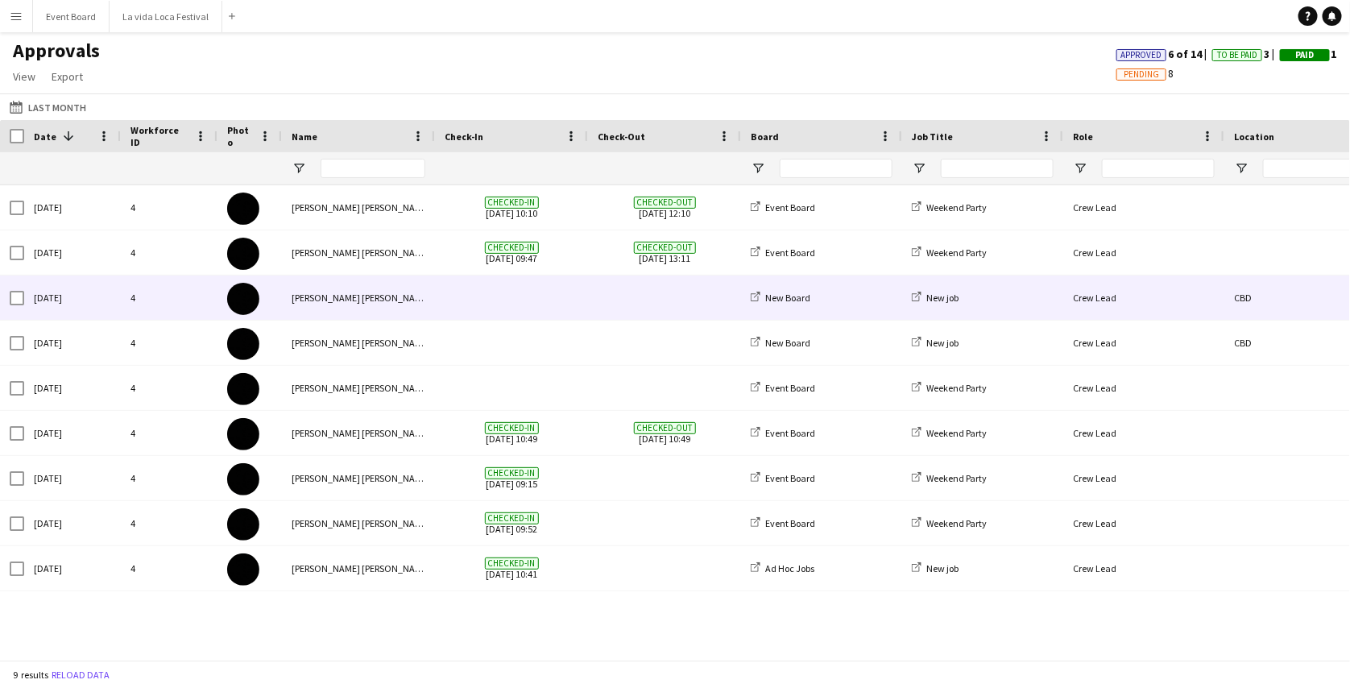
click at [632, 302] on span at bounding box center [665, 298] width 134 height 44
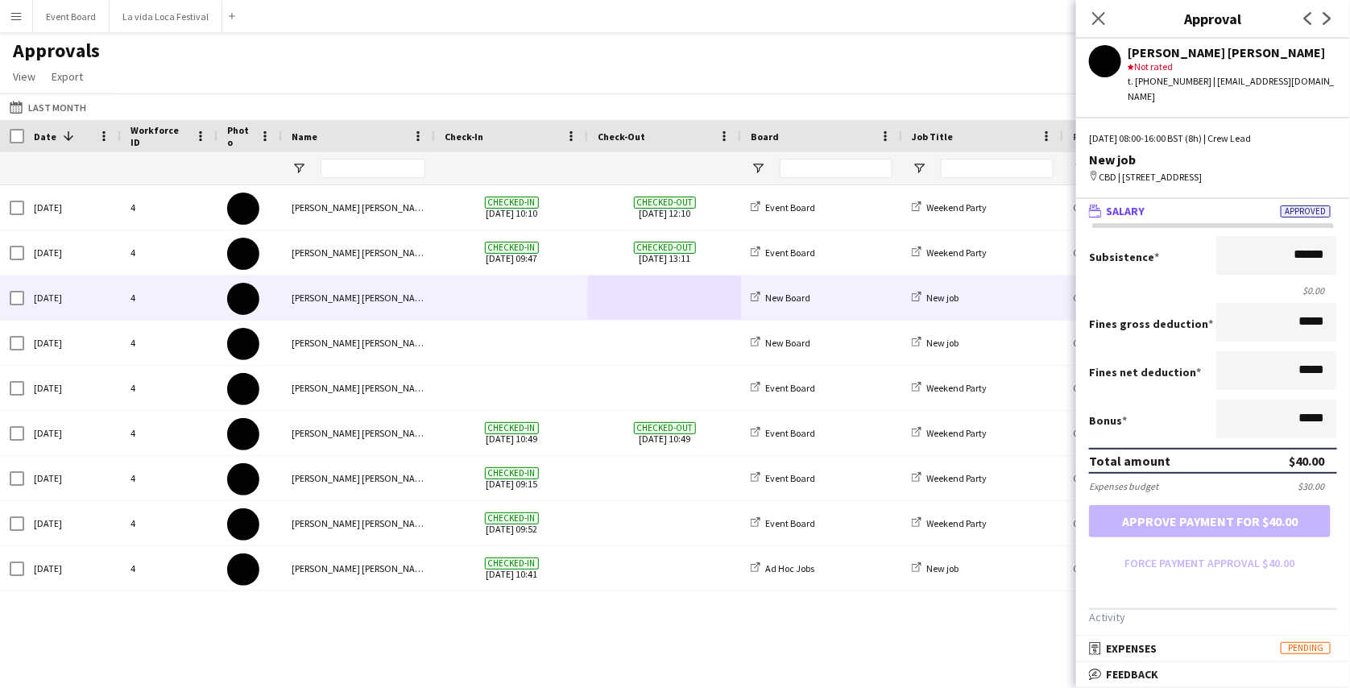
click at [1160, 205] on mat-panel-title "wallet Salary Approved" at bounding box center [1209, 211] width 267 height 15
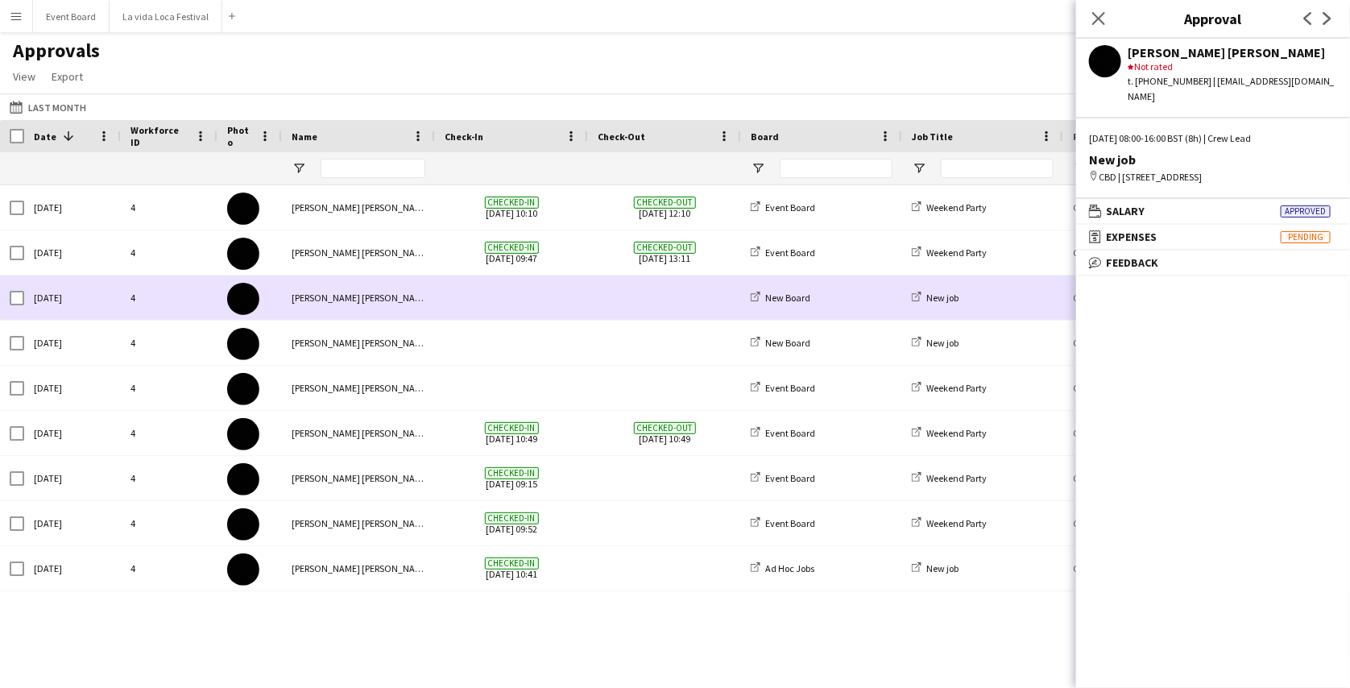
click at [646, 298] on span at bounding box center [665, 298] width 134 height 44
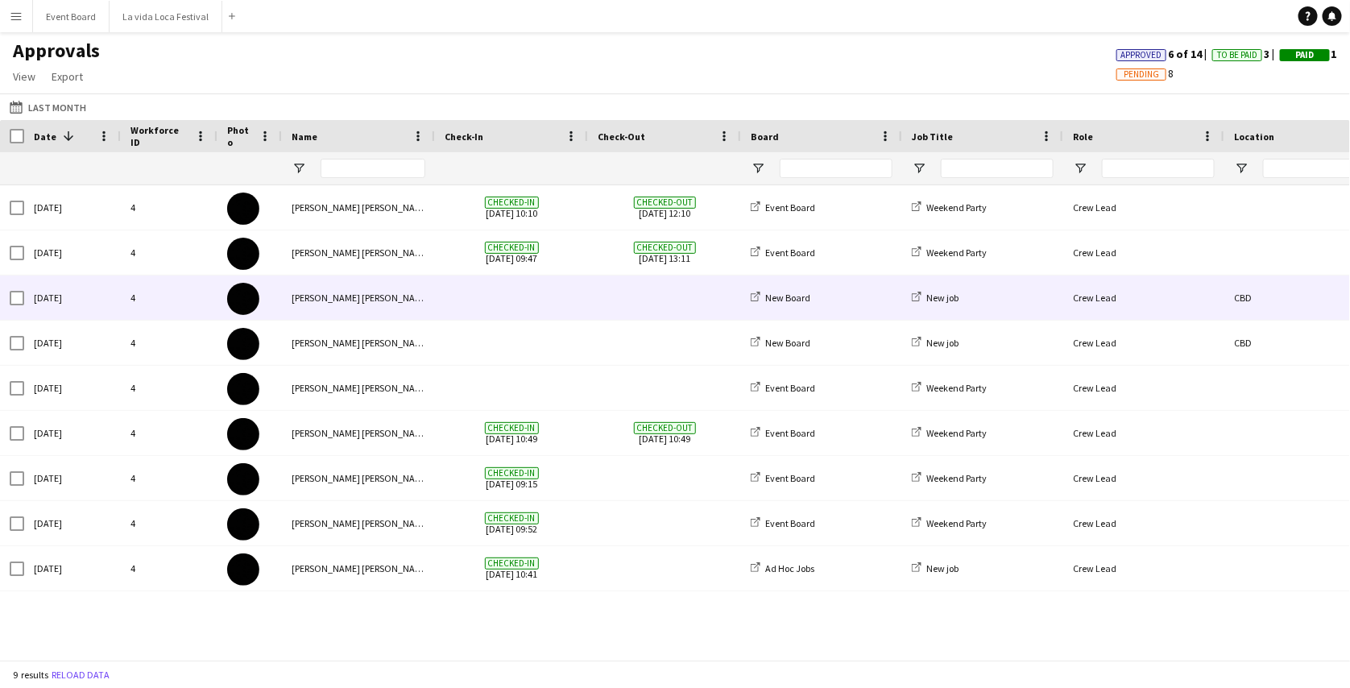
click at [646, 298] on span at bounding box center [665, 298] width 134 height 44
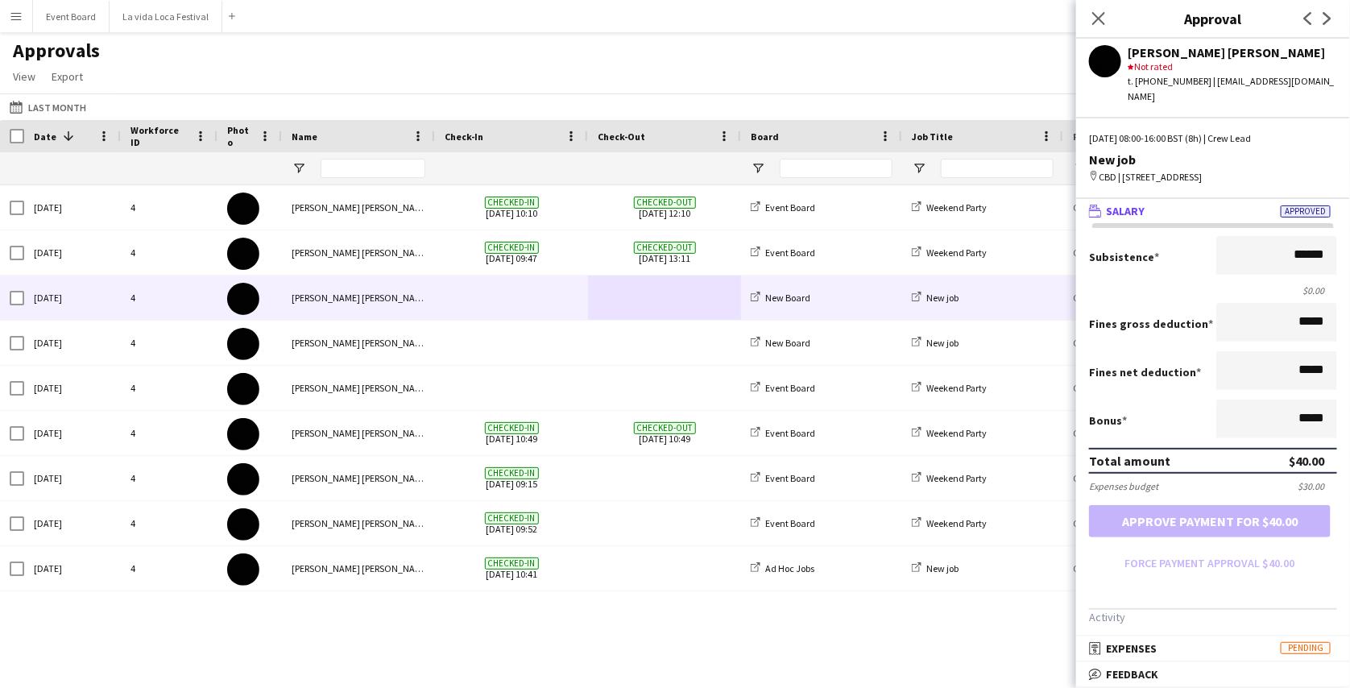
click at [1239, 205] on mat-panel-title "wallet Salary Approved" at bounding box center [1209, 211] width 267 height 15
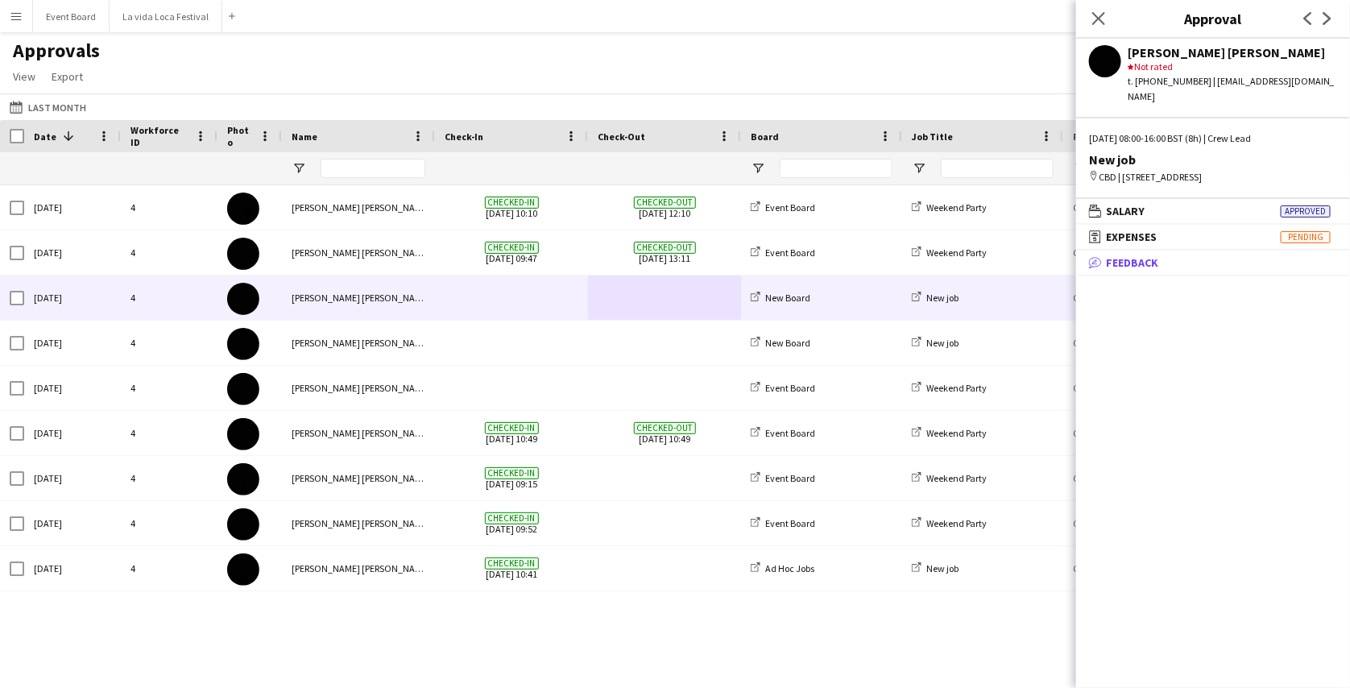
click at [1189, 261] on mat-panel-title "bubble-pencil Feedback" at bounding box center [1209, 262] width 267 height 15
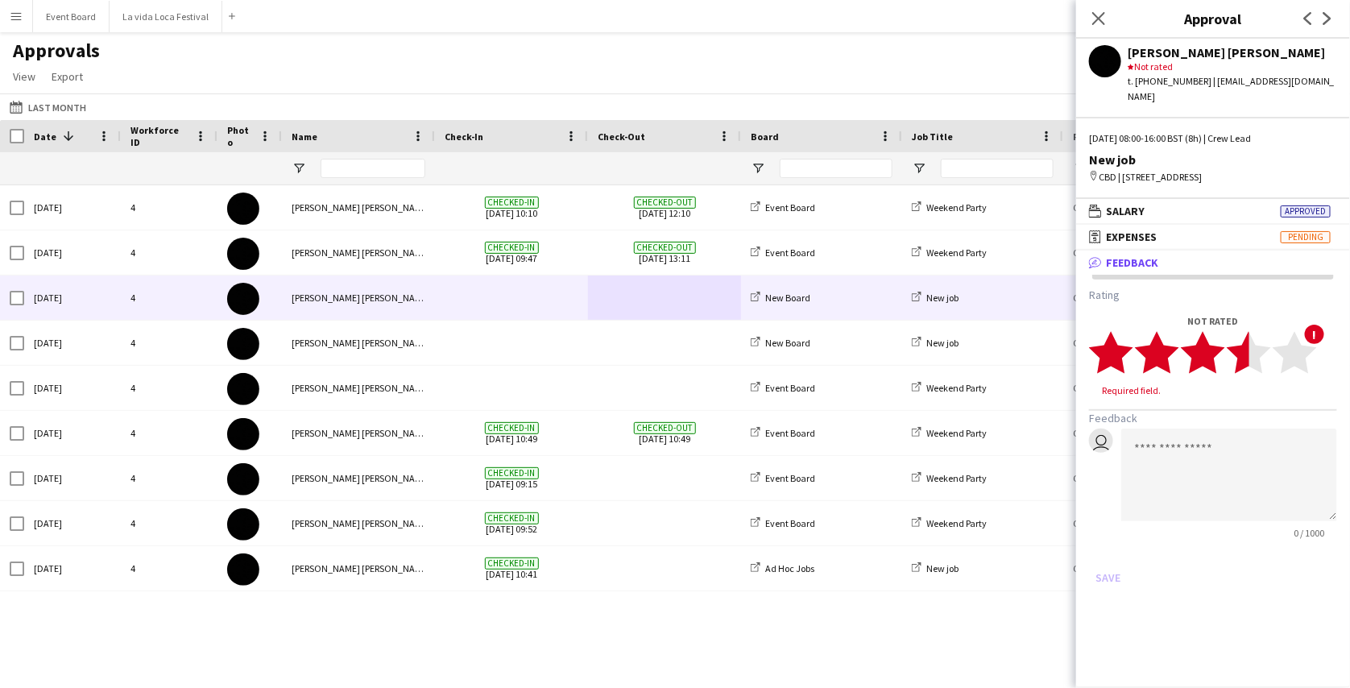
click at [1242, 350] on polygon at bounding box center [1249, 353] width 44 height 42
click at [1116, 559] on button "Save" at bounding box center [1108, 562] width 38 height 26
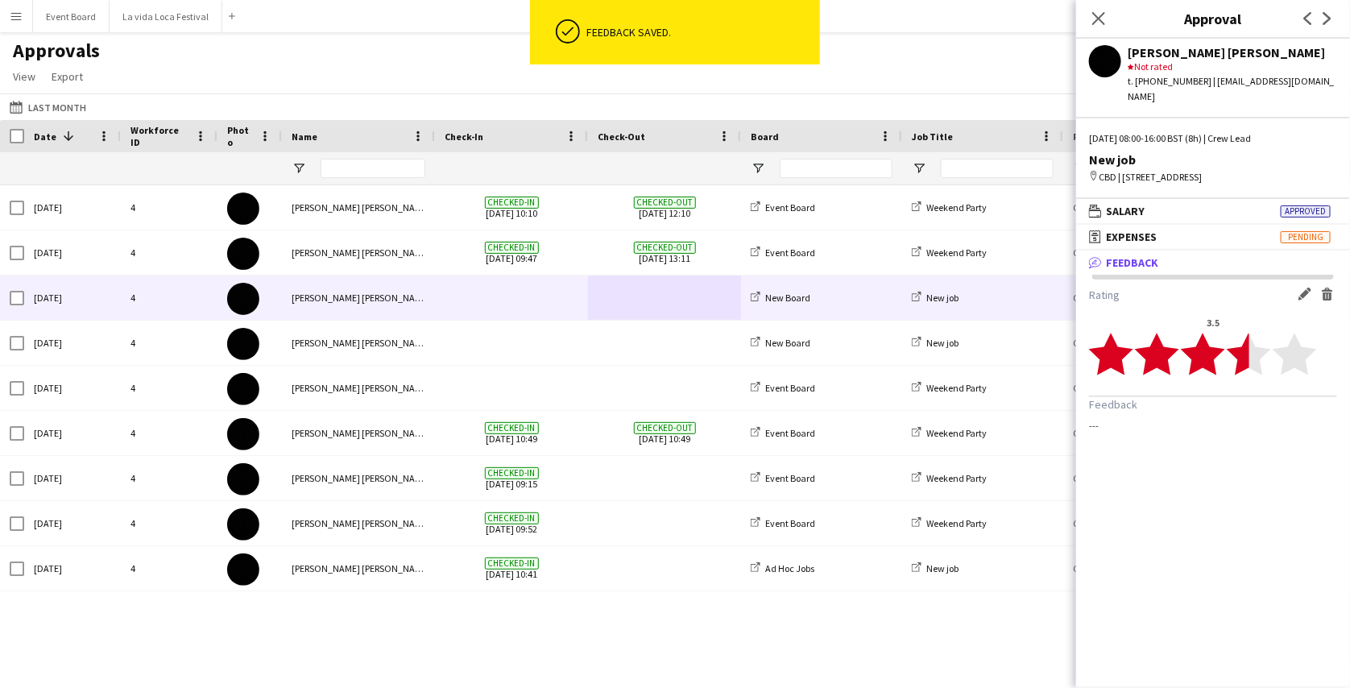
click at [1287, 412] on form "Rating Edit feedback Delete feedback 3.5 star star star star star star star sta…" at bounding box center [1213, 360] width 248 height 144
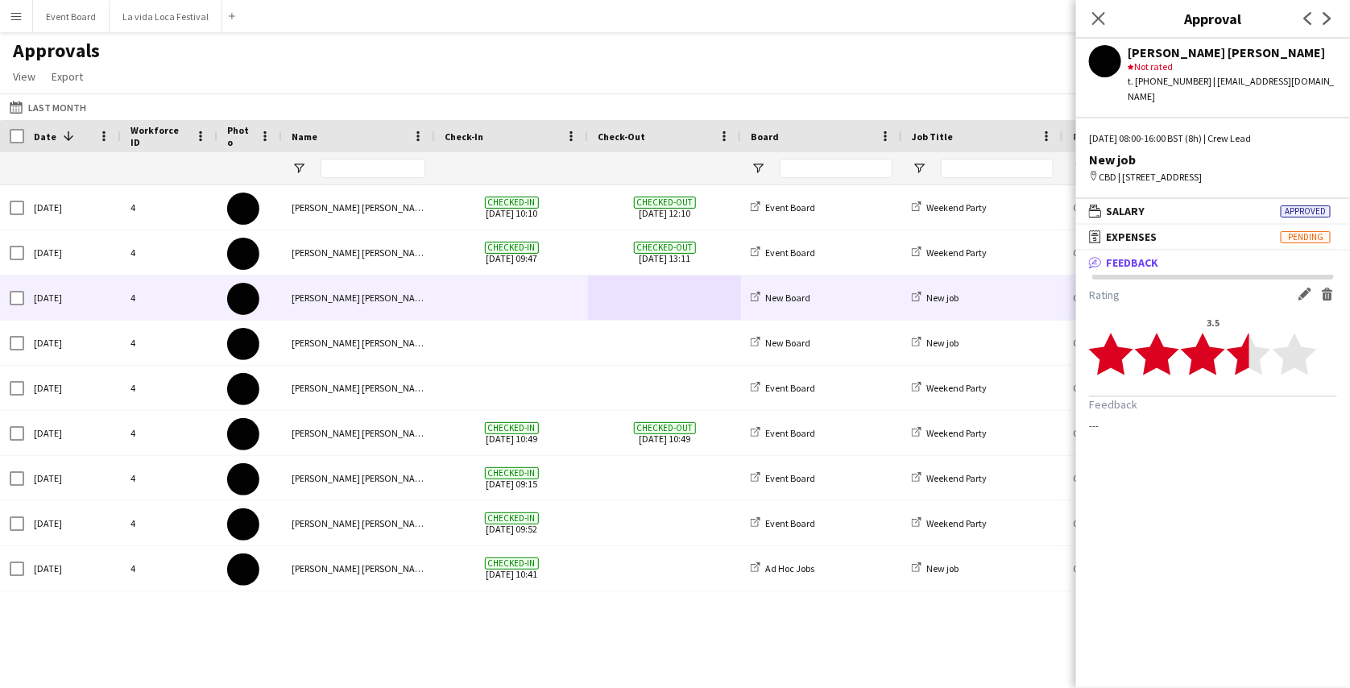
click at [1301, 290] on app-icon "Edit feedback" at bounding box center [1305, 294] width 13 height 13
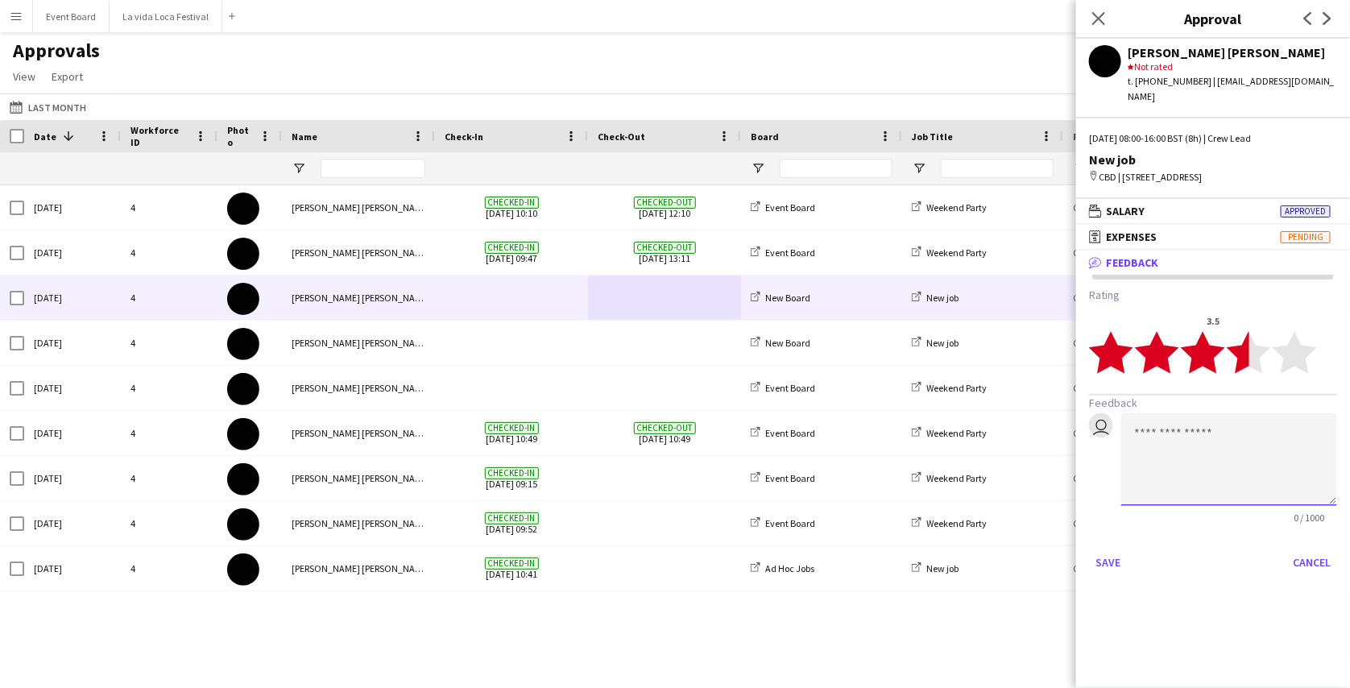
click at [1204, 454] on textarea at bounding box center [1229, 459] width 216 height 93
type textarea "**********"
click at [1121, 558] on button "Save" at bounding box center [1108, 562] width 38 height 26
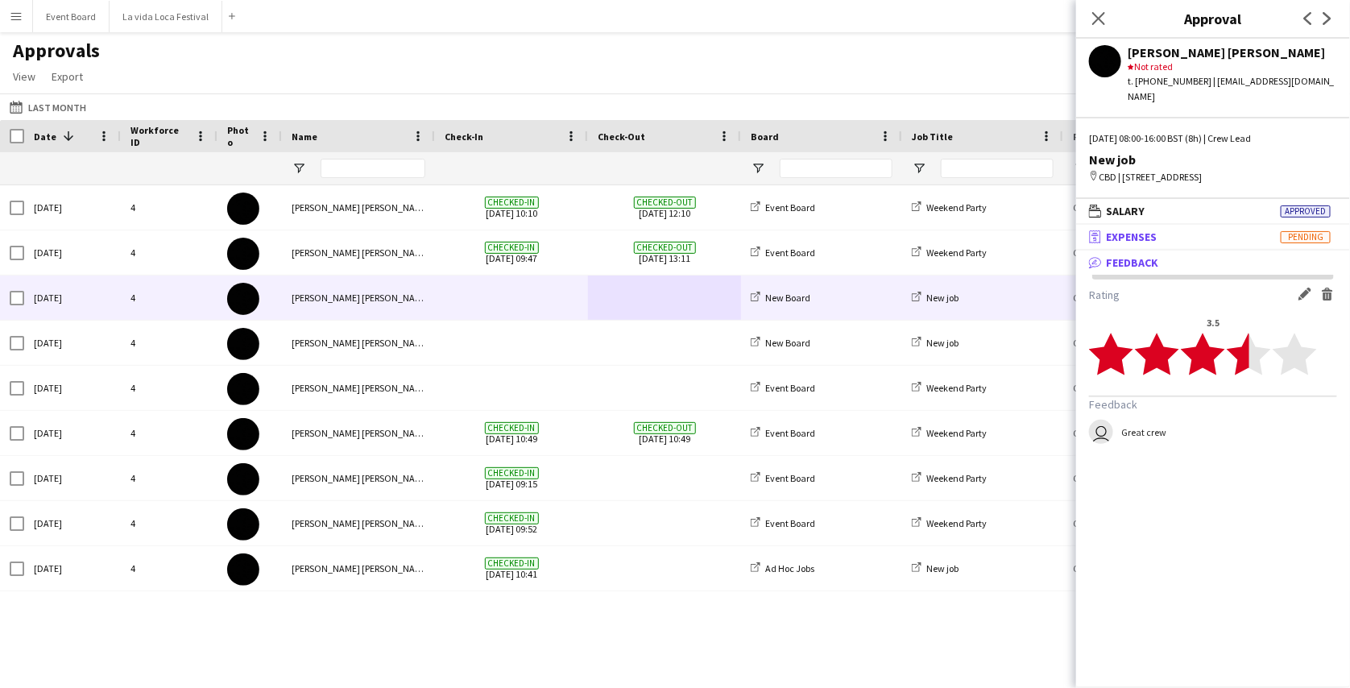
click at [1159, 238] on mat-panel-title "receipt Expenses Pending" at bounding box center [1209, 237] width 267 height 15
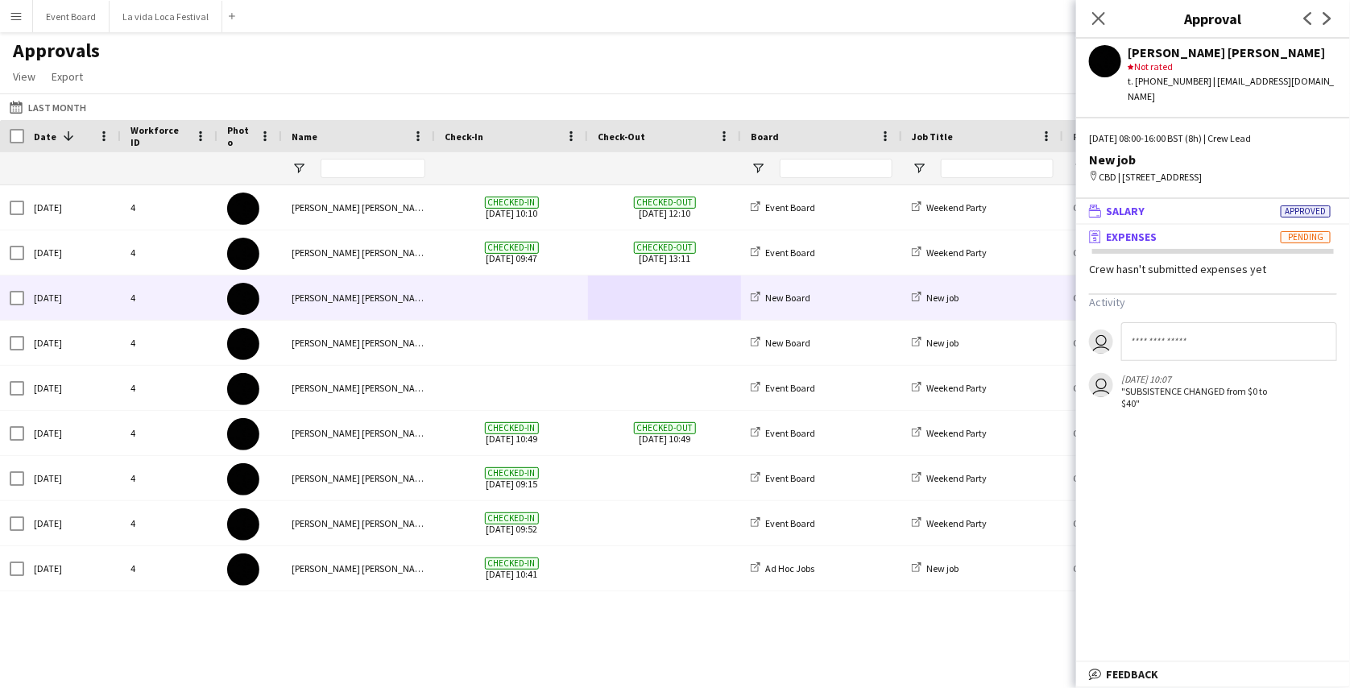
click at [1166, 210] on mat-panel-title "wallet Salary Approved" at bounding box center [1209, 211] width 267 height 15
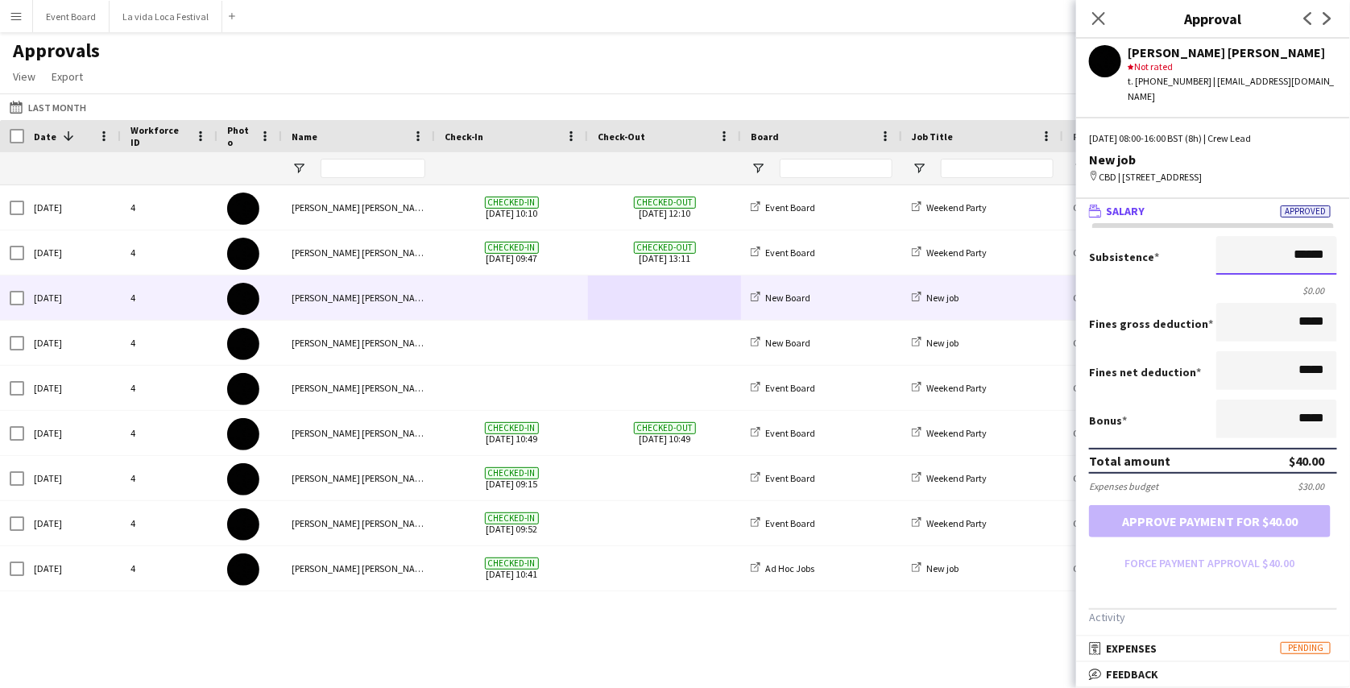
click at [1287, 258] on input "******" at bounding box center [1277, 255] width 121 height 39
drag, startPoint x: 1204, startPoint y: 366, endPoint x: 1233, endPoint y: 310, distance: 62.3
click at [1233, 310] on form "Subsistence ****** $0.00 Fines gross deduction ***** Fines net deduction ***** …" at bounding box center [1213, 406] width 274 height 340
click at [1283, 253] on input "******" at bounding box center [1277, 255] width 121 height 39
click at [1287, 325] on input "*****" at bounding box center [1277, 322] width 121 height 39
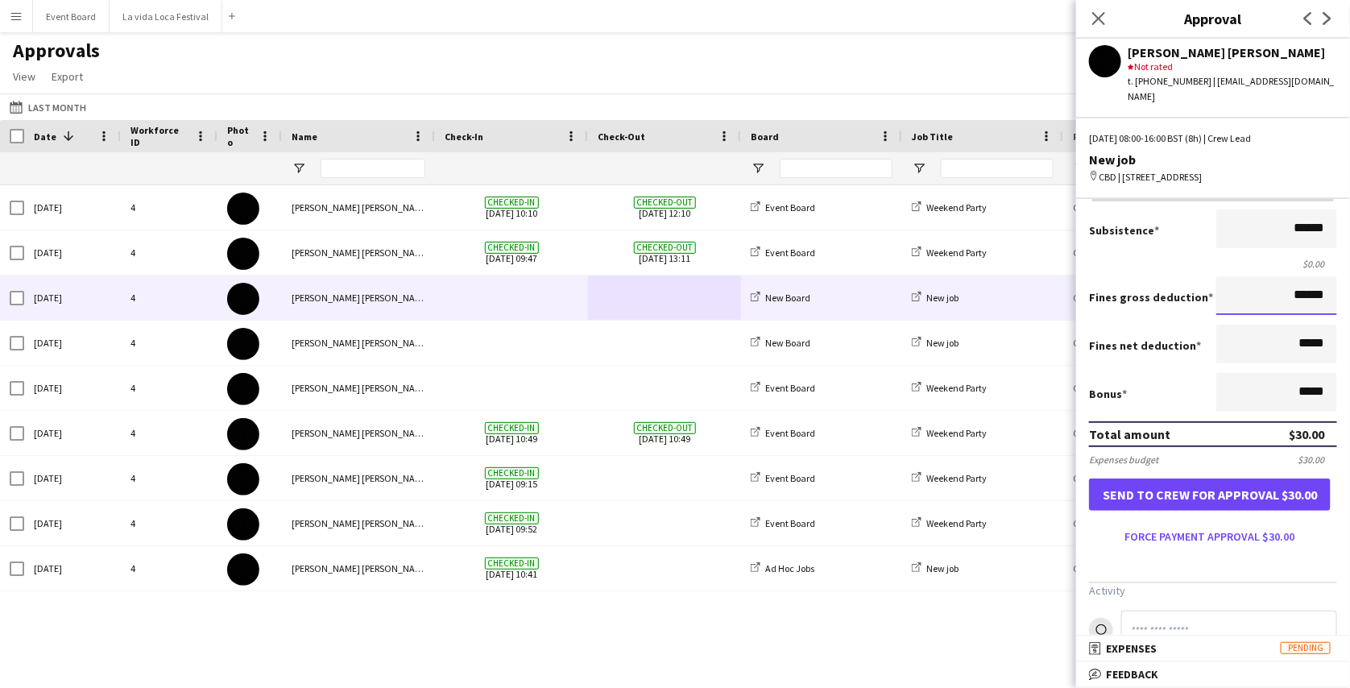
scroll to position [32, 0]
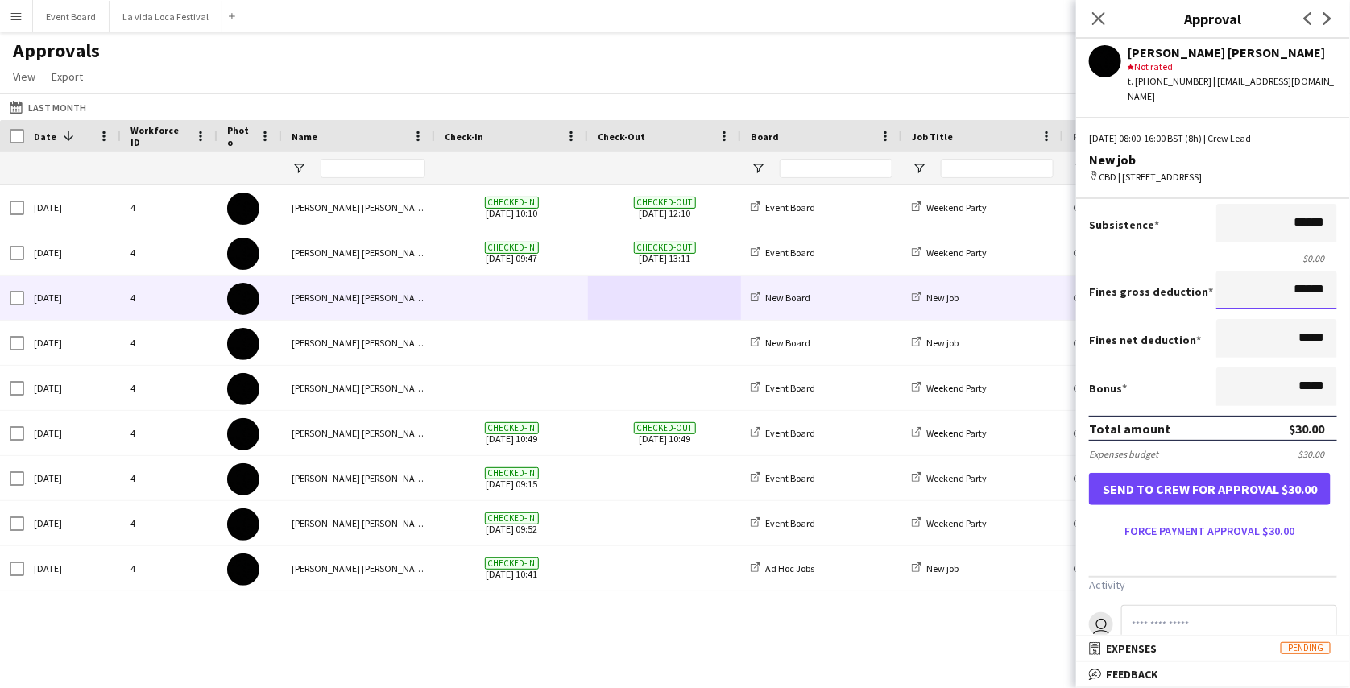
type input "******"
click at [1225, 489] on button "Send to crew for approval $30.00" at bounding box center [1210, 489] width 242 height 32
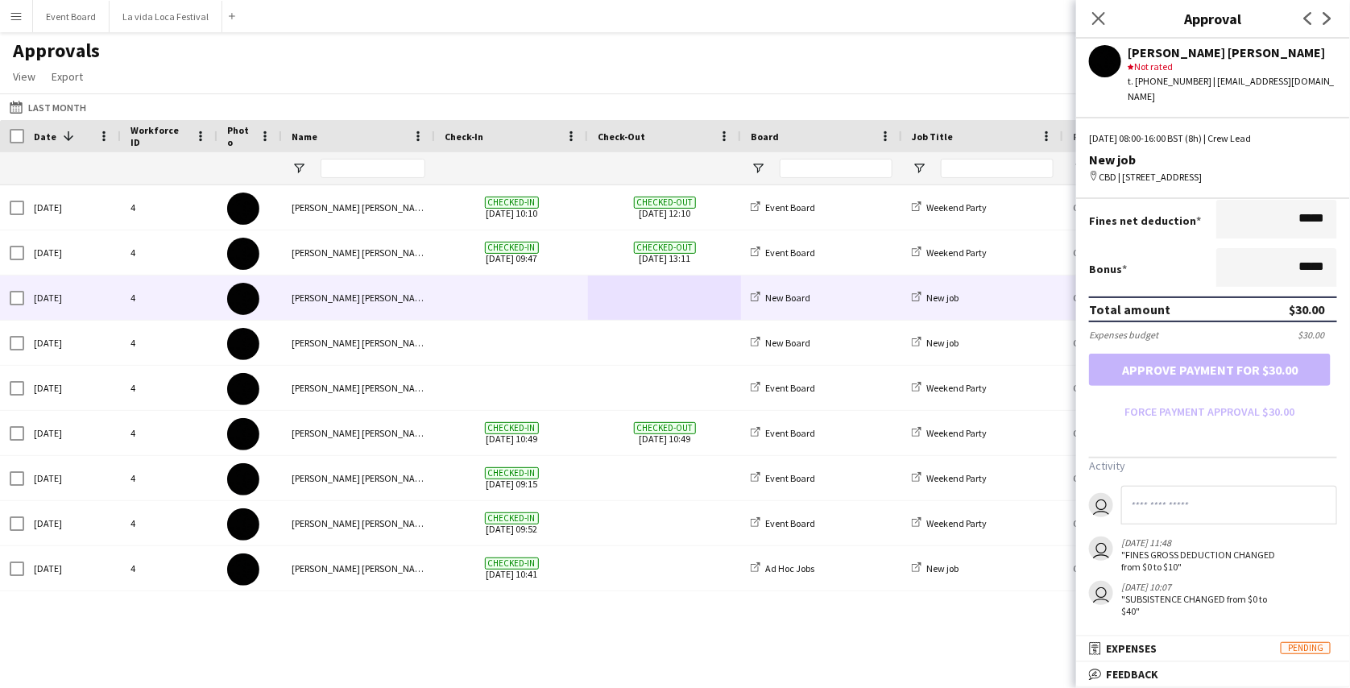
scroll to position [151, 0]
click at [1093, 10] on app-icon "Close pop-in" at bounding box center [1099, 18] width 23 height 23
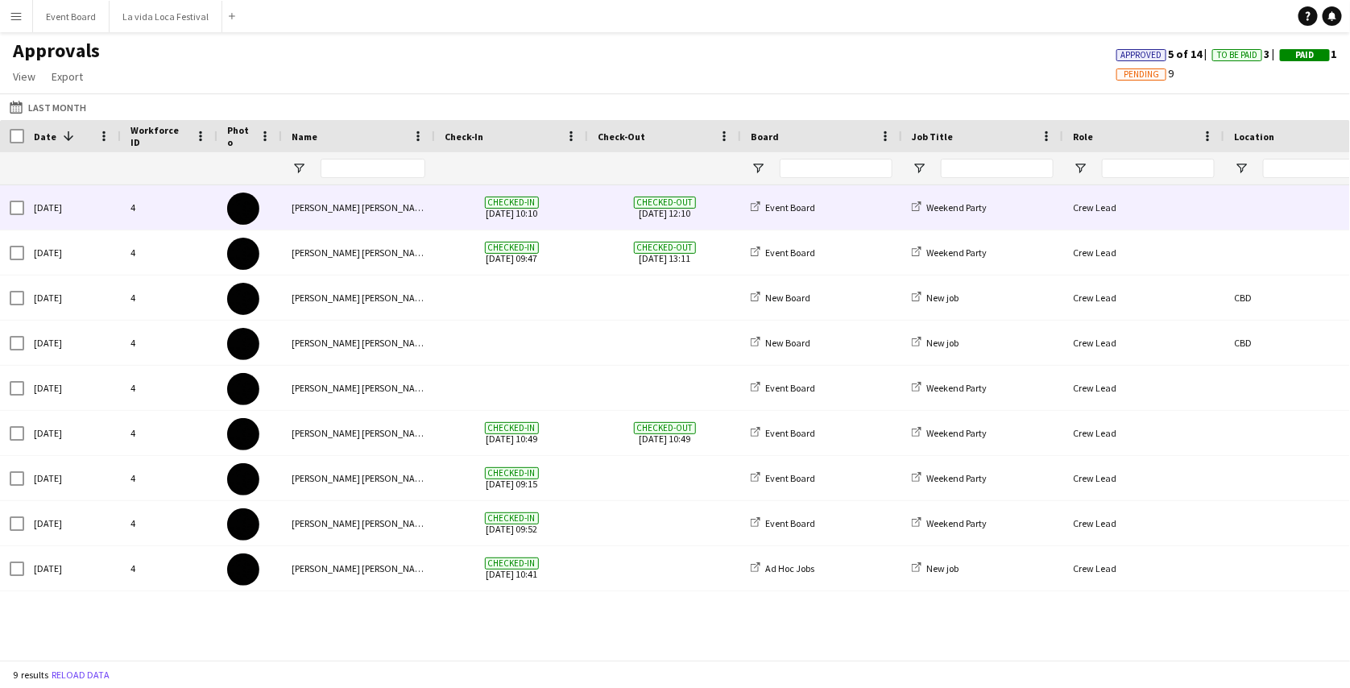
click at [618, 200] on span "Checked-out 29-09-2025 12:10" at bounding box center [665, 207] width 134 height 44
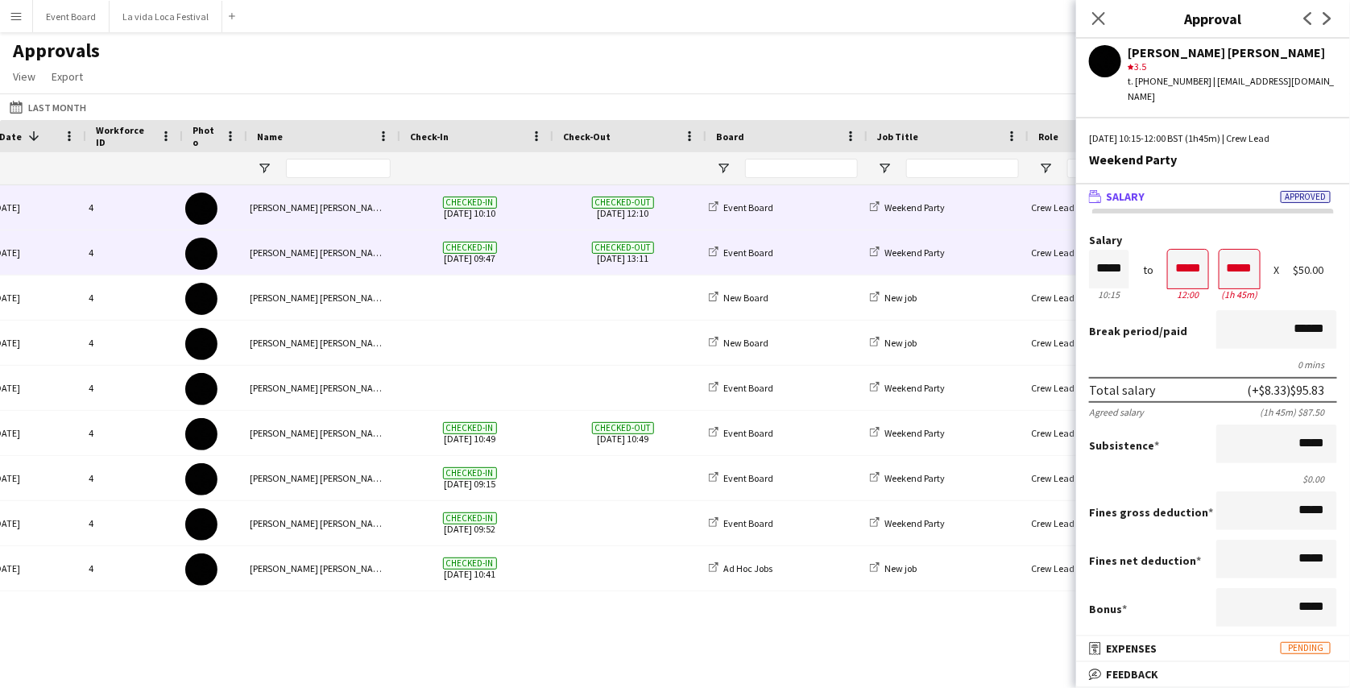
scroll to position [0, 42]
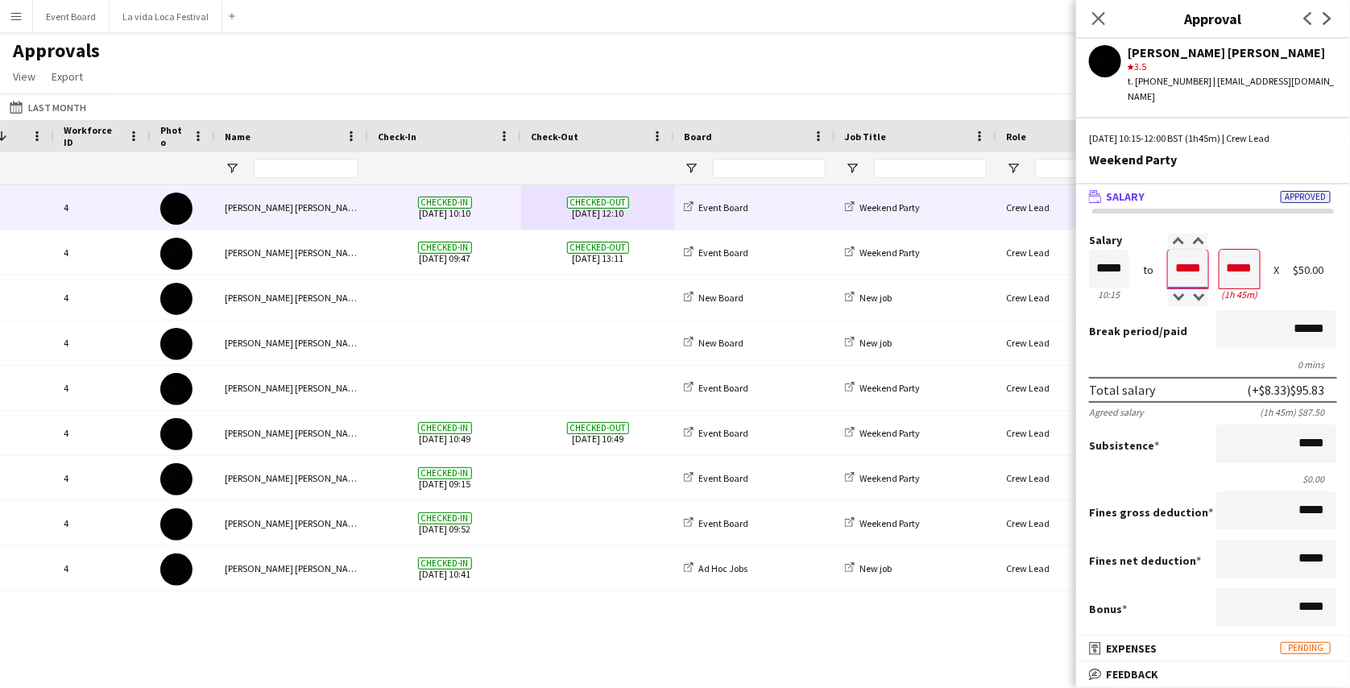
click at [1182, 255] on input "*****" at bounding box center [1188, 269] width 40 height 39
type input "*****"
click at [1175, 234] on div at bounding box center [1178, 242] width 20 height 16
type input "*****"
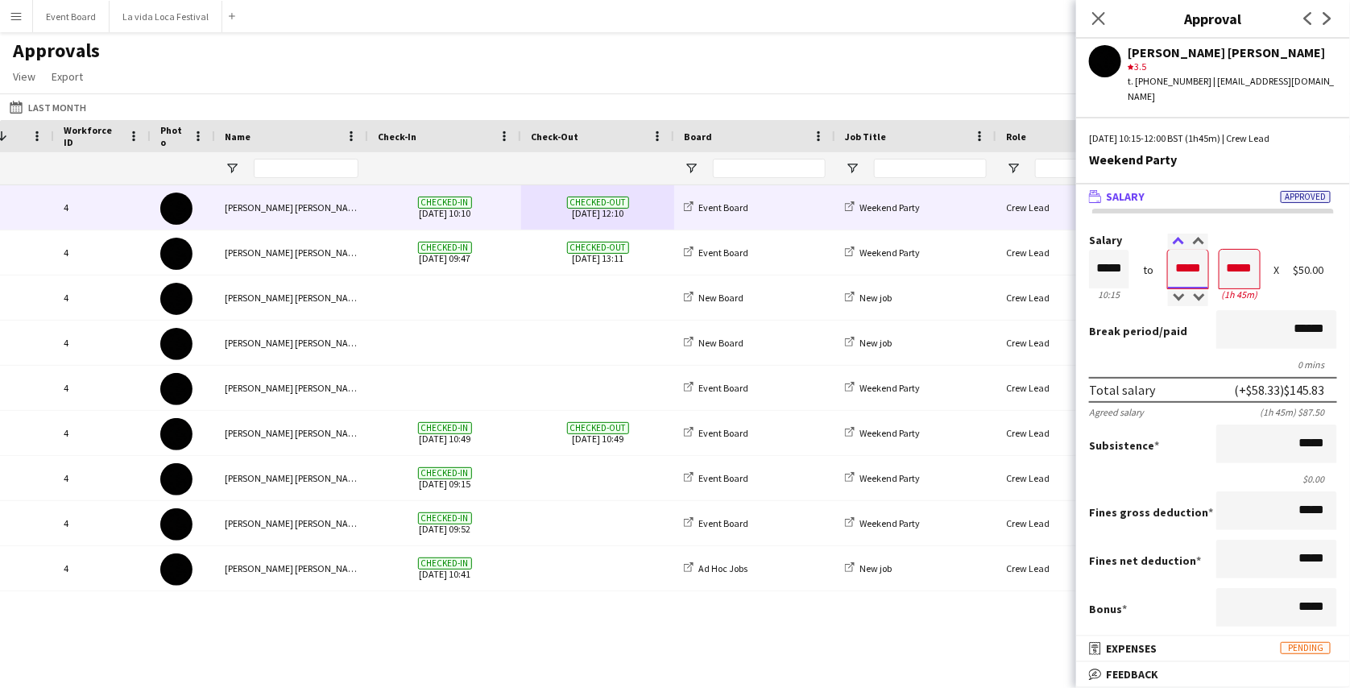
type input "*****"
click at [1175, 234] on div at bounding box center [1178, 242] width 20 height 16
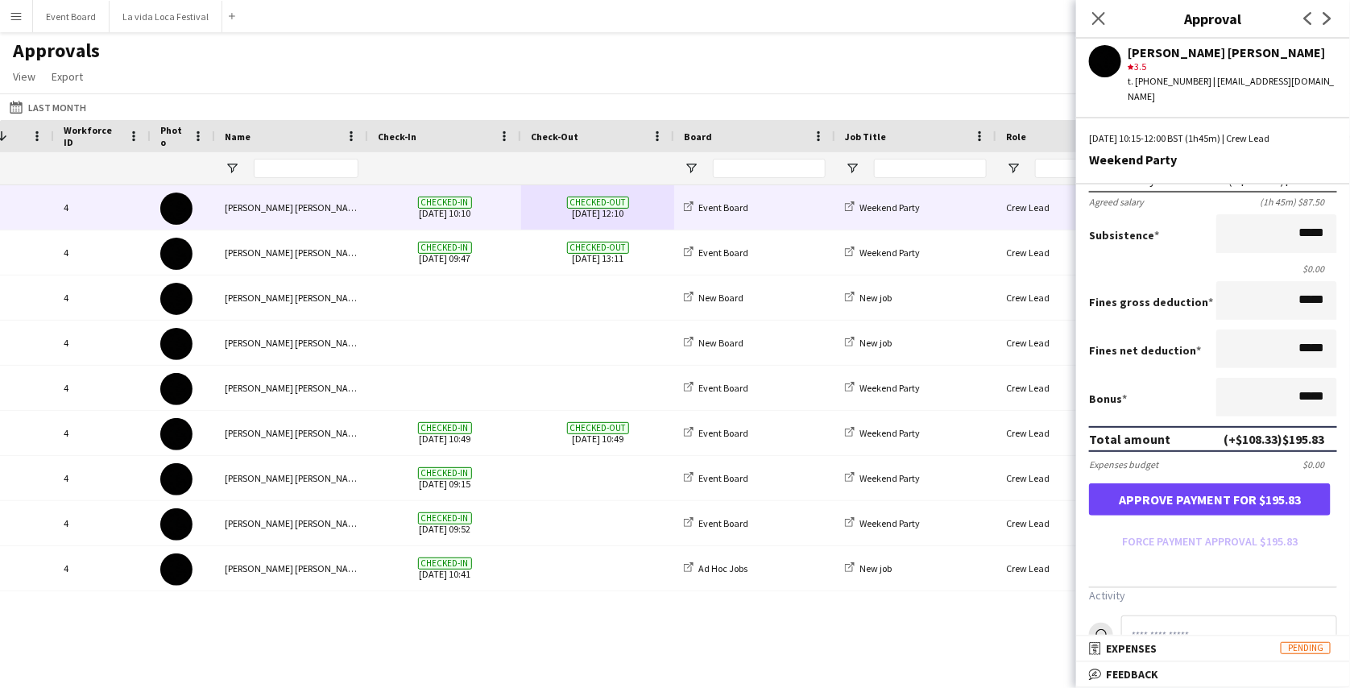
scroll to position [213, 0]
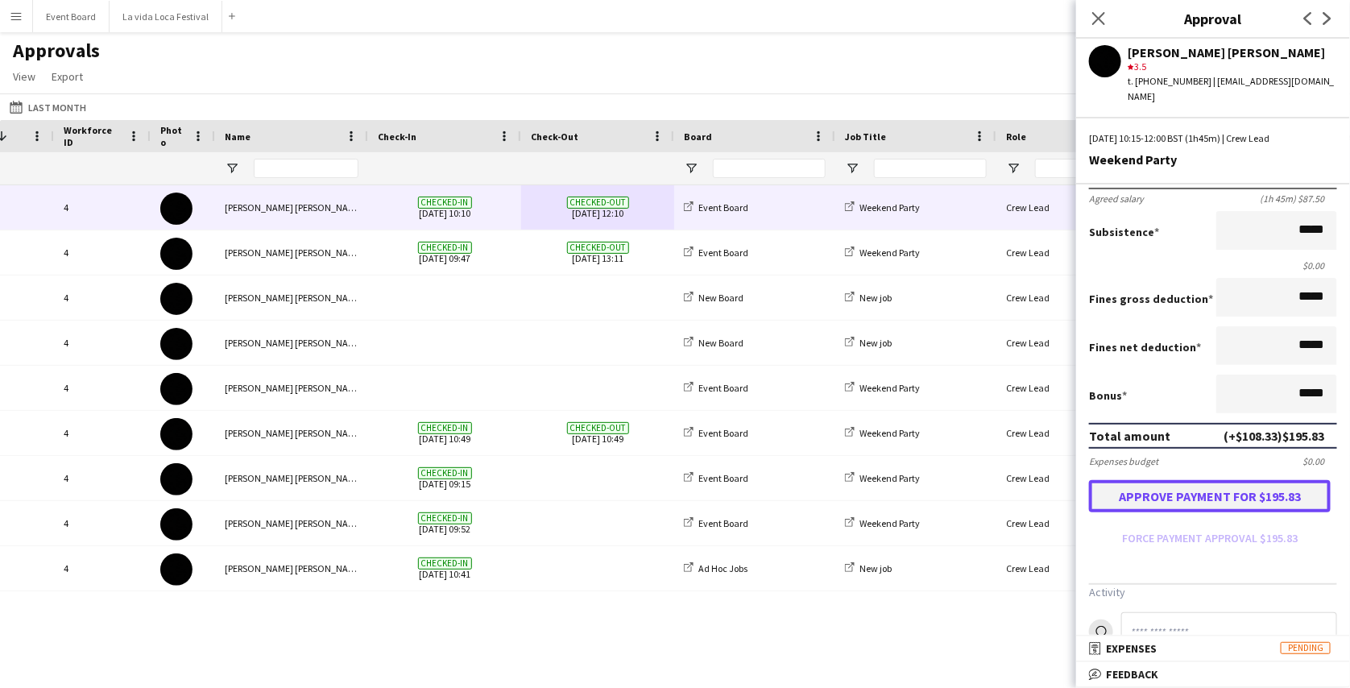
click at [1214, 488] on button "Approve payment for $195.83" at bounding box center [1210, 496] width 242 height 32
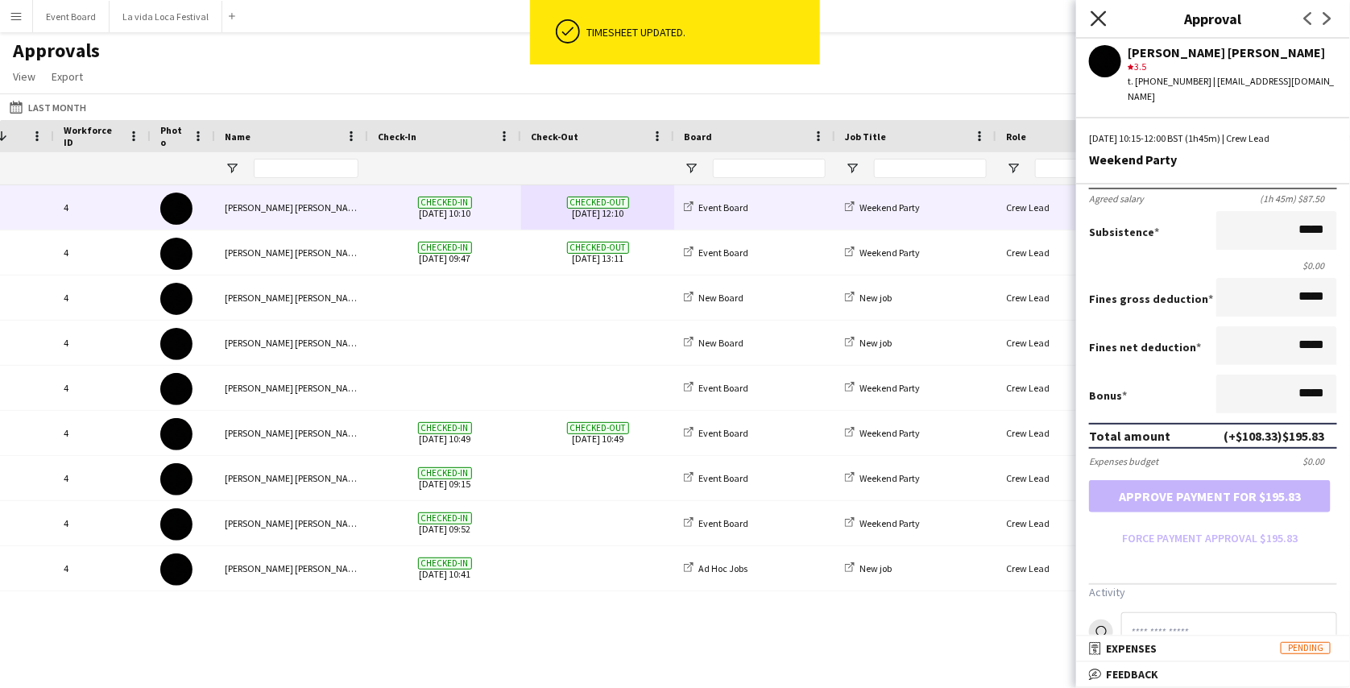
click at [1097, 20] on icon at bounding box center [1098, 17] width 15 height 15
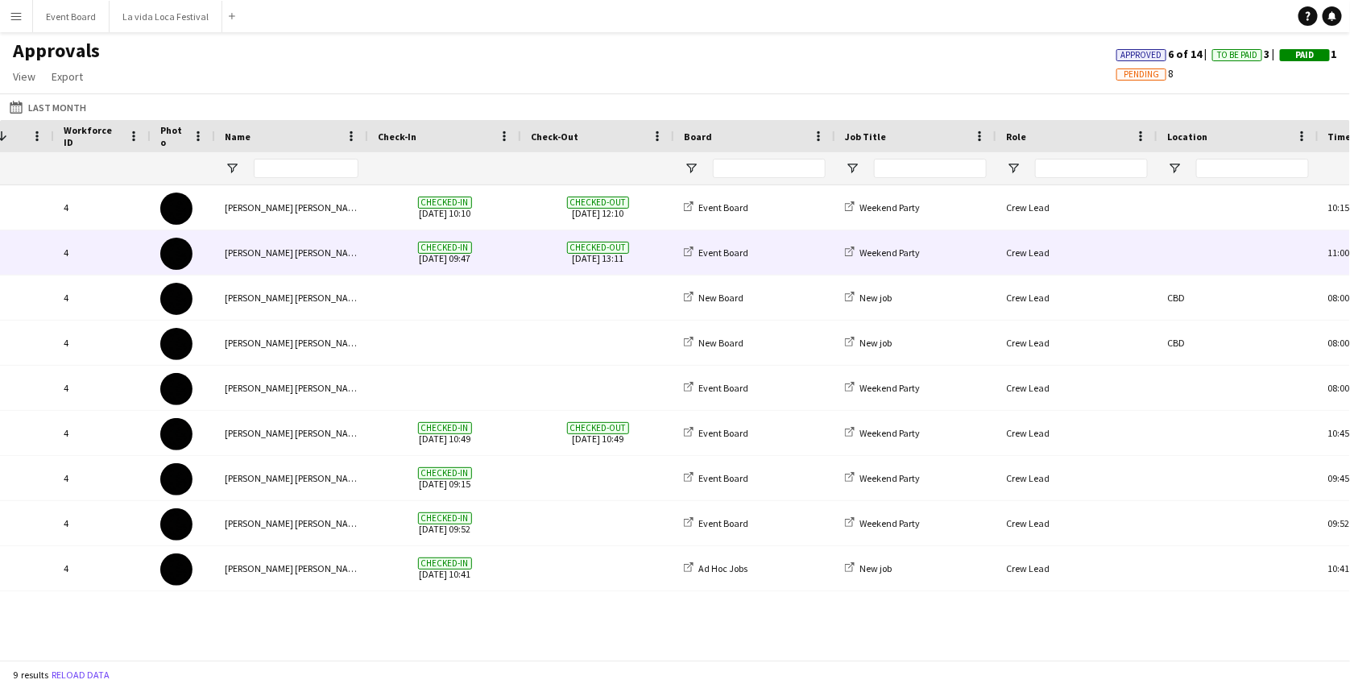
click at [1043, 273] on div "Crew Lead" at bounding box center [1077, 252] width 161 height 44
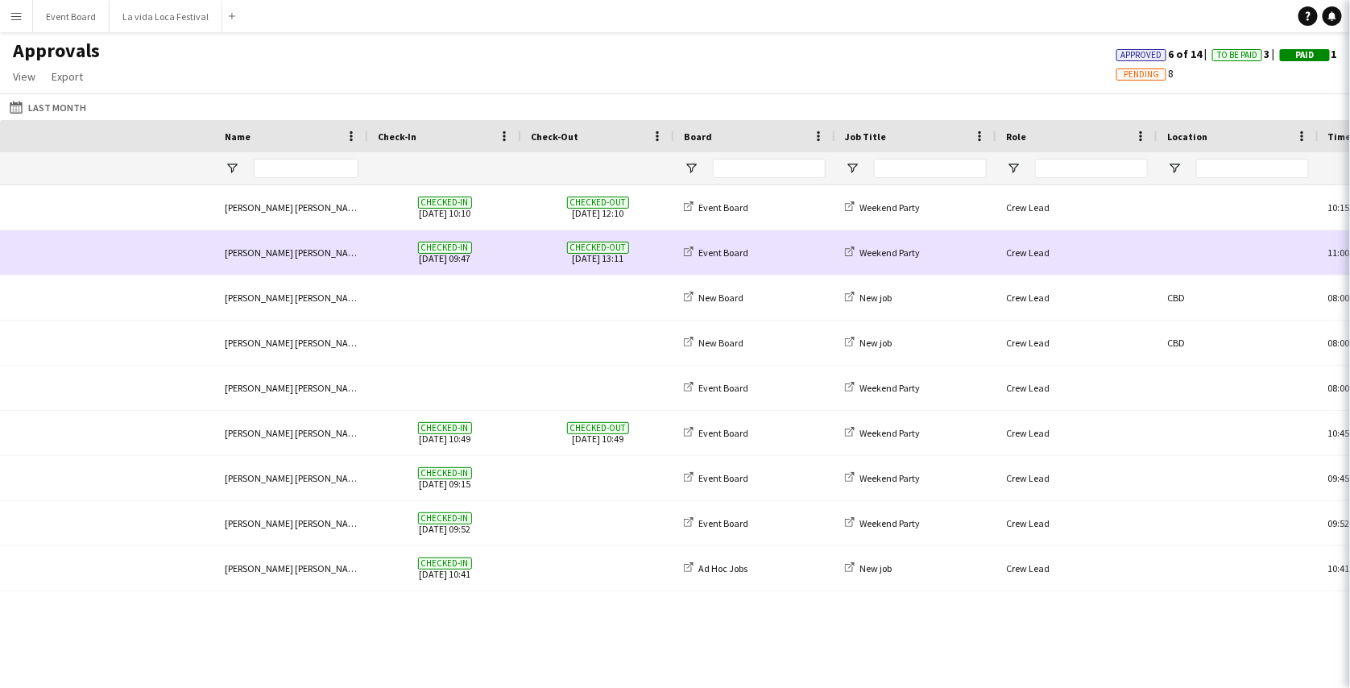
scroll to position [0, 500]
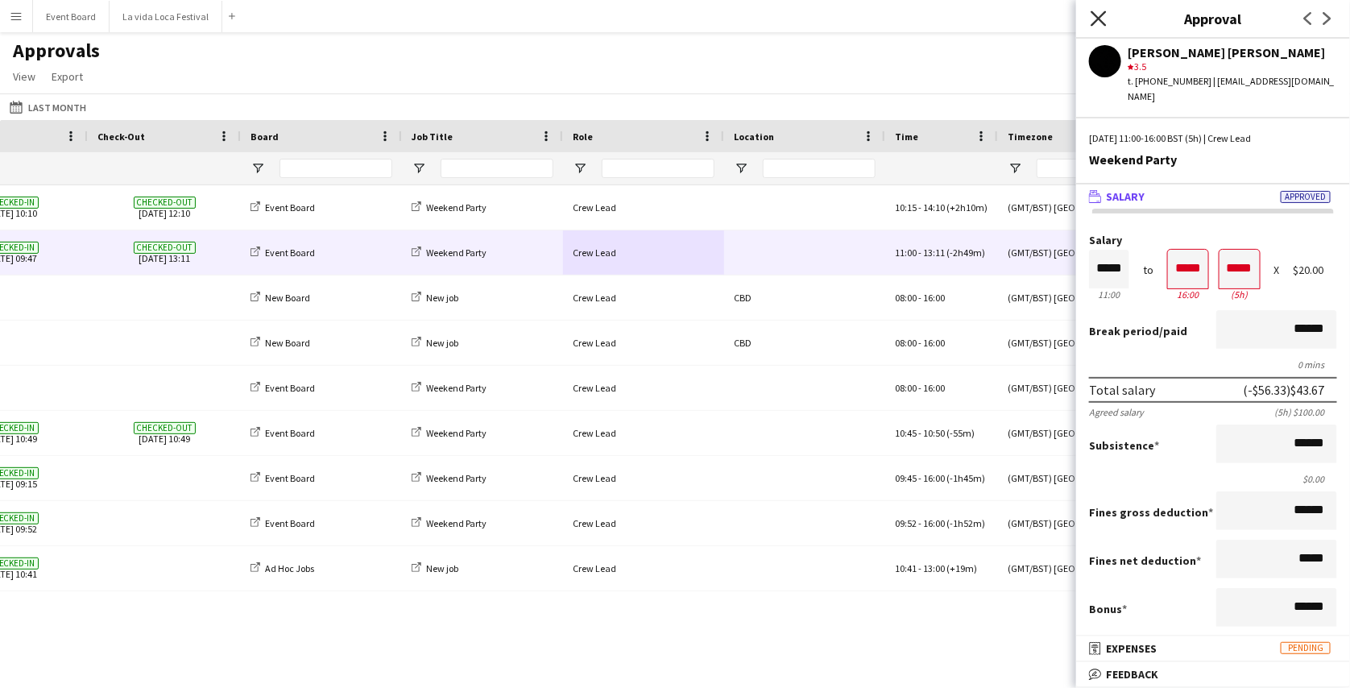
click at [1095, 16] on icon at bounding box center [1098, 17] width 15 height 15
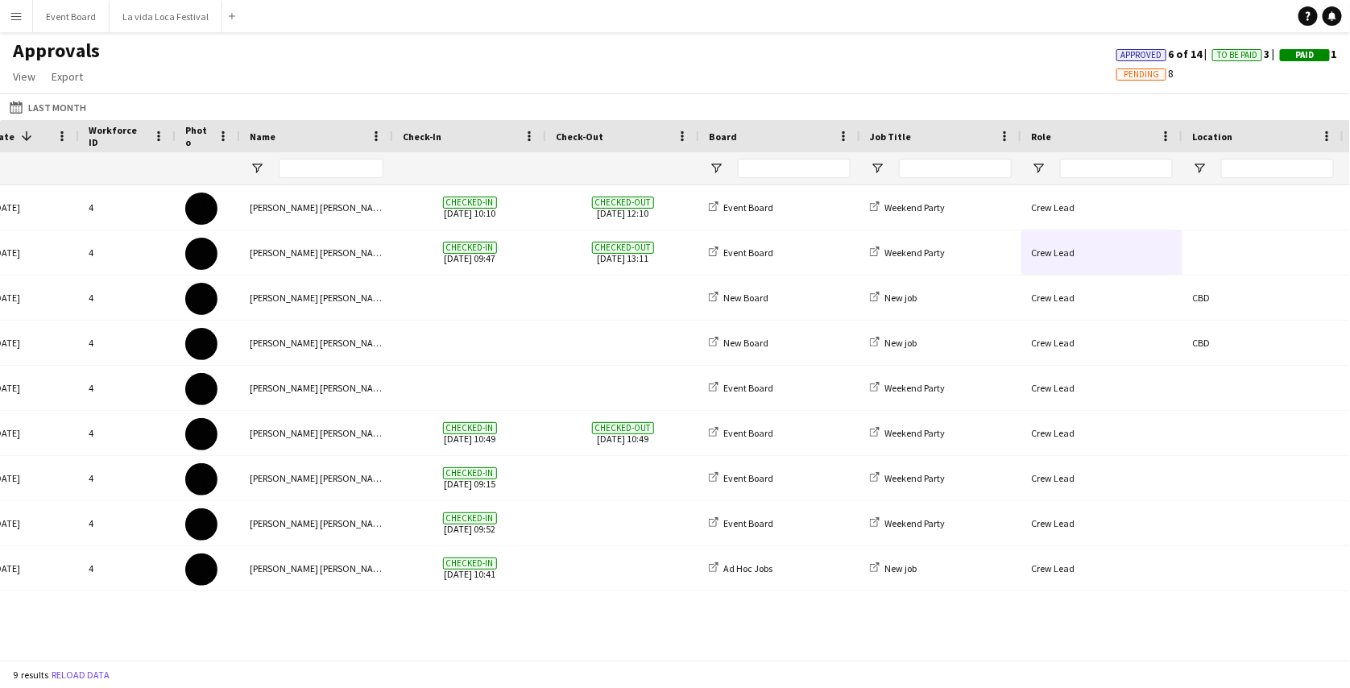
click at [19, 6] on button "Menu" at bounding box center [16, 16] width 32 height 32
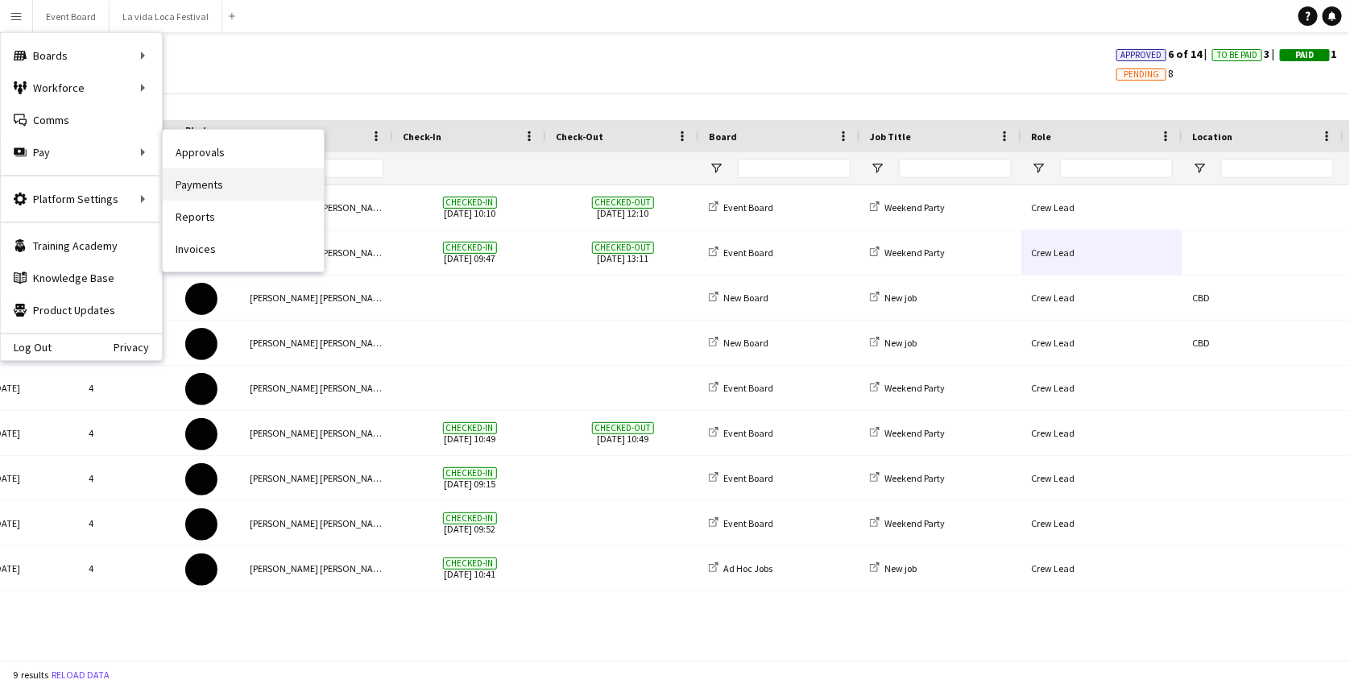
click at [204, 171] on link "Payments" at bounding box center [243, 184] width 161 height 32
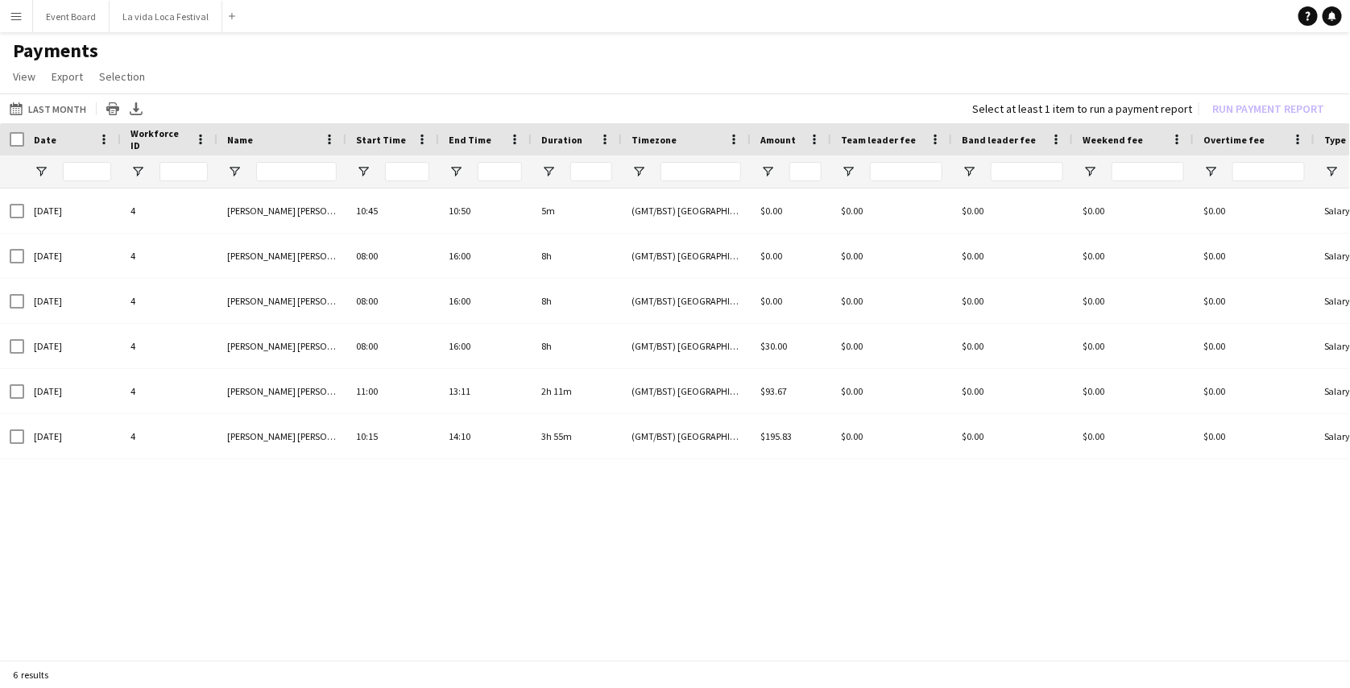
click at [1, 19] on button "Menu" at bounding box center [16, 16] width 32 height 32
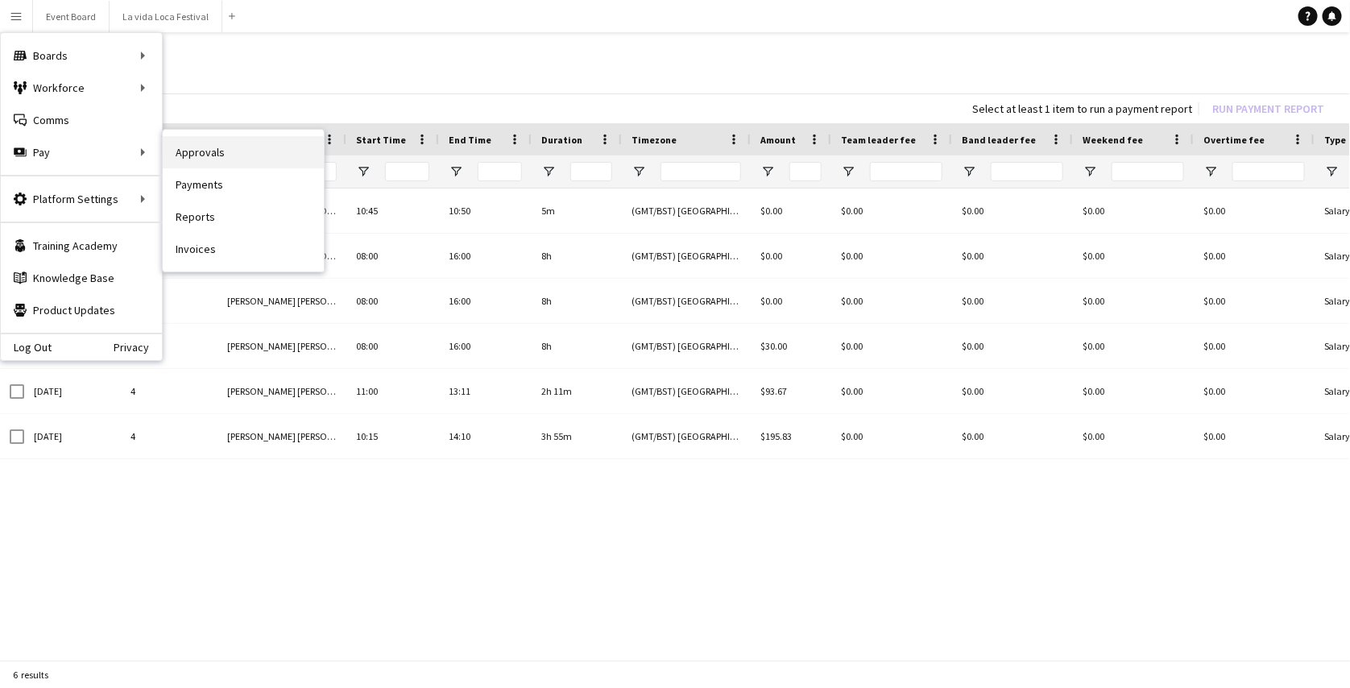
click at [201, 166] on link "Approvals" at bounding box center [243, 152] width 161 height 32
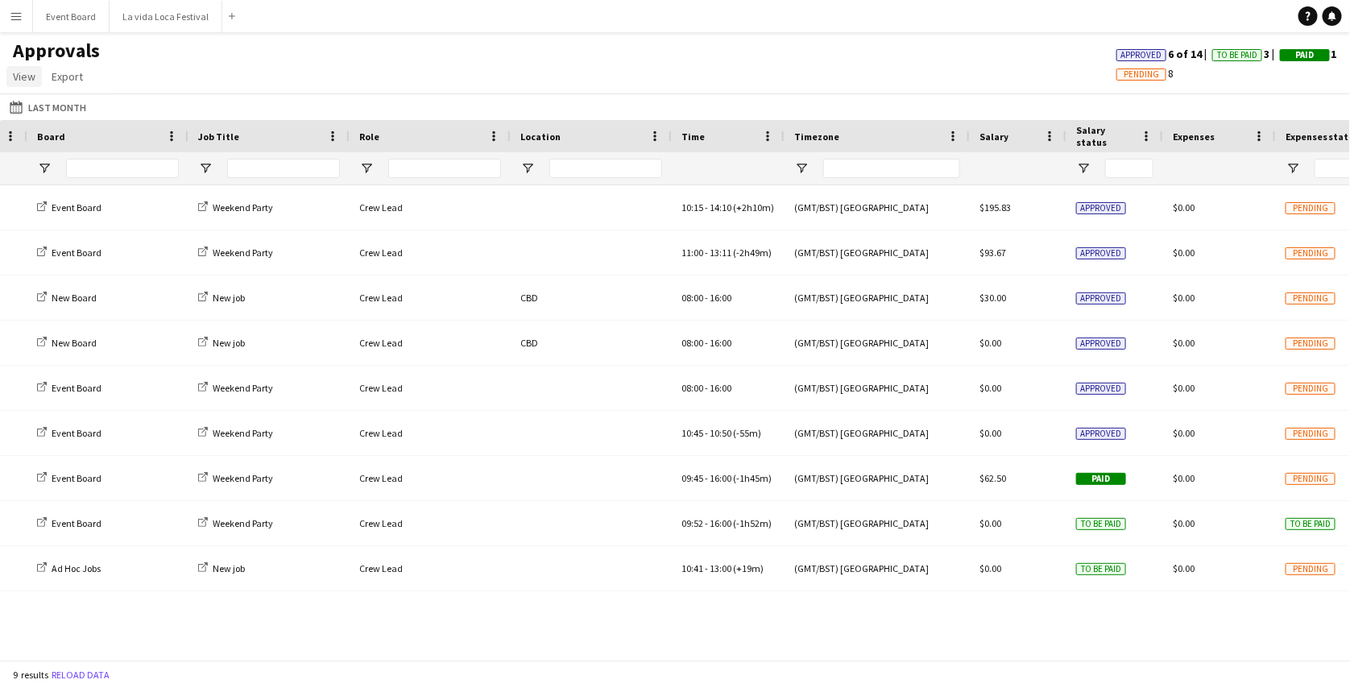
click at [26, 66] on link "View" at bounding box center [23, 76] width 35 height 21
click at [13, 14] on app-icon "Menu" at bounding box center [16, 16] width 13 height 13
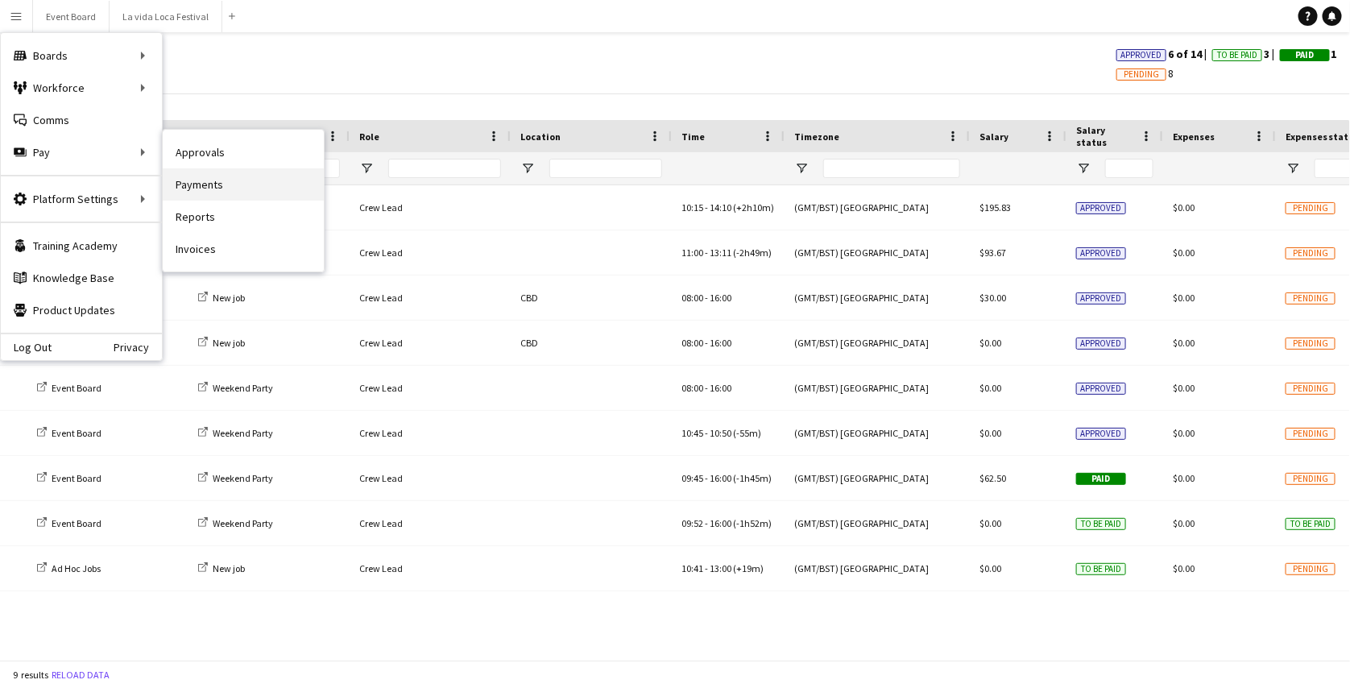
click at [191, 172] on link "Payments" at bounding box center [243, 184] width 161 height 32
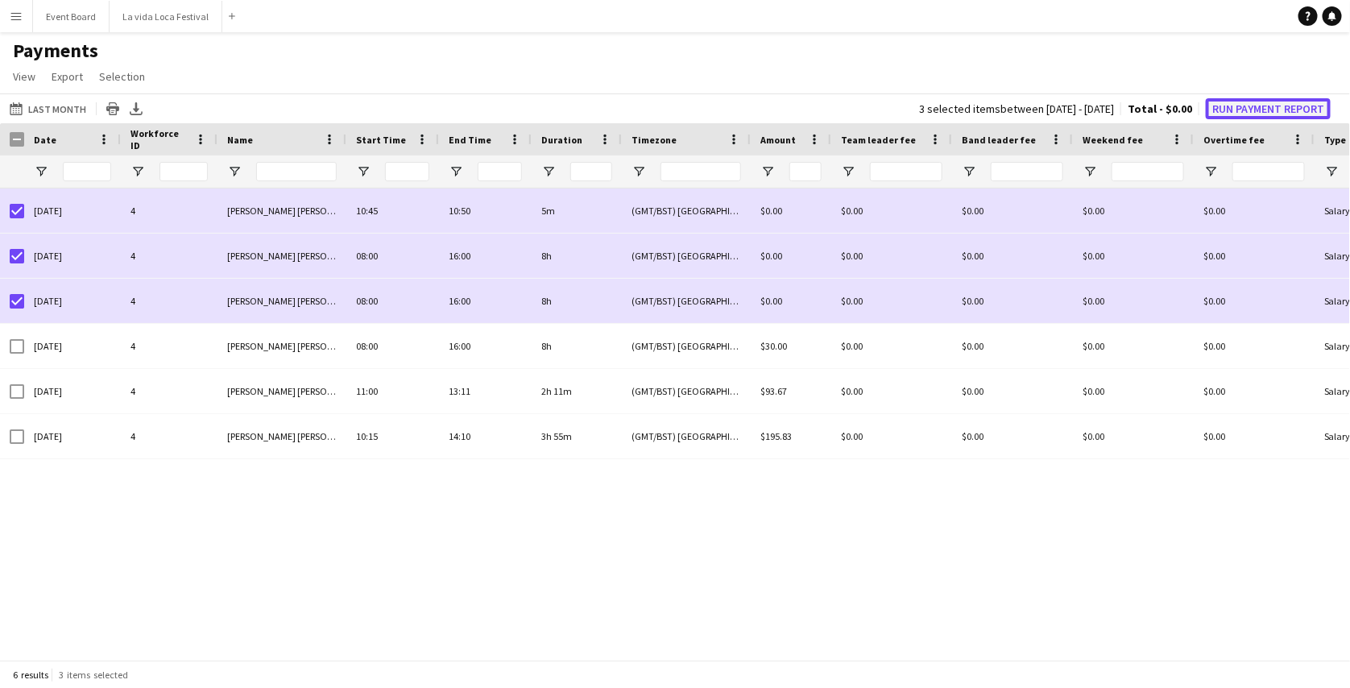
click at [1237, 106] on button "Run Payment Report" at bounding box center [1268, 108] width 125 height 21
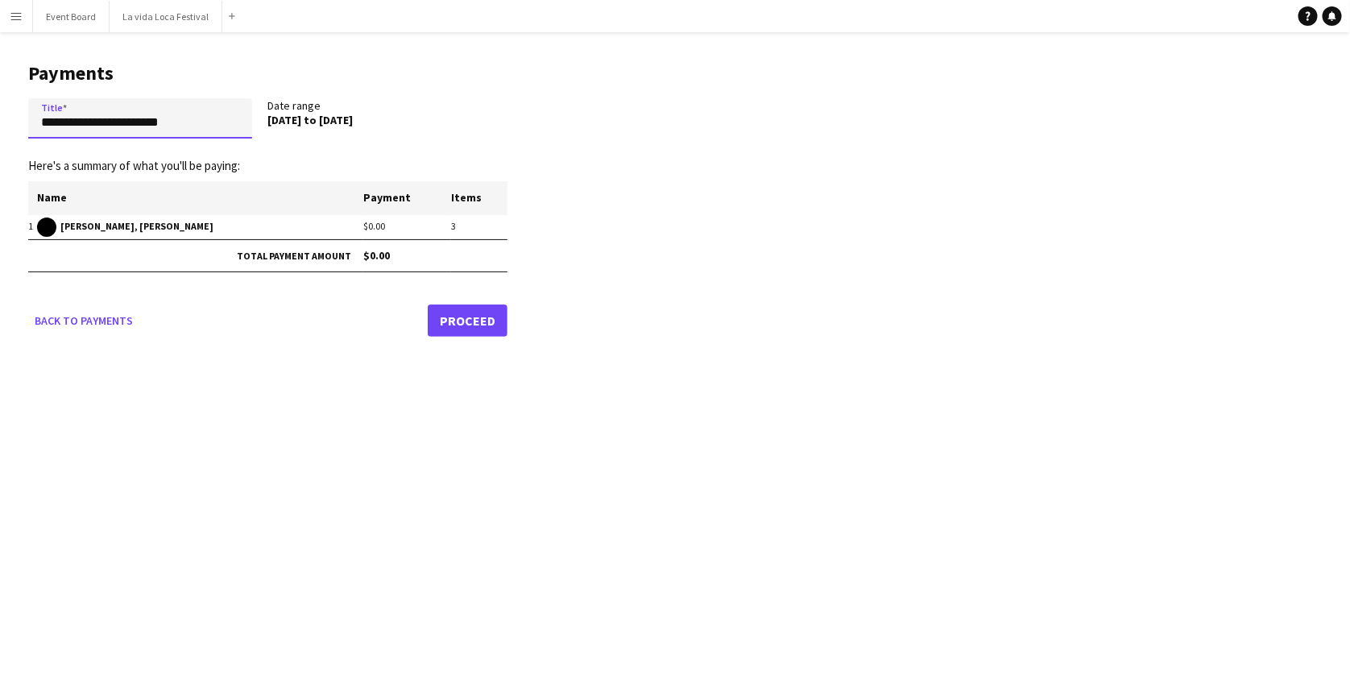
click at [204, 131] on input "**********" at bounding box center [140, 118] width 224 height 40
type input "**********"
click at [424, 144] on div "Date range 15 Sep 2025 to 17 Sep 2025" at bounding box center [388, 121] width 240 height 47
click at [458, 321] on link "Proceed" at bounding box center [468, 321] width 80 height 32
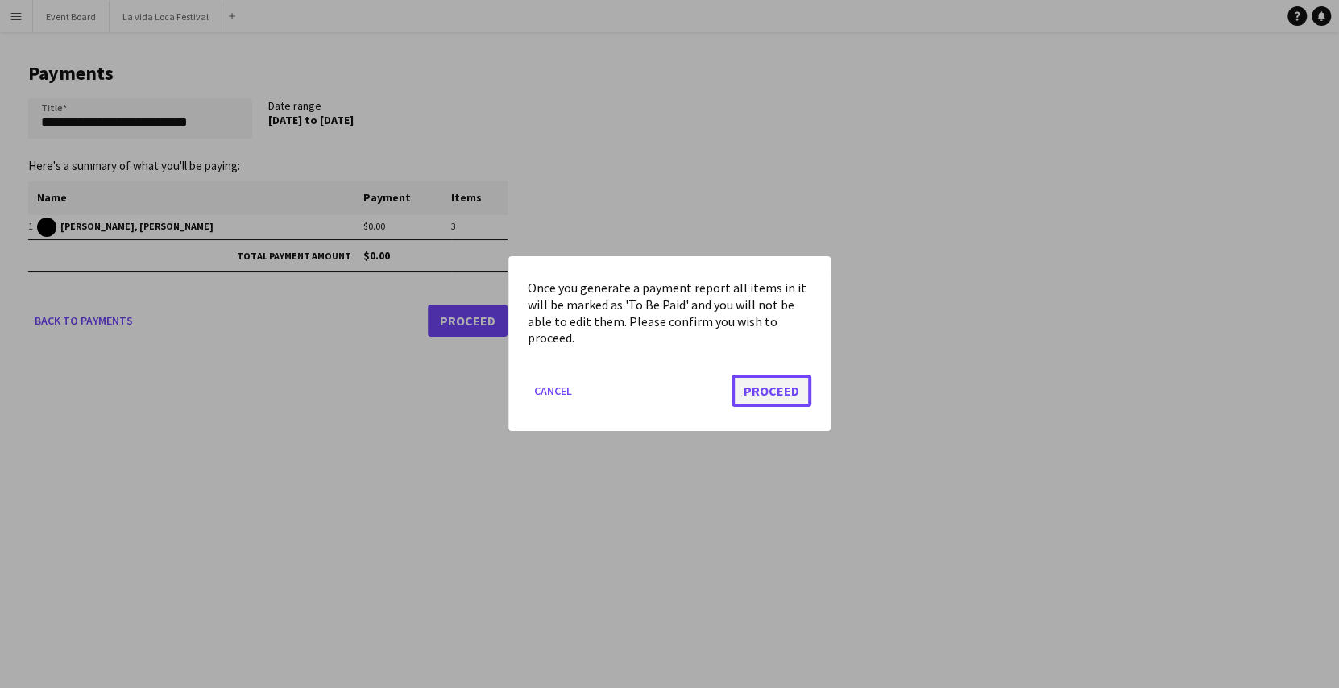
click at [781, 394] on button "Proceed" at bounding box center [772, 391] width 80 height 32
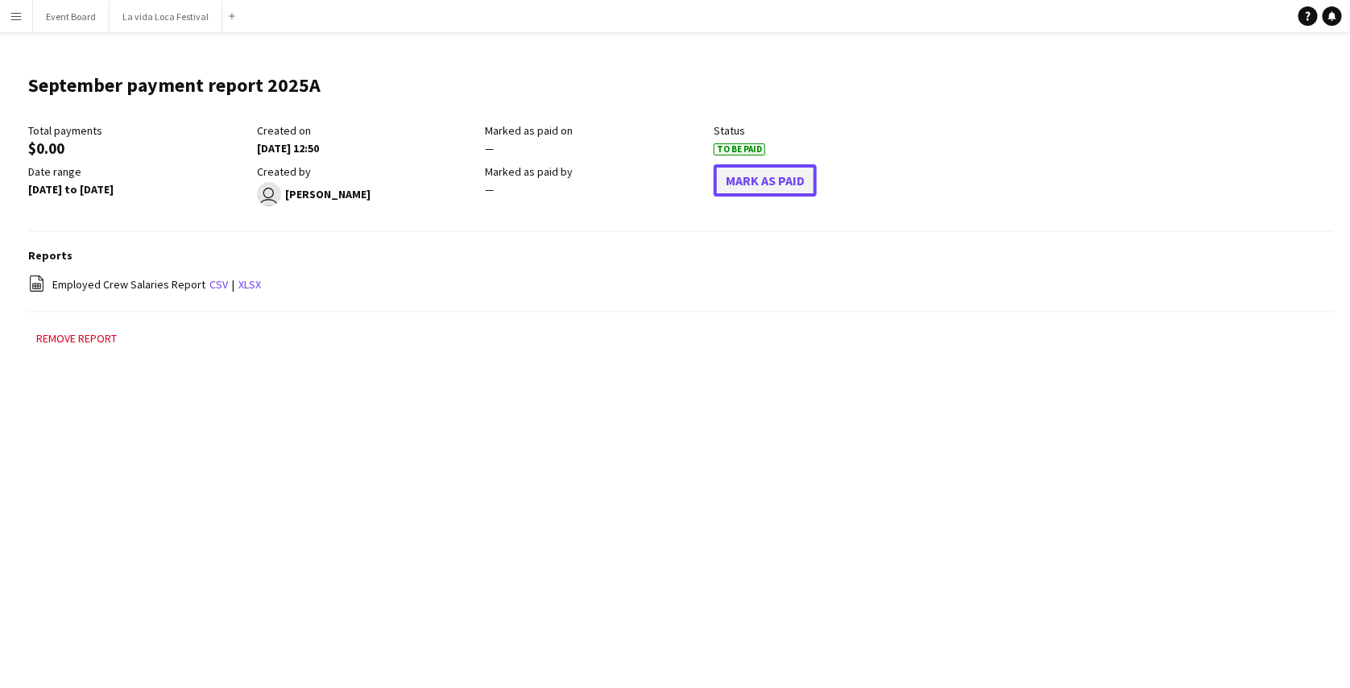
click at [786, 172] on button "Mark As Paid" at bounding box center [765, 180] width 103 height 32
click at [770, 189] on button "Undo Paid" at bounding box center [755, 180] width 82 height 32
click at [758, 193] on button "Mark As Paid" at bounding box center [765, 180] width 103 height 32
click at [18, 14] on app-icon "Menu" at bounding box center [16, 16] width 13 height 13
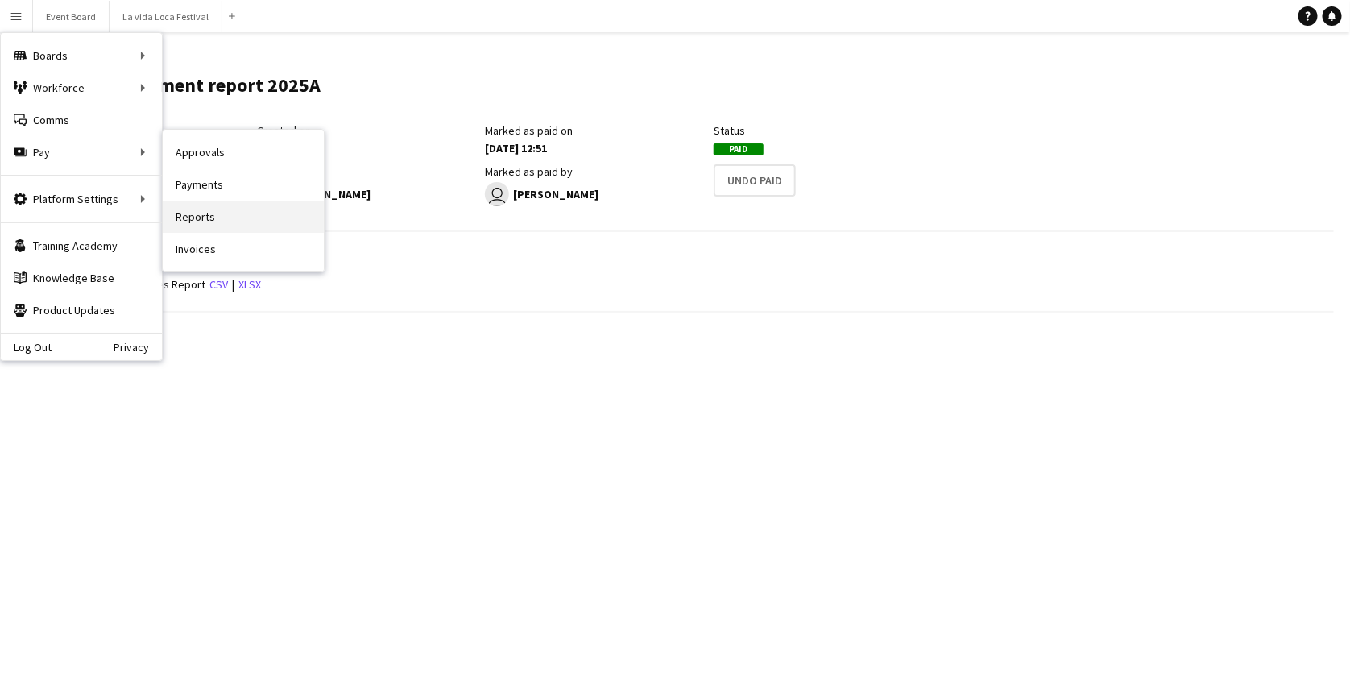
click at [209, 211] on link "Reports" at bounding box center [243, 217] width 161 height 32
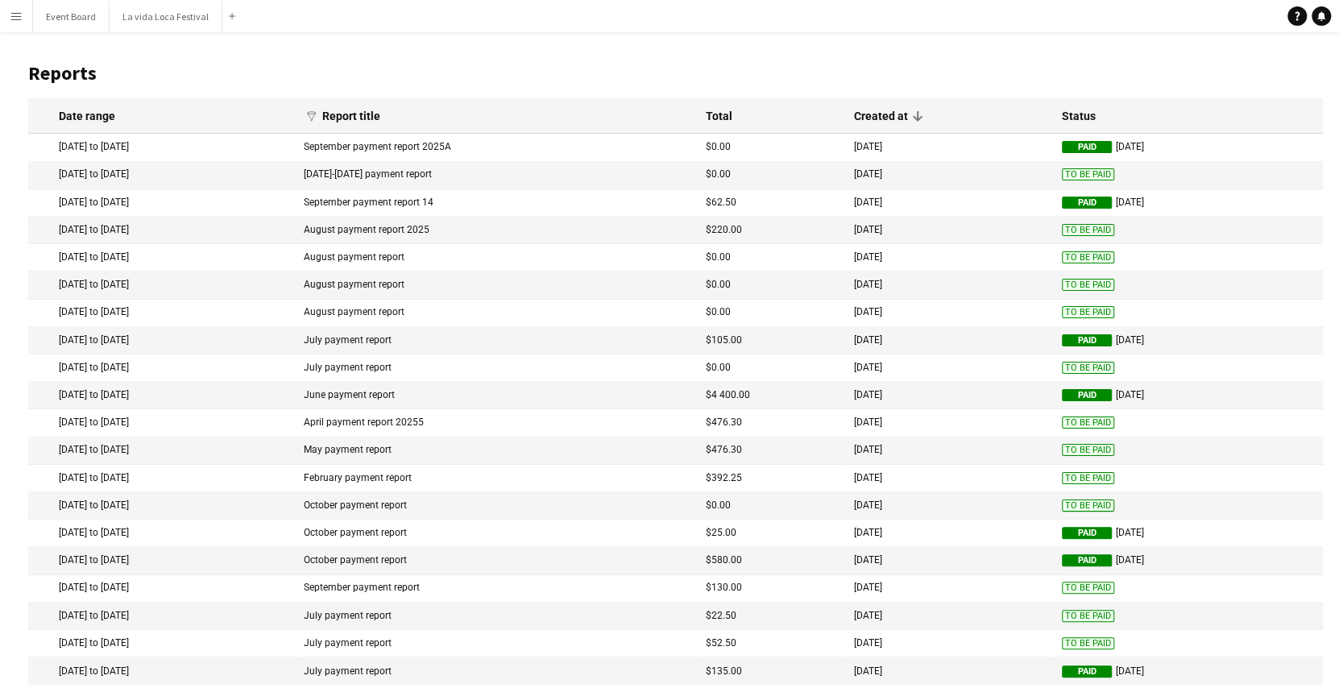
click at [10, 16] on app-icon "Menu" at bounding box center [16, 16] width 13 height 13
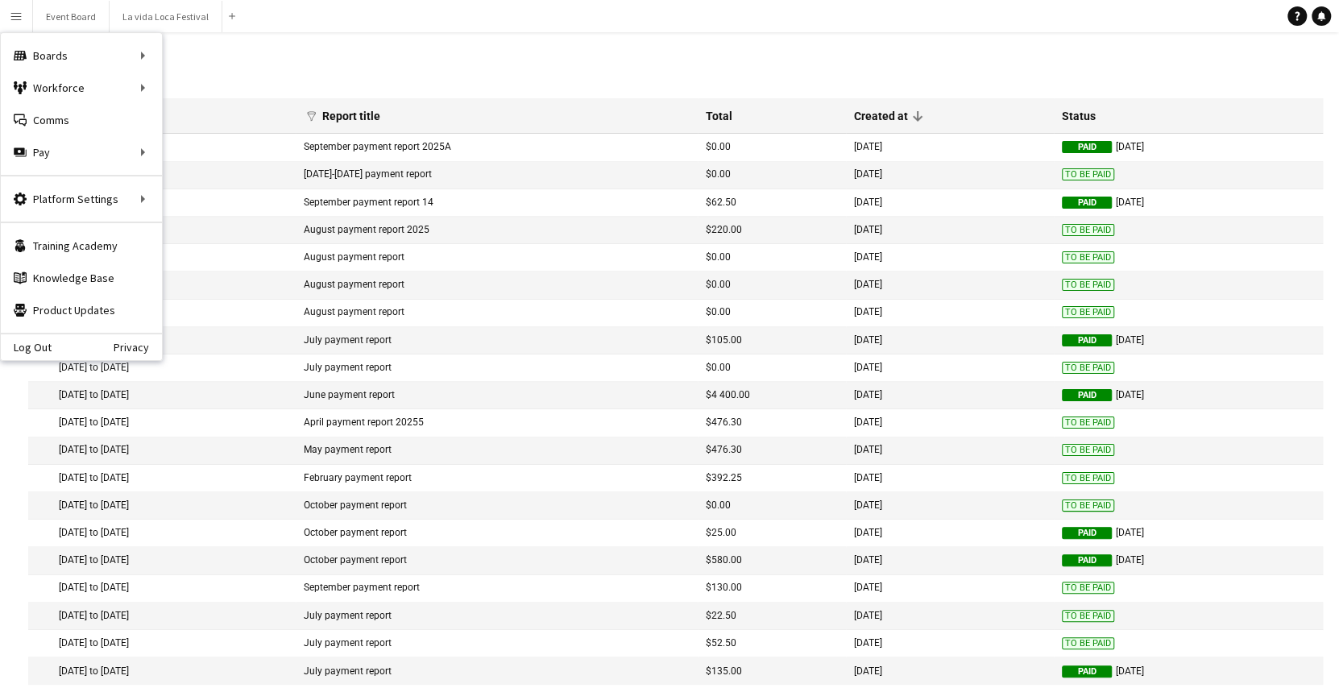
click at [1077, 250] on mat-cell "To Be Paid" at bounding box center [1188, 257] width 269 height 27
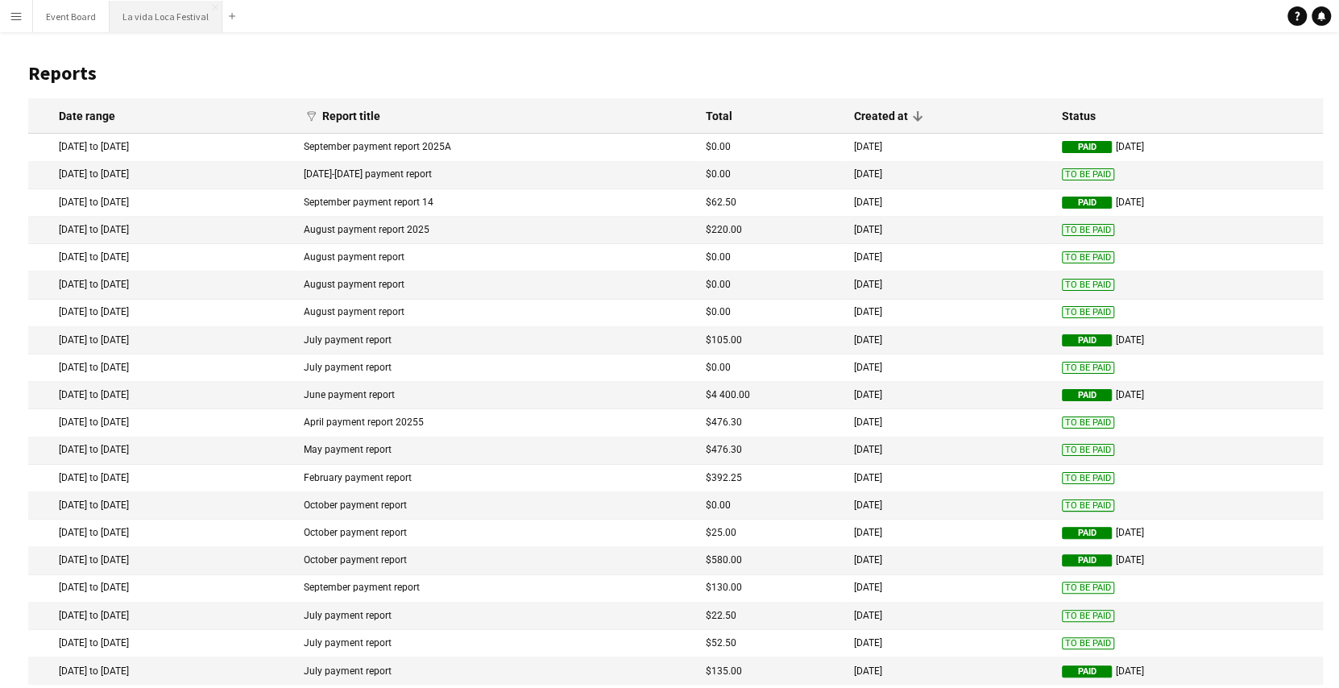
click at [161, 17] on button "La vida Loca Festival Close" at bounding box center [166, 16] width 113 height 31
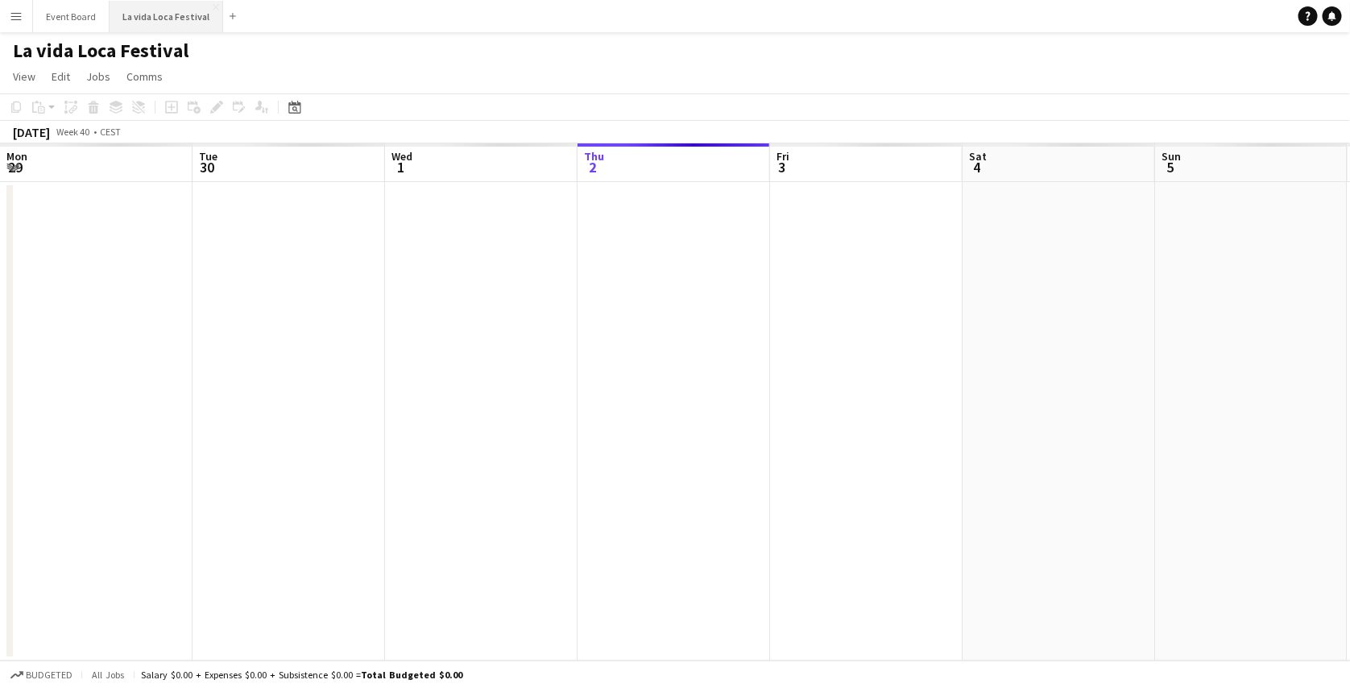
scroll to position [0, 385]
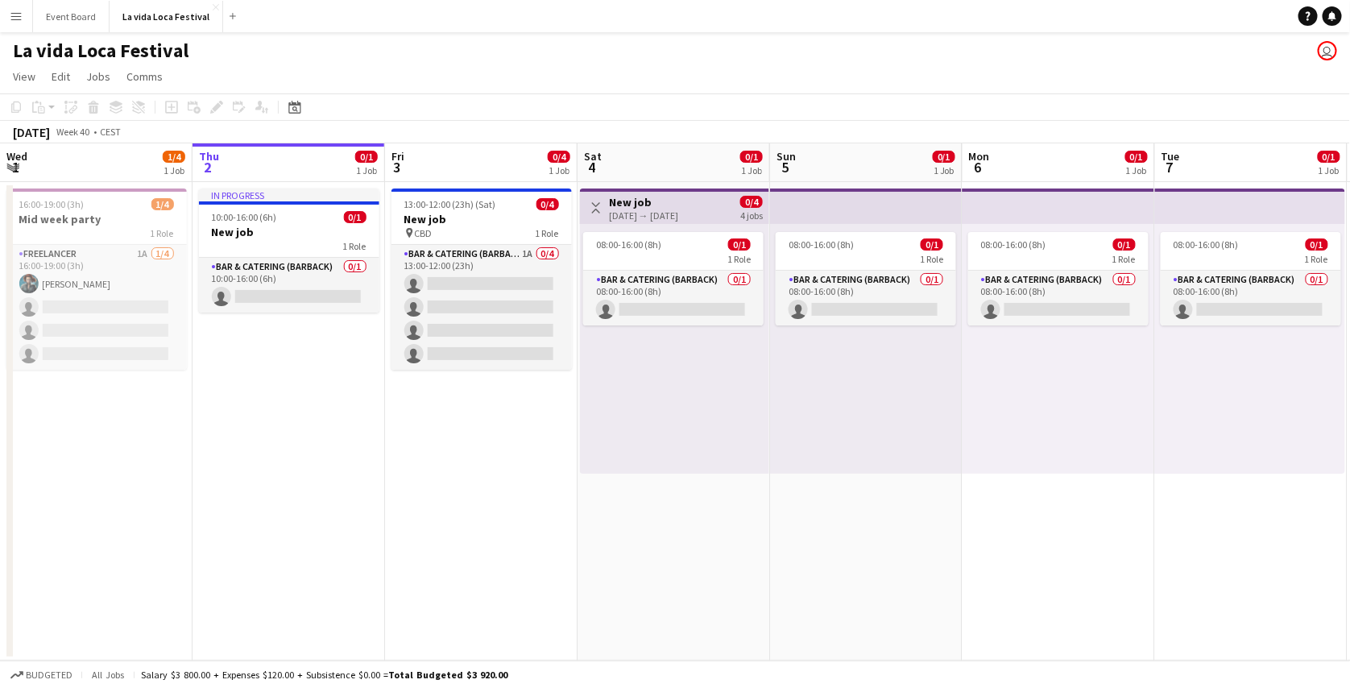
click at [19, 18] on app-icon "Menu" at bounding box center [16, 16] width 13 height 13
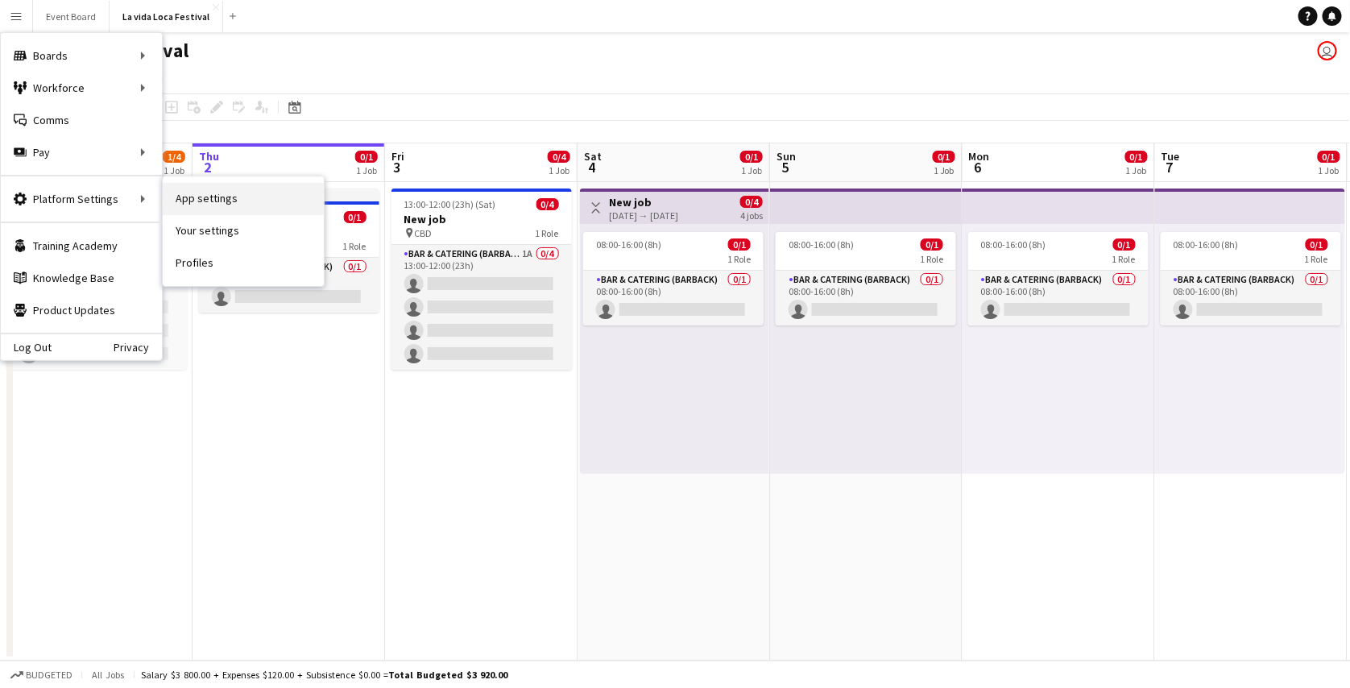
click at [180, 202] on link "App settings" at bounding box center [243, 199] width 161 height 32
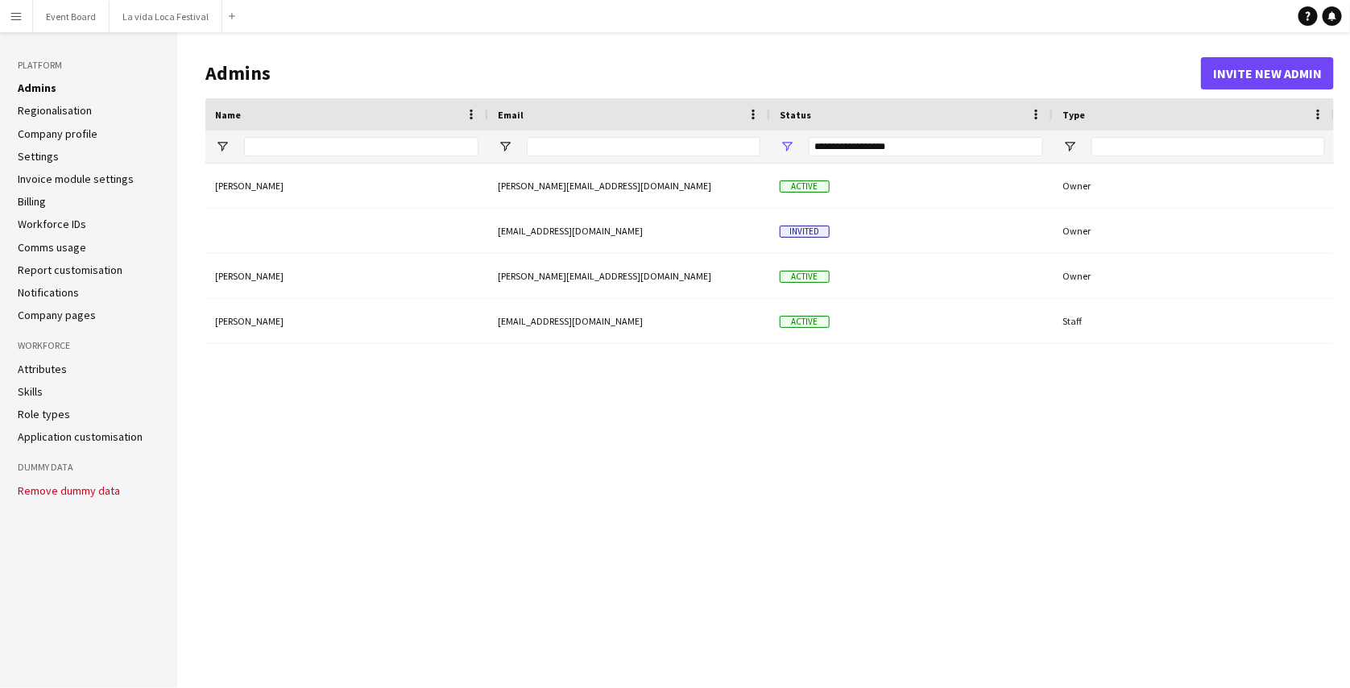
click at [25, 14] on button "Menu" at bounding box center [16, 16] width 32 height 32
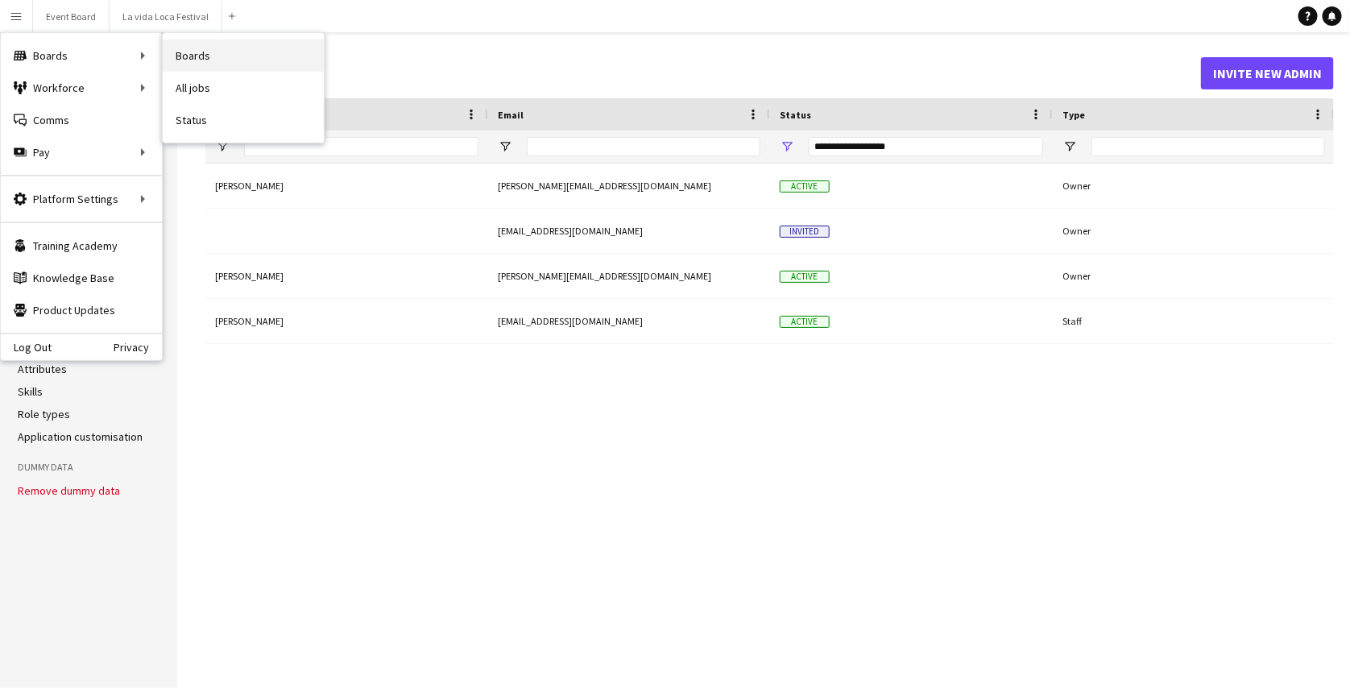
click at [191, 53] on link "Boards" at bounding box center [243, 55] width 161 height 32
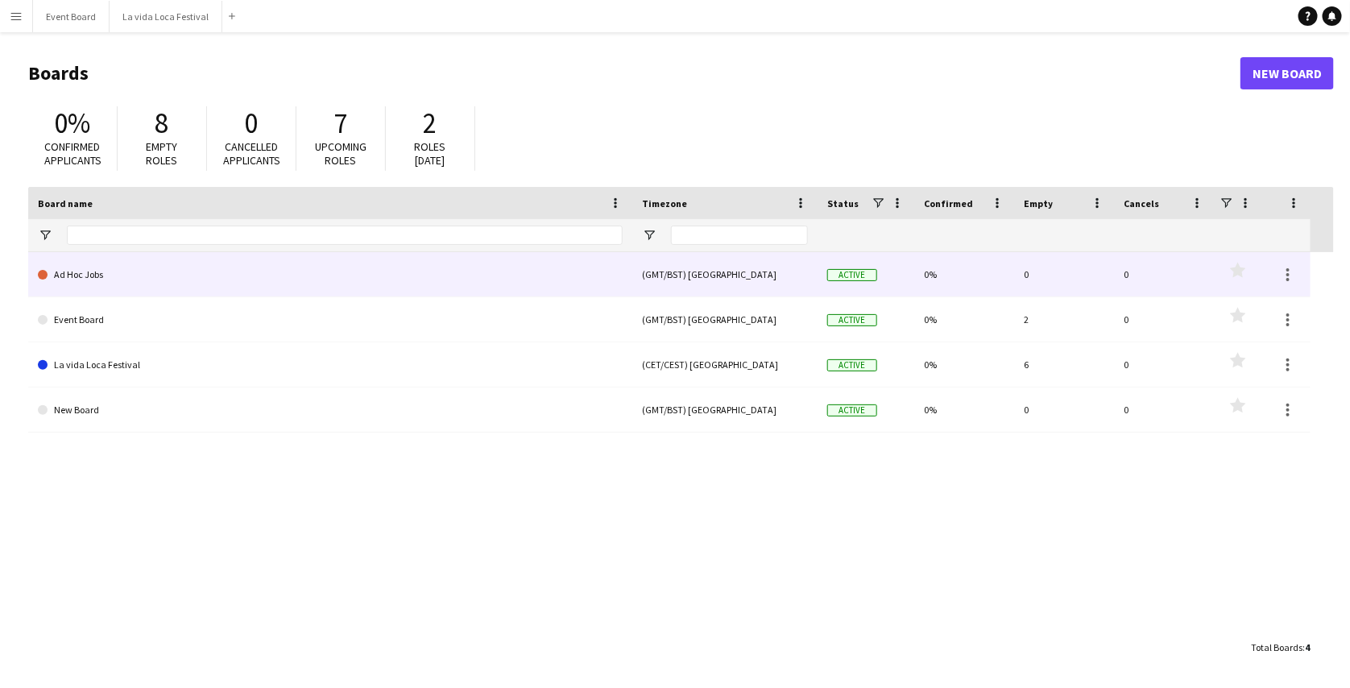
click at [102, 283] on link "Ad Hoc Jobs" at bounding box center [330, 274] width 585 height 45
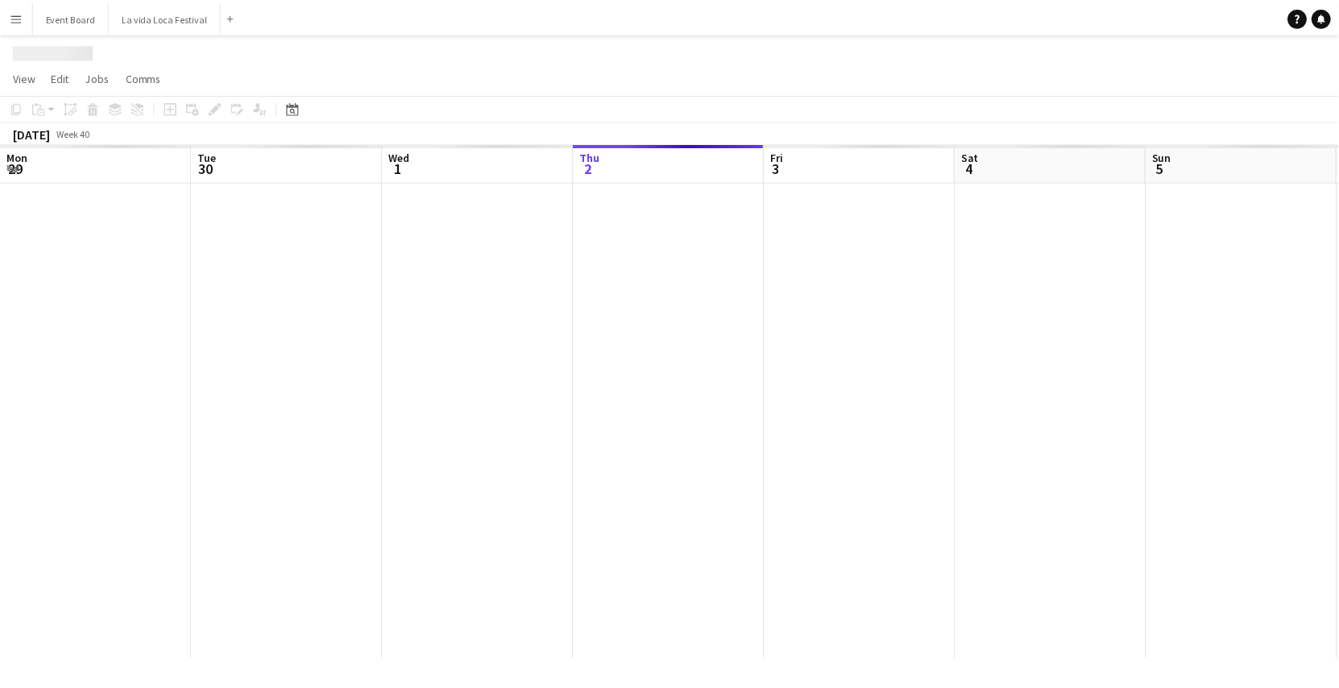
scroll to position [0, 385]
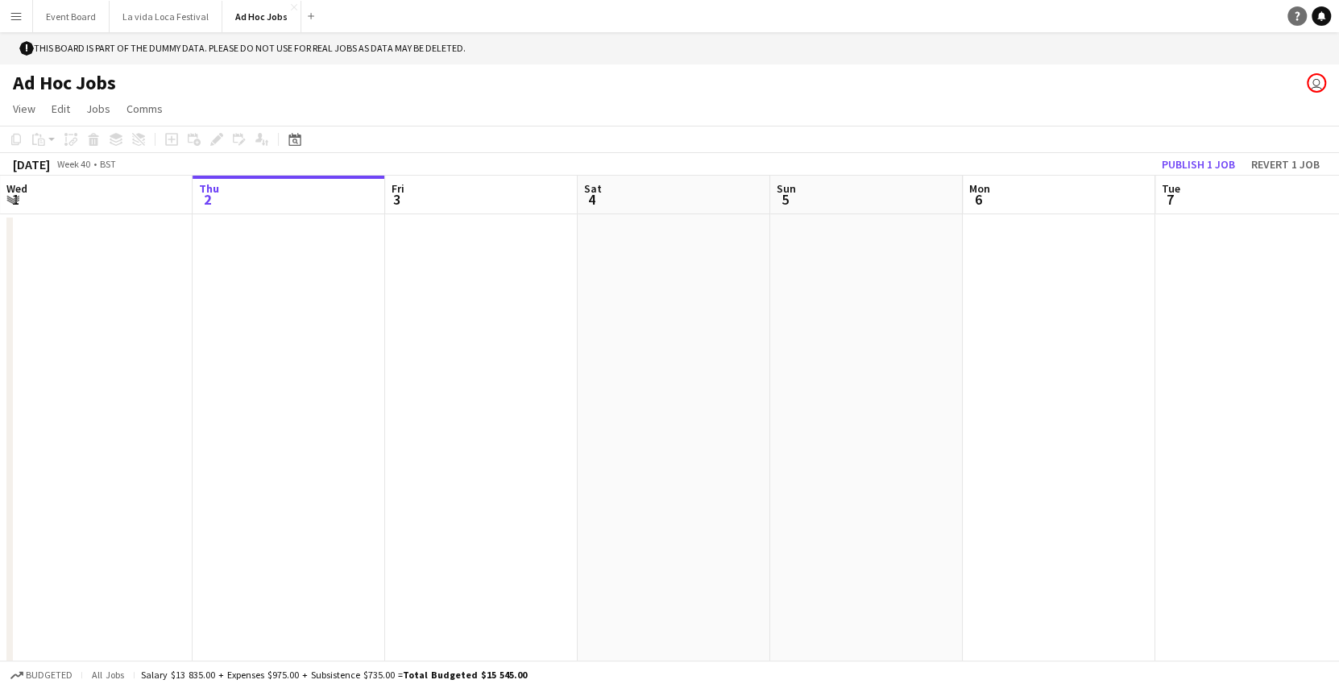
click at [1301, 15] on icon "Help" at bounding box center [1297, 16] width 10 height 10
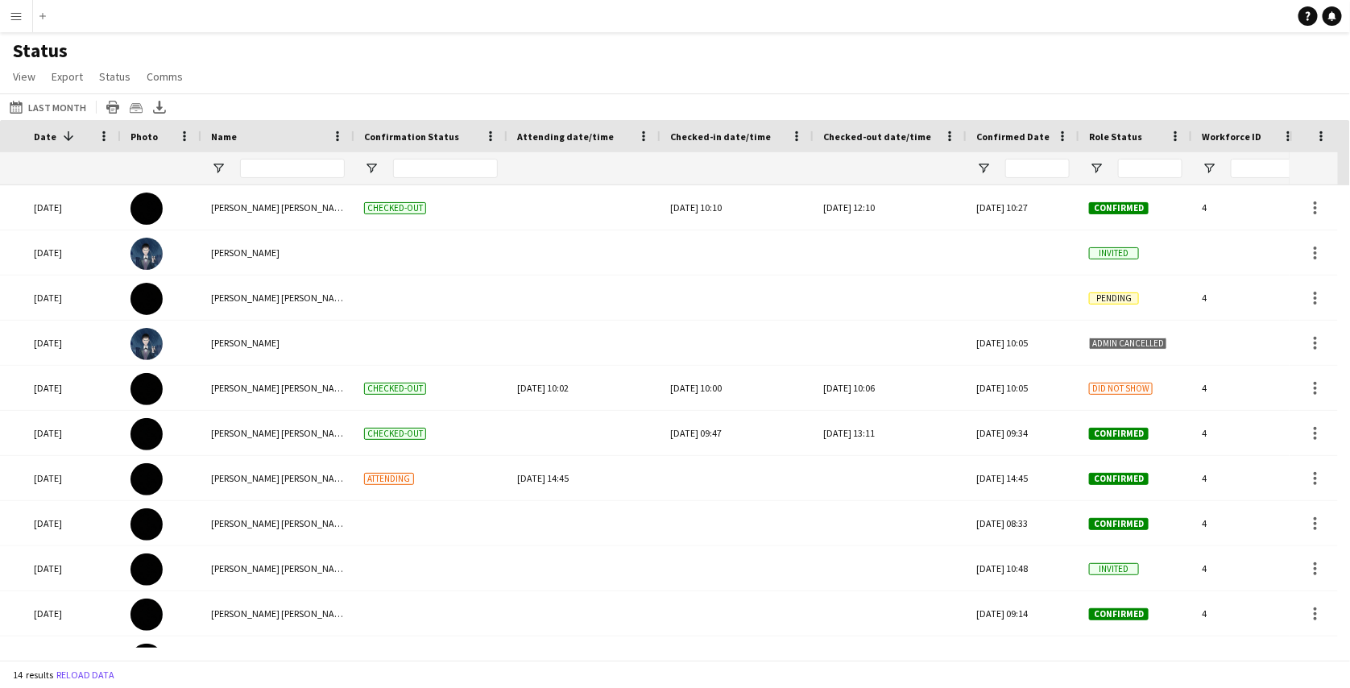
scroll to position [0, 261]
